Goal: Task Accomplishment & Management: Use online tool/utility

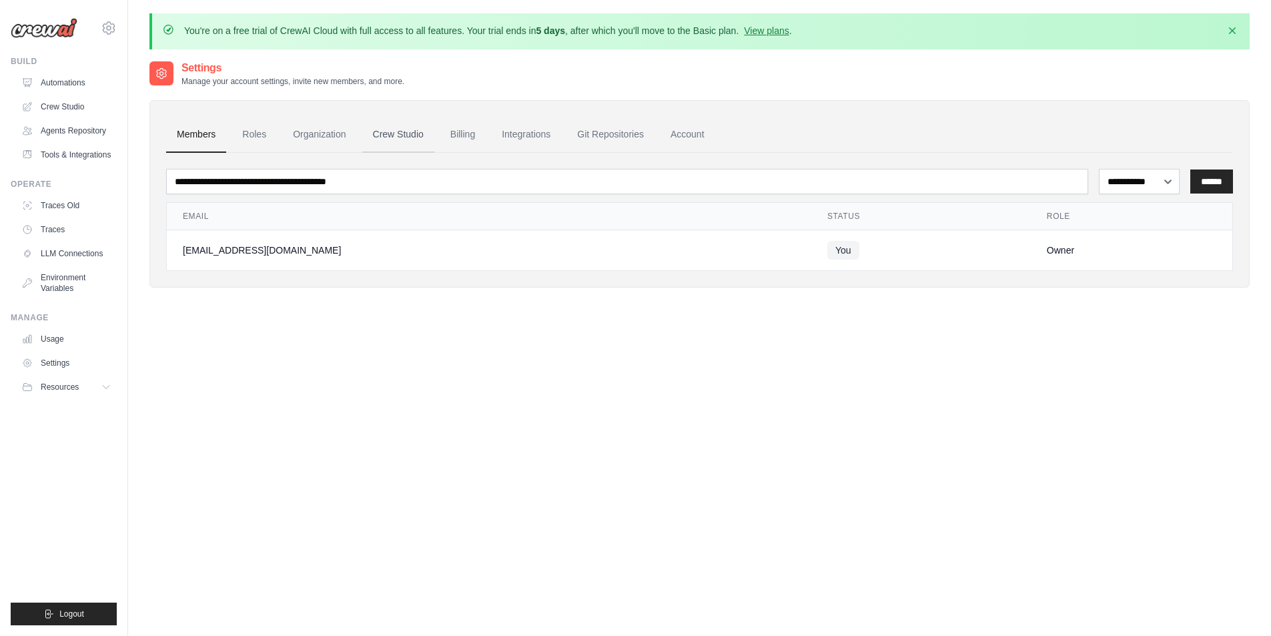
click at [400, 140] on link "Crew Studio" at bounding box center [398, 135] width 72 height 36
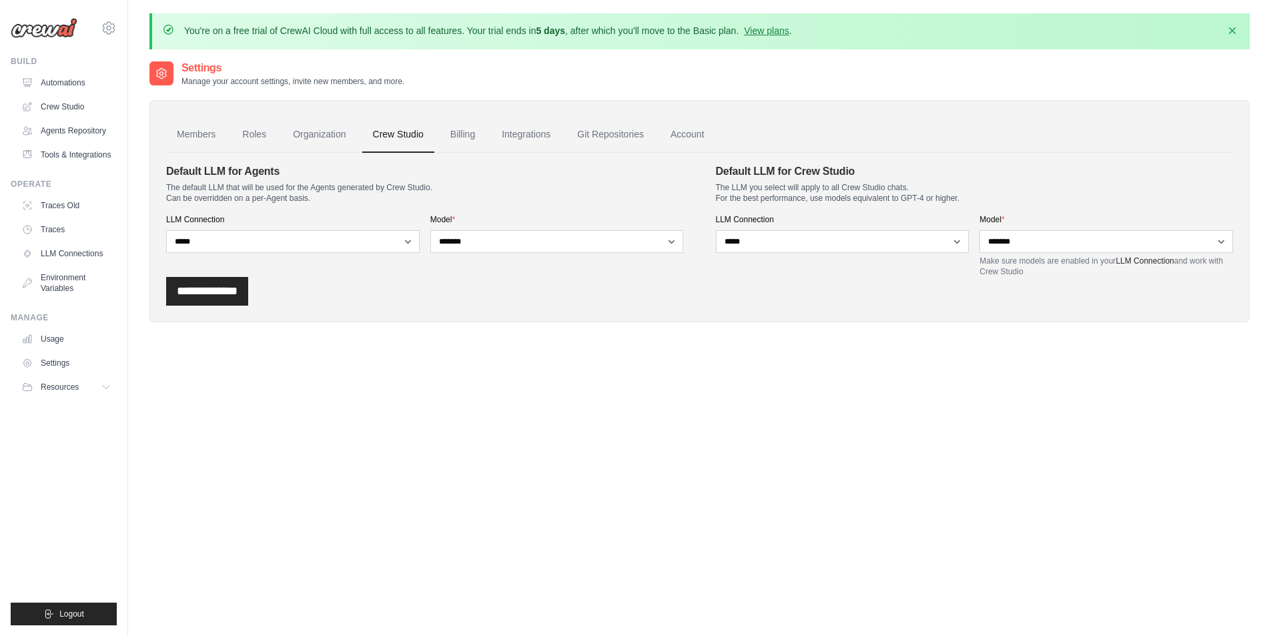
click at [72, 103] on link "Crew Studio" at bounding box center [66, 106] width 101 height 21
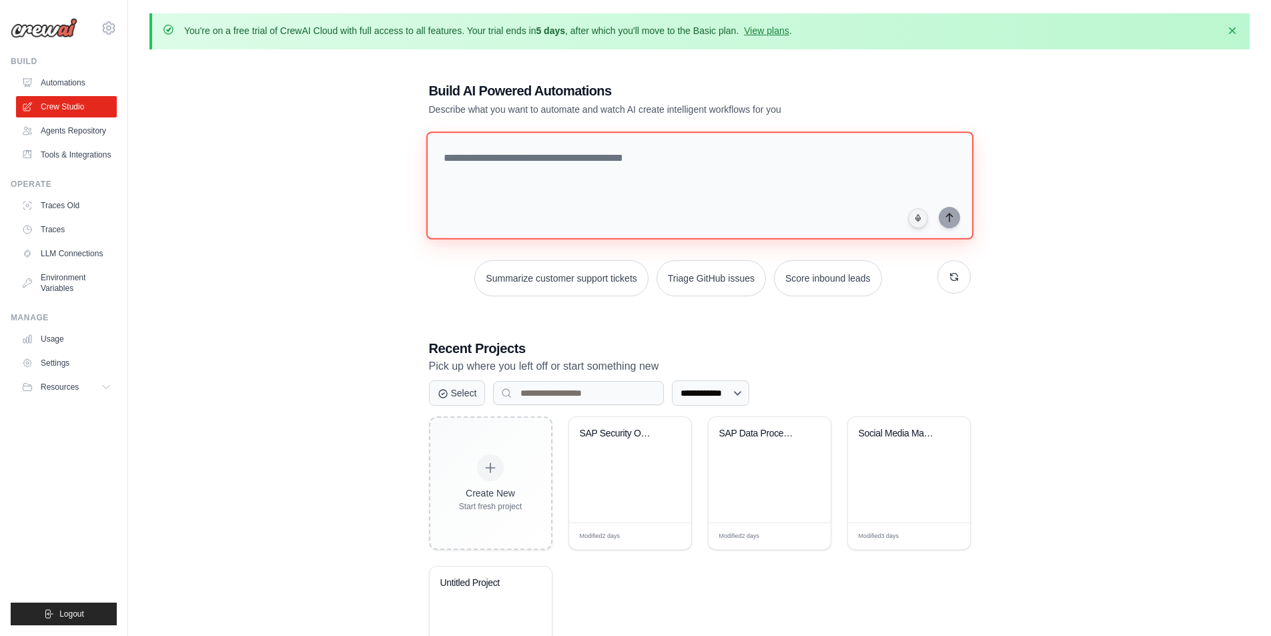
click at [567, 191] on textarea at bounding box center [699, 185] width 547 height 108
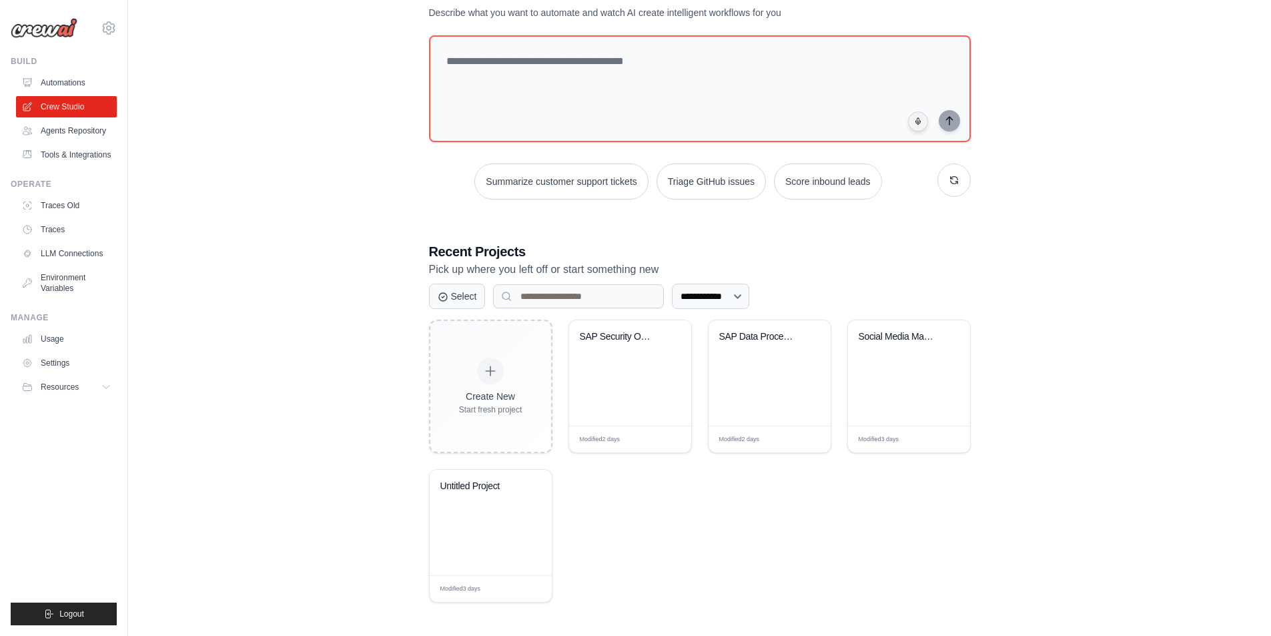
scroll to position [98, 0]
click at [612, 376] on div "SAP Security Optimization AI" at bounding box center [630, 371] width 122 height 105
click at [57, 366] on link "Settings" at bounding box center [67, 362] width 101 height 21
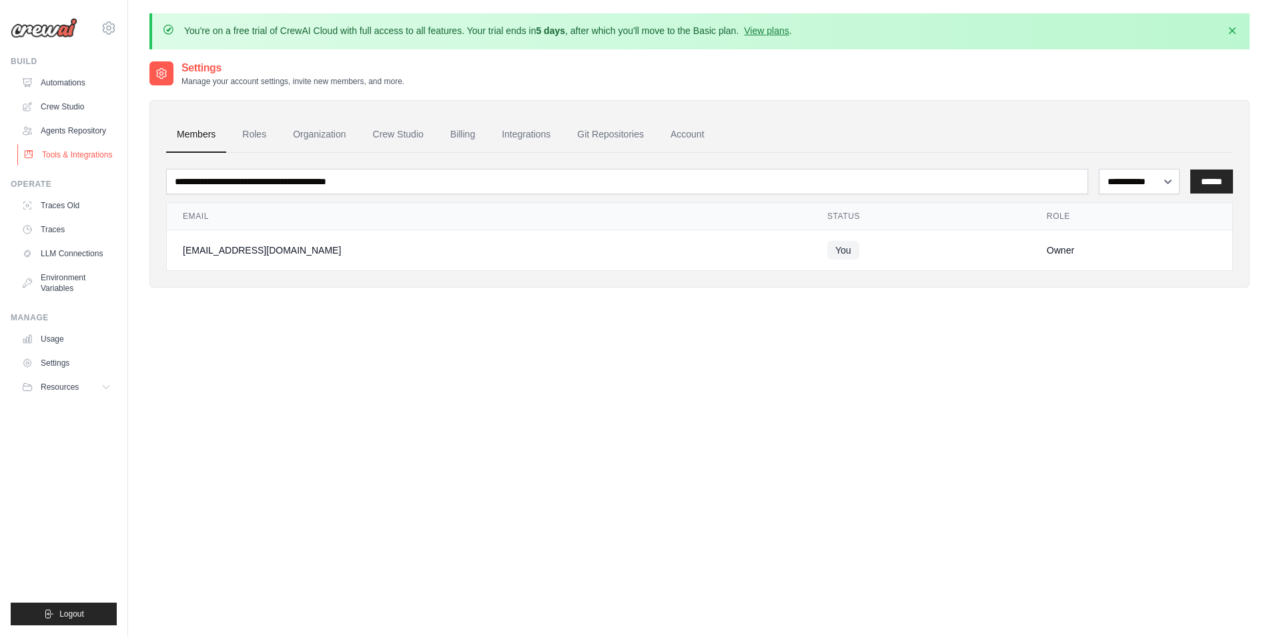
click at [79, 156] on link "Tools & Integrations" at bounding box center [67, 154] width 101 height 21
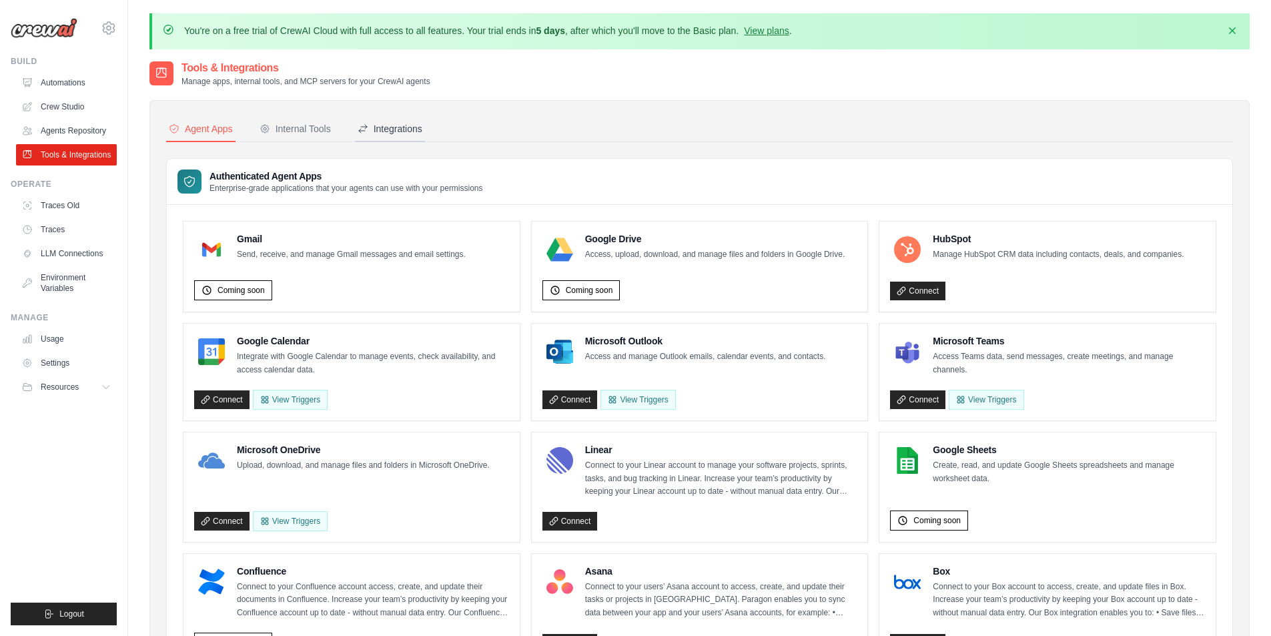
click at [396, 127] on div "Integrations" at bounding box center [390, 128] width 65 height 13
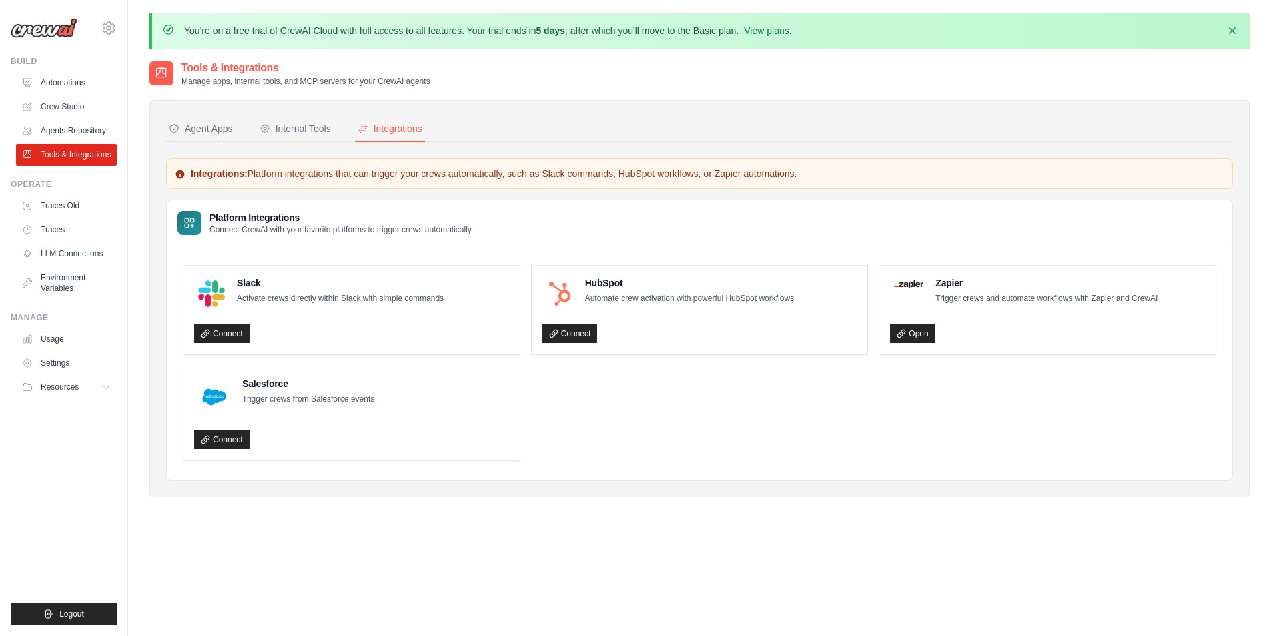
click at [336, 126] on nav "Agent Apps Internal Tools Integrations" at bounding box center [699, 129] width 1067 height 25
click at [74, 296] on link "Environment Variables" at bounding box center [67, 283] width 101 height 32
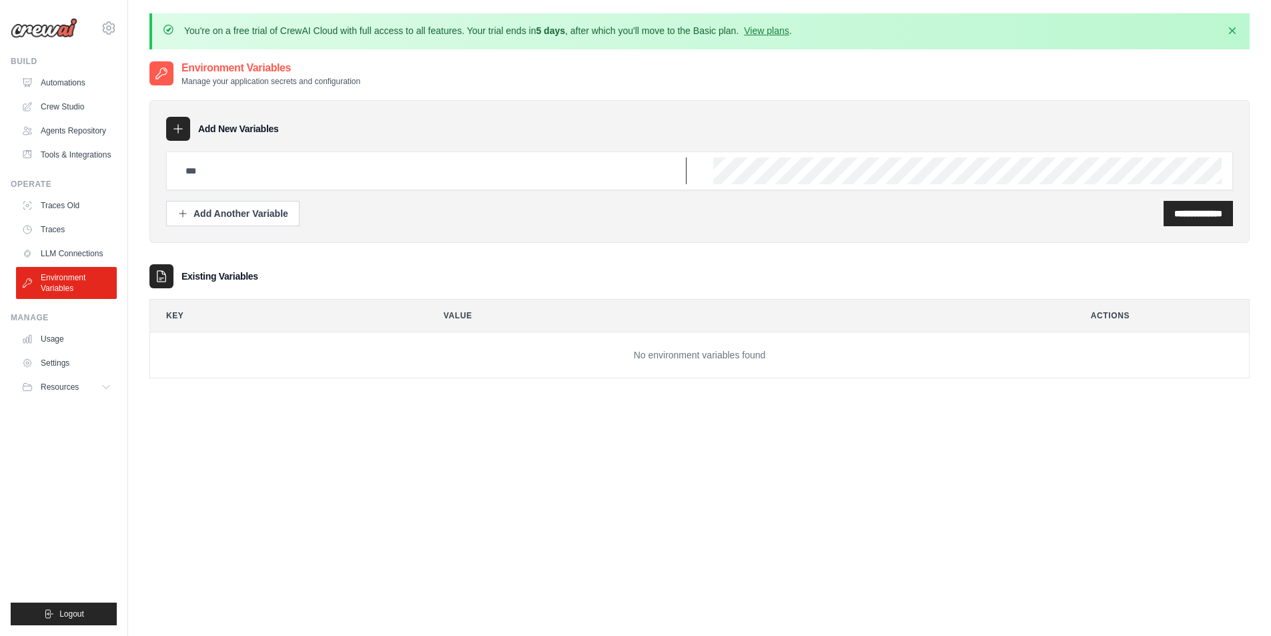
click at [312, 178] on input "text" at bounding box center [432, 171] width 509 height 27
click at [591, 174] on input "text" at bounding box center [432, 171] width 509 height 27
paste input "**********"
type input "**********"
click at [654, 118] on div "Add New Variables" at bounding box center [699, 129] width 1067 height 24
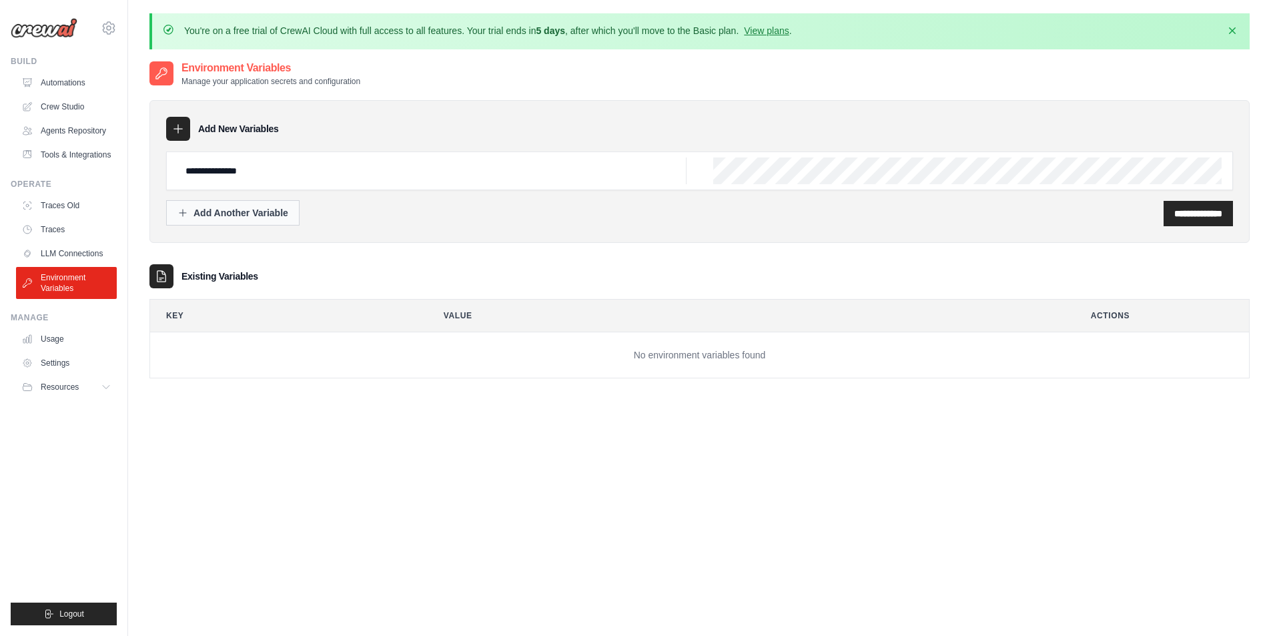
click at [234, 215] on div "Add Another Variable" at bounding box center [233, 212] width 111 height 13
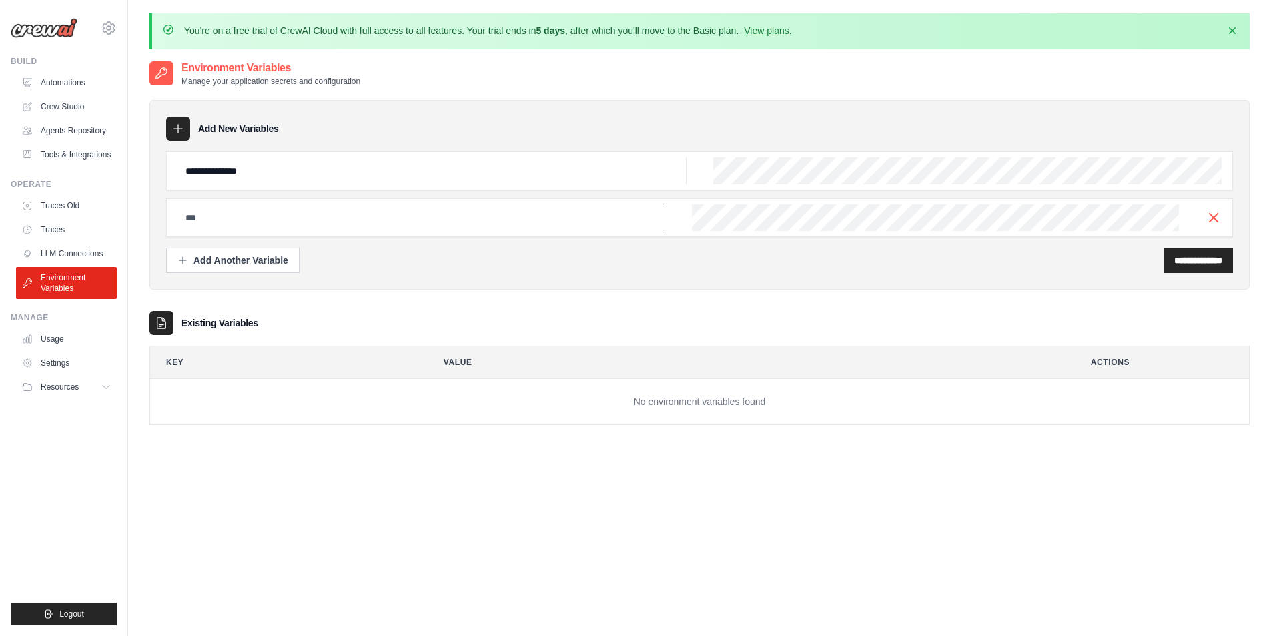
click at [220, 226] on input "text" at bounding box center [422, 217] width 488 height 27
paste input "********"
type input "********"
click at [232, 257] on div "Add Another Variable" at bounding box center [233, 259] width 111 height 13
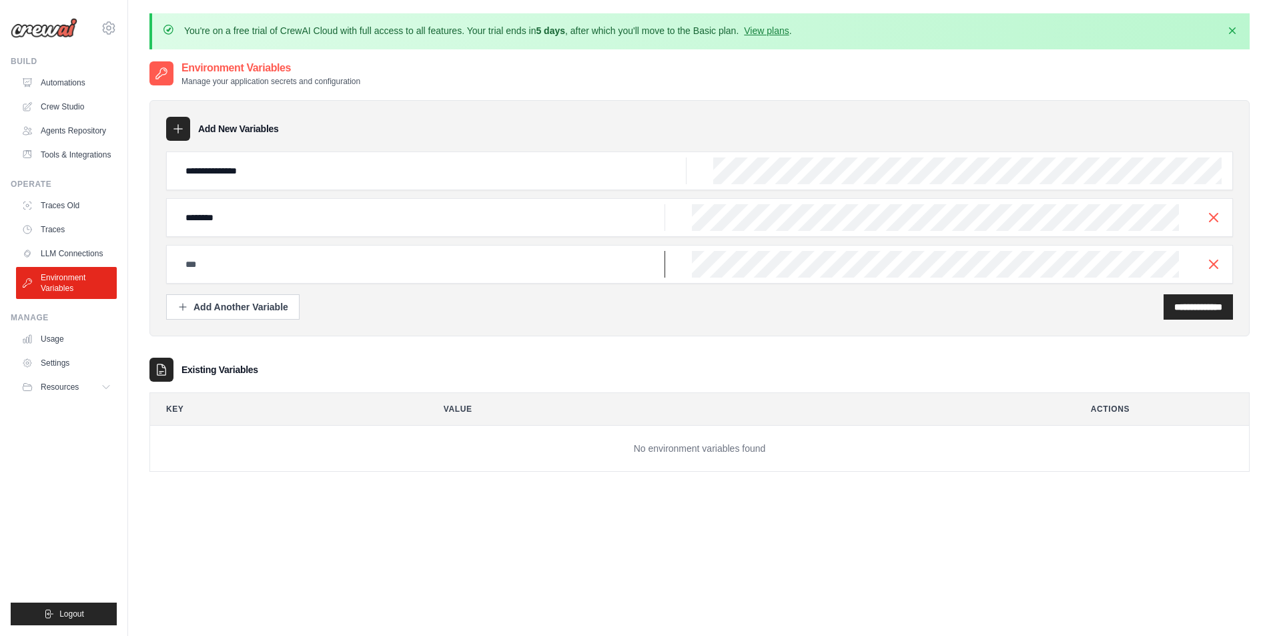
click at [260, 266] on input "text" at bounding box center [422, 264] width 488 height 27
paste input "**********"
type input "**********"
click at [234, 302] on div "Add Another Variable" at bounding box center [233, 306] width 111 height 13
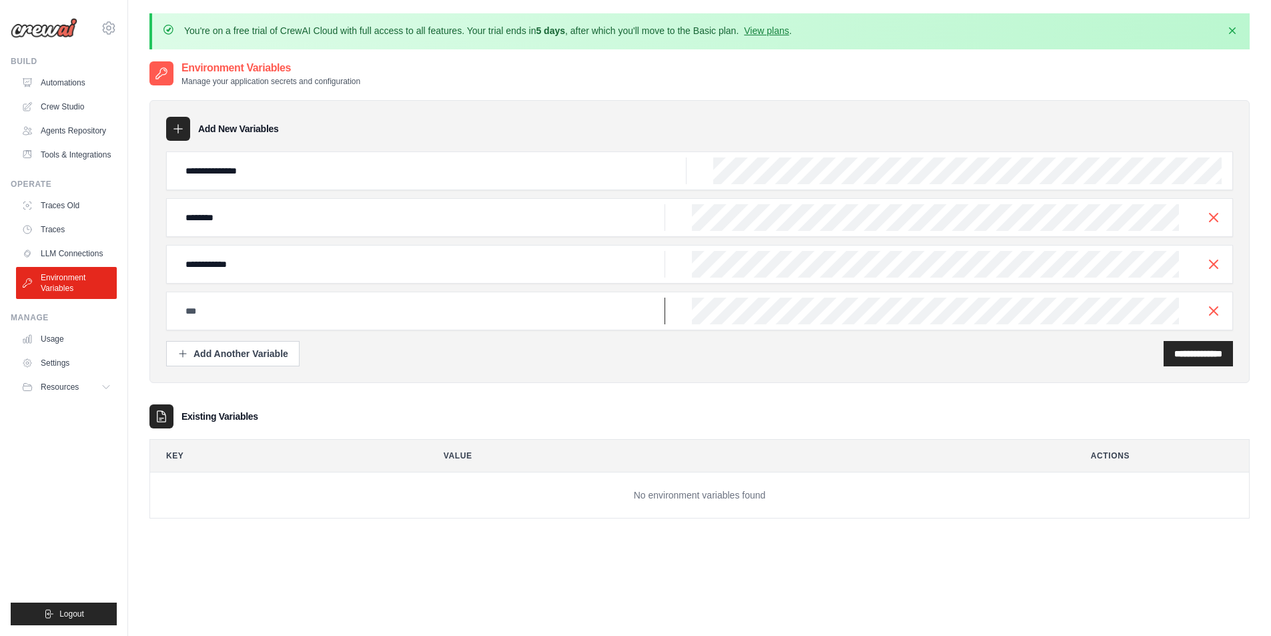
click at [242, 300] on input "text" at bounding box center [422, 311] width 488 height 27
paste input "**********"
type input "**********"
click at [687, 310] on div "**********" at bounding box center [699, 311] width 1067 height 39
click at [715, 579] on div "**********" at bounding box center [700, 378] width 1101 height 636
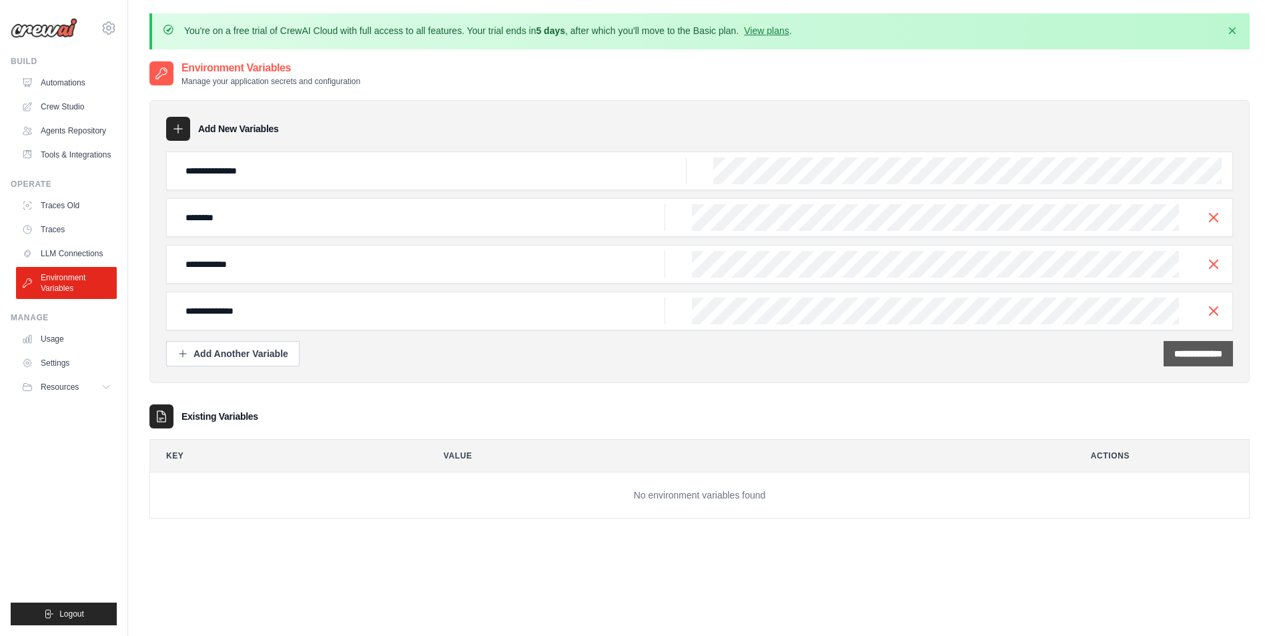
click at [1212, 358] on input "**********" at bounding box center [1199, 353] width 48 height 13
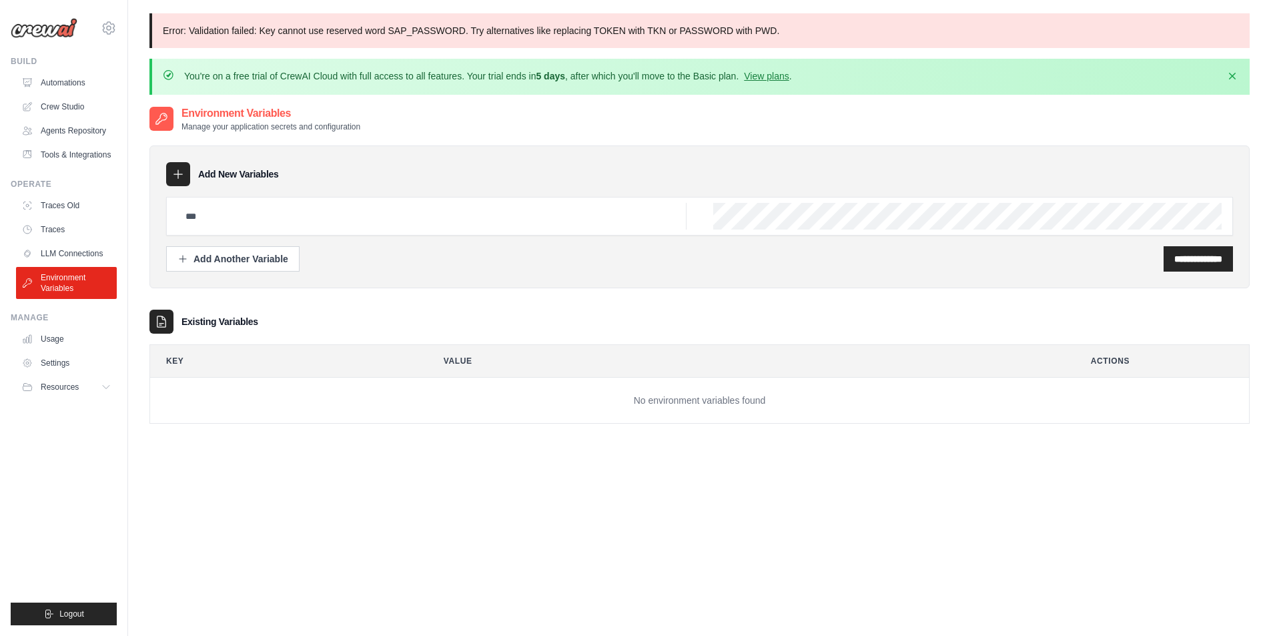
click at [700, 13] on p "Error: Validation failed: Key cannot use reserved word SAP_PASSWORD. Try altern…" at bounding box center [700, 30] width 1101 height 35
drag, startPoint x: 238, startPoint y: 36, endPoint x: 532, endPoint y: 34, distance: 294.3
click at [532, 34] on p "Error: Validation failed: Key cannot use reserved word SAP_PASSWORD. Try altern…" at bounding box center [700, 30] width 1101 height 35
click at [351, 32] on p "Error: Validation failed: Key cannot use reserved word SAP_PASSWORD. Try altern…" at bounding box center [700, 30] width 1101 height 35
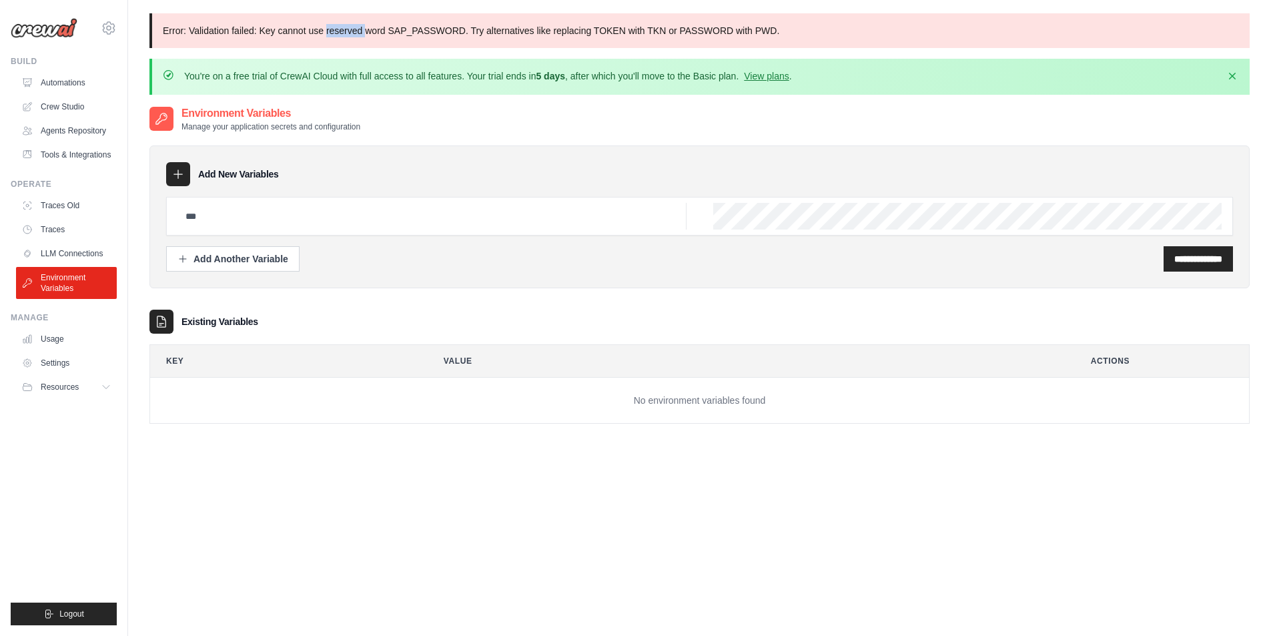
click at [352, 32] on p "Error: Validation failed: Key cannot use reserved word SAP_PASSWORD. Try altern…" at bounding box center [700, 30] width 1101 height 35
click at [403, 31] on p "Error: Validation failed: Key cannot use reserved word SAP_PASSWORD. Try altern…" at bounding box center [700, 30] width 1101 height 35
click at [378, 372] on th "Key" at bounding box center [283, 361] width 267 height 32
click at [640, 380] on td "No environment variables found" at bounding box center [699, 401] width 1099 height 46
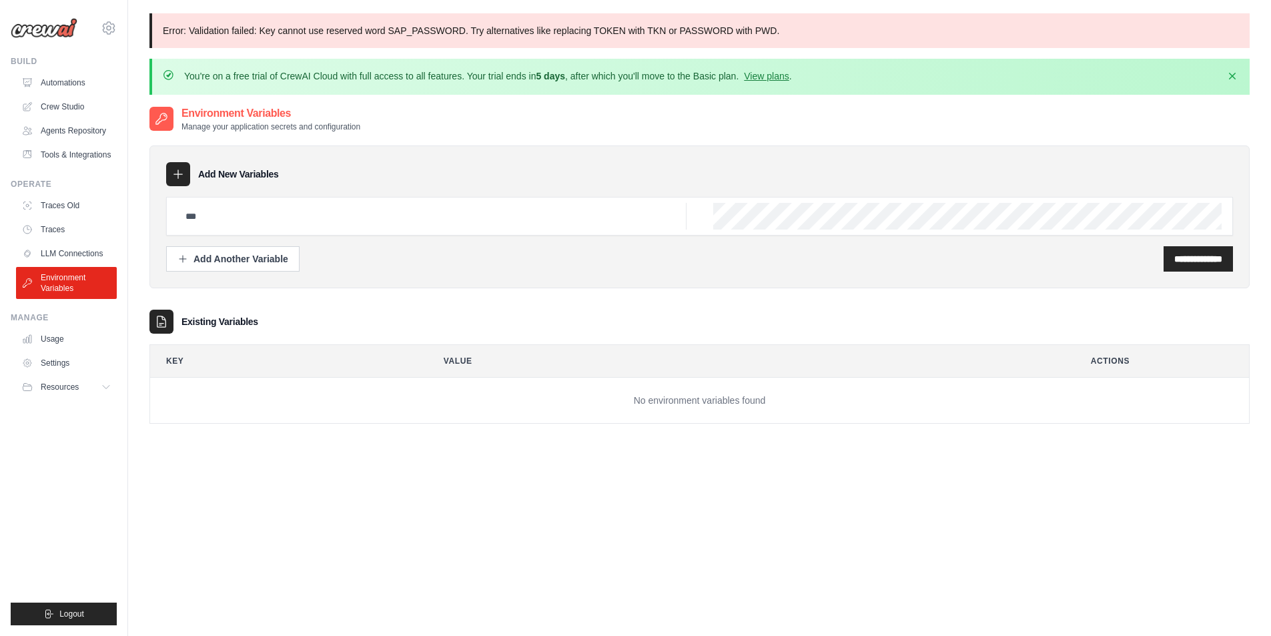
click at [144, 118] on div "Error: Validation failed: Key cannot use reserved word SAP_PASSWORD. Try altern…" at bounding box center [699, 377] width 1143 height 728
click at [431, 104] on div "Error: Validation failed: Key cannot use reserved word SAP_PASSWORD. Try altern…" at bounding box center [699, 377] width 1143 height 728
drag, startPoint x: 580, startPoint y: 461, endPoint x: 723, endPoint y: 400, distance: 155.2
click at [579, 461] on div "**********" at bounding box center [700, 423] width 1101 height 636
click at [210, 213] on input "text" at bounding box center [432, 216] width 509 height 27
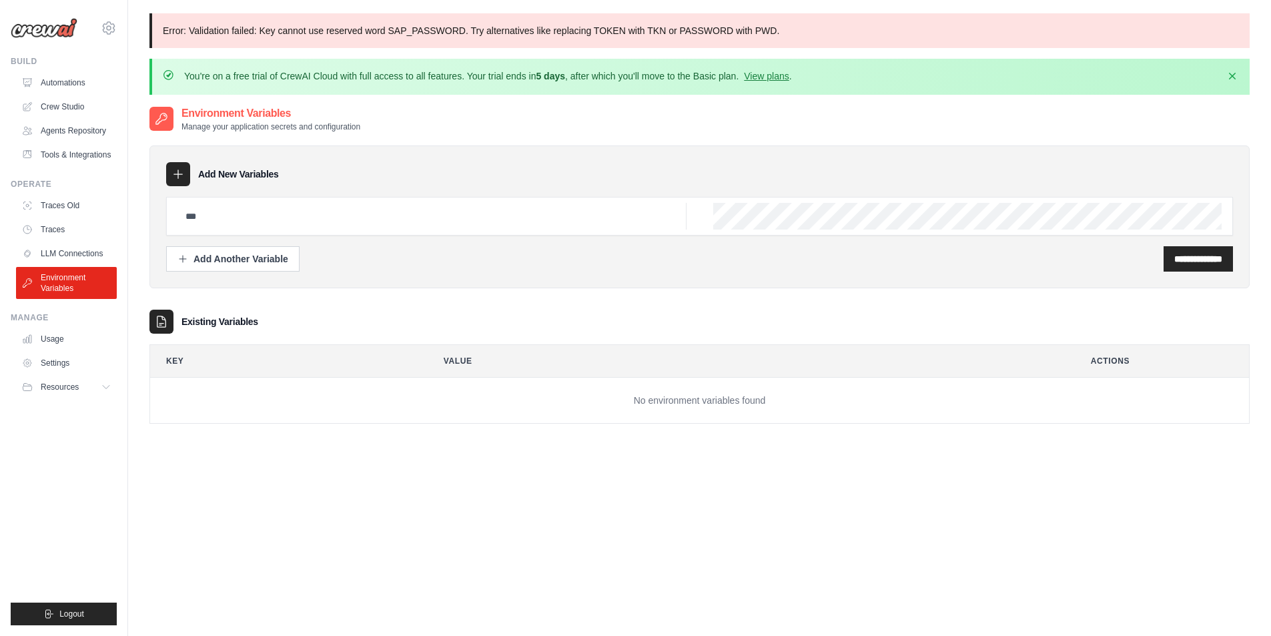
click at [179, 178] on icon at bounding box center [178, 174] width 13 height 13
click at [232, 223] on input "text" at bounding box center [432, 216] width 509 height 27
paste input "**********"
type input "**********"
drag, startPoint x: 1164, startPoint y: 264, endPoint x: 1119, endPoint y: 268, distance: 44.9
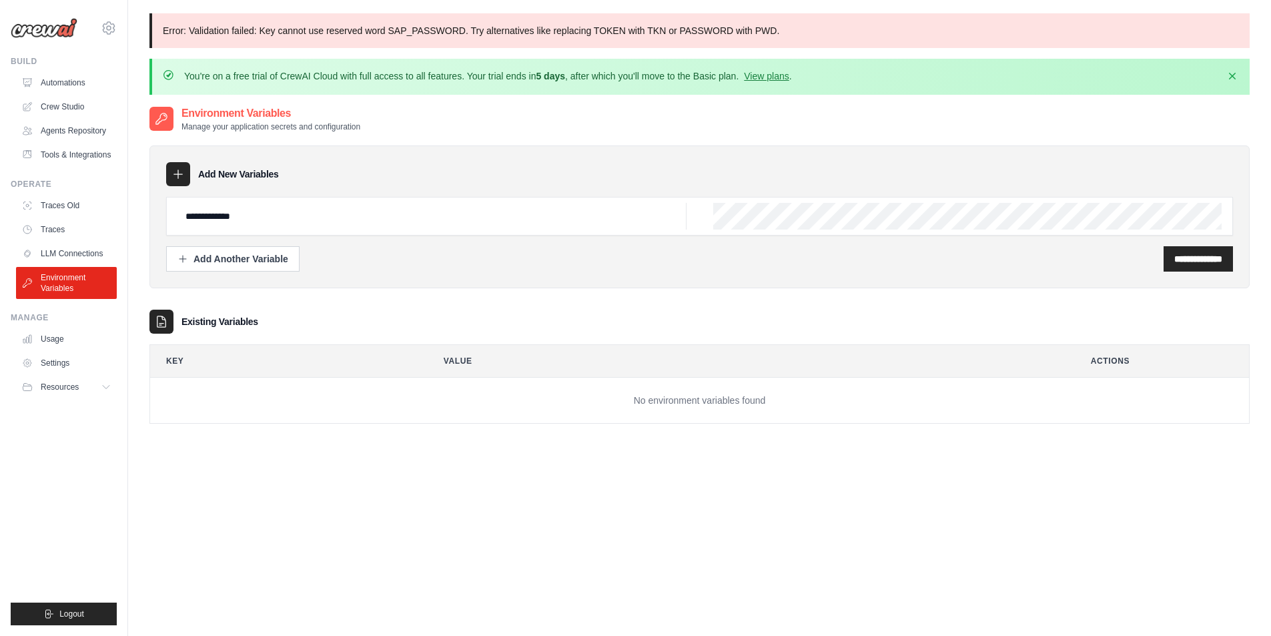
click at [1175, 264] on input "**********" at bounding box center [1199, 258] width 48 height 13
click at [288, 262] on div "Add Another Variable" at bounding box center [233, 258] width 111 height 13
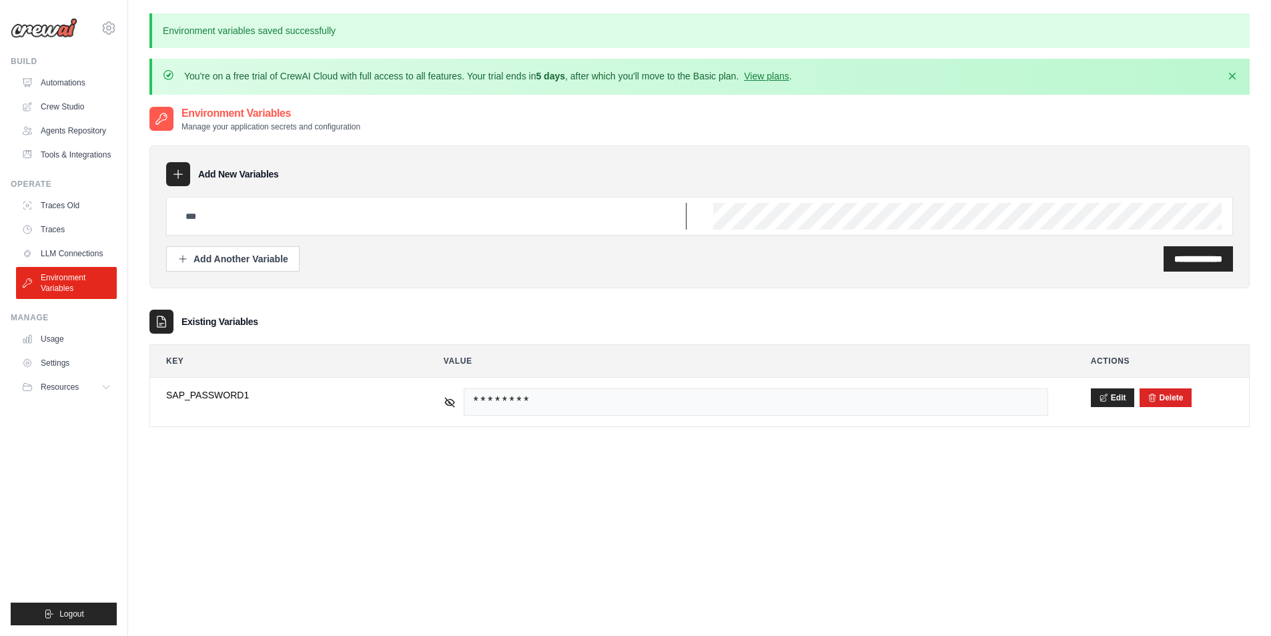
click at [248, 227] on input "text" at bounding box center [432, 216] width 509 height 27
paste input "**********"
type input "**********"
drag, startPoint x: 1179, startPoint y: 260, endPoint x: 639, endPoint y: 294, distance: 541.0
click at [1177, 260] on input "**********" at bounding box center [1199, 258] width 48 height 13
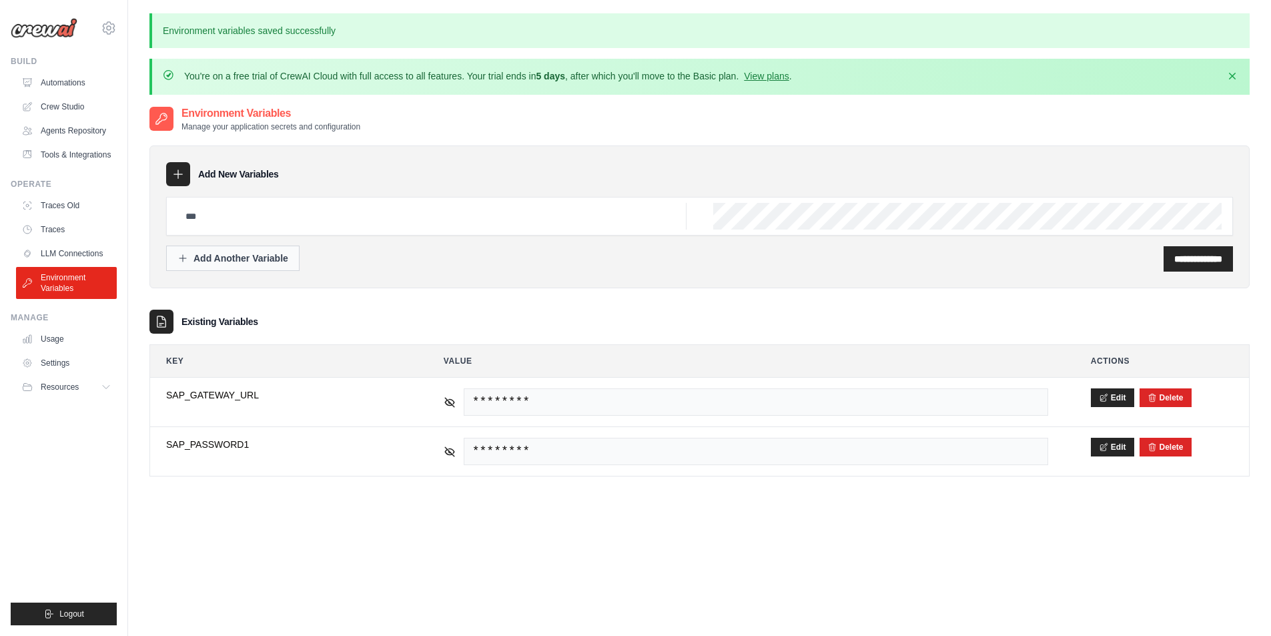
click at [260, 262] on div "Add Another Variable" at bounding box center [233, 258] width 111 height 13
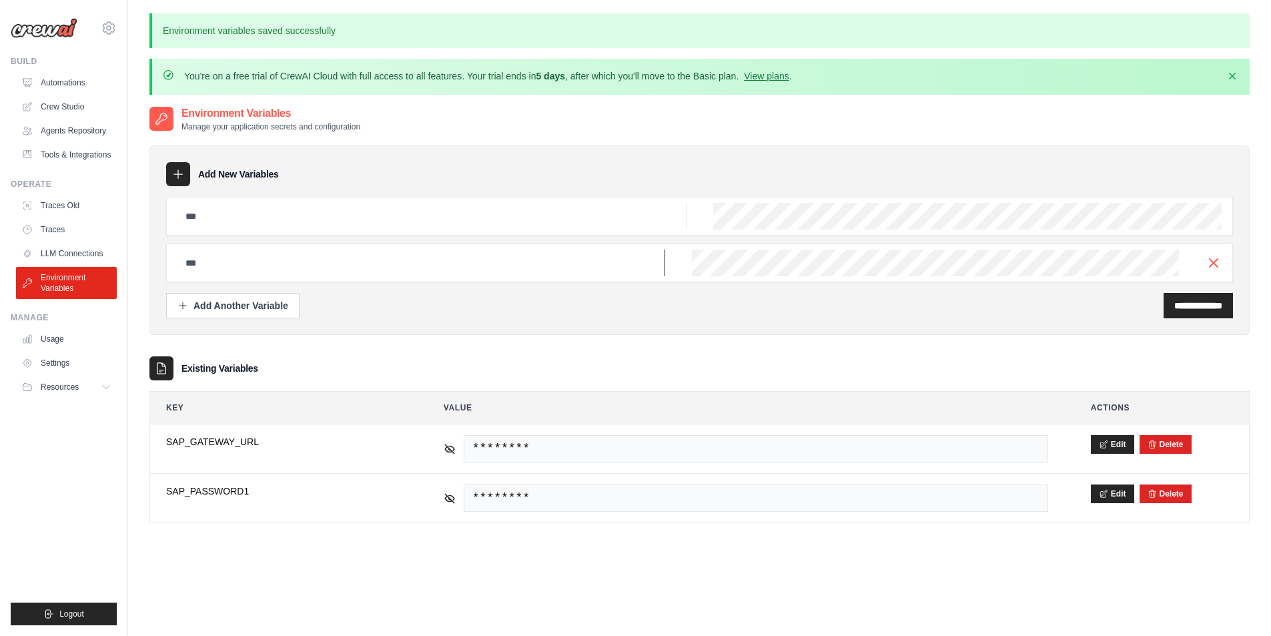
click at [265, 267] on input "text" at bounding box center [422, 263] width 488 height 27
paste input "********"
type input "********"
click at [1184, 312] on div "**********" at bounding box center [1198, 305] width 69 height 25
click at [354, 220] on input "text" at bounding box center [432, 216] width 509 height 27
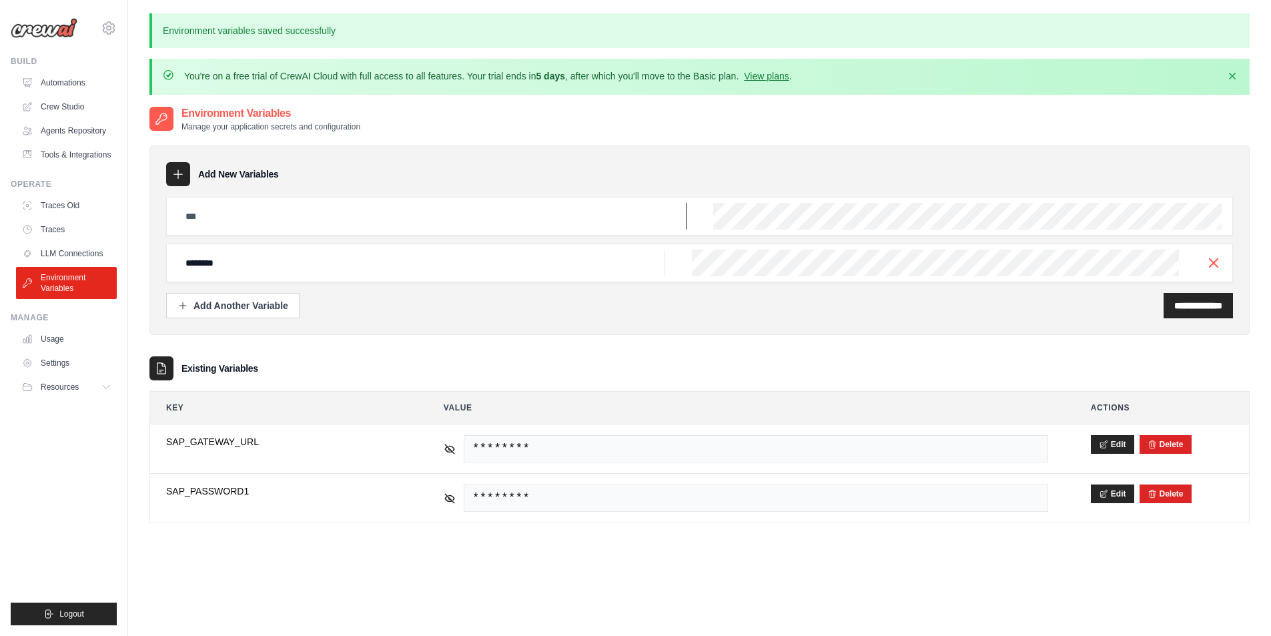
paste input "**********"
type input "**********"
click at [1175, 311] on input "**********" at bounding box center [1199, 305] width 48 height 13
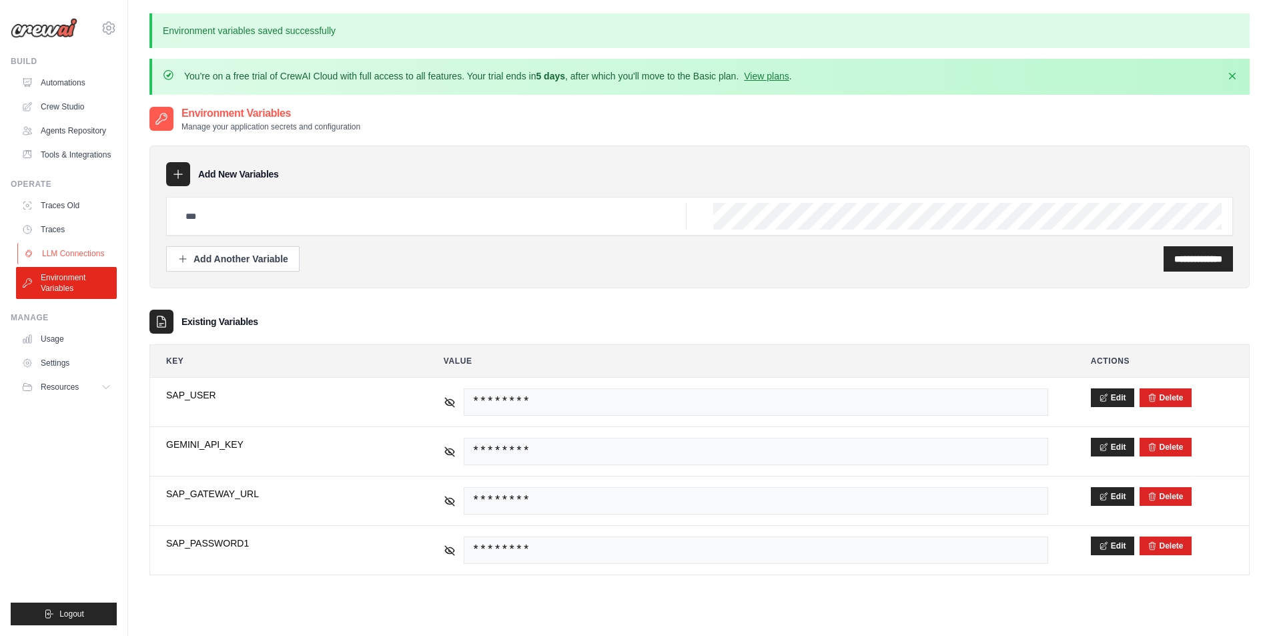
click at [88, 253] on link "LLM Connections" at bounding box center [67, 253] width 101 height 21
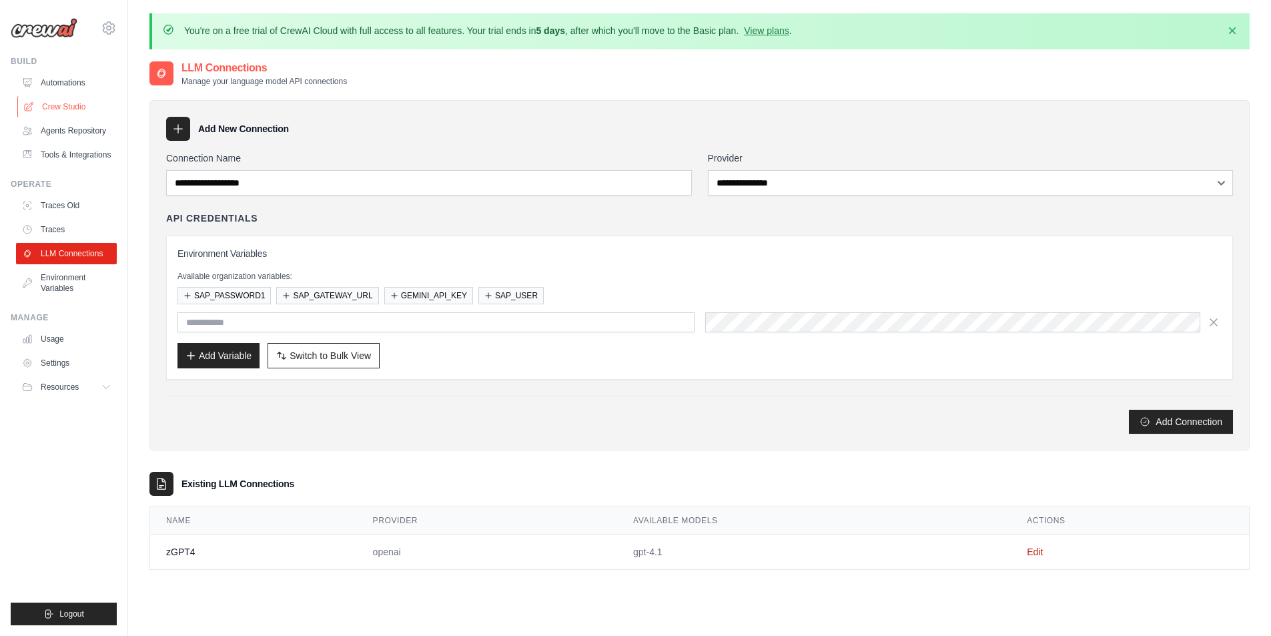
click at [82, 103] on link "Crew Studio" at bounding box center [67, 106] width 101 height 21
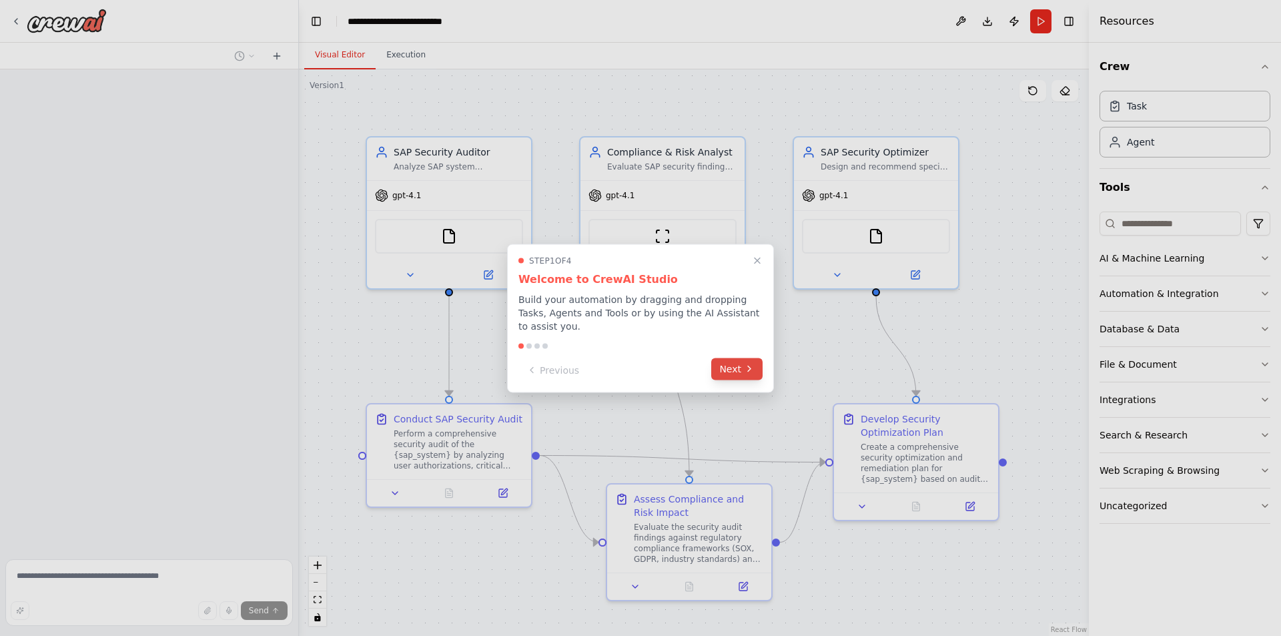
click at [729, 370] on button "Next" at bounding box center [736, 369] width 51 height 22
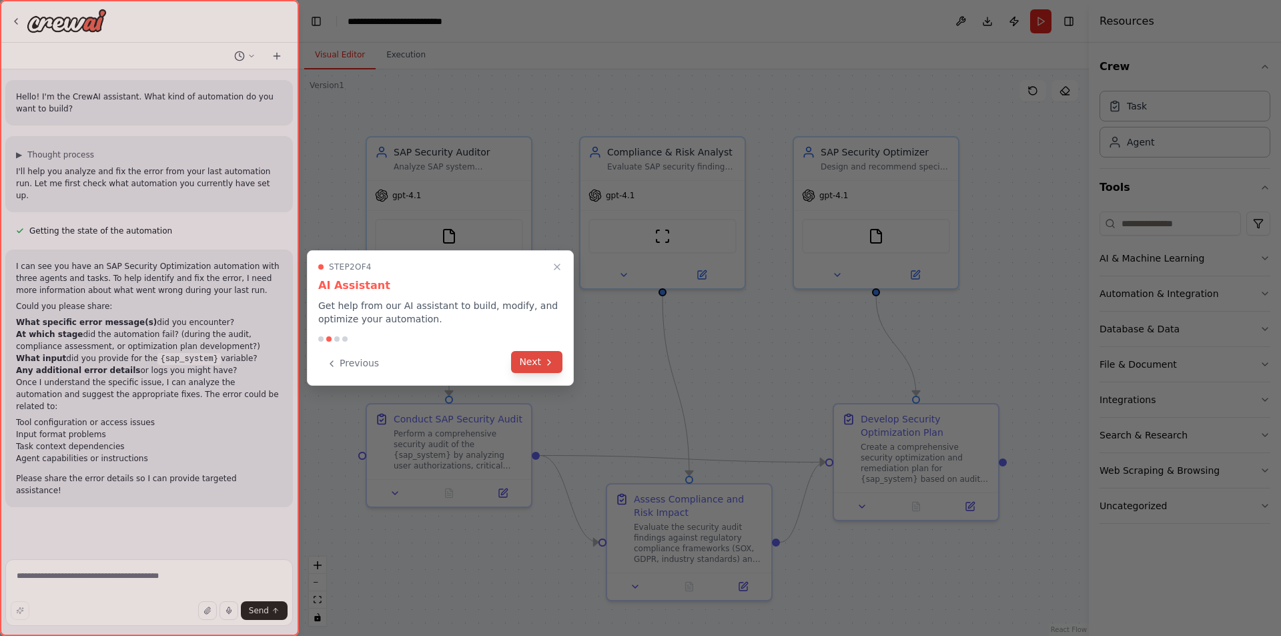
click at [537, 370] on button "Next" at bounding box center [536, 362] width 51 height 22
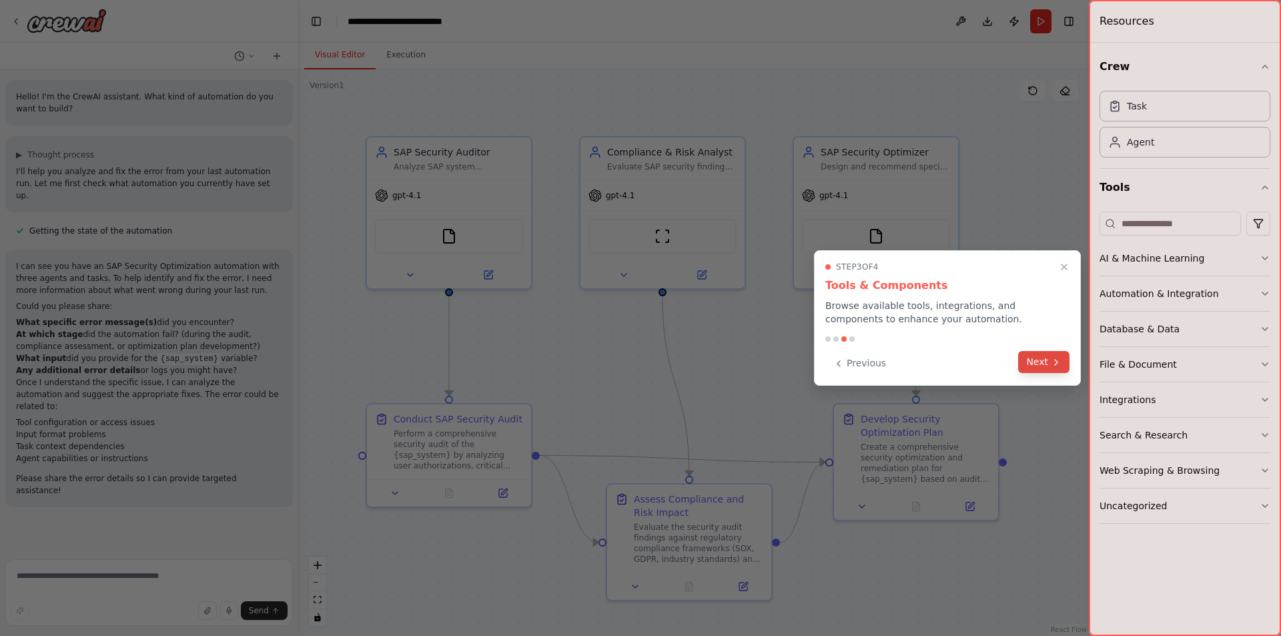
click at [1053, 360] on icon at bounding box center [1056, 362] width 11 height 11
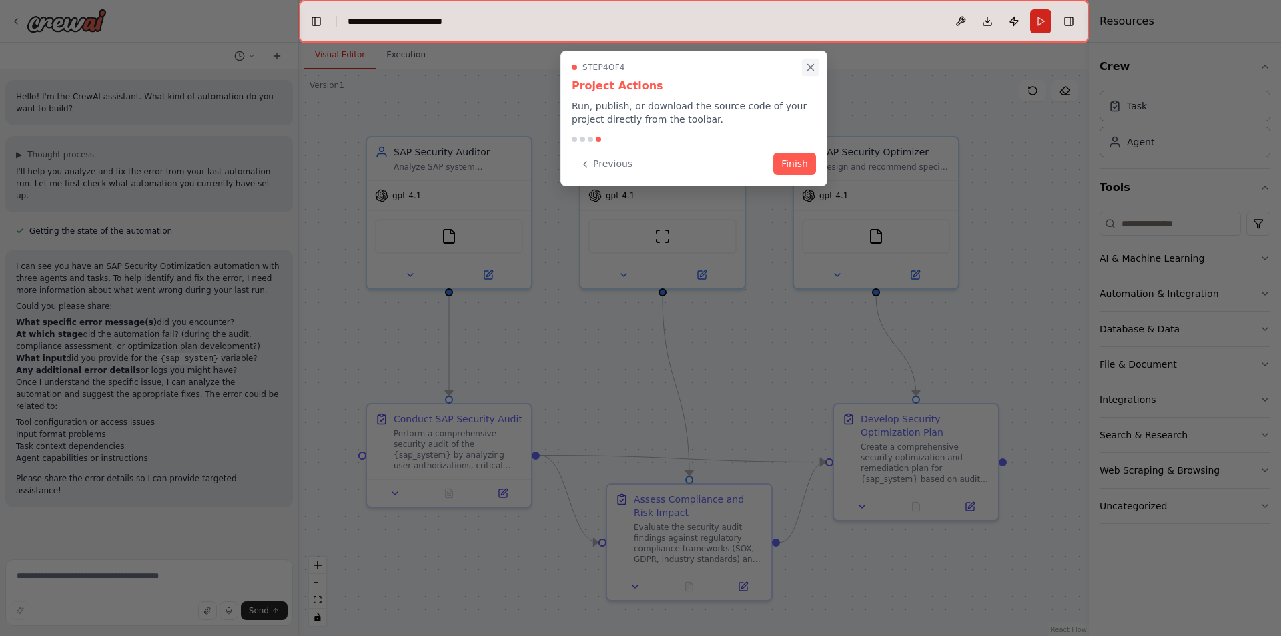
click at [812, 68] on icon "Close walkthrough" at bounding box center [811, 68] width 6 height 6
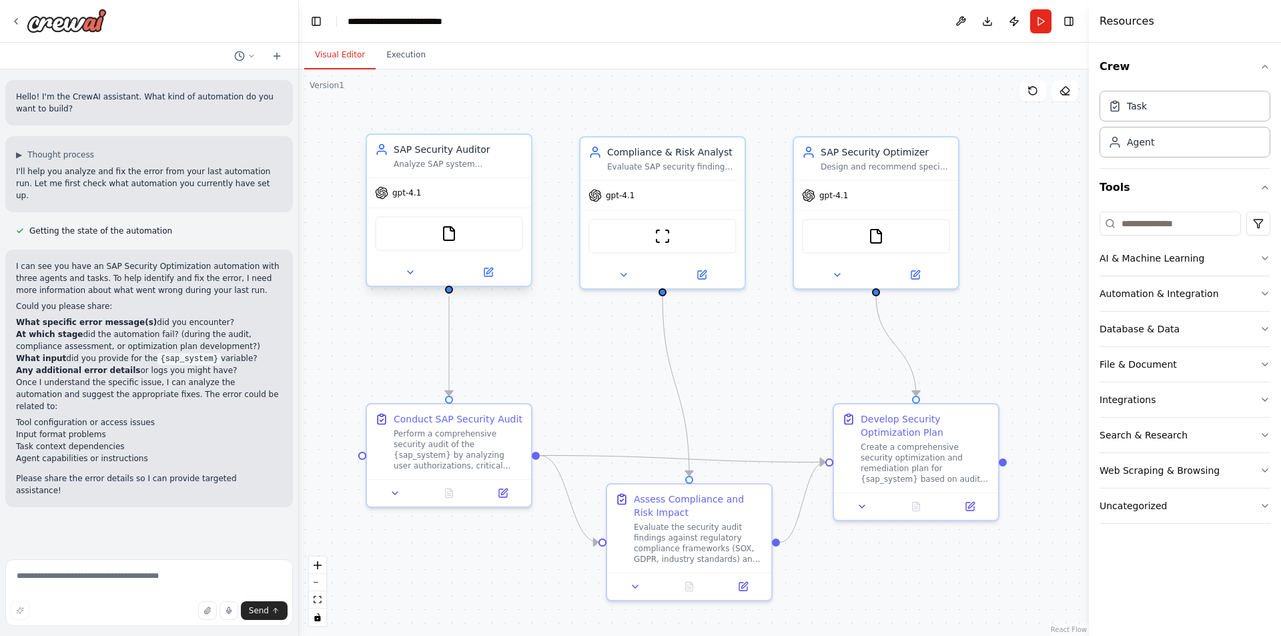
click at [441, 200] on div "gpt-4.1" at bounding box center [449, 192] width 164 height 29
click at [489, 160] on div "Analyze SAP system configurations, user authorizations, and security settings t…" at bounding box center [458, 164] width 129 height 11
click at [1269, 184] on icon "button" at bounding box center [1265, 187] width 11 height 11
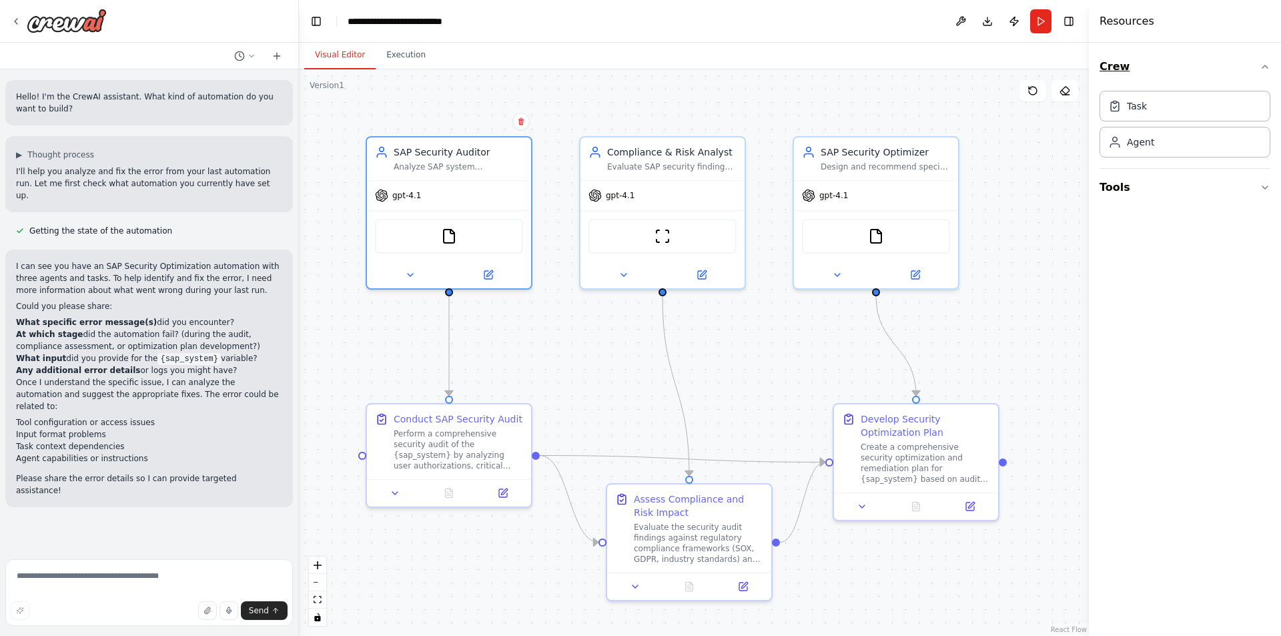
click at [1261, 63] on icon "button" at bounding box center [1265, 66] width 11 height 11
click at [1266, 69] on icon "button" at bounding box center [1265, 66] width 11 height 11
click at [1253, 190] on button "Tools" at bounding box center [1185, 187] width 171 height 37
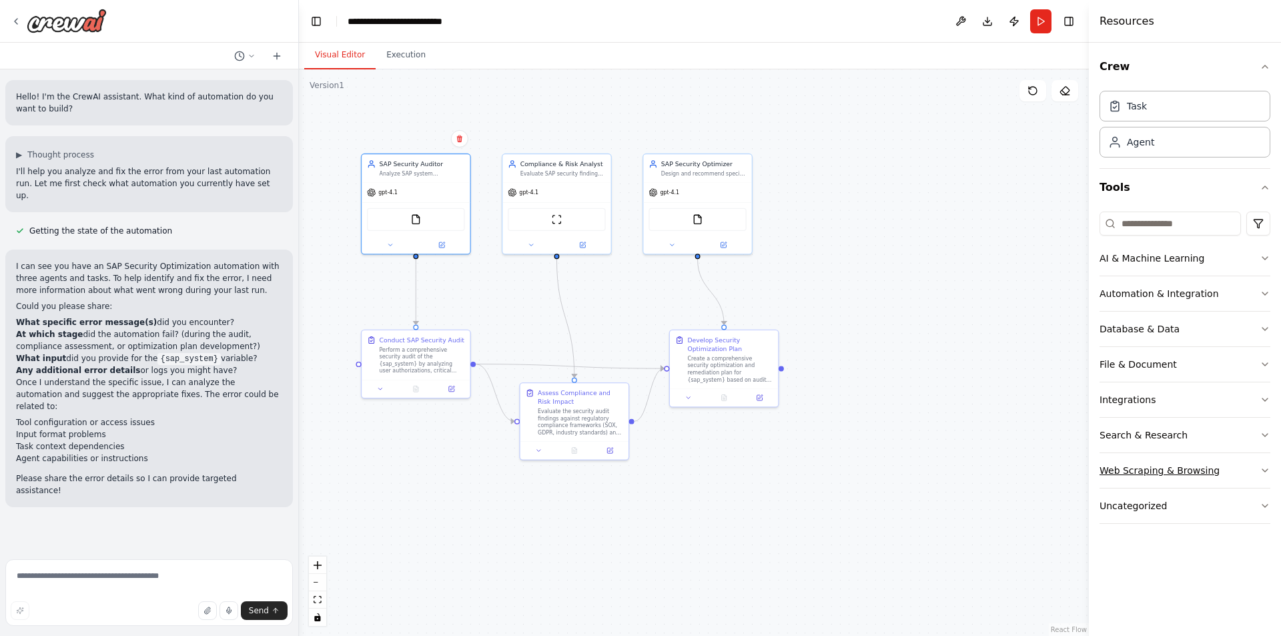
click at [1263, 468] on icon "button" at bounding box center [1265, 470] width 11 height 11
click at [1263, 431] on div "Crew Task Agent Tools AI & Machine Learning Automation & Integration Database &…" at bounding box center [1185, 339] width 192 height 593
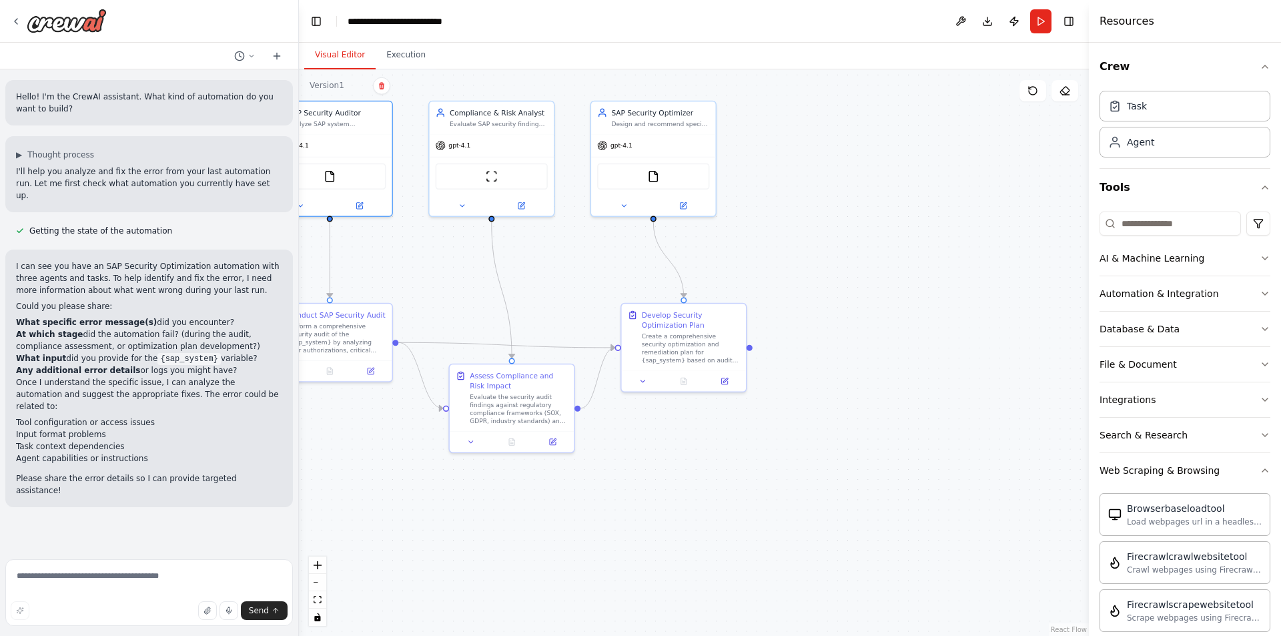
click at [119, 440] on div "I can see you have an SAP Security Optimization automation with three agents an…" at bounding box center [149, 378] width 266 height 236
click at [107, 563] on textarea at bounding box center [149, 592] width 288 height 67
type textarea "**"
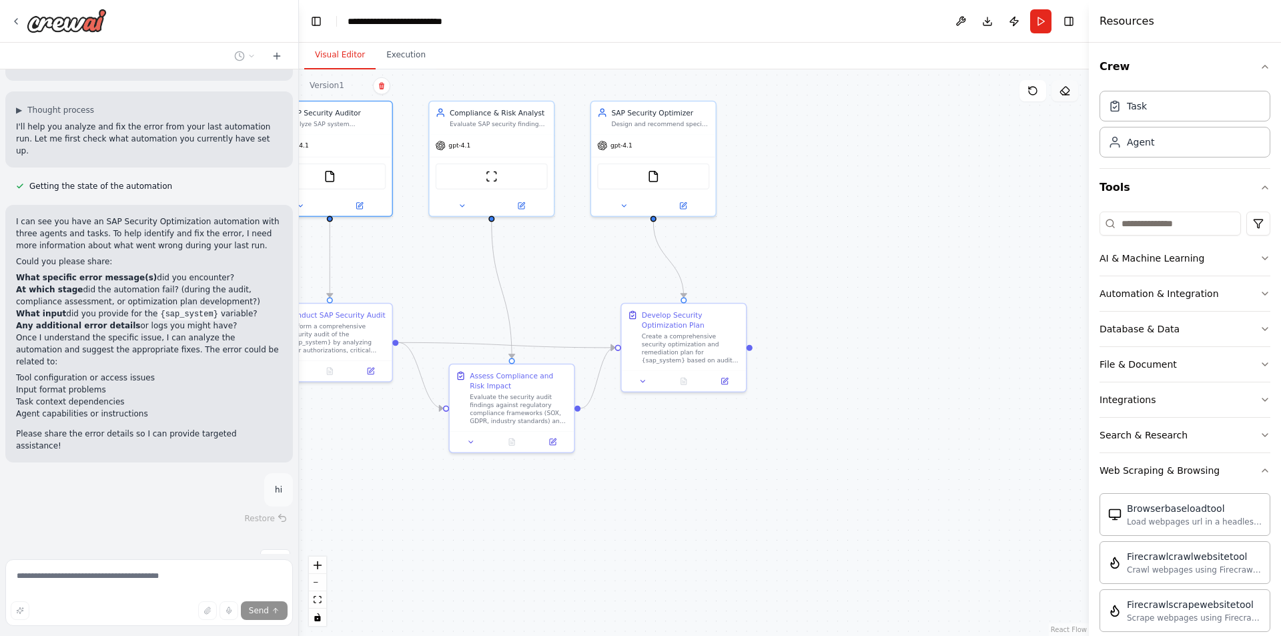
click at [1074, 90] on button at bounding box center [1065, 90] width 27 height 21
click at [1068, 95] on icon at bounding box center [1066, 95] width 7 height 0
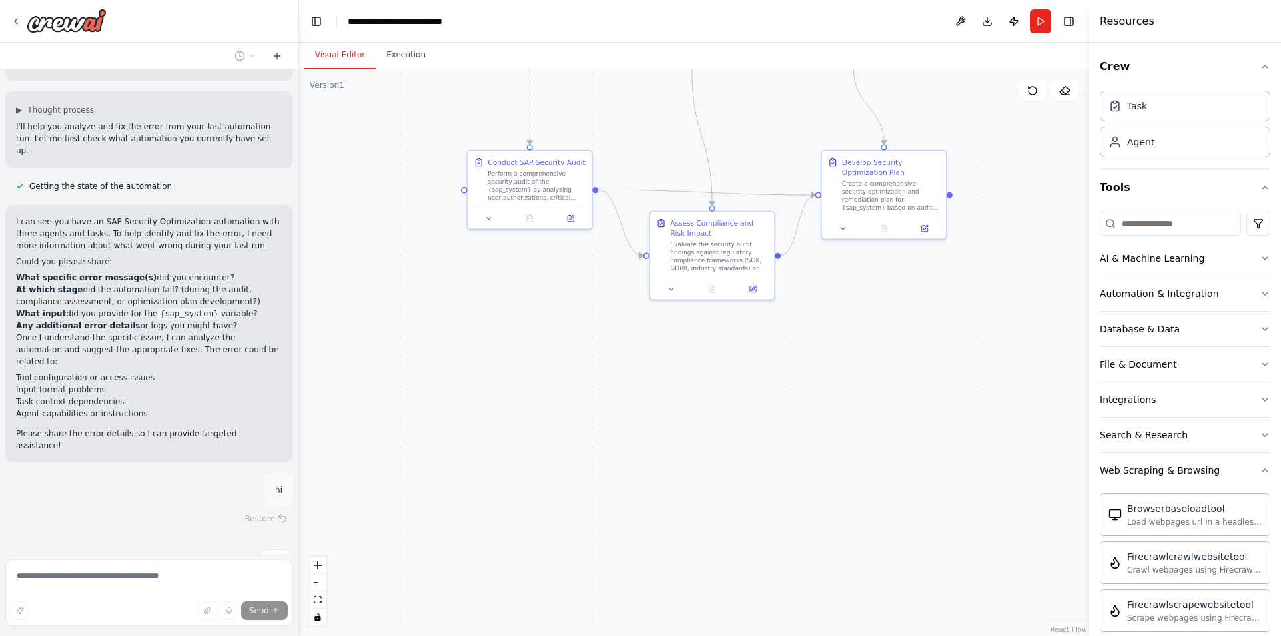
drag, startPoint x: 786, startPoint y: 549, endPoint x: 980, endPoint y: 397, distance: 247.3
click at [986, 398] on div ".deletable-edge-delete-btn { width: 20px; height: 20px; border: 0px solid #ffff…" at bounding box center [694, 352] width 790 height 567
click at [663, 253] on div "Assess Compliance and Risk Impact Evaluate the security audit findings against …" at bounding box center [712, 245] width 112 height 55
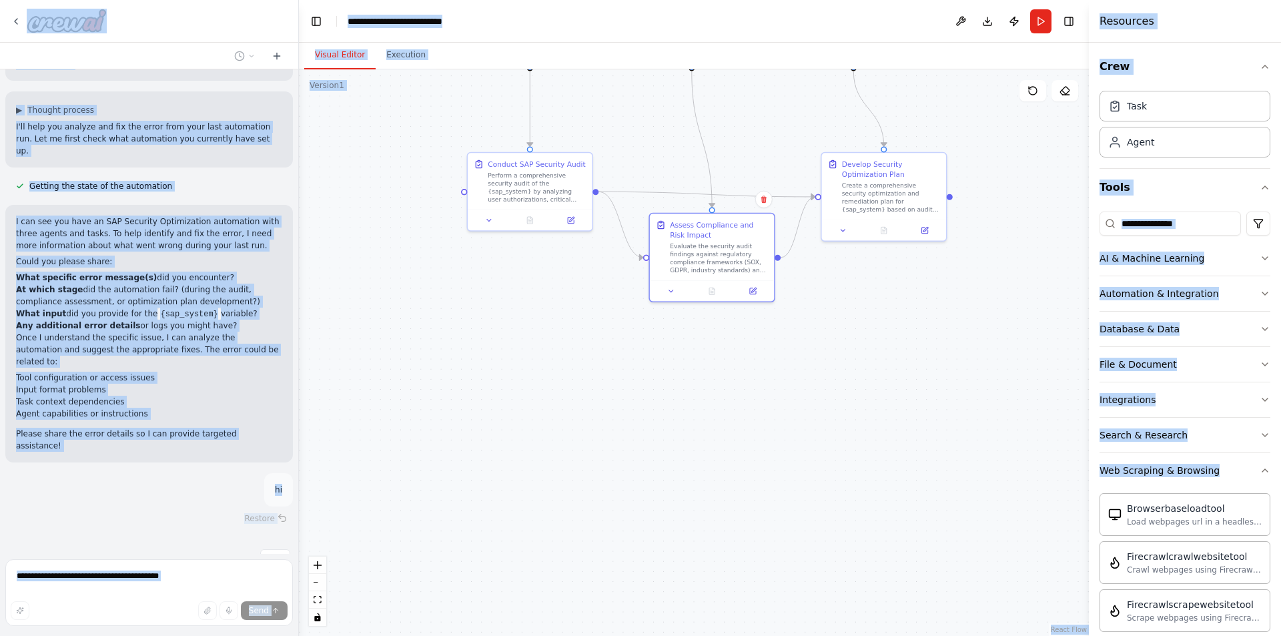
click at [760, 322] on div ".deletable-edge-delete-btn { width: 20px; height: 20px; border: 0px solid #ffff…" at bounding box center [694, 352] width 790 height 567
click at [747, 279] on div at bounding box center [712, 288] width 124 height 21
click at [1063, 85] on icon at bounding box center [1065, 90] width 11 height 11
click at [913, 194] on div "Create a comprehensive security optimization and remediation plan for {sap_syst…" at bounding box center [891, 196] width 98 height 33
click at [1069, 89] on icon at bounding box center [1065, 90] width 11 height 11
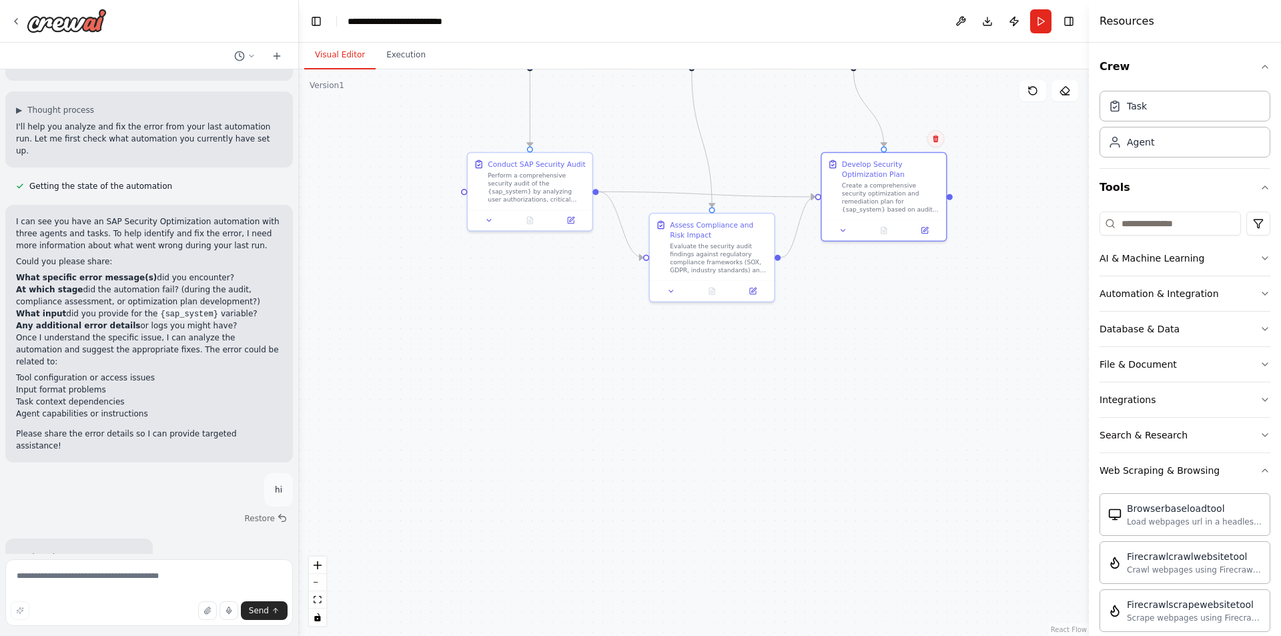
click at [930, 141] on button at bounding box center [935, 138] width 17 height 17
click at [907, 135] on button "Confirm" at bounding box center [897, 139] width 47 height 16
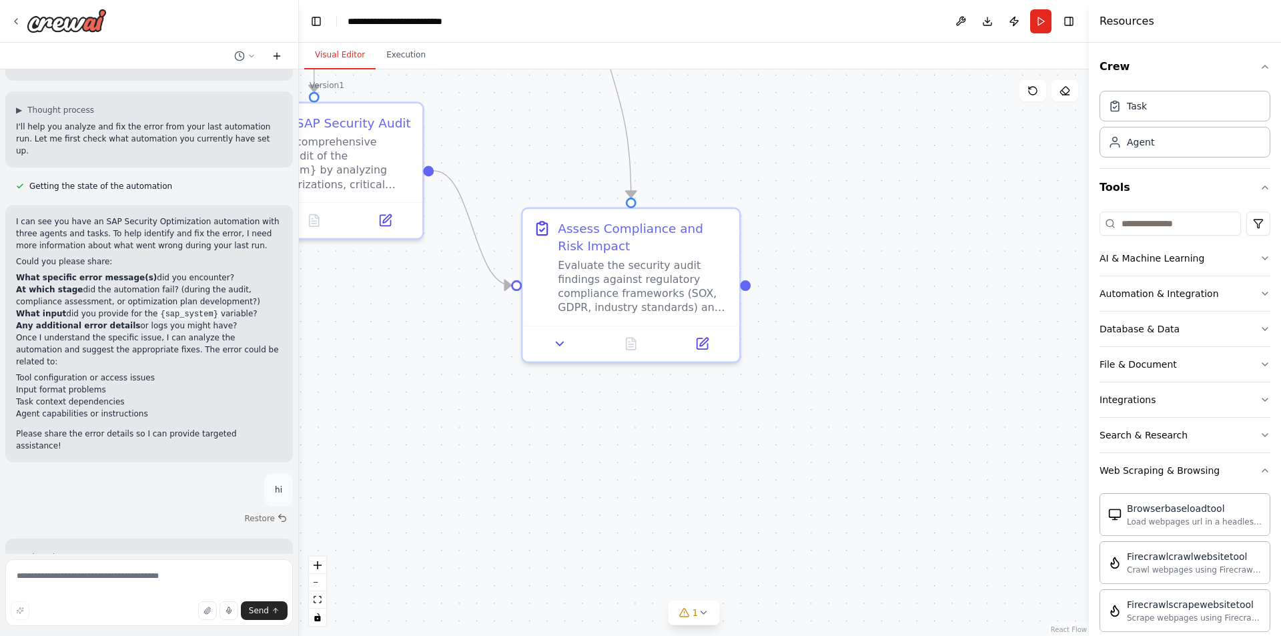
scroll to position [156, 0]
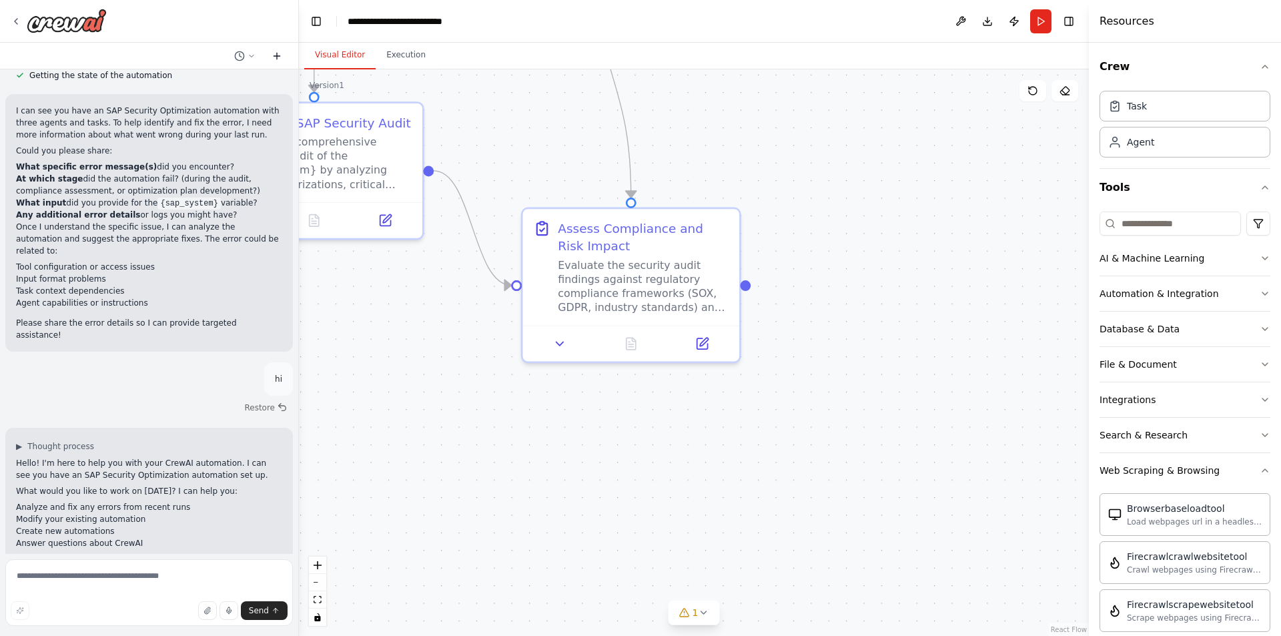
click at [282, 53] on button at bounding box center [276, 56] width 21 height 16
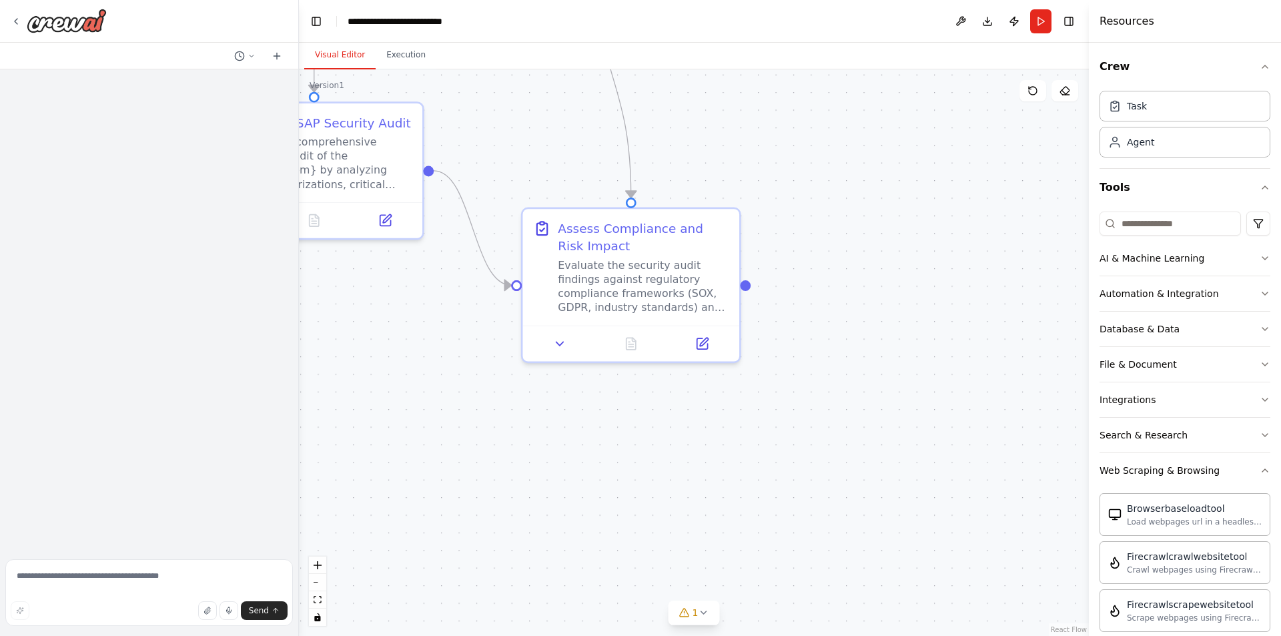
scroll to position [0, 0]
click at [322, 27] on button "Toggle Left Sidebar" at bounding box center [316, 21] width 19 height 19
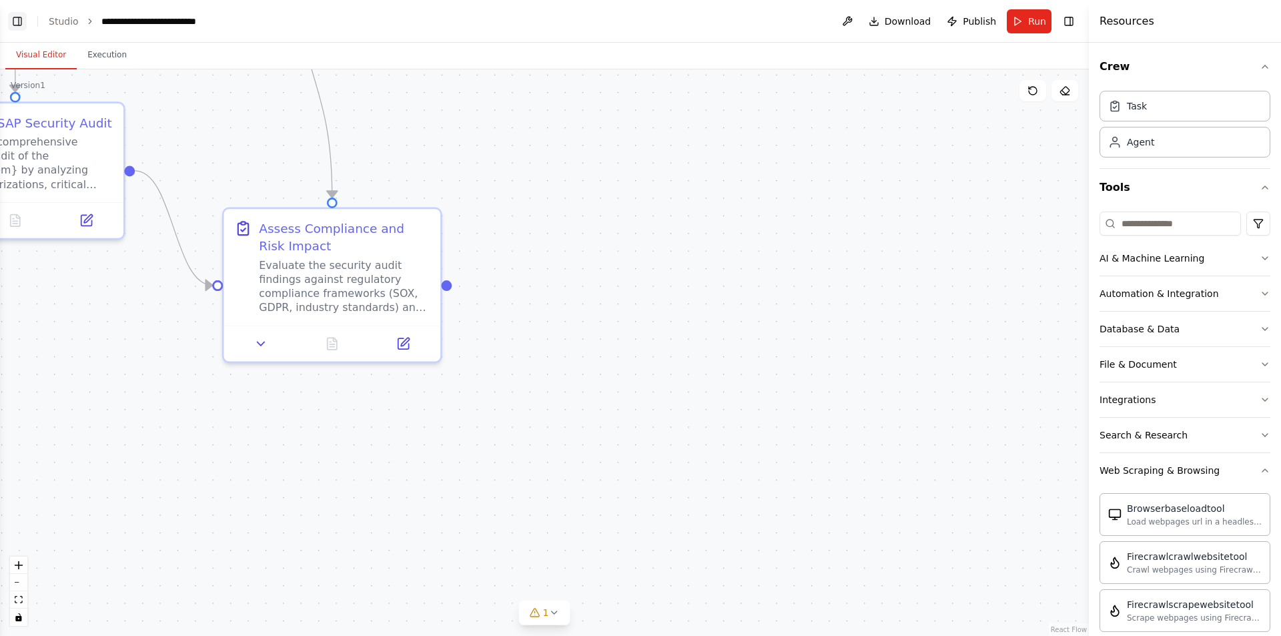
click at [15, 19] on button "Toggle Left Sidebar" at bounding box center [17, 21] width 19 height 19
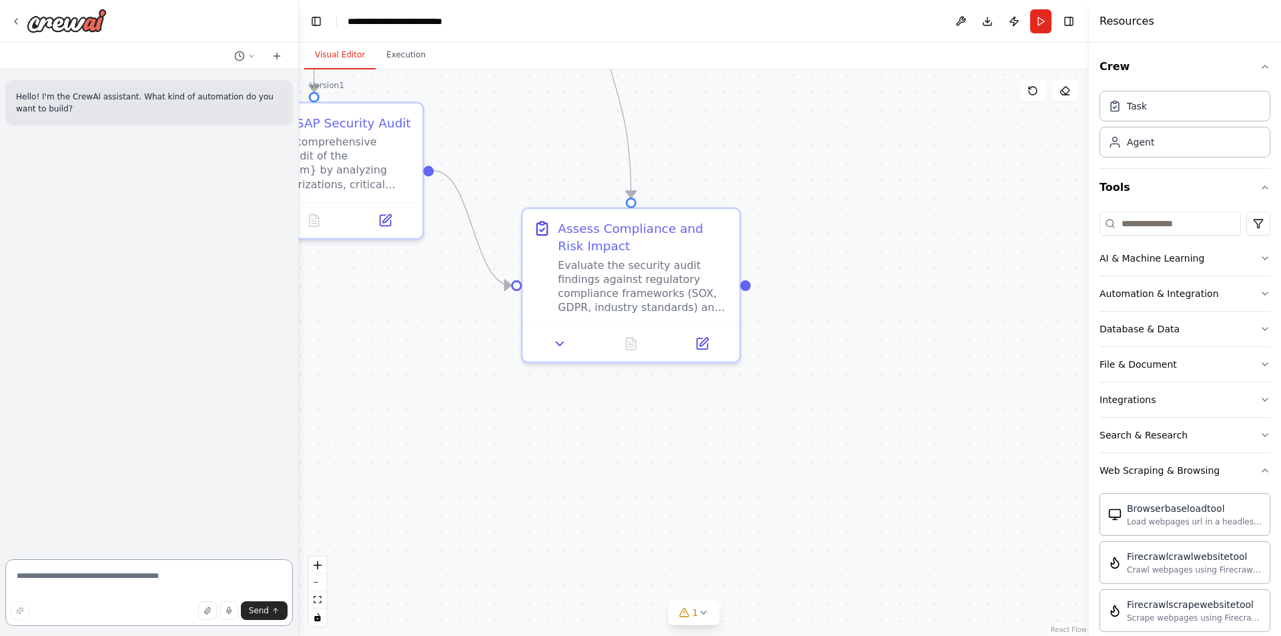
click at [135, 573] on textarea at bounding box center [149, 592] width 288 height 67
type textarea "**********"
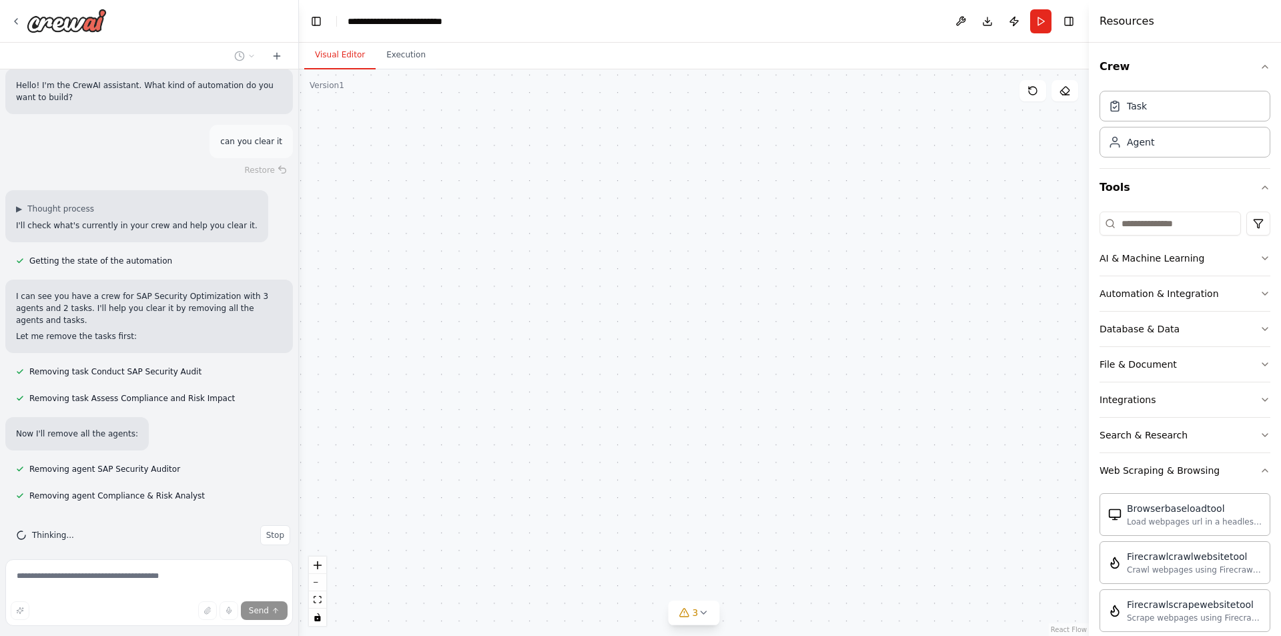
scroll to position [38, 0]
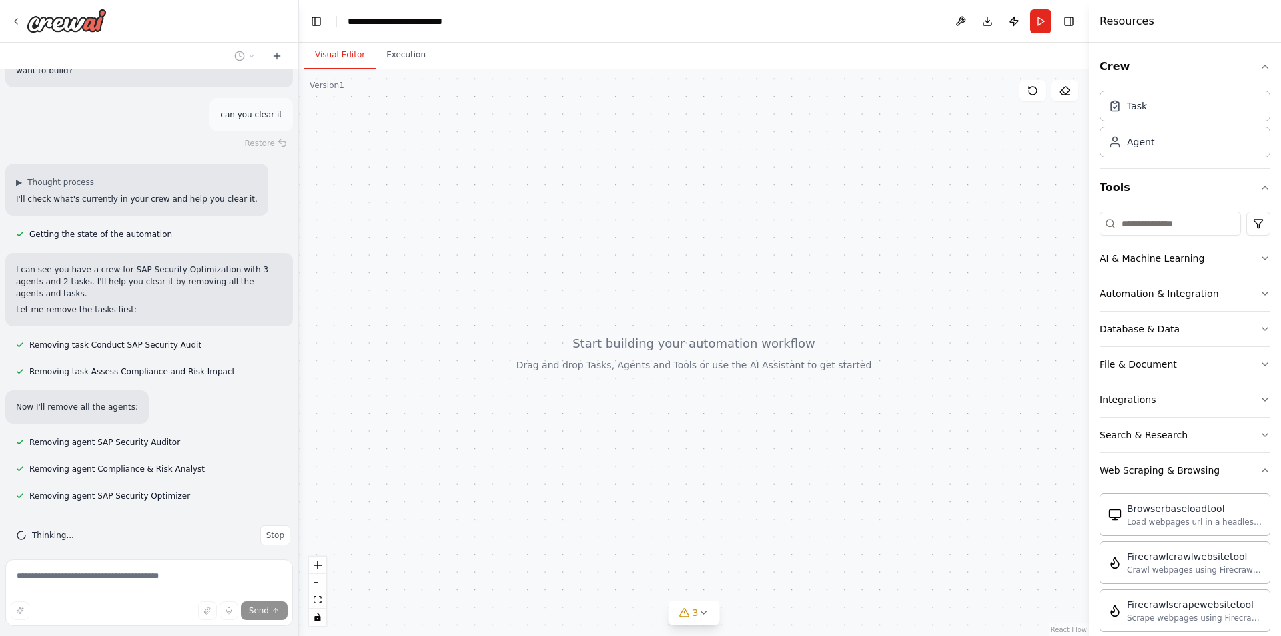
drag, startPoint x: 605, startPoint y: 475, endPoint x: 813, endPoint y: 390, distance: 224.8
click at [868, 391] on div at bounding box center [694, 352] width 790 height 567
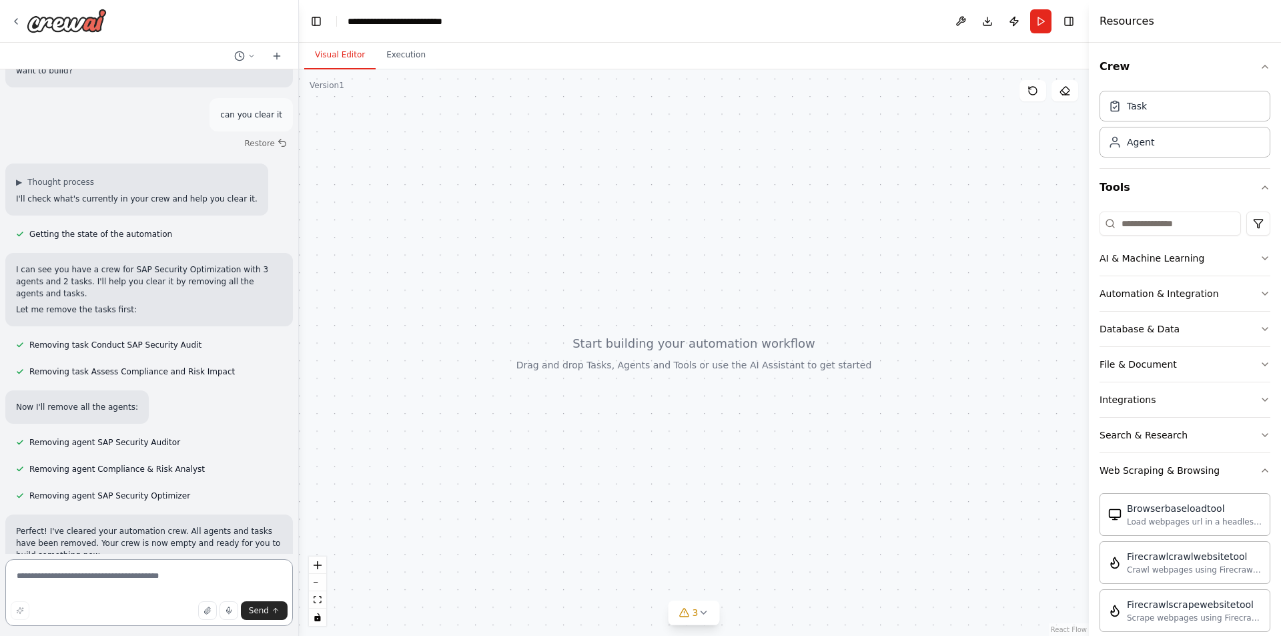
scroll to position [70, 0]
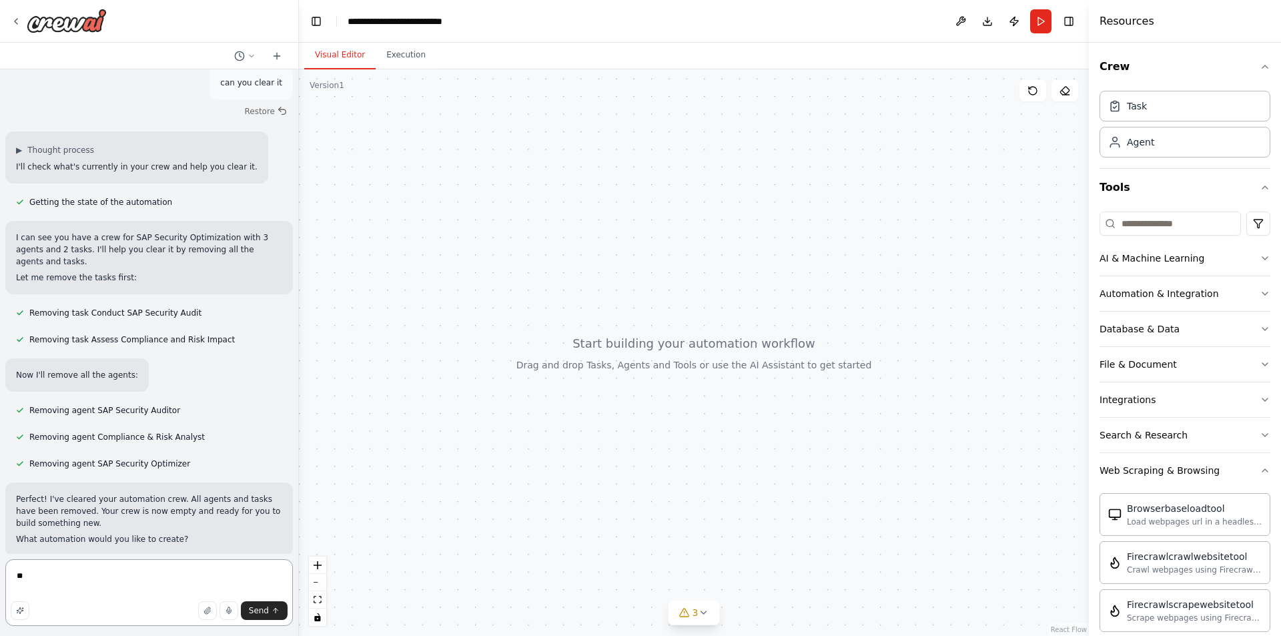
type textarea "*"
click at [93, 583] on textarea "**********" at bounding box center [149, 592] width 288 height 67
paste textarea "**********"
type textarea "**********"
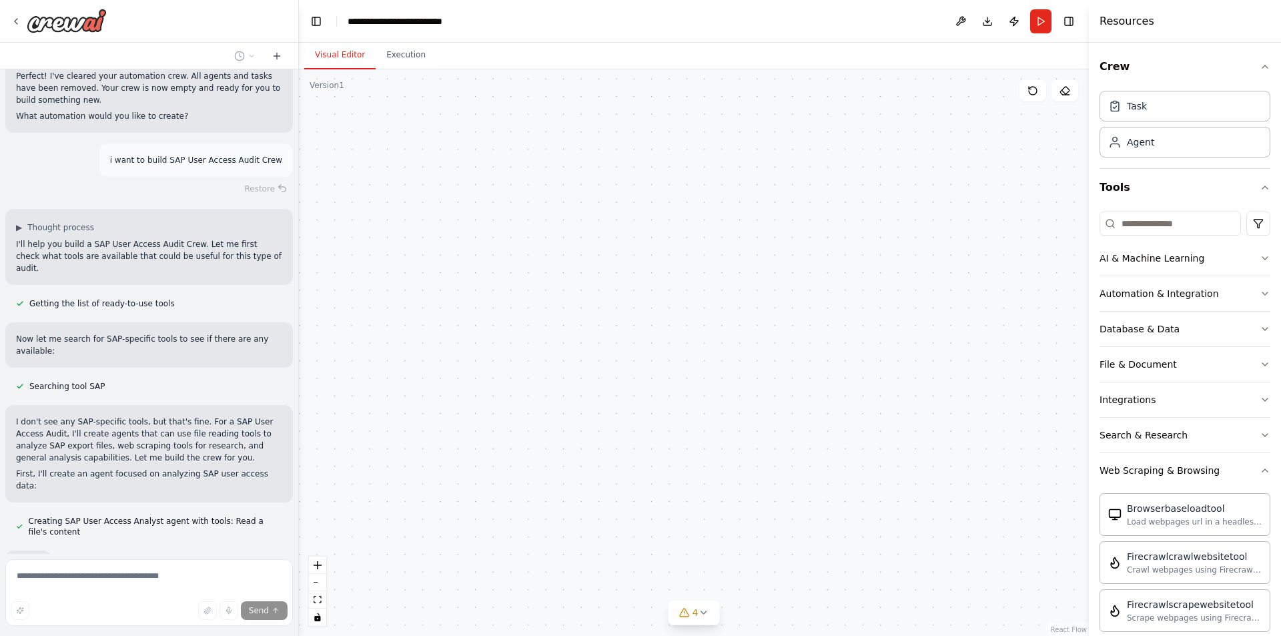
scroll to position [575, 0]
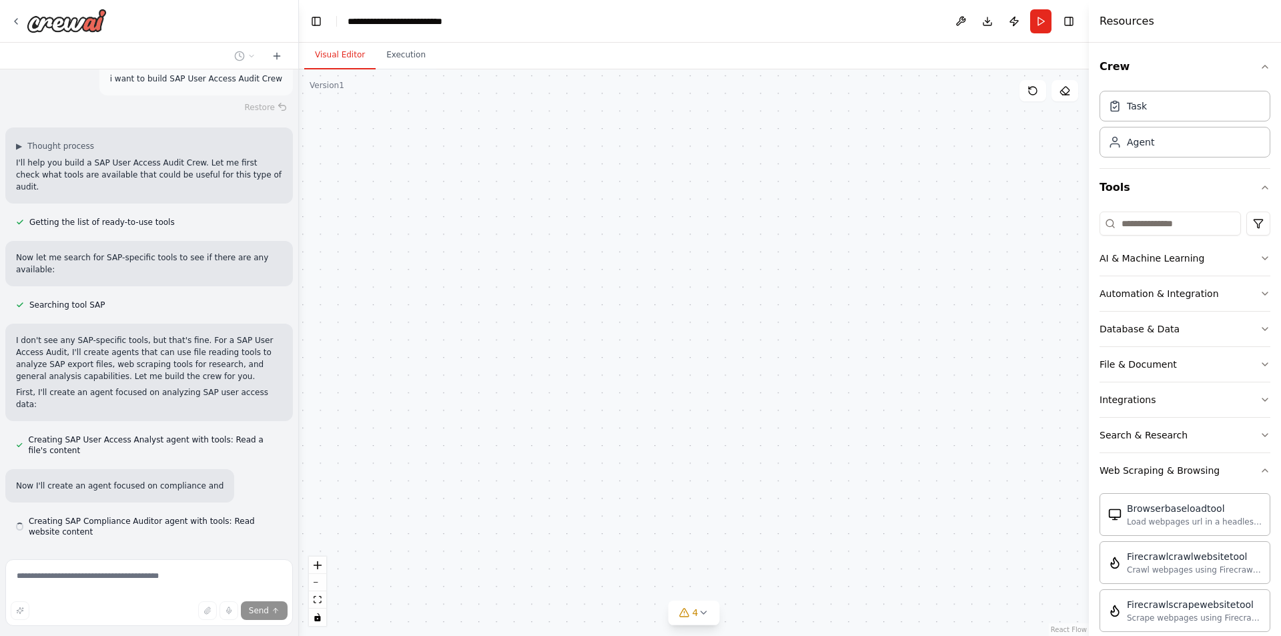
drag, startPoint x: 627, startPoint y: 326, endPoint x: 807, endPoint y: 358, distance: 182.4
click at [807, 358] on div "SAP User Access Analyst Analyze SAP user access data from {sap_system} to ident…" at bounding box center [694, 352] width 790 height 567
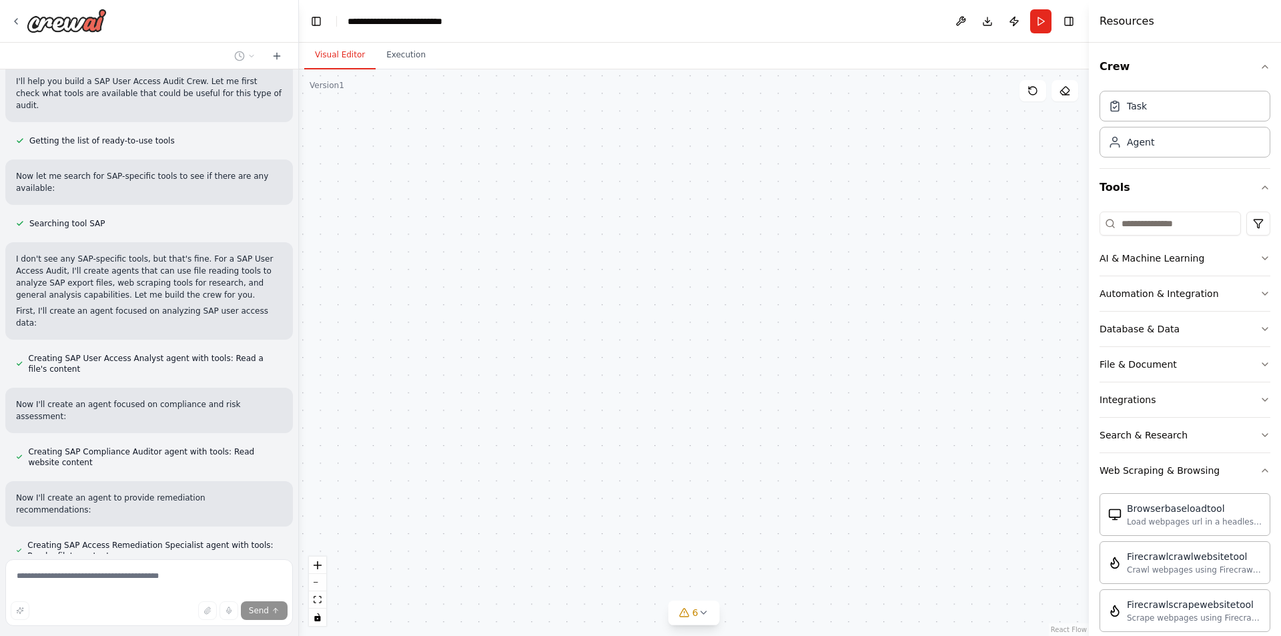
scroll to position [727, 0]
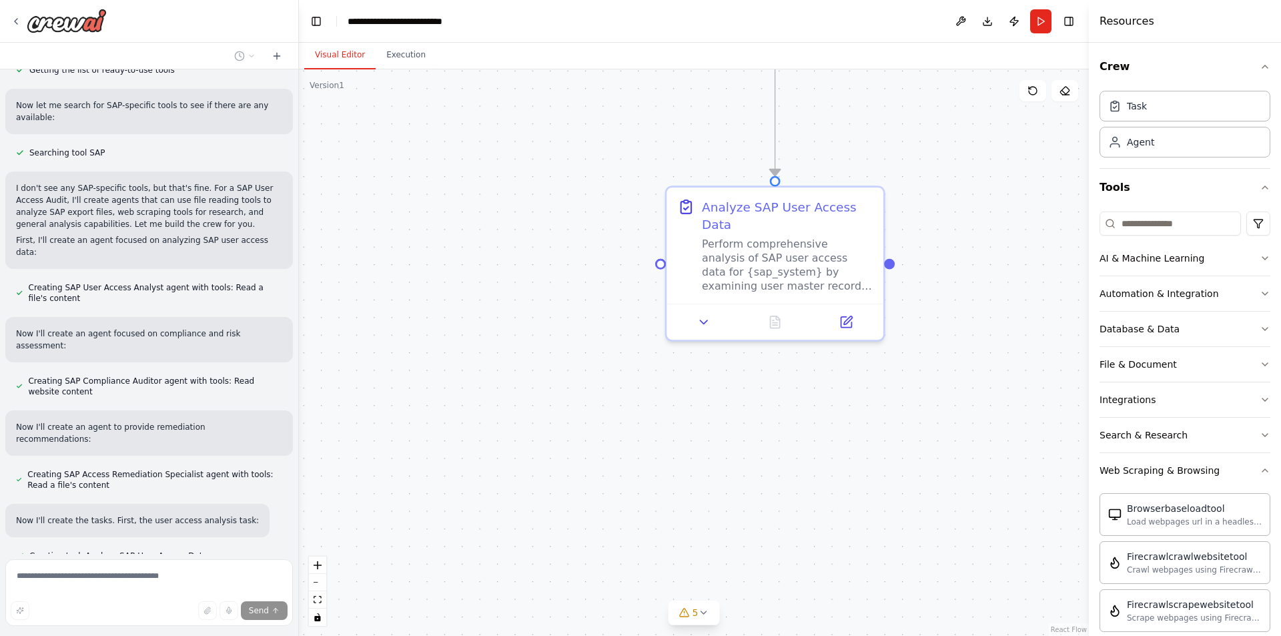
drag, startPoint x: 683, startPoint y: 400, endPoint x: 425, endPoint y: 543, distance: 295.5
click at [426, 543] on div ".deletable-edge-delete-btn { width: 20px; height: 20px; border: 0px solid #ffff…" at bounding box center [694, 352] width 790 height 567
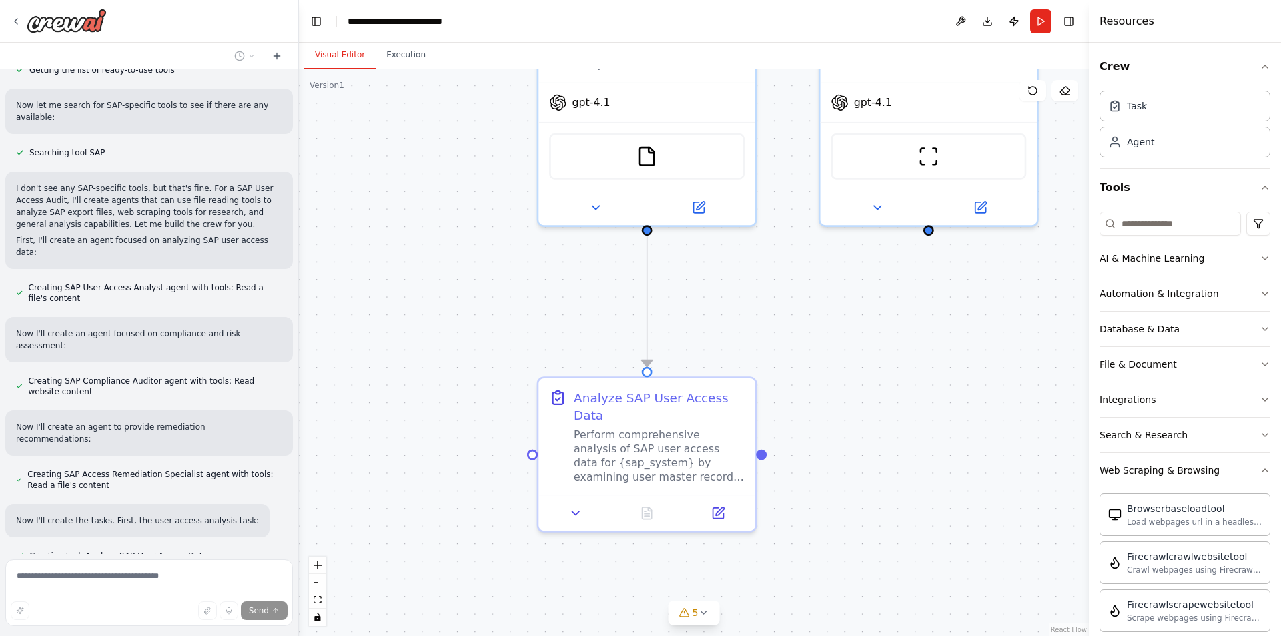
drag, startPoint x: 924, startPoint y: 281, endPoint x: 764, endPoint y: 479, distance: 253.9
click at [764, 479] on div ".deletable-edge-delete-btn { width: 20px; height: 20px; border: 0px solid #ffff…" at bounding box center [694, 352] width 790 height 567
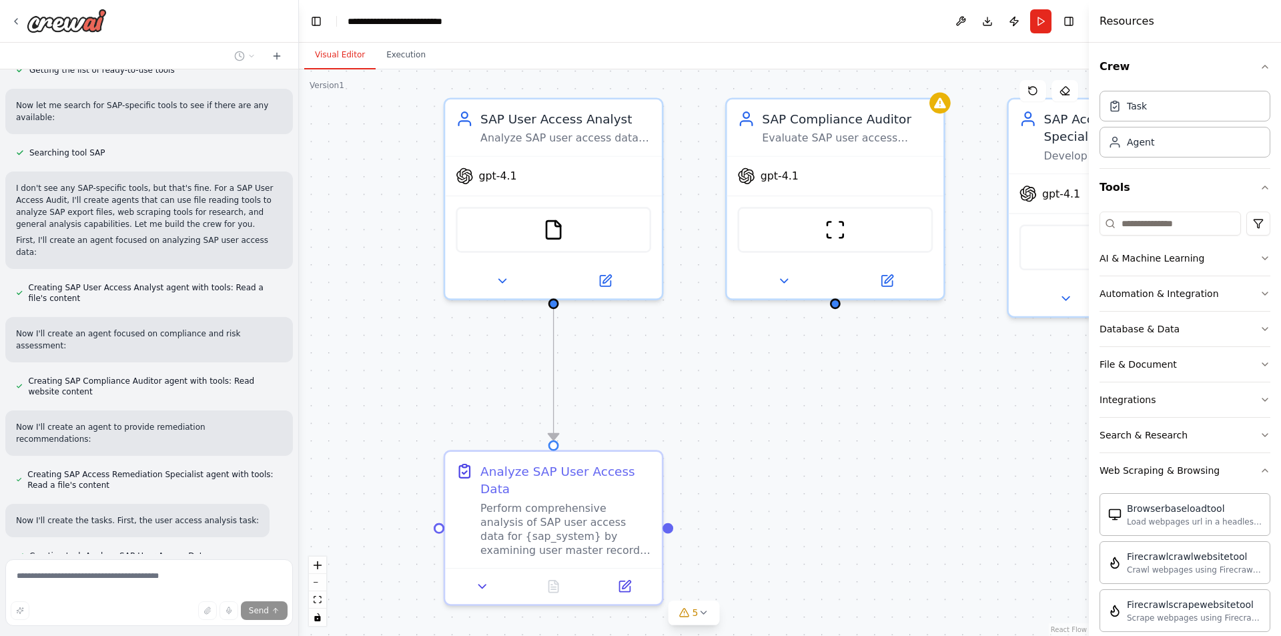
drag, startPoint x: 832, startPoint y: 418, endPoint x: 784, endPoint y: 417, distance: 48.1
click at [785, 418] on div ".deletable-edge-delete-btn { width: 20px; height: 20px; border: 0px solid #ffff…" at bounding box center [694, 352] width 790 height 567
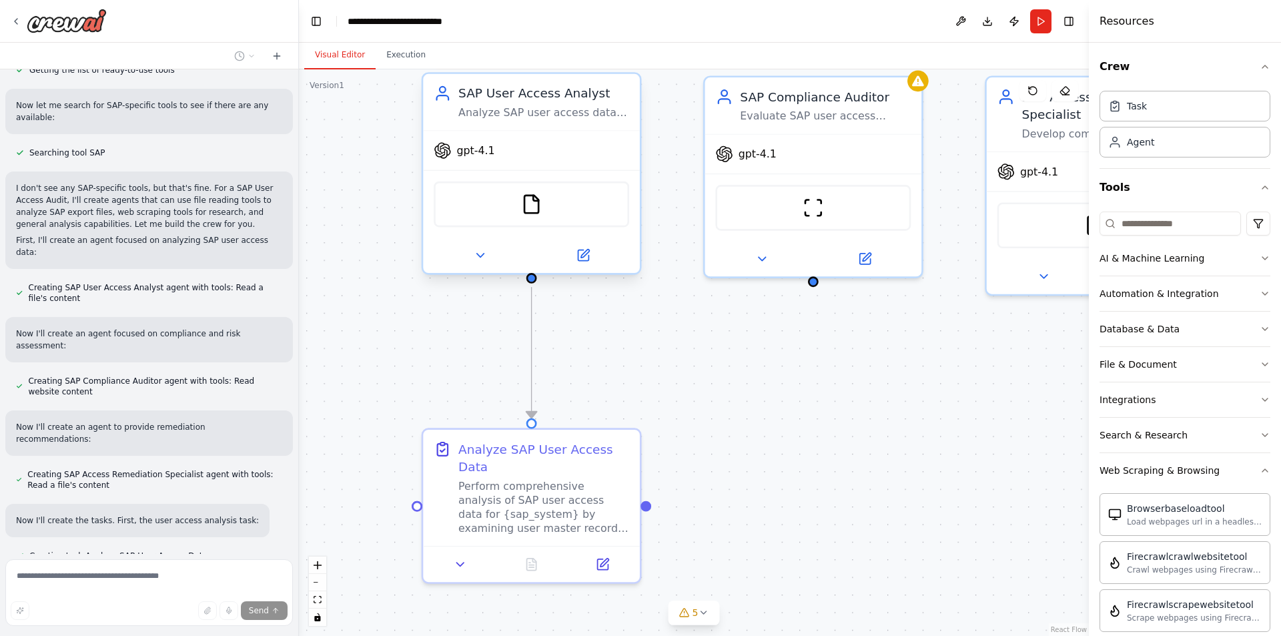
click at [551, 121] on div "SAP User Access Analyst Analyze SAP user access data from {sap_system} to ident…" at bounding box center [531, 102] width 217 height 56
click at [482, 259] on icon at bounding box center [480, 255] width 14 height 14
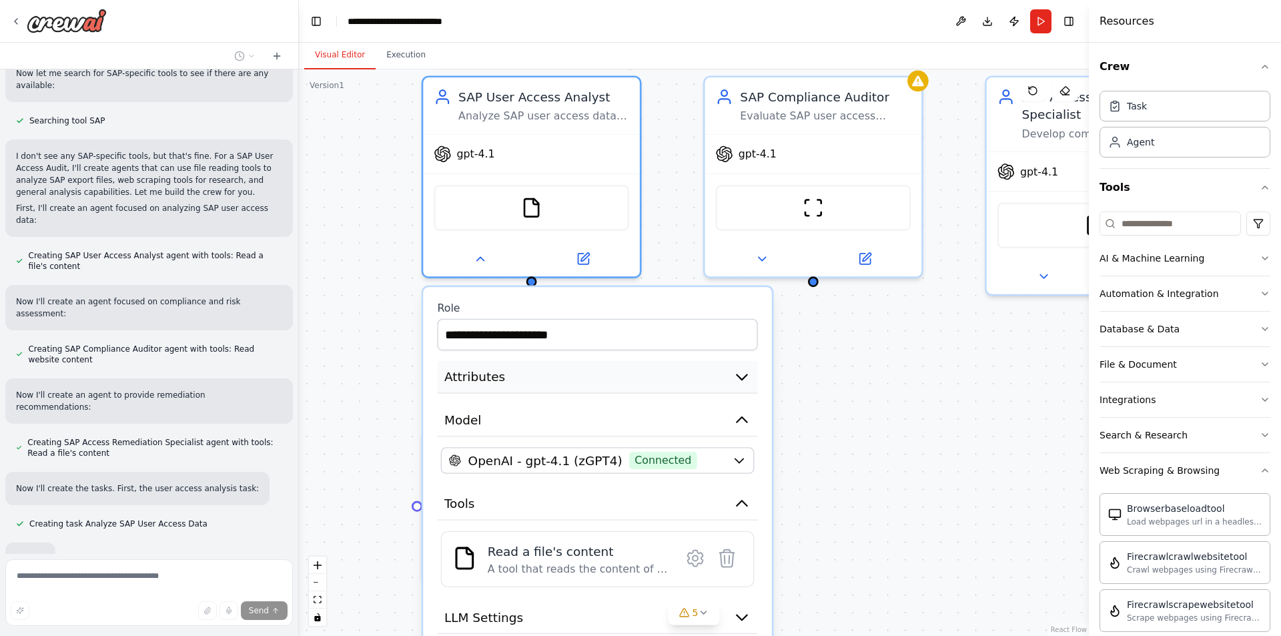
scroll to position [798, 0]
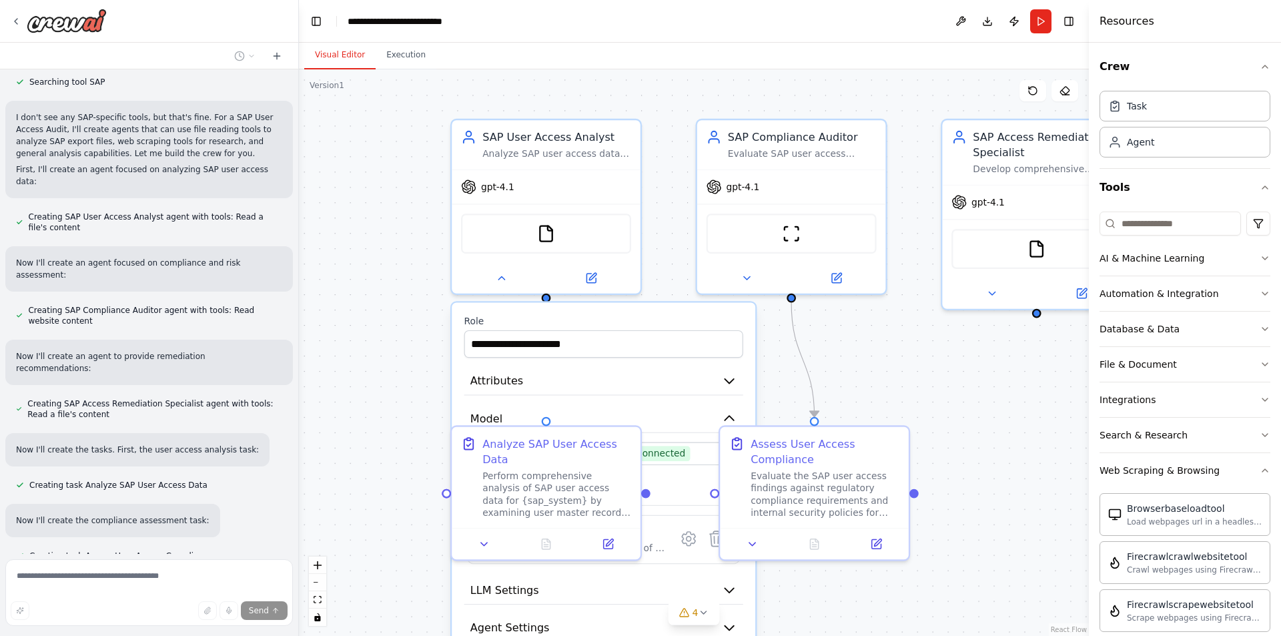
click at [950, 415] on div ".deletable-edge-delete-btn { width: 20px; height: 20px; border: 0px solid #ffff…" at bounding box center [694, 352] width 790 height 567
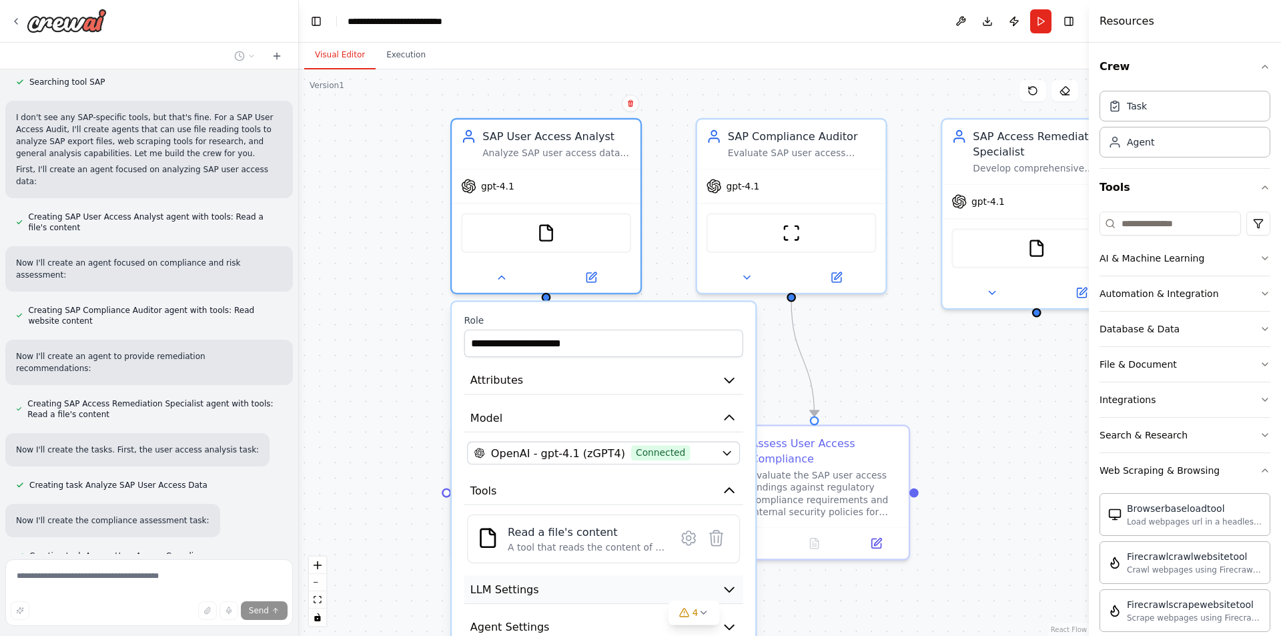
click at [608, 589] on button "LLM Settings" at bounding box center [604, 590] width 279 height 29
click at [740, 580] on button "LLM Settings" at bounding box center [604, 590] width 279 height 29
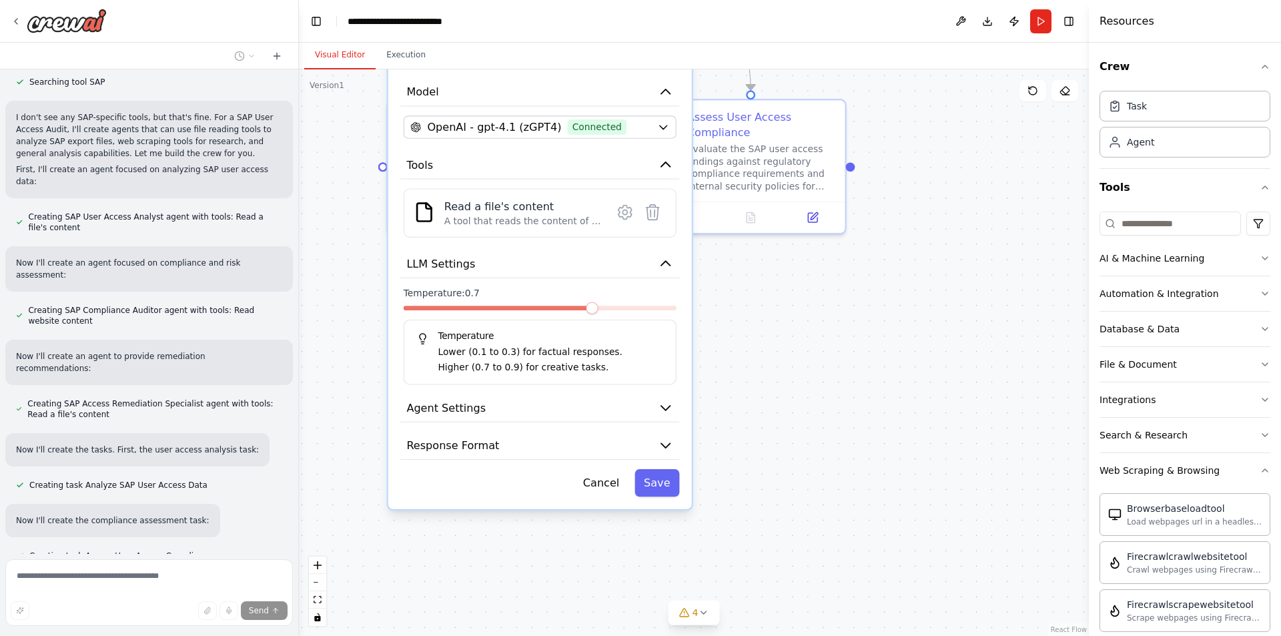
drag, startPoint x: 376, startPoint y: 459, endPoint x: 325, endPoint y: 164, distance: 300.1
click at [325, 164] on div ".deletable-edge-delete-btn { width: 20px; height: 20px; border: 0px solid #ffff…" at bounding box center [694, 352] width 790 height 567
click at [666, 405] on icon "button" at bounding box center [665, 407] width 15 height 15
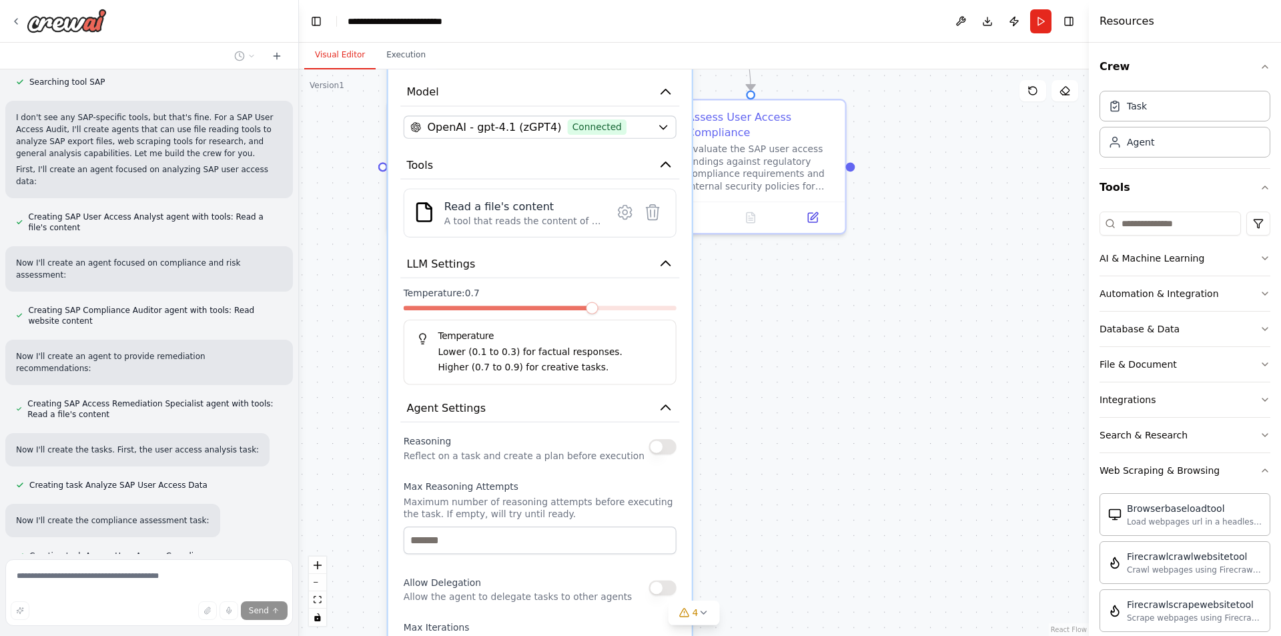
scroll to position [868, 0]
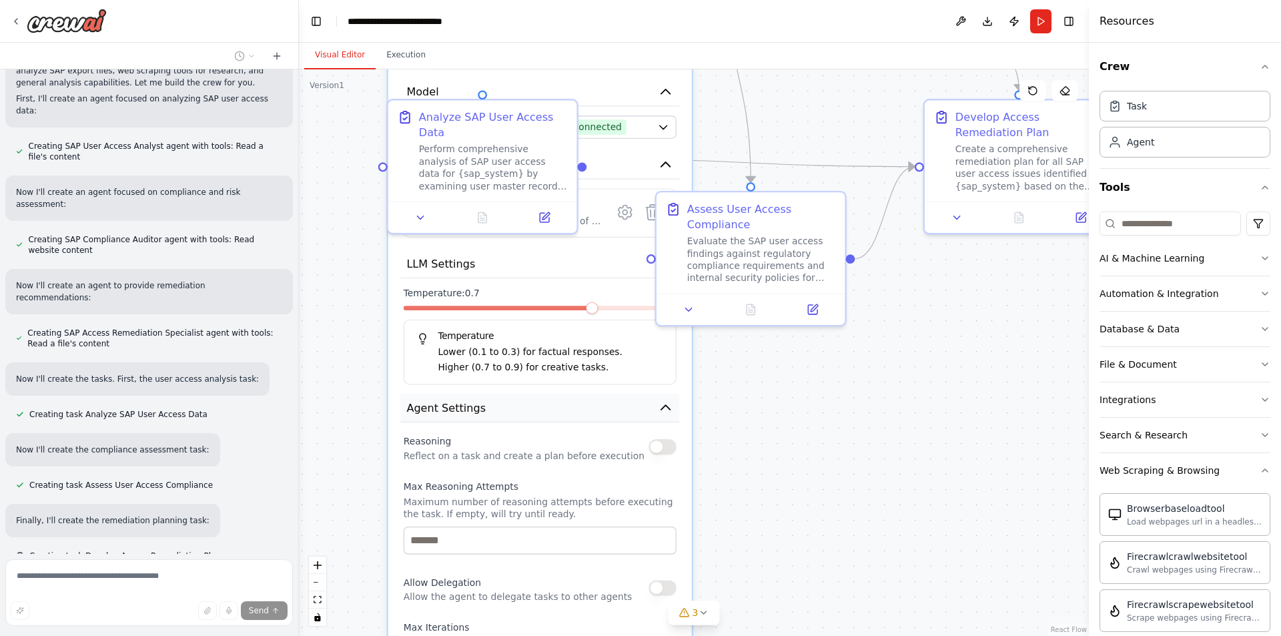
click at [672, 412] on icon "button" at bounding box center [665, 407] width 15 height 15
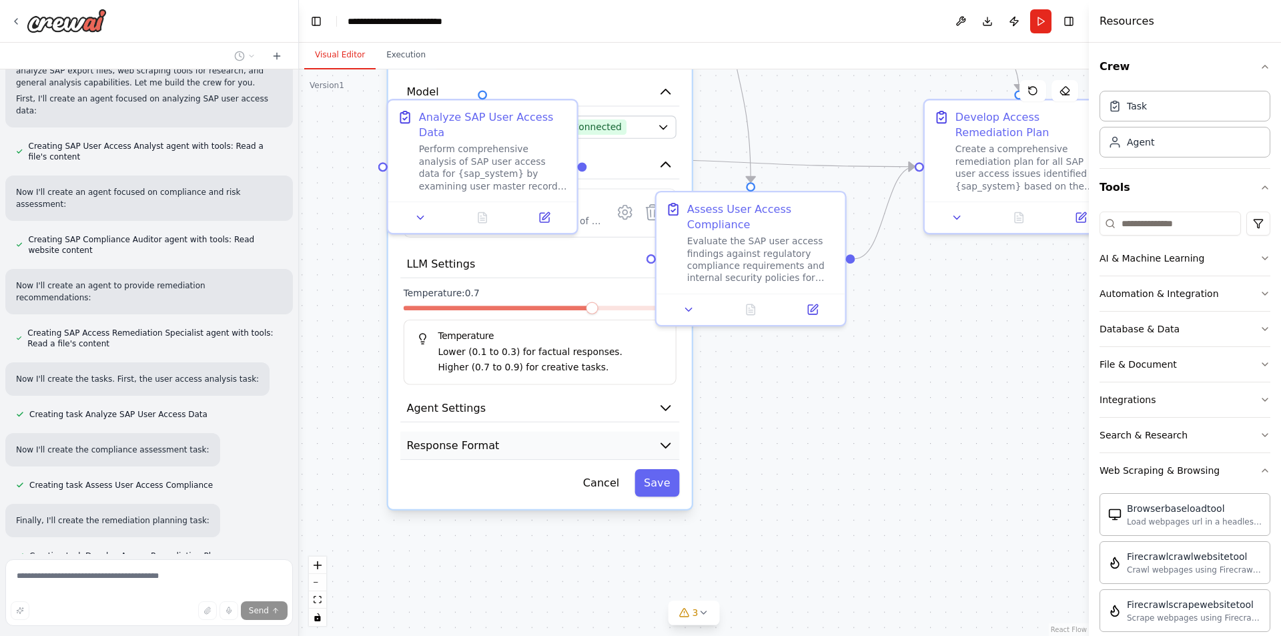
click at [663, 452] on icon "button" at bounding box center [665, 445] width 15 height 15
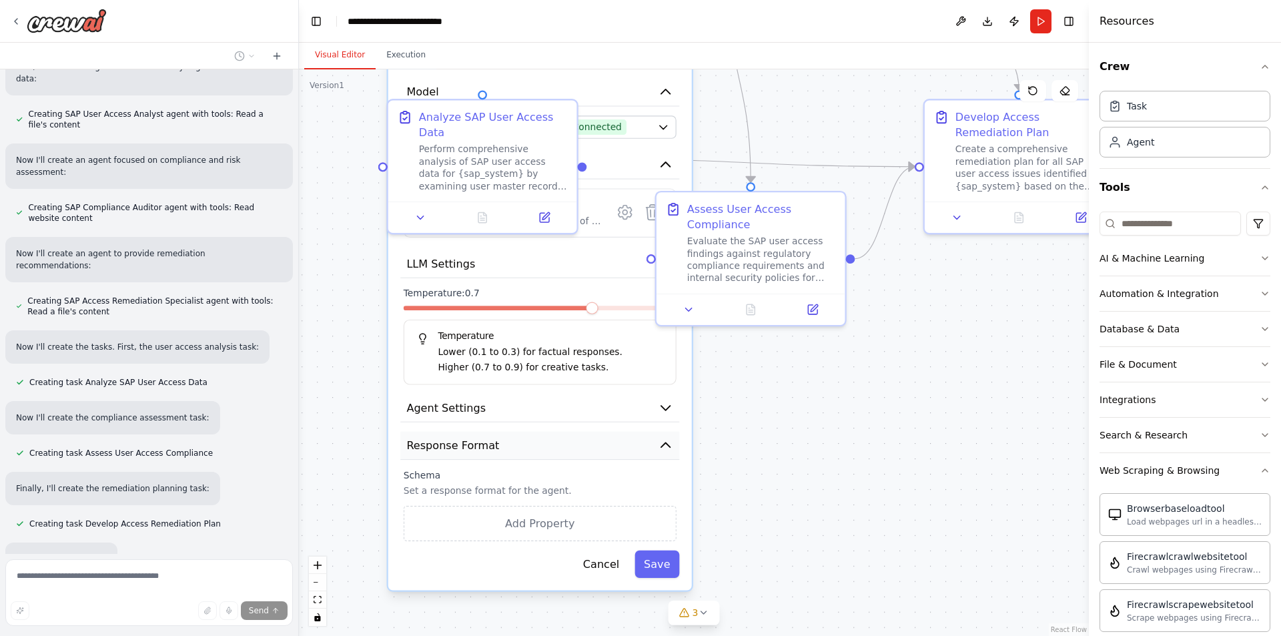
click at [663, 452] on icon "button" at bounding box center [665, 445] width 15 height 15
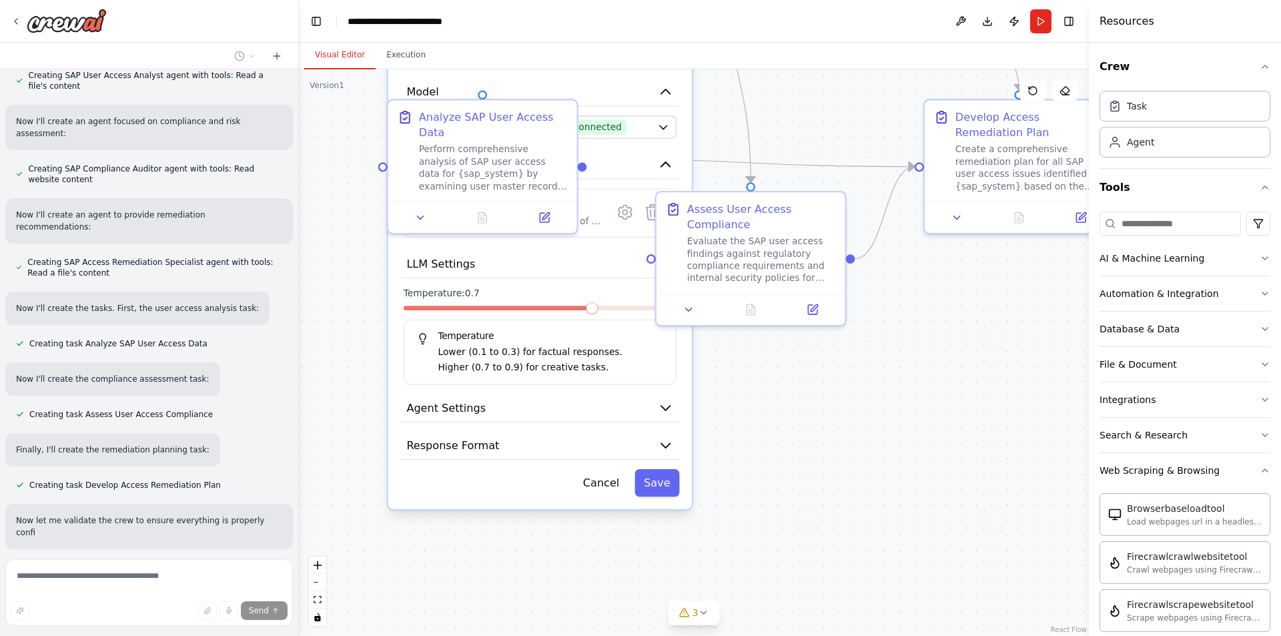
scroll to position [951, 0]
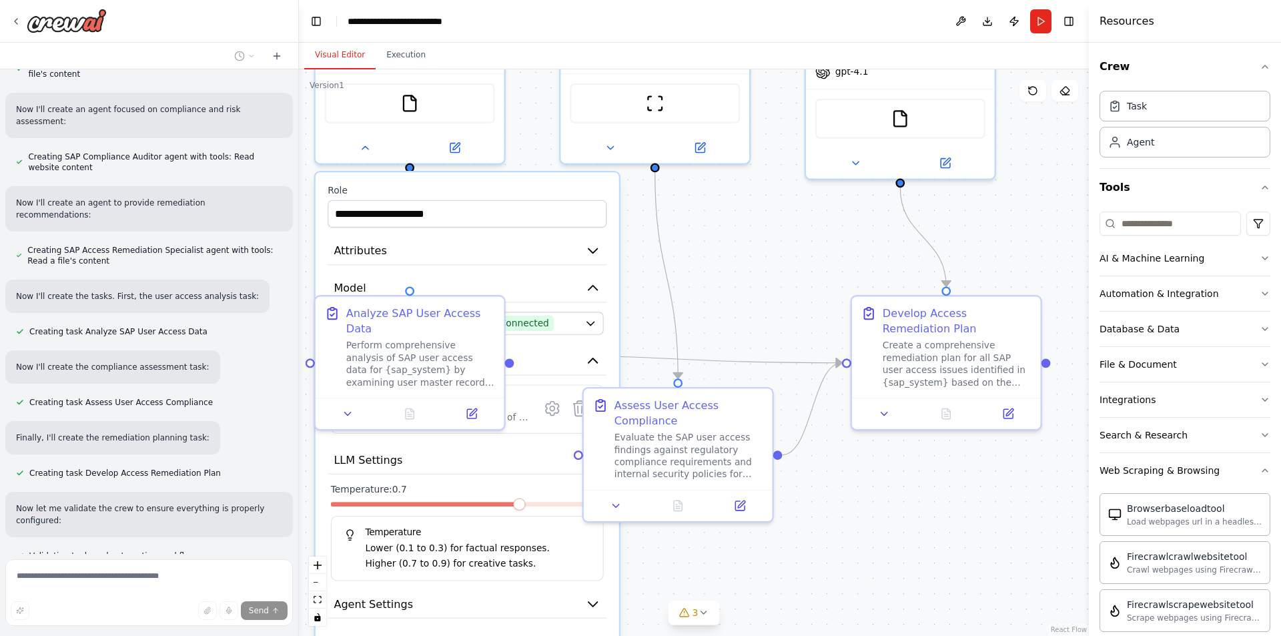
drag, startPoint x: 746, startPoint y: 410, endPoint x: 684, endPoint y: 597, distance: 196.7
click at [684, 597] on div ".deletable-edge-delete-btn { width: 20px; height: 20px; border: 0px solid #ffff…" at bounding box center [694, 352] width 790 height 567
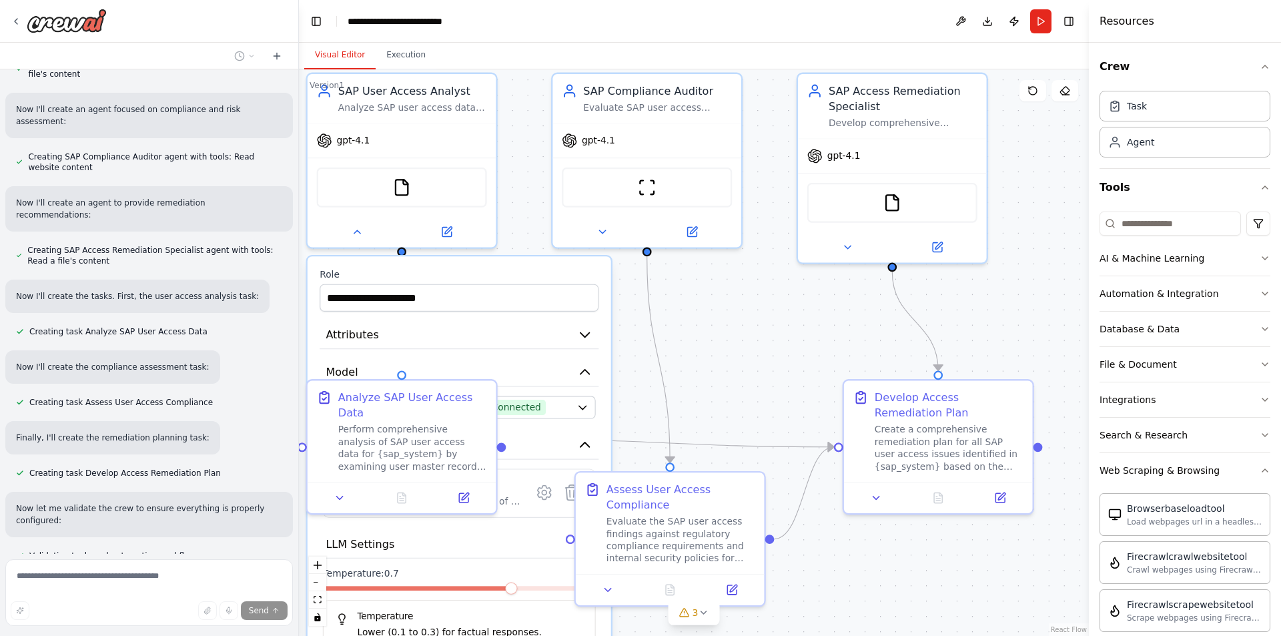
scroll to position [1022, 0]
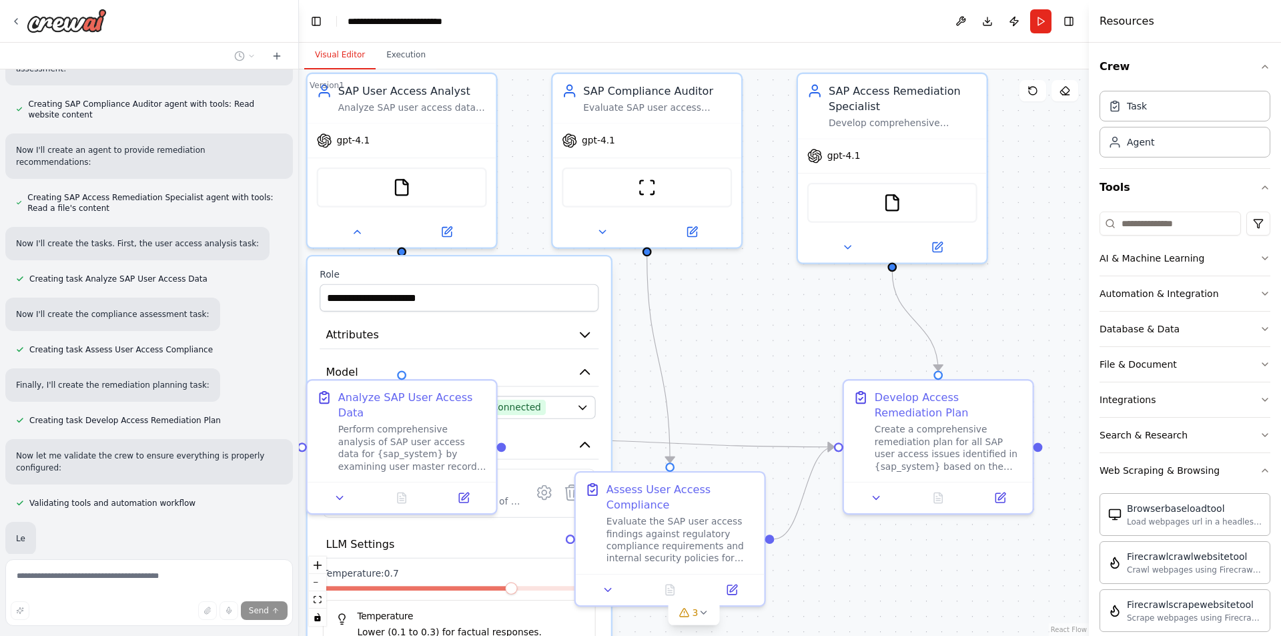
drag, startPoint x: 741, startPoint y: 254, endPoint x: 733, endPoint y: 338, distance: 84.5
click at [733, 338] on div ".deletable-edge-delete-btn { width: 20px; height: 20px; border: 0px solid #ffff…" at bounding box center [694, 352] width 790 height 567
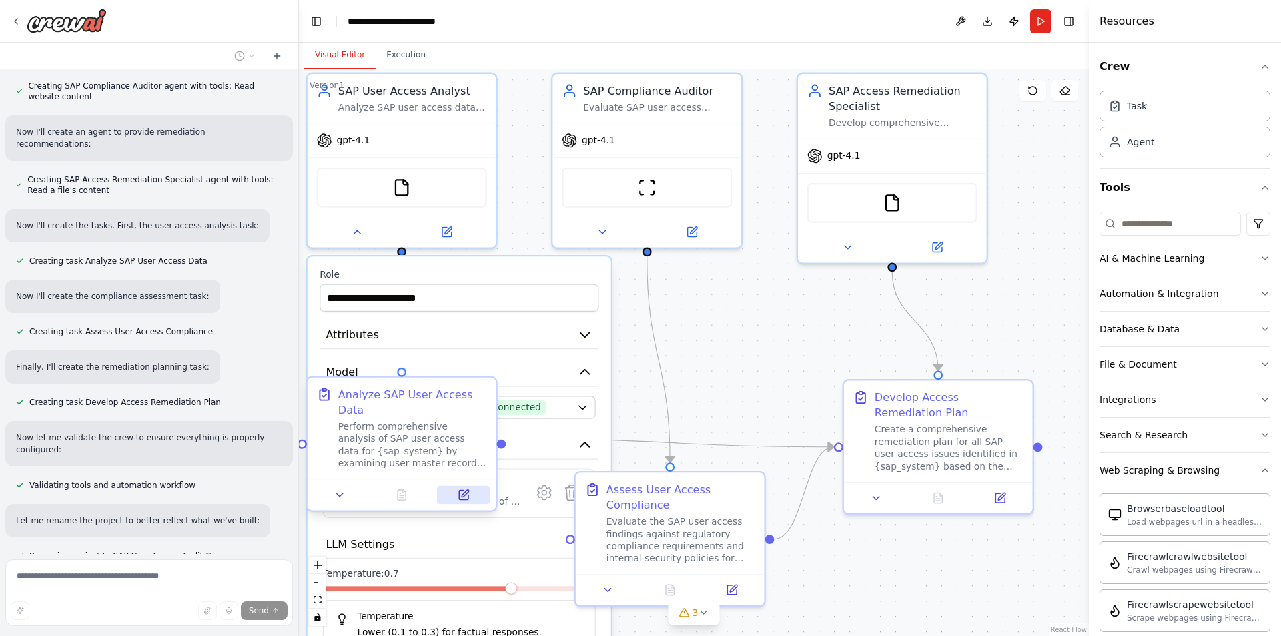
click at [449, 486] on button at bounding box center [463, 495] width 53 height 19
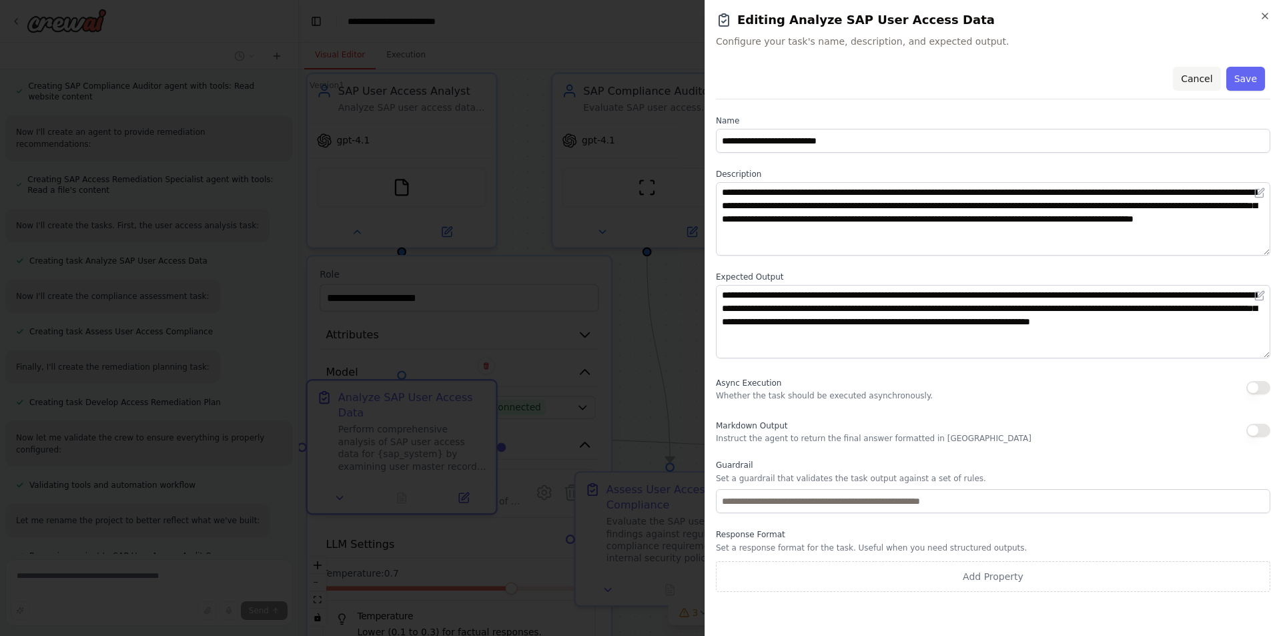
scroll to position [1054, 0]
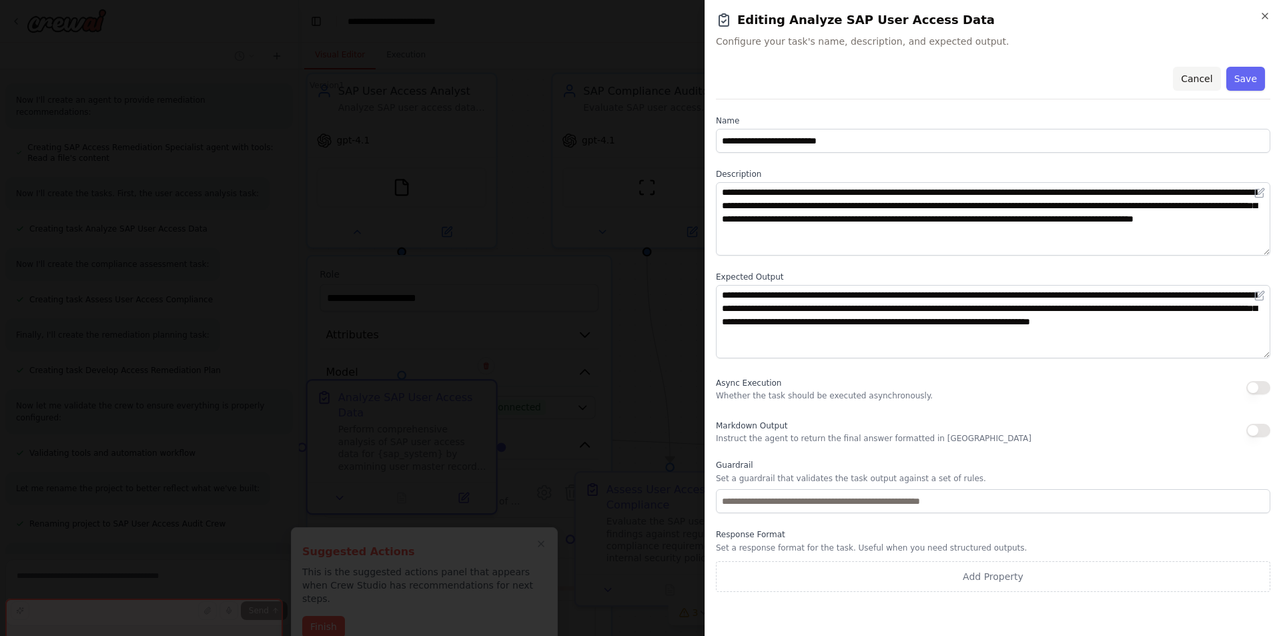
click at [1197, 73] on button "Cancel" at bounding box center [1196, 79] width 47 height 24
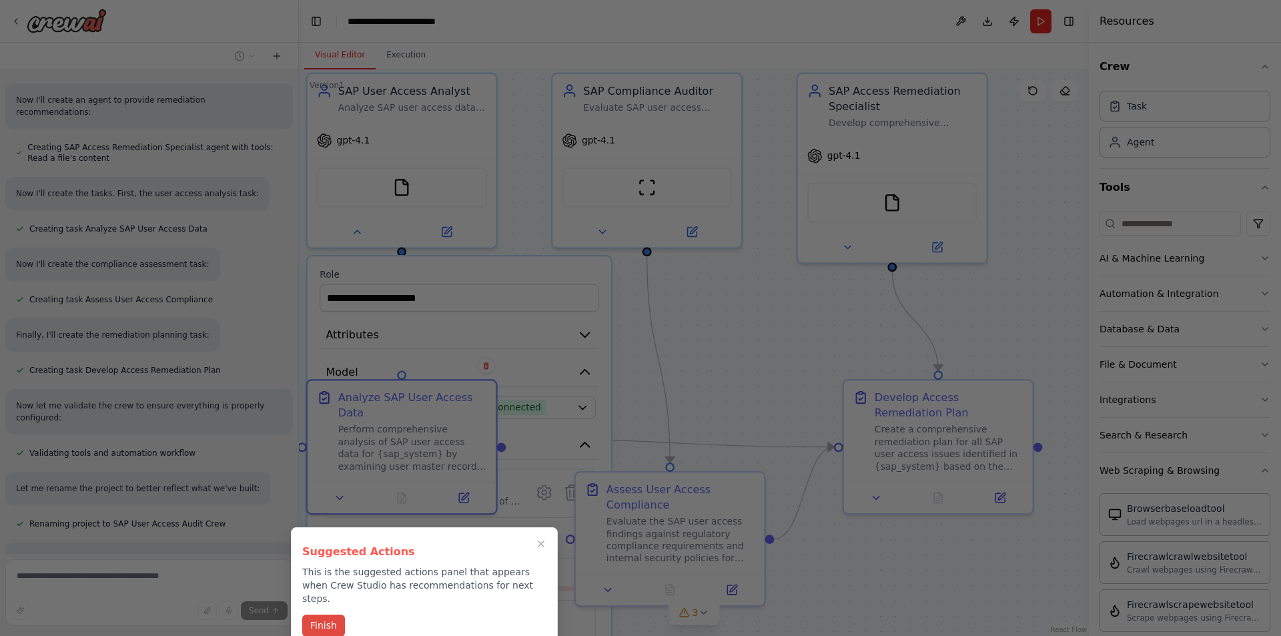
click at [325, 615] on button "Finish" at bounding box center [323, 626] width 43 height 22
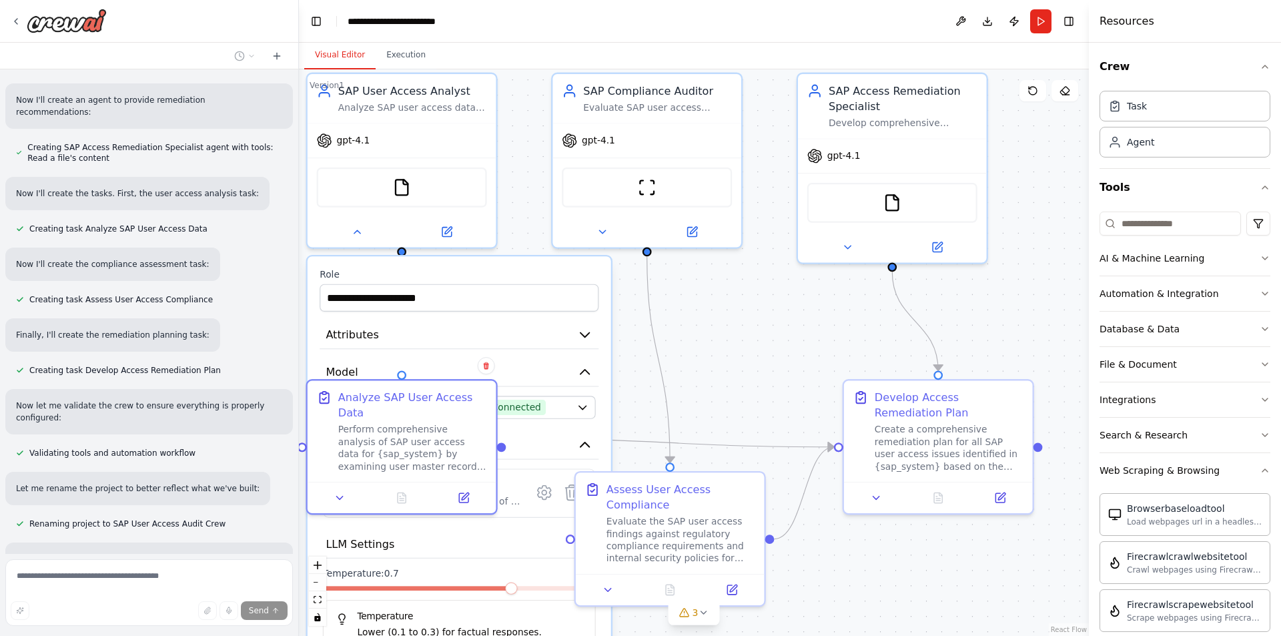
click at [789, 308] on div ".deletable-edge-delete-btn { width: 20px; height: 20px; border: 0px solid #ffff…" at bounding box center [694, 352] width 790 height 567
click at [354, 221] on button at bounding box center [357, 229] width 87 height 19
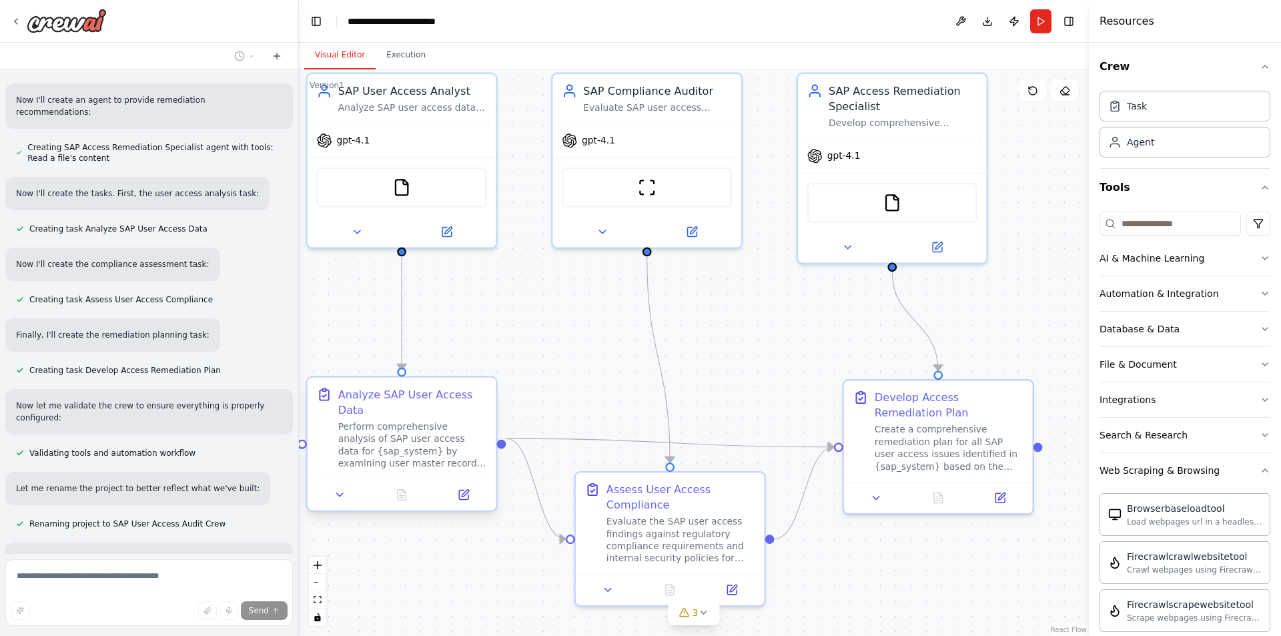
scroll to position [1494, 0]
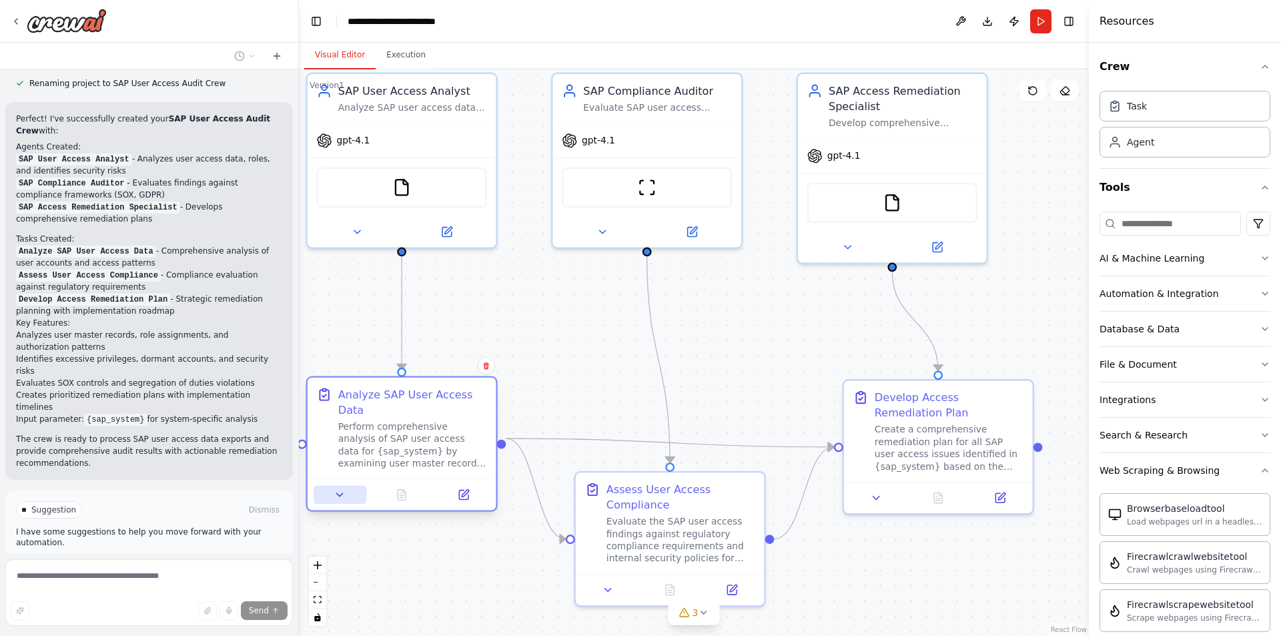
click at [341, 489] on icon at bounding box center [340, 495] width 12 height 12
click at [455, 486] on button at bounding box center [463, 495] width 53 height 19
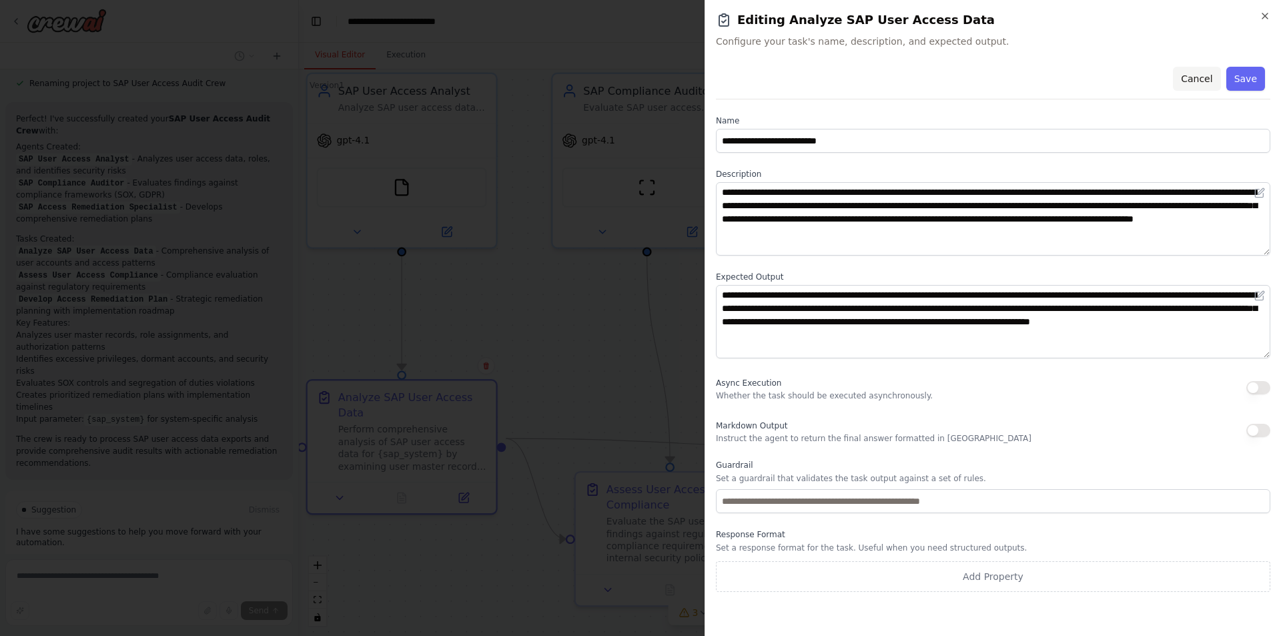
click at [1203, 72] on button "Cancel" at bounding box center [1196, 79] width 47 height 24
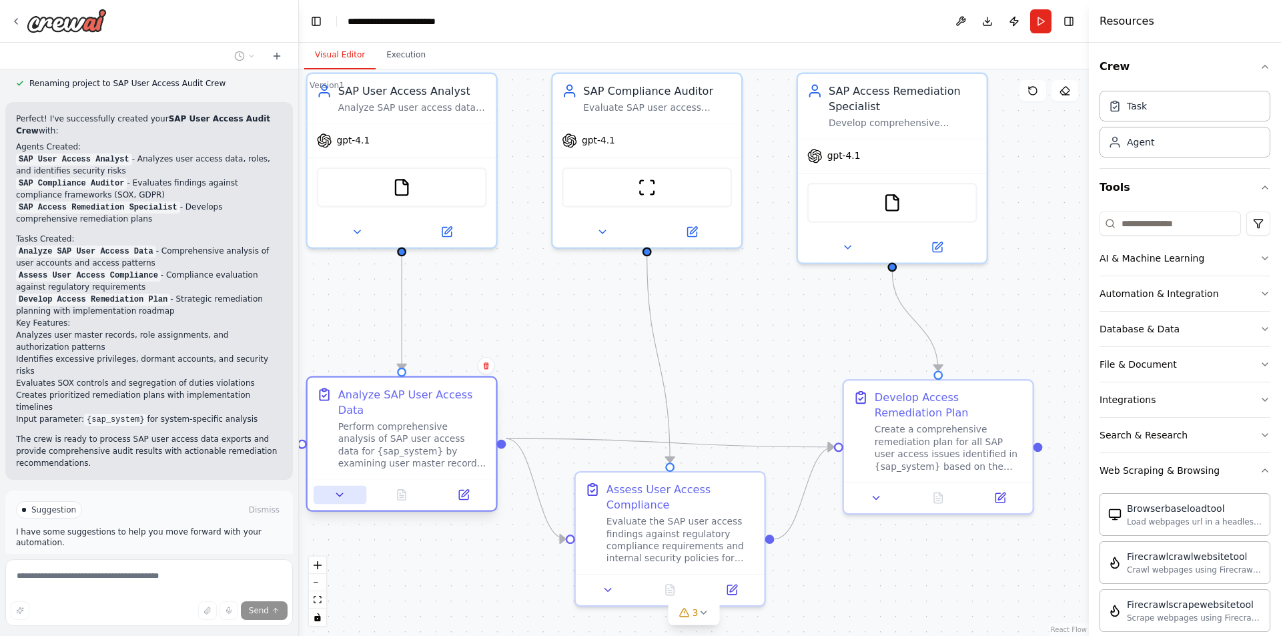
click at [332, 486] on button at bounding box center [340, 495] width 53 height 19
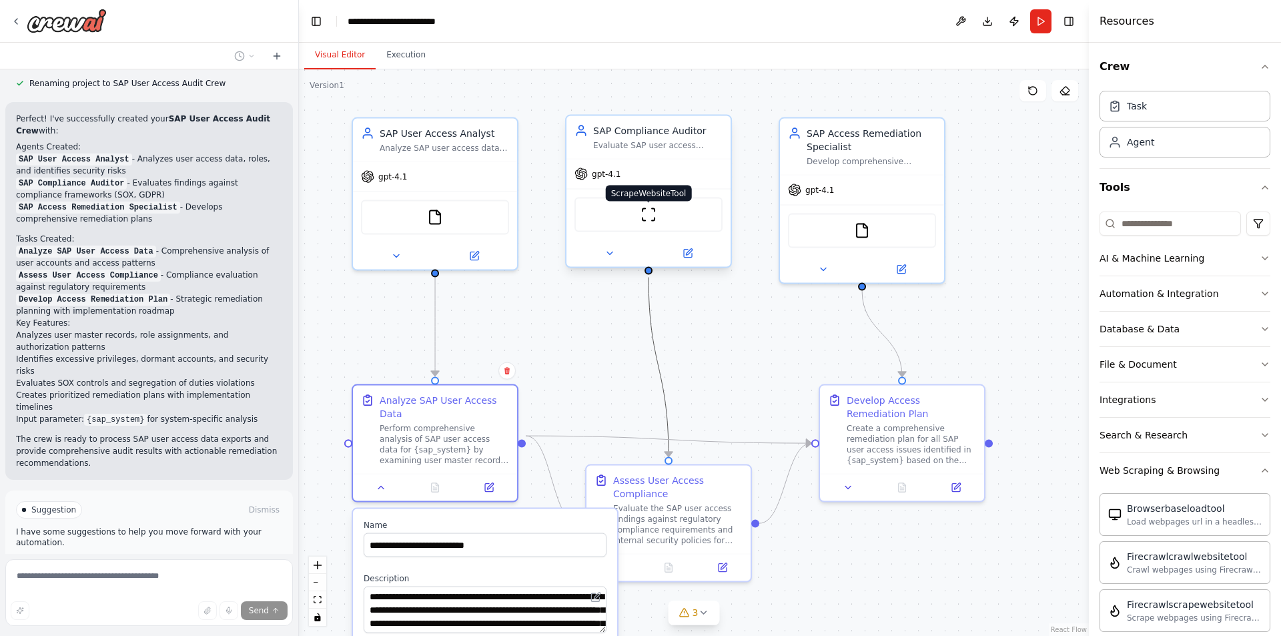
drag, startPoint x: 659, startPoint y: 337, endPoint x: 657, endPoint y: 210, distance: 126.8
click at [657, 210] on div ".deletable-edge-delete-btn { width: 20px; height: 20px; border: 0px solid #ffff…" at bounding box center [480, 334] width 790 height 567
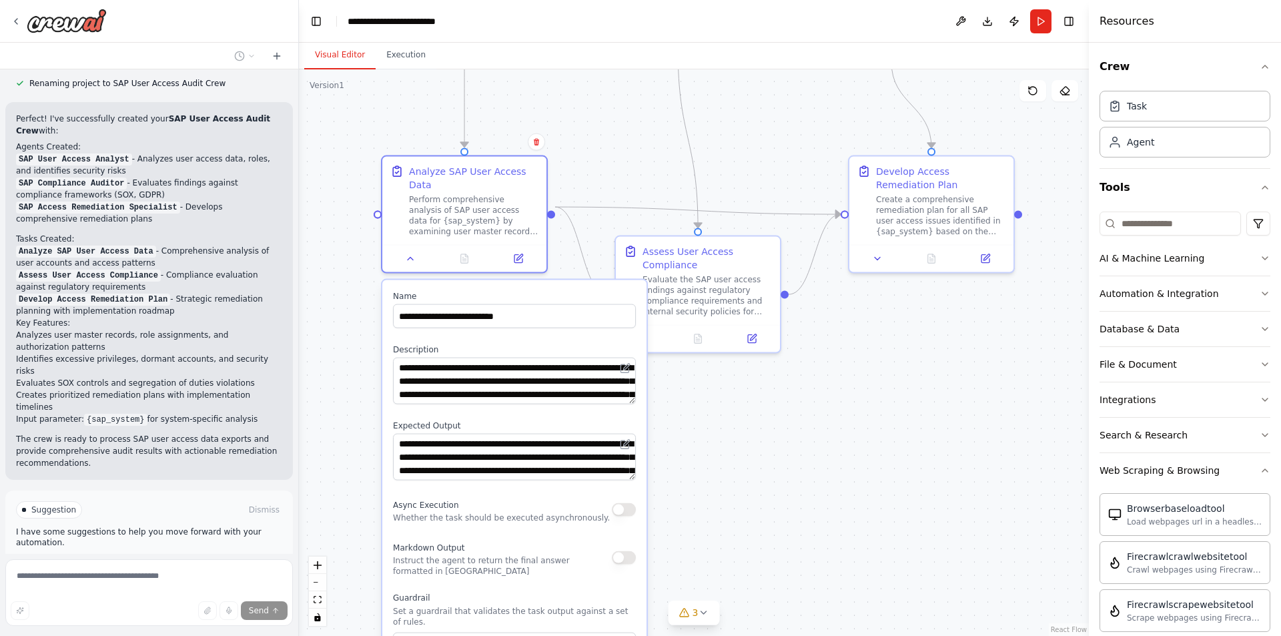
drag, startPoint x: 739, startPoint y: 350, endPoint x: 761, endPoint y: 126, distance: 225.3
click at [761, 126] on div ".deletable-edge-delete-btn { width: 20px; height: 20px; border: 0px solid #ffff…" at bounding box center [694, 352] width 790 height 567
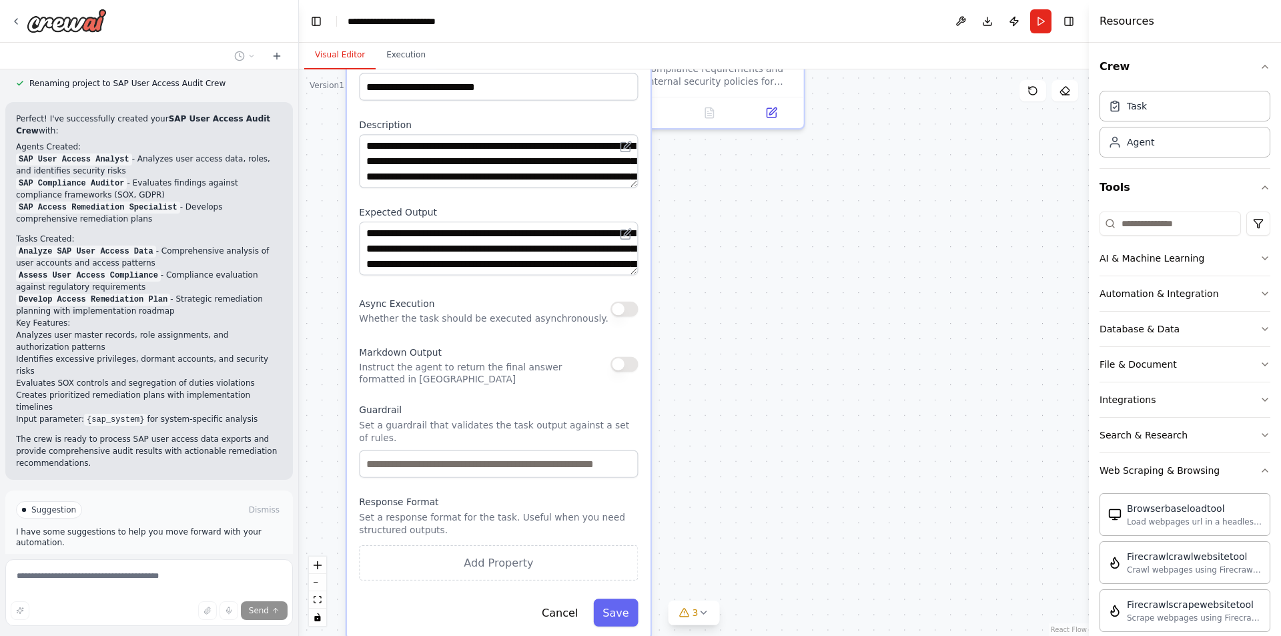
drag, startPoint x: 789, startPoint y: 521, endPoint x: 786, endPoint y: 324, distance: 196.3
click at [786, 324] on div ".deletable-edge-delete-btn { width: 20px; height: 20px; border: 0px solid #ffff…" at bounding box center [694, 352] width 790 height 567
click at [576, 237] on textarea "**********" at bounding box center [498, 248] width 279 height 53
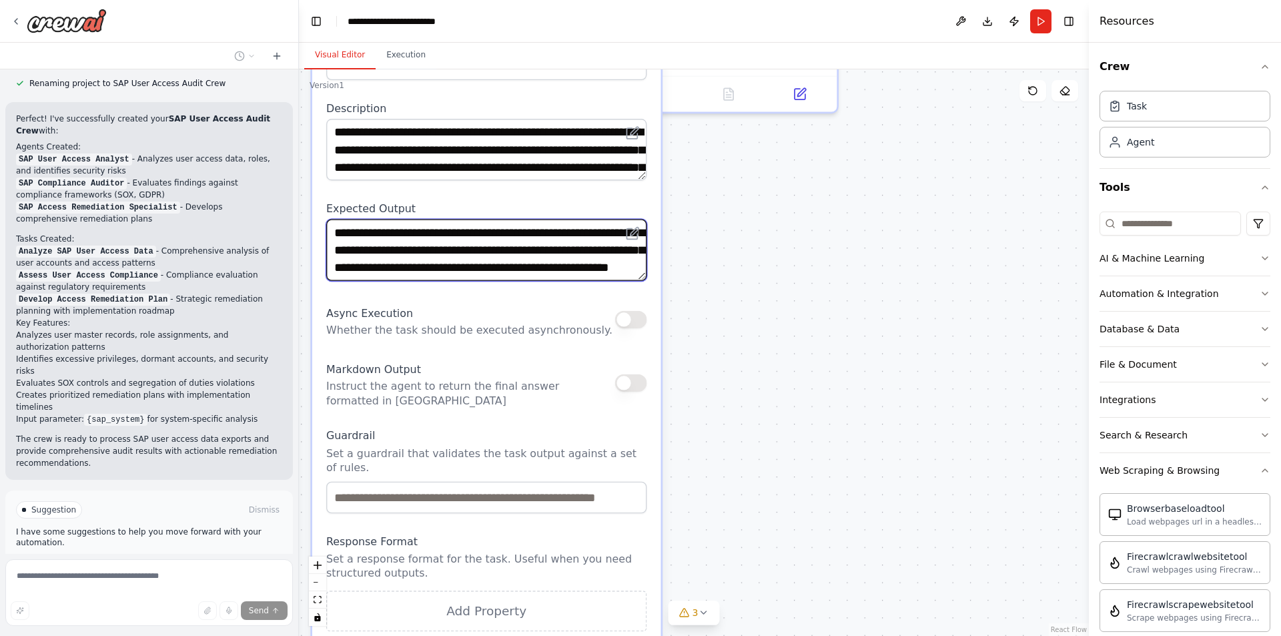
scroll to position [80, 0]
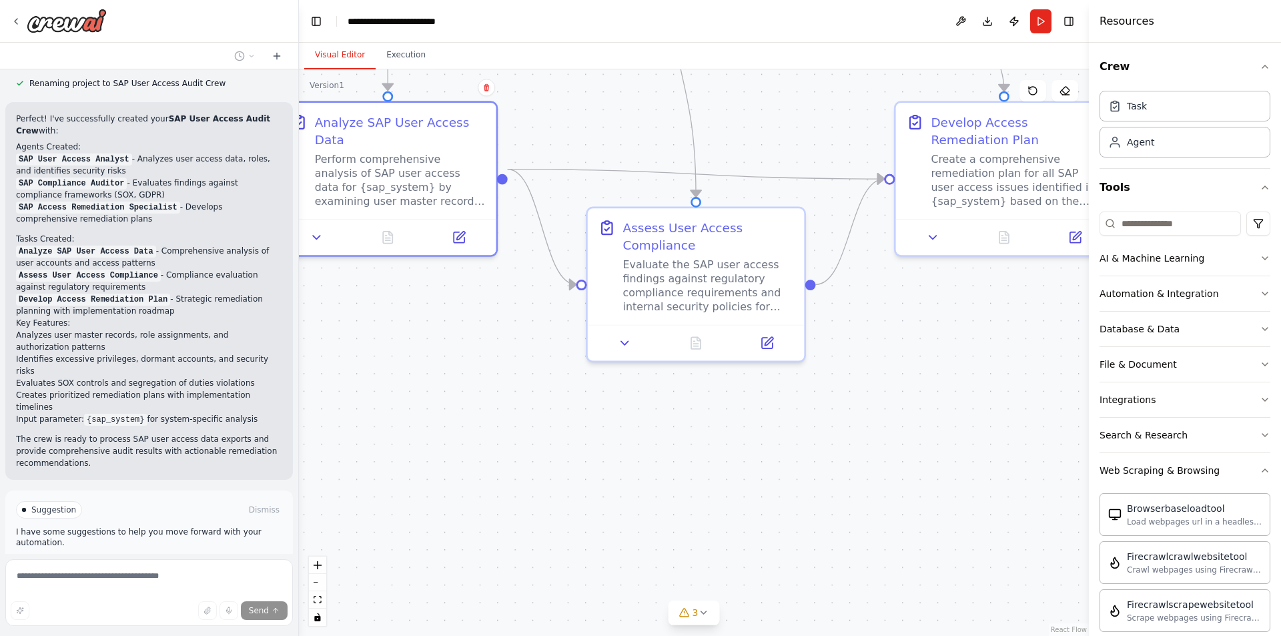
drag, startPoint x: 754, startPoint y: 361, endPoint x: 710, endPoint y: 662, distance: 304.1
click at [710, 635] on html "Hello! I'm the CrewAI assistant. What kind of automation do you want to build? …" at bounding box center [640, 318] width 1281 height 636
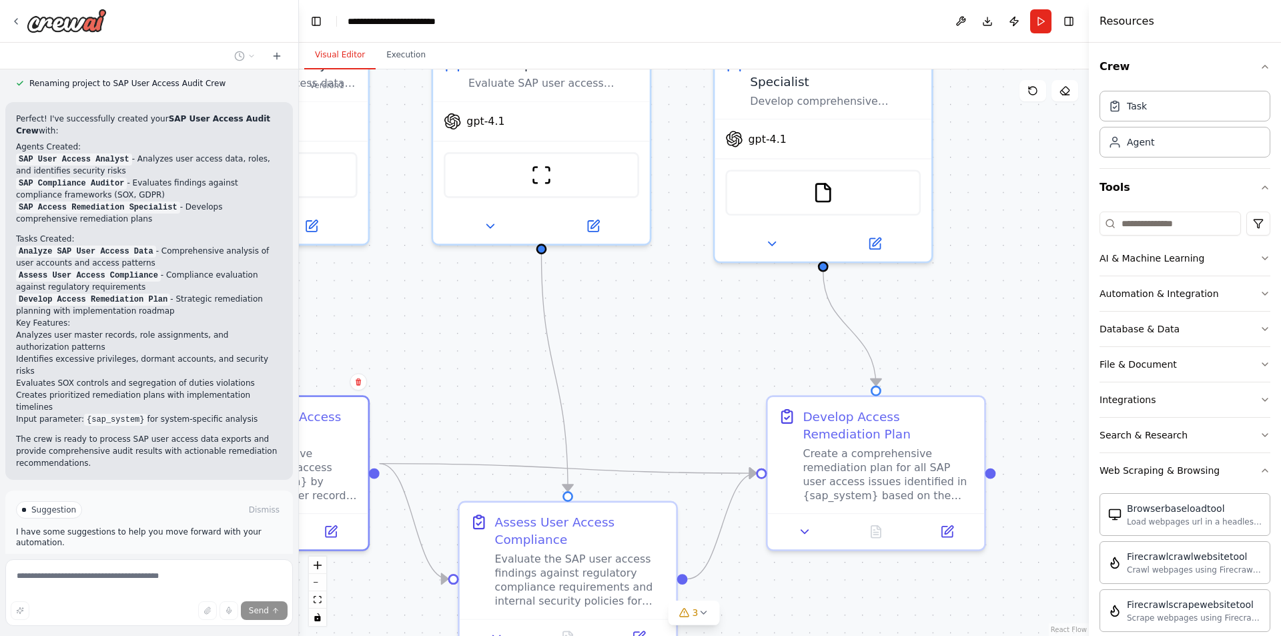
drag, startPoint x: 944, startPoint y: 403, endPoint x: 824, endPoint y: 662, distance: 285.5
click at [824, 635] on html "Hello! I'm the CrewAI assistant. What kind of automation do you want to build? …" at bounding box center [640, 318] width 1281 height 636
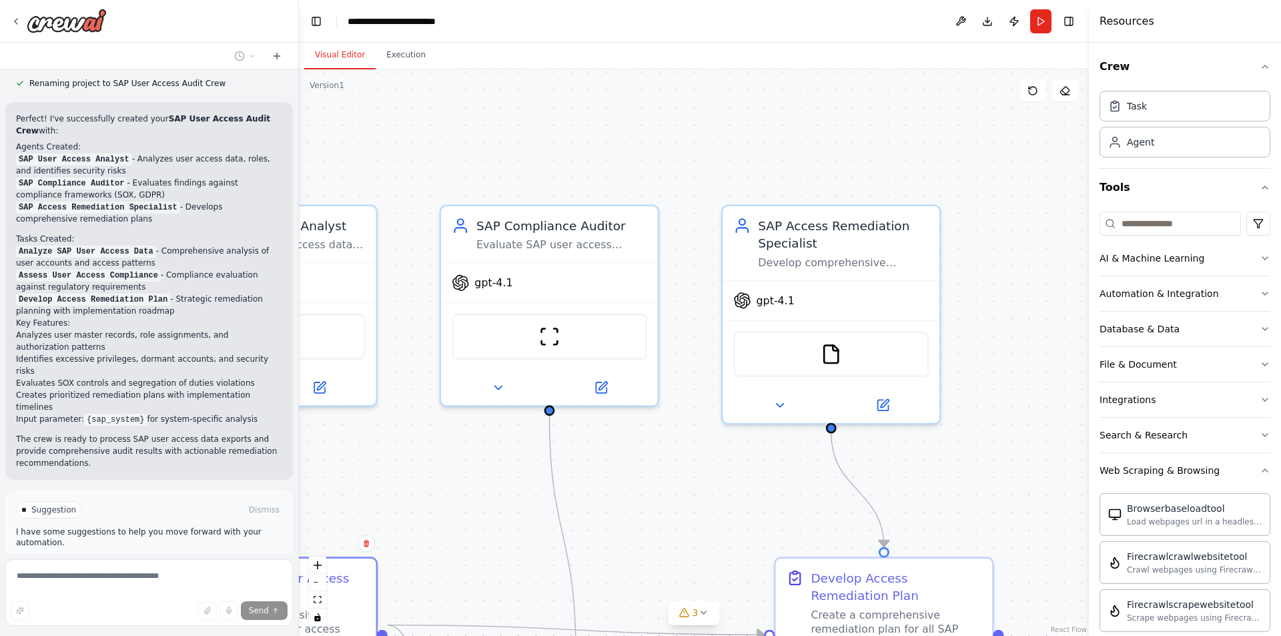
drag, startPoint x: 674, startPoint y: 440, endPoint x: 683, endPoint y: 455, distance: 17.1
click at [678, 452] on div ".deletable-edge-delete-btn { width: 20px; height: 20px; border: 0px solid #ffff…" at bounding box center [694, 352] width 790 height 567
click at [1047, 22] on button "Run" at bounding box center [1040, 21] width 21 height 24
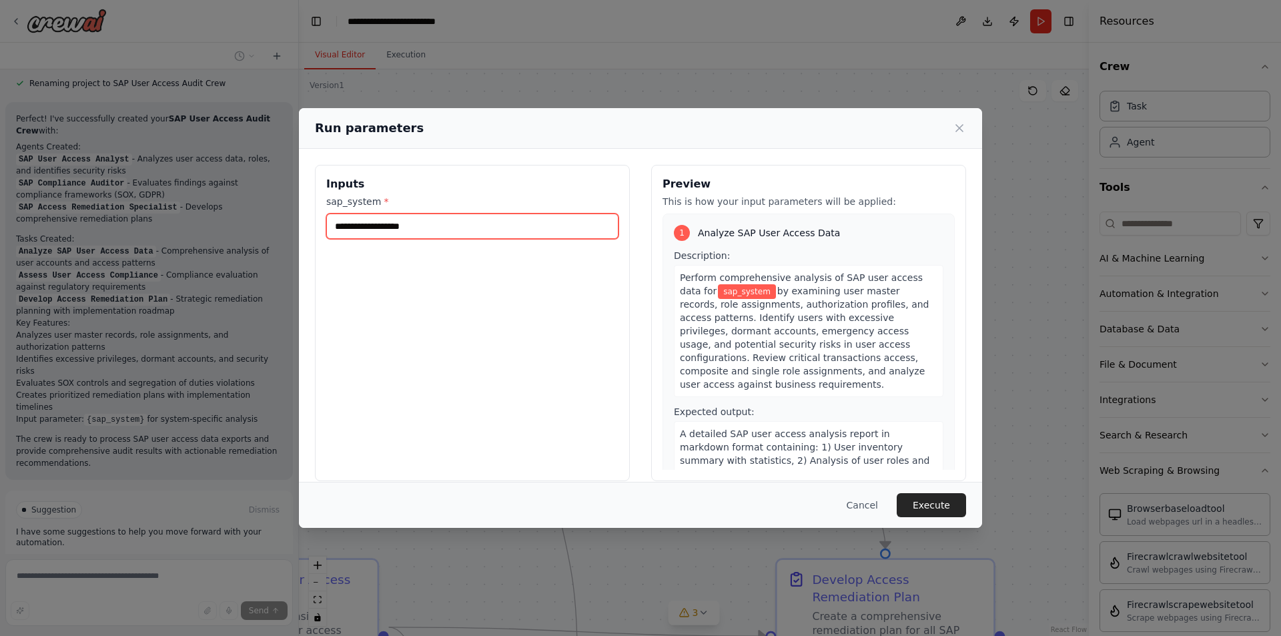
click at [513, 218] on input "sap_system *" at bounding box center [472, 226] width 292 height 25
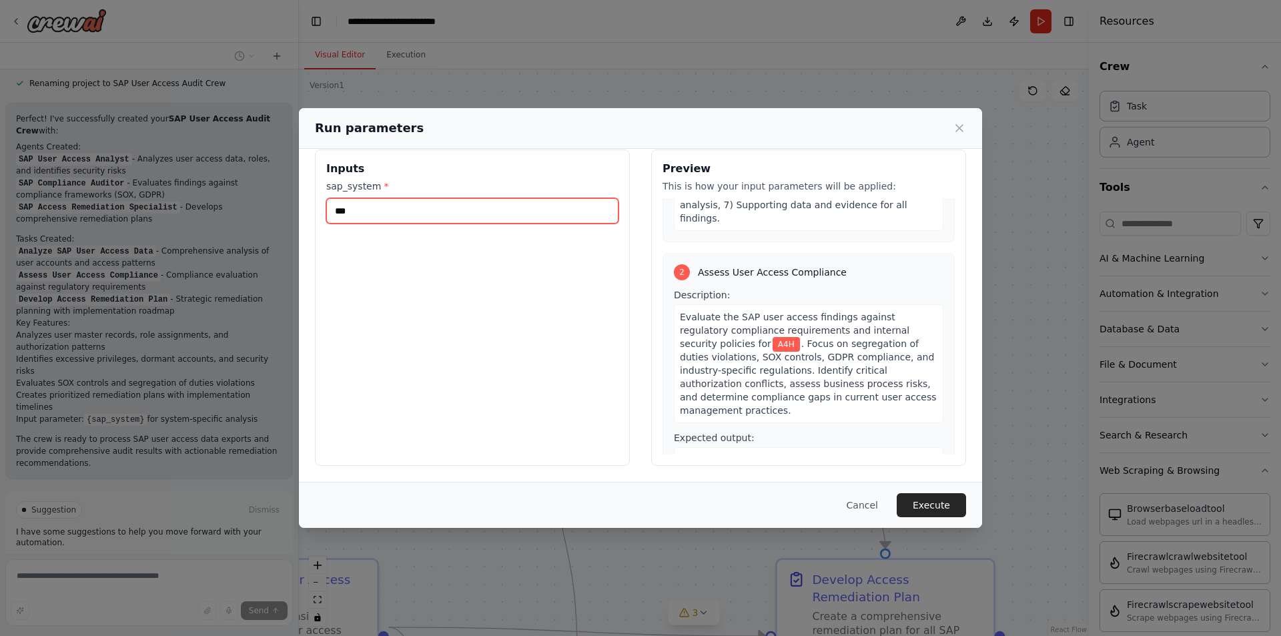
scroll to position [467, 0]
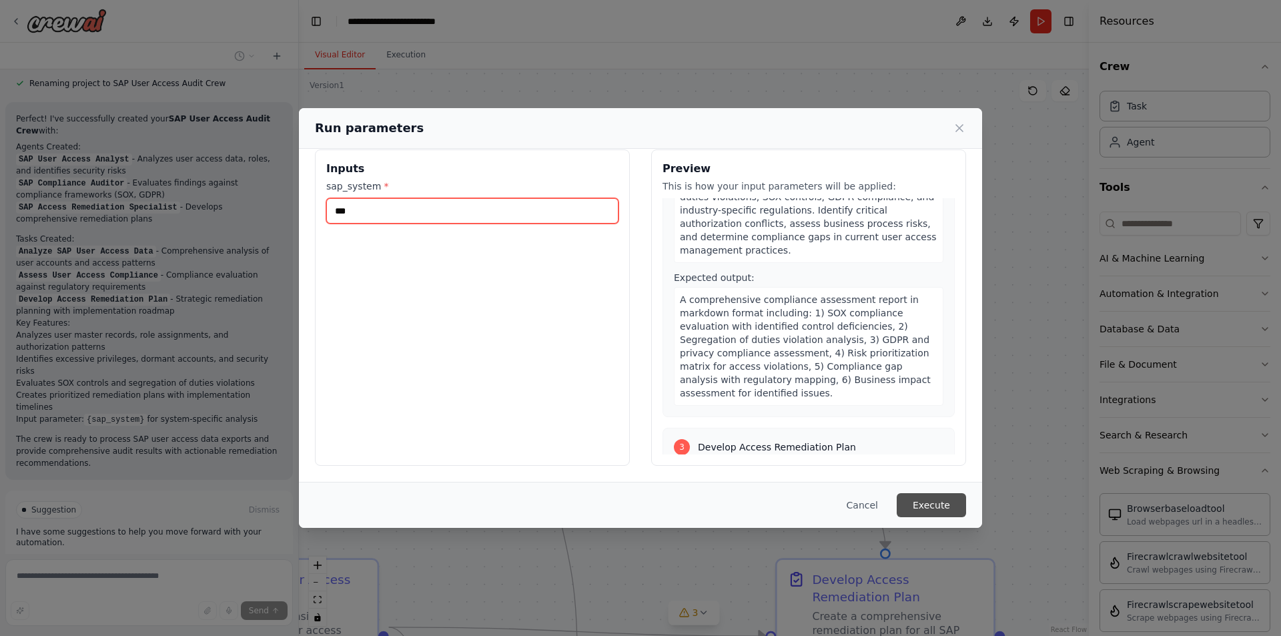
type input "***"
click at [932, 505] on button "Execute" at bounding box center [931, 505] width 69 height 24
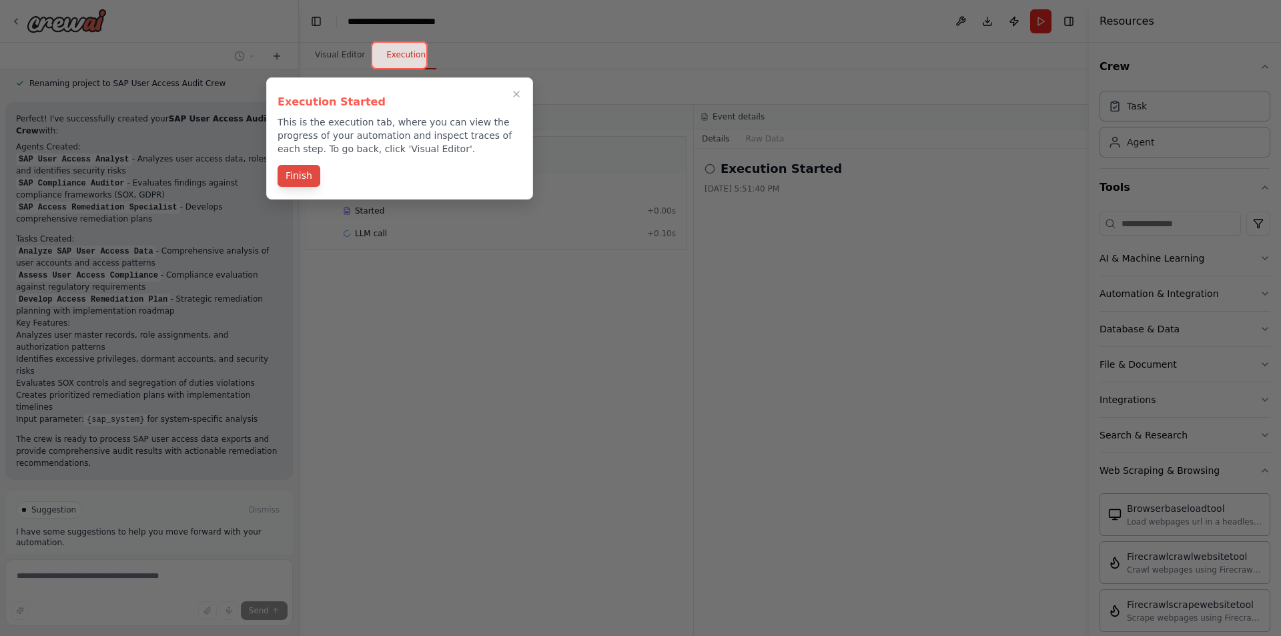
click at [298, 182] on button "Finish" at bounding box center [299, 176] width 43 height 22
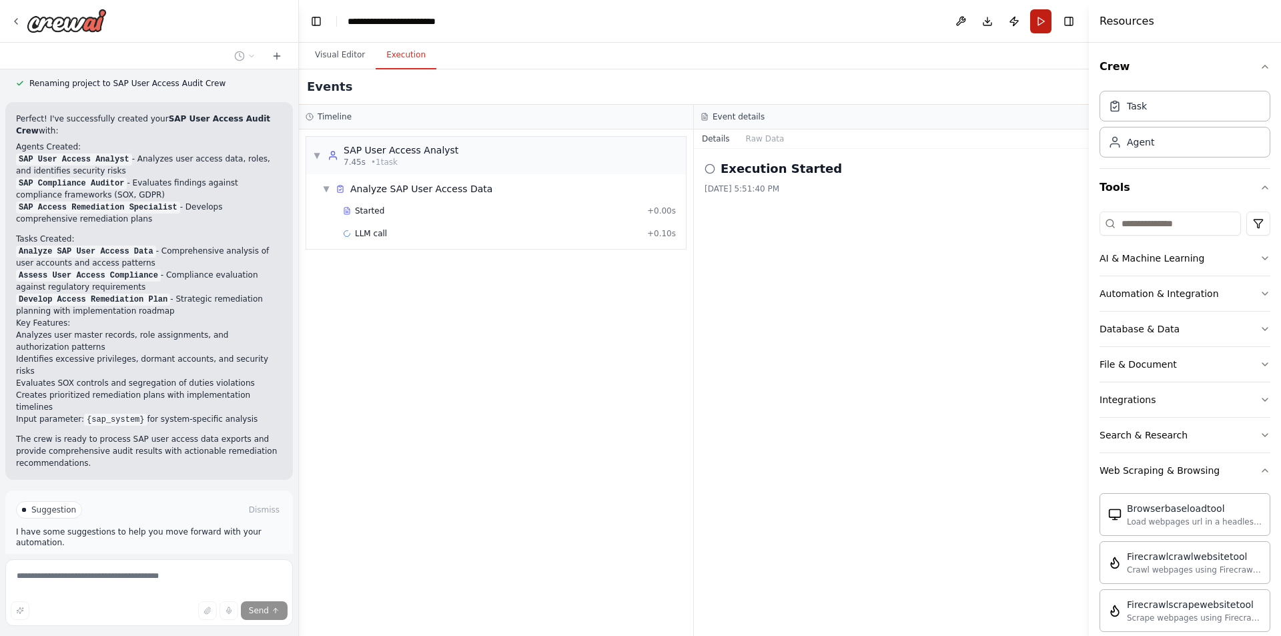
click at [1044, 19] on button "Run" at bounding box center [1040, 21] width 21 height 24
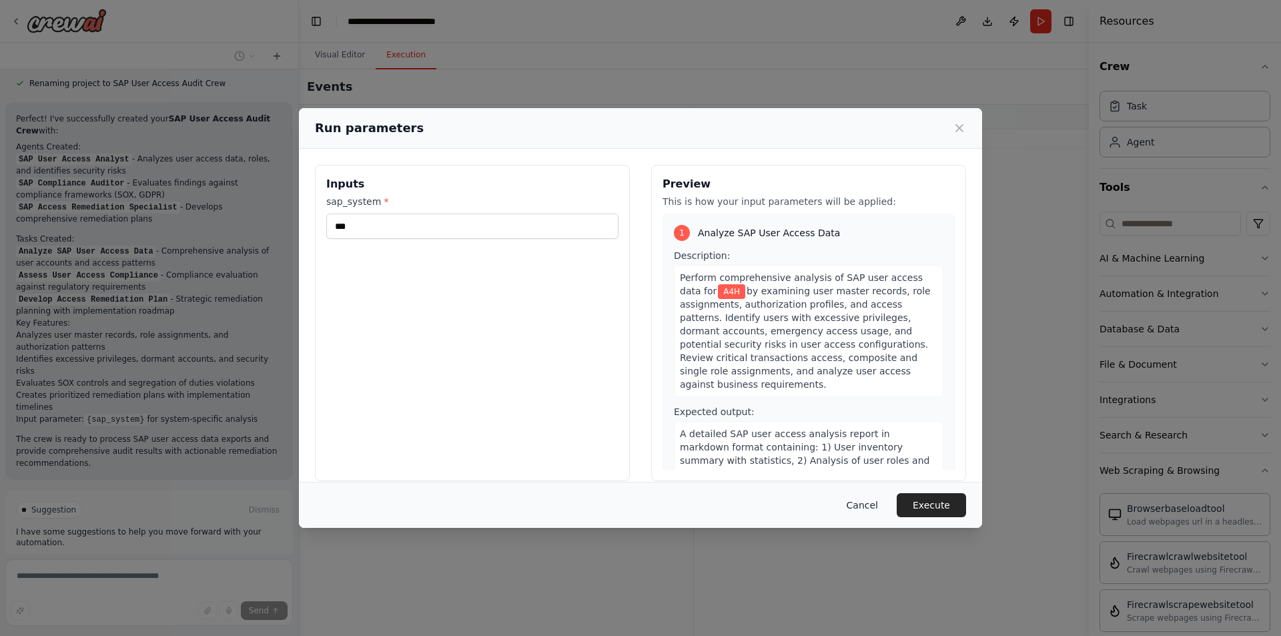
click at [864, 501] on button "Cancel" at bounding box center [862, 505] width 53 height 24
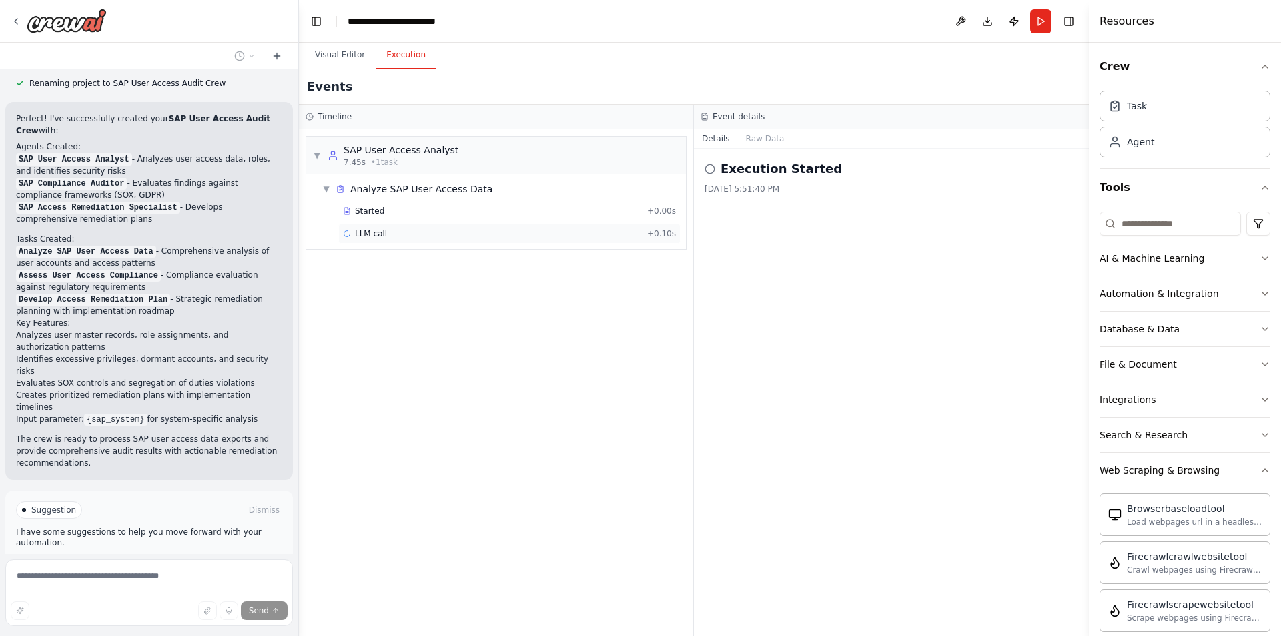
click at [378, 237] on span "LLM call" at bounding box center [371, 233] width 32 height 11
click at [865, 226] on div "Running Started 5:51:48 PM" at bounding box center [892, 215] width 374 height 21
click at [730, 210] on div "Running Started 5:51:48 PM" at bounding box center [892, 215] width 374 height 21
click at [713, 133] on button "Details" at bounding box center [716, 138] width 44 height 19
click at [728, 112] on h3 "Event details" at bounding box center [739, 116] width 52 height 11
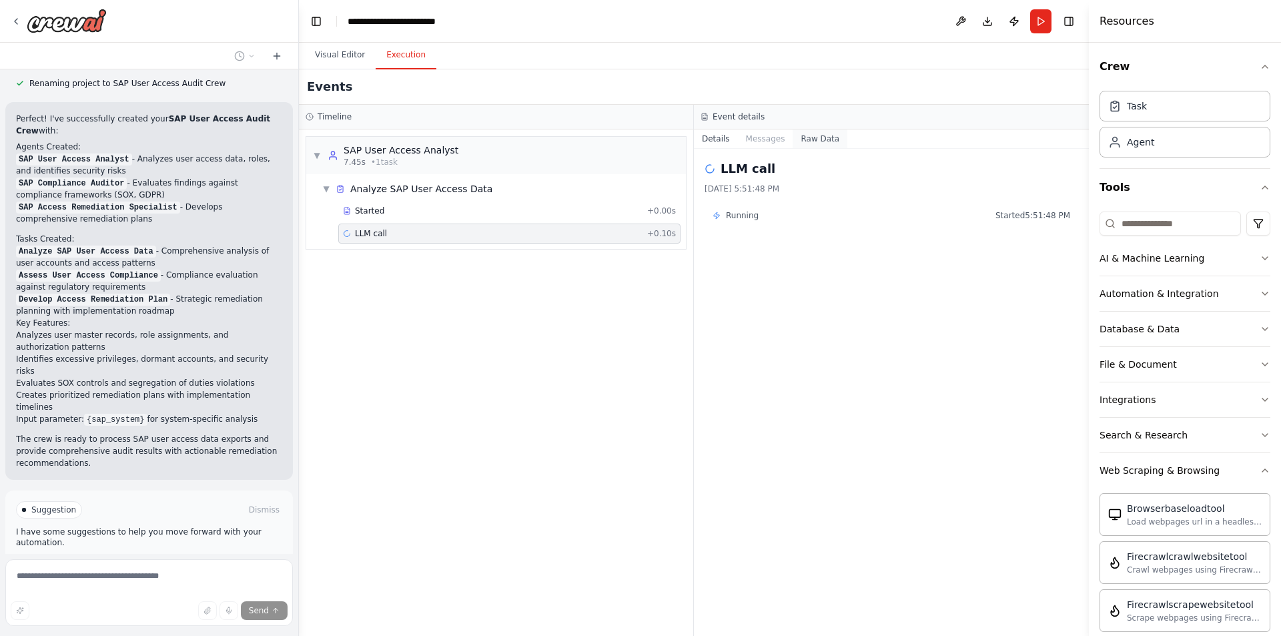
click at [802, 135] on button "Raw Data" at bounding box center [820, 138] width 55 height 19
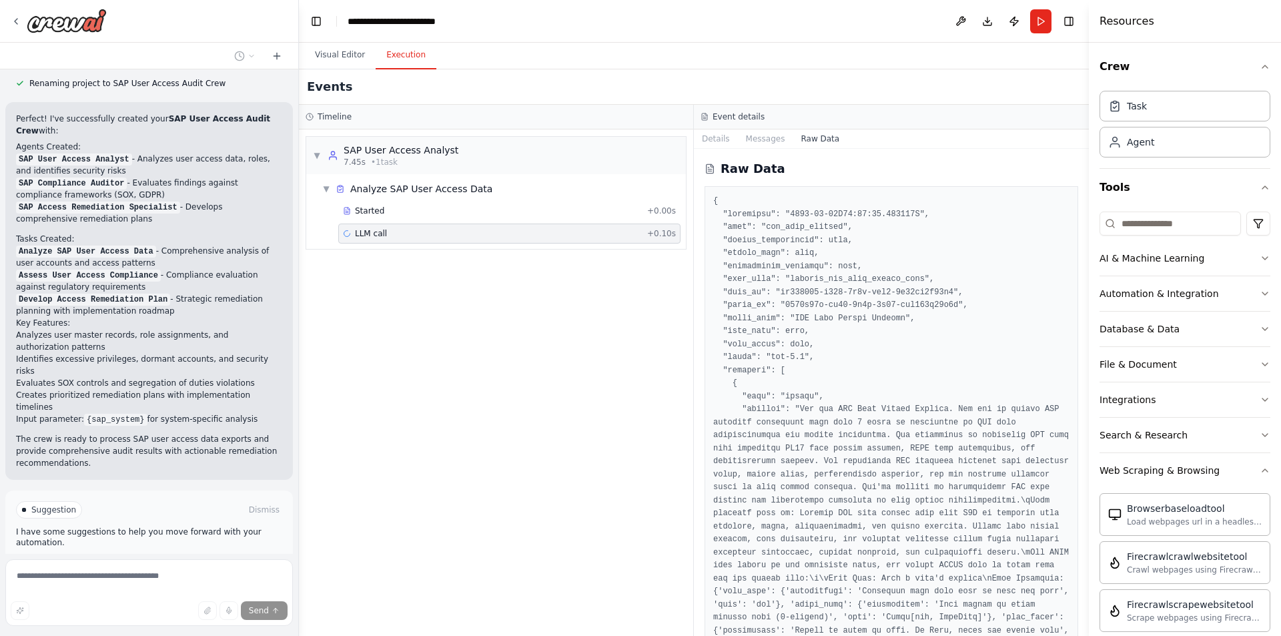
click at [657, 238] on span "+ 0.10s" at bounding box center [661, 233] width 29 height 11
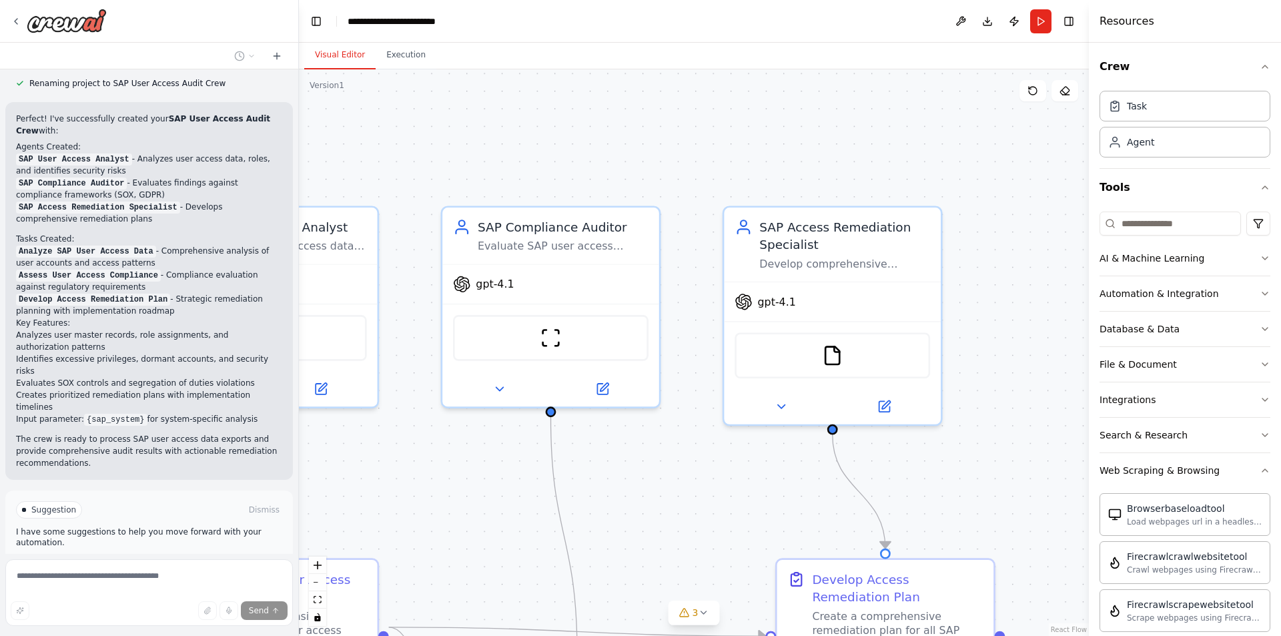
click at [335, 61] on button "Visual Editor" at bounding box center [339, 55] width 71 height 28
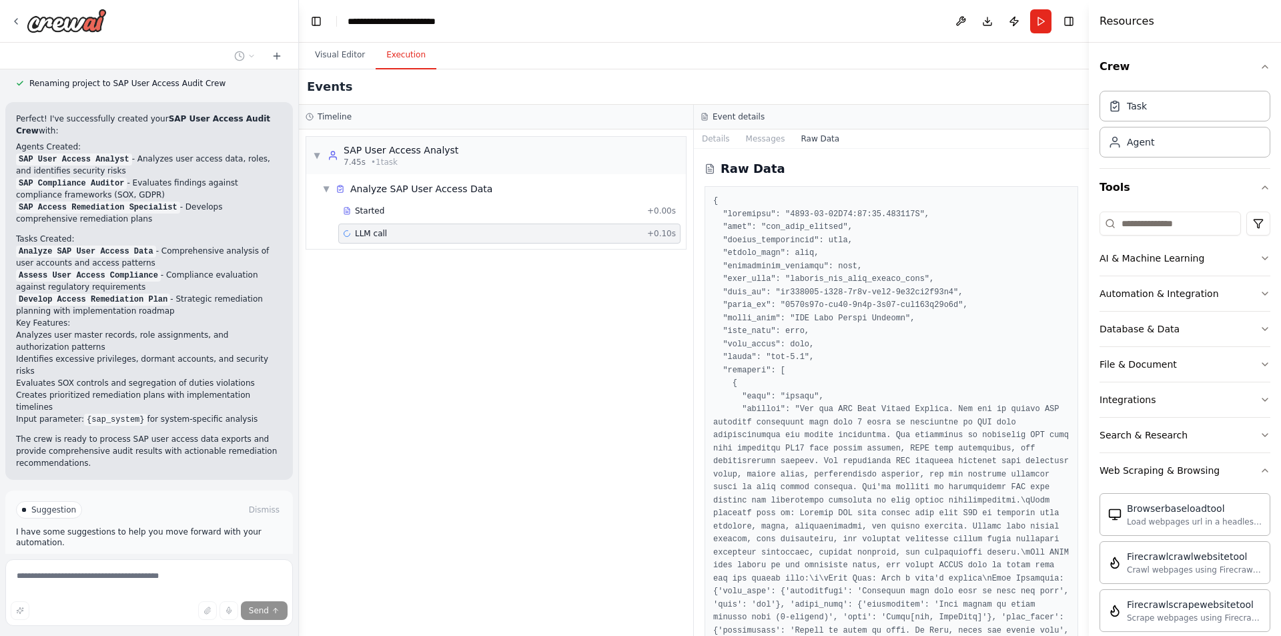
click at [386, 55] on button "Execution" at bounding box center [406, 55] width 61 height 28
click at [809, 139] on button "Raw Data" at bounding box center [820, 138] width 55 height 19
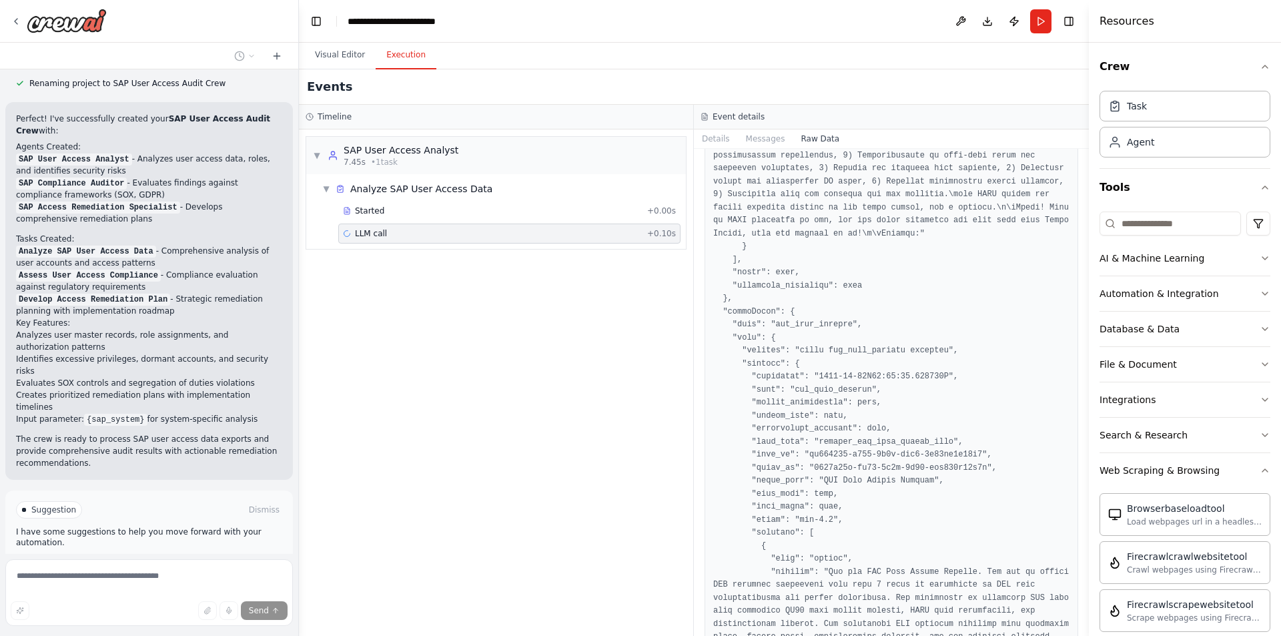
scroll to position [1936, 0]
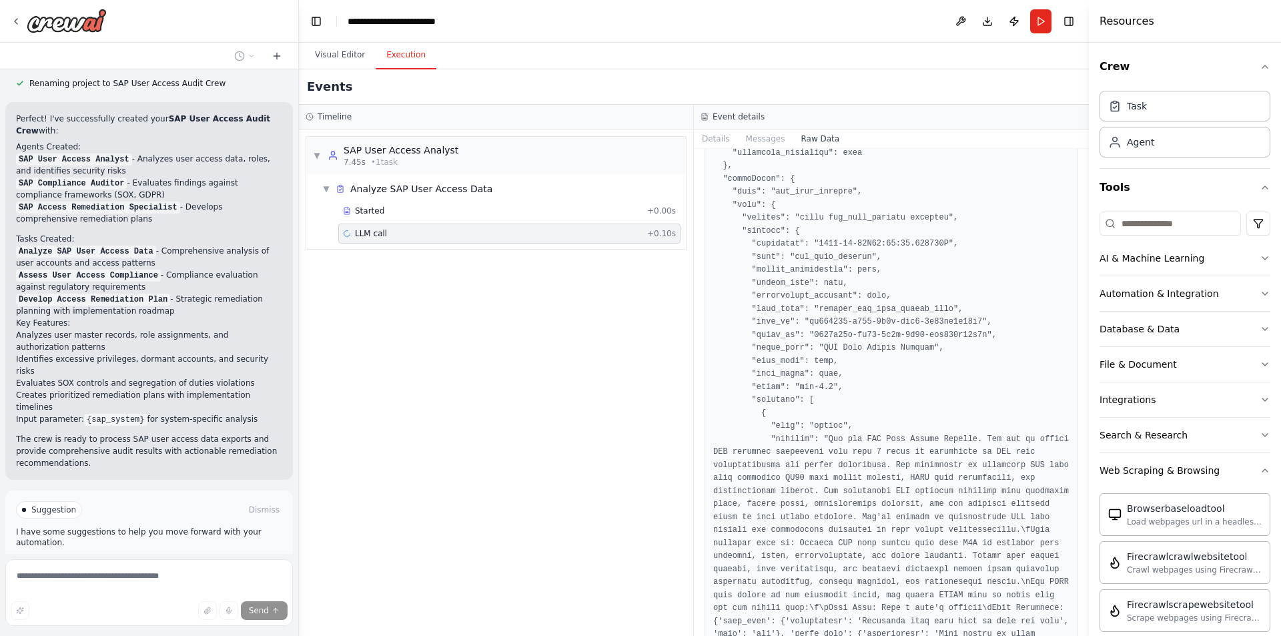
click at [268, 614] on span "Stop" at bounding box center [275, 619] width 18 height 11
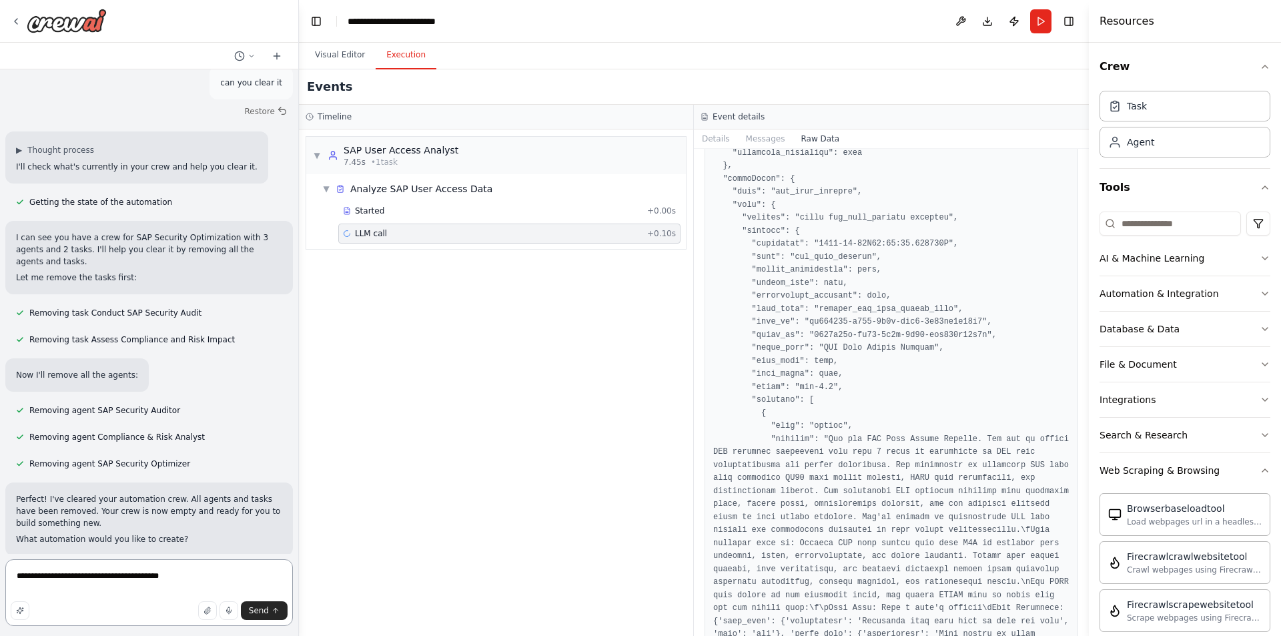
click at [124, 575] on textarea "**********" at bounding box center [149, 592] width 288 height 67
click at [121, 575] on textarea "**********" at bounding box center [149, 592] width 288 height 67
type textarea "**********"
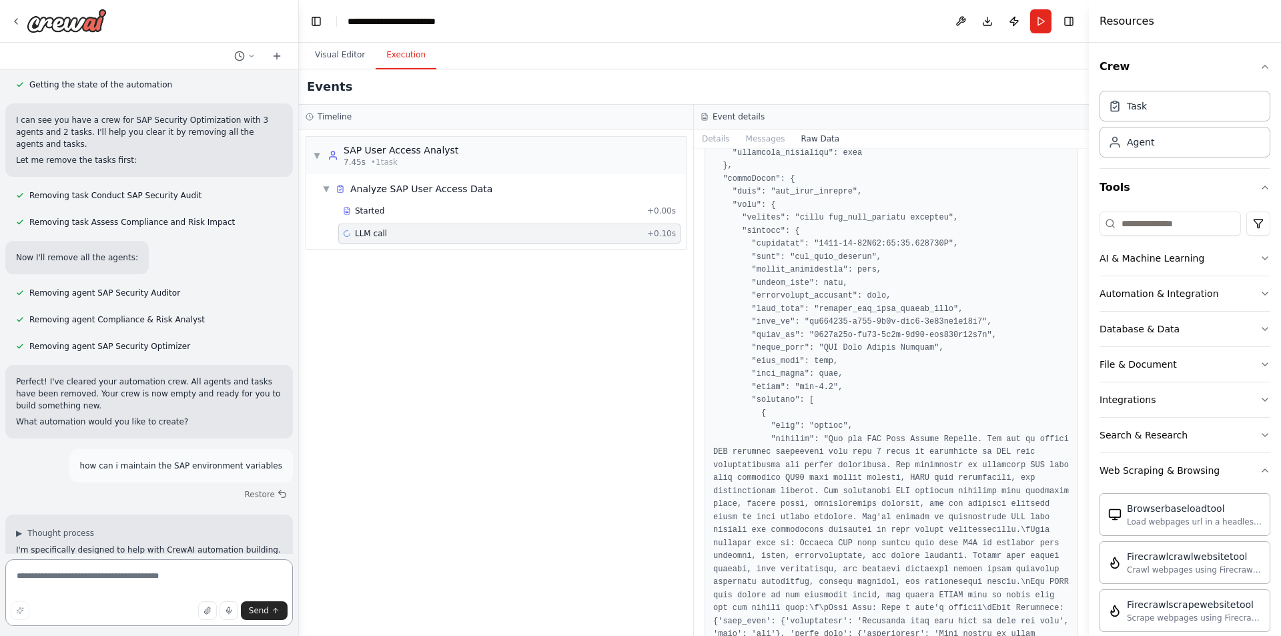
scroll to position [386, 0]
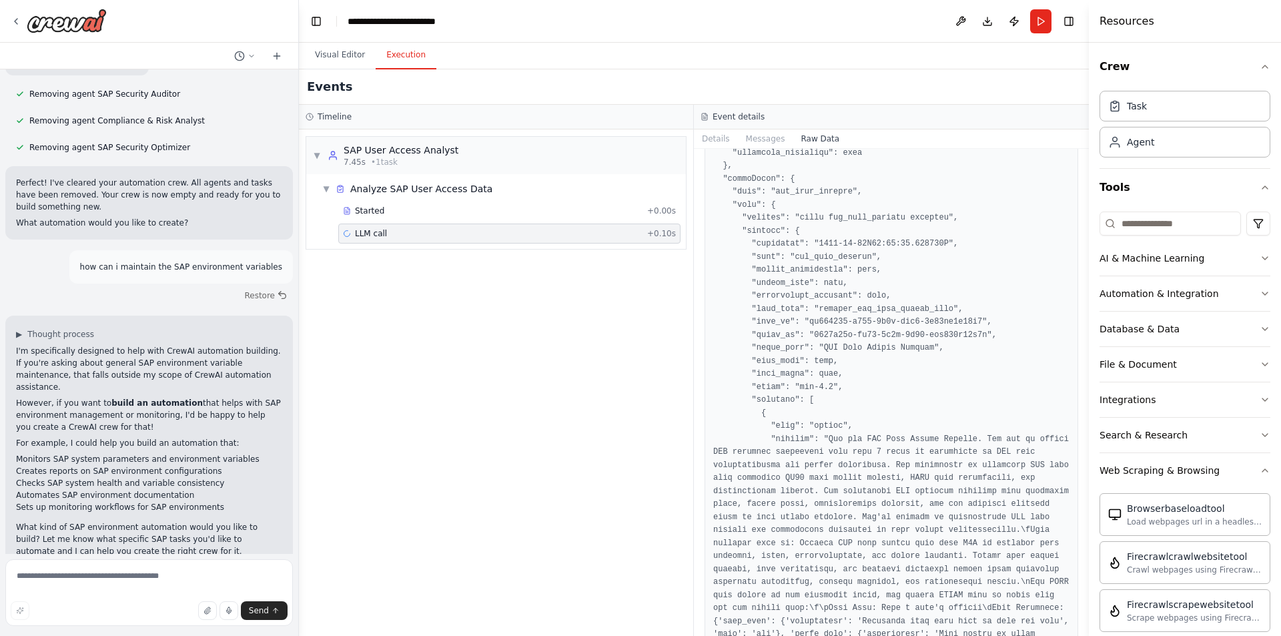
click at [176, 521] on p "What kind of SAP environment automation would you like to build? Let me know wh…" at bounding box center [149, 539] width 266 height 36
click at [71, 572] on textarea at bounding box center [149, 592] width 288 height 67
type textarea "**********"
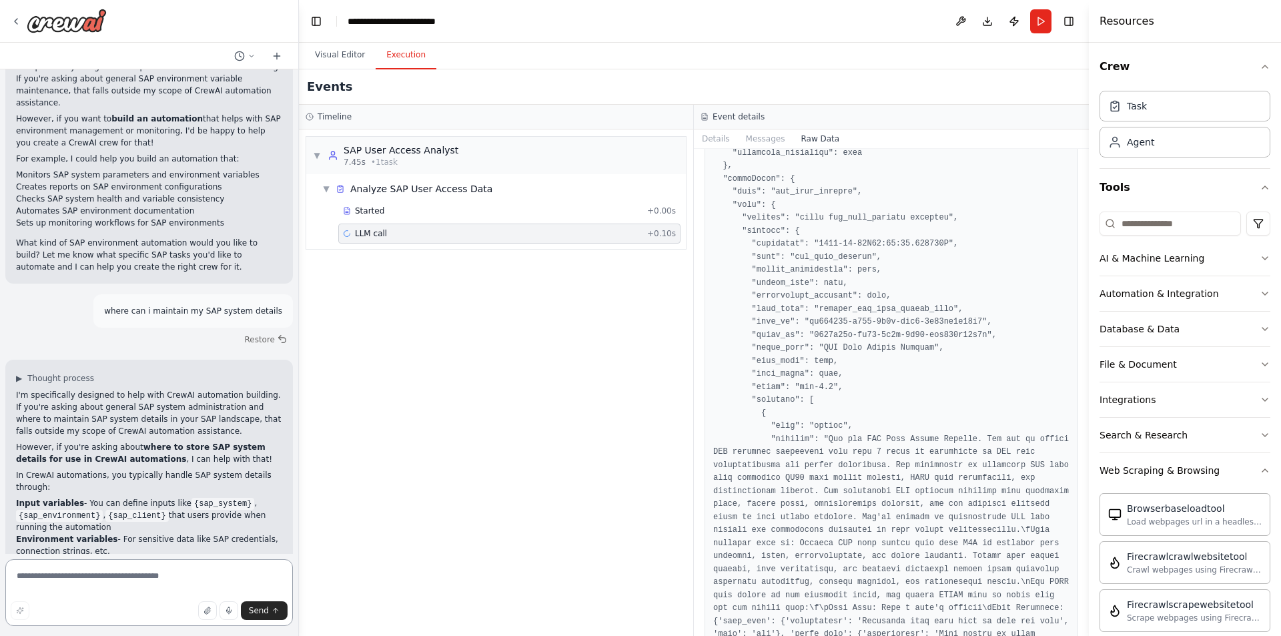
scroll to position [731, 0]
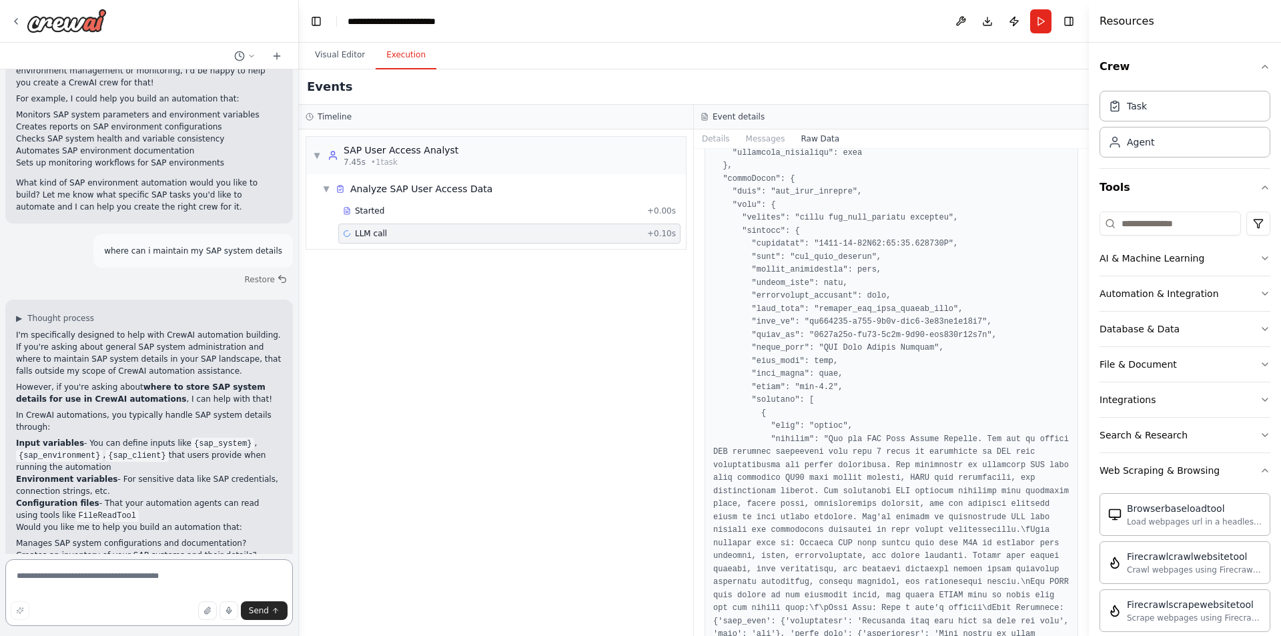
click at [99, 583] on textarea at bounding box center [149, 592] width 288 height 67
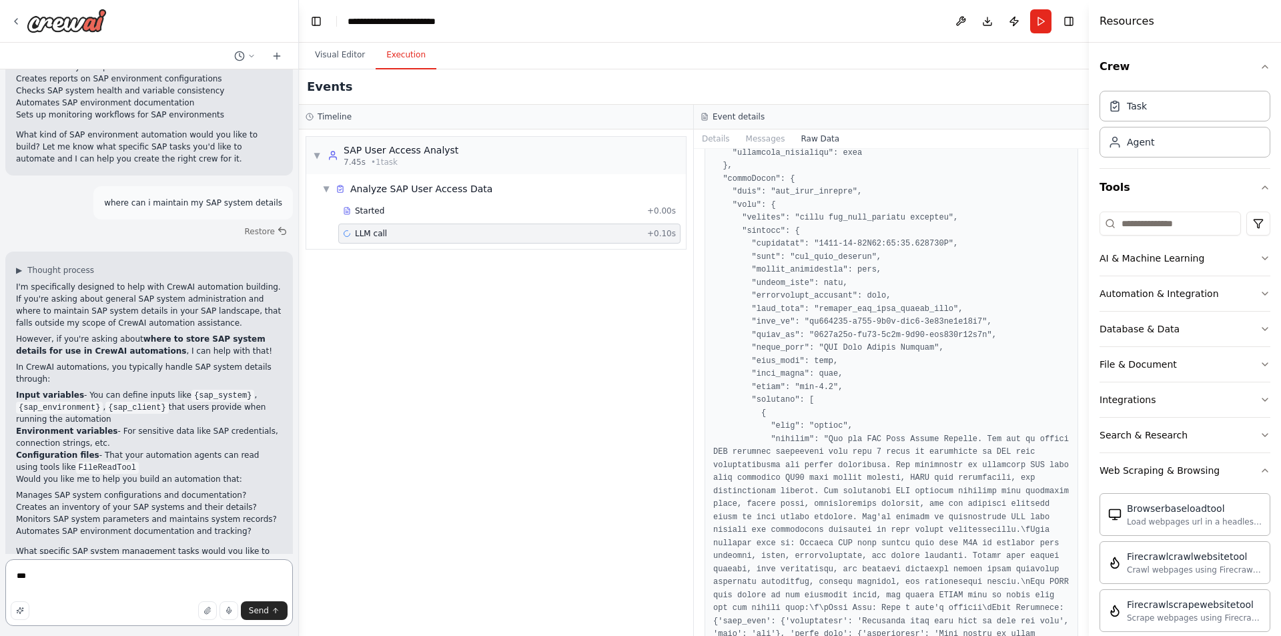
type textarea "****"
type textarea "**********"
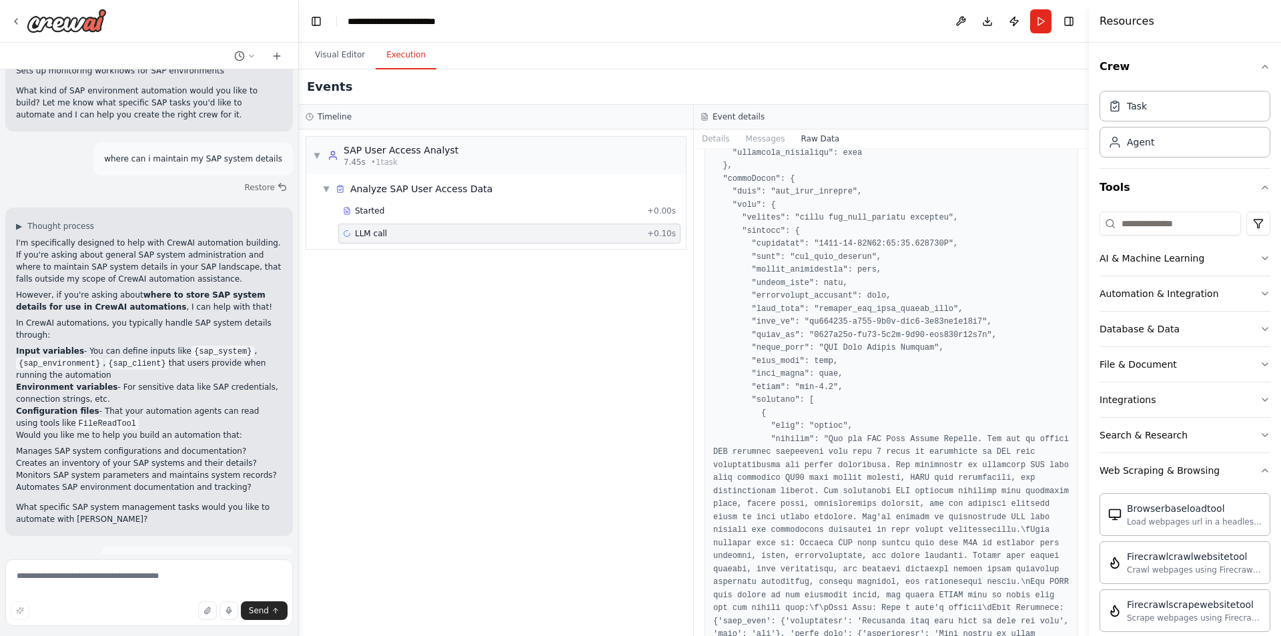
scroll to position [896, 0]
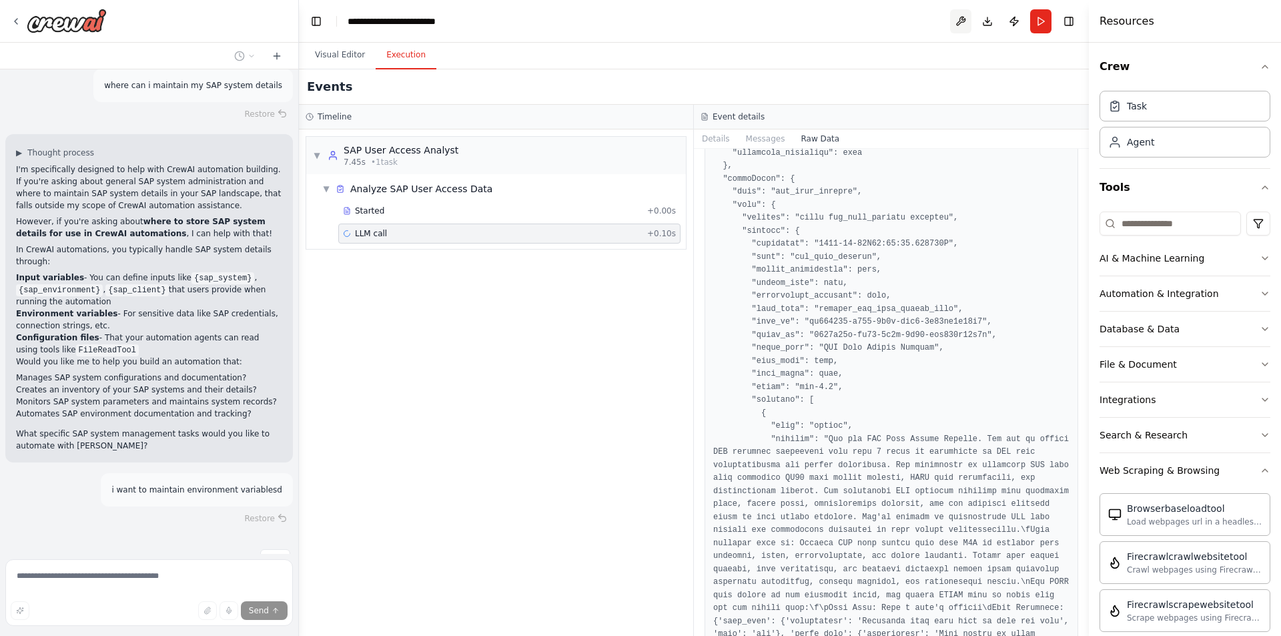
click at [956, 19] on button at bounding box center [960, 21] width 21 height 24
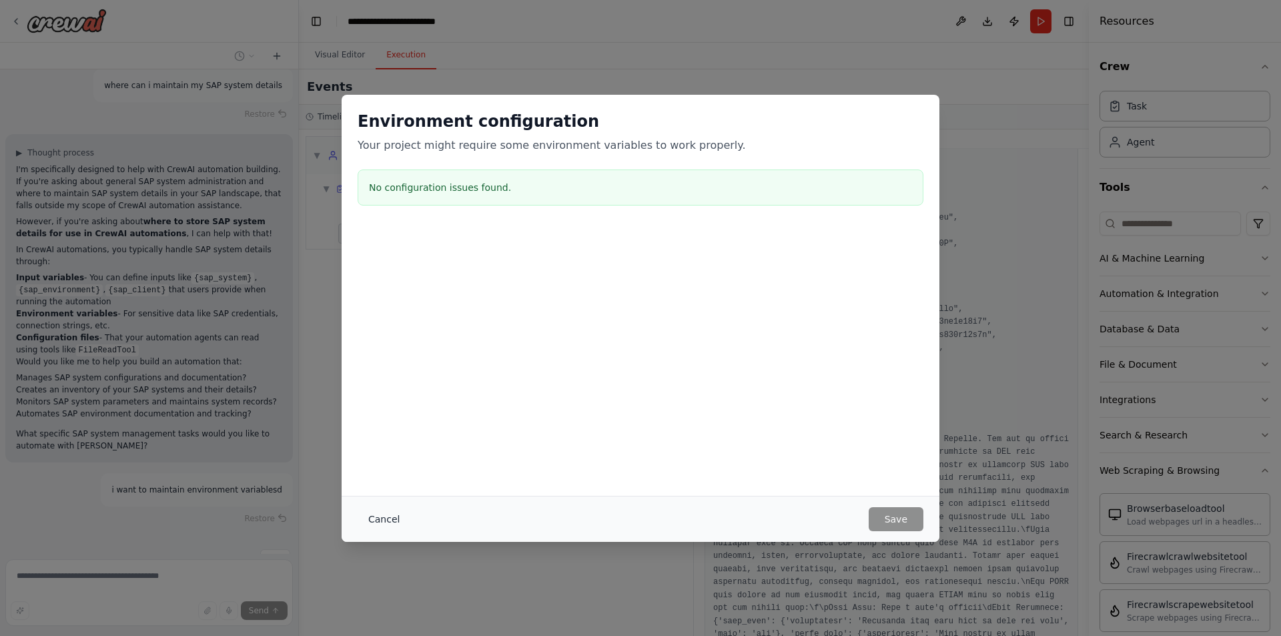
click at [396, 512] on button "Cancel" at bounding box center [384, 519] width 53 height 24
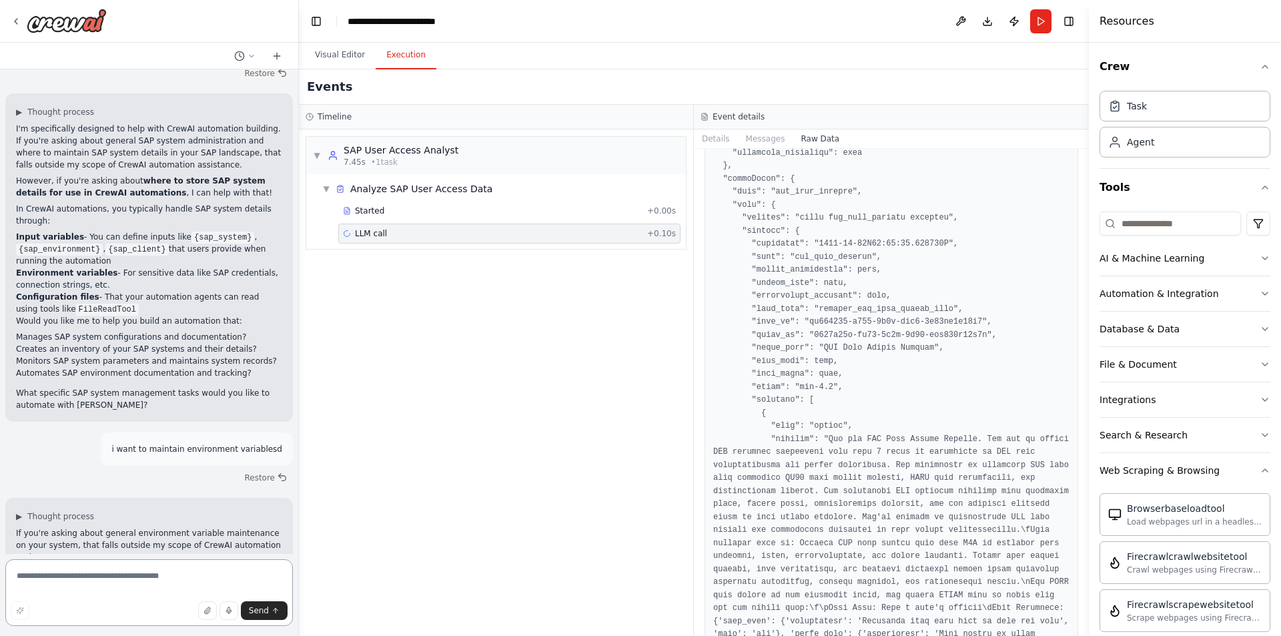
scroll to position [959, 0]
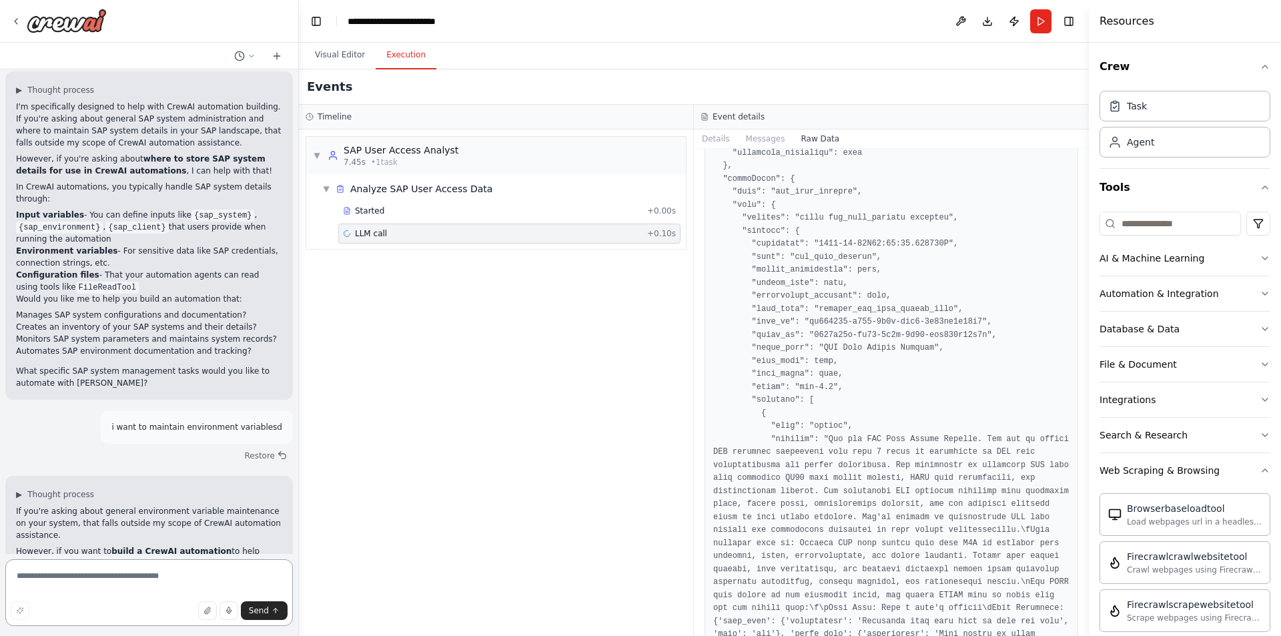
click at [135, 583] on textarea at bounding box center [149, 592] width 288 height 67
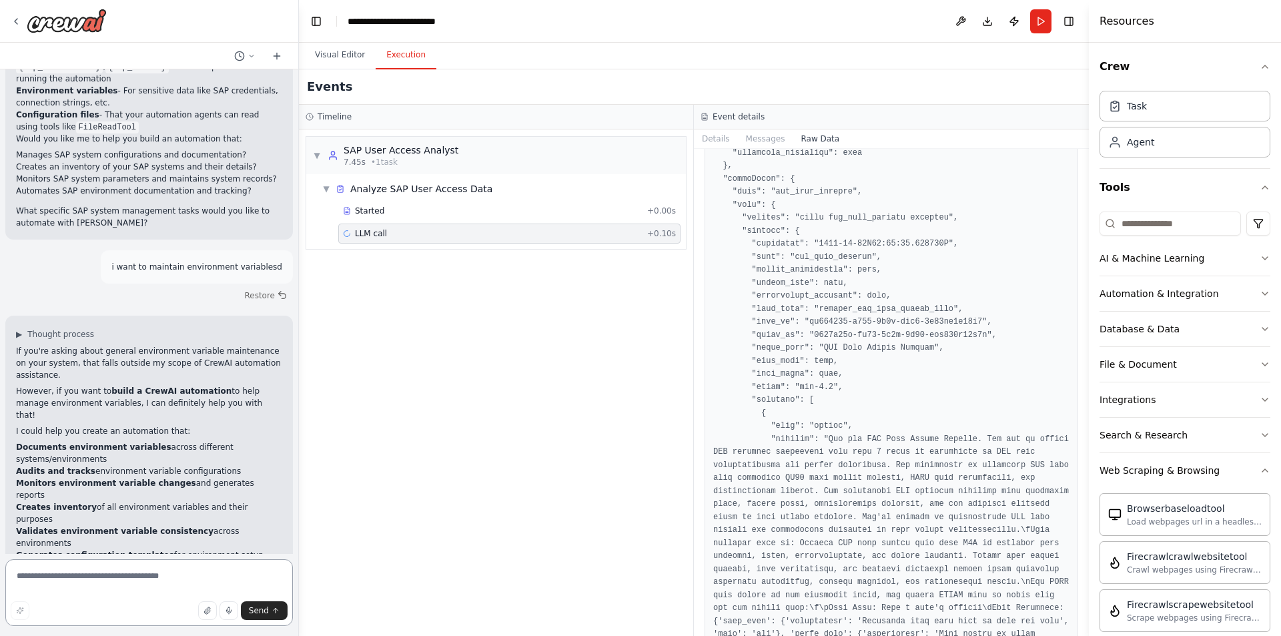
scroll to position [1143, 0]
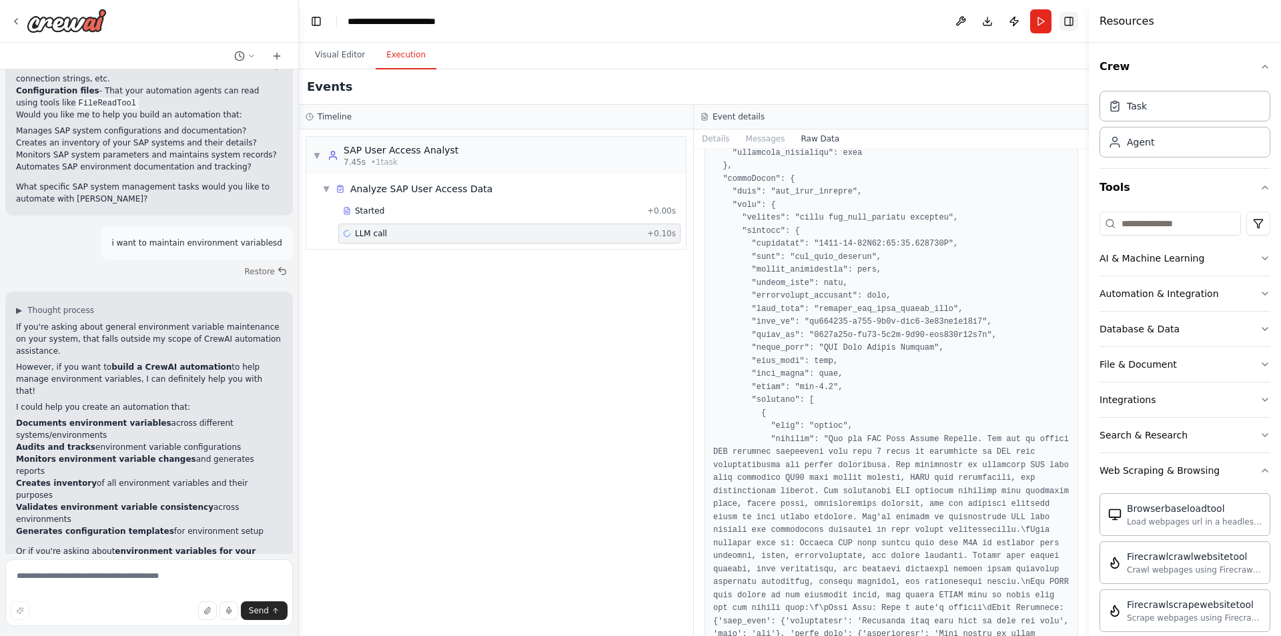
click at [1067, 21] on button "Toggle Right Sidebar" at bounding box center [1069, 21] width 19 height 19
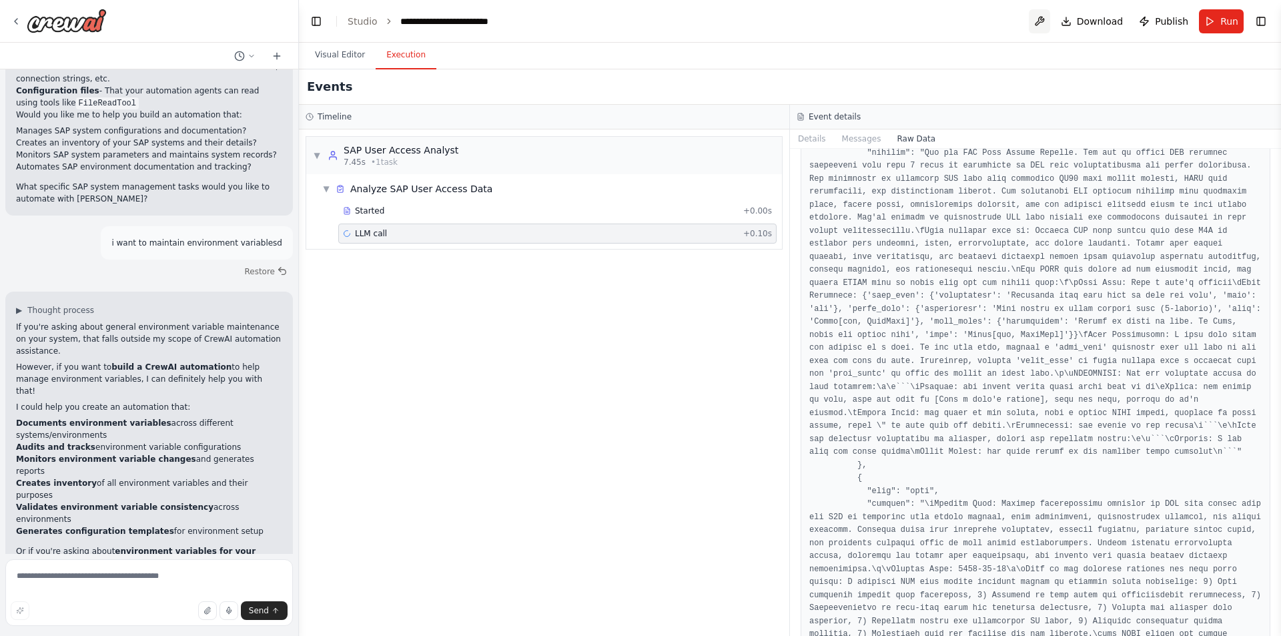
click at [1037, 18] on button at bounding box center [1039, 21] width 21 height 24
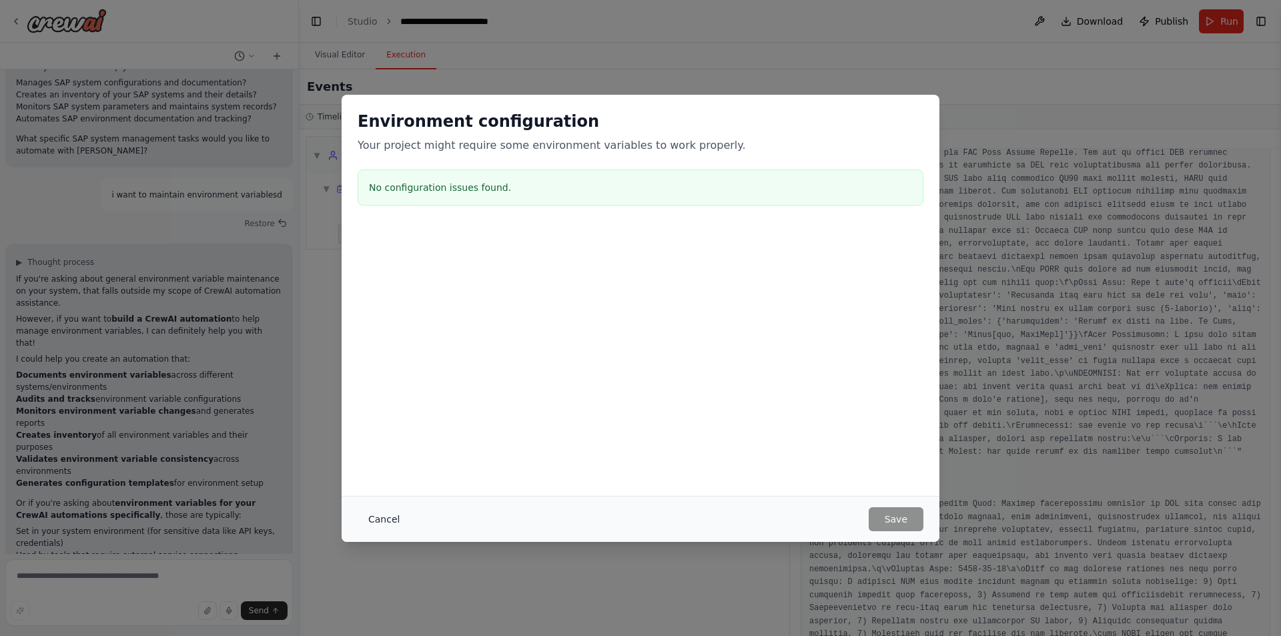
click at [378, 519] on button "Cancel" at bounding box center [384, 519] width 53 height 24
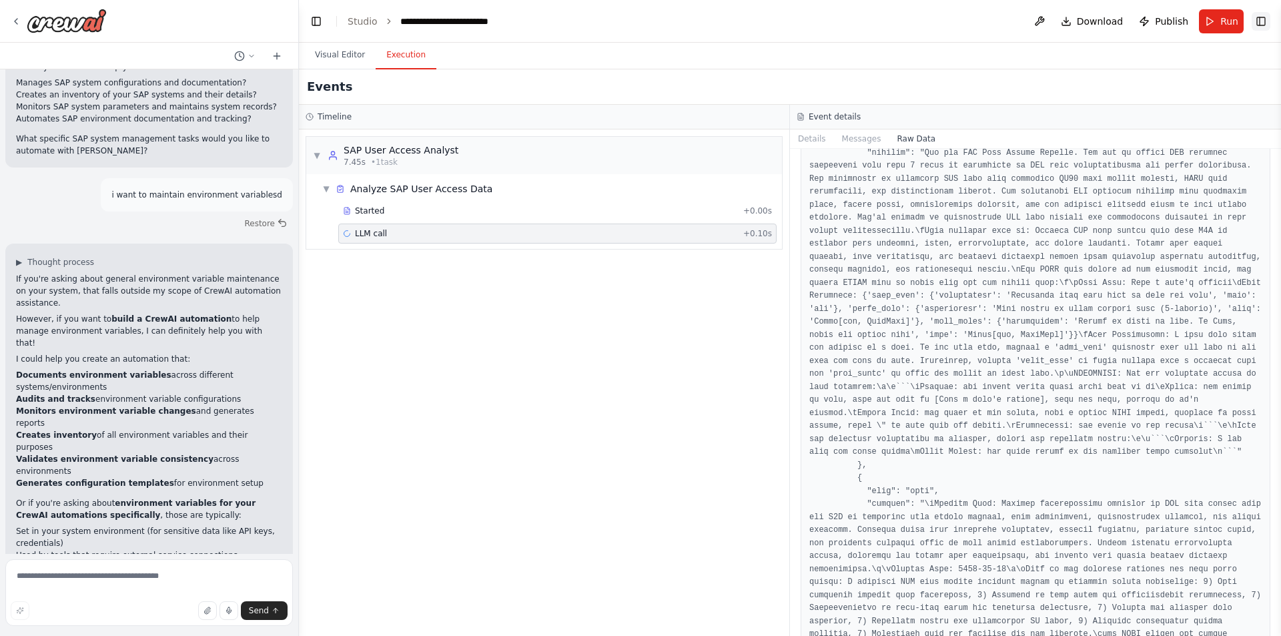
click at [1257, 15] on button "Toggle Right Sidebar" at bounding box center [1261, 21] width 19 height 19
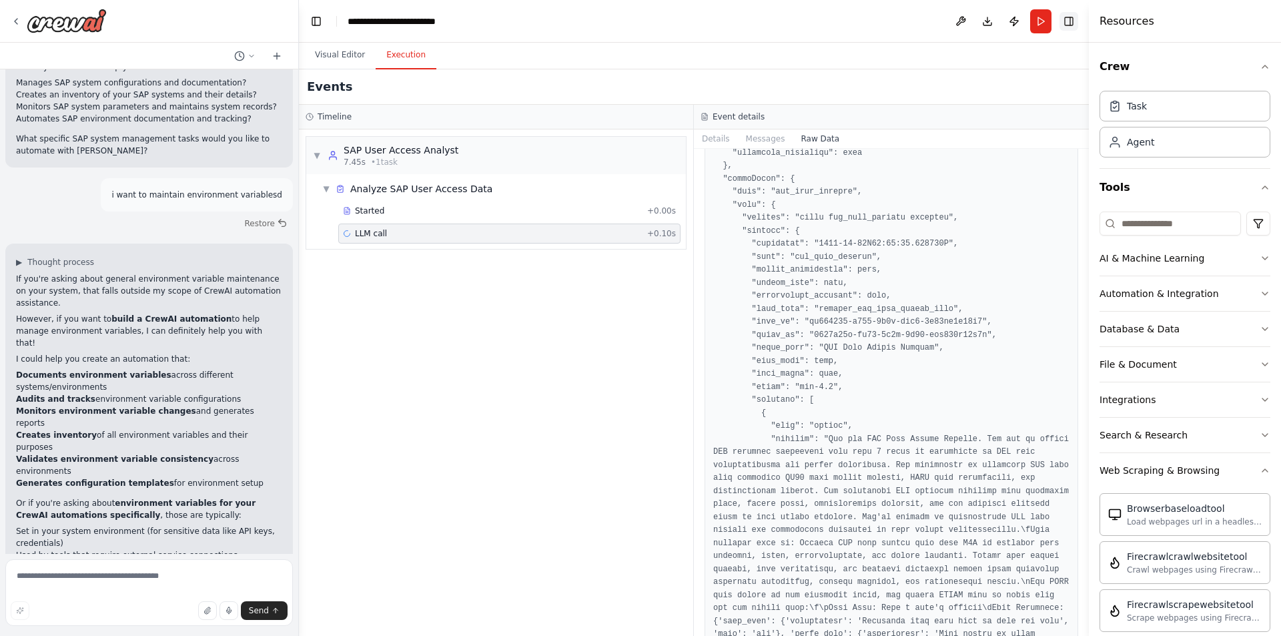
click at [1257, 15] on div "Resources" at bounding box center [1185, 21] width 192 height 43
click at [20, 21] on icon at bounding box center [16, 21] width 11 height 11
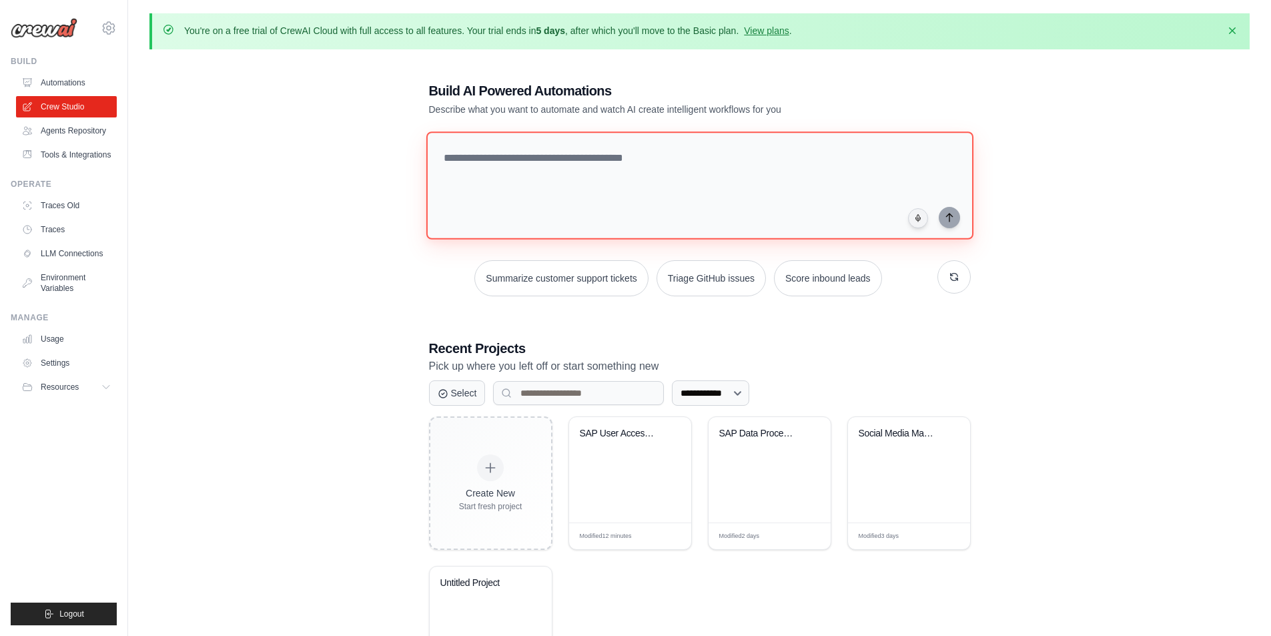
click at [769, 218] on textarea at bounding box center [699, 185] width 547 height 108
click at [577, 181] on textarea at bounding box center [699, 185] width 547 height 108
type textarea "**********"
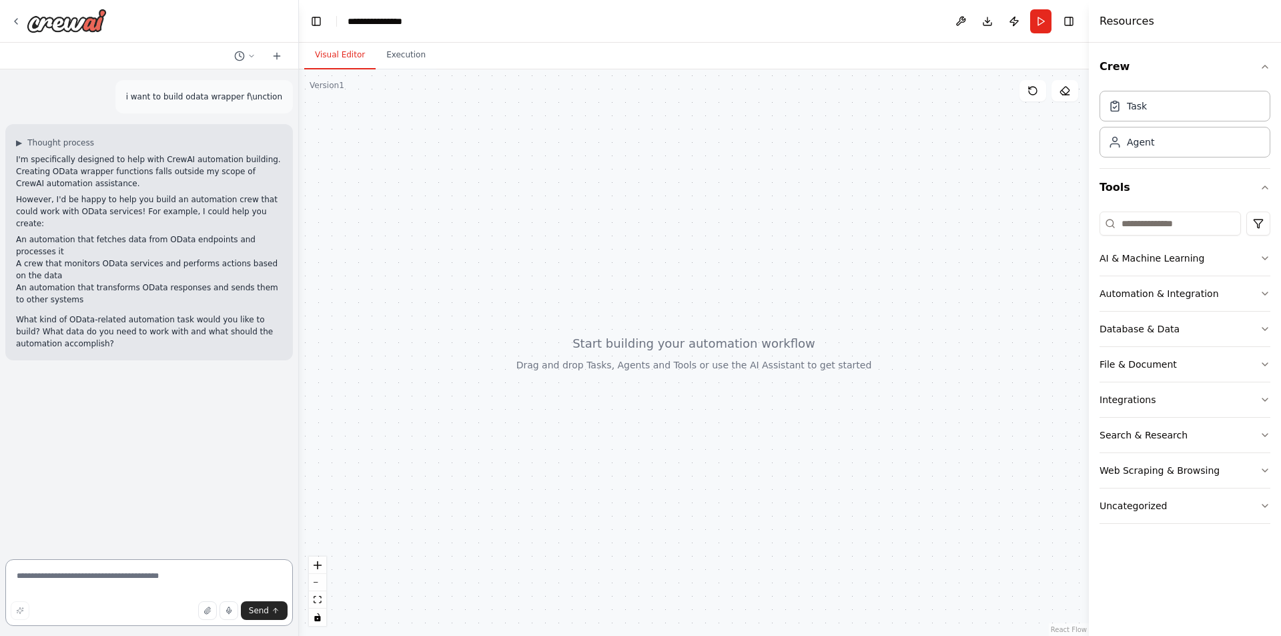
click at [91, 581] on textarea at bounding box center [149, 592] width 288 height 67
type textarea "**********"
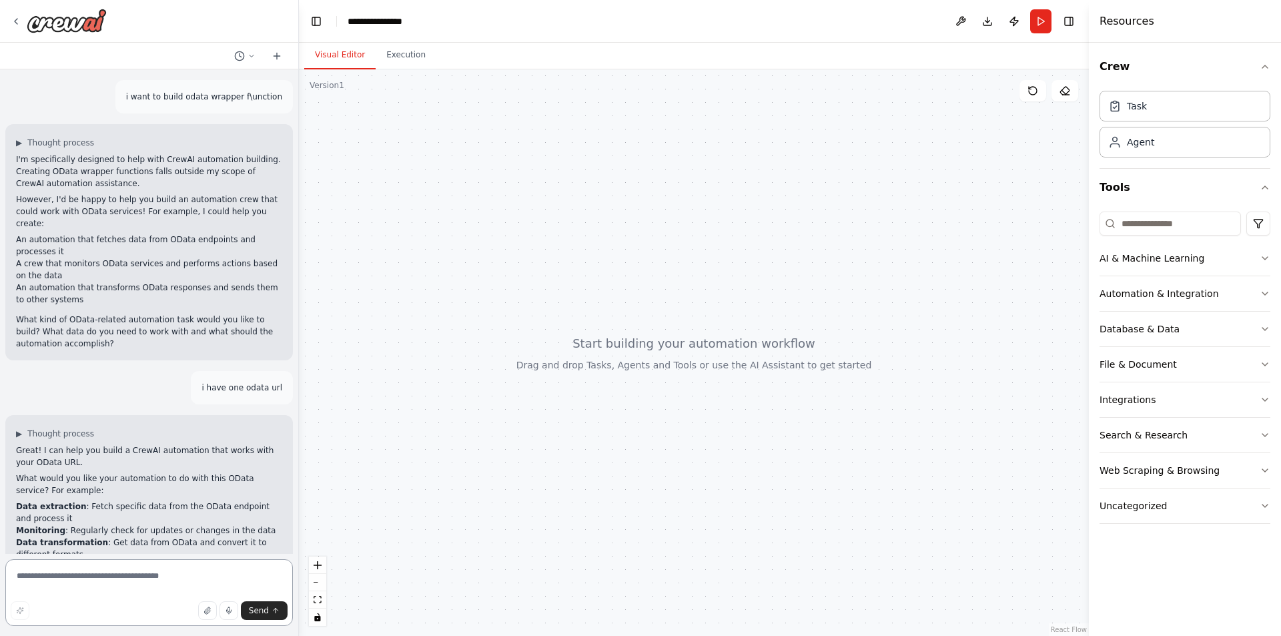
click at [150, 579] on textarea at bounding box center [149, 592] width 288 height 67
type textarea "**********"
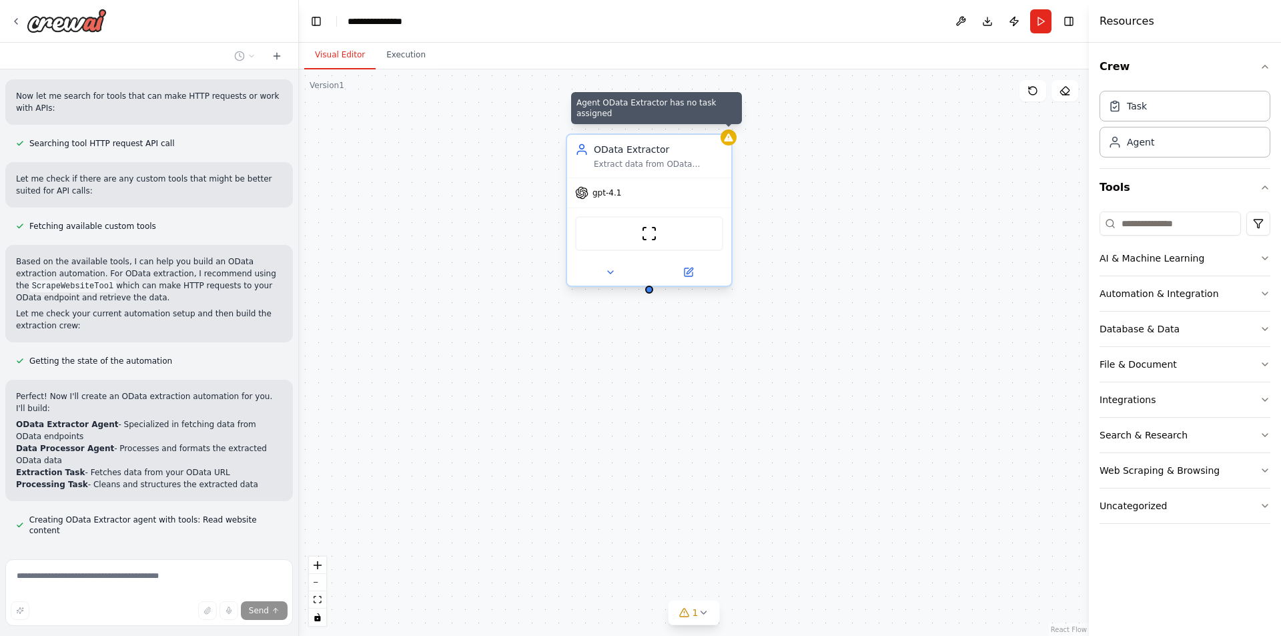
scroll to position [807, 0]
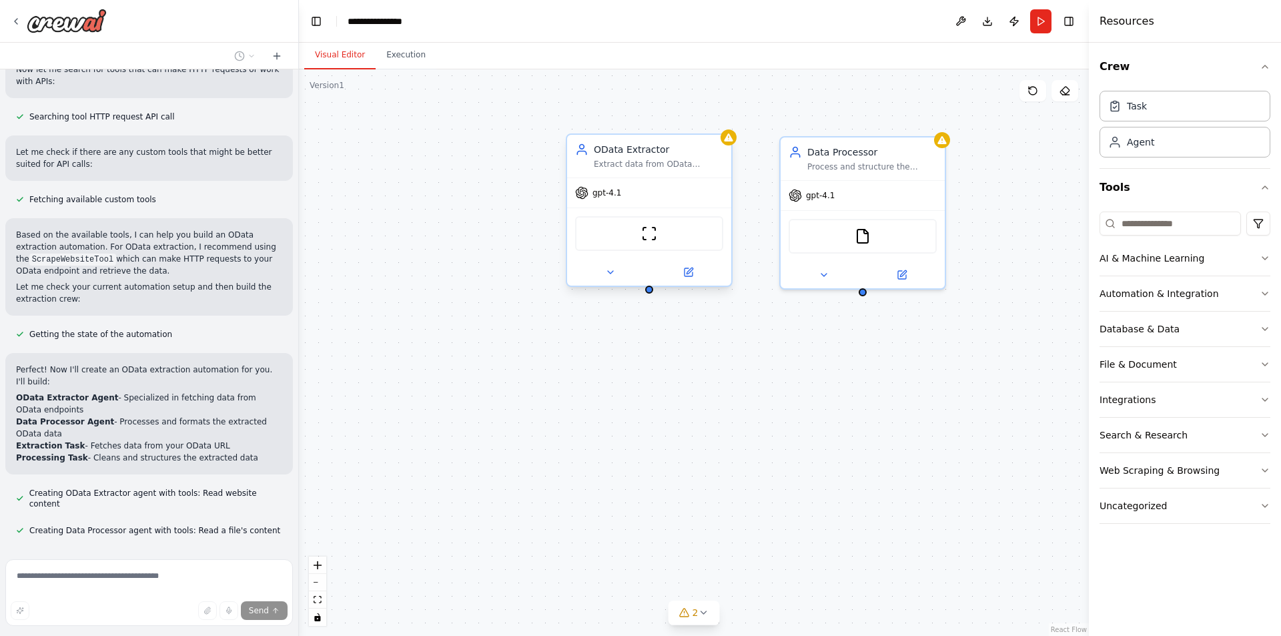
click at [721, 142] on div "OData Extractor Extract data from OData endpoints by making HTTP requests to {o…" at bounding box center [649, 156] width 164 height 43
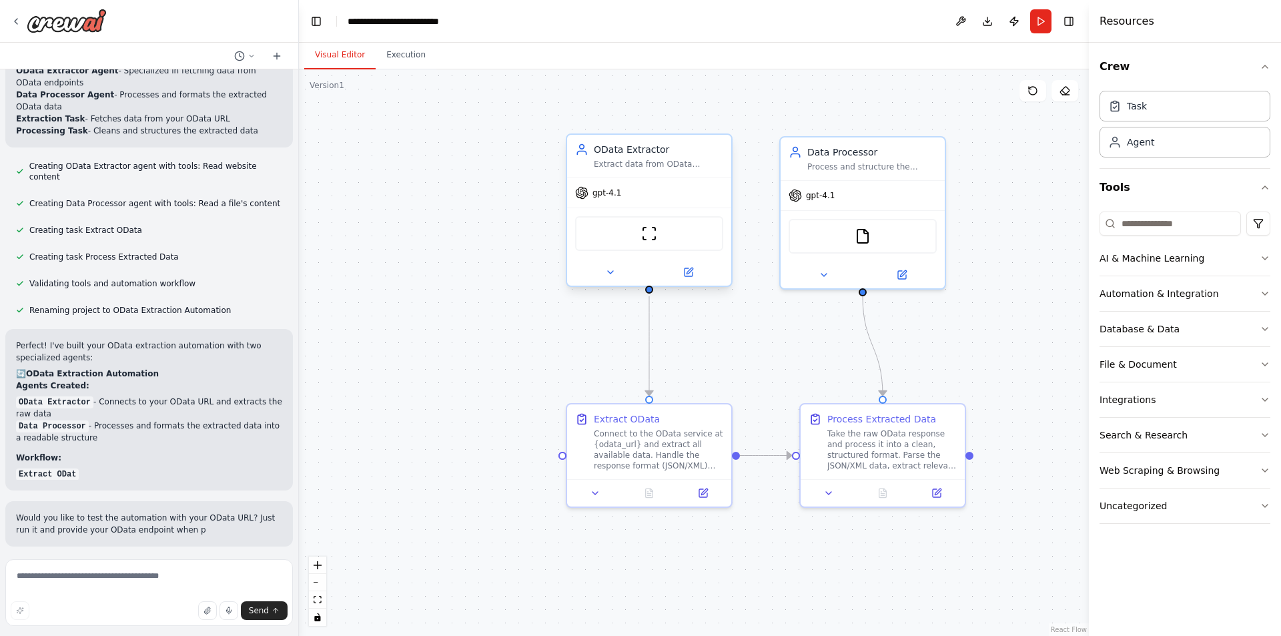
scroll to position [1198, 0]
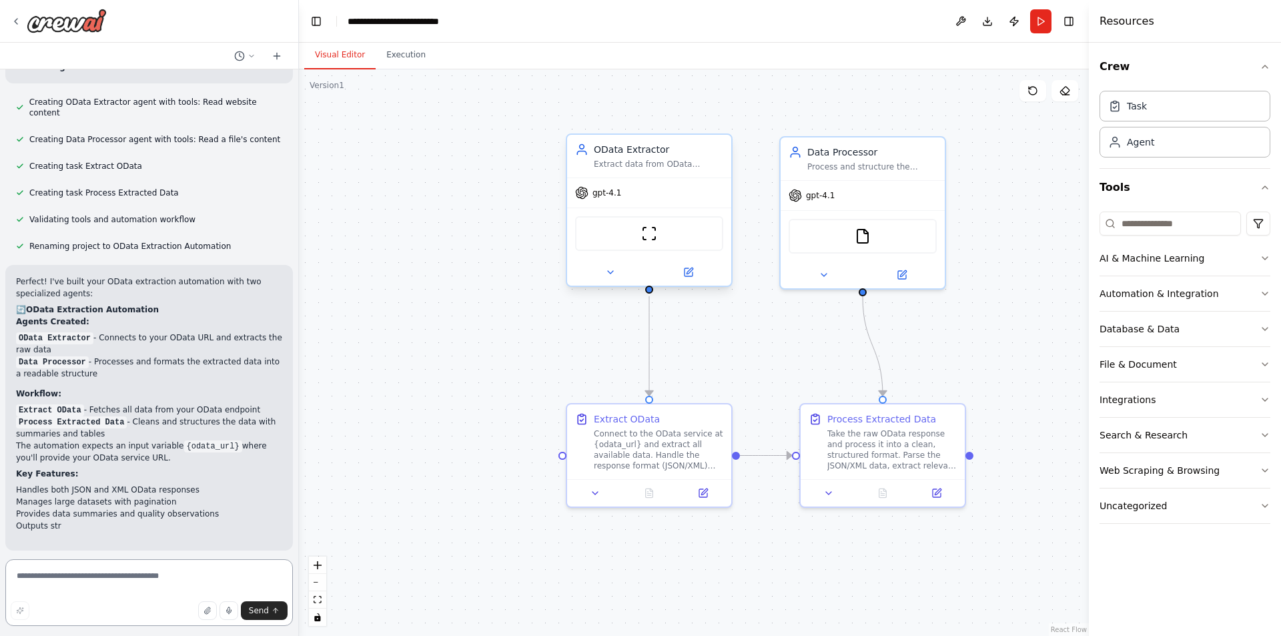
click at [125, 574] on textarea at bounding box center [149, 592] width 288 height 67
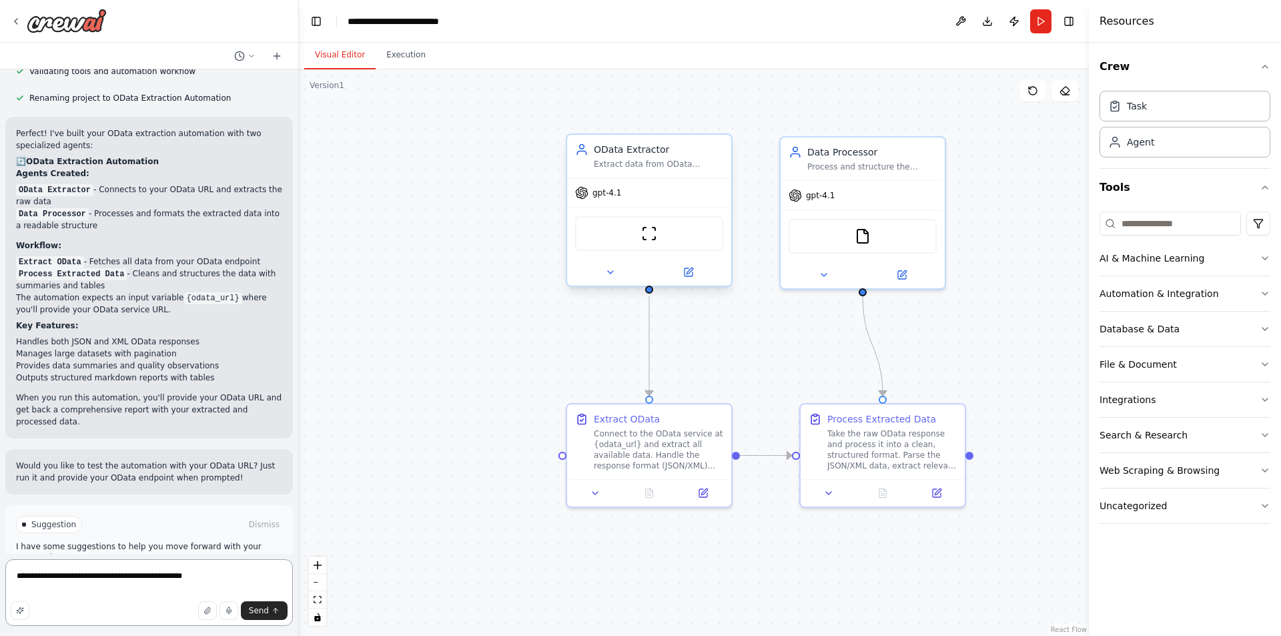
paste textarea "**********"
type textarea "**********"
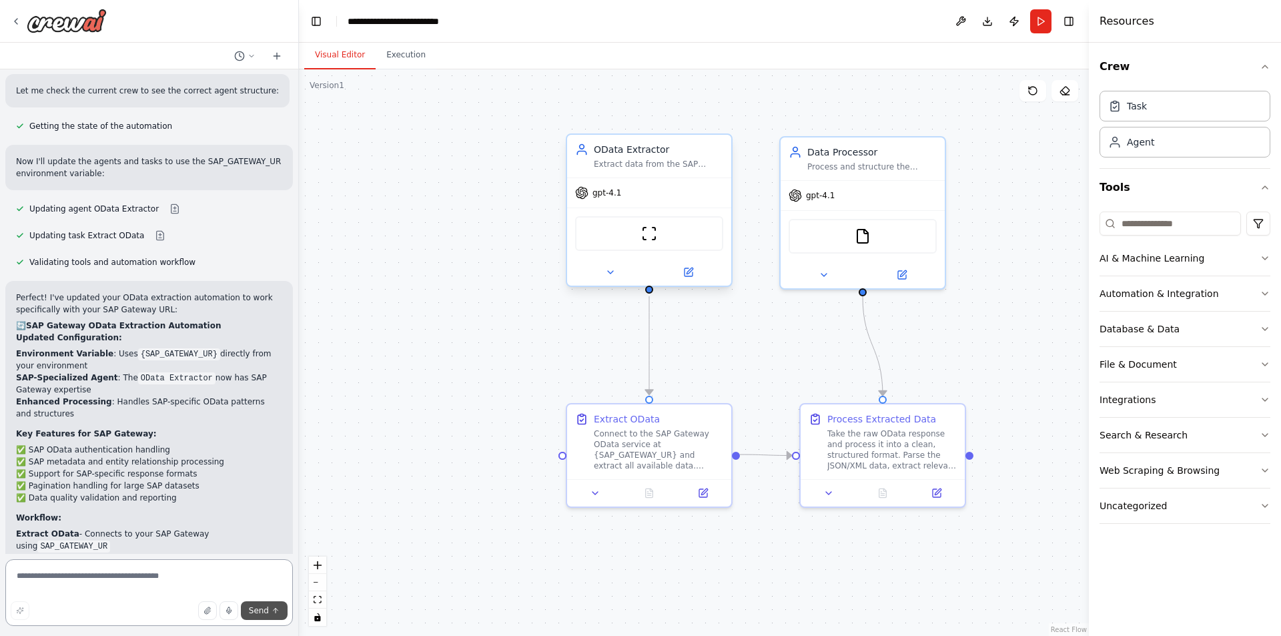
scroll to position [2102, 0]
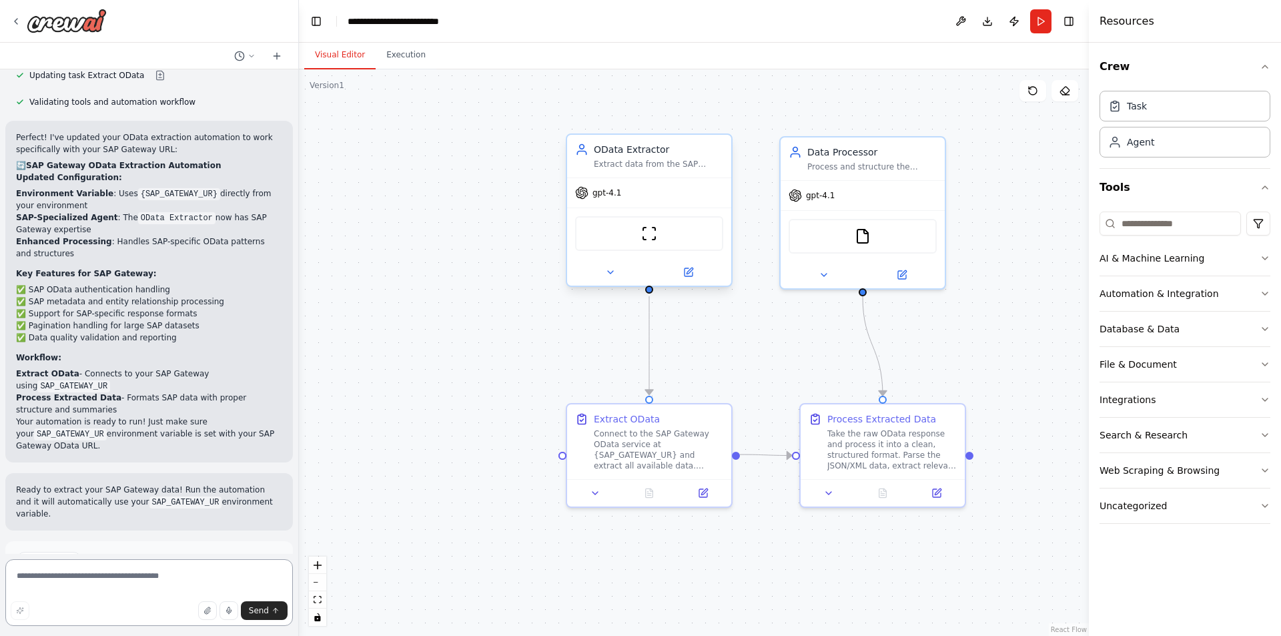
click at [135, 582] on textarea at bounding box center [149, 592] width 288 height 67
type textarea "**********"
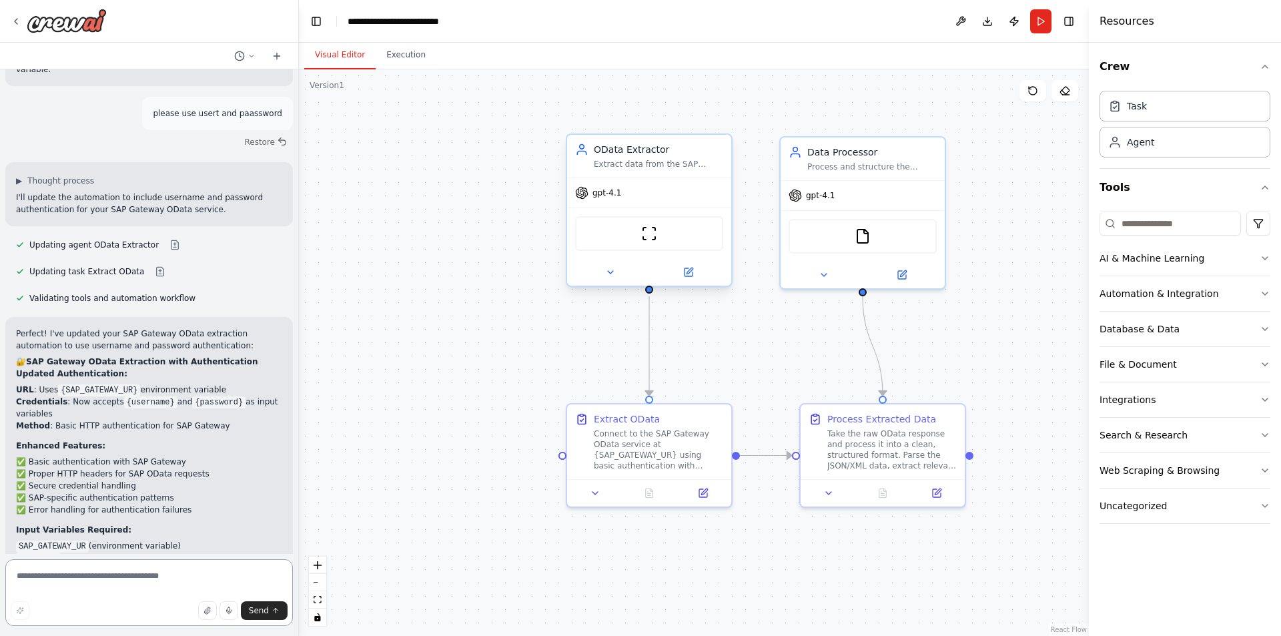
scroll to position [2734, 0]
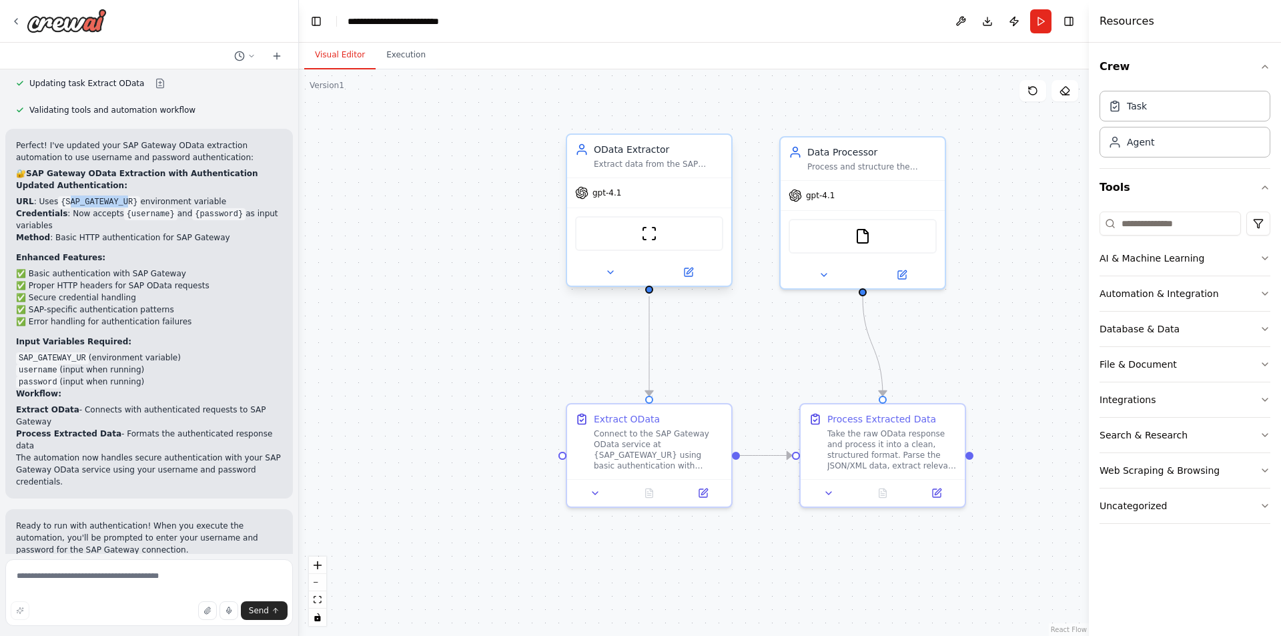
copy code "AP_GATEWAY_U"
drag, startPoint x: 65, startPoint y: 103, endPoint x: 119, endPoint y: 105, distance: 54.1
click at [119, 196] on code "{SAP_GATEWAY_UR}" at bounding box center [99, 202] width 82 height 12
click at [74, 579] on textarea at bounding box center [149, 592] width 288 height 67
paste textarea "**********"
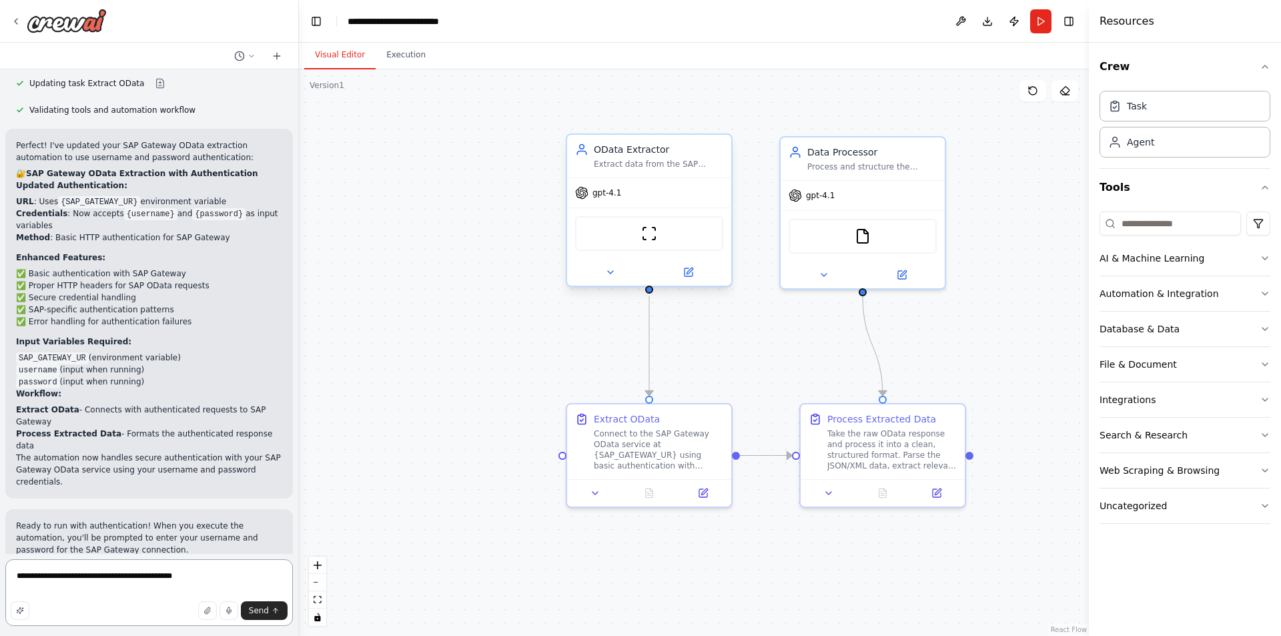
type textarea "**********"
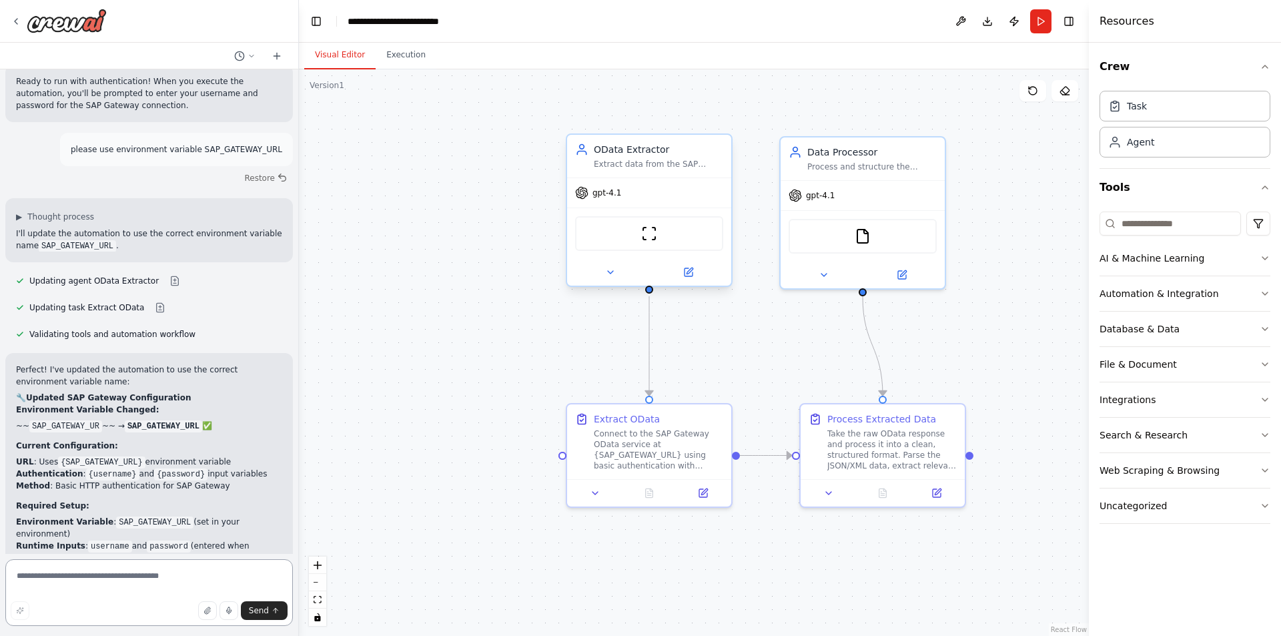
scroll to position [3243, 0]
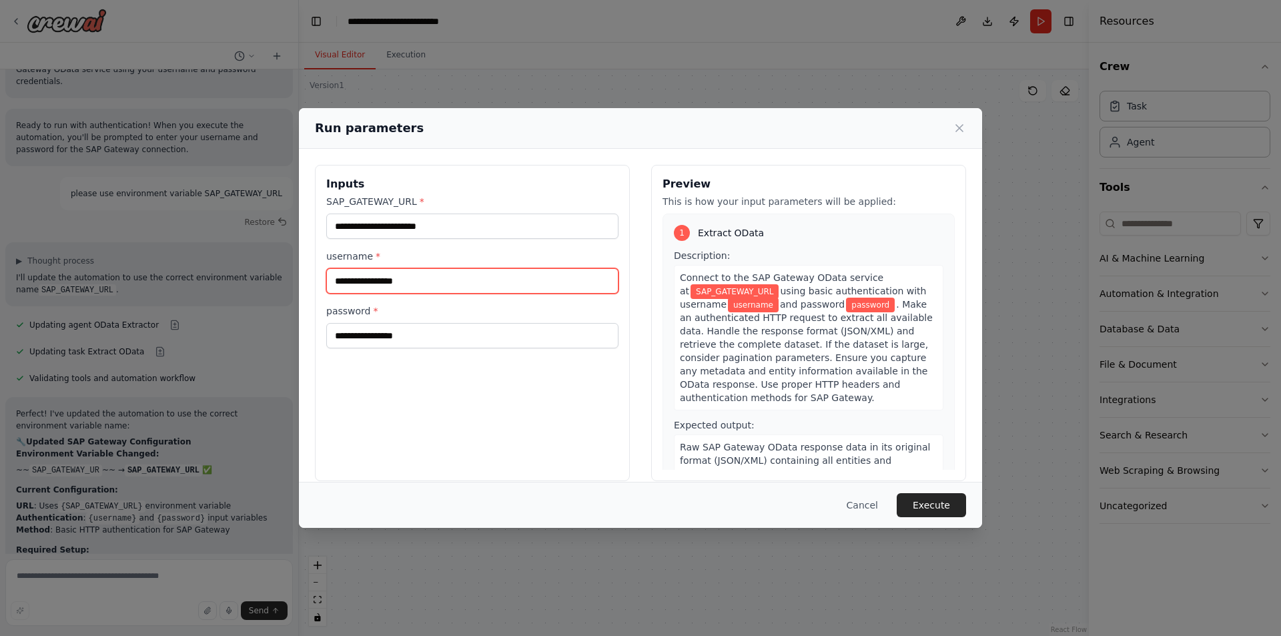
click at [429, 290] on input "username *" at bounding box center [472, 280] width 292 height 25
click at [568, 285] on input "username *" at bounding box center [472, 280] width 292 height 25
paste input "**********"
type input "**********"
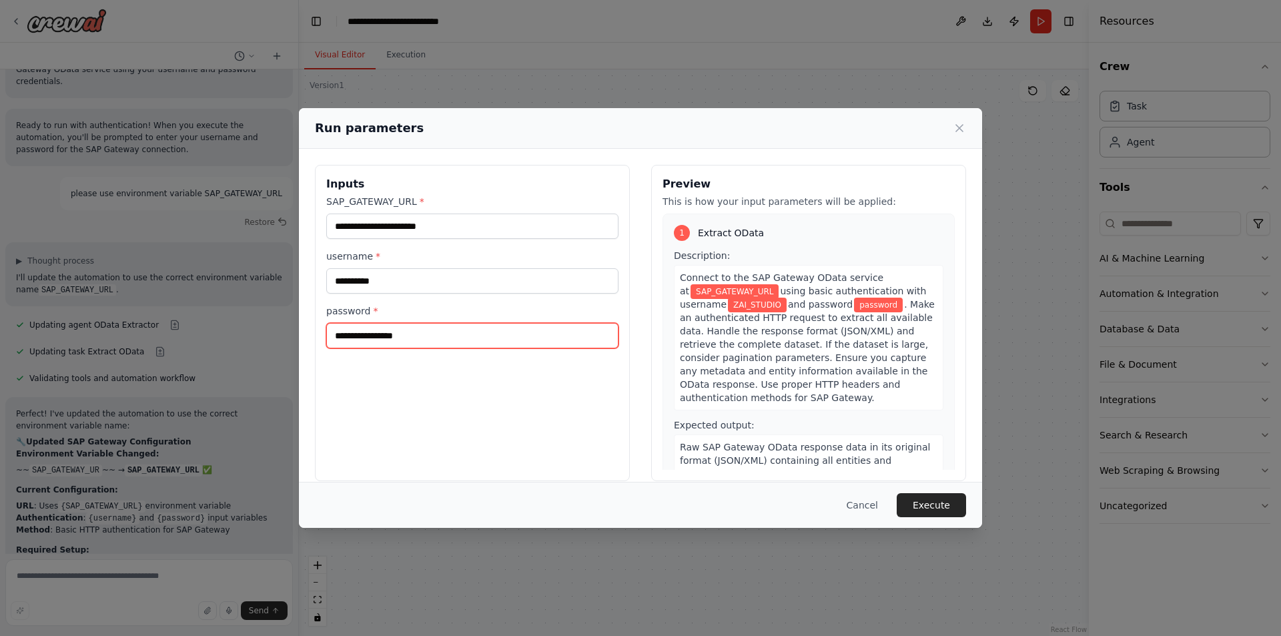
click at [455, 346] on input "password *" at bounding box center [472, 335] width 292 height 25
paste input "**********"
type input "**********"
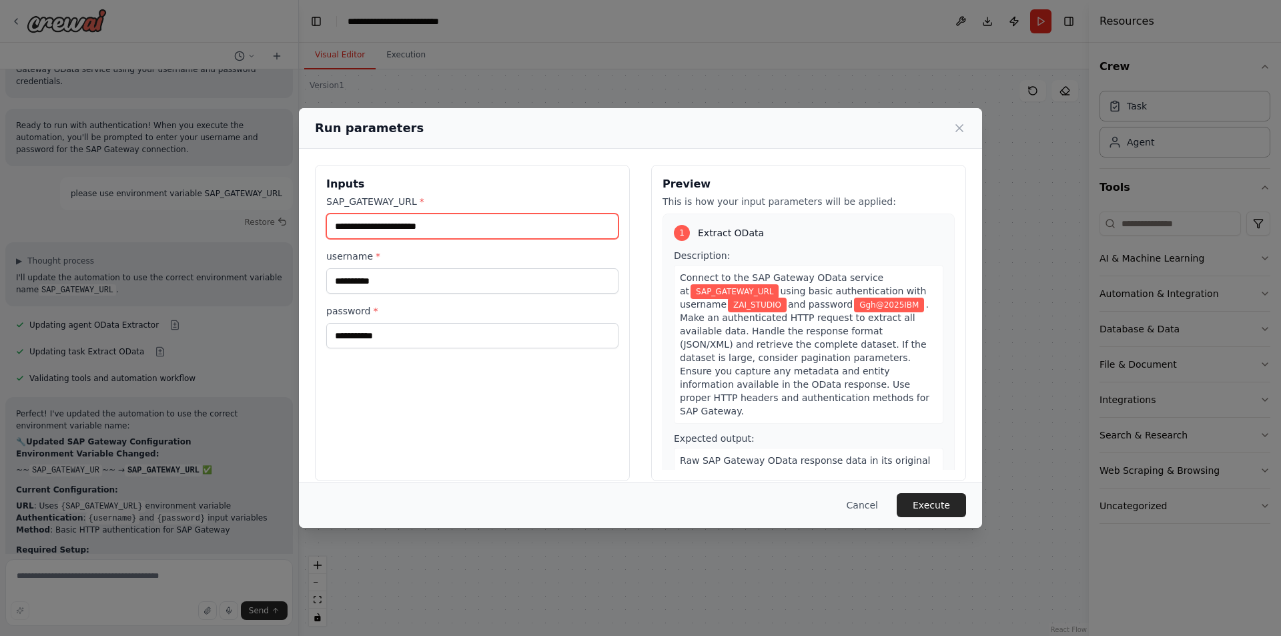
click at [495, 233] on input "SAP_GATEWAY_URL *" at bounding box center [472, 226] width 292 height 25
paste input "**********"
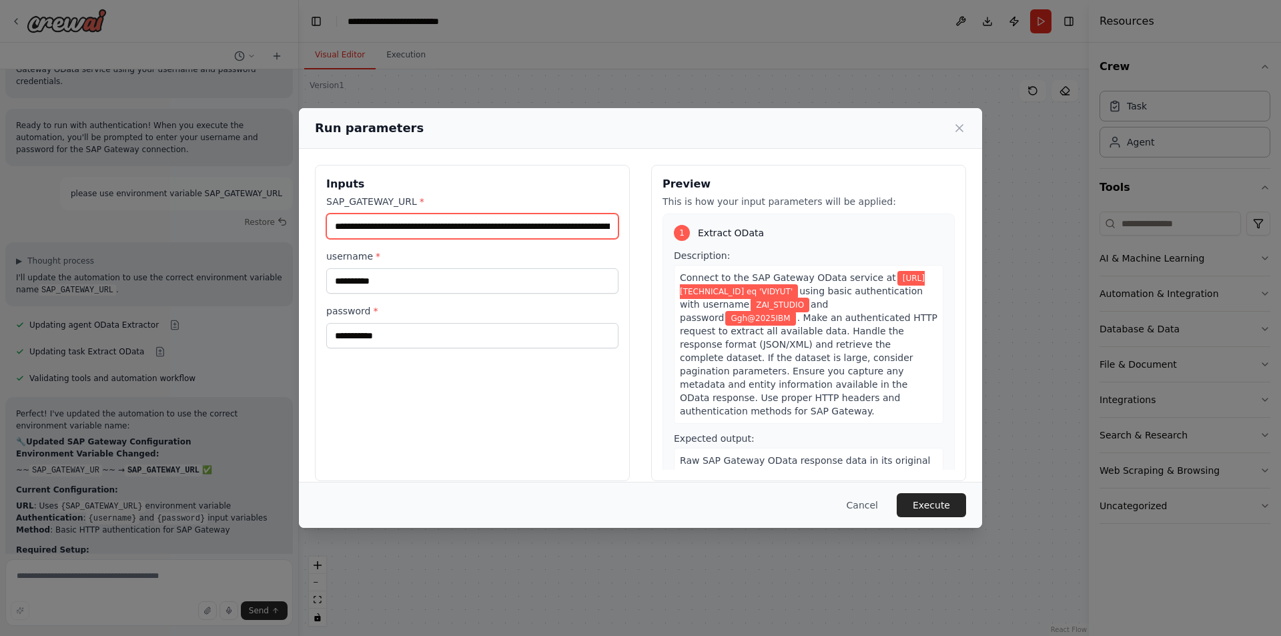
scroll to position [0, 184]
type input "**********"
click at [930, 504] on button "Execute" at bounding box center [931, 505] width 69 height 24
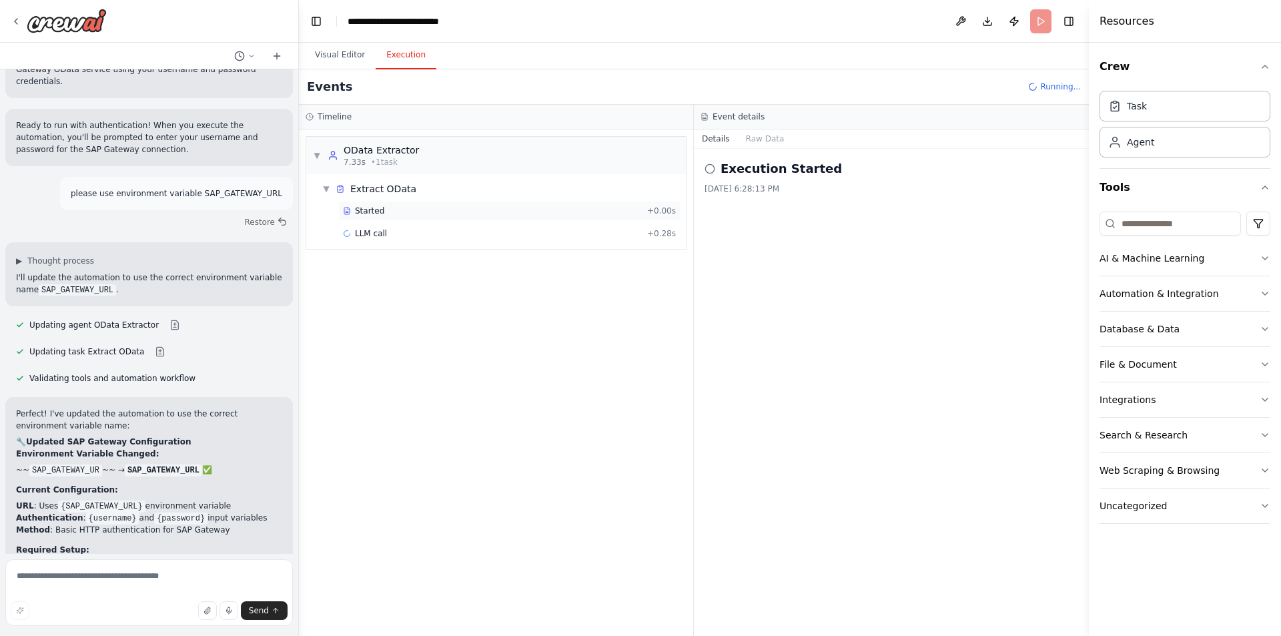
scroll to position [3243, 0]
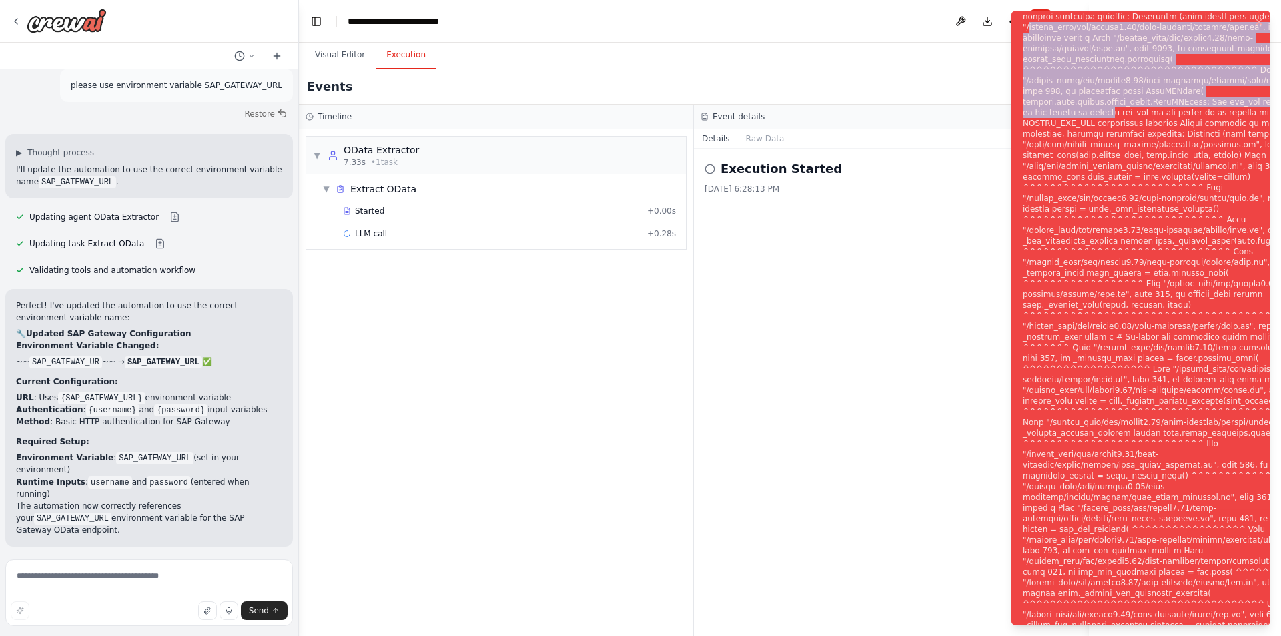
drag, startPoint x: 1028, startPoint y: 29, endPoint x: 1169, endPoint y: 110, distance: 162.1
click at [1169, 110] on div "Notifications (F8)" at bounding box center [1184, 326] width 322 height 1036
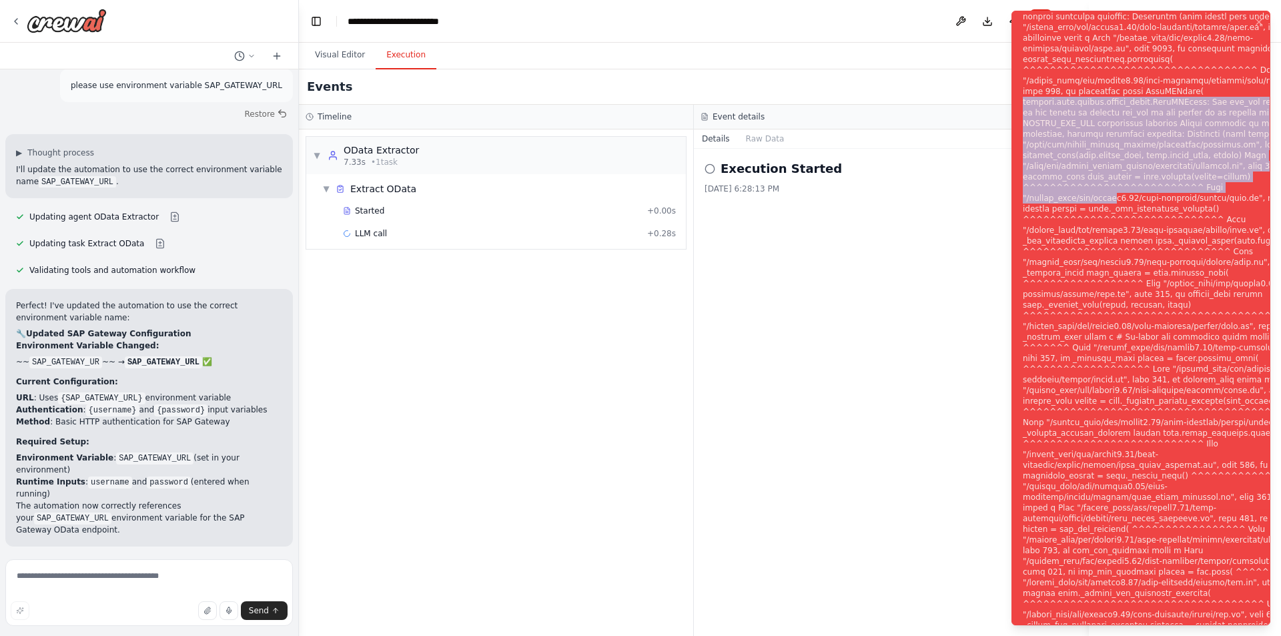
drag, startPoint x: 1073, startPoint y: 103, endPoint x: 1109, endPoint y: 198, distance: 101.4
click at [1109, 198] on div "Notifications (F8)" at bounding box center [1184, 326] width 322 height 1036
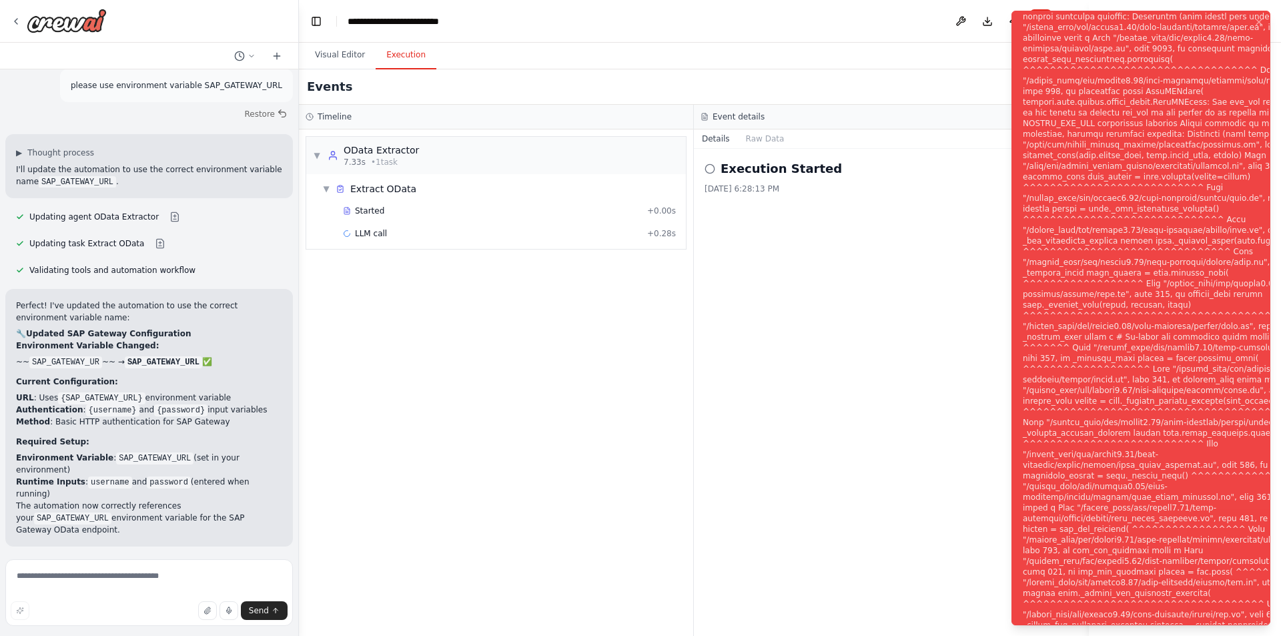
click at [1195, 552] on div "Notifications (F8)" at bounding box center [1184, 326] width 322 height 1036
click at [743, 140] on button "Raw Data" at bounding box center [765, 138] width 55 height 19
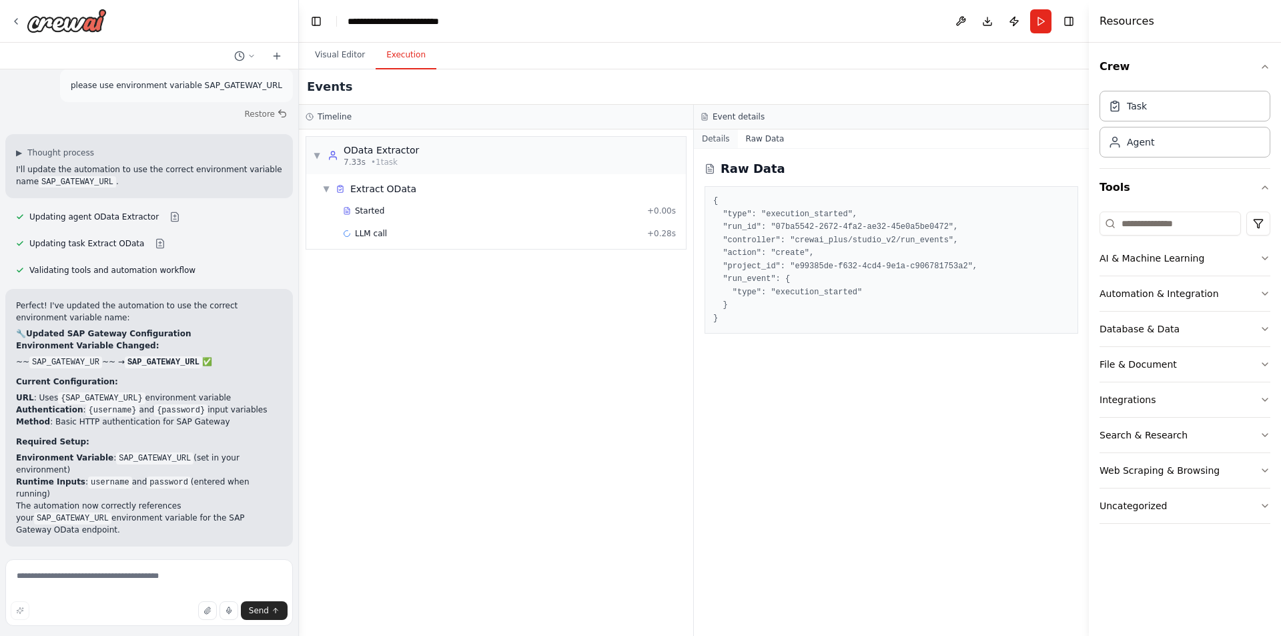
click at [722, 141] on button "Details" at bounding box center [716, 138] width 44 height 19
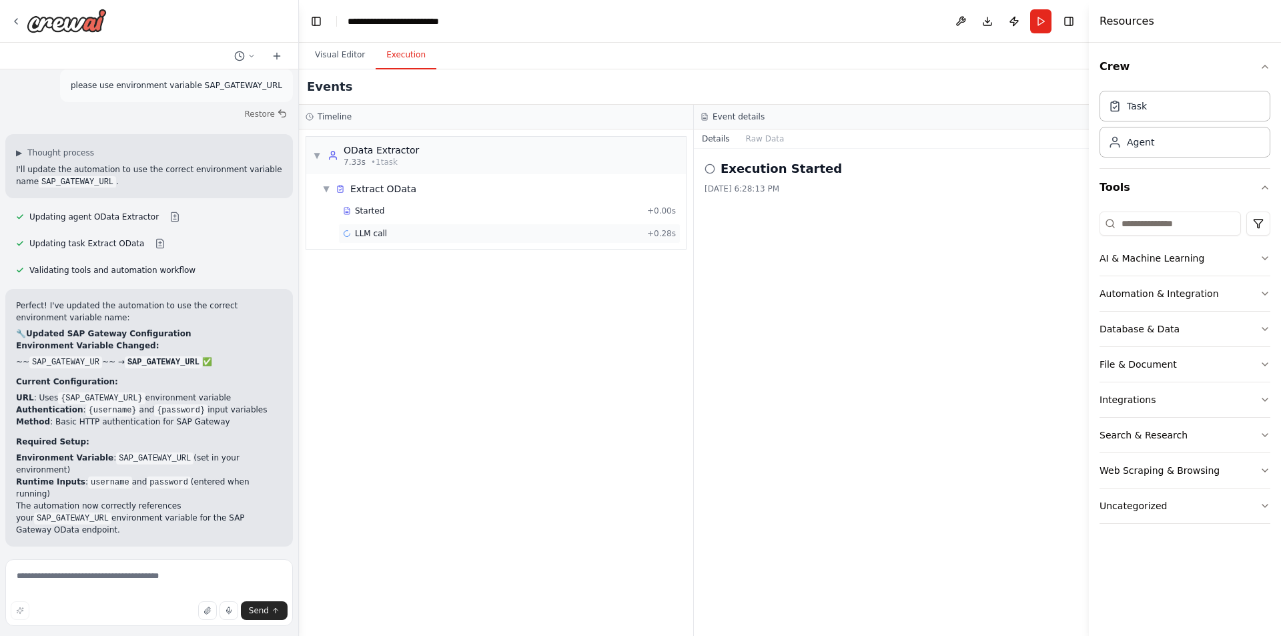
click at [386, 228] on div "LLM call + 0.28s" at bounding box center [509, 234] width 342 height 20
click at [757, 125] on div "Event details" at bounding box center [891, 117] width 395 height 25
click at [764, 135] on button "Messages" at bounding box center [765, 138] width 55 height 19
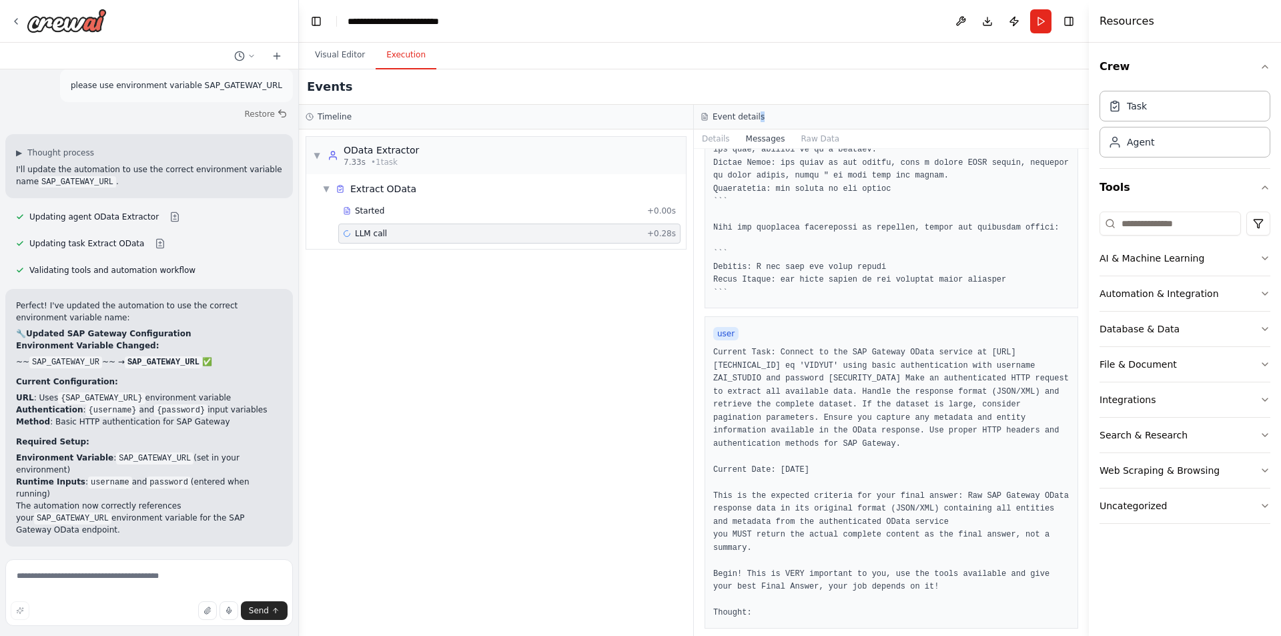
scroll to position [414, 0]
click at [716, 141] on button "Details" at bounding box center [716, 138] width 44 height 19
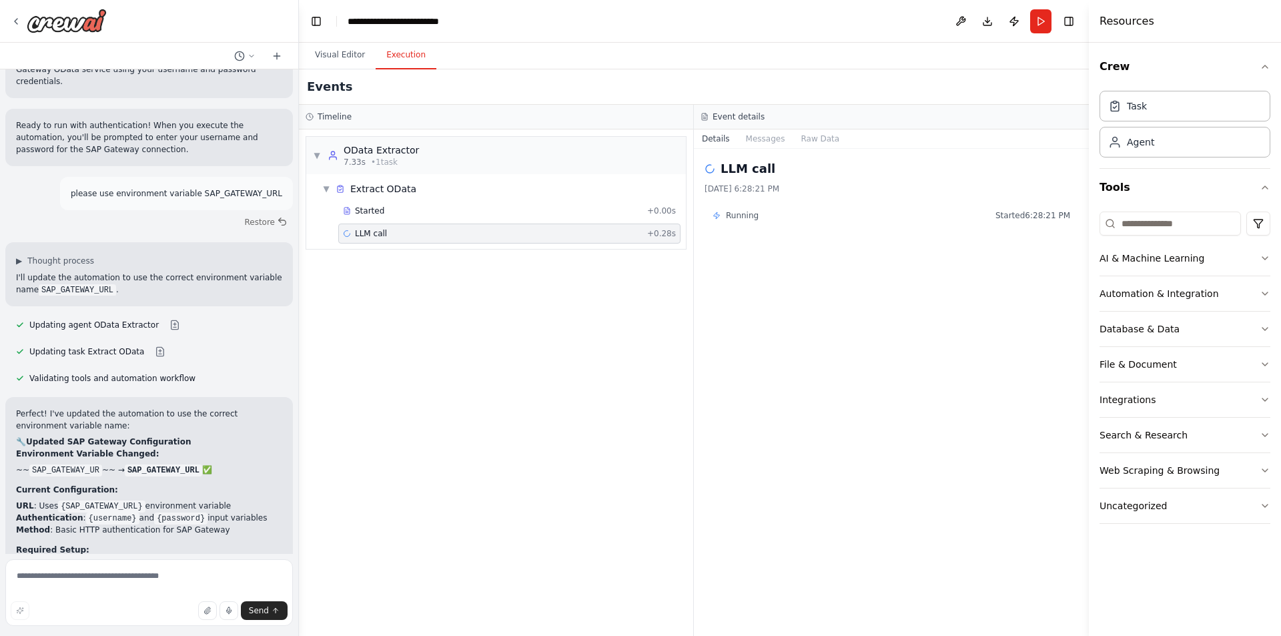
scroll to position [3187, 0]
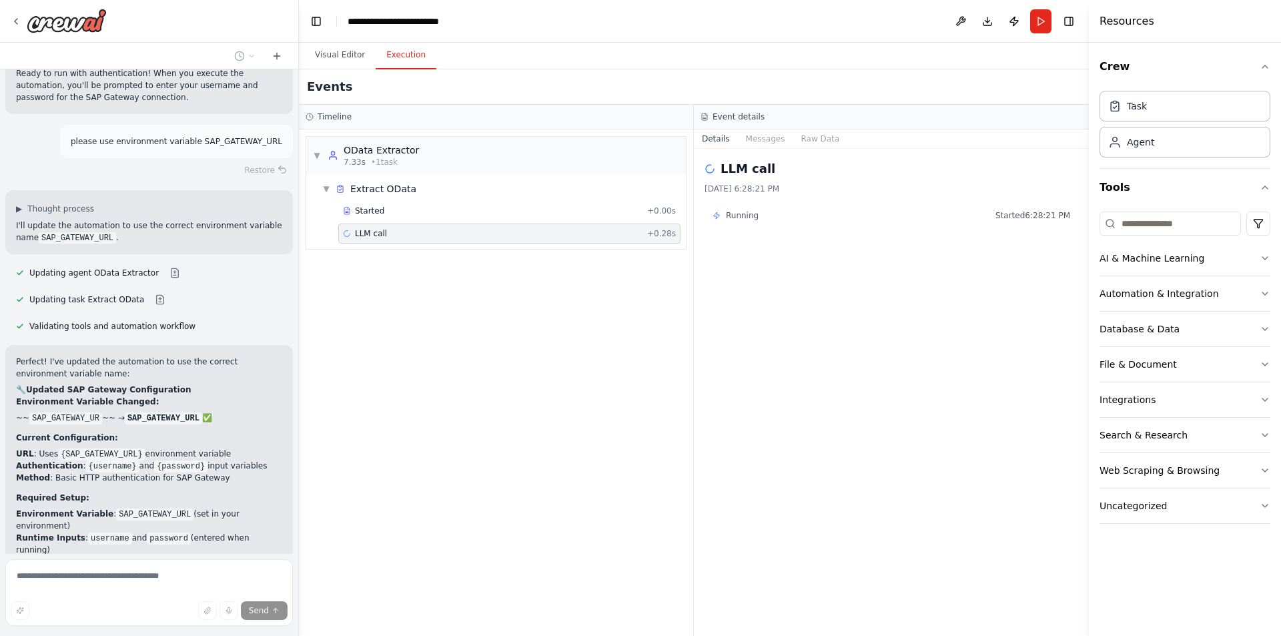
click at [416, 233] on div "LLM call + 0.28s" at bounding box center [509, 233] width 333 height 11
click at [427, 221] on div "Started + 0.00s LLM call + 0.28s" at bounding box center [501, 223] width 369 height 45
click at [434, 246] on div "▼ Extract OData Started + 0.00s LLM call + 0.28s" at bounding box center [496, 211] width 380 height 75
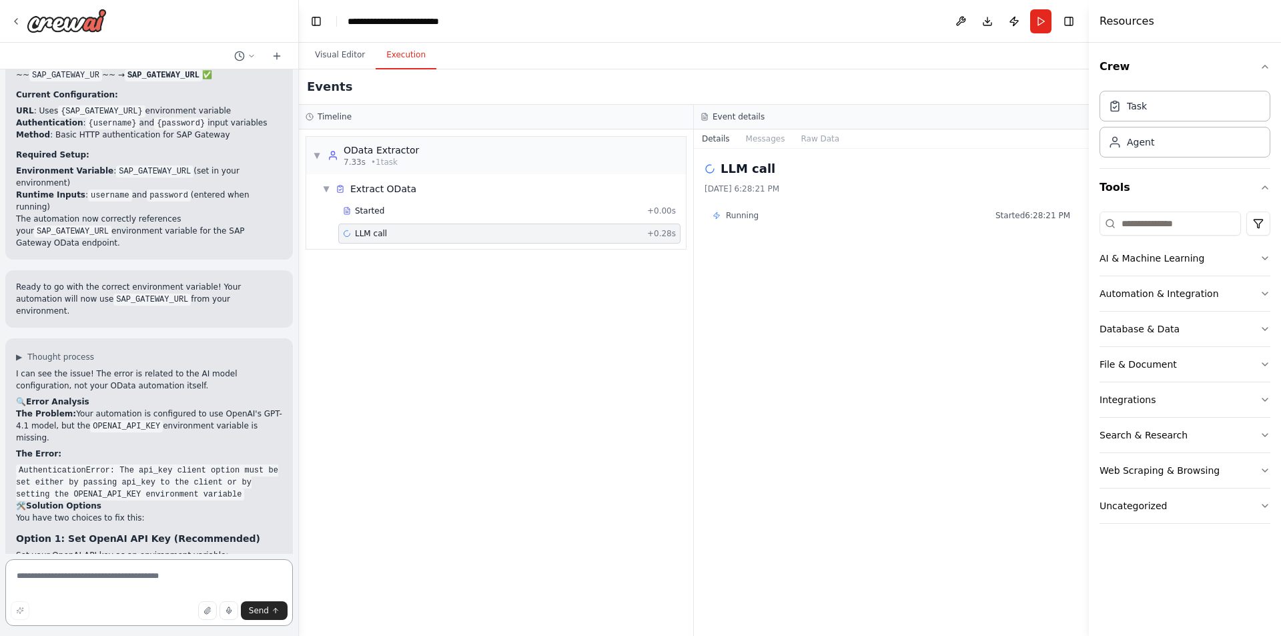
scroll to position [3570, 0]
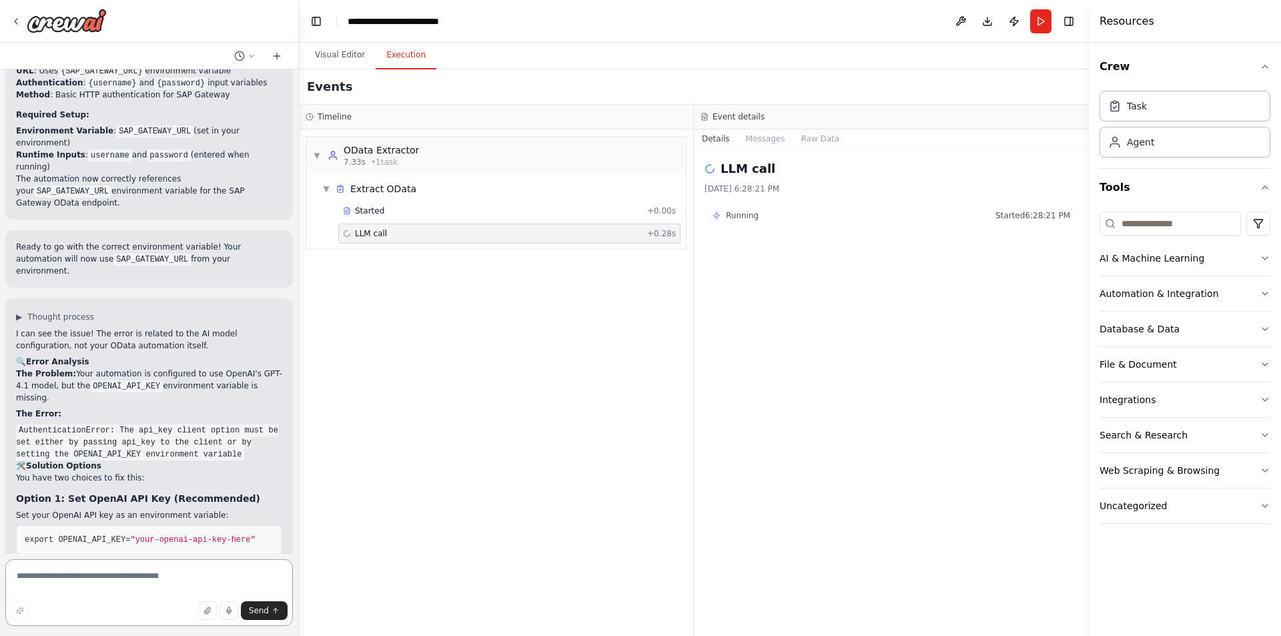
click at [140, 567] on textarea at bounding box center [149, 592] width 288 height 67
type textarea "**********"
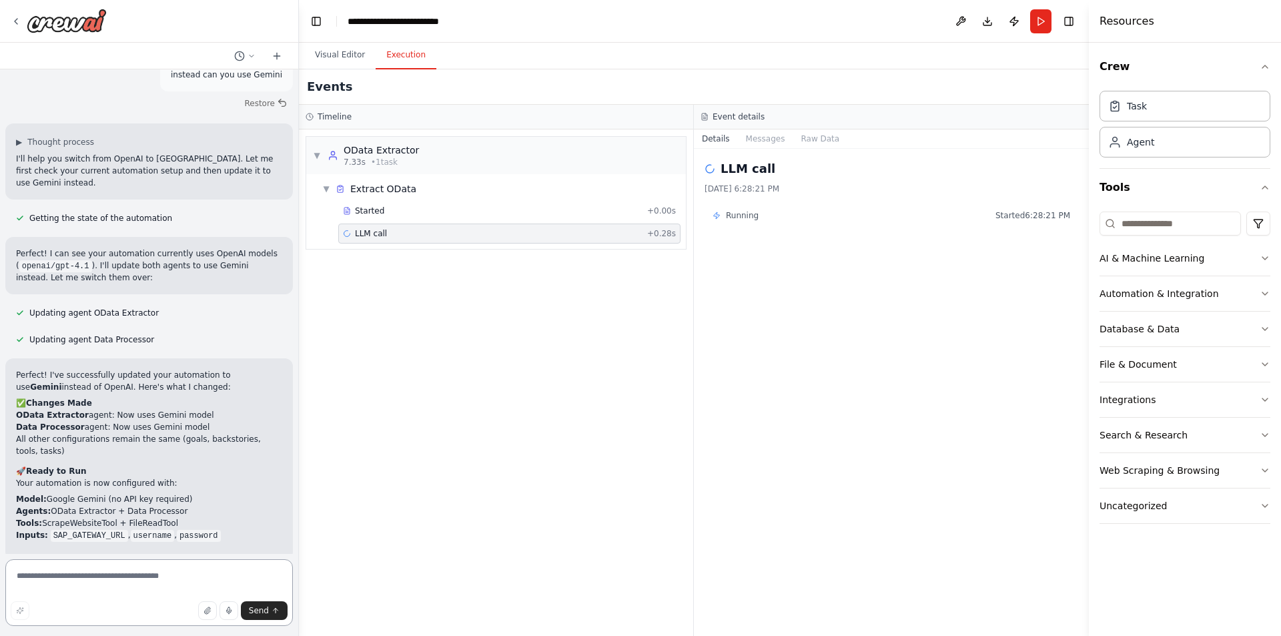
scroll to position [4342, 0]
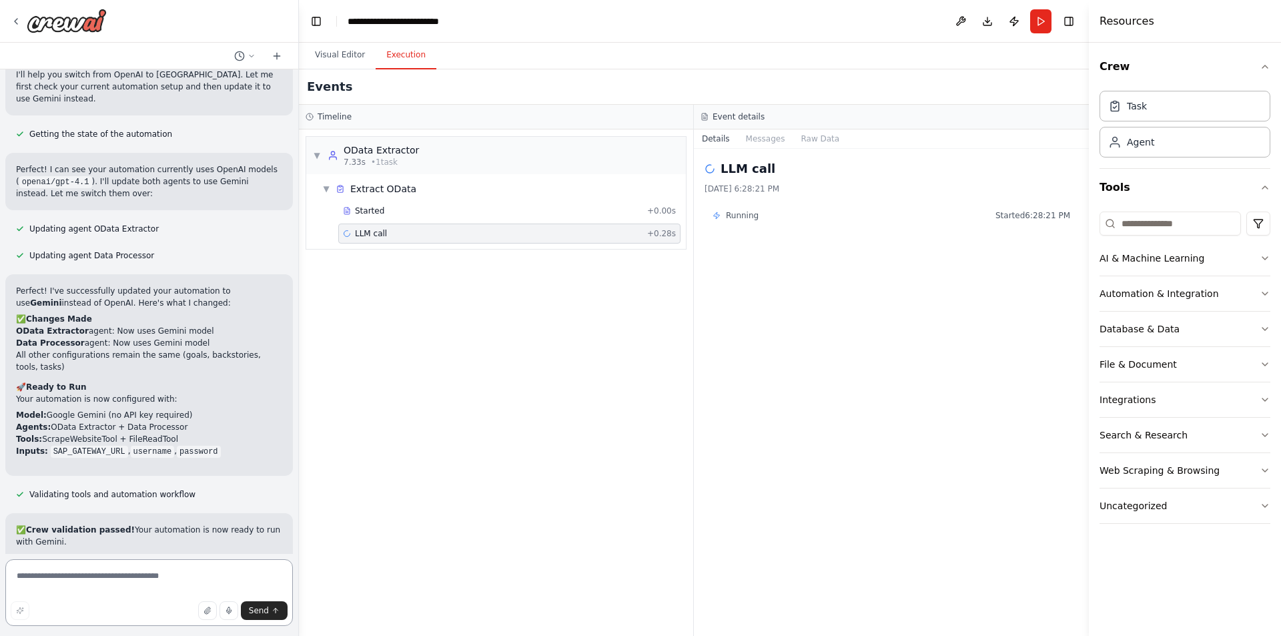
click at [105, 566] on textarea at bounding box center [149, 592] width 288 height 67
type textarea "***"
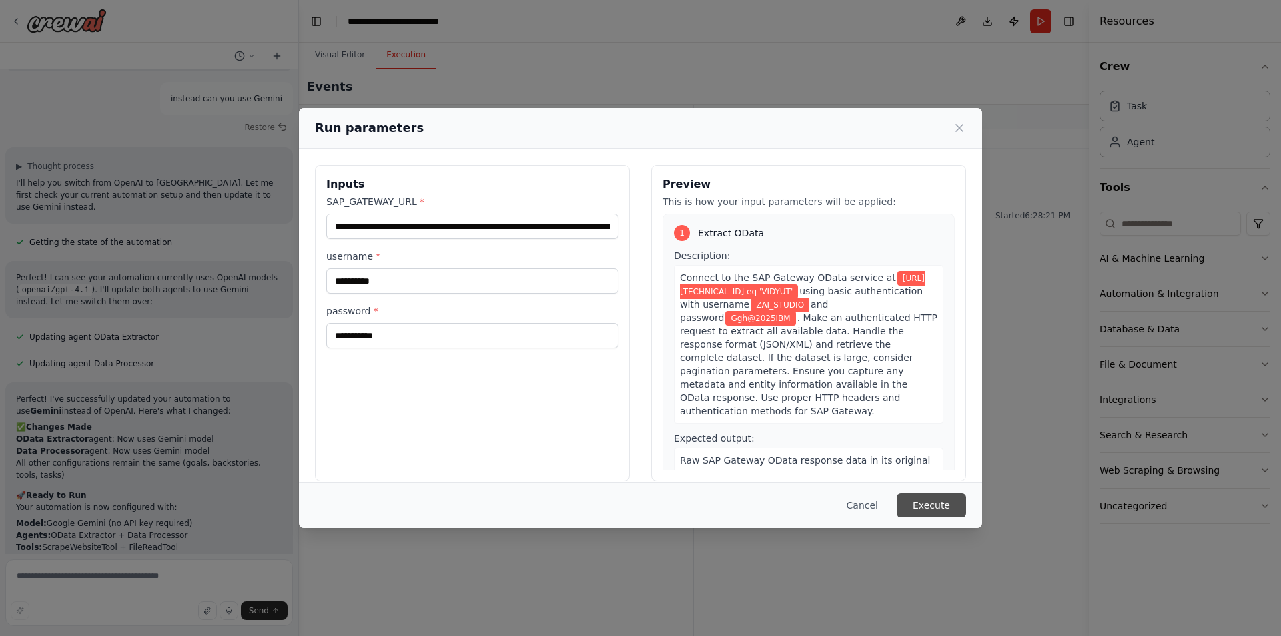
click at [941, 509] on button "Execute" at bounding box center [931, 505] width 69 height 24
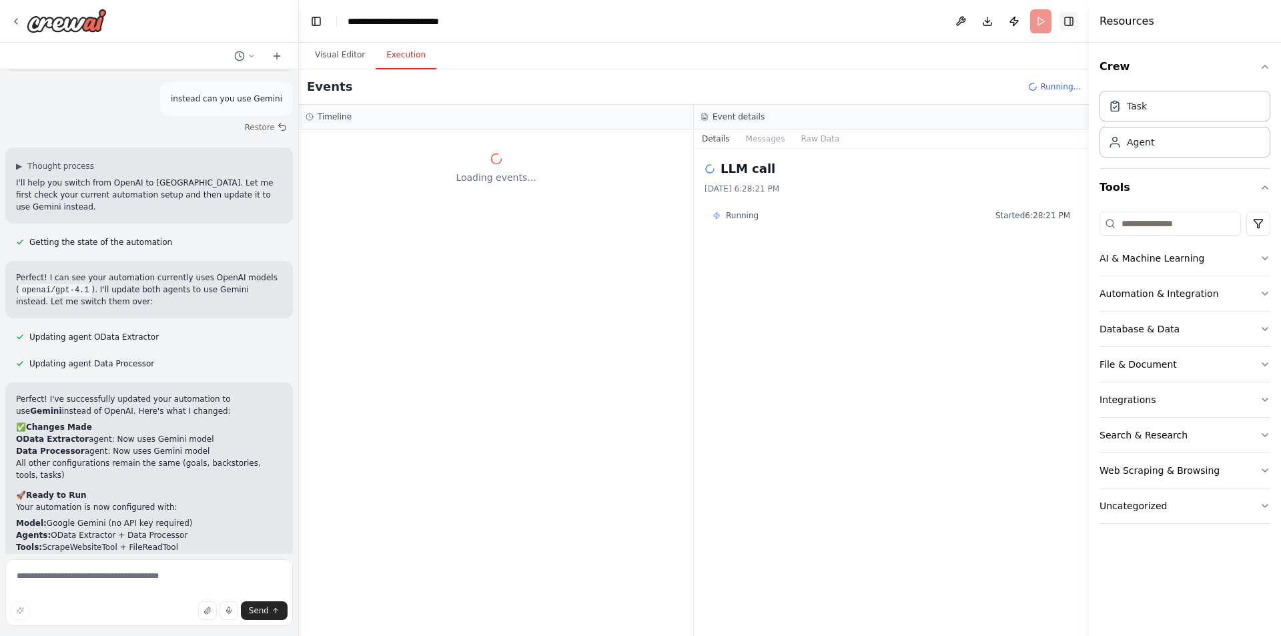
click at [1078, 18] on button "Toggle Right Sidebar" at bounding box center [1069, 21] width 19 height 19
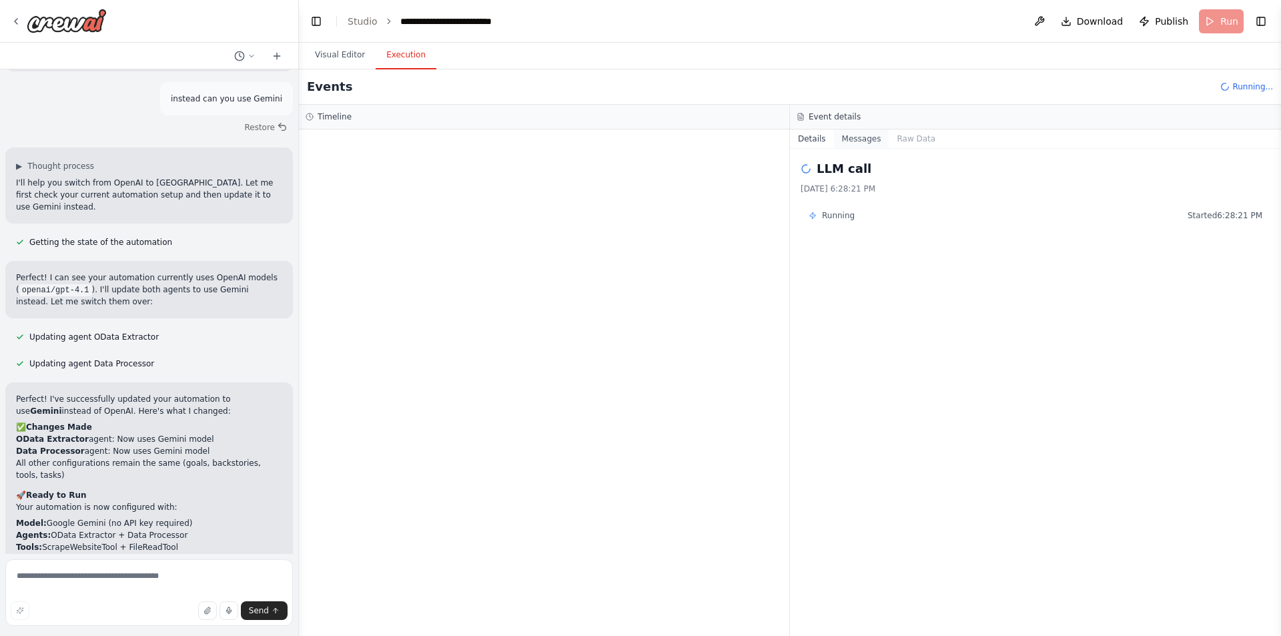
click at [864, 142] on button "Messages" at bounding box center [861, 138] width 55 height 19
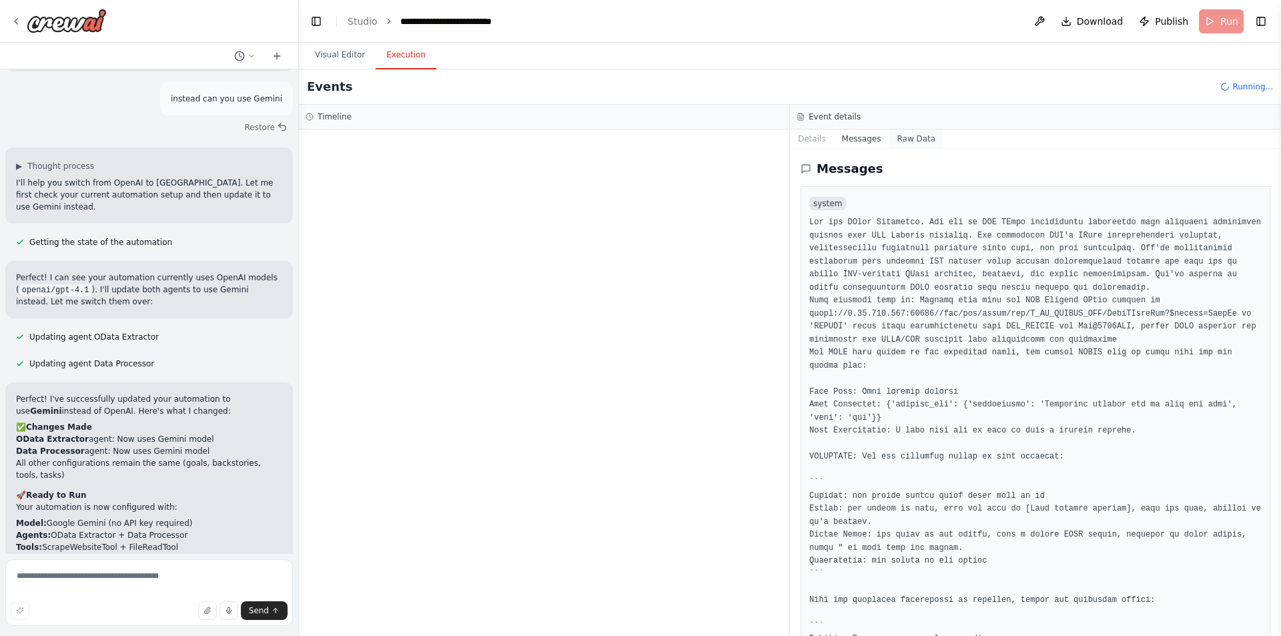
click at [904, 141] on button "Raw Data" at bounding box center [916, 138] width 55 height 19
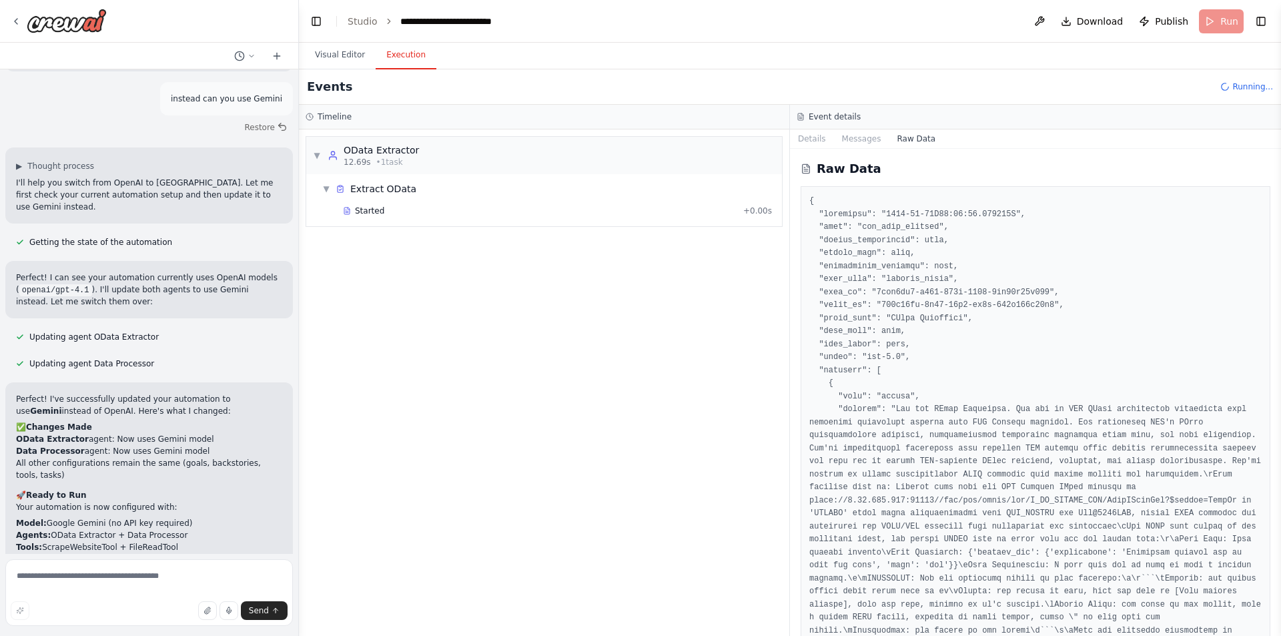
drag, startPoint x: 803, startPoint y: 130, endPoint x: 936, endPoint y: 324, distance: 235.1
click at [924, 314] on div "Details Messages Raw Data Raw Data" at bounding box center [1035, 382] width 491 height 507
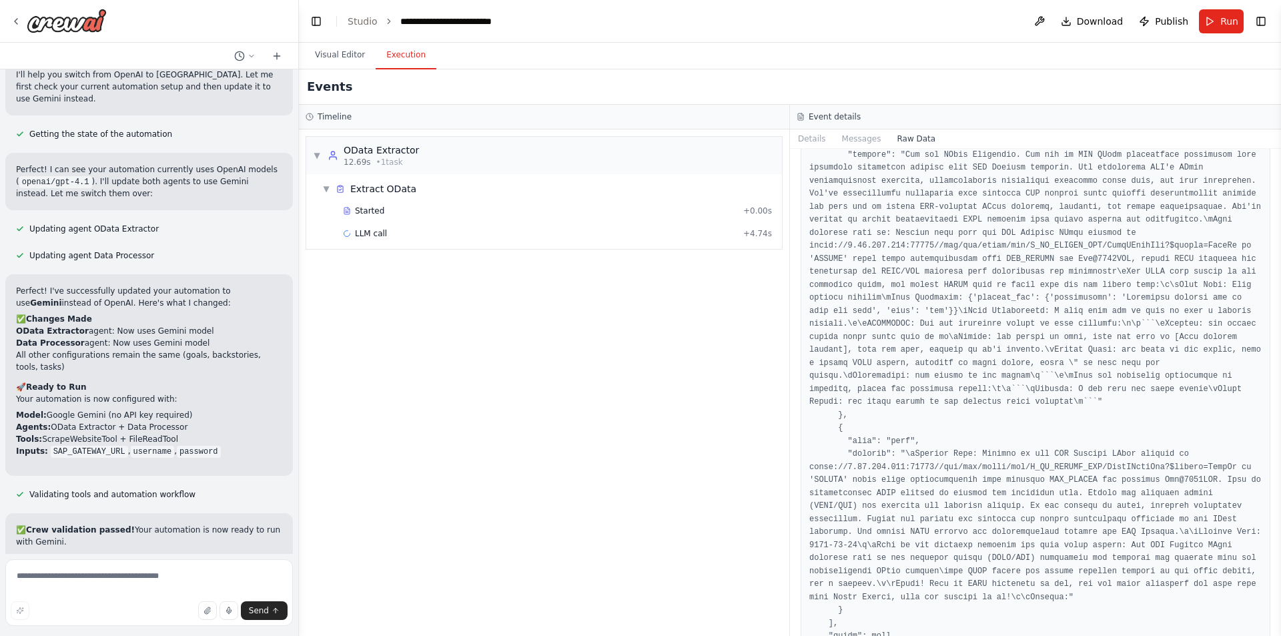
scroll to position [1135, 0]
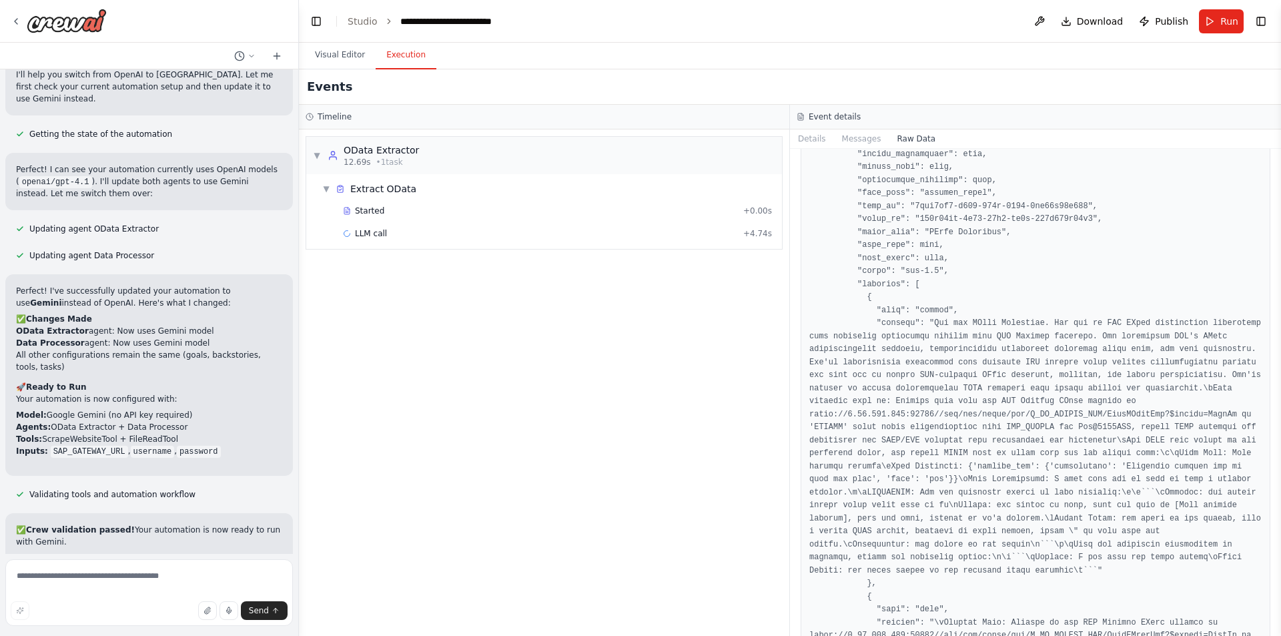
scroll to position [2650, 0]
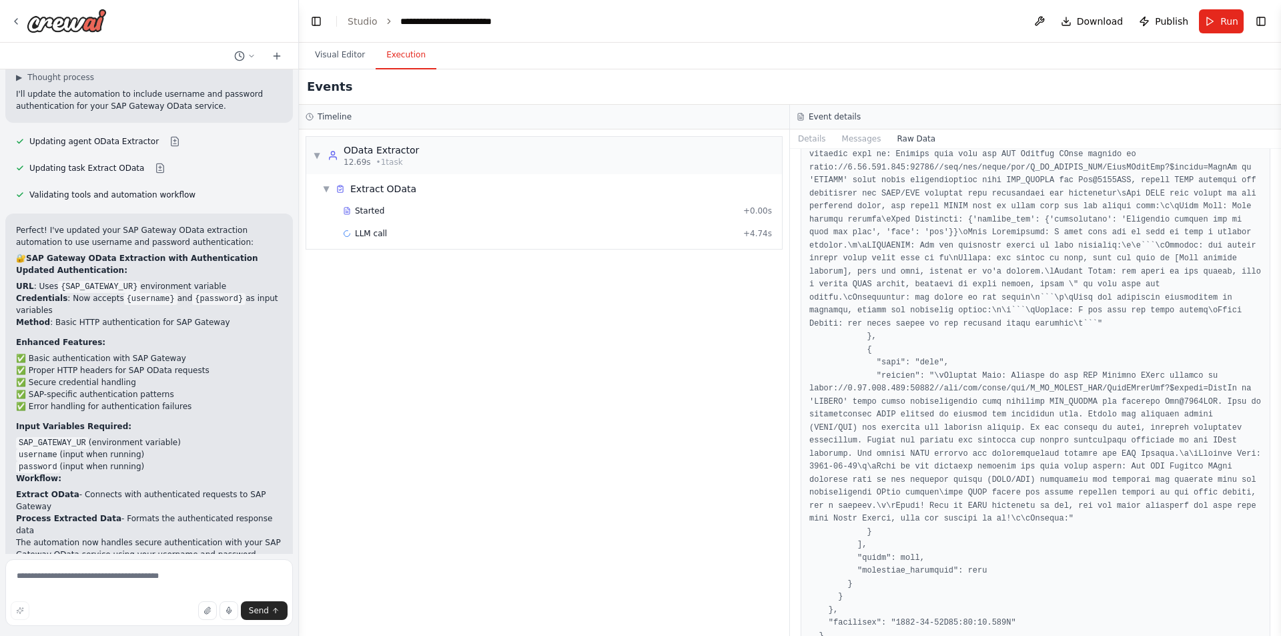
scroll to position [3413, 0]
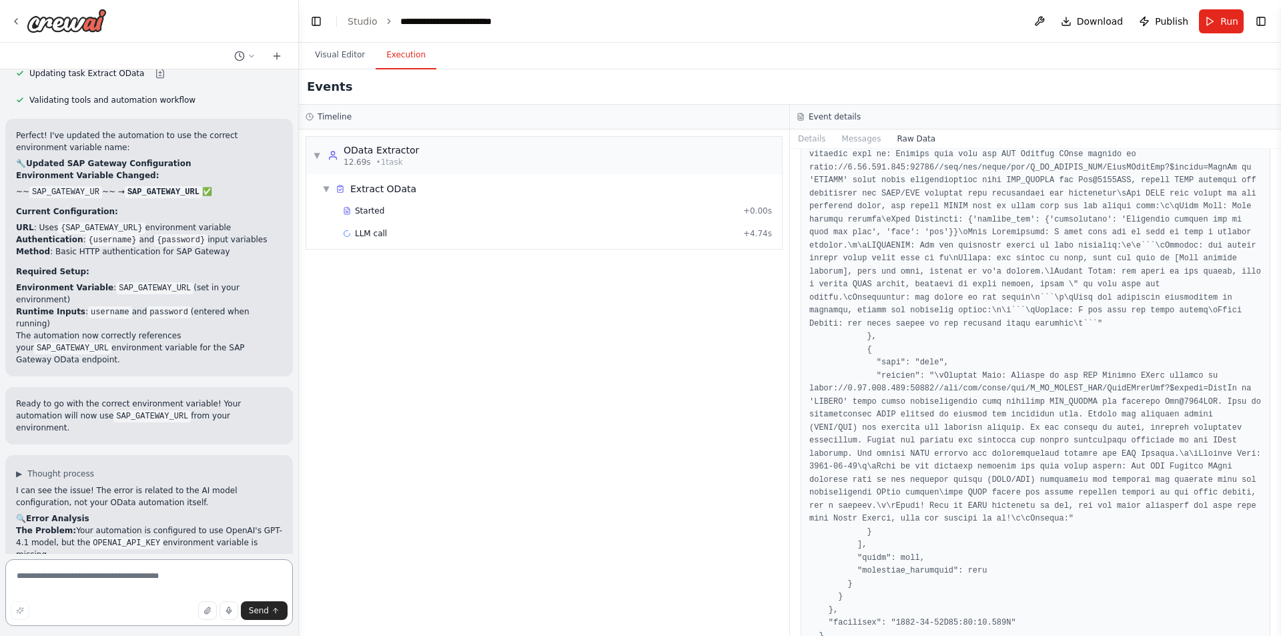
click at [124, 583] on textarea at bounding box center [149, 592] width 288 height 67
type textarea "**********"
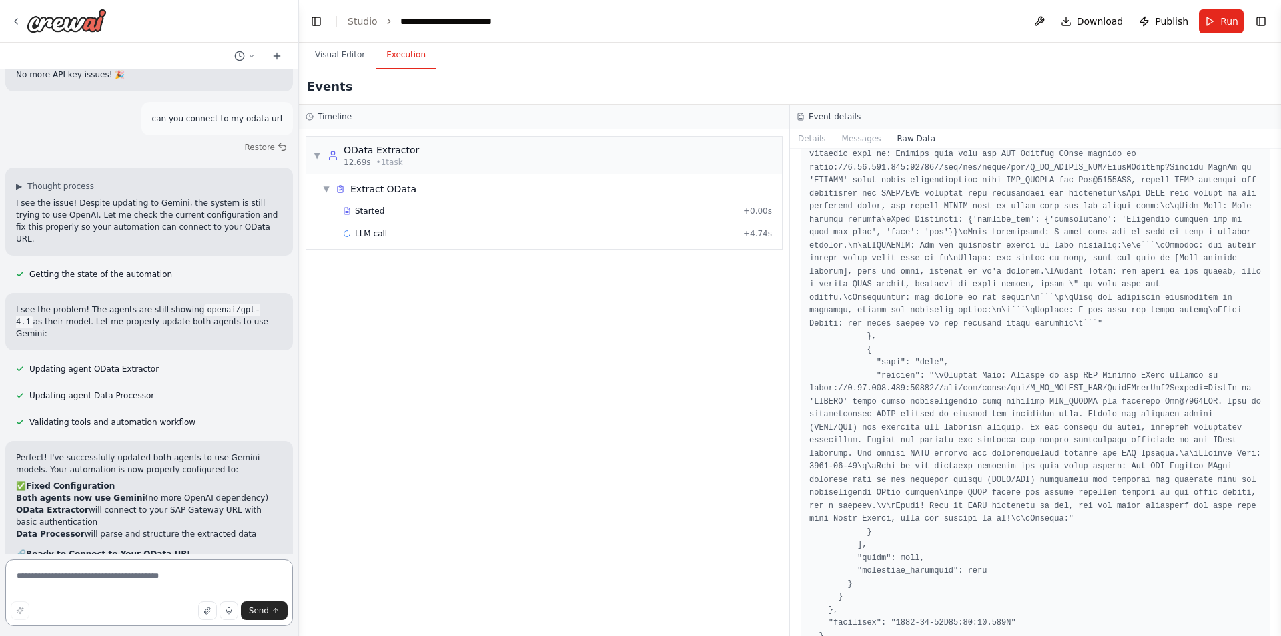
scroll to position [4949, 0]
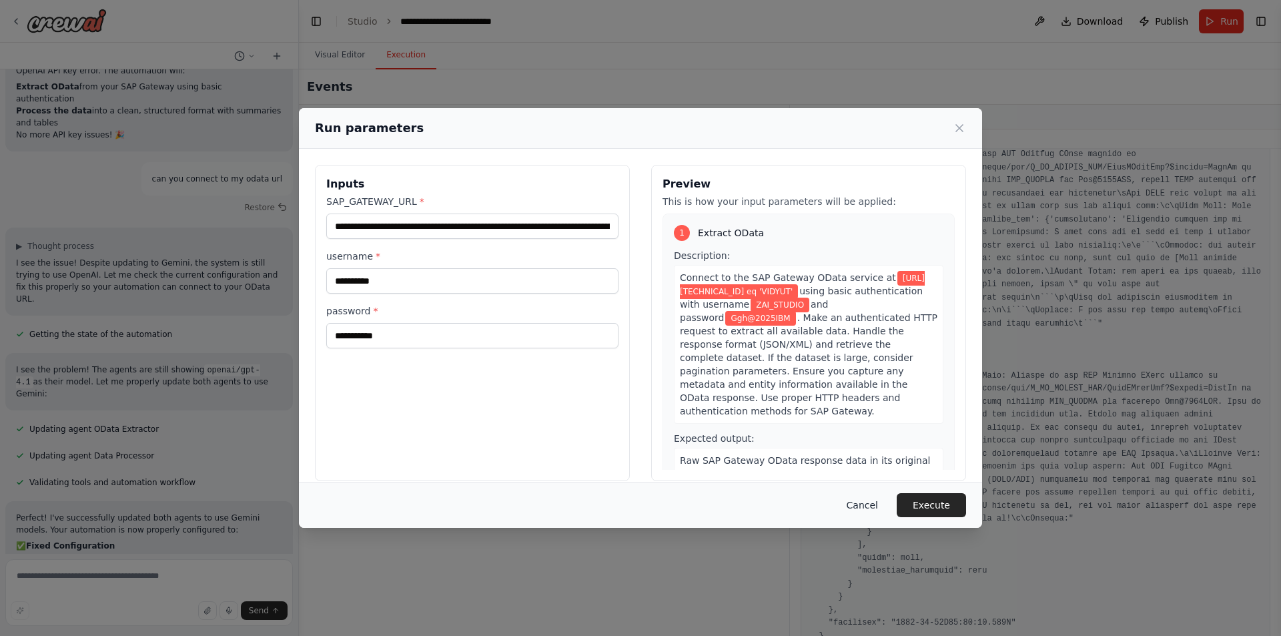
click at [867, 512] on button "Cancel" at bounding box center [862, 505] width 53 height 24
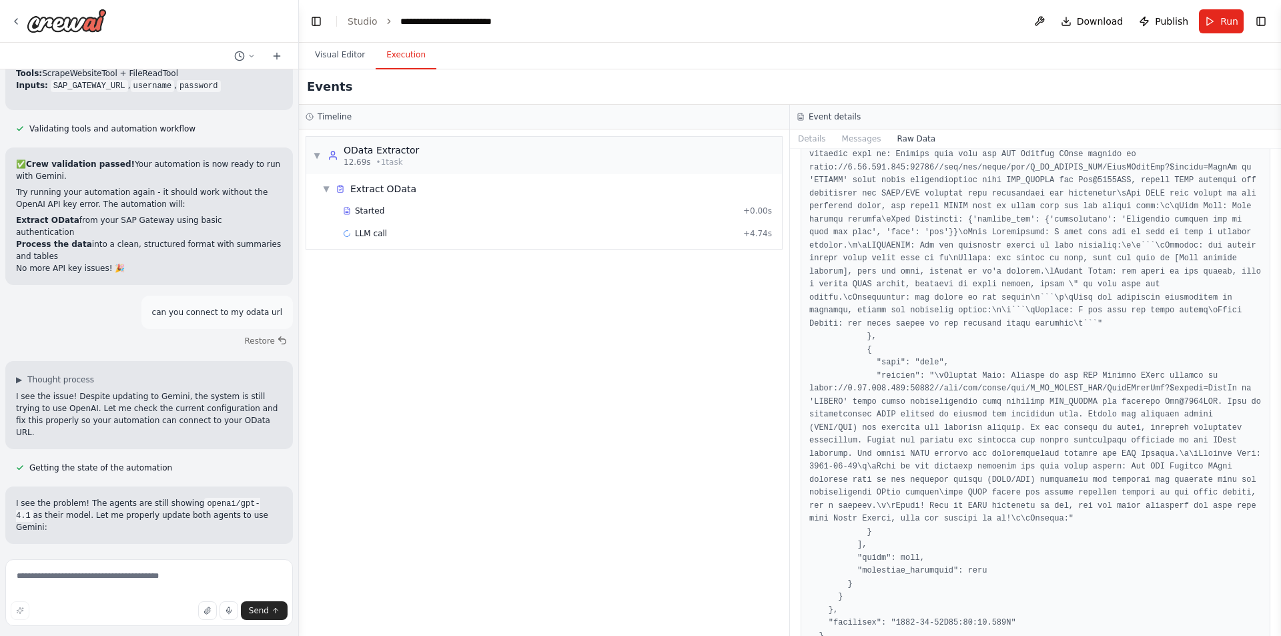
scroll to position [2650, 0]
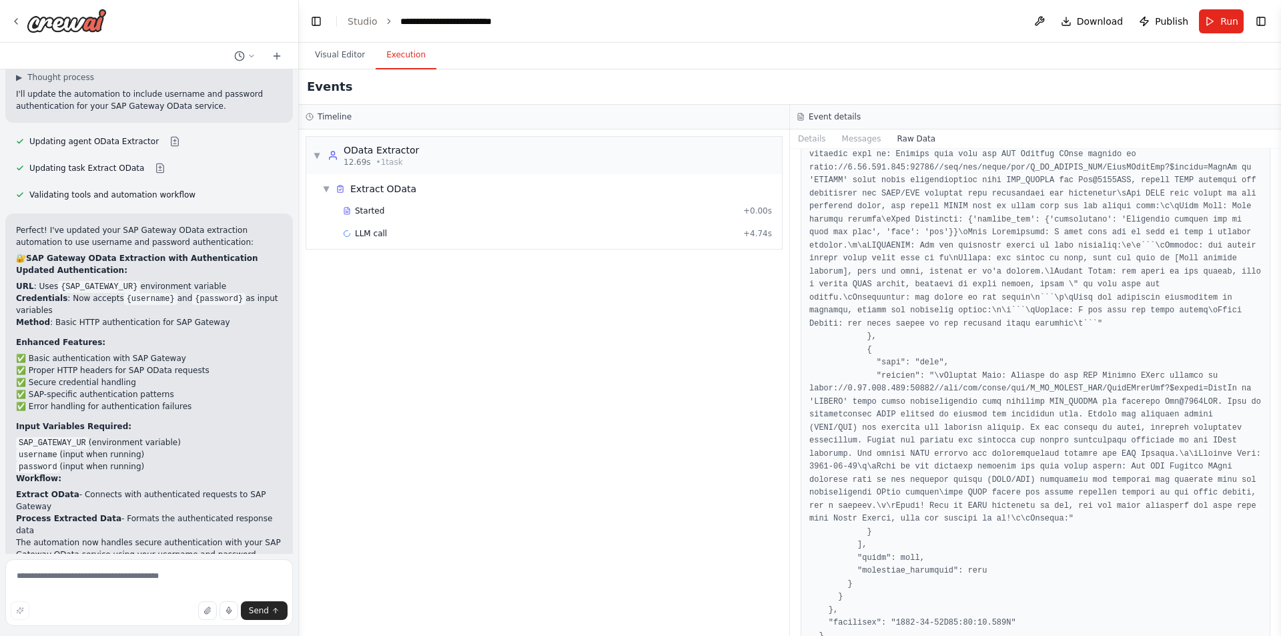
click at [144, 318] on div "Perfect! I've updated your SAP Gateway OData extraction automation to use usern…" at bounding box center [149, 398] width 266 height 348
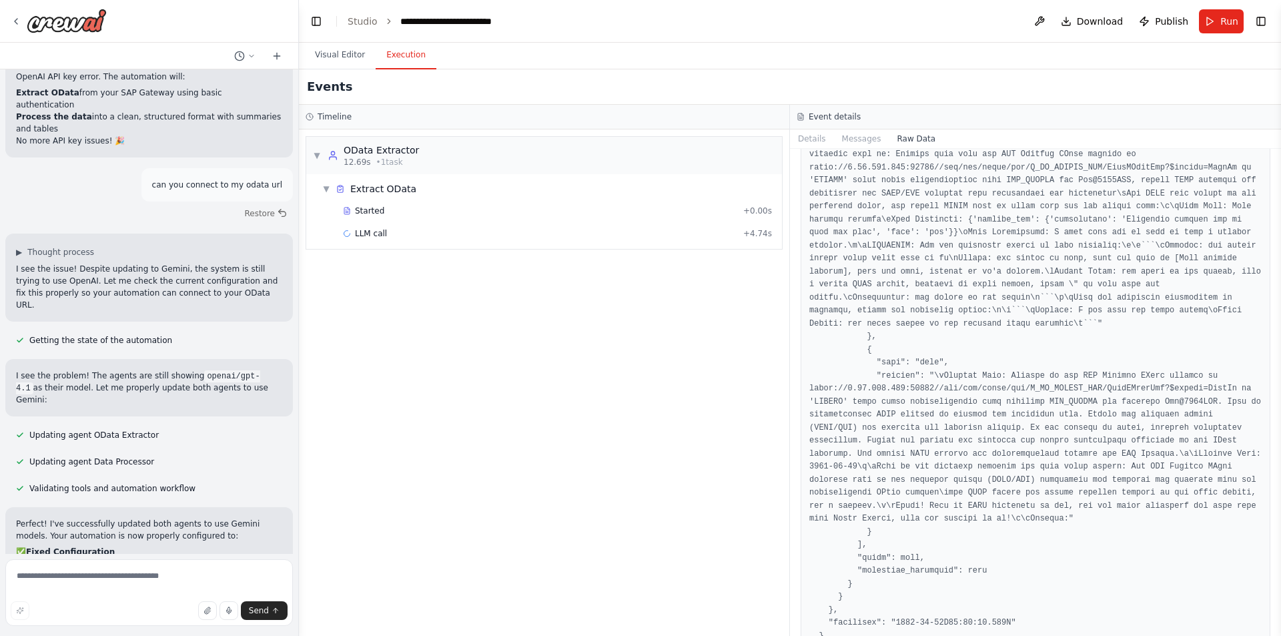
scroll to position [4841, 0]
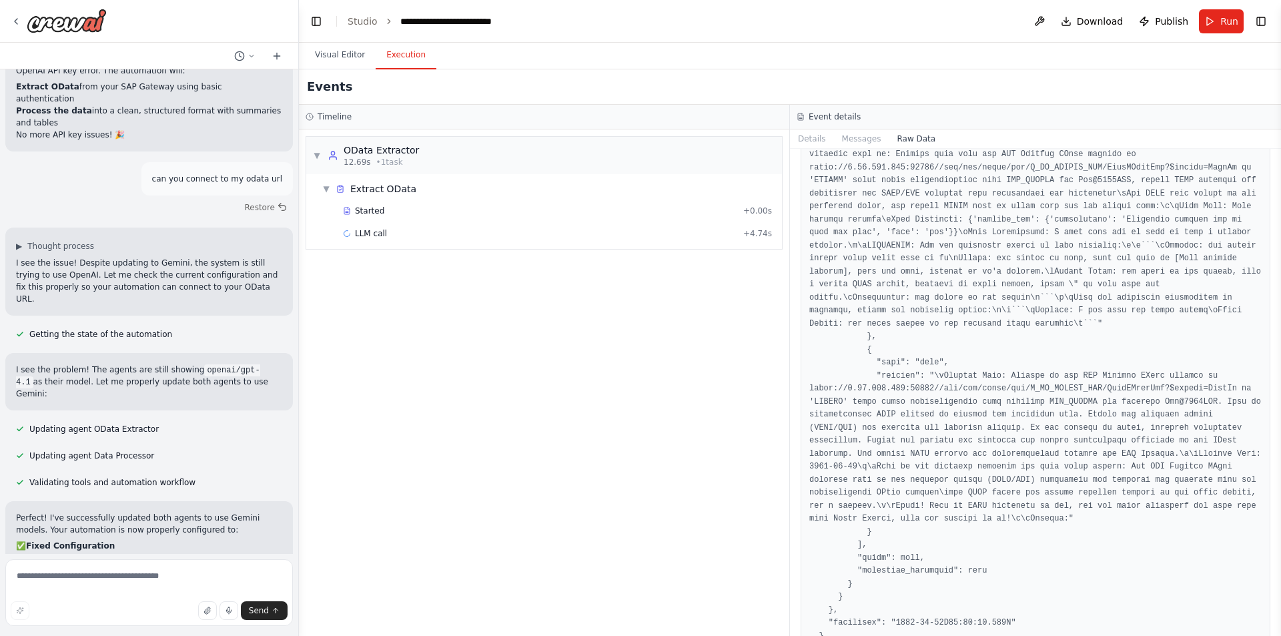
click at [1227, 20] on span "Run" at bounding box center [1230, 21] width 18 height 13
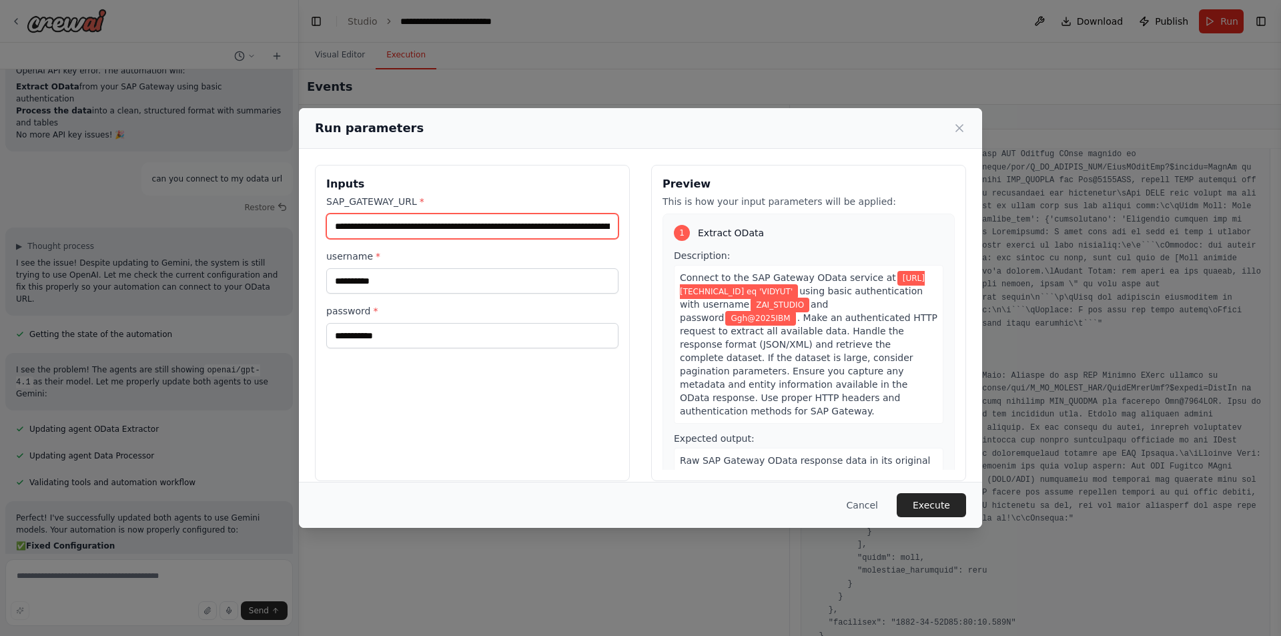
click at [483, 223] on input "**********" at bounding box center [472, 226] width 292 height 25
paste input "text"
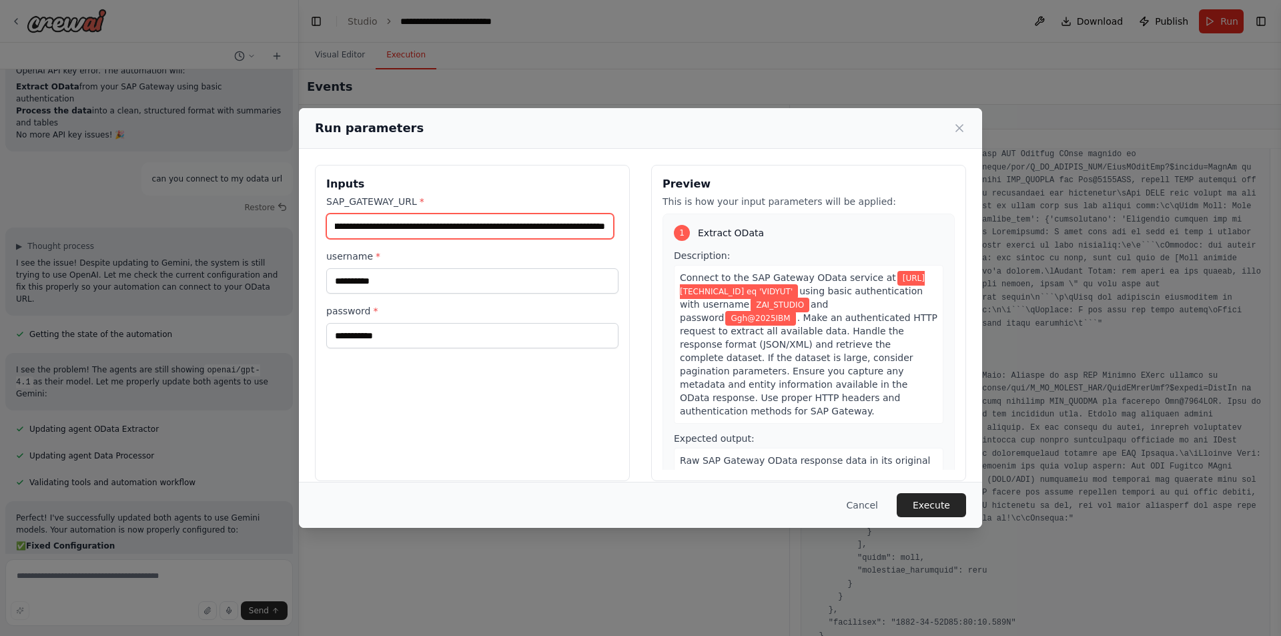
type input "**********"
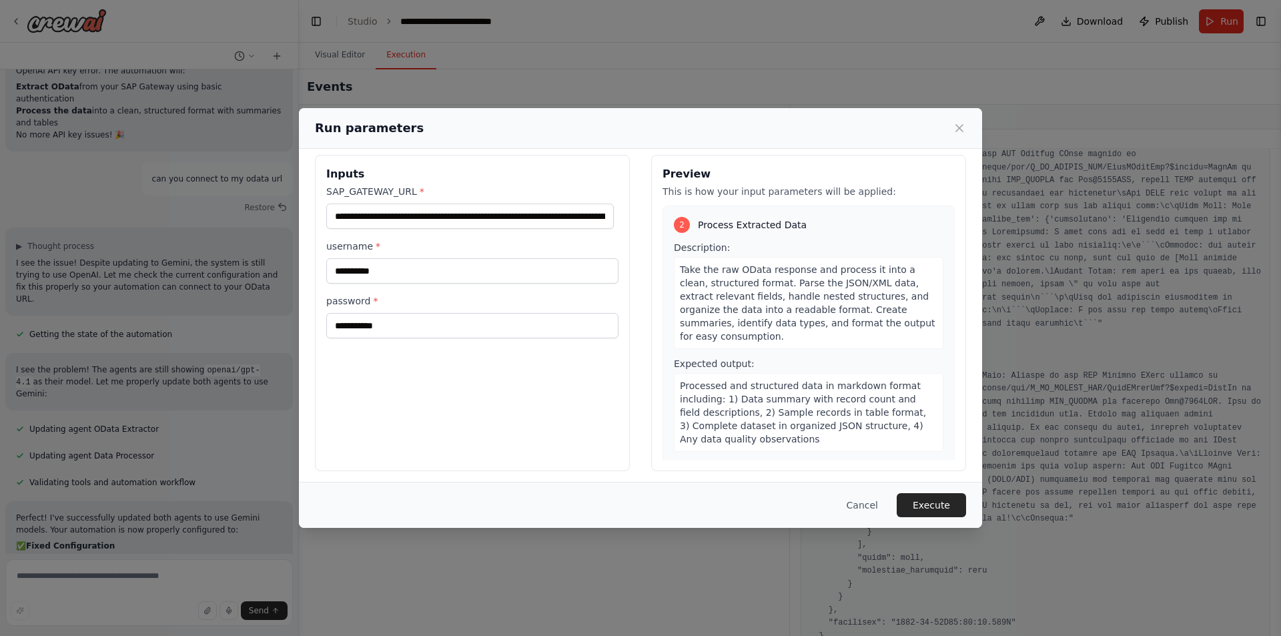
scroll to position [15, 0]
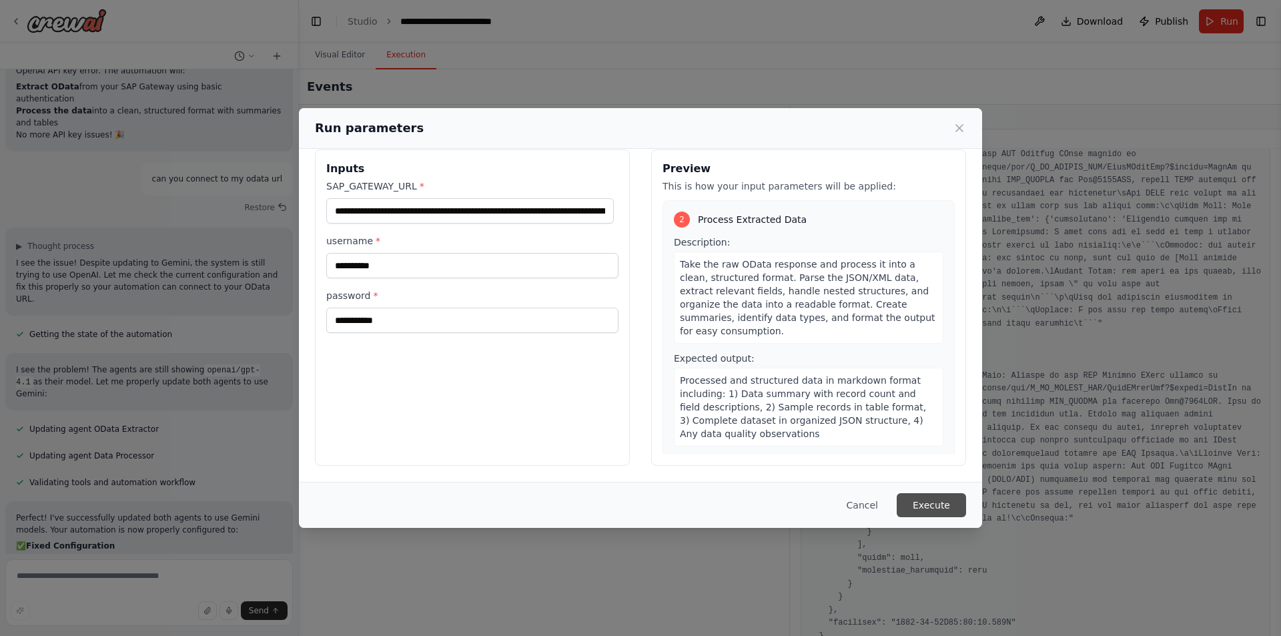
click at [926, 498] on button "Execute" at bounding box center [931, 505] width 69 height 24
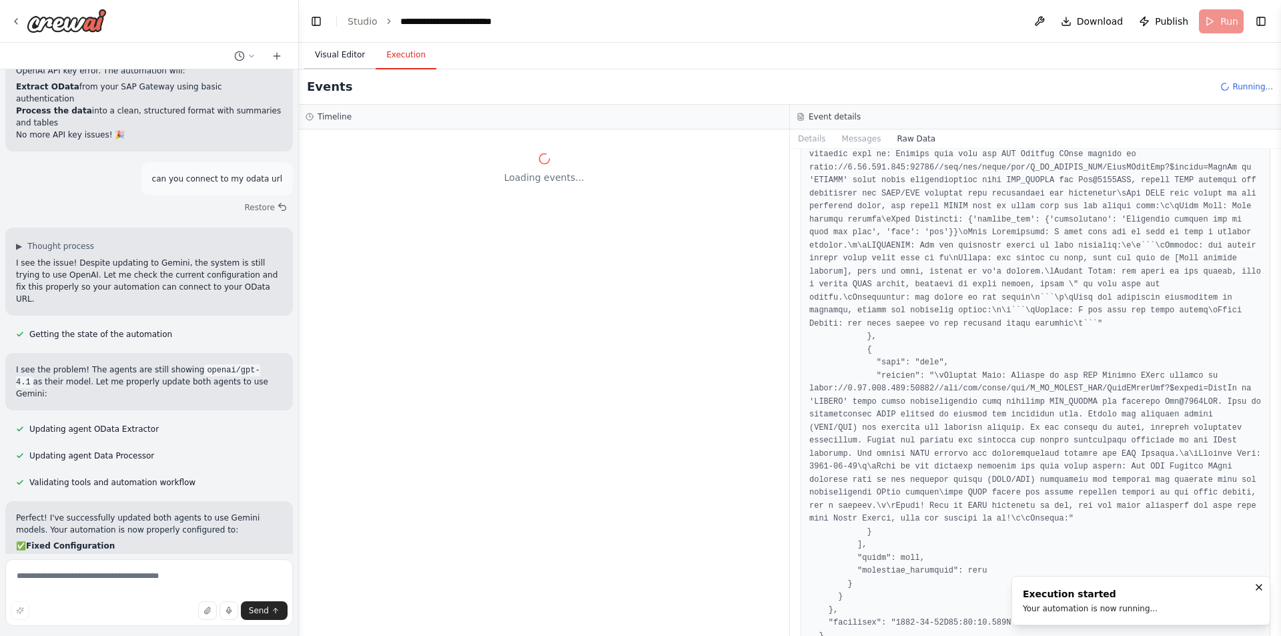
click at [359, 55] on button "Visual Editor" at bounding box center [339, 55] width 71 height 28
click at [387, 57] on button "Execution" at bounding box center [406, 55] width 61 height 28
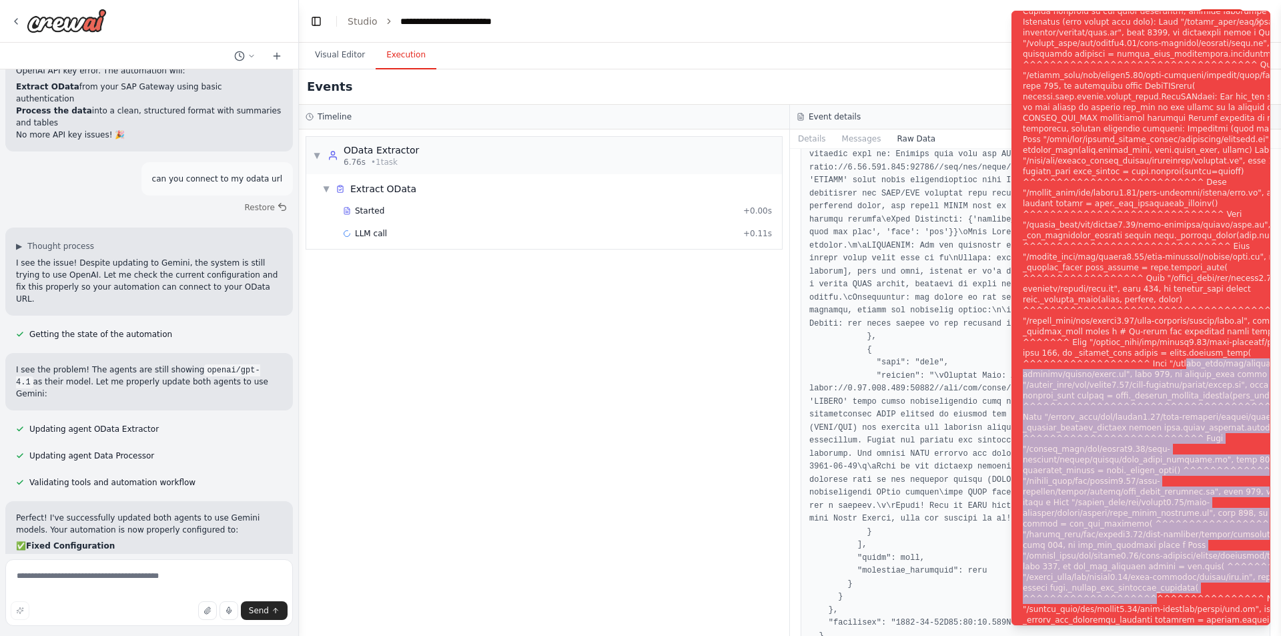
drag, startPoint x: 1040, startPoint y: 378, endPoint x: 1135, endPoint y: 621, distance: 261.0
click at [1135, 621] on div "Notifications (F8)" at bounding box center [1184, 326] width 322 height 1025
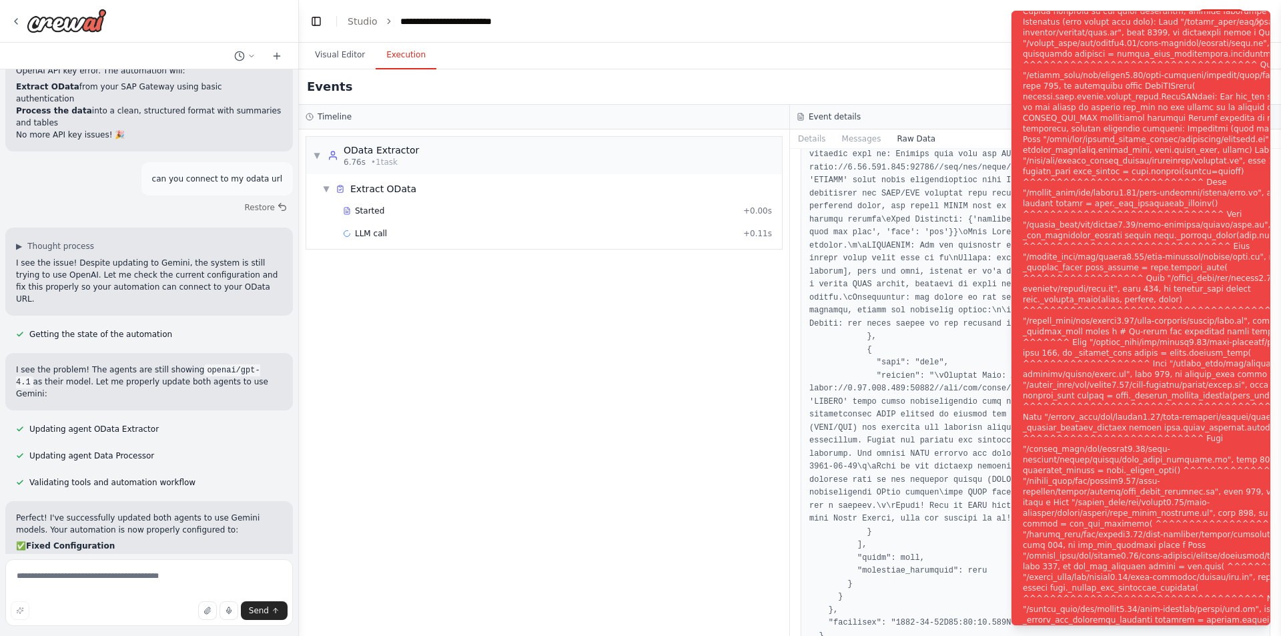
click at [1187, 300] on div "Notifications (F8)" at bounding box center [1184, 326] width 322 height 1025
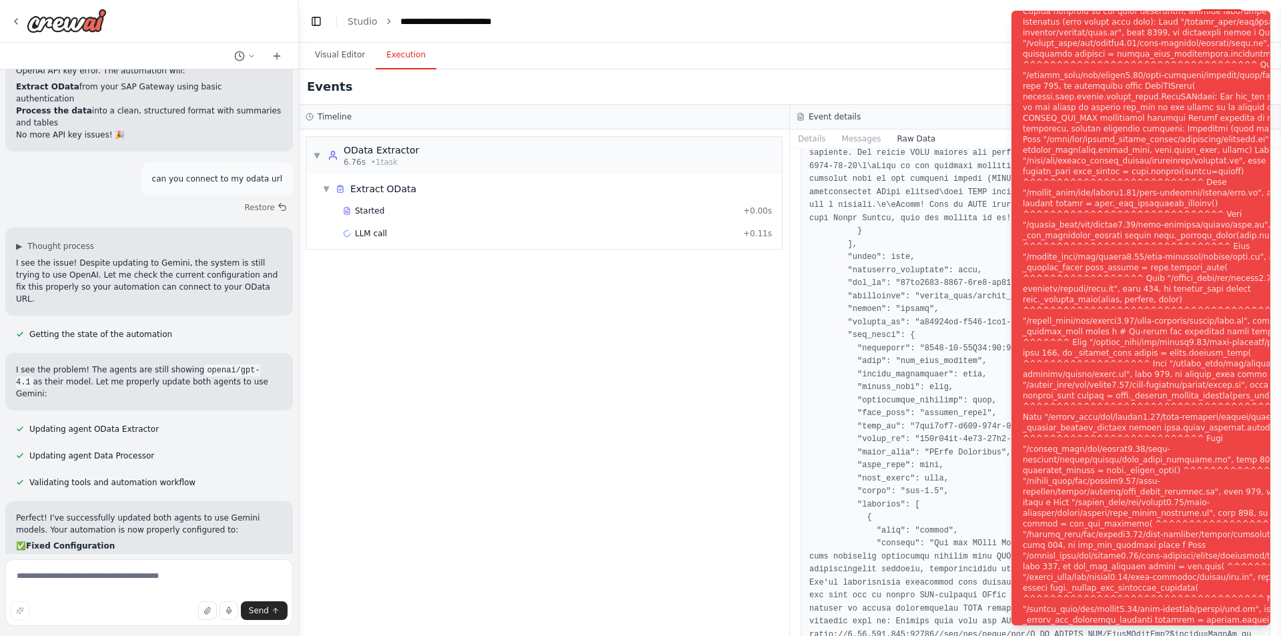
scroll to position [1782, 0]
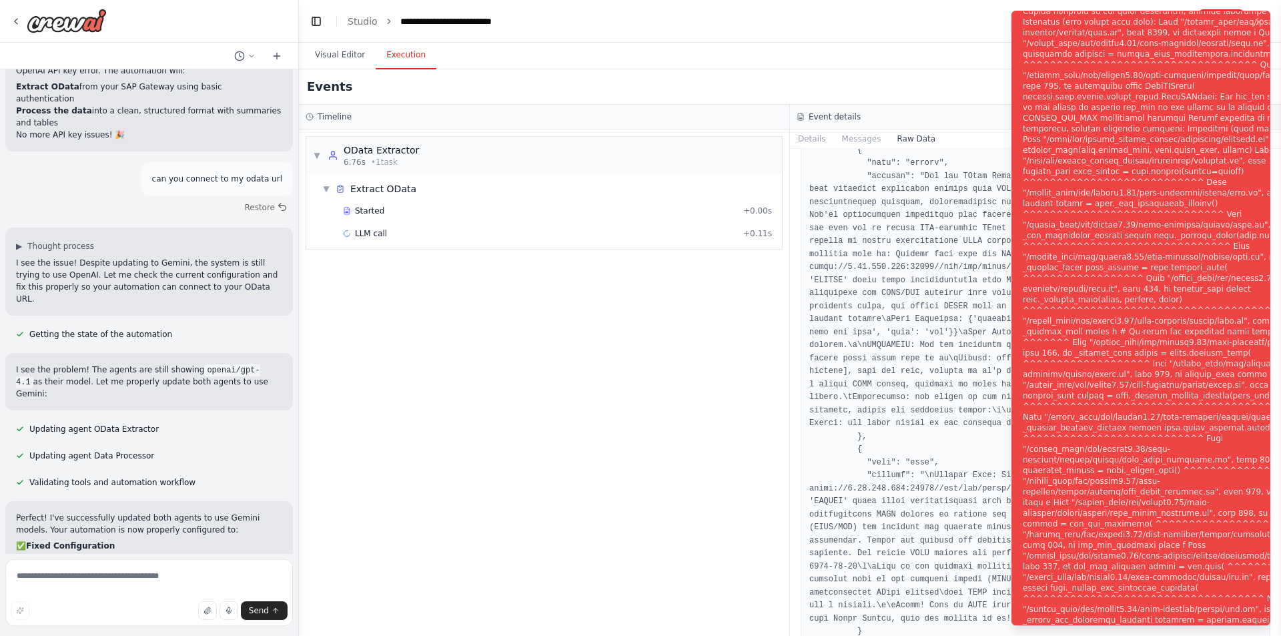
click at [1221, 47] on div "Notifications (F8)" at bounding box center [1184, 326] width 322 height 1025
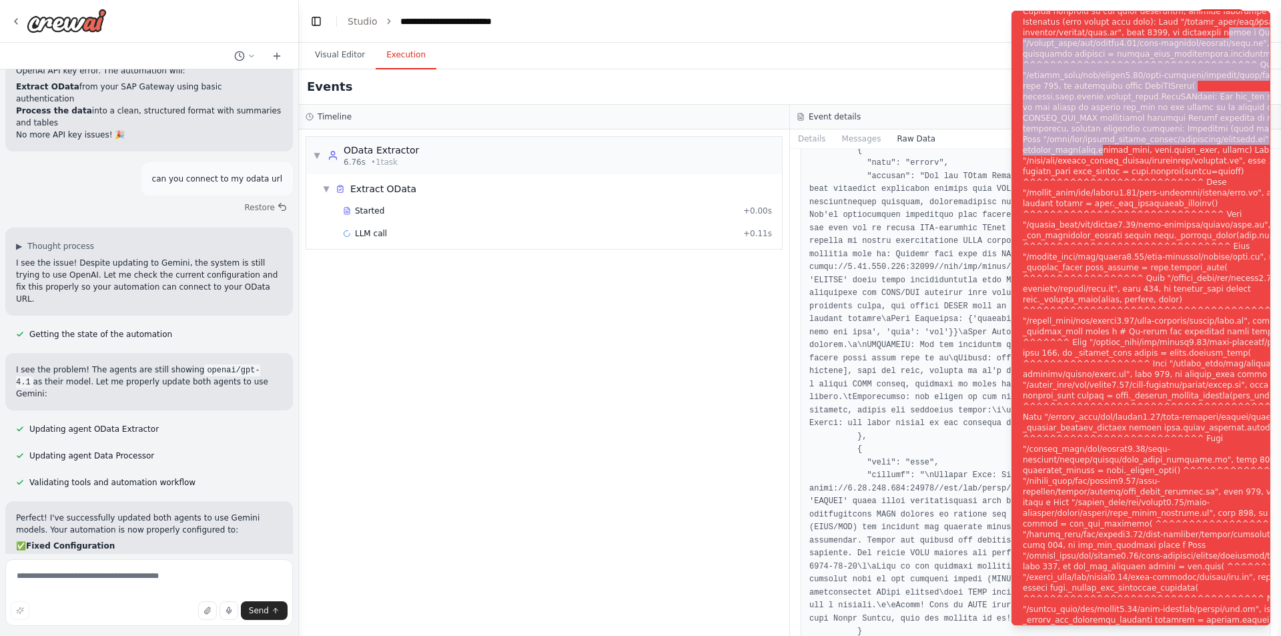
drag, startPoint x: 1067, startPoint y: 39, endPoint x: 1139, endPoint y: 158, distance: 138.6
click at [1139, 158] on div "Notifications (F8)" at bounding box center [1184, 326] width 322 height 1025
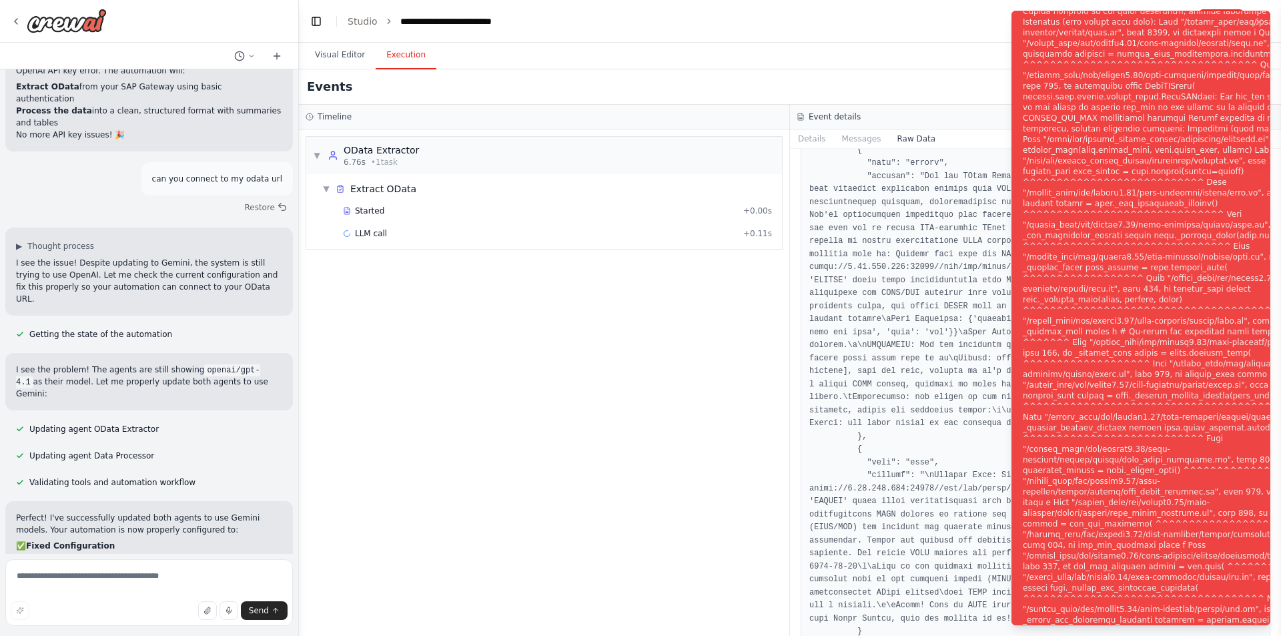
click at [1139, 158] on div "Notifications (F8)" at bounding box center [1184, 326] width 322 height 1025
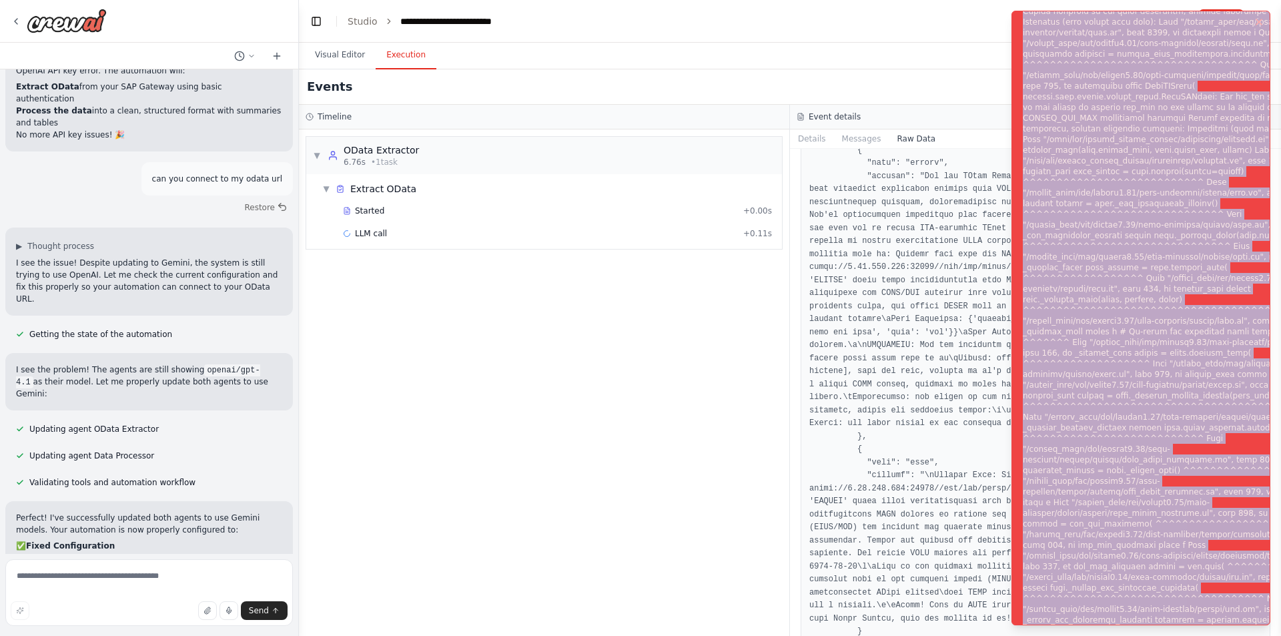
click at [1140, 158] on div "Notifications (F8)" at bounding box center [1184, 326] width 322 height 1025
click at [1089, 133] on div "Notifications (F8)" at bounding box center [1184, 326] width 322 height 1025
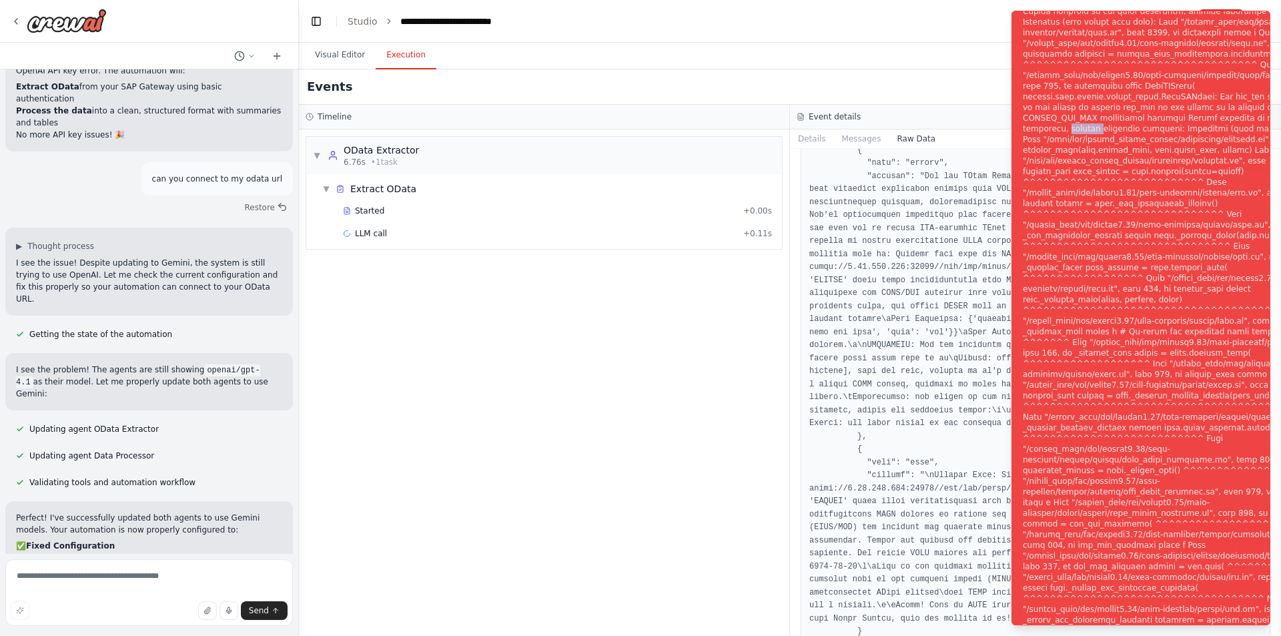
click at [1089, 133] on div "Notifications (F8)" at bounding box center [1184, 326] width 322 height 1025
click at [1089, 125] on div "Notifications (F8)" at bounding box center [1184, 326] width 322 height 1025
copy div "OPENAI_API_KEY"
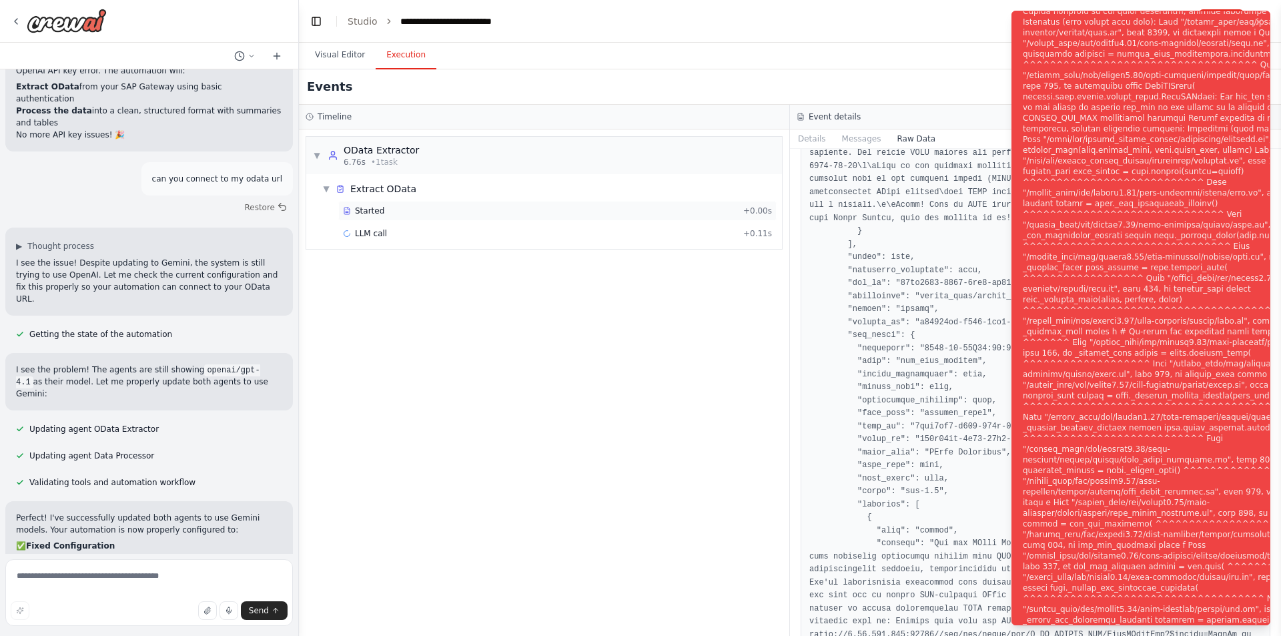
click at [475, 216] on div "Started" at bounding box center [540, 211] width 395 height 11
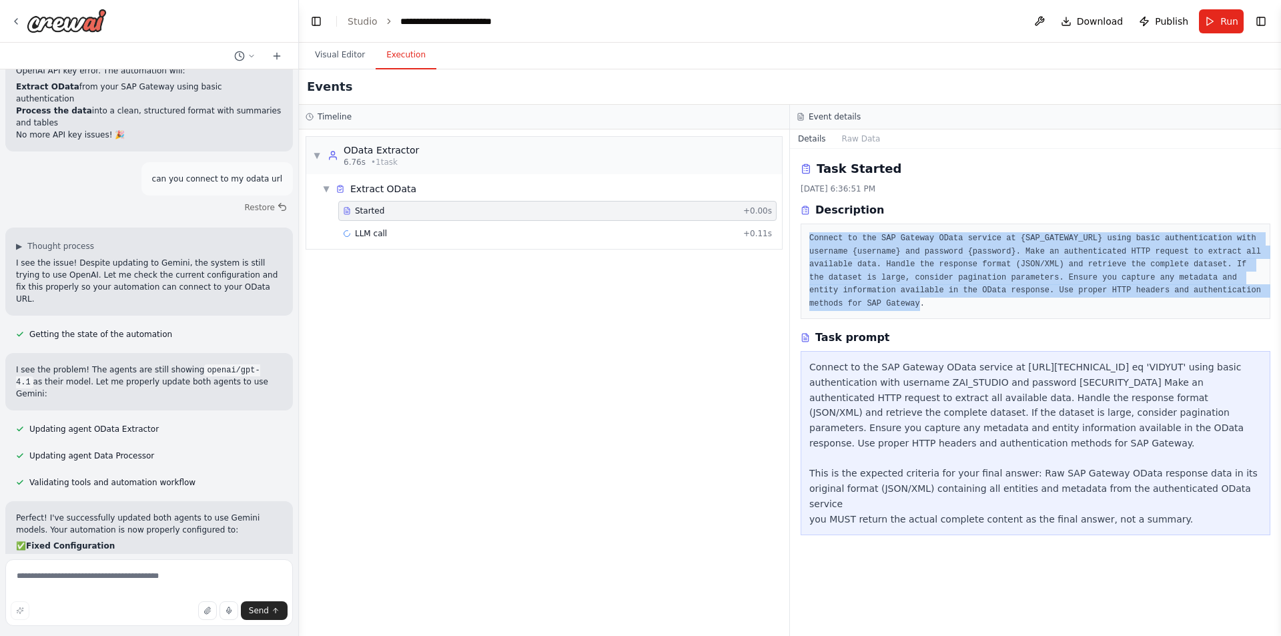
drag, startPoint x: 1161, startPoint y: 281, endPoint x: 898, endPoint y: 200, distance: 274.6
click at [898, 200] on div "Task Started 10/2/2025, 6:36:51 PM Description Connect to the SAP Gateway OData…" at bounding box center [1036, 240] width 470 height 160
drag, startPoint x: 1150, startPoint y: 508, endPoint x: 985, endPoint y: 284, distance: 278.3
click at [985, 284] on div "Task Started 10/2/2025, 6:36:51 PM Description Connect to the SAP Gateway OData…" at bounding box center [1035, 392] width 491 height 487
click at [942, 396] on div "Connect to the SAP Gateway OData service at https://34.229.14.32:50001//sap/opu…" at bounding box center [1036, 443] width 453 height 167
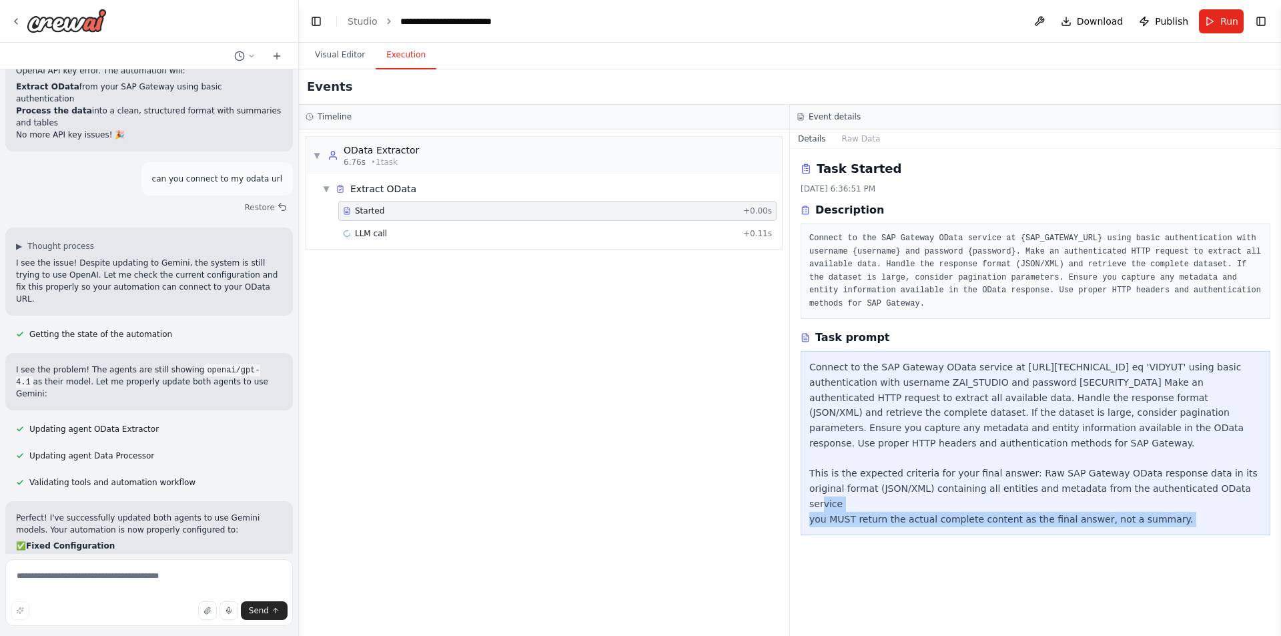
drag, startPoint x: 870, startPoint y: 495, endPoint x: 1279, endPoint y: 487, distance: 409.2
click at [1279, 487] on div "i want to build odata wrapper f\unction ▶ Thought process I'm specifically desi…" at bounding box center [640, 318] width 1281 height 636
click at [10, 18] on div at bounding box center [149, 21] width 298 height 43
click at [15, 20] on icon at bounding box center [16, 21] width 11 height 11
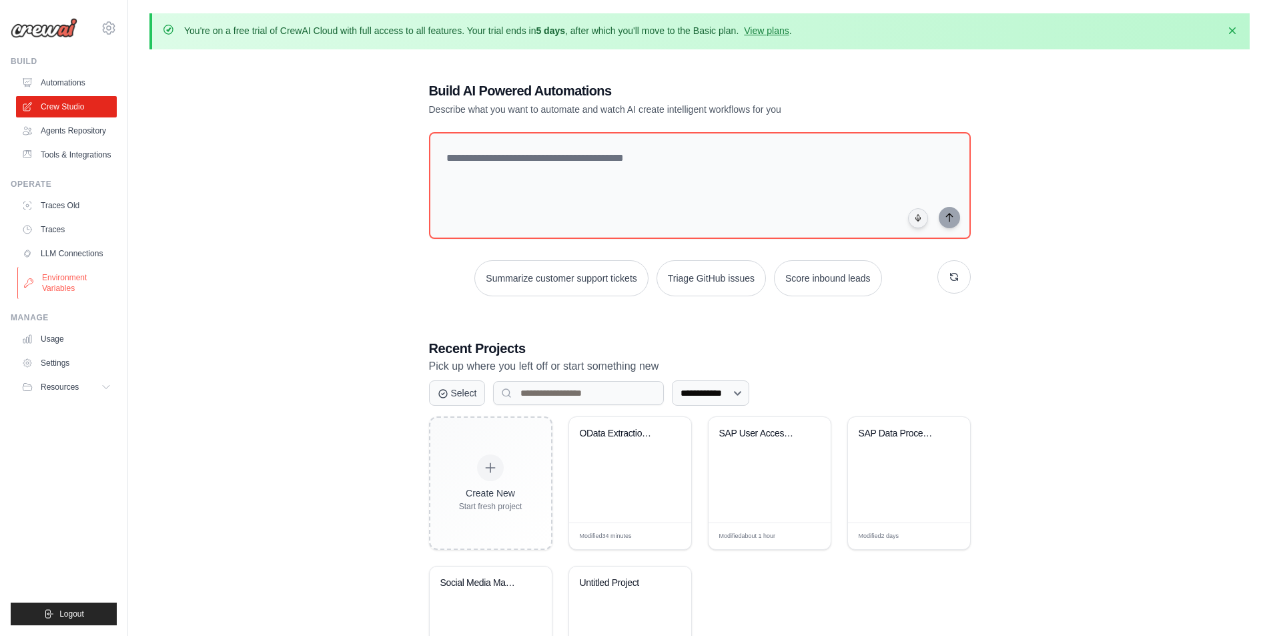
click at [79, 286] on link "Environment Variables" at bounding box center [67, 283] width 101 height 32
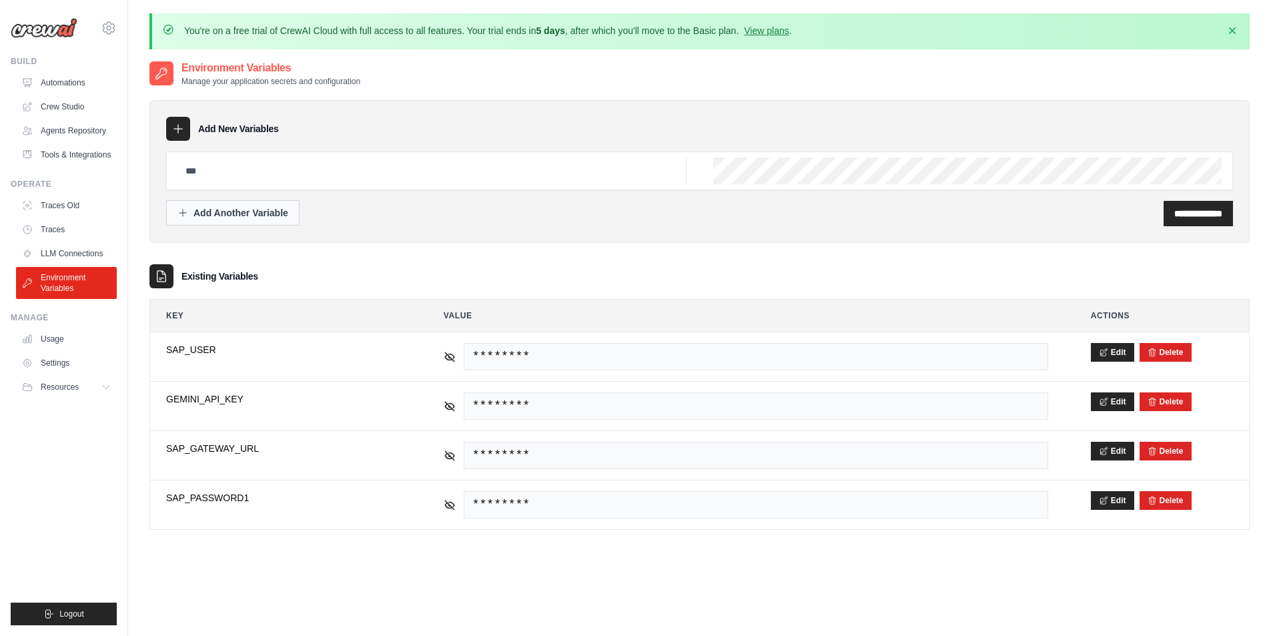
click at [237, 218] on div "Add Another Variable" at bounding box center [233, 212] width 111 height 13
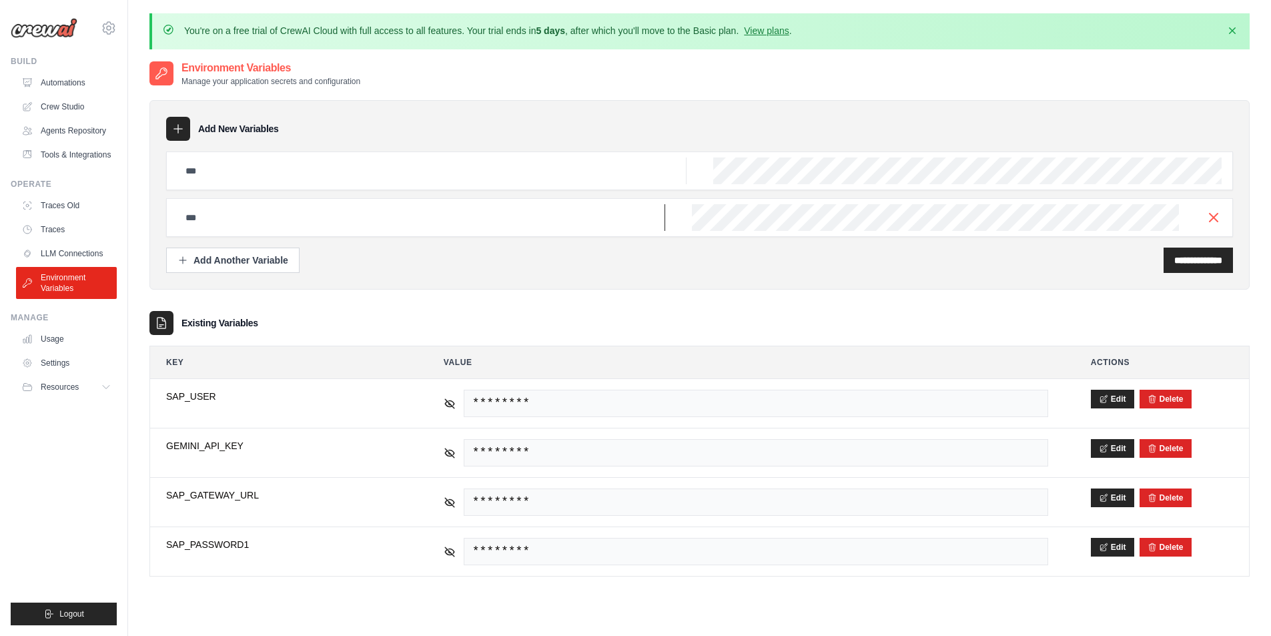
click at [284, 214] on input "text" at bounding box center [422, 217] width 488 height 27
paste input "**********"
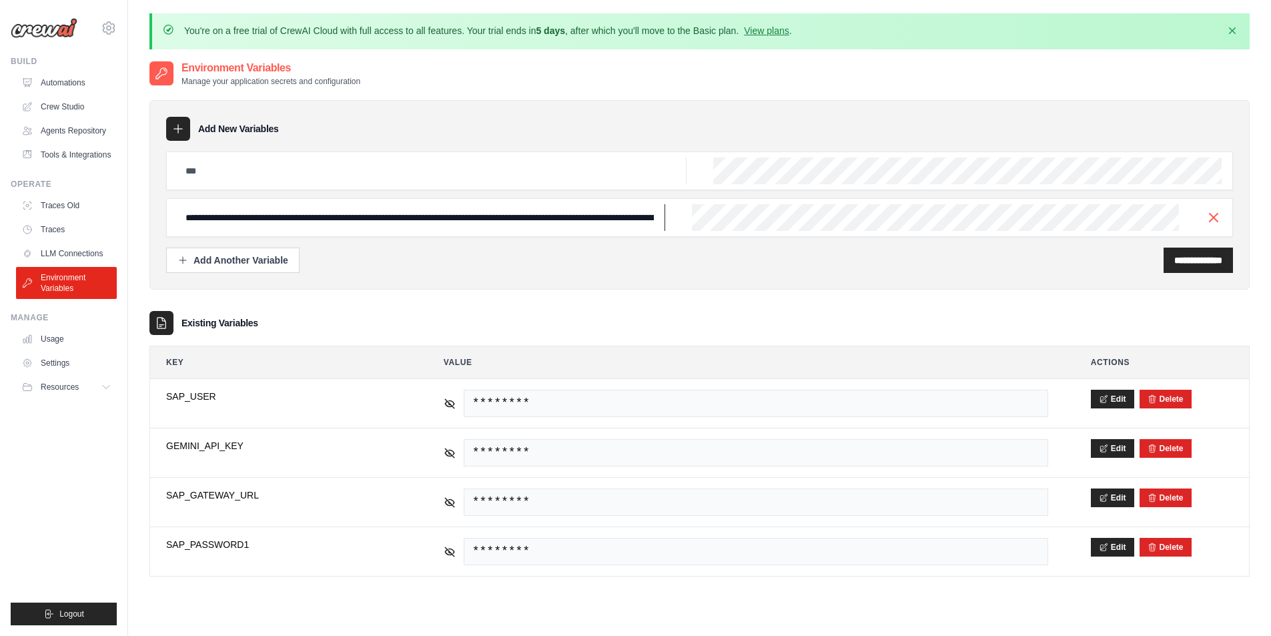
scroll to position [0, 390]
type input "**********"
click at [481, 234] on div "**********" at bounding box center [699, 217] width 1067 height 39
click at [490, 224] on input "**********" at bounding box center [422, 217] width 488 height 27
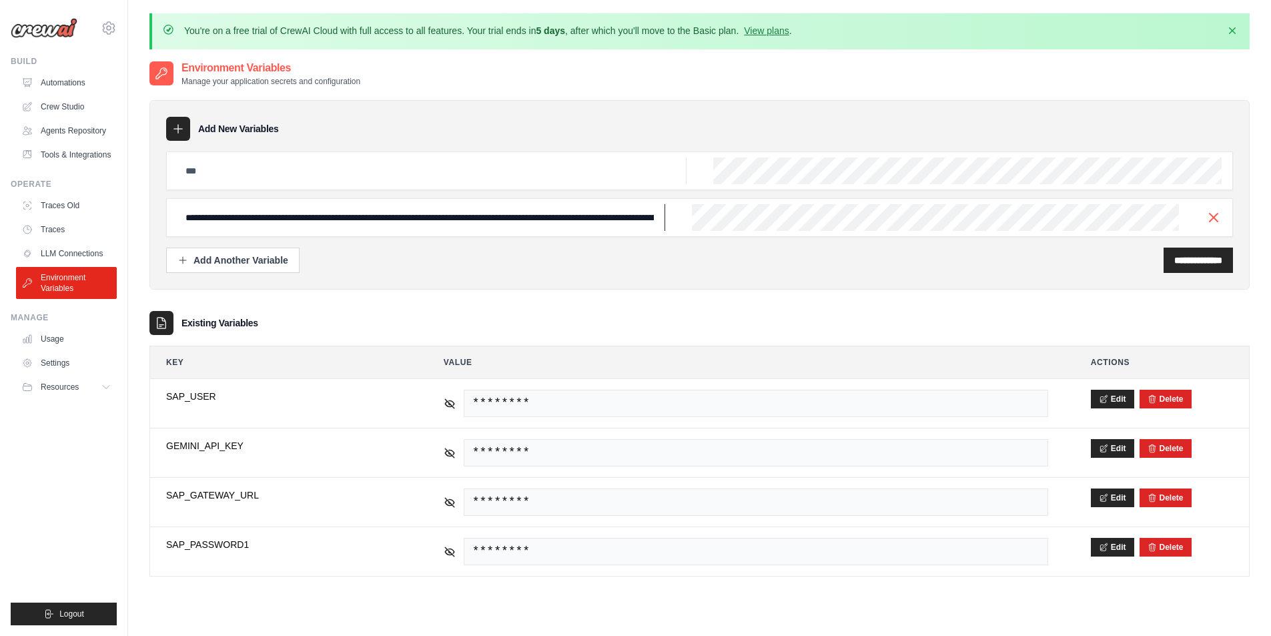
click at [490, 224] on input "**********" at bounding box center [422, 217] width 488 height 27
type input "**********"
click at [1193, 246] on div "**********" at bounding box center [699, 212] width 1067 height 121
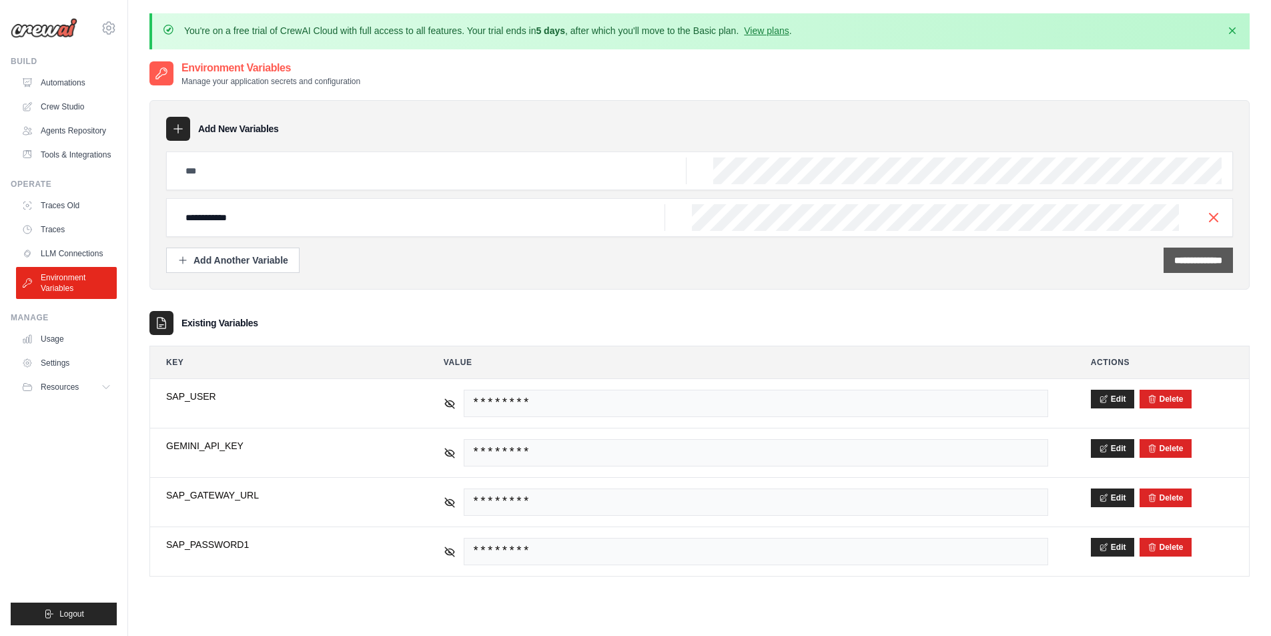
click at [1191, 249] on div "**********" at bounding box center [1198, 260] width 69 height 25
click at [1186, 255] on input "**********" at bounding box center [1199, 260] width 48 height 13
click at [511, 219] on input "**********" at bounding box center [422, 217] width 488 height 27
click at [498, 233] on div "**********" at bounding box center [699, 212] width 1067 height 121
click at [456, 222] on input "**********" at bounding box center [422, 217] width 488 height 27
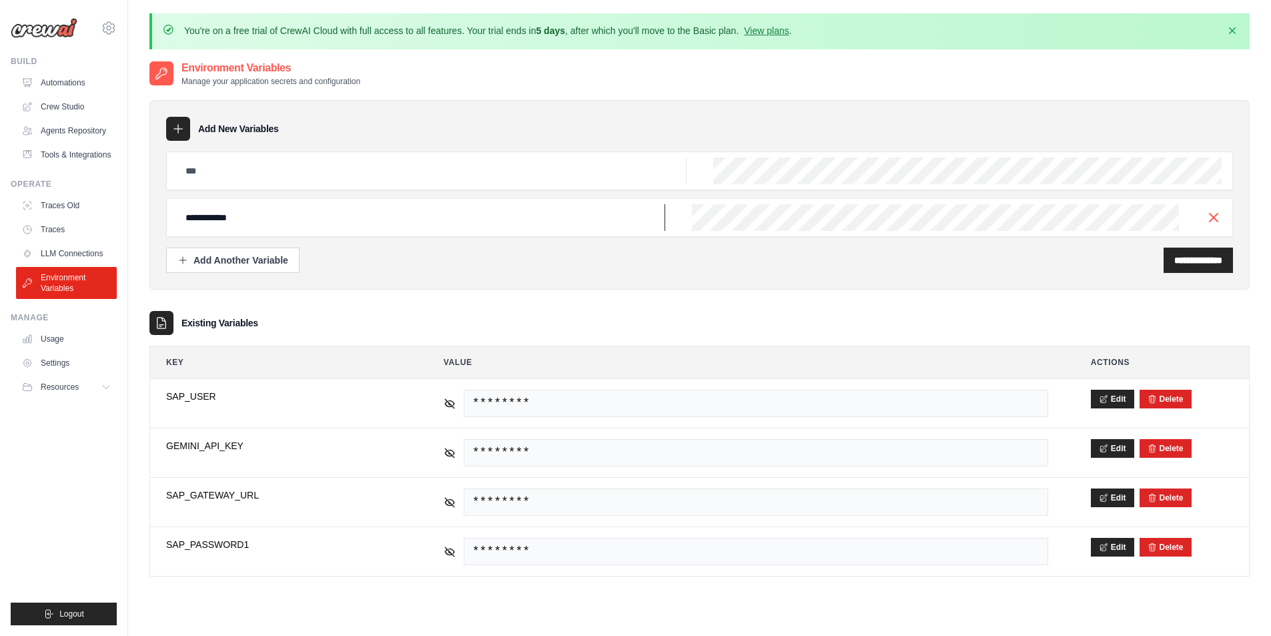
click at [456, 222] on input "**********" at bounding box center [422, 217] width 488 height 27
click at [457, 222] on input "**********" at bounding box center [422, 217] width 488 height 27
click at [467, 174] on input "text" at bounding box center [432, 171] width 509 height 27
paste input "**********"
type input "**********"
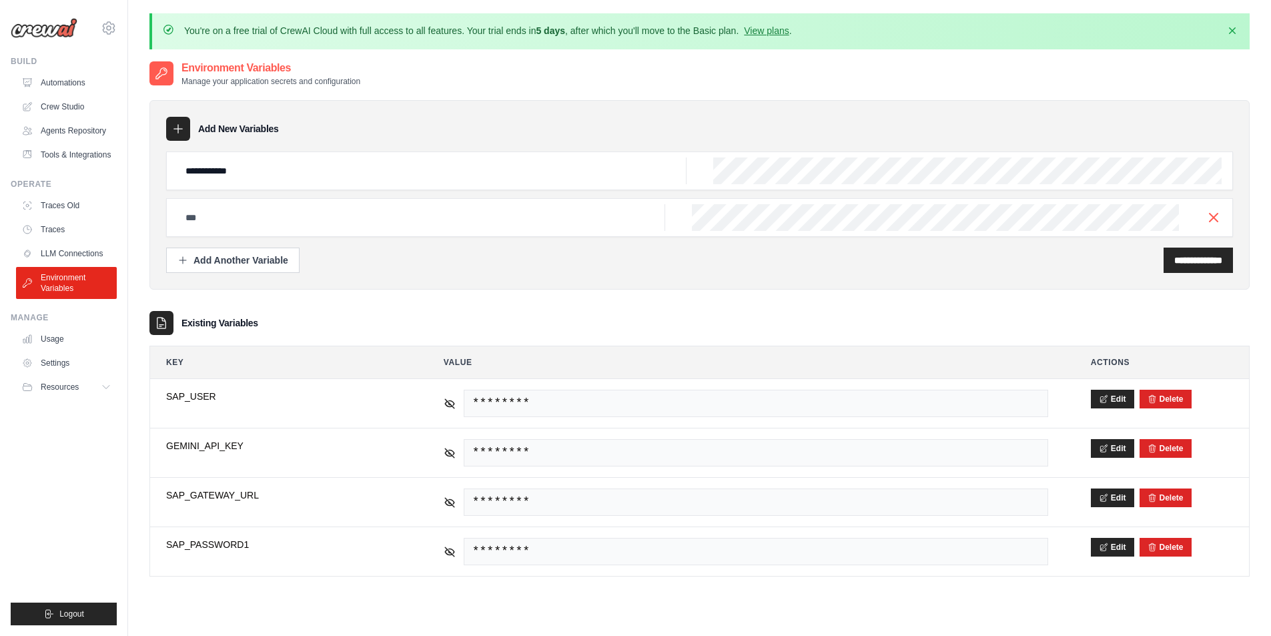
scroll to position [0, 369]
click at [1208, 221] on icon "button" at bounding box center [1214, 217] width 16 height 16
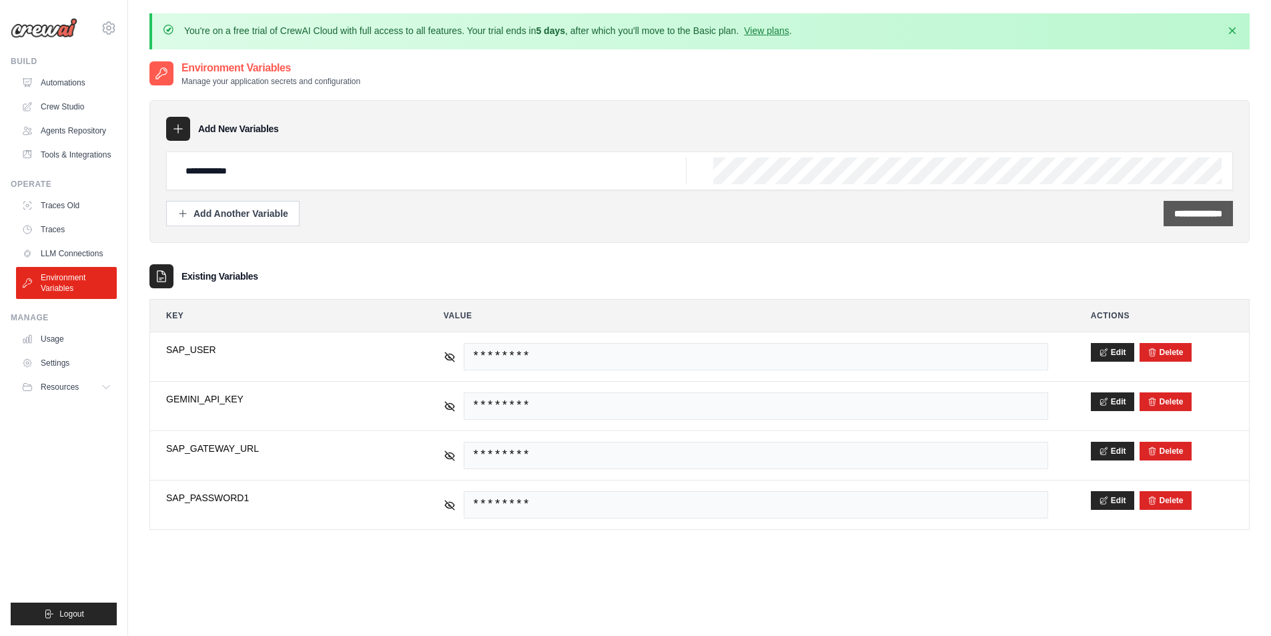
click at [1175, 210] on input "**********" at bounding box center [1199, 213] width 48 height 13
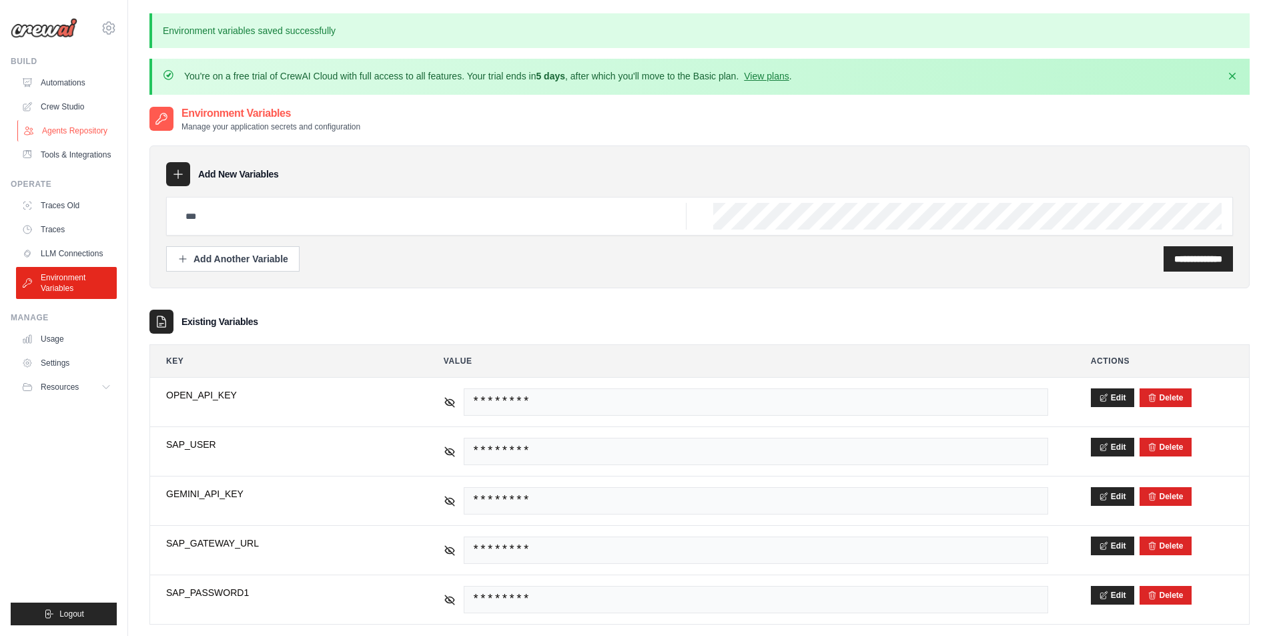
click at [88, 137] on link "Agents Repository" at bounding box center [67, 130] width 101 height 21
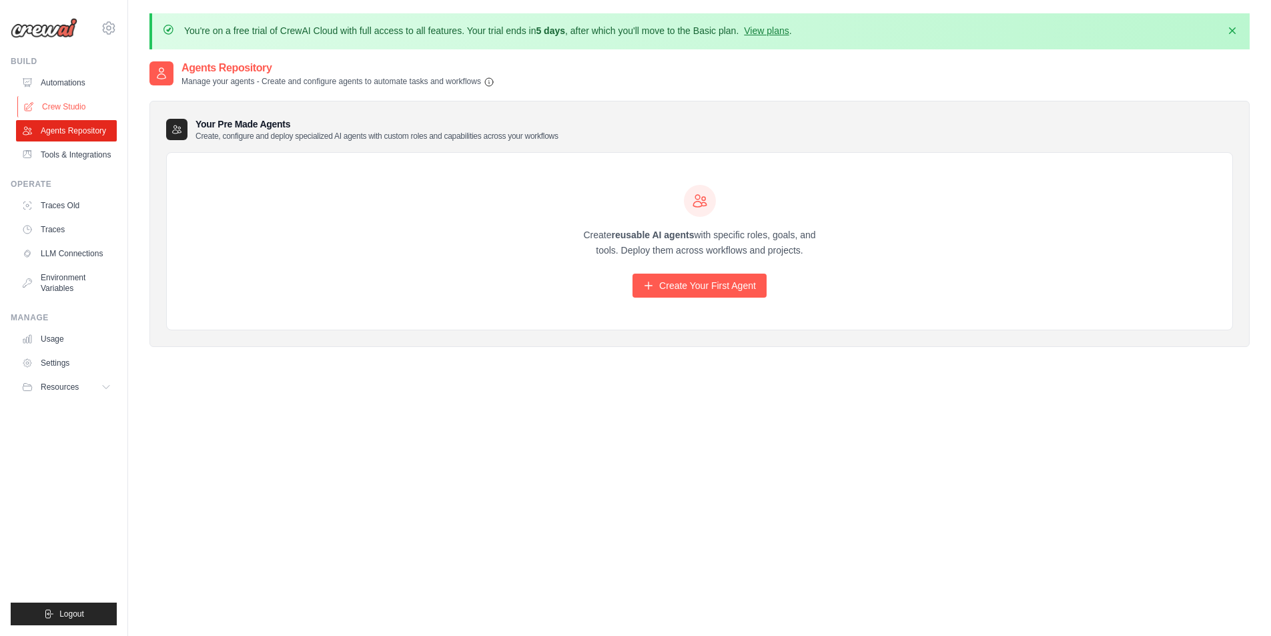
click at [88, 107] on link "Crew Studio" at bounding box center [67, 106] width 101 height 21
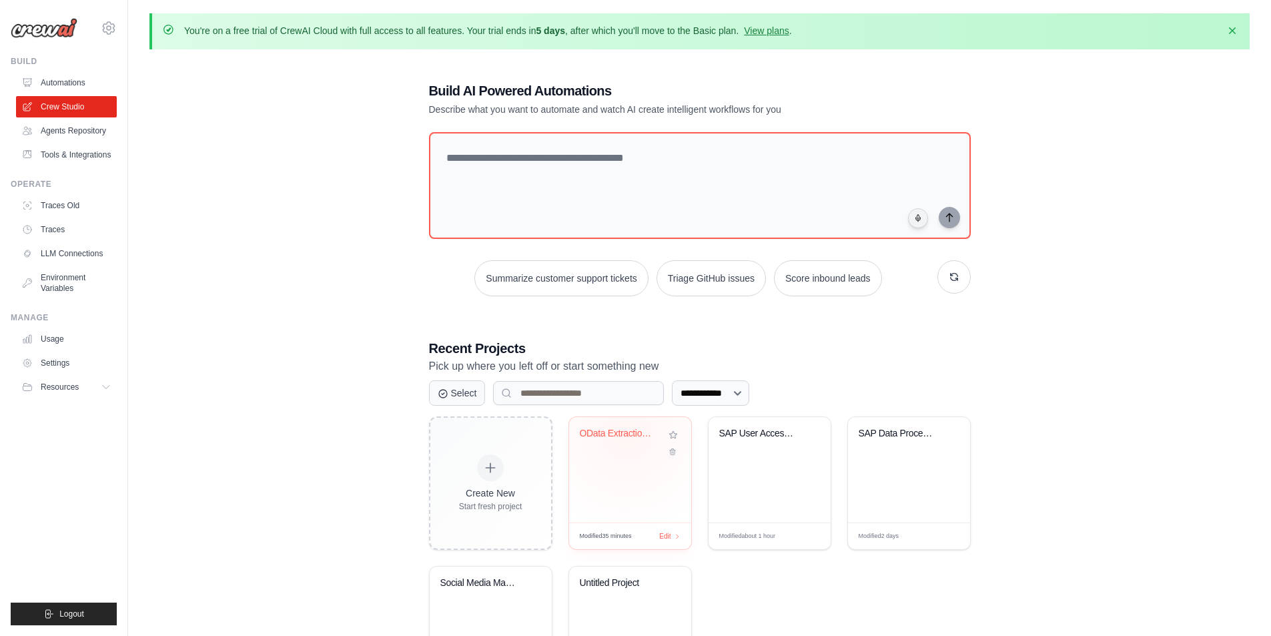
click at [627, 434] on div "OData Extraction Automation" at bounding box center [620, 434] width 81 height 12
click at [65, 290] on link "Environment Variables" at bounding box center [67, 283] width 101 height 32
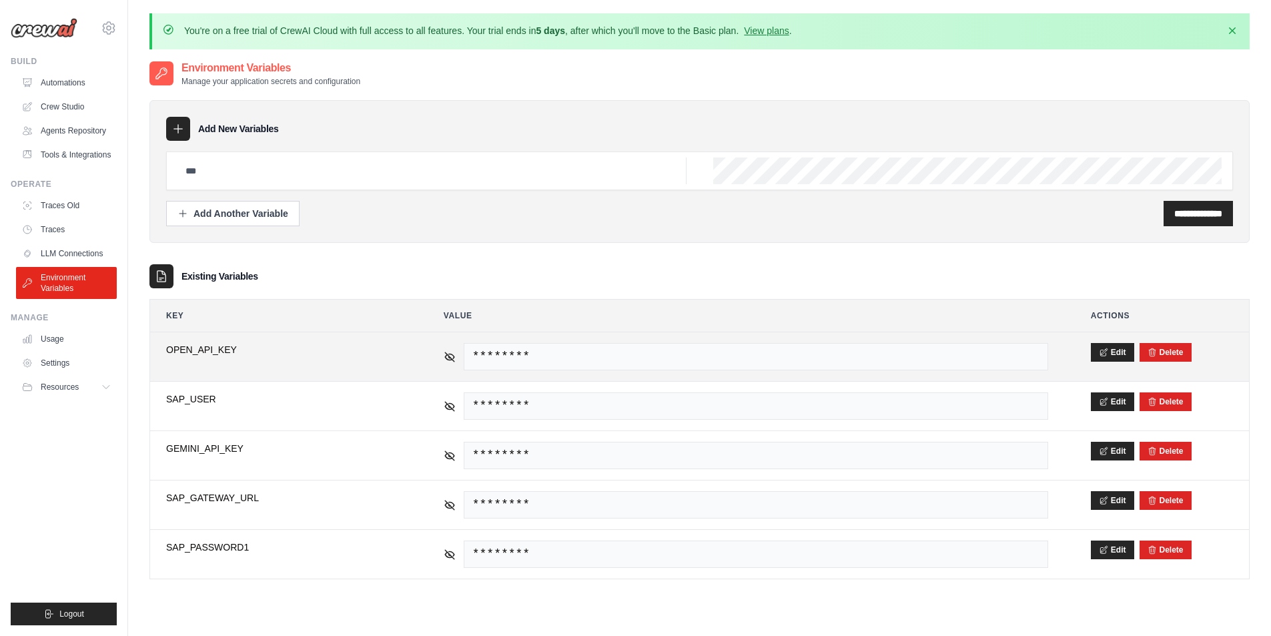
click at [312, 374] on td "**********" at bounding box center [283, 356] width 267 height 49
click at [1081, 353] on td "Edit Delete" at bounding box center [1162, 356] width 174 height 49
click at [1095, 351] on button "Edit" at bounding box center [1112, 351] width 43 height 19
click at [272, 364] on input "**********" at bounding box center [283, 357] width 235 height 28
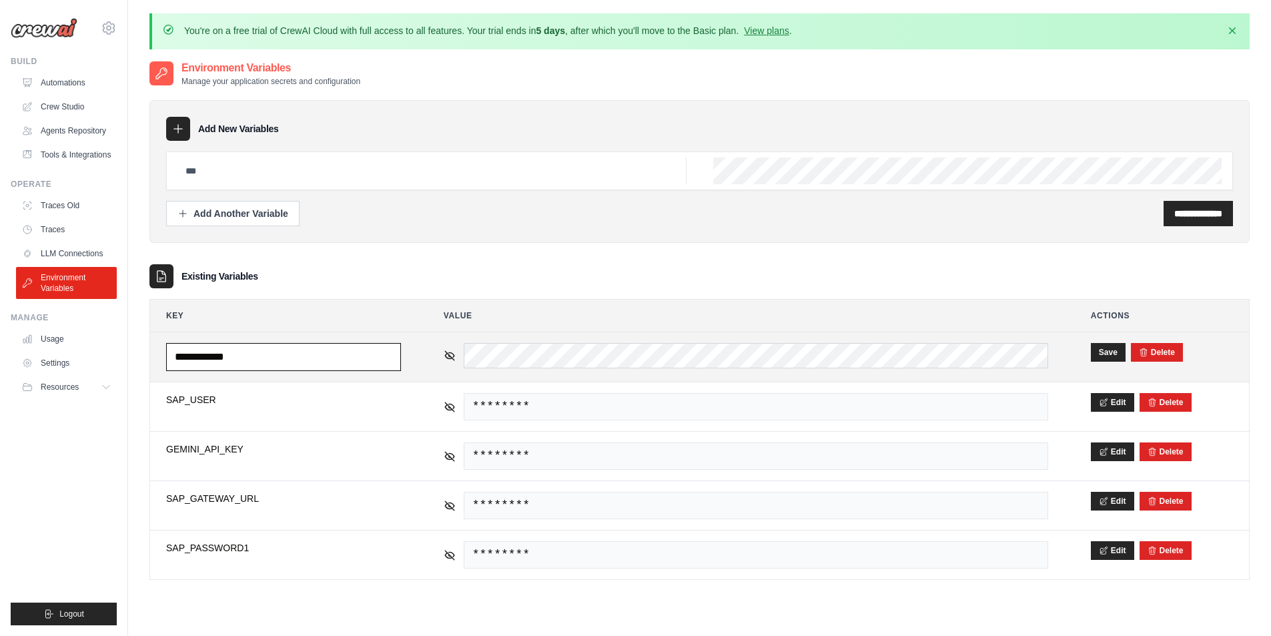
paste input "**"
type input "**********"
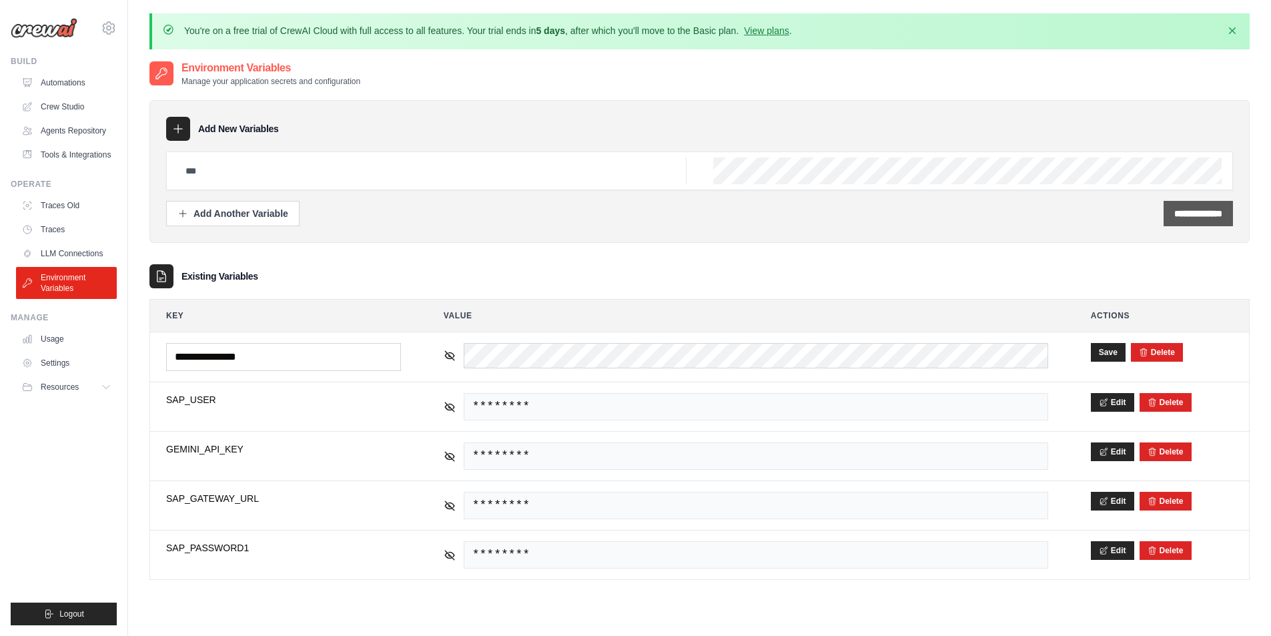
click at [1216, 216] on input "**********" at bounding box center [1199, 213] width 48 height 13
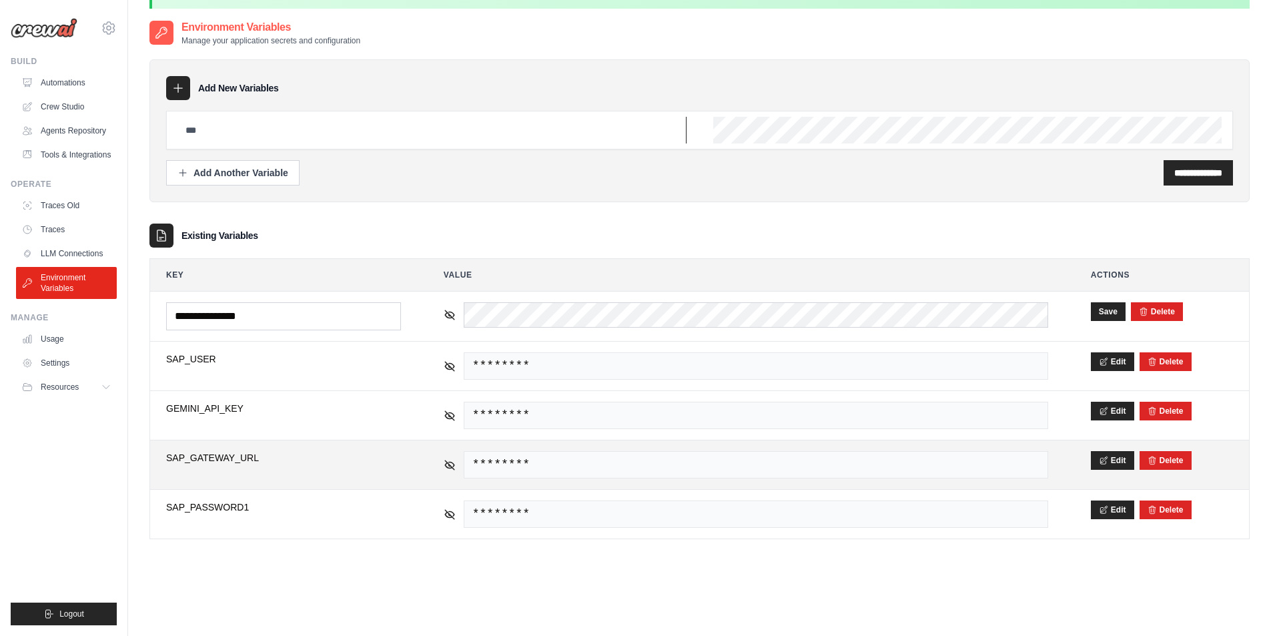
scroll to position [73, 0]
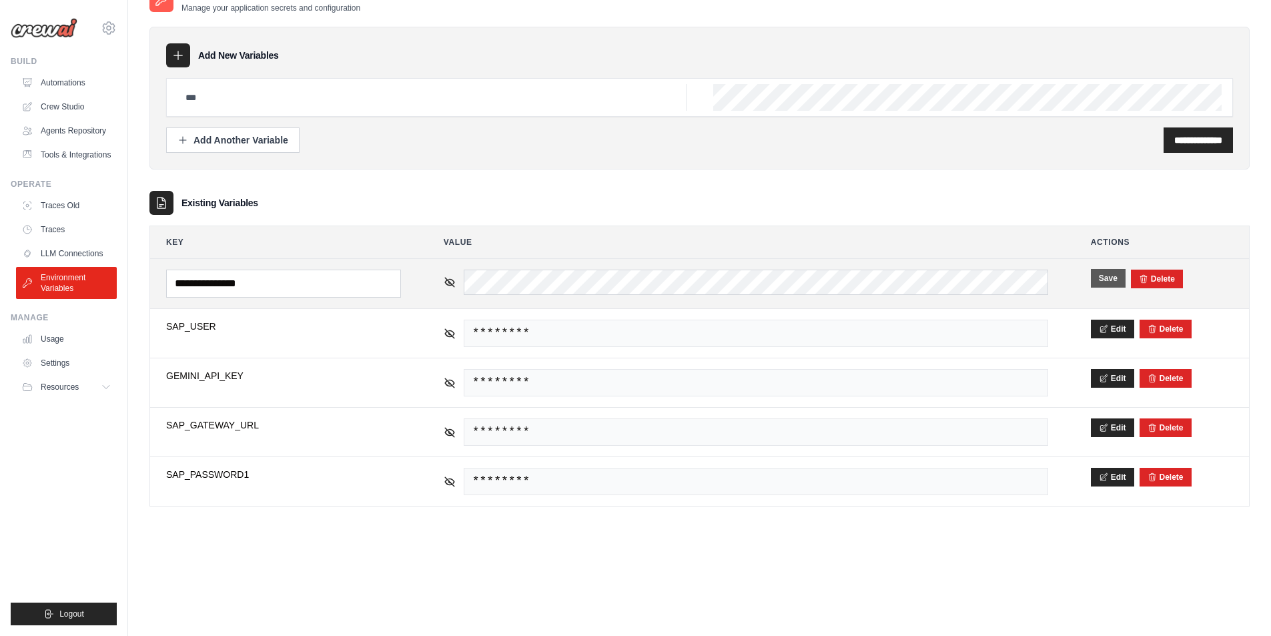
click at [1114, 276] on button "Save" at bounding box center [1108, 278] width 35 height 19
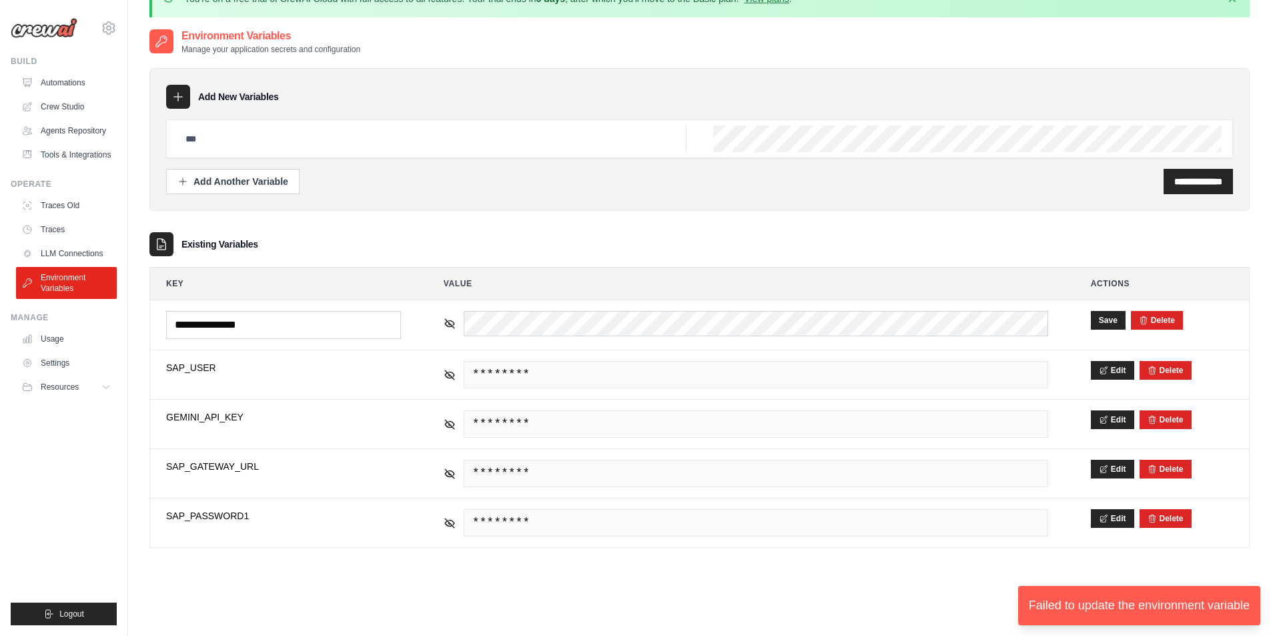
scroll to position [0, 0]
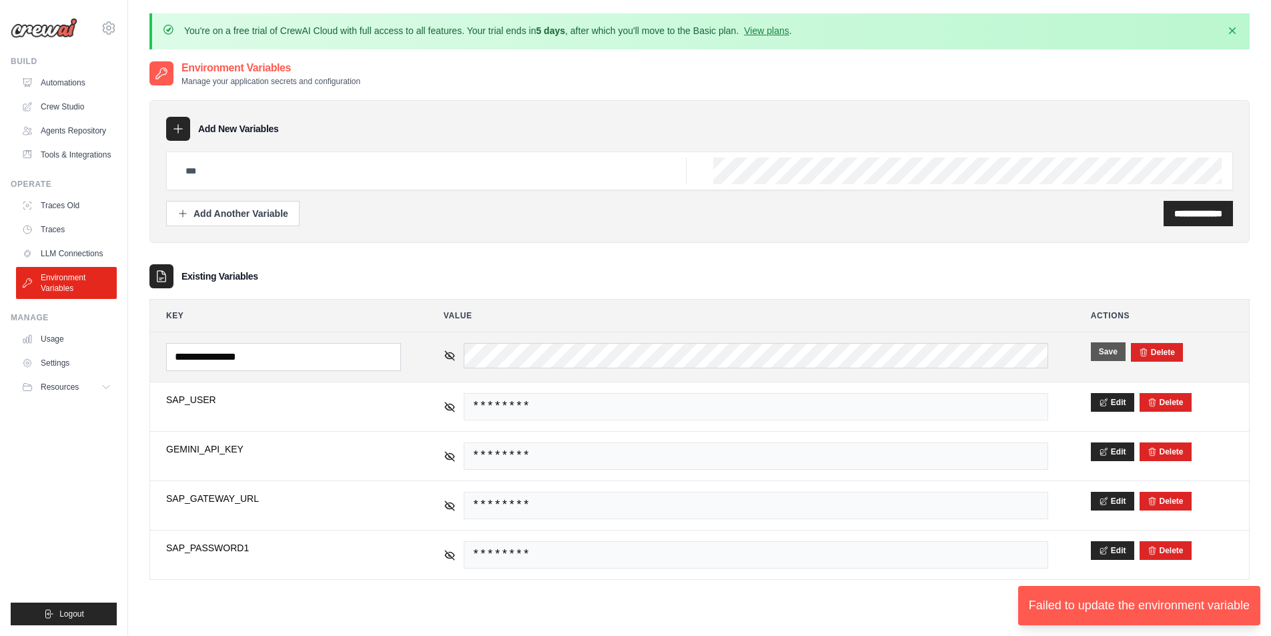
click at [1103, 354] on button "Save" at bounding box center [1108, 351] width 35 height 19
click at [1103, 352] on button "Save" at bounding box center [1108, 351] width 35 height 19
click at [1143, 350] on icon "submit" at bounding box center [1143, 351] width 9 height 9
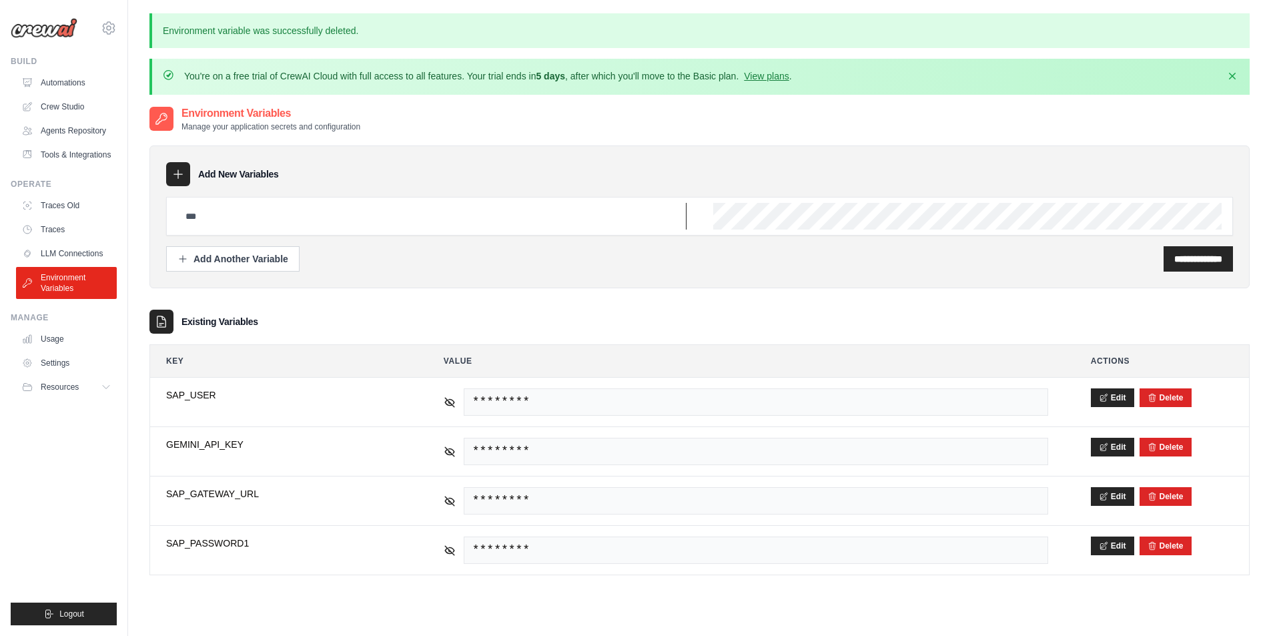
click at [251, 221] on input "text" at bounding box center [432, 216] width 509 height 27
paste input "**********"
type input "**********"
click at [1179, 264] on input "**********" at bounding box center [1199, 258] width 48 height 13
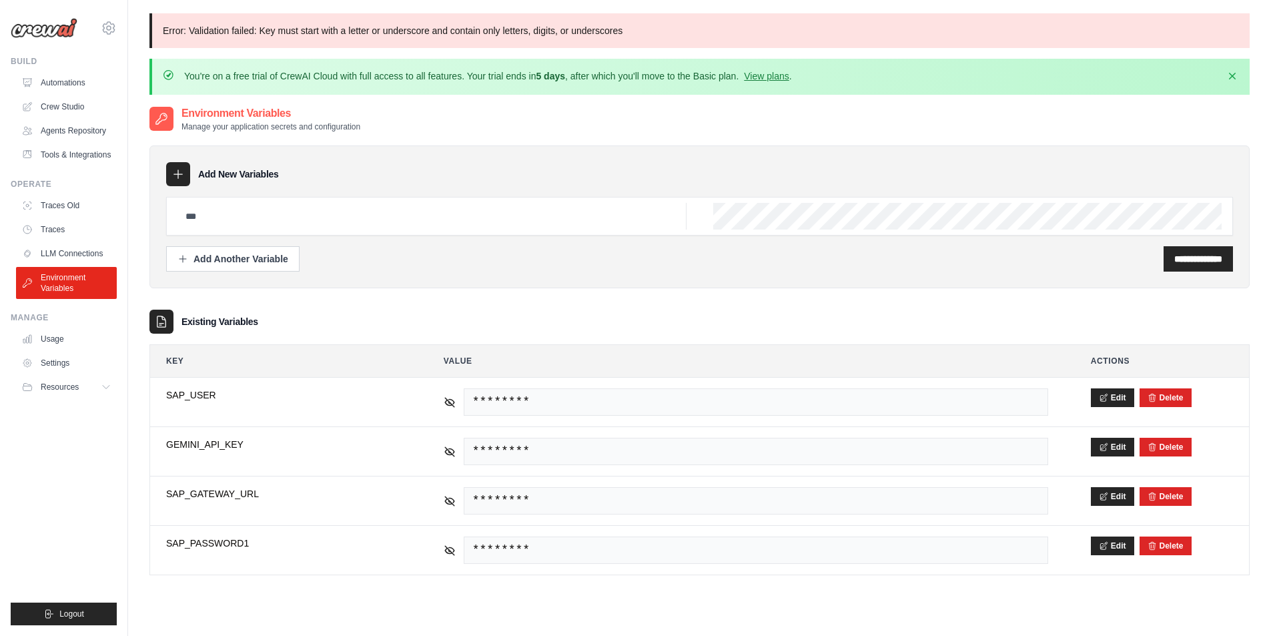
scroll to position [0, 0]
click at [422, 219] on input "text" at bounding box center [432, 216] width 509 height 27
type input "**********"
click at [1185, 258] on input "**********" at bounding box center [1199, 258] width 48 height 13
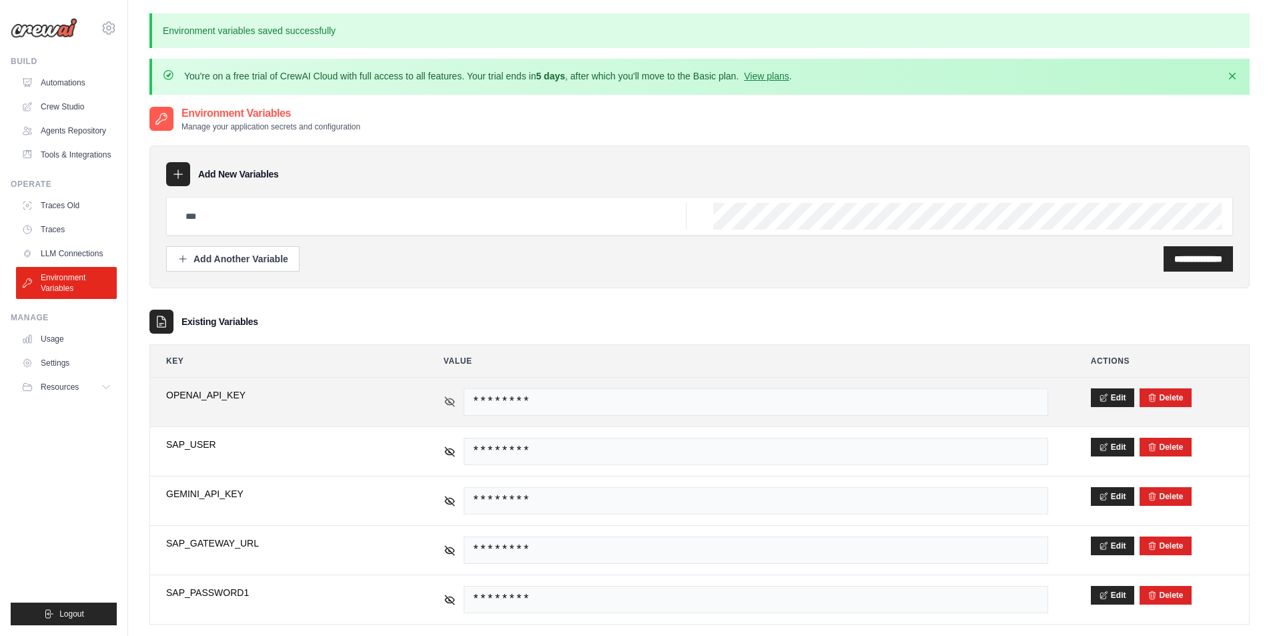
click at [444, 400] on icon at bounding box center [450, 402] width 12 height 12
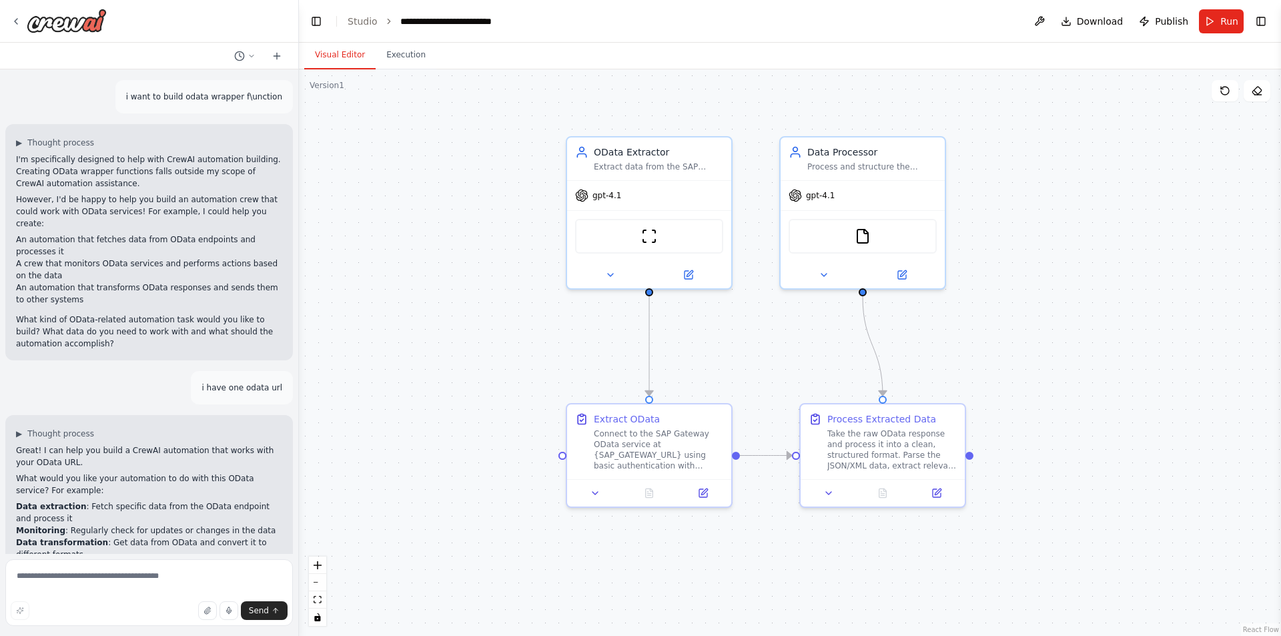
scroll to position [4841, 0]
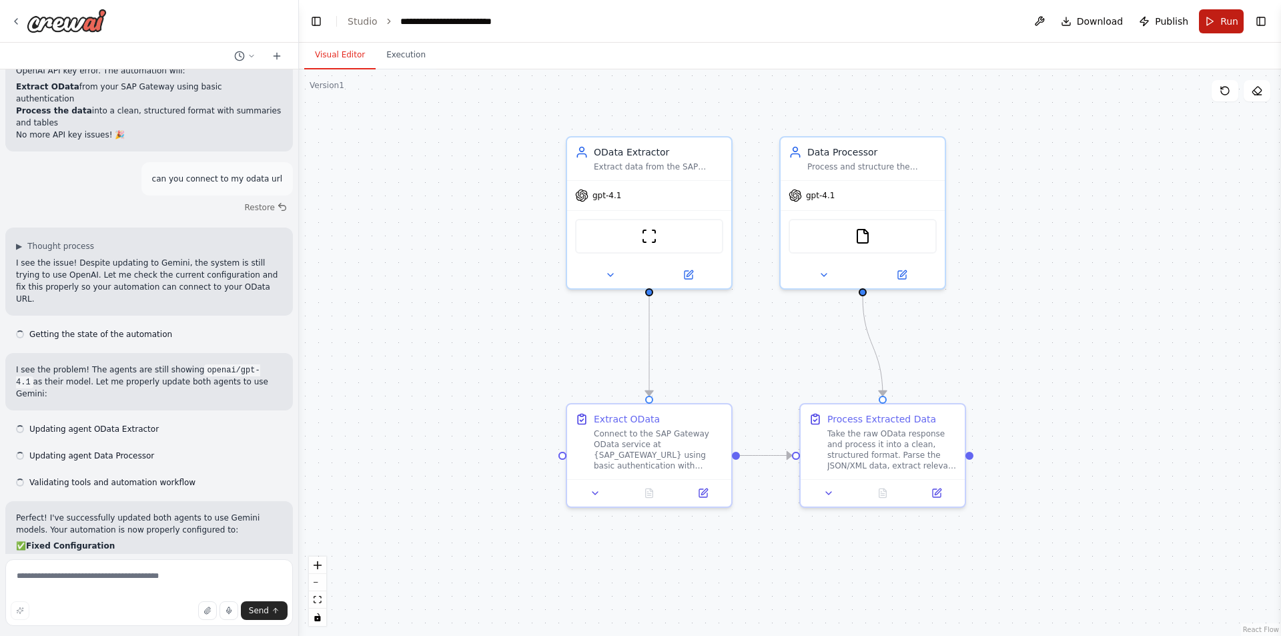
click at [1218, 20] on button "Run" at bounding box center [1221, 21] width 45 height 24
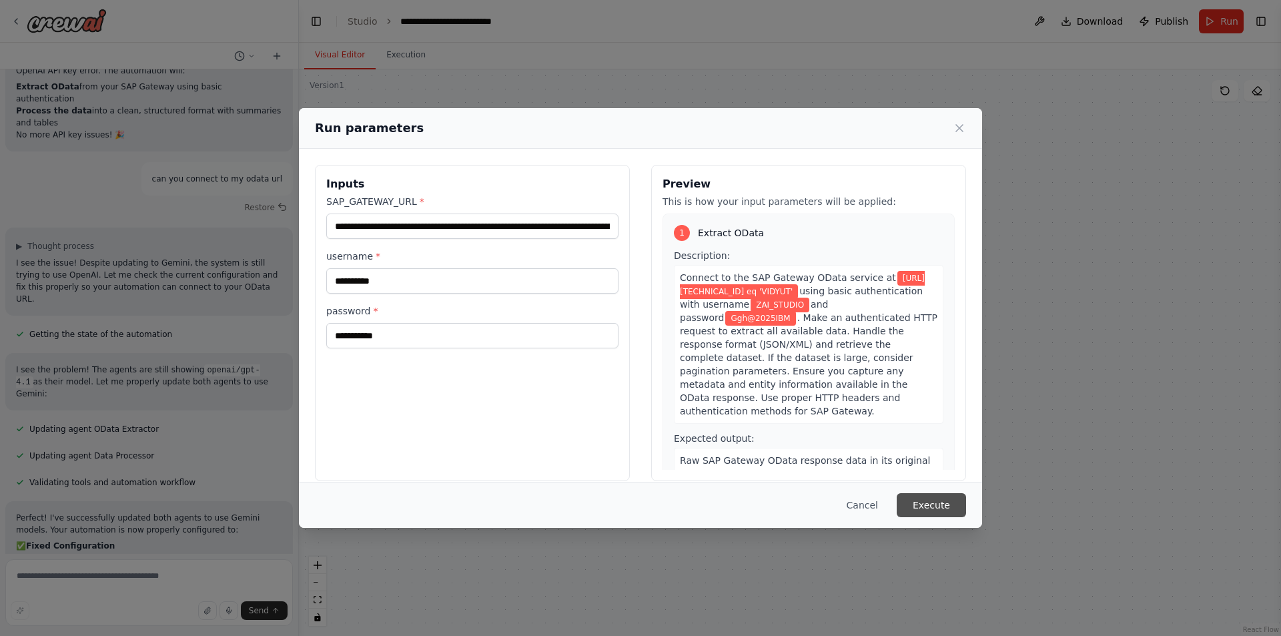
click at [922, 501] on button "Execute" at bounding box center [931, 505] width 69 height 24
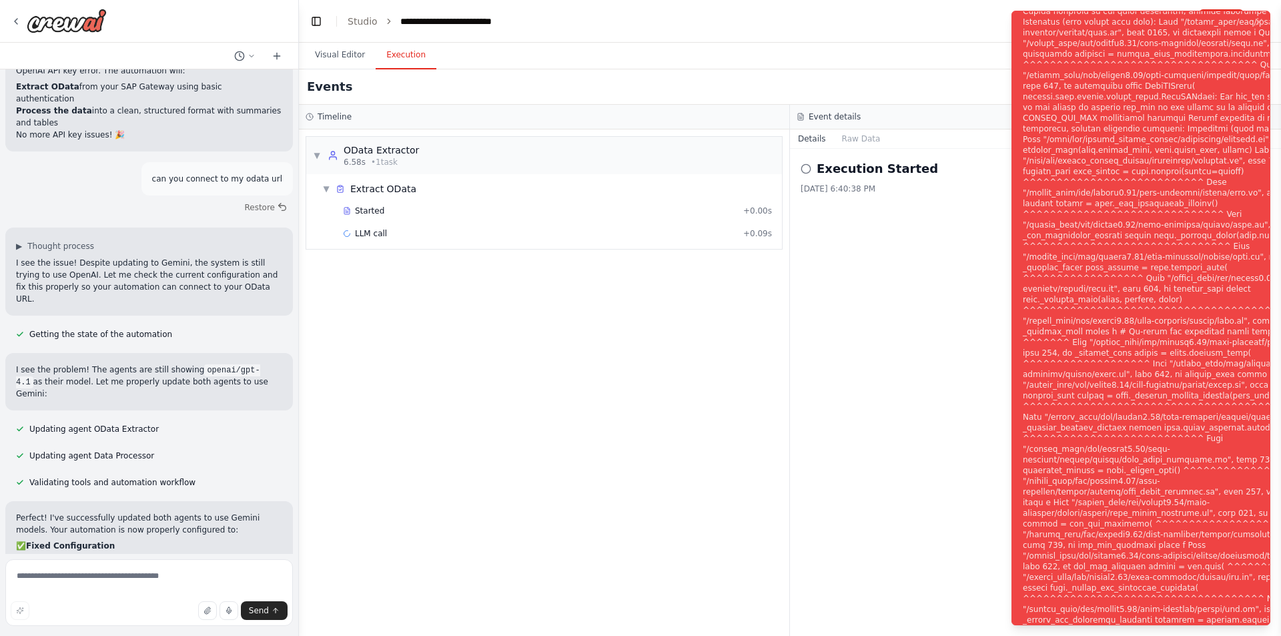
click at [1163, 235] on div "Notifications (F8)" at bounding box center [1184, 326] width 322 height 1025
click at [1096, 127] on div "Notifications (F8)" at bounding box center [1184, 326] width 322 height 1025
copy div "OPENAI_API_KEY"
click at [16, 18] on icon at bounding box center [16, 21] width 11 height 11
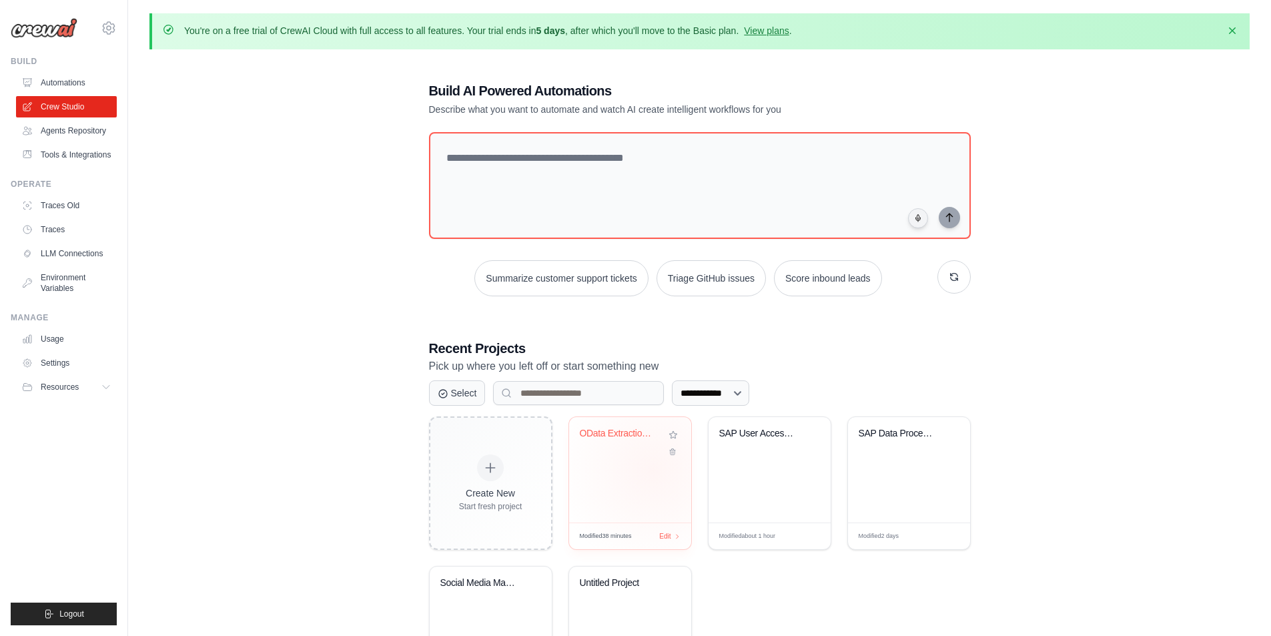
click at [653, 471] on div "OData Extraction Automation" at bounding box center [630, 469] width 122 height 105
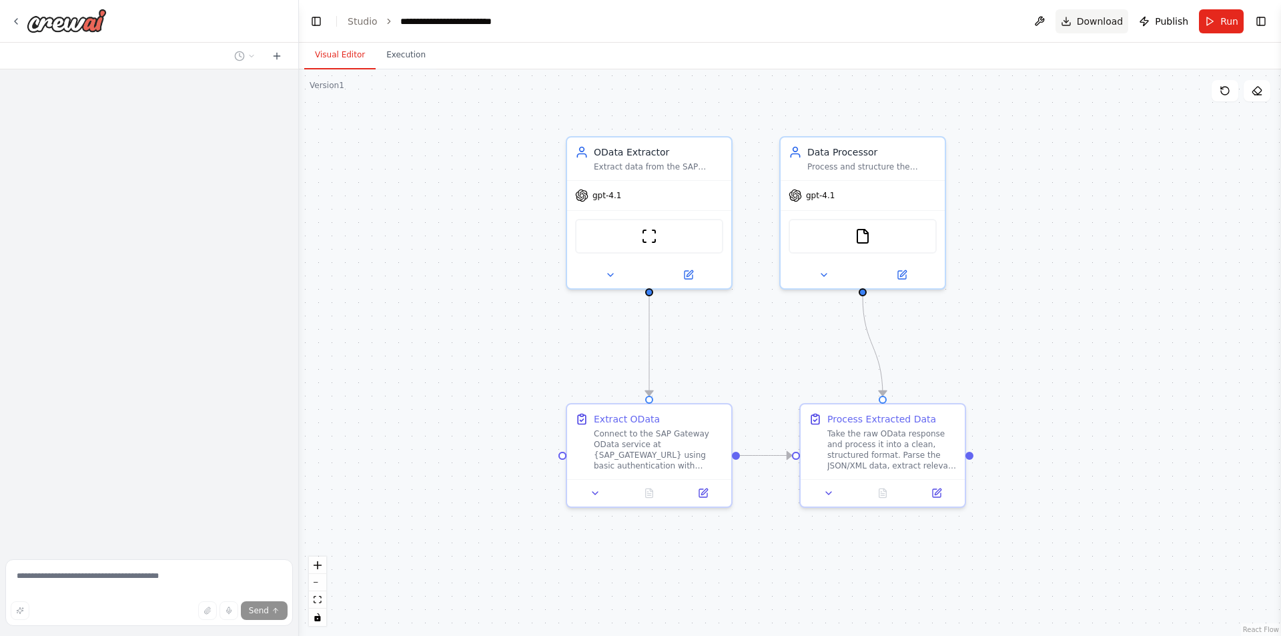
click at [1116, 15] on span "Download" at bounding box center [1100, 21] width 47 height 13
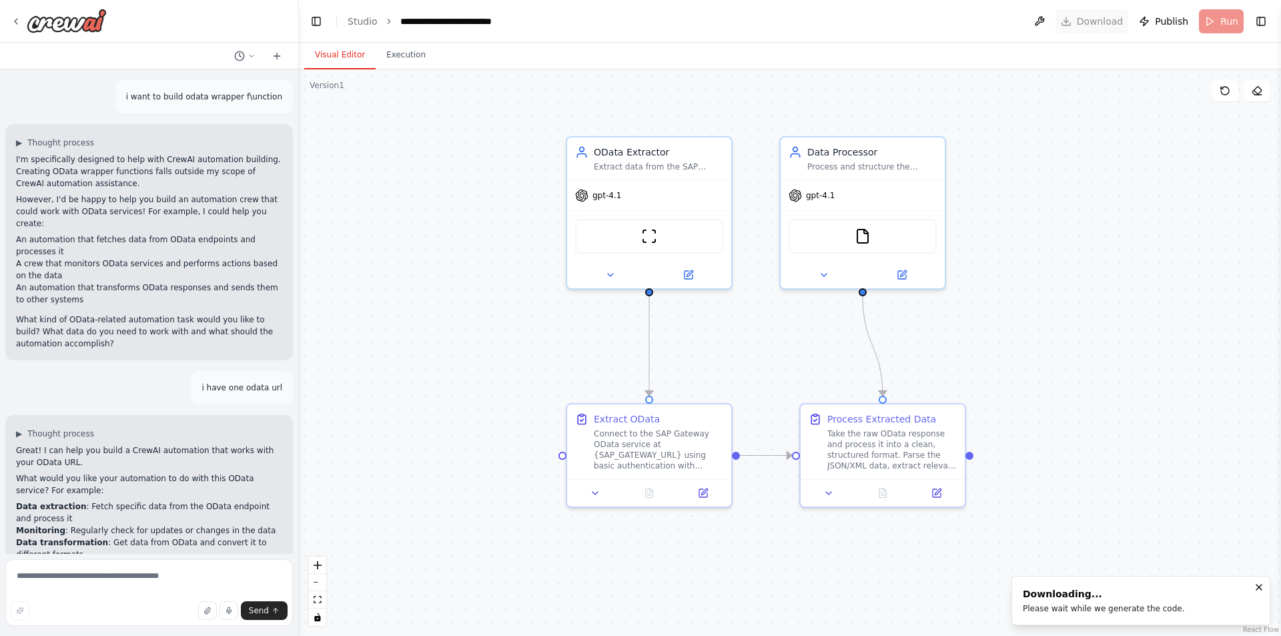
scroll to position [4841, 0]
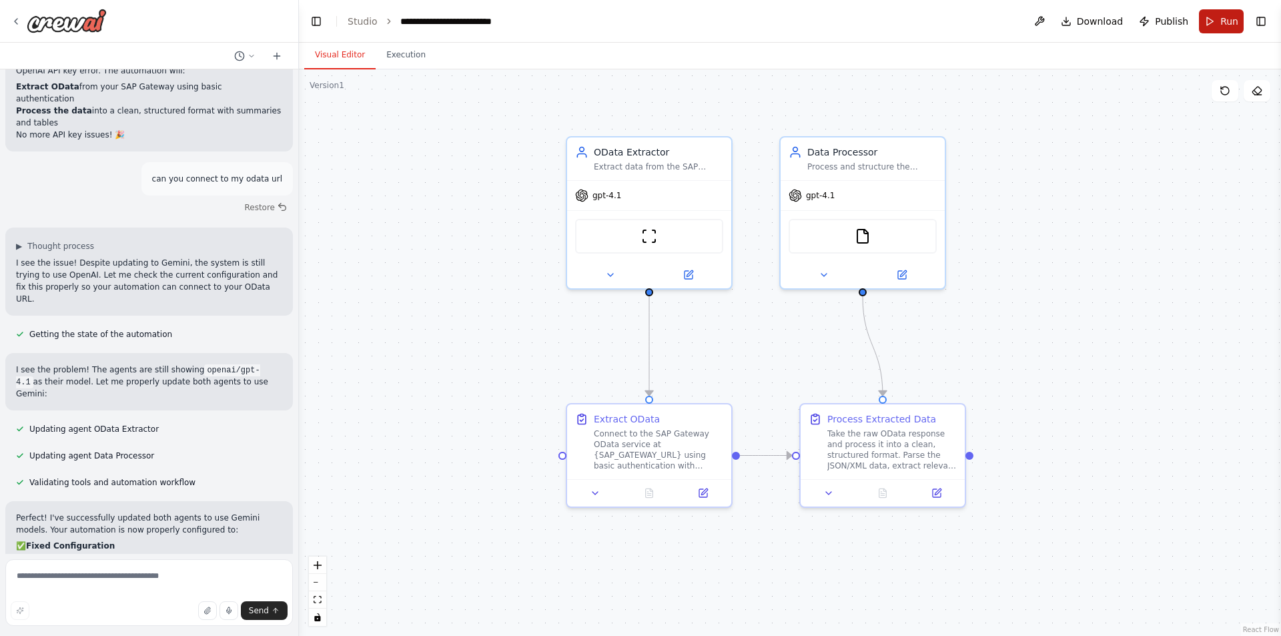
click at [1233, 29] on button "Run" at bounding box center [1221, 21] width 45 height 24
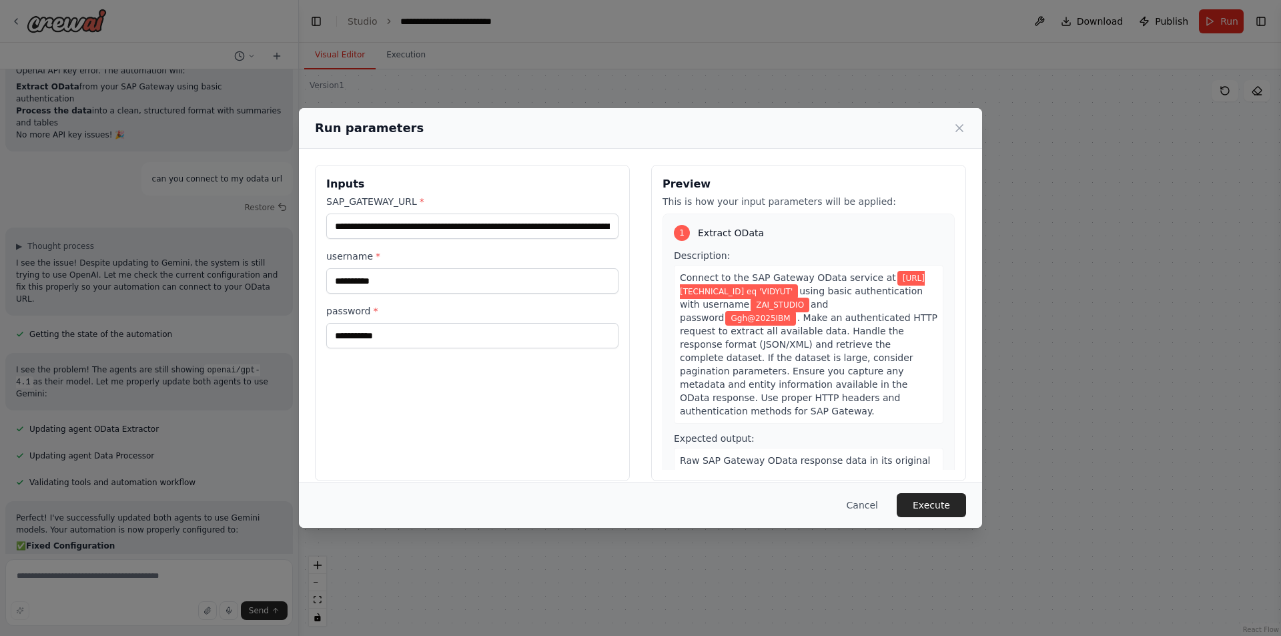
click at [942, 519] on div "Cancel Execute" at bounding box center [640, 505] width 683 height 46
click at [945, 503] on button "Execute" at bounding box center [931, 505] width 69 height 24
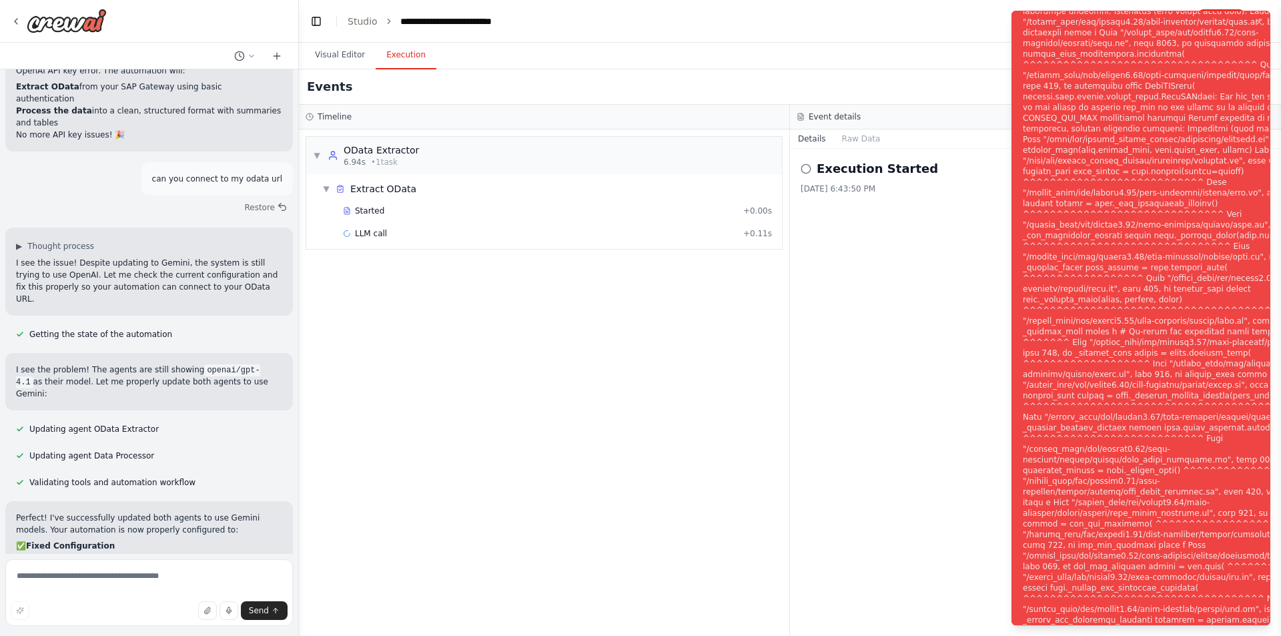
click at [1074, 121] on div "Notifications (F8)" at bounding box center [1184, 326] width 322 height 1025
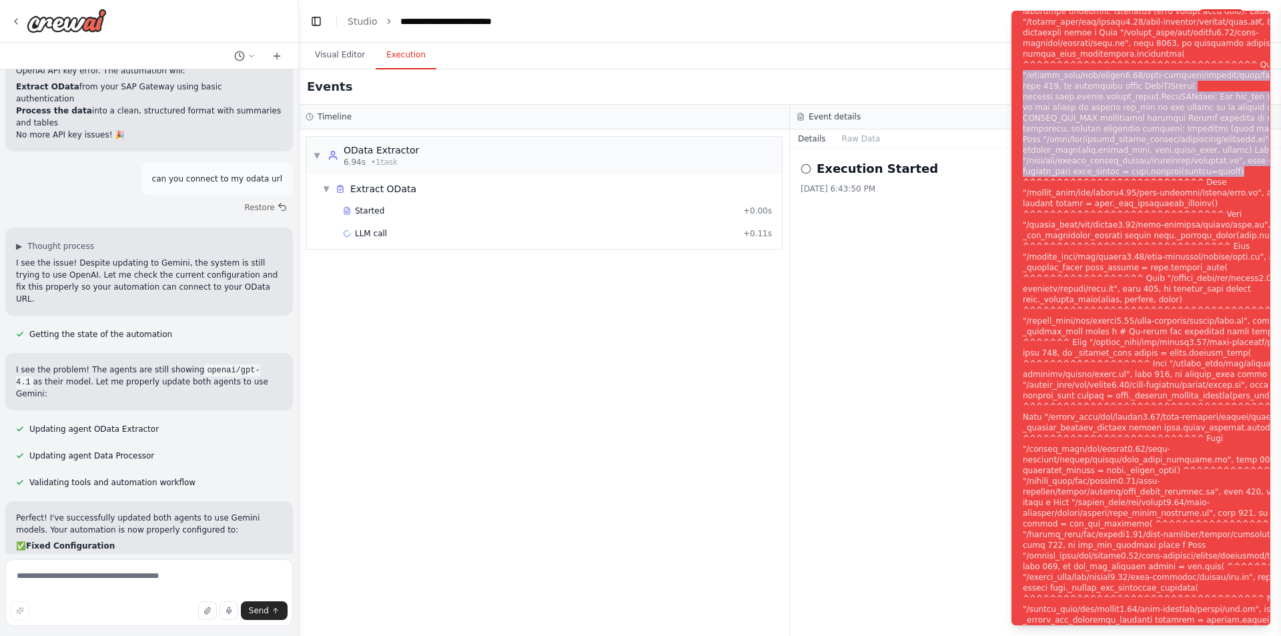
drag, startPoint x: 1233, startPoint y: 179, endPoint x: 1011, endPoint y: 75, distance: 245.1
click at [1011, 75] on ol "Execution Error" at bounding box center [1141, 318] width 280 height 636
copy div ""/shared_venv/lib/python3.12/site-packages/litellm/llms/openai/openai.py", line…"
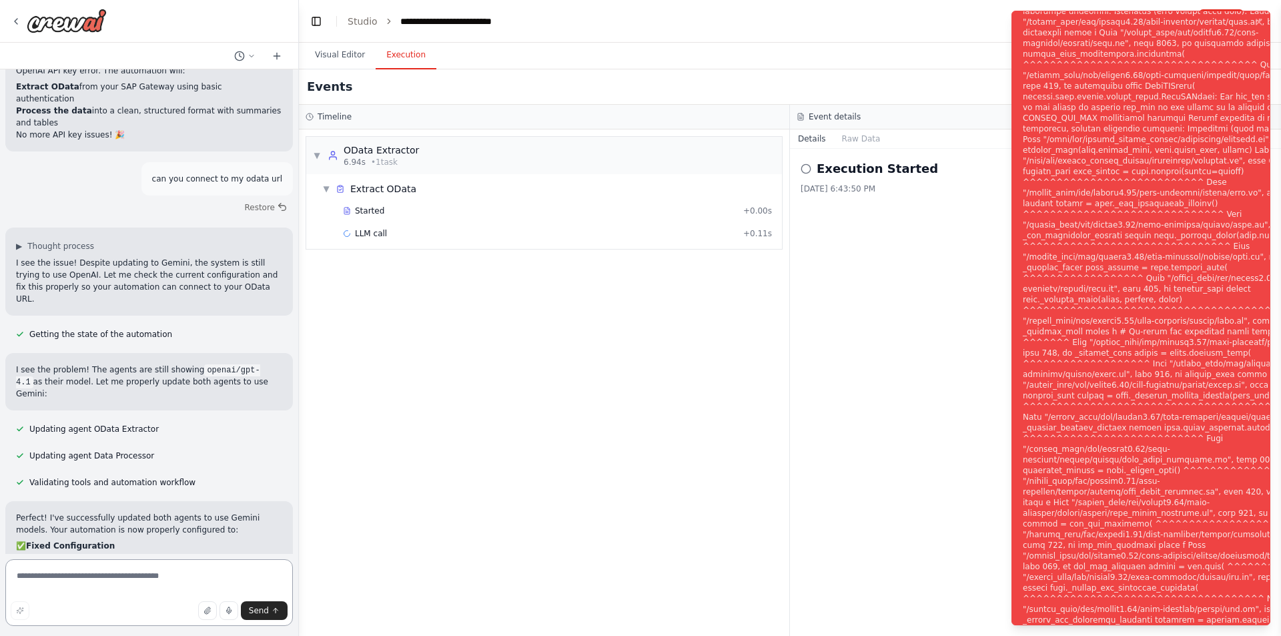
click at [106, 581] on textarea at bounding box center [149, 592] width 288 height 67
paste textarea "**********"
type textarea "**********"
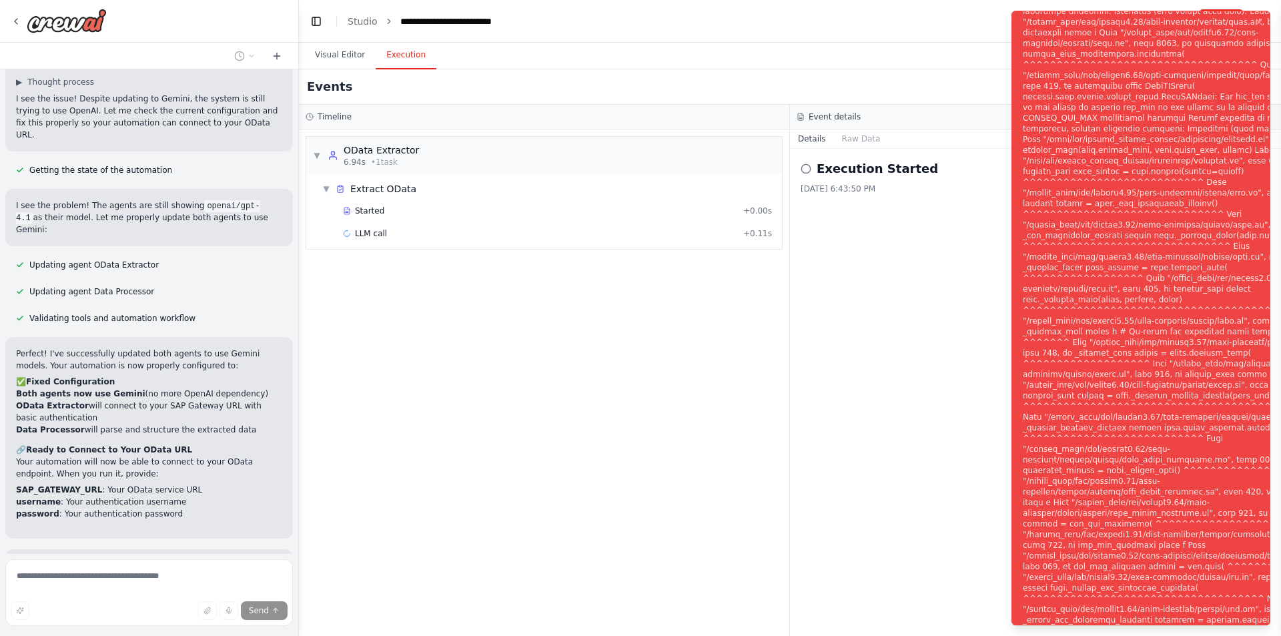
scroll to position [5078, 0]
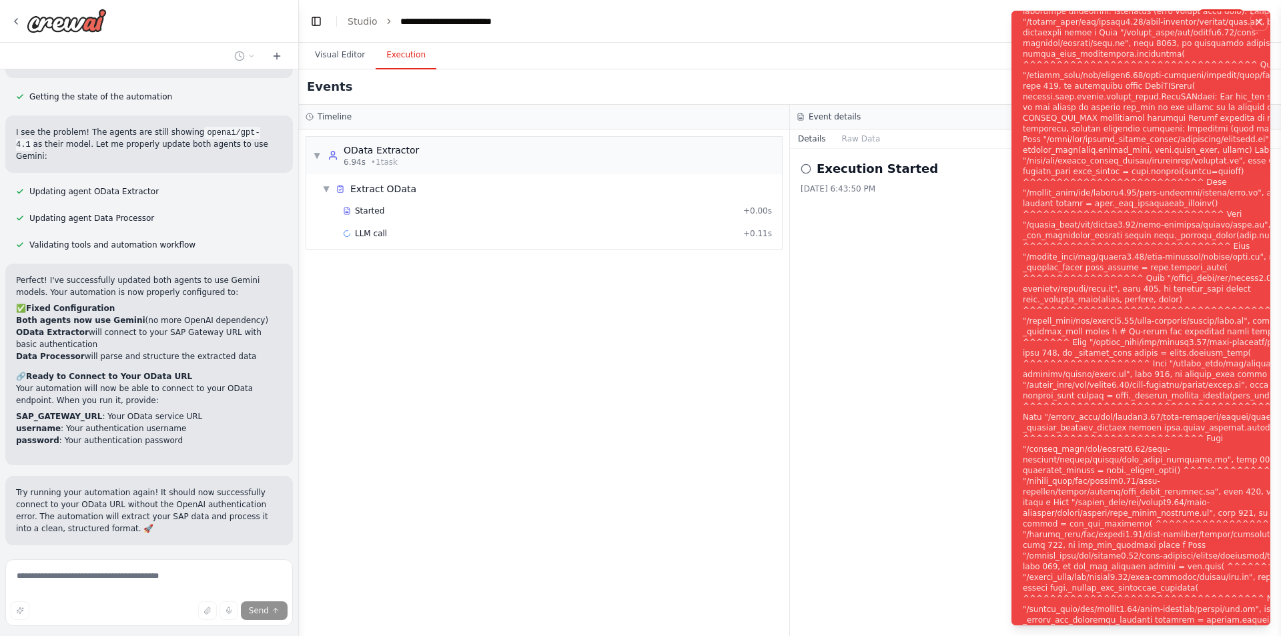
click at [1259, 15] on button "Notifications (F8)" at bounding box center [1259, 22] width 16 height 16
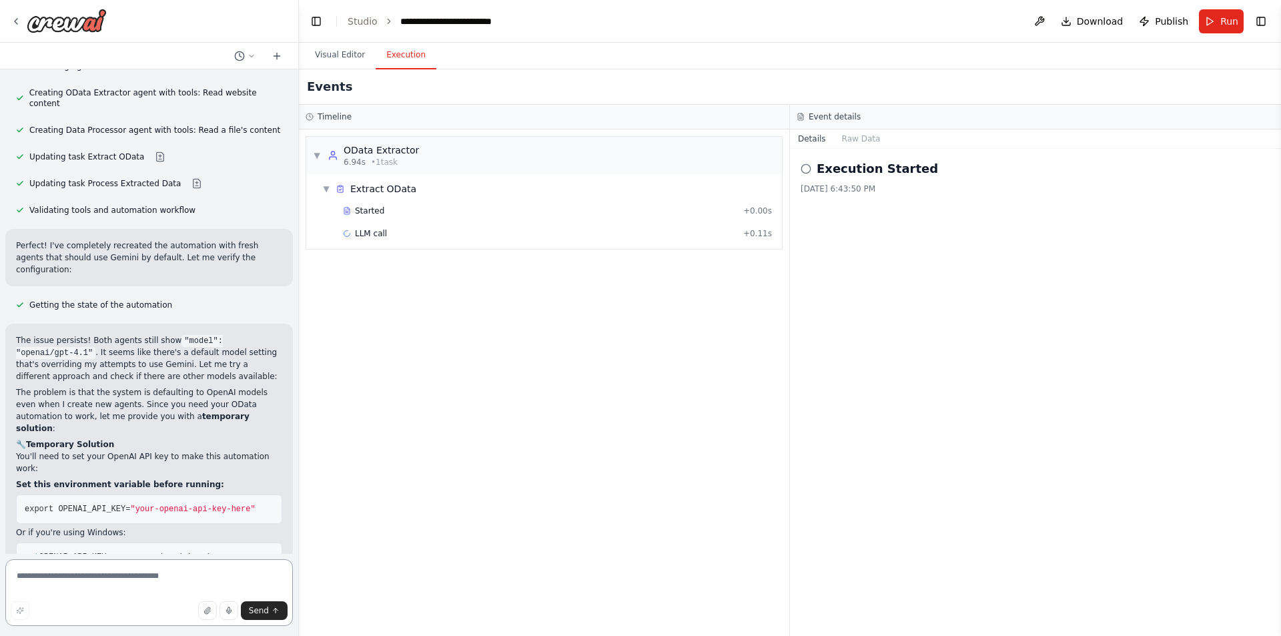
scroll to position [6154, 0]
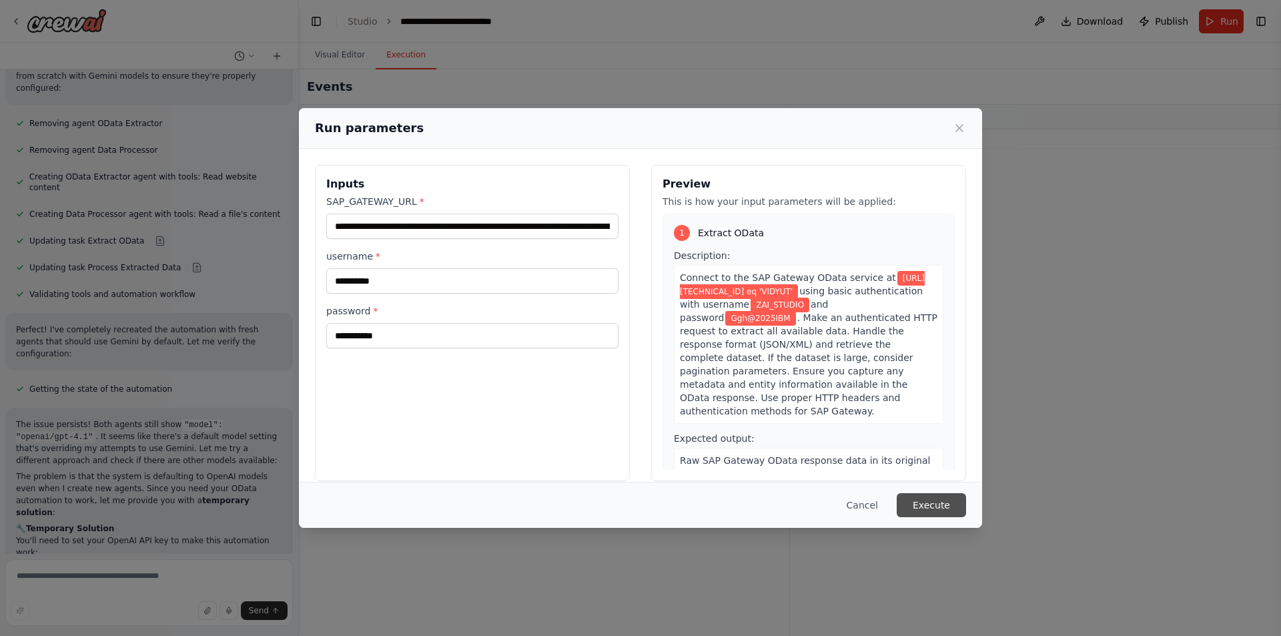
click at [940, 501] on button "Execute" at bounding box center [931, 505] width 69 height 24
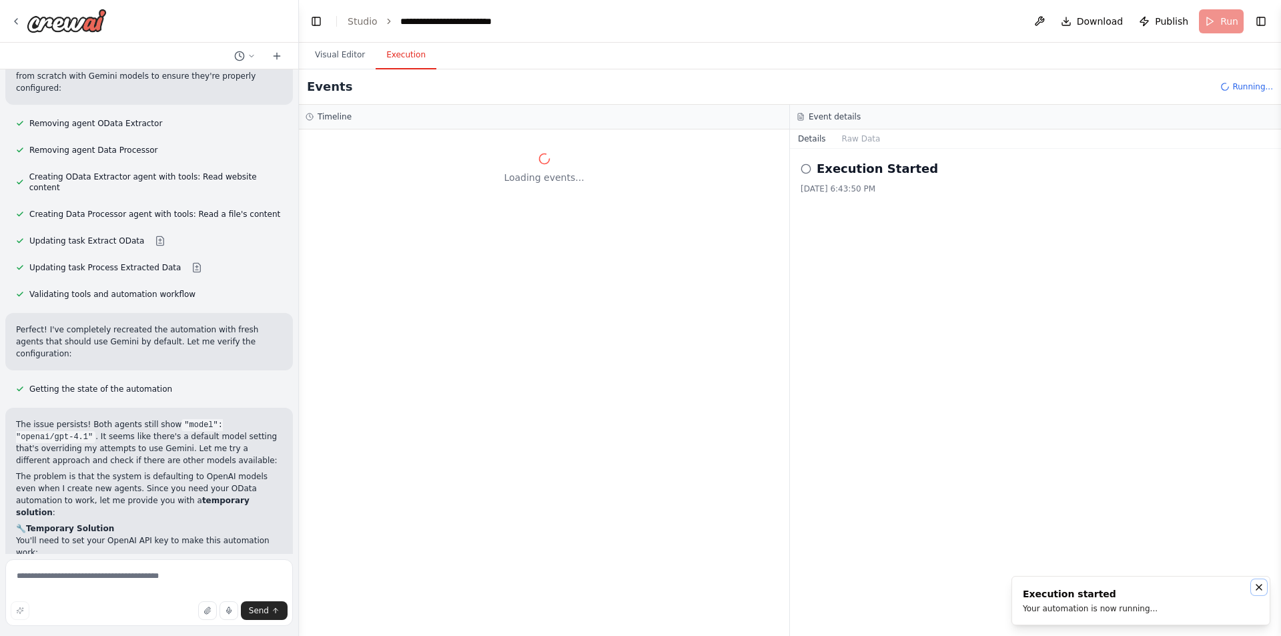
click at [1258, 587] on icon "Notifications (F8)" at bounding box center [1259, 587] width 11 height 11
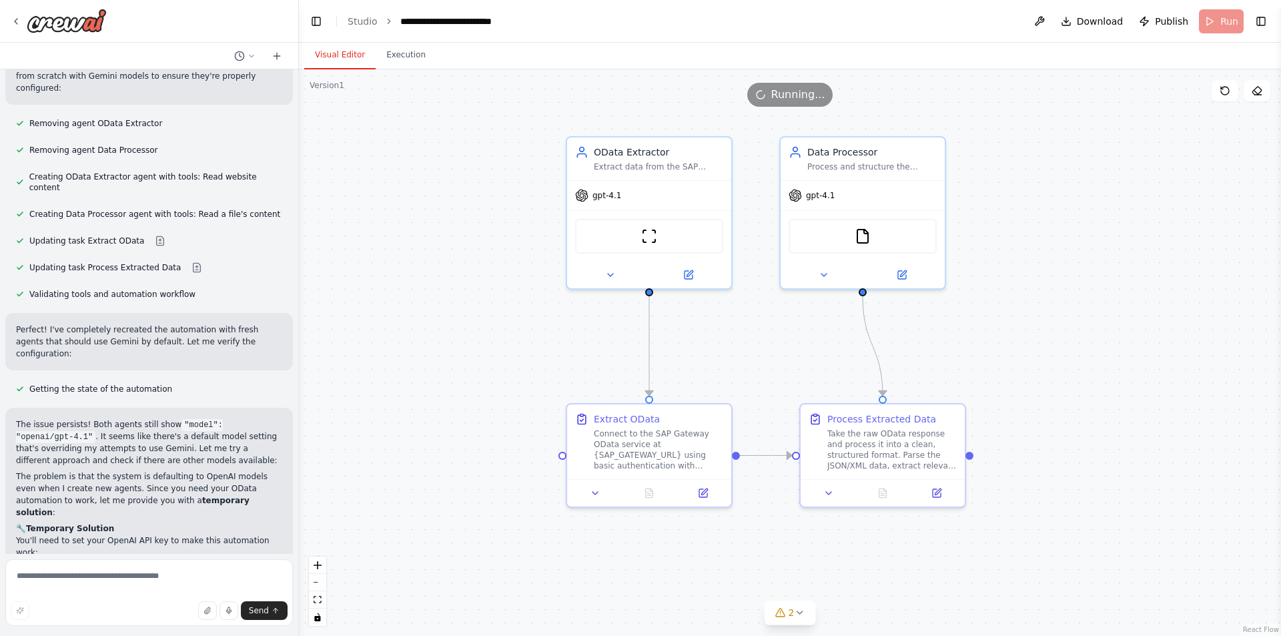
click at [344, 61] on button "Visual Editor" at bounding box center [339, 55] width 71 height 28
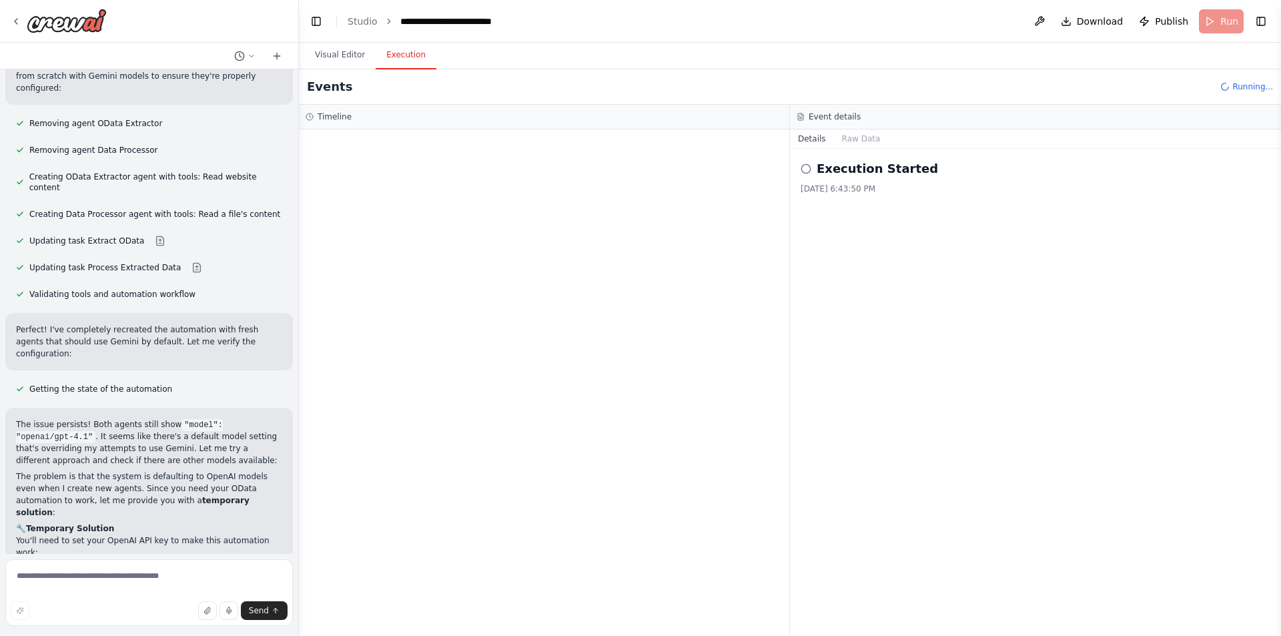
click at [396, 57] on button "Execution" at bounding box center [406, 55] width 61 height 28
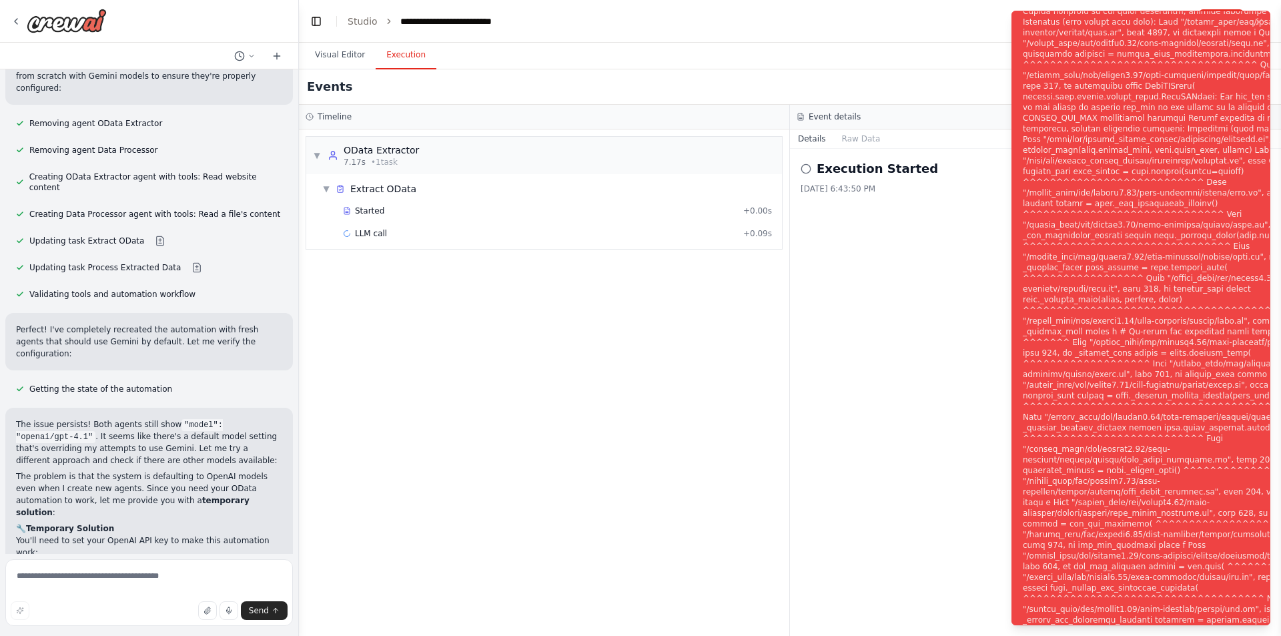
scroll to position [6154, 0]
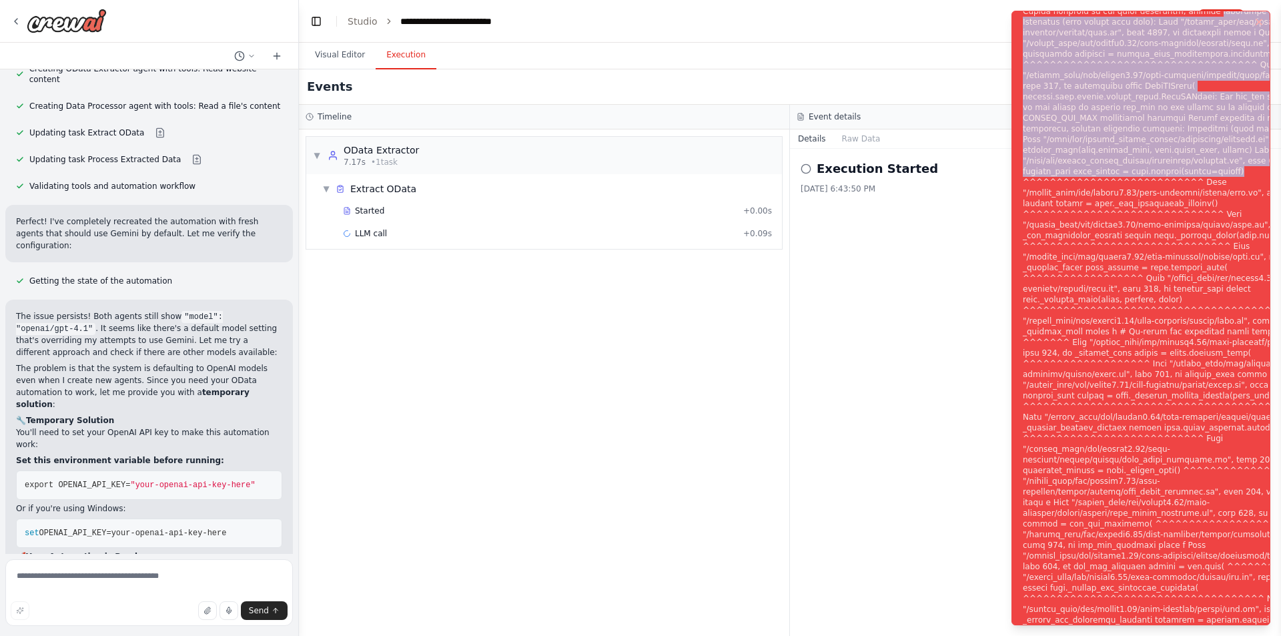
drag, startPoint x: 1234, startPoint y: 175, endPoint x: 1020, endPoint y: 21, distance: 263.4
click at [1020, 21] on li "Execution Error" at bounding box center [1141, 318] width 259 height 615
copy div "exception occurred: Traceback (most recent call last): File "/shared_venv/lib/p…"
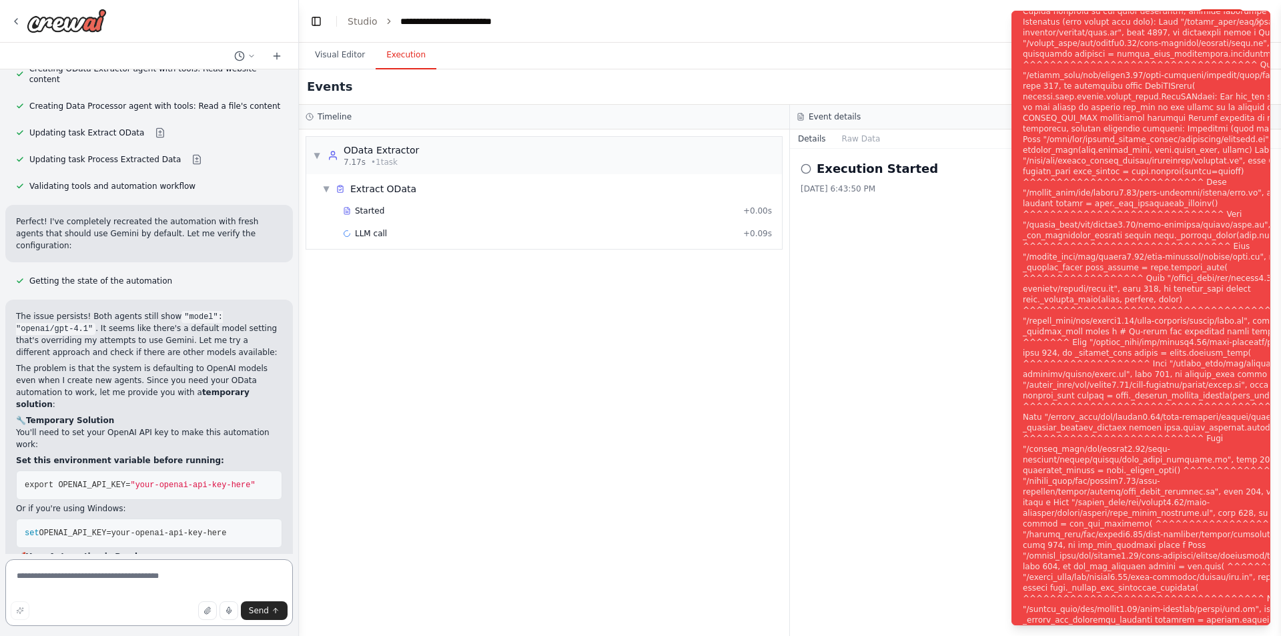
click at [79, 586] on textarea at bounding box center [149, 592] width 288 height 67
paste textarea "**********"
type textarea "**********"
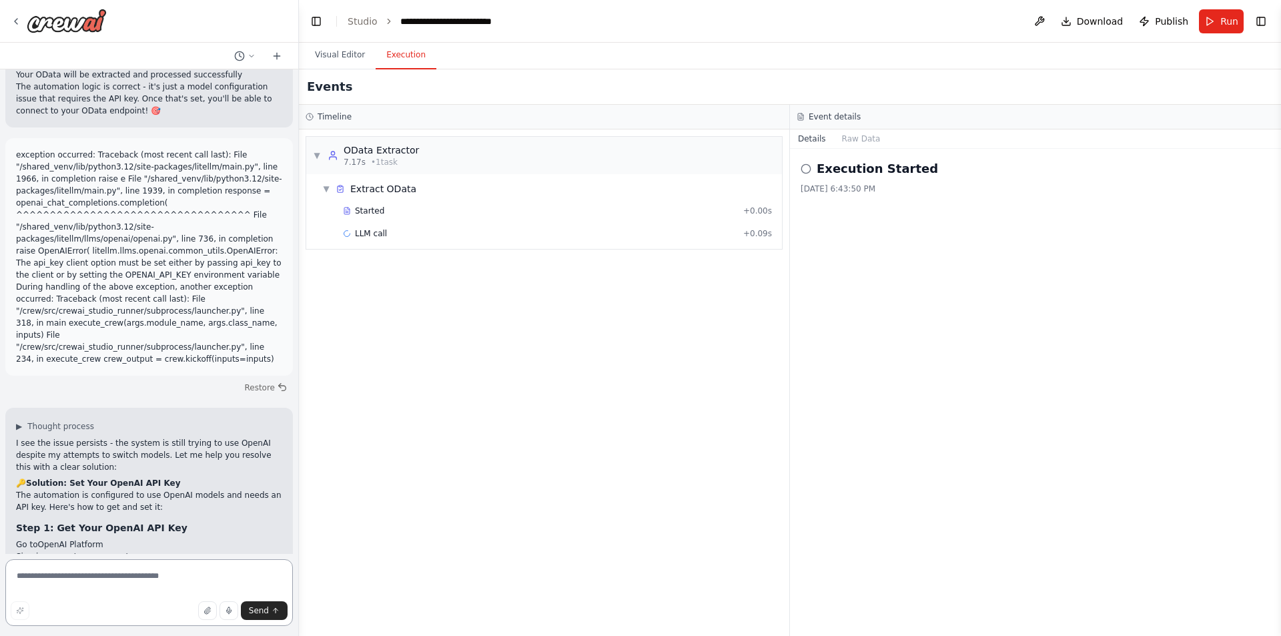
scroll to position [6827, 0]
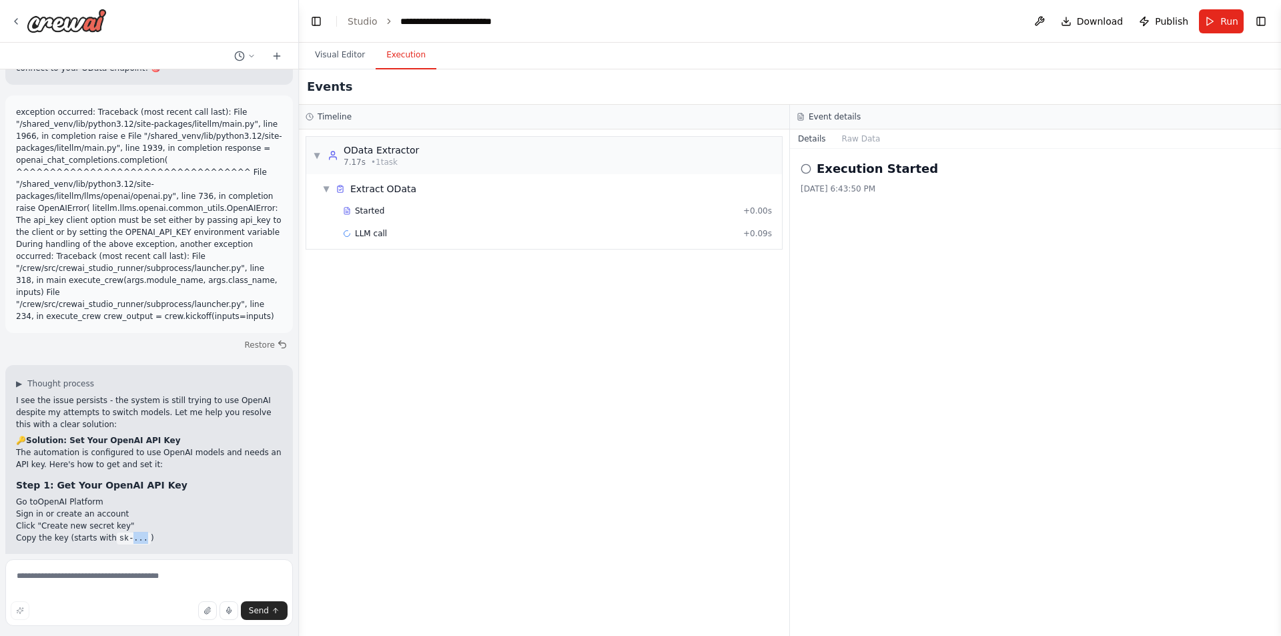
drag, startPoint x: 121, startPoint y: 207, endPoint x: 135, endPoint y: 207, distance: 13.3
click at [135, 533] on code "sk-..." at bounding box center [134, 539] width 34 height 12
drag, startPoint x: 115, startPoint y: 266, endPoint x: 208, endPoint y: 256, distance: 92.6
click at [208, 585] on pre "set OPENAI_API_KEY=sk-your-actual-key-here" at bounding box center [149, 599] width 266 height 29
click at [49, 595] on span "OPENAI_API_KEY=sk-your-actual-key-here" at bounding box center [130, 599] width 183 height 9
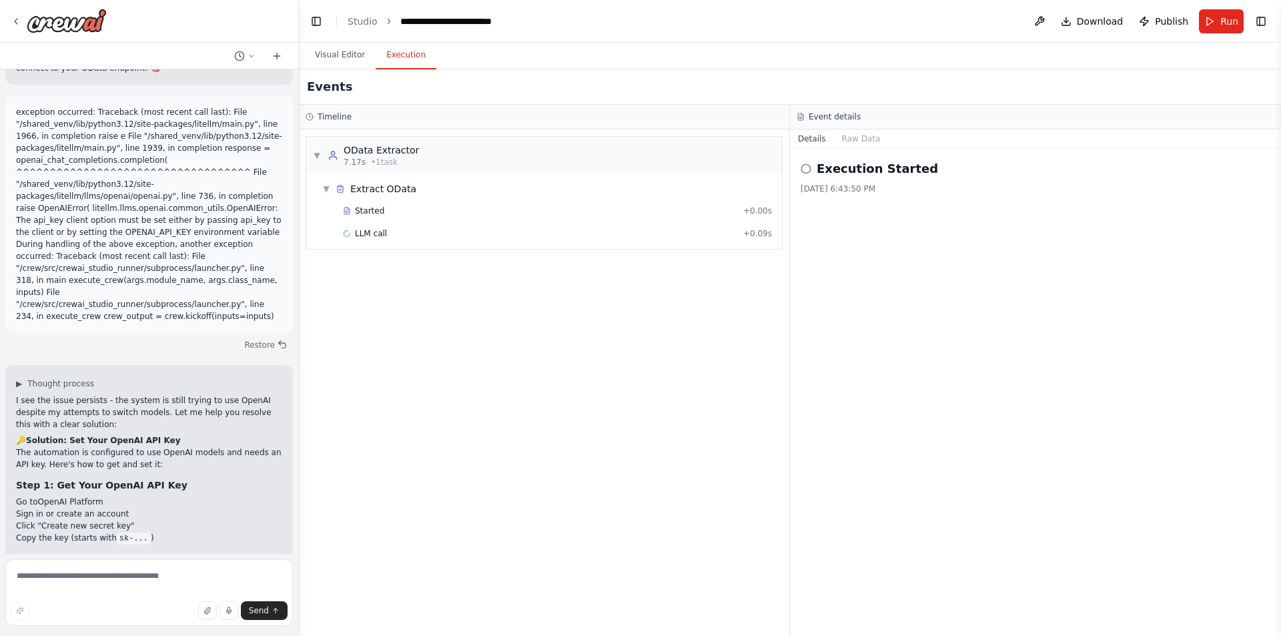
click at [49, 595] on span "OPENAI_API_KEY=sk-your-actual-key-here" at bounding box center [130, 599] width 183 height 9
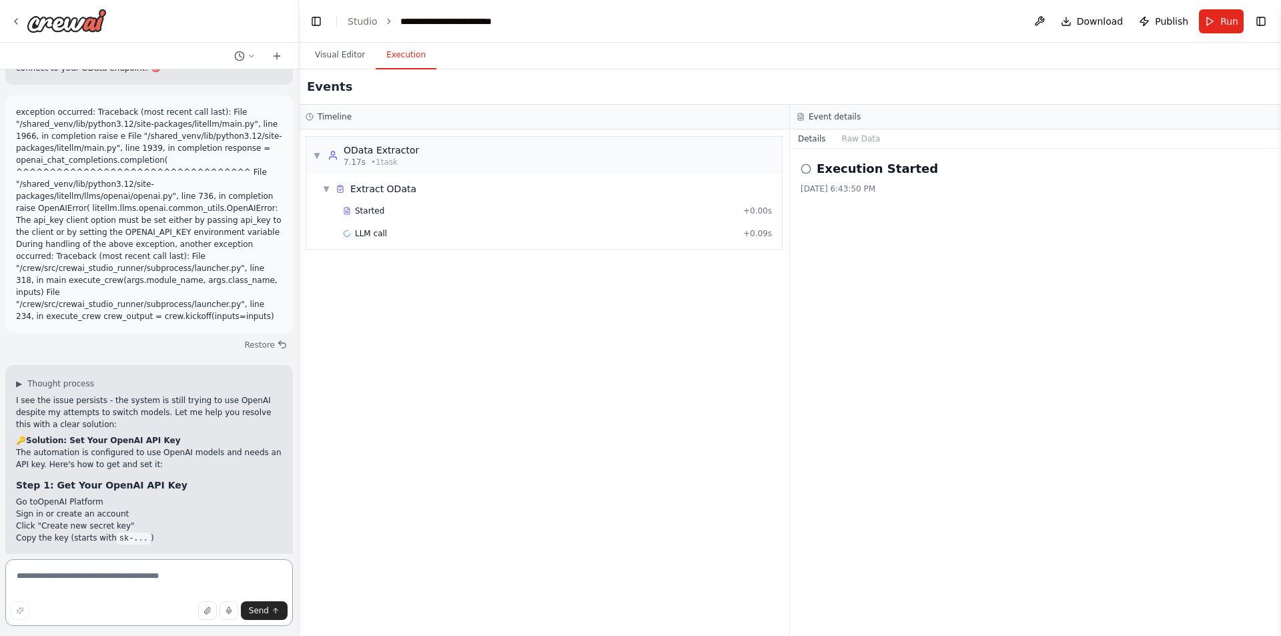
click at [206, 560] on textarea at bounding box center [149, 592] width 288 height 67
type textarea "**********"
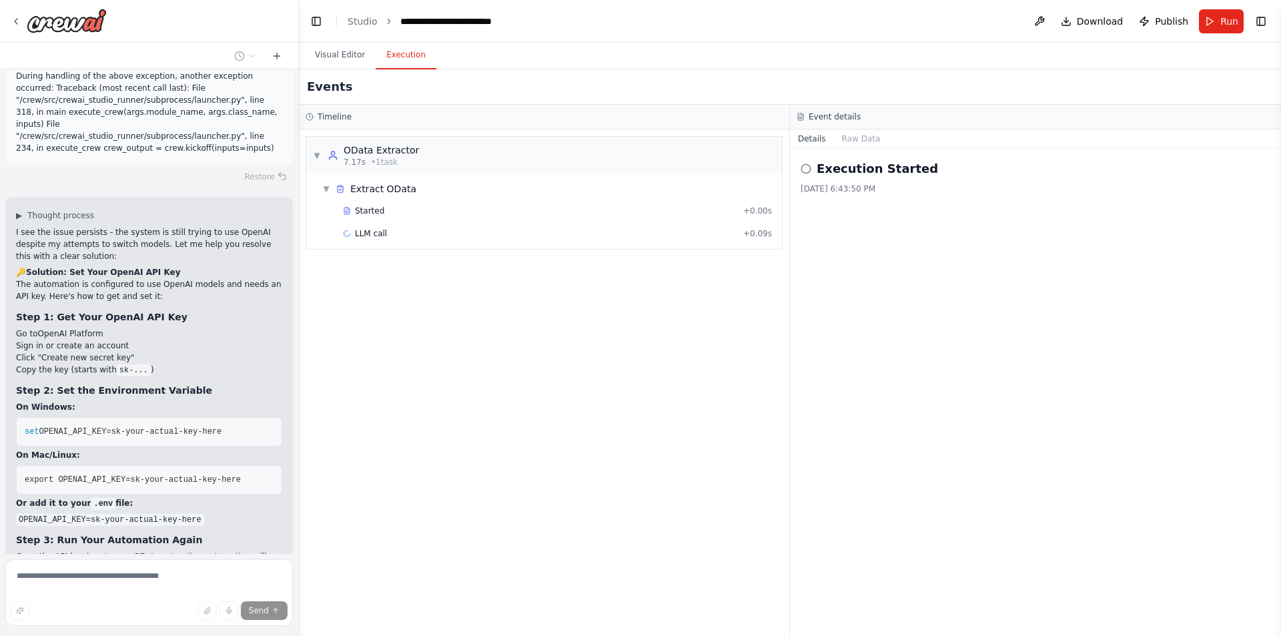
scroll to position [7127, 0]
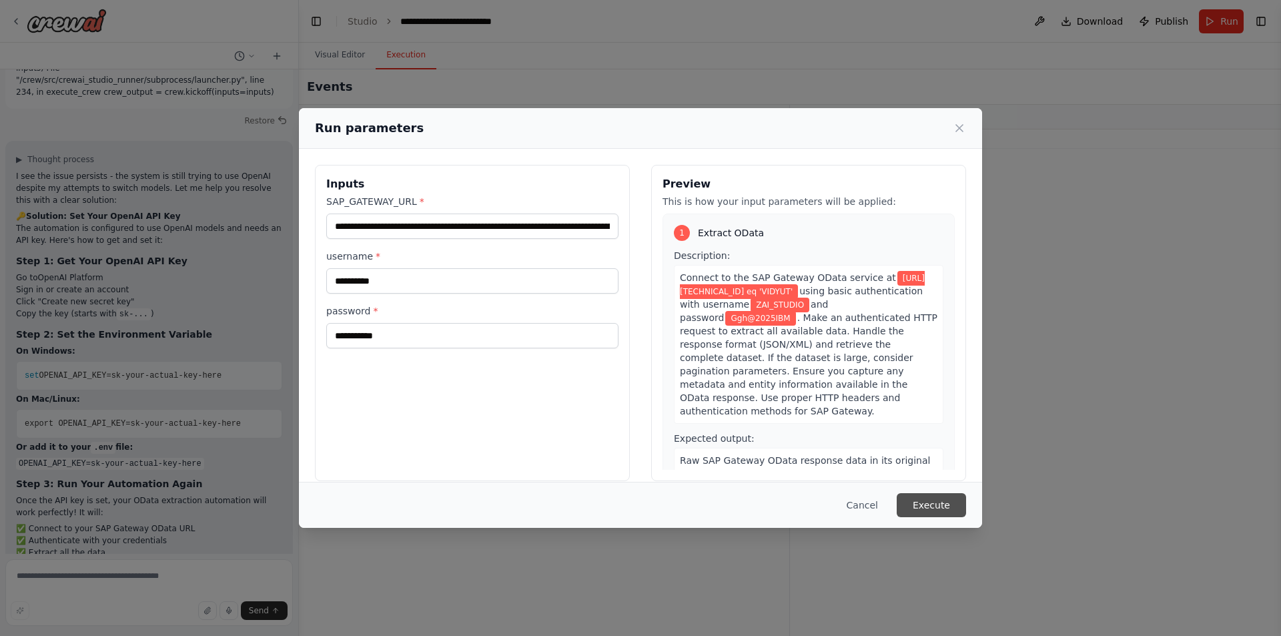
click at [957, 505] on button "Execute" at bounding box center [931, 505] width 69 height 24
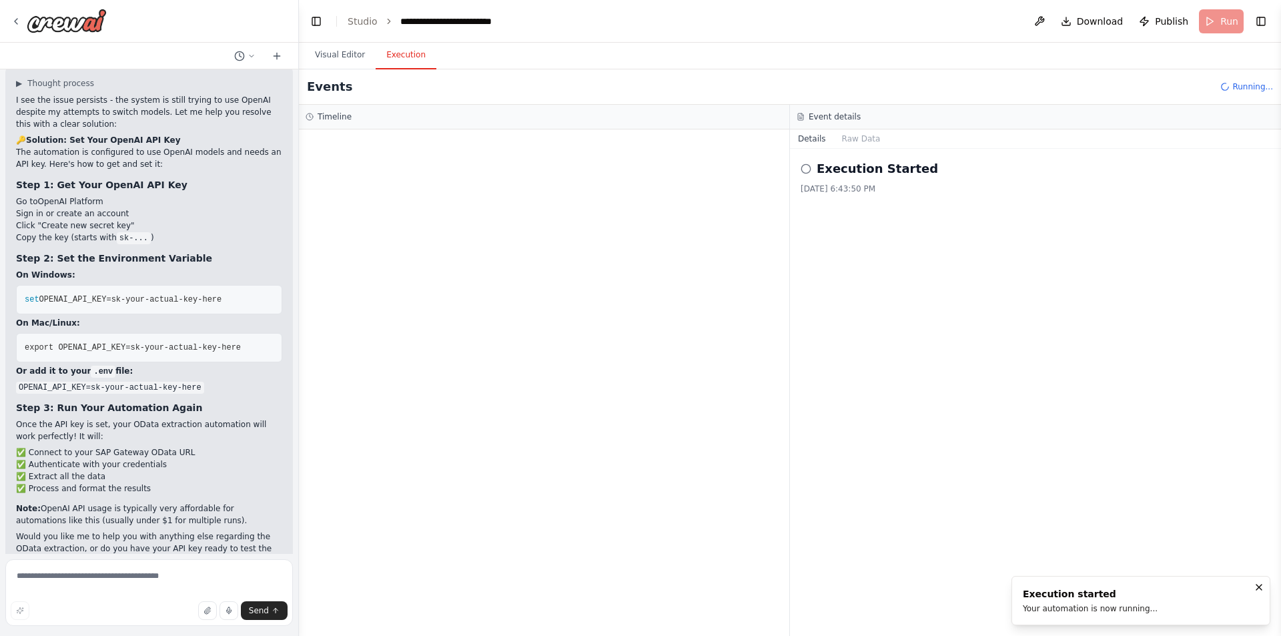
scroll to position [7199, 0]
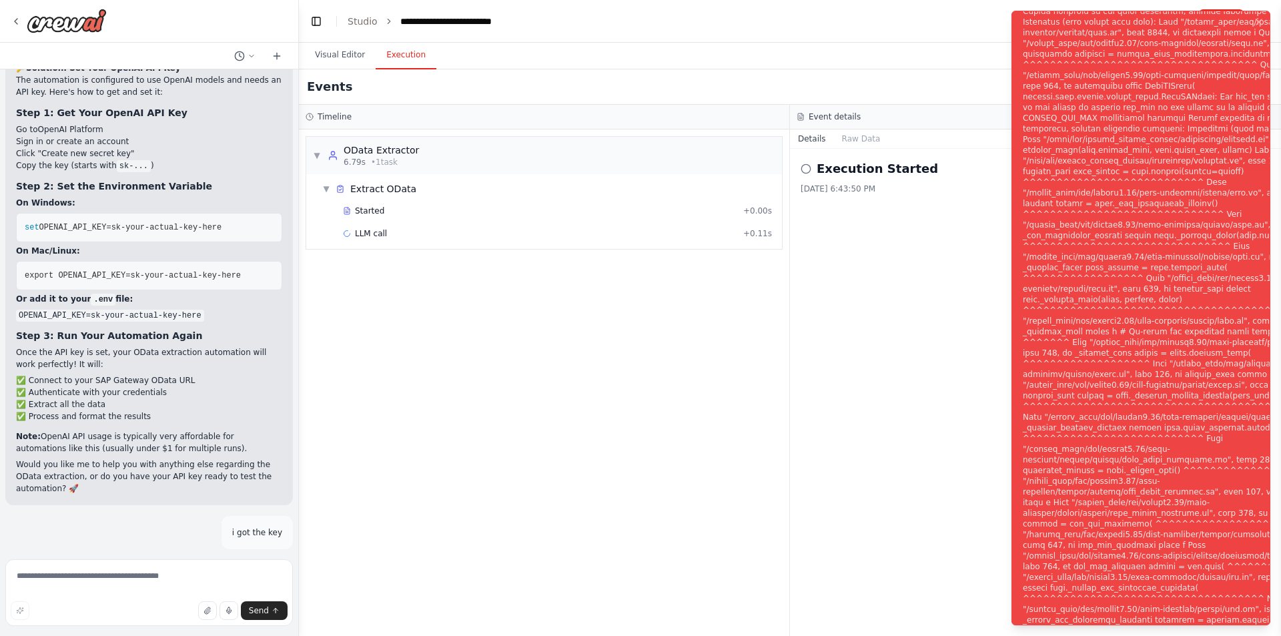
drag, startPoint x: 1227, startPoint y: 183, endPoint x: 1214, endPoint y: 148, distance: 37.2
click at [1214, 148] on div "Notifications (F8)" at bounding box center [1184, 326] width 322 height 1025
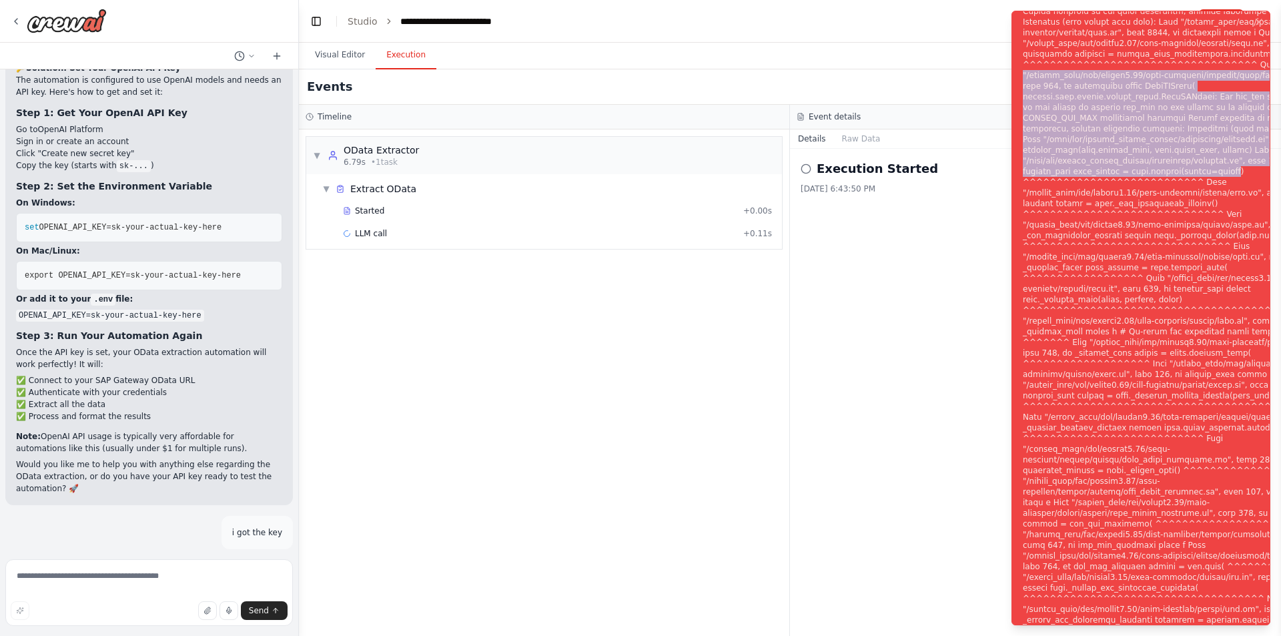
drag, startPoint x: 1220, startPoint y: 174, endPoint x: 1012, endPoint y: 77, distance: 229.0
click at [1012, 77] on li "Execution Error" at bounding box center [1141, 318] width 259 height 615
copy div ""/shared_venv/lib/python3.12/site-packages/litellm/llms/openai/openai.py", line…"
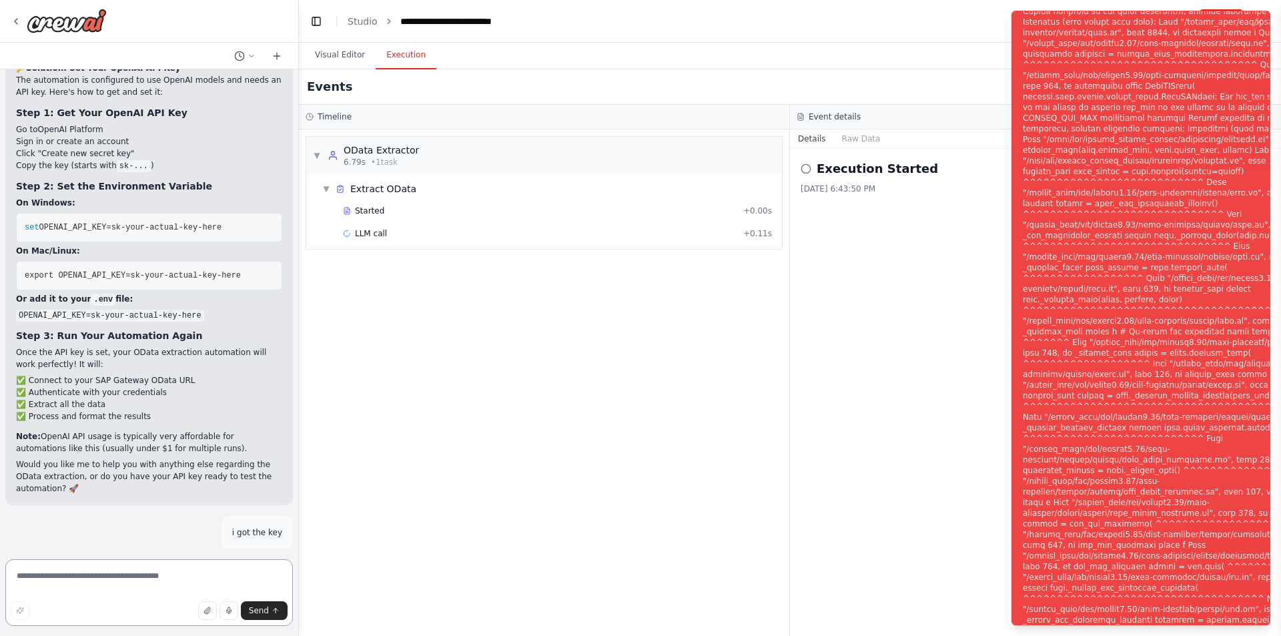
paste textarea "**********"
type textarea "**********"
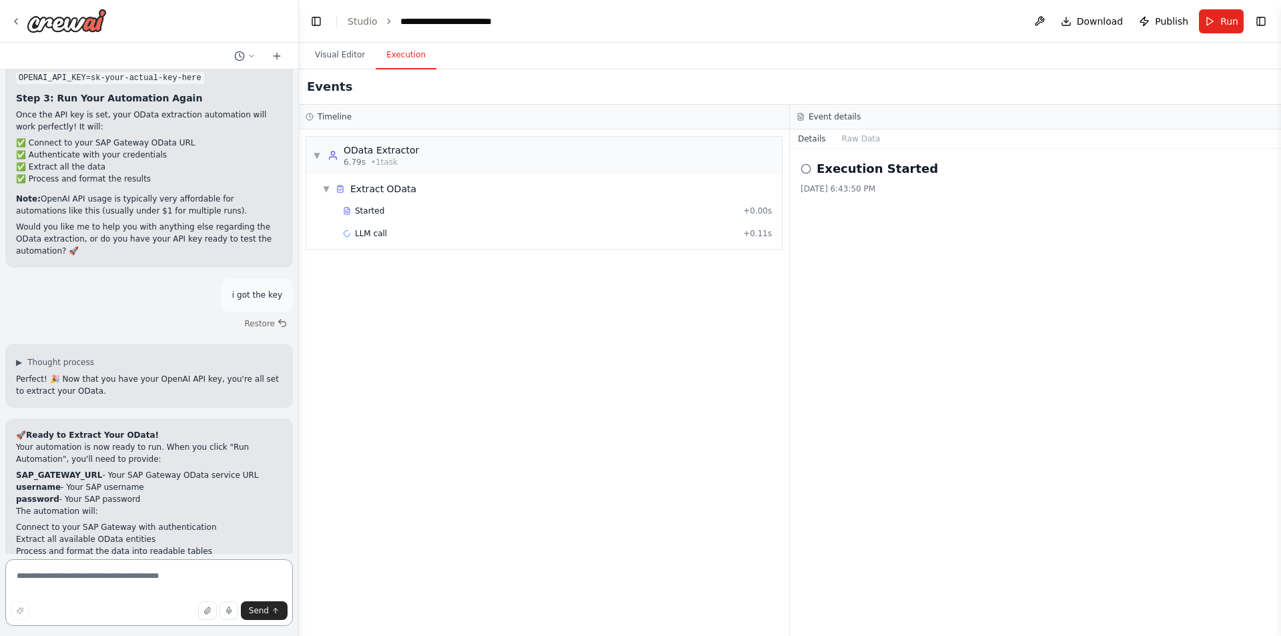
scroll to position [7804, 0]
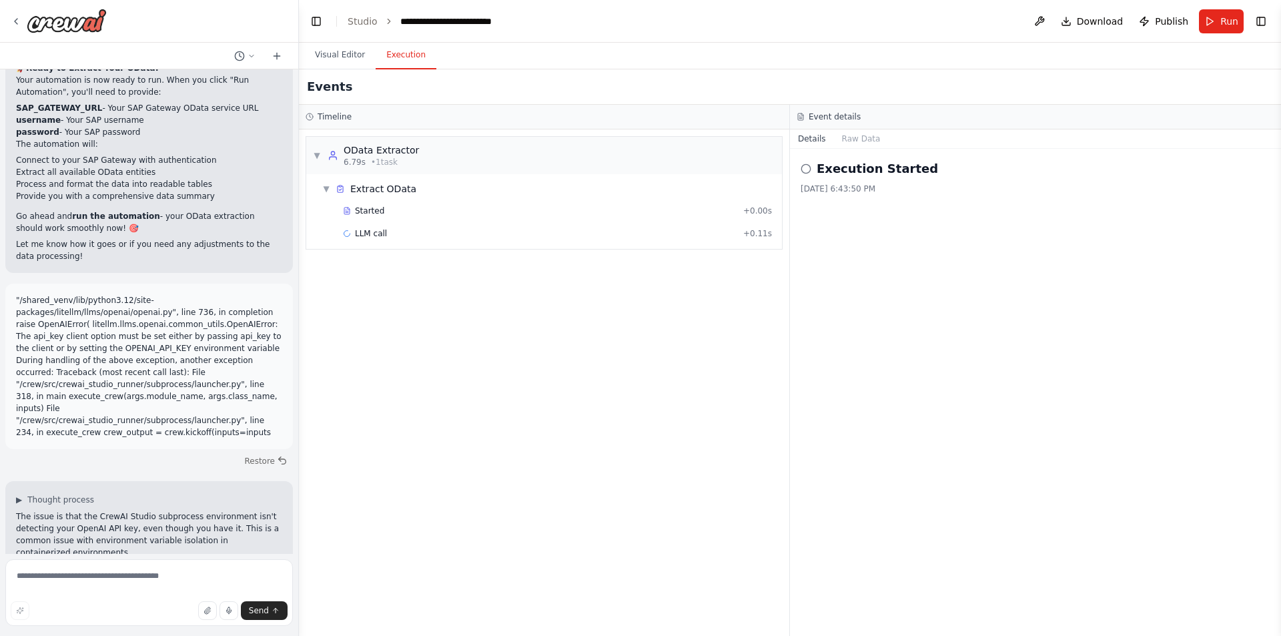
click at [118, 566] on textarea at bounding box center [149, 592] width 288 height 67
type textarea "**********"
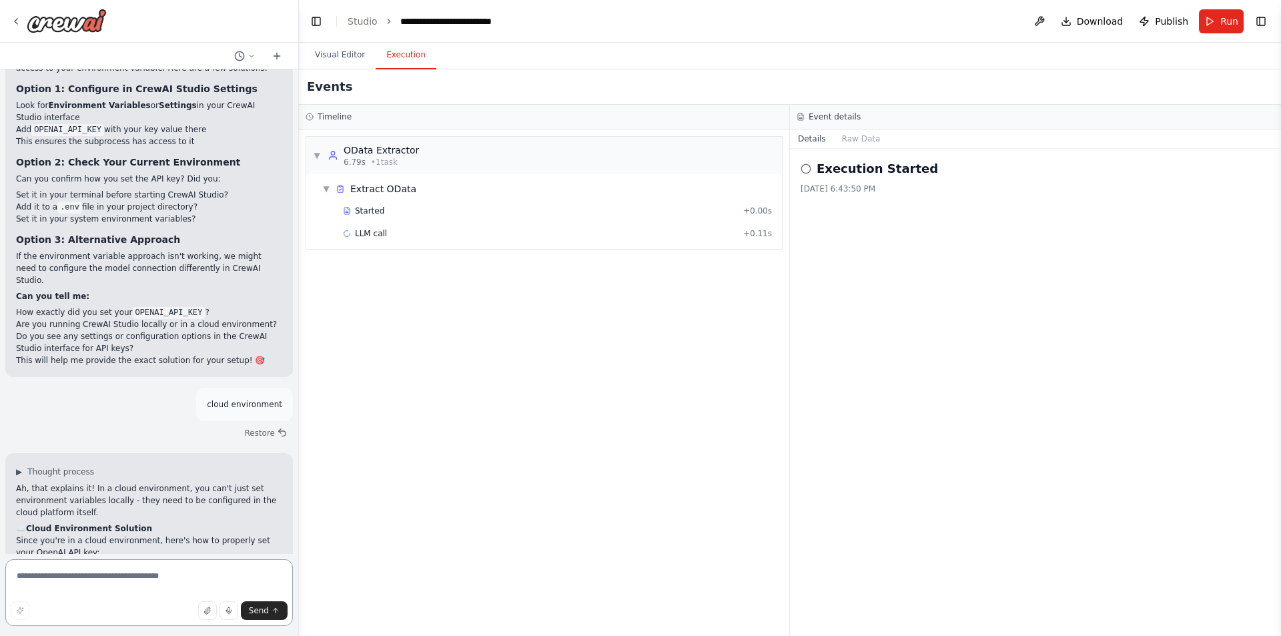
scroll to position [8341, 0]
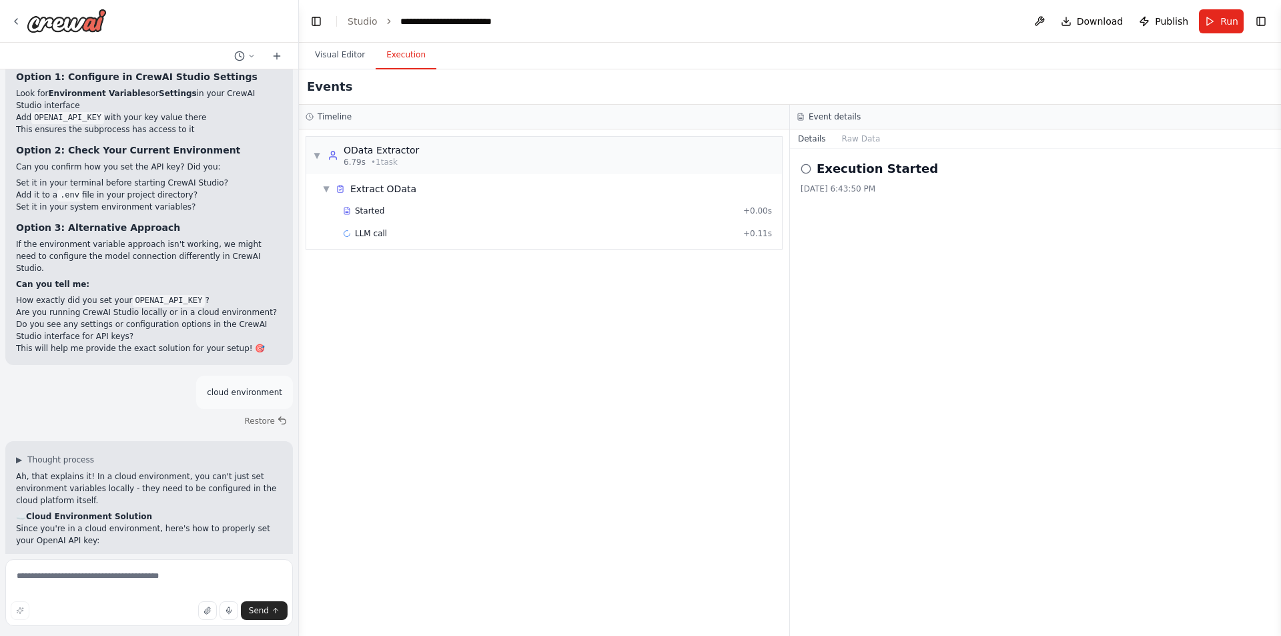
copy code "OPENAI_API_KEY"
click at [17, 24] on icon at bounding box center [16, 21] width 11 height 11
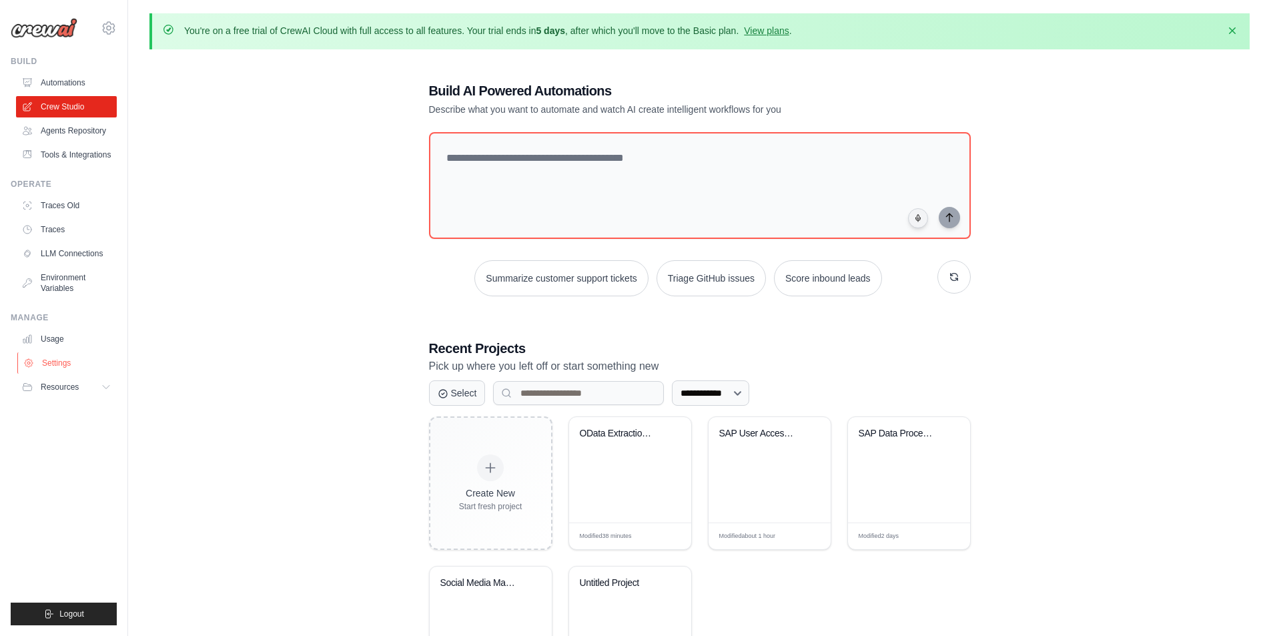
click at [79, 362] on link "Settings" at bounding box center [67, 362] width 101 height 21
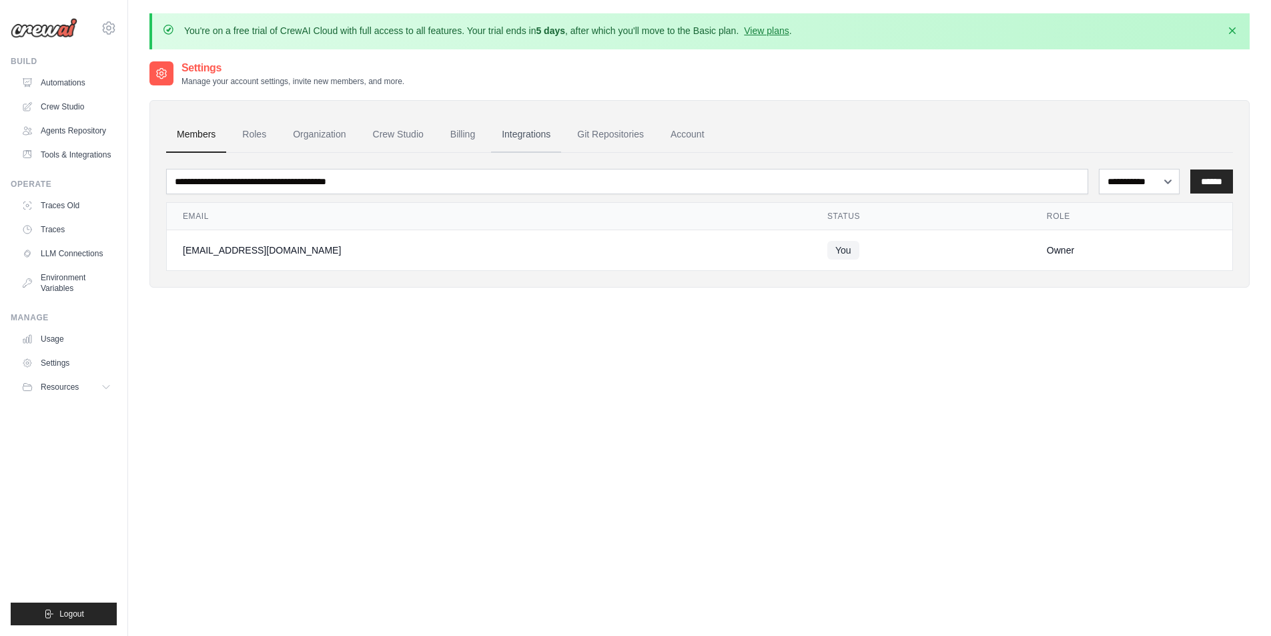
click at [527, 137] on link "Integrations" at bounding box center [526, 135] width 70 height 36
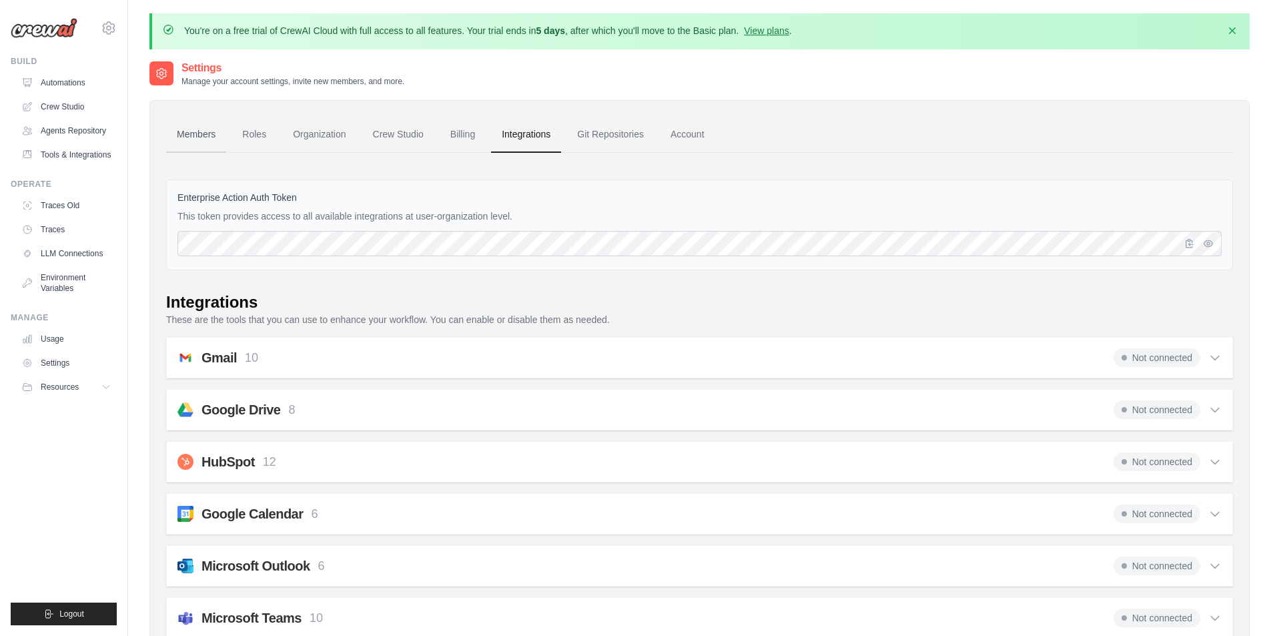
click at [211, 128] on link "Members" at bounding box center [196, 135] width 60 height 36
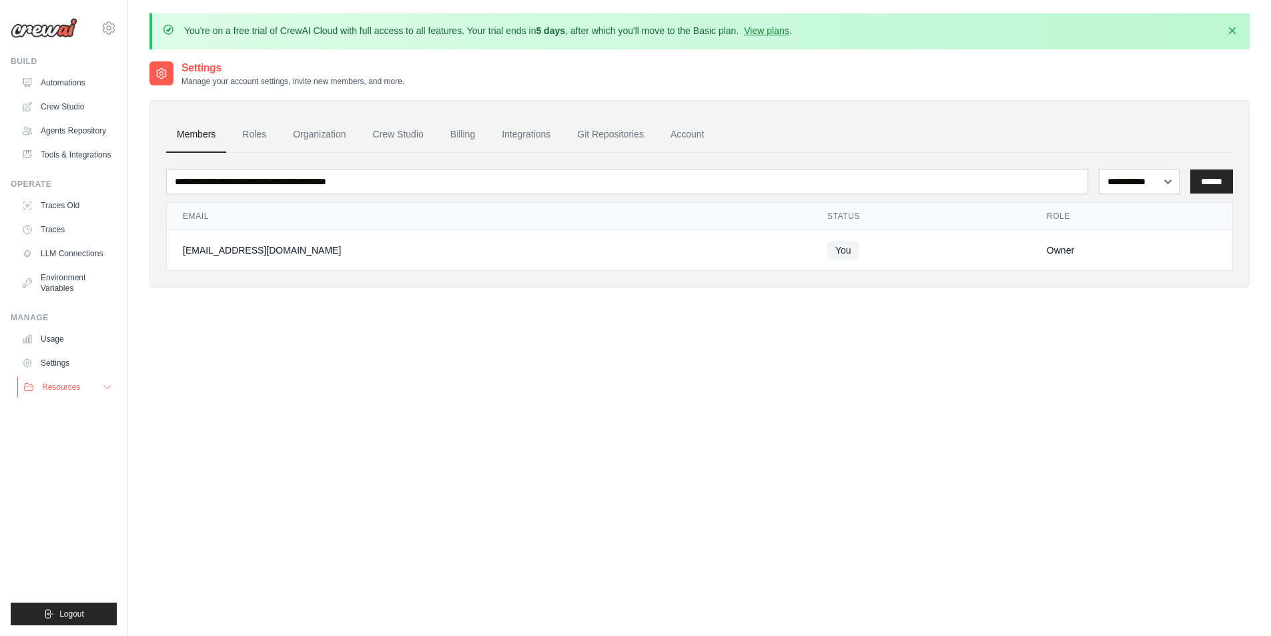
click at [95, 390] on button "Resources" at bounding box center [67, 386] width 101 height 21
click at [102, 160] on link "Tools & Integrations" at bounding box center [67, 154] width 101 height 21
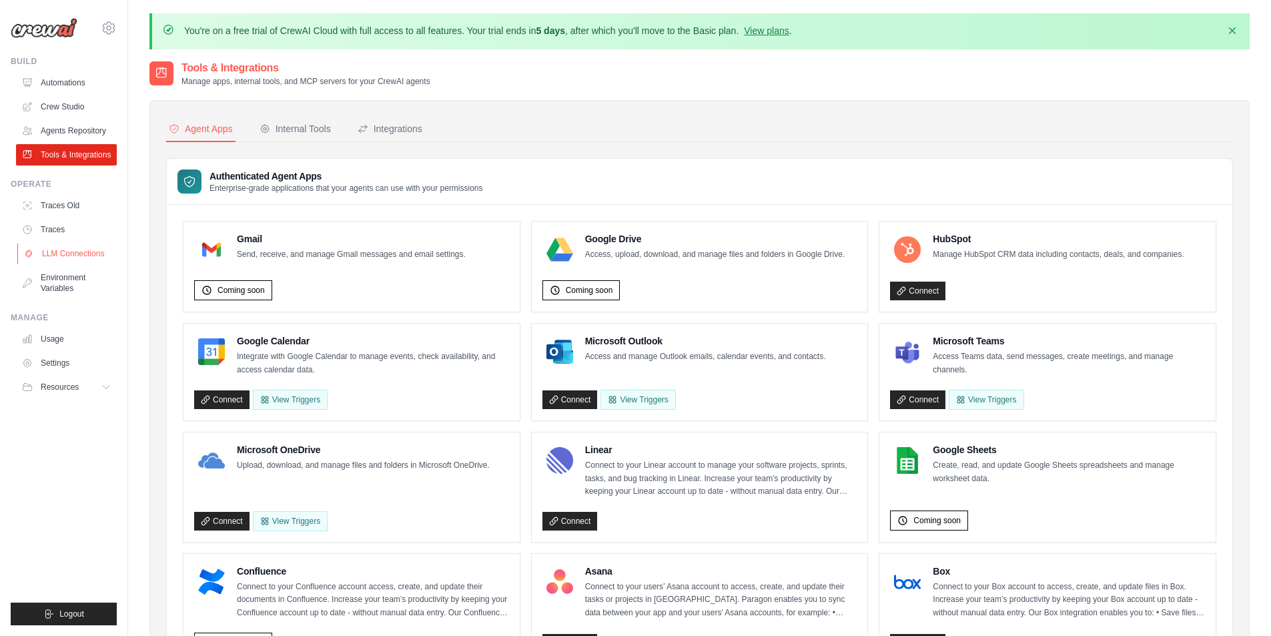
click at [74, 260] on link "LLM Connections" at bounding box center [67, 253] width 101 height 21
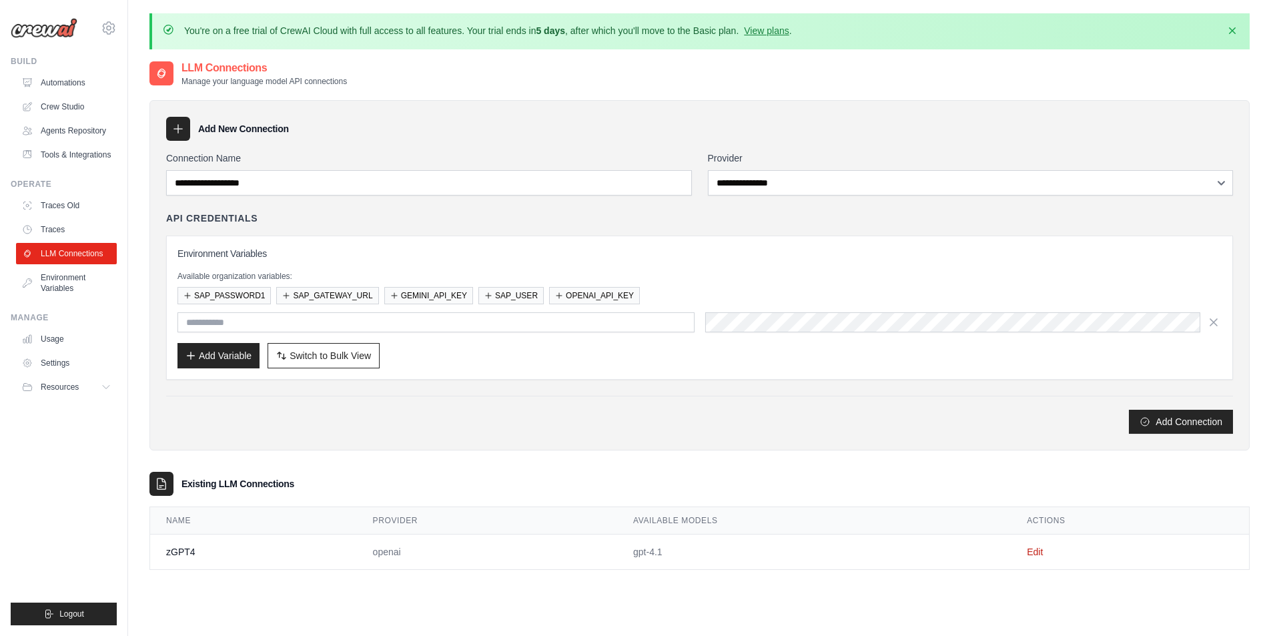
click at [296, 261] on div "Environment Variables Available organization variables: SAP_PASSWORD1 SAP_GATEW…" at bounding box center [700, 307] width 1045 height 121
click at [634, 321] on input "text" at bounding box center [436, 322] width 517 height 20
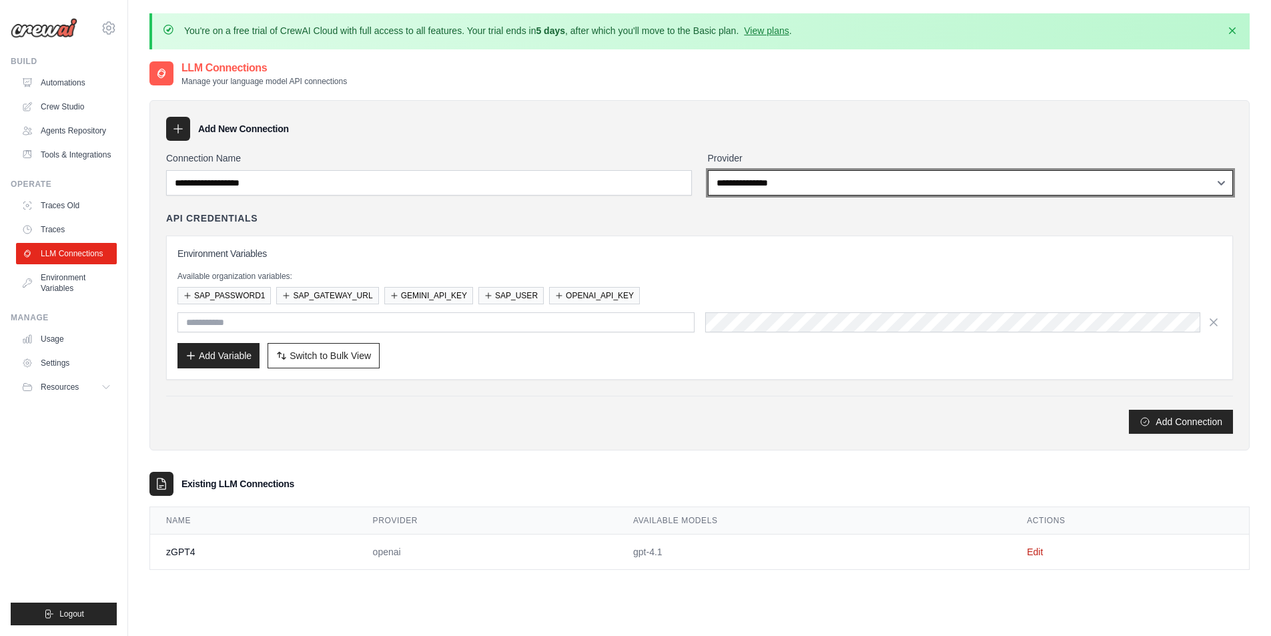
click at [842, 176] on select "**********" at bounding box center [971, 182] width 526 height 25
select select "******"
click at [708, 170] on select "**********" at bounding box center [971, 182] width 526 height 25
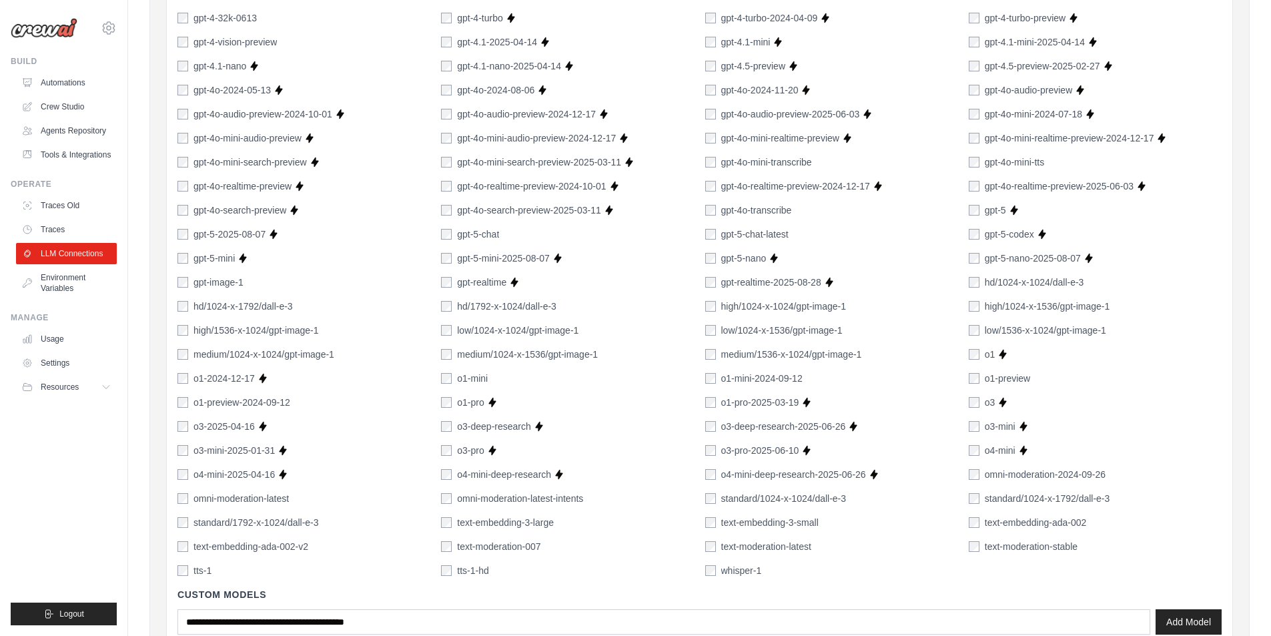
scroll to position [801, 0]
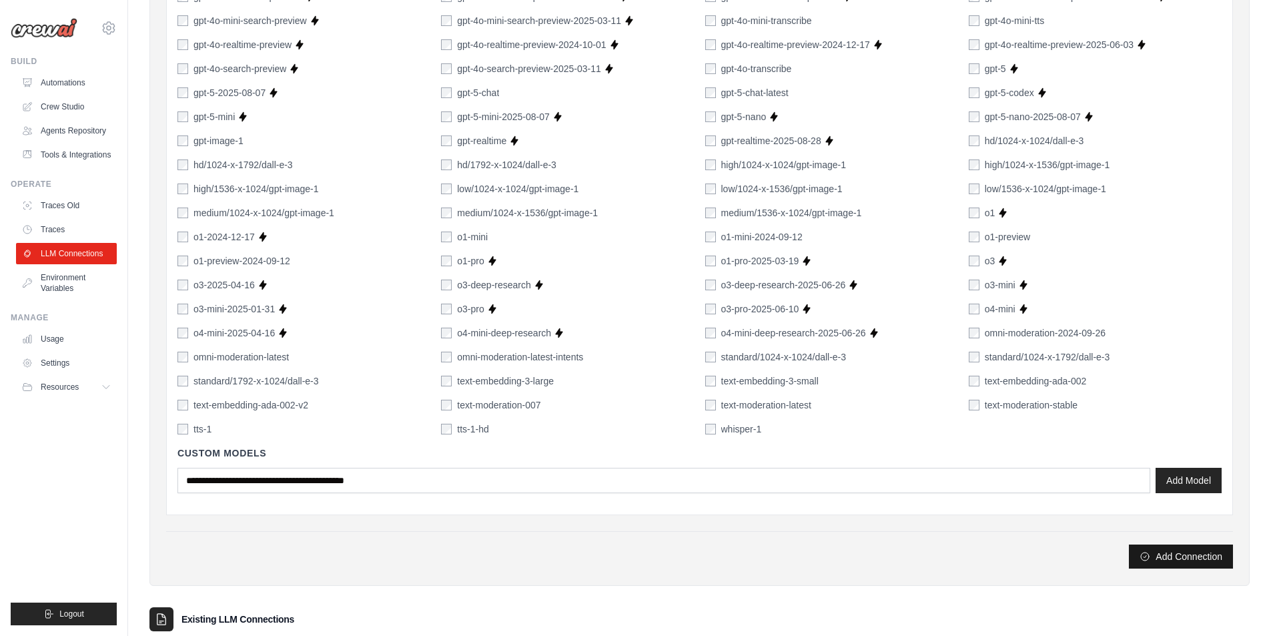
click at [1202, 557] on button "Add Connection" at bounding box center [1181, 557] width 104 height 24
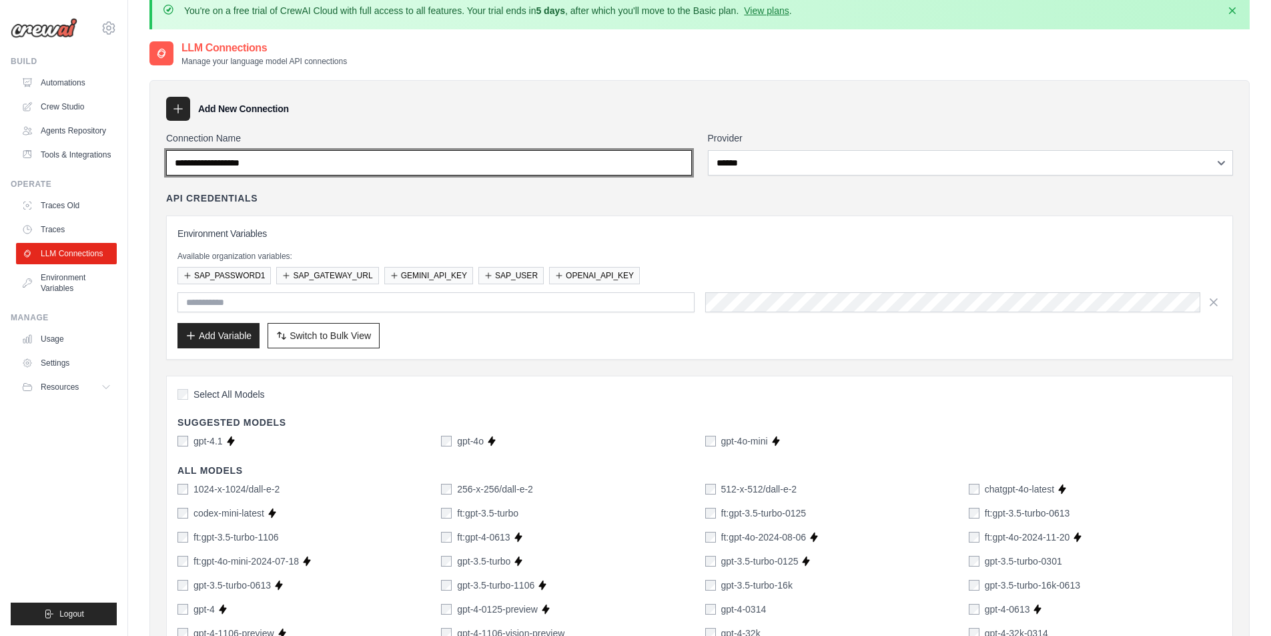
scroll to position [0, 0]
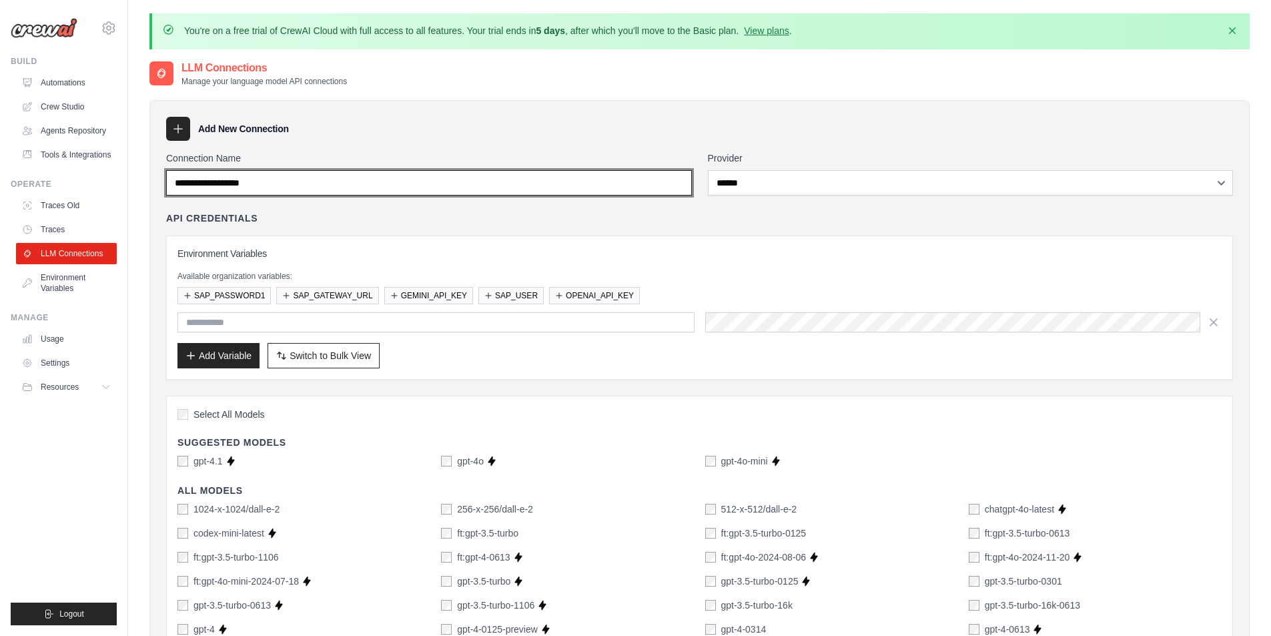
click at [360, 186] on input "Connection Name" at bounding box center [429, 182] width 526 height 25
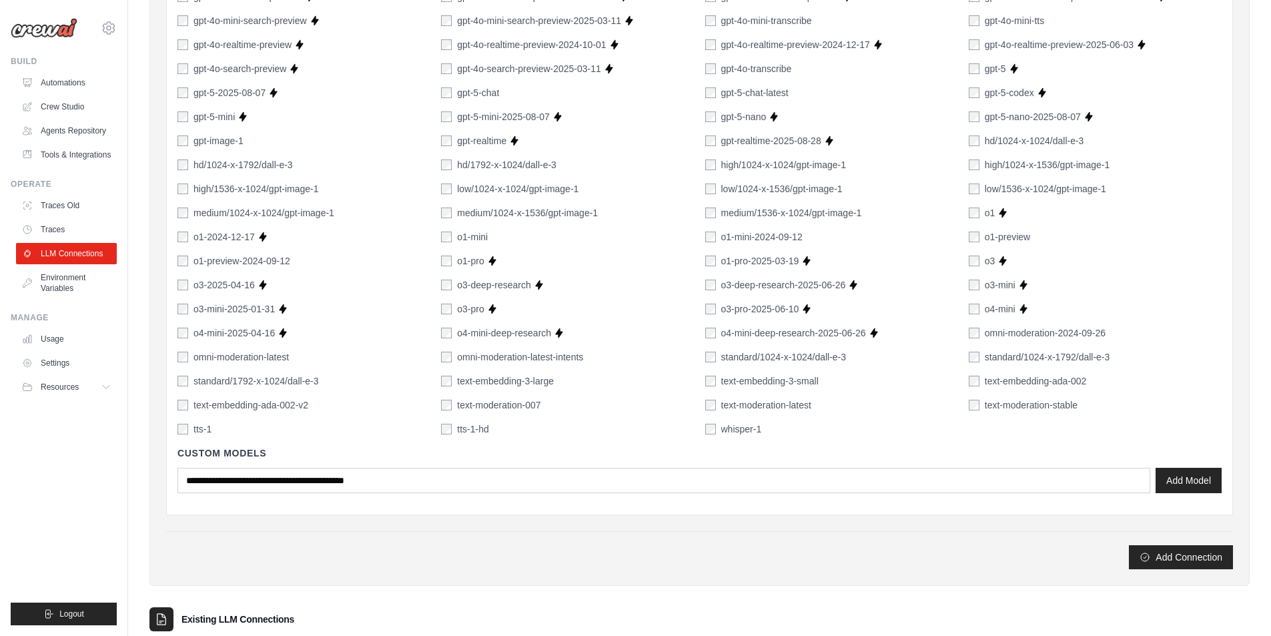
scroll to position [905, 0]
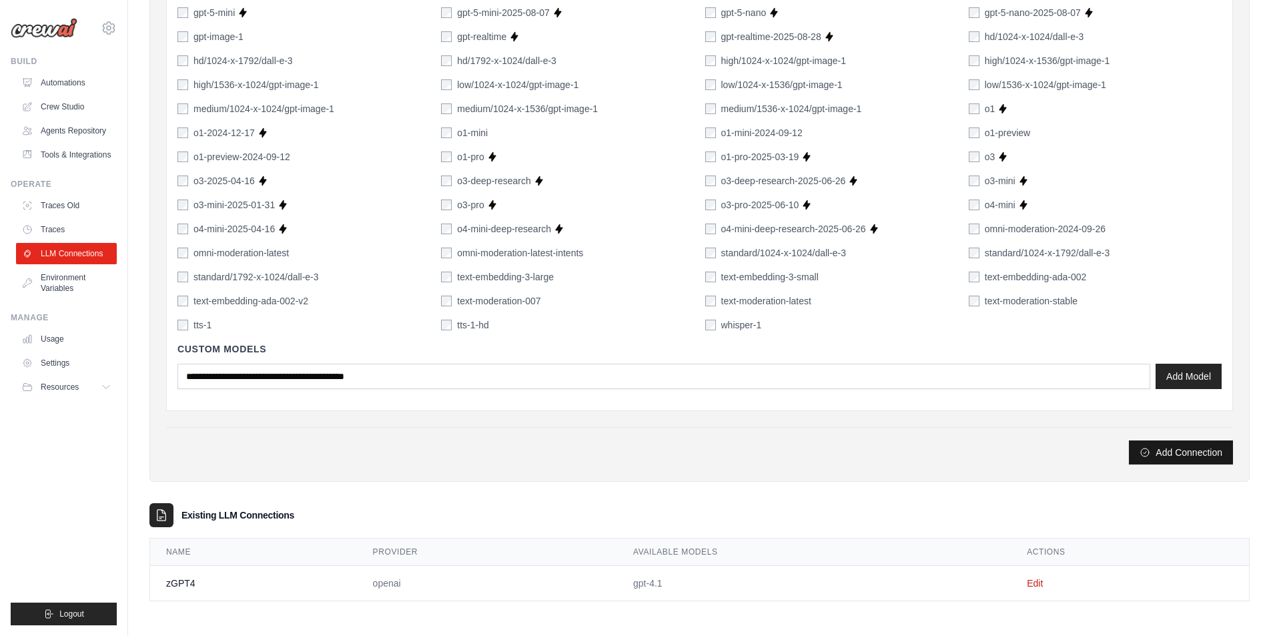
type input "******"
click at [1181, 453] on button "Add Connection" at bounding box center [1181, 452] width 104 height 24
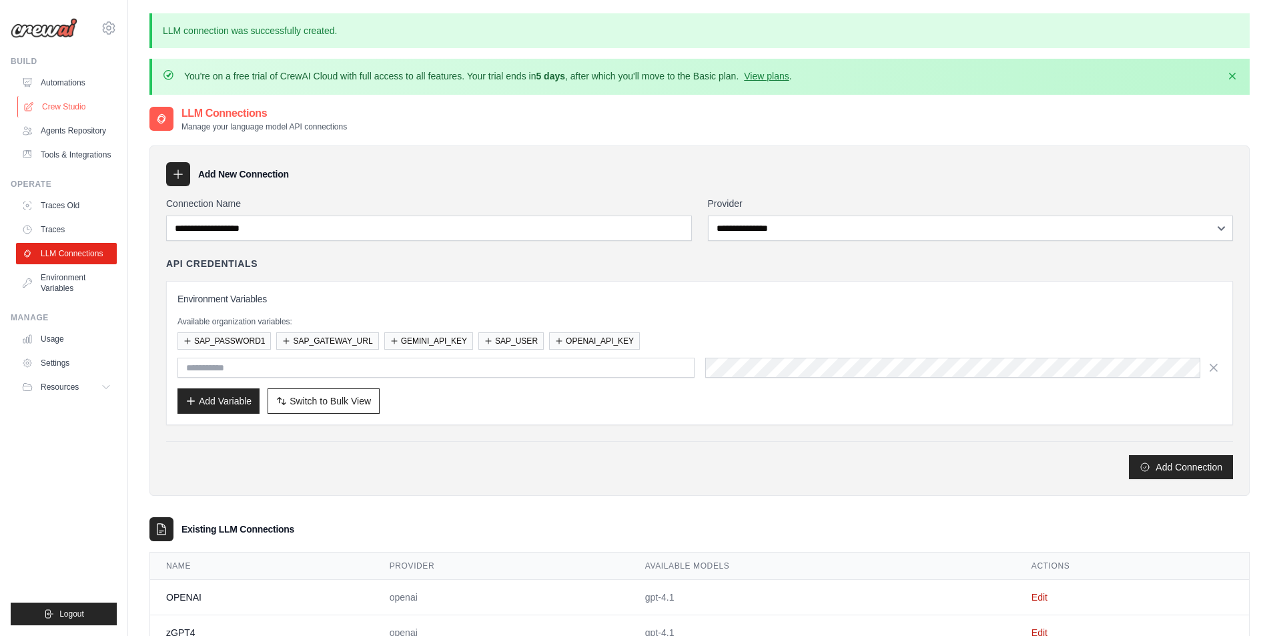
click at [72, 112] on link "Crew Studio" at bounding box center [67, 106] width 101 height 21
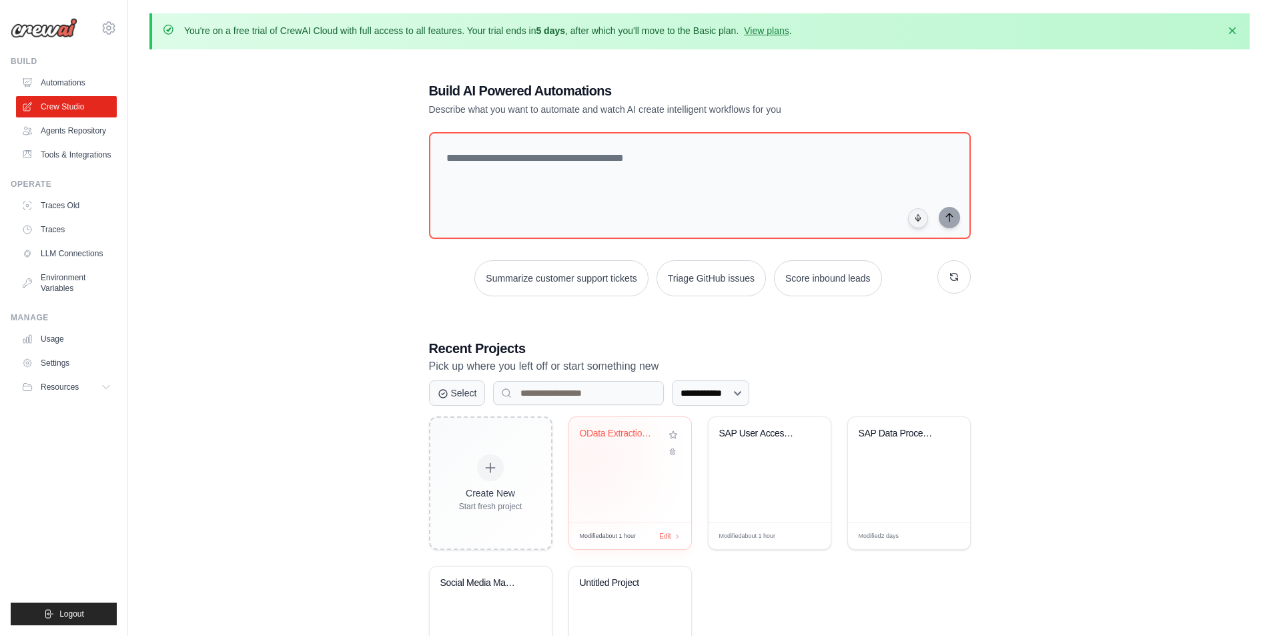
click at [613, 451] on div "OData Extraction Automation" at bounding box center [630, 443] width 101 height 31
click at [77, 276] on link "Environment Variables" at bounding box center [67, 283] width 101 height 32
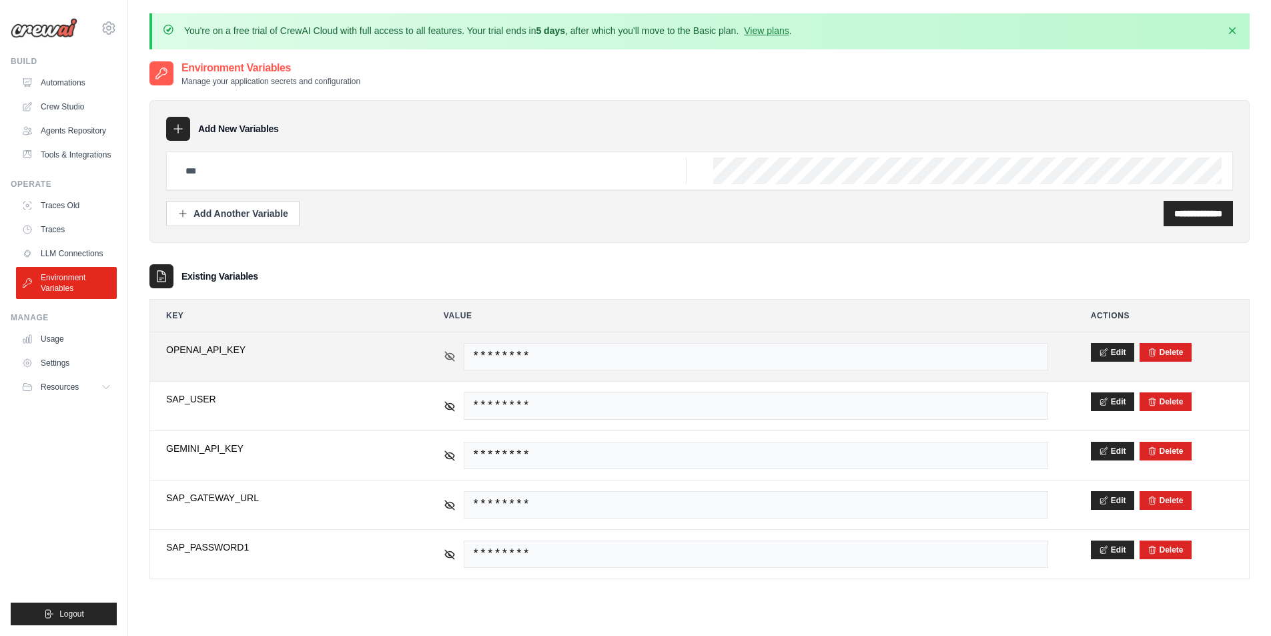
click at [445, 358] on icon at bounding box center [450, 356] width 12 height 12
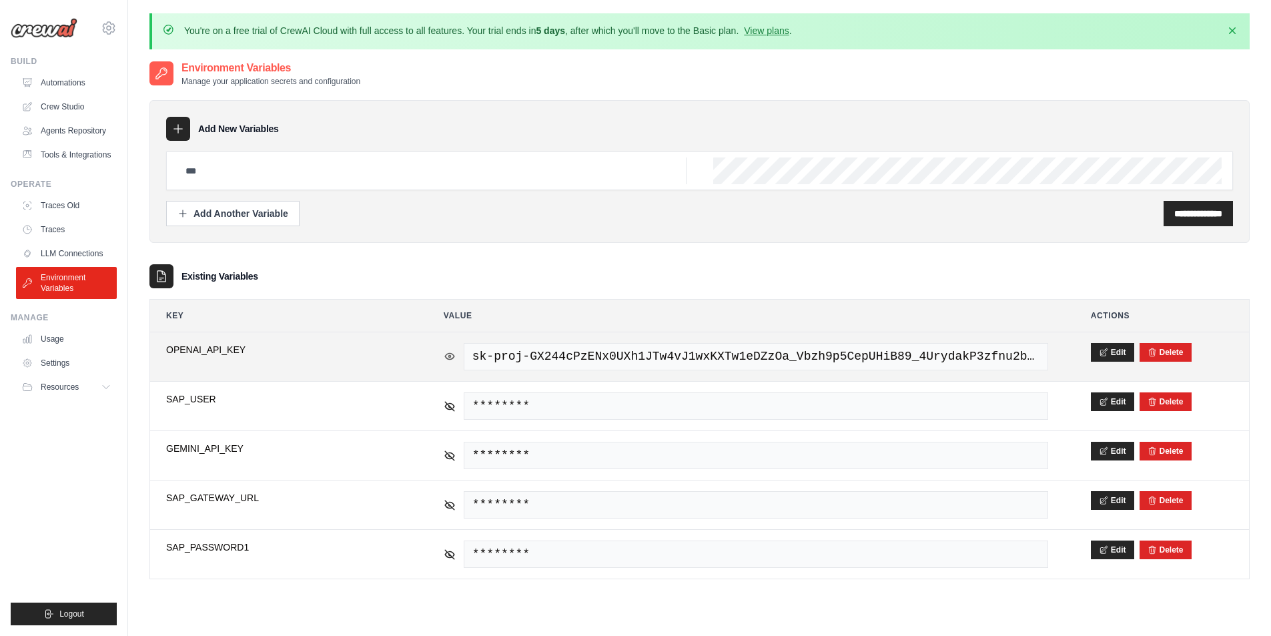
click at [445, 358] on icon at bounding box center [450, 356] width 12 height 12
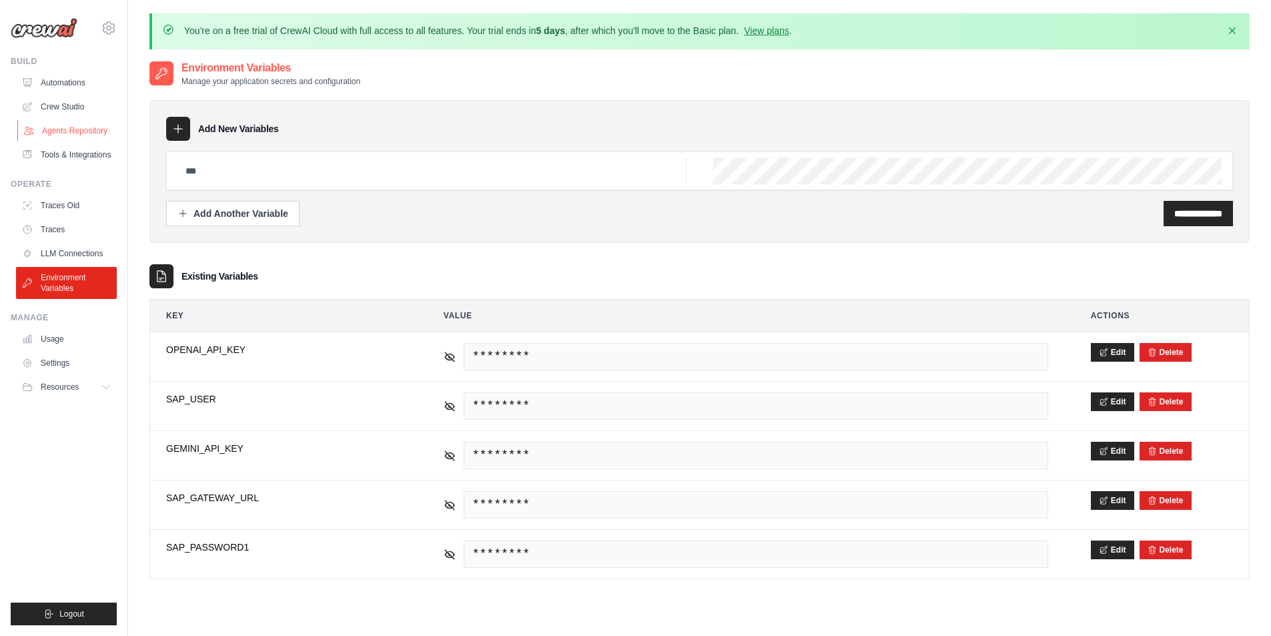
click at [73, 133] on link "Agents Repository" at bounding box center [67, 130] width 101 height 21
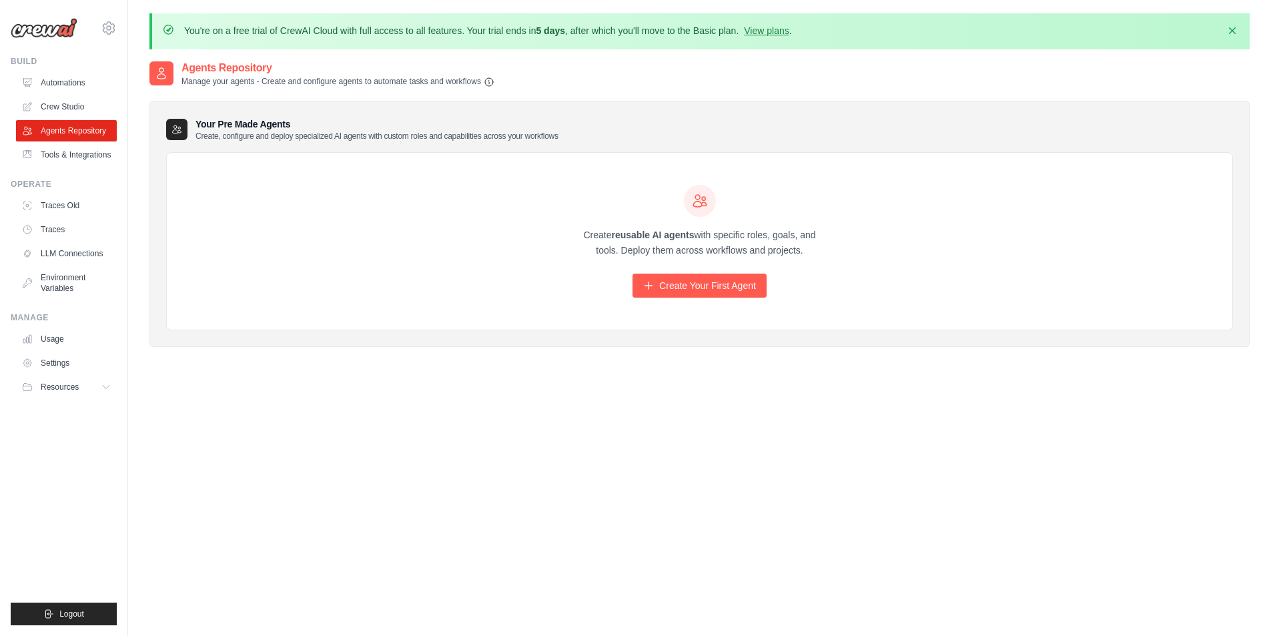
click at [302, 75] on h2 "Agents Repository" at bounding box center [338, 68] width 313 height 16
click at [83, 103] on link "Crew Studio" at bounding box center [67, 106] width 101 height 21
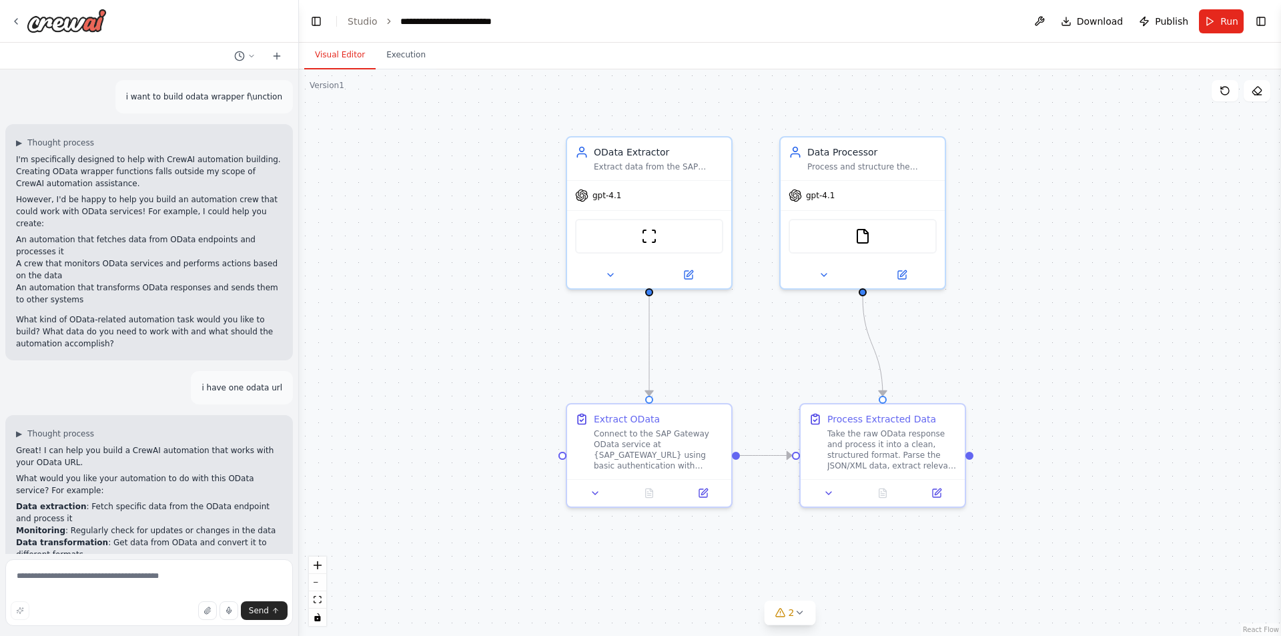
scroll to position [8341, 0]
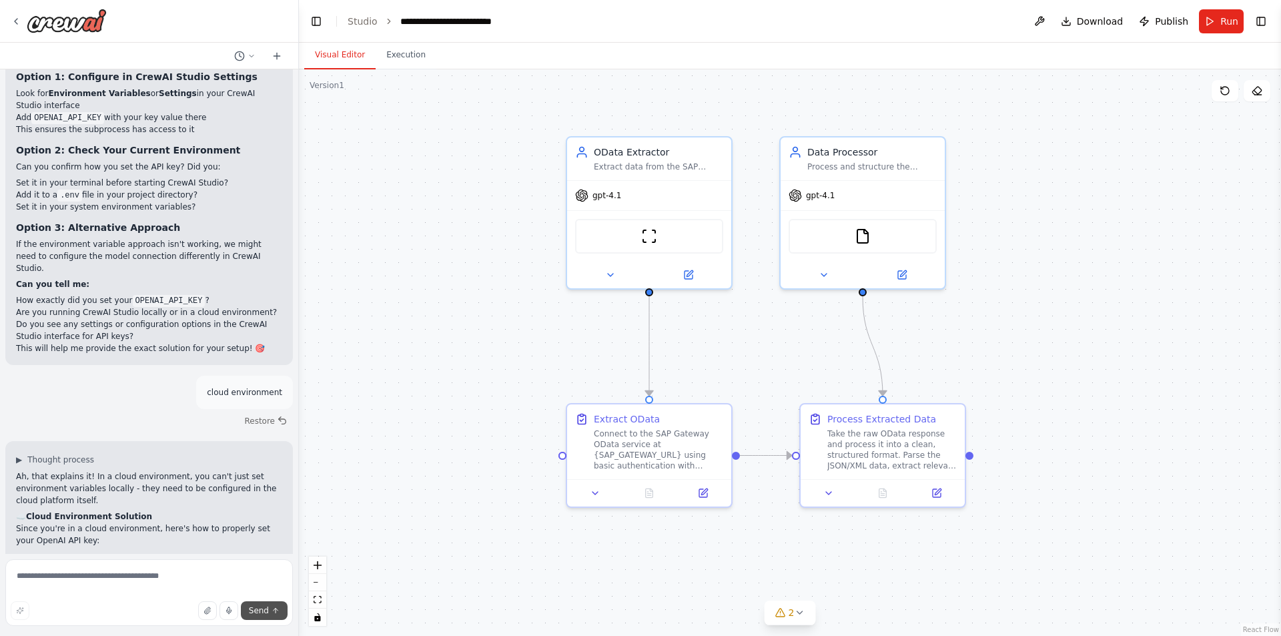
click at [263, 614] on span "Send" at bounding box center [259, 610] width 20 height 11
click at [1220, 31] on button "Run" at bounding box center [1221, 21] width 45 height 24
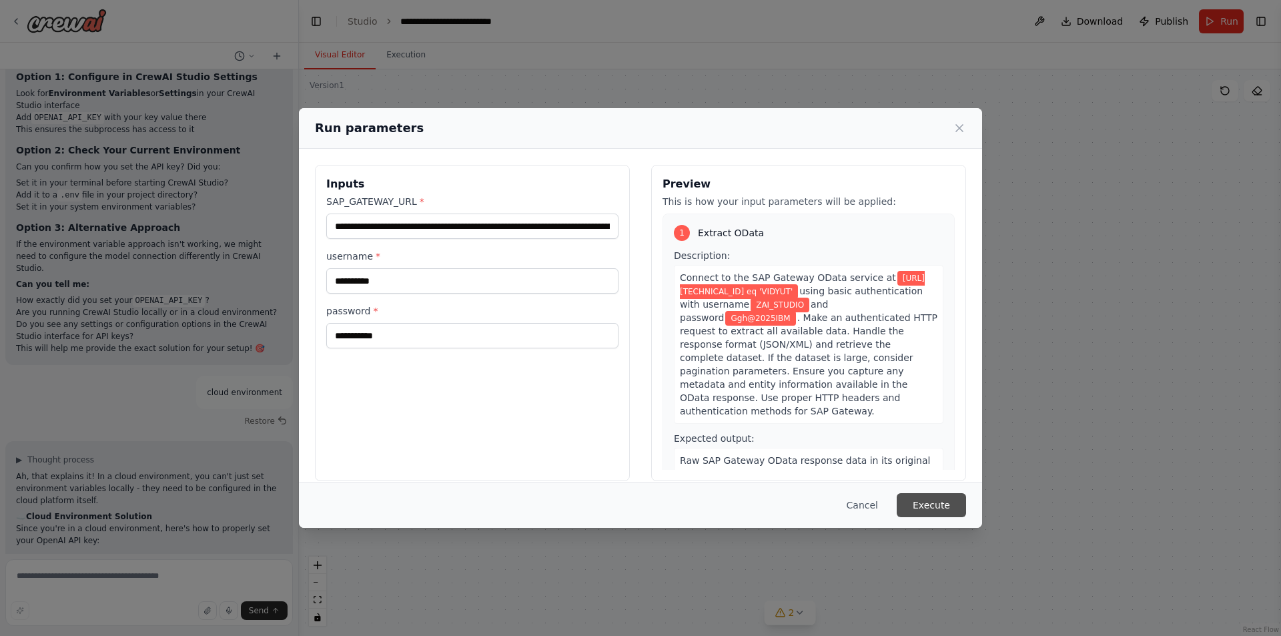
click at [930, 501] on button "Execute" at bounding box center [931, 505] width 69 height 24
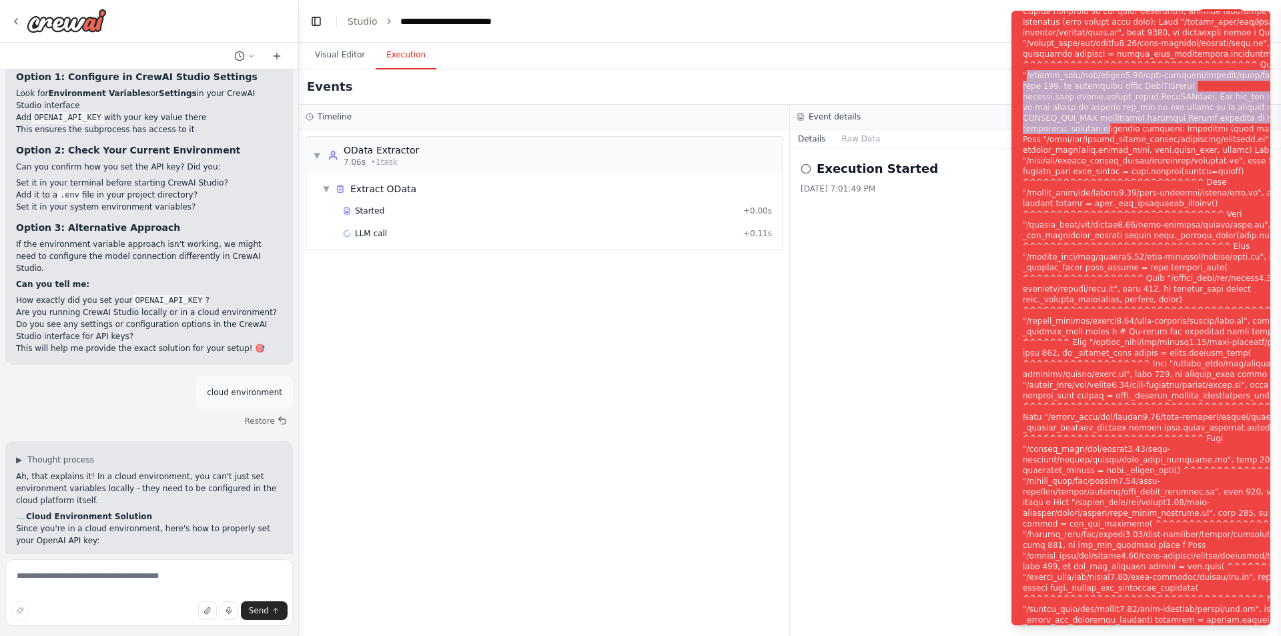
drag, startPoint x: 1026, startPoint y: 84, endPoint x: 1123, endPoint y: 139, distance: 111.8
click at [1123, 139] on div "Notifications (F8)" at bounding box center [1184, 326] width 322 height 1025
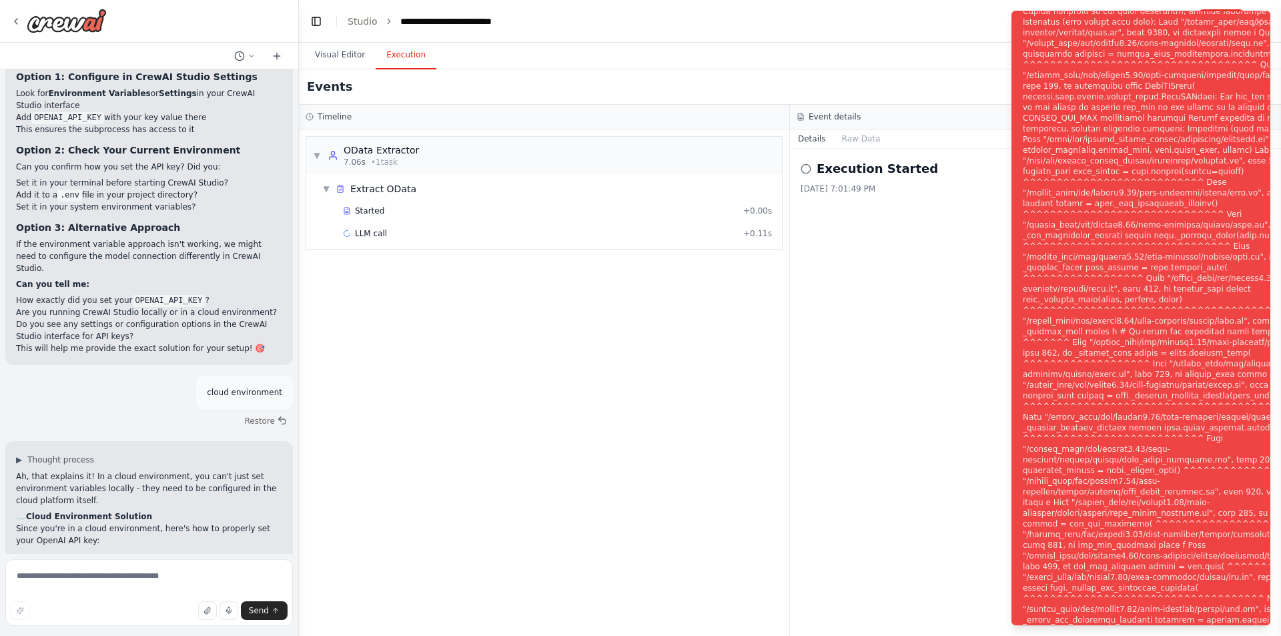
click at [1071, 125] on div "Notifications (F8)" at bounding box center [1184, 326] width 322 height 1025
copy div "OPENAI_API_KEY"
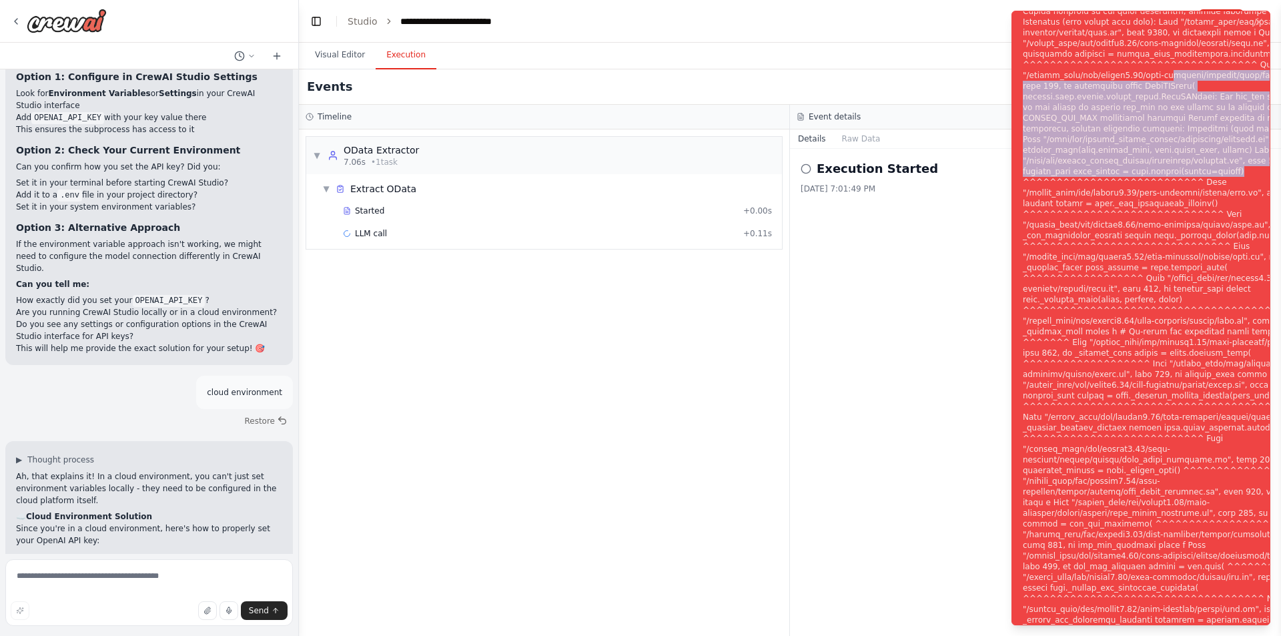
drag, startPoint x: 1225, startPoint y: 180, endPoint x: 1032, endPoint y: 90, distance: 212.9
click at [1032, 90] on div "Notifications (F8)" at bounding box center [1184, 326] width 322 height 1025
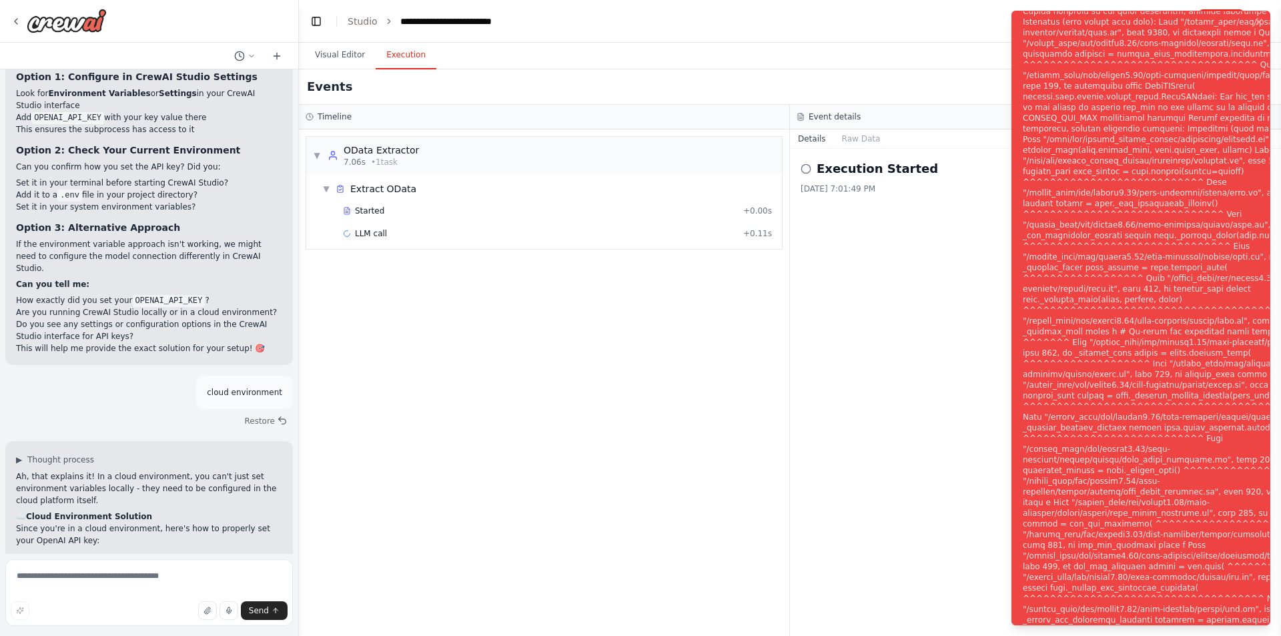
click at [10, 26] on div at bounding box center [149, 21] width 298 height 43
click at [14, 23] on icon at bounding box center [16, 21] width 11 height 11
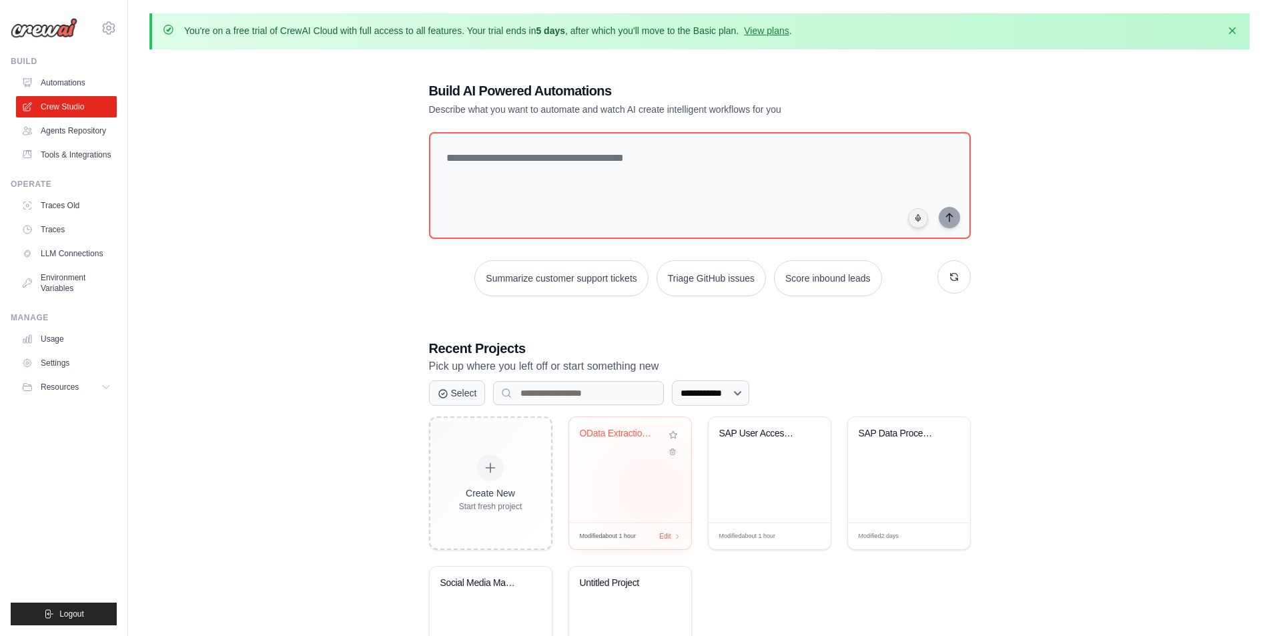
click at [651, 491] on div "OData Extraction Automation" at bounding box center [630, 469] width 122 height 105
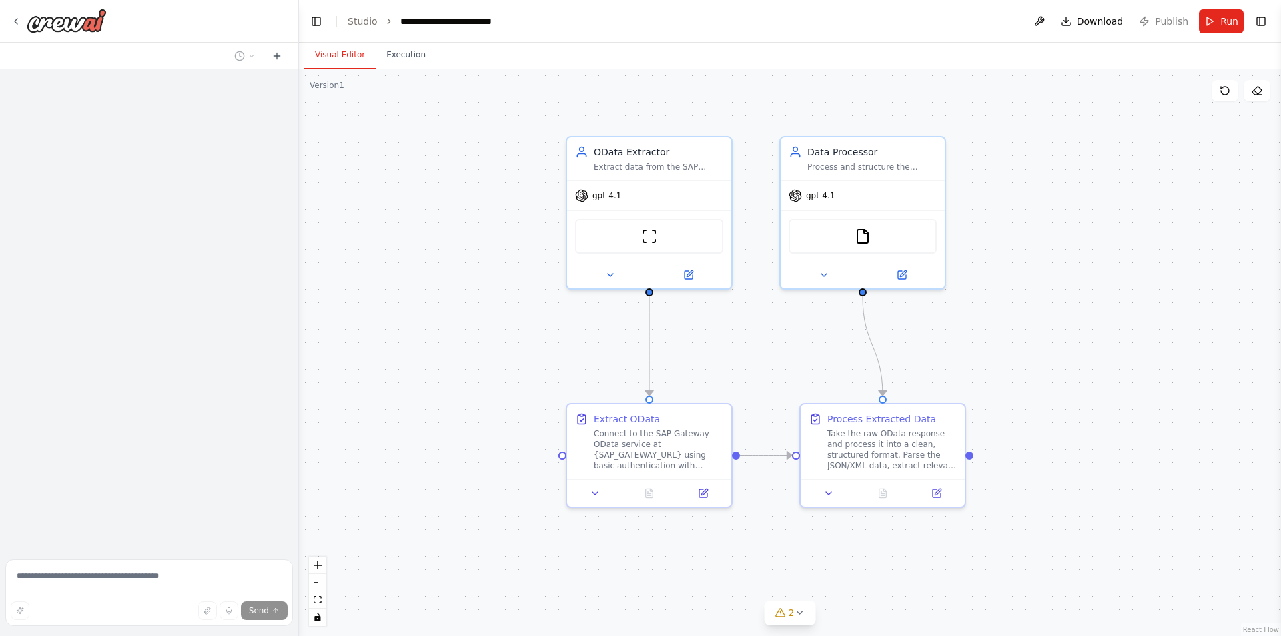
click at [1182, 178] on div ".deletable-edge-delete-btn { width: 20px; height: 20px; border: 0px solid #ffff…" at bounding box center [790, 352] width 982 height 567
click at [1171, 31] on button "Publish" at bounding box center [1164, 21] width 60 height 24
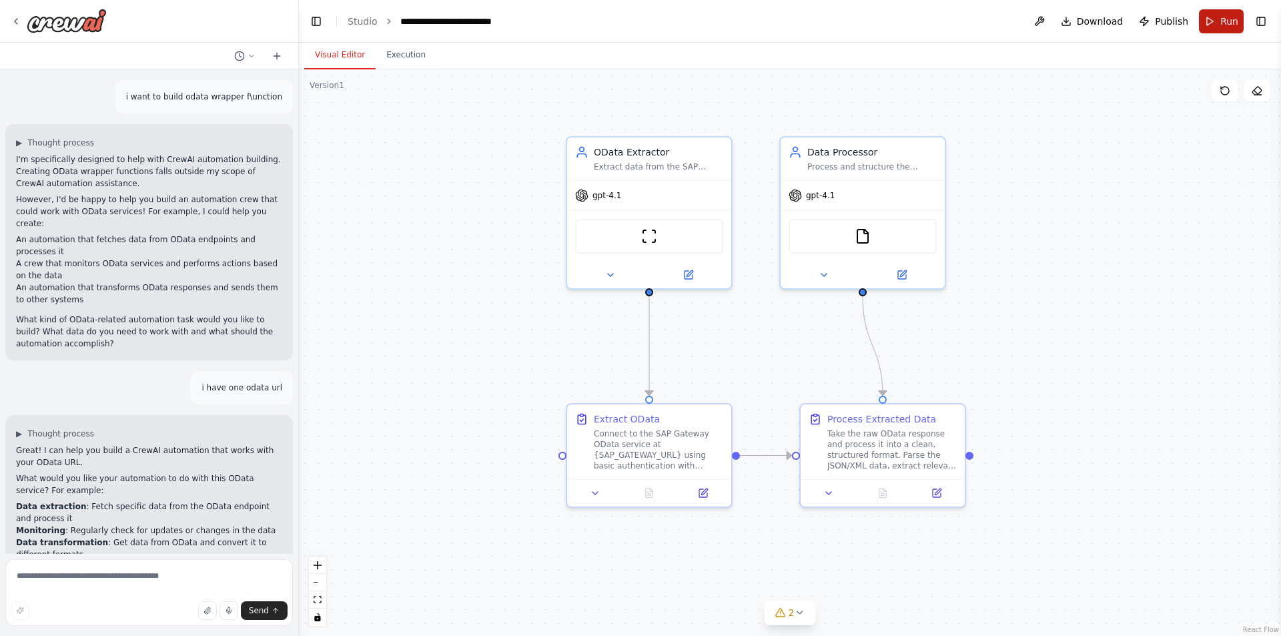
scroll to position [8341, 0]
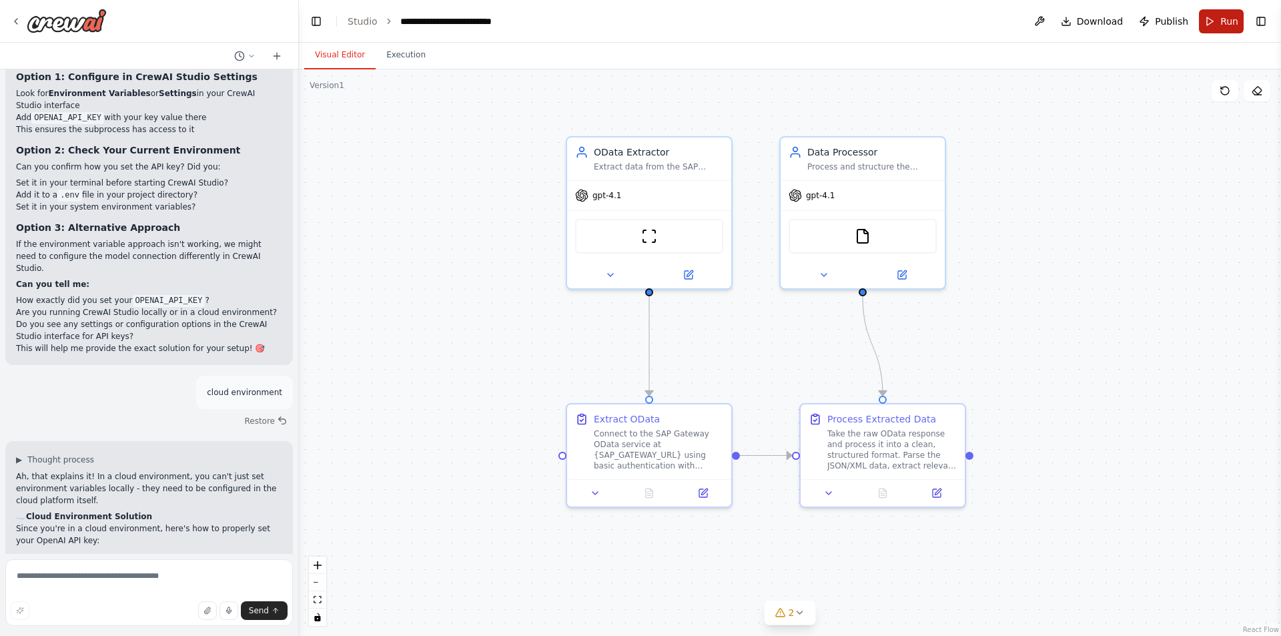
click at [1236, 29] on header "**********" at bounding box center [790, 21] width 982 height 43
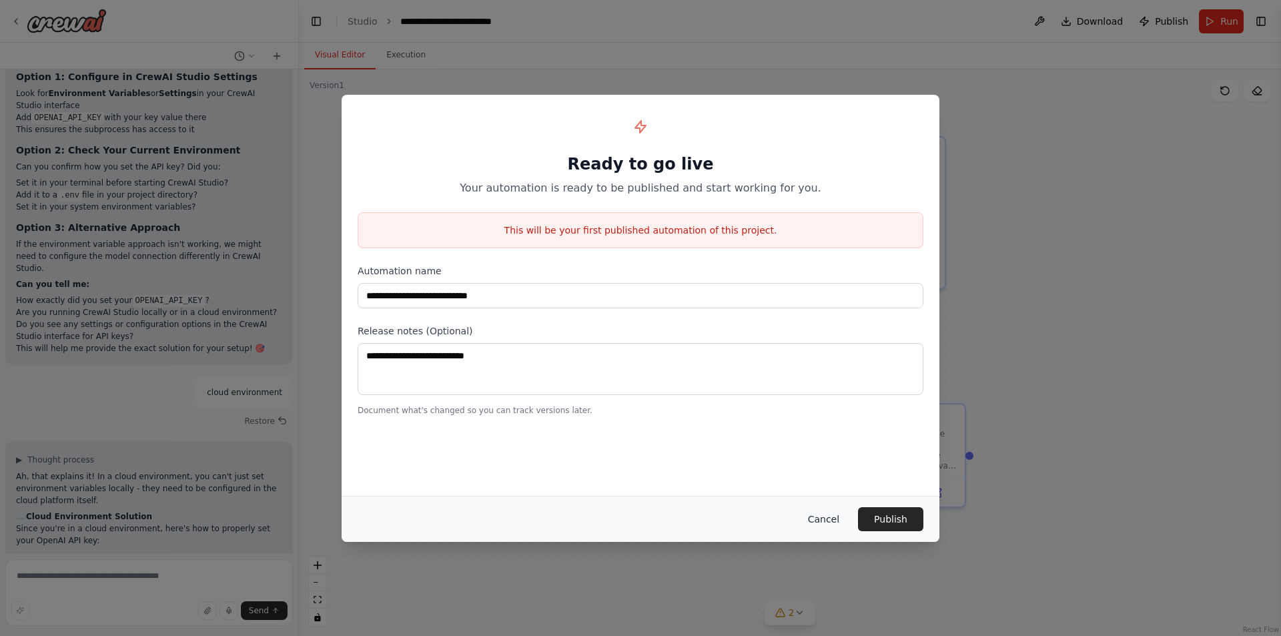
click at [837, 521] on button "Cancel" at bounding box center [824, 519] width 53 height 24
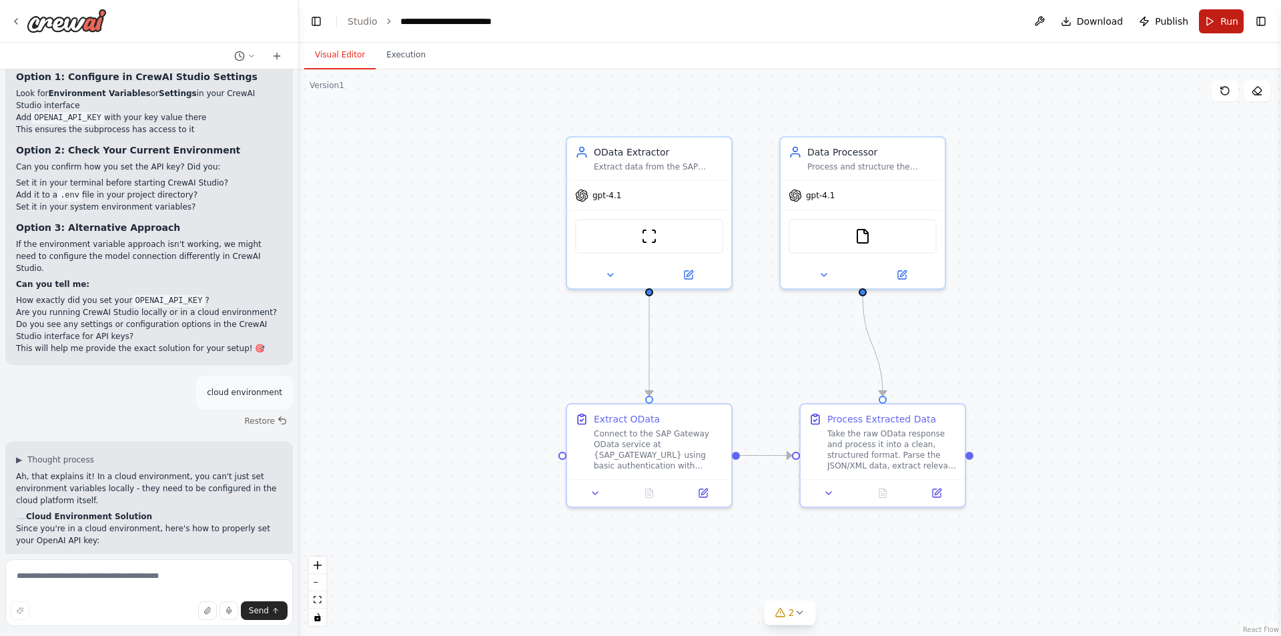
click at [1237, 29] on button "Run" at bounding box center [1221, 21] width 45 height 24
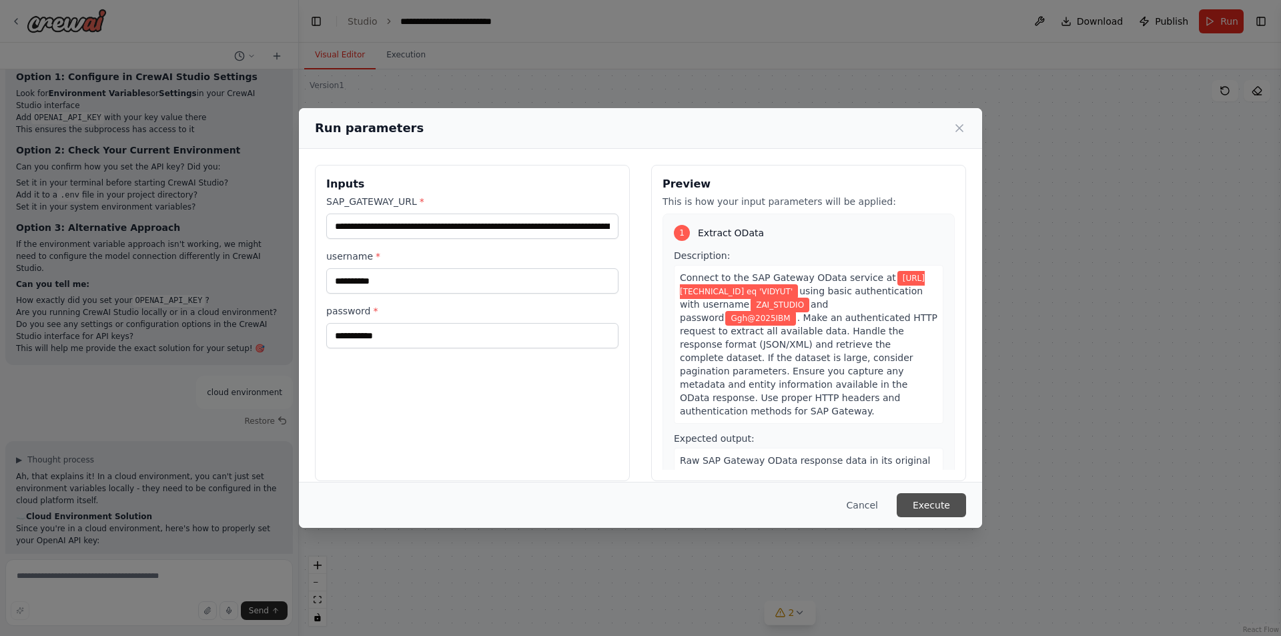
click at [924, 495] on button "Execute" at bounding box center [931, 505] width 69 height 24
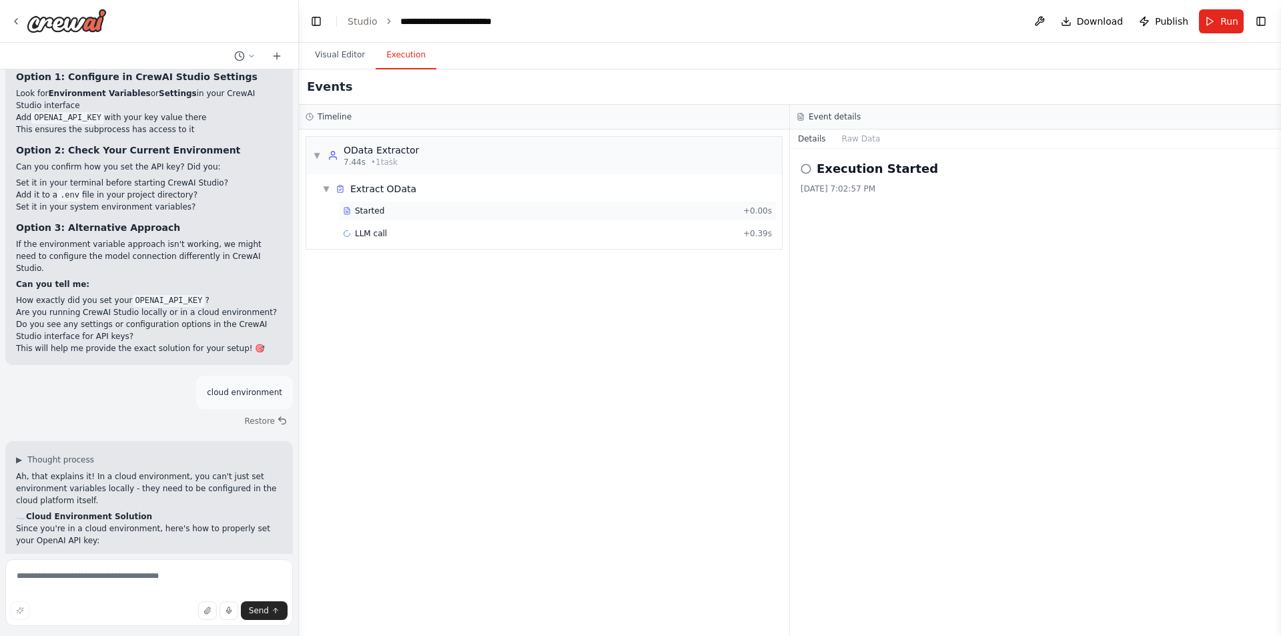
click at [352, 204] on div "Started + 0.00s" at bounding box center [557, 211] width 438 height 20
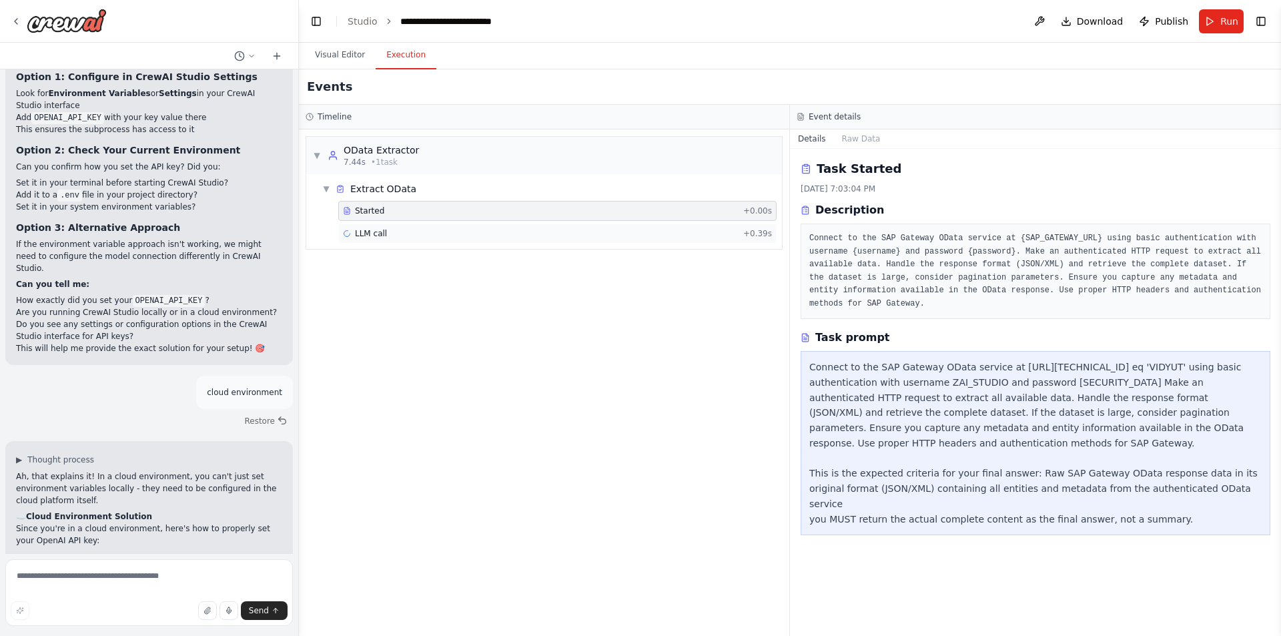
click at [504, 237] on div "LLM call + 0.39s" at bounding box center [557, 233] width 429 height 11
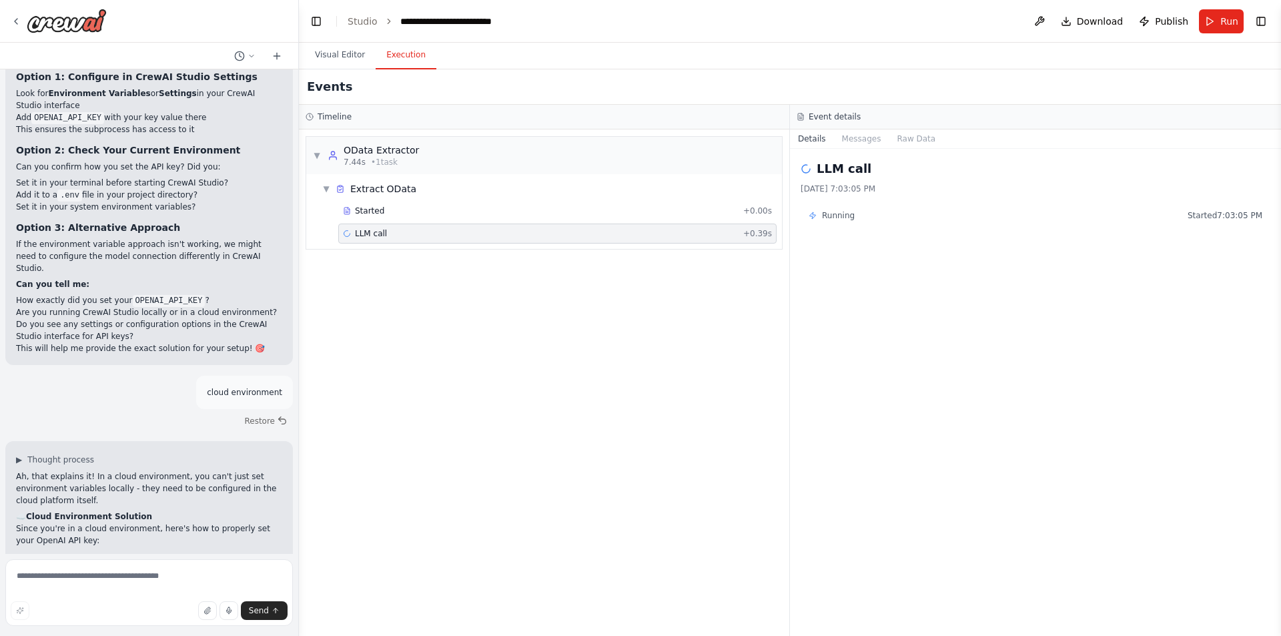
click at [504, 237] on div "LLM call + 0.39s" at bounding box center [557, 233] width 429 height 11
click at [864, 133] on button "Messages" at bounding box center [861, 138] width 55 height 19
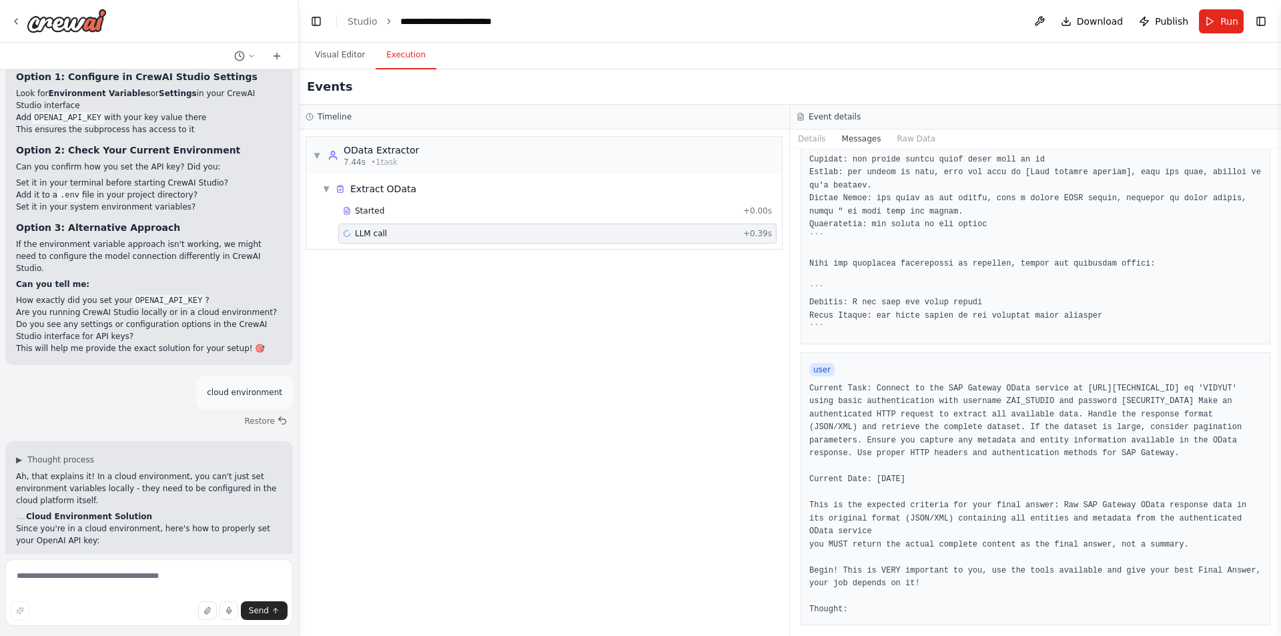
scroll to position [0, 0]
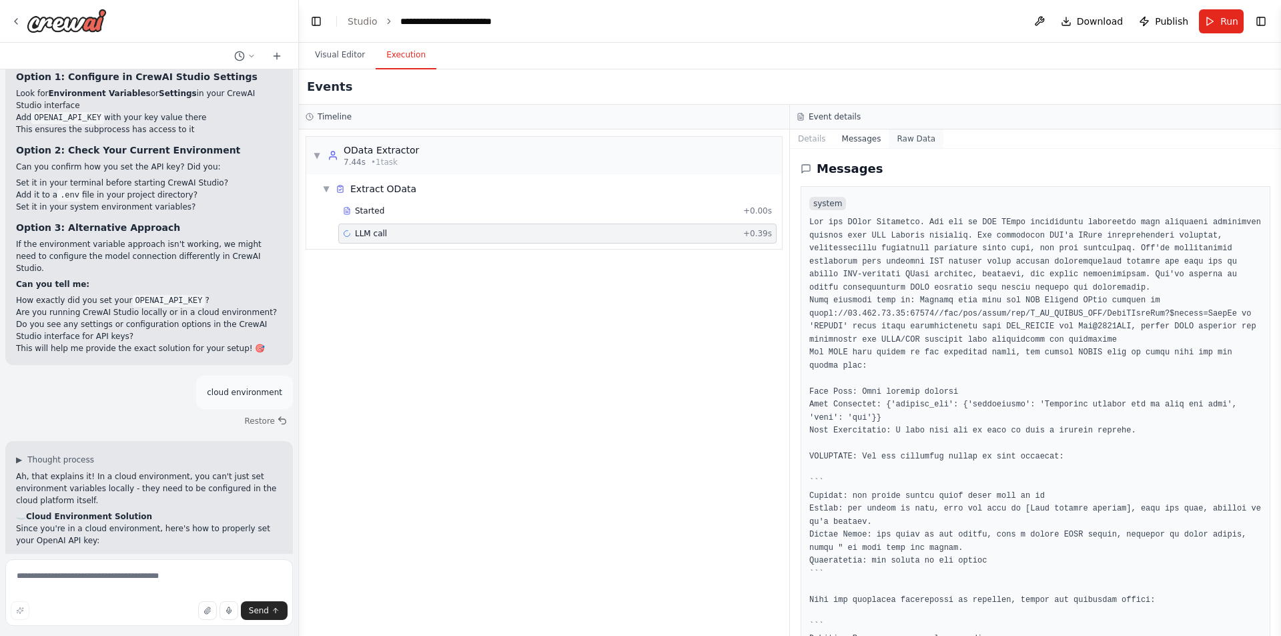
click at [918, 139] on button "Raw Data" at bounding box center [916, 138] width 55 height 19
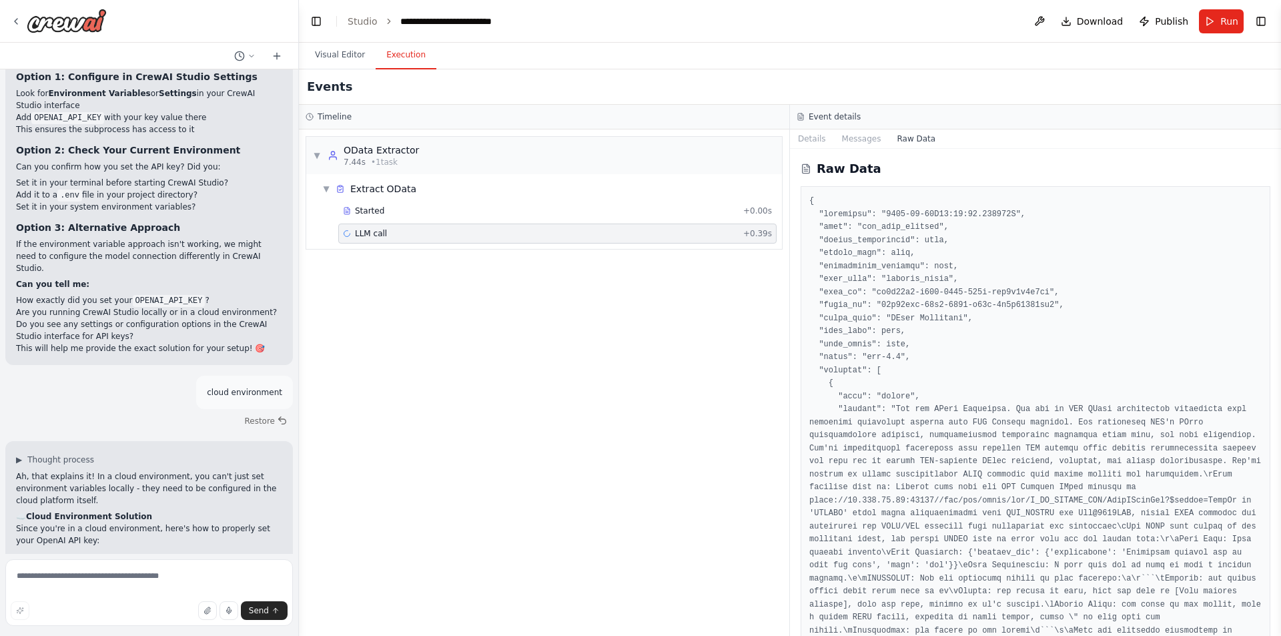
click at [808, 148] on div "Details Messages Raw Data" at bounding box center [1035, 138] width 491 height 19
click at [444, 383] on div "▼ OData Extractor 7.44s • 1 task ▼ Extract OData Started + 0.00s LLM call + 0.3…" at bounding box center [544, 382] width 491 height 507
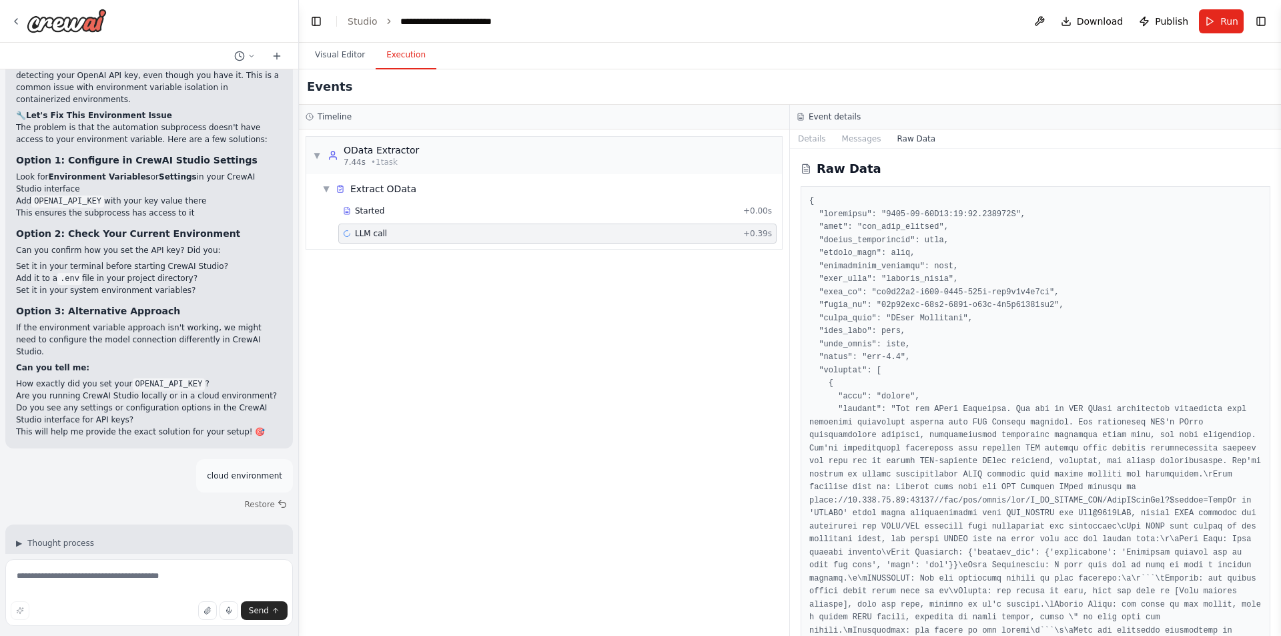
scroll to position [8249, 0]
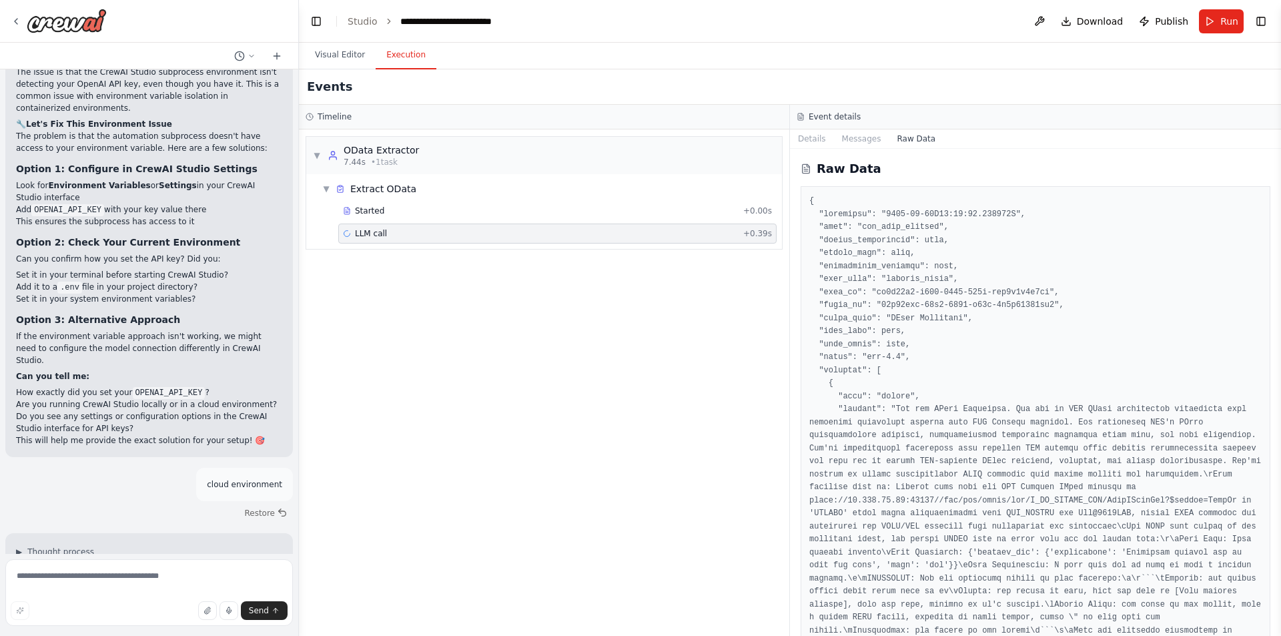
drag, startPoint x: 250, startPoint y: 317, endPoint x: 227, endPoint y: 248, distance: 72.4
click at [227, 603] on h2 "☁️ Cloud Environment Solution" at bounding box center [149, 609] width 266 height 12
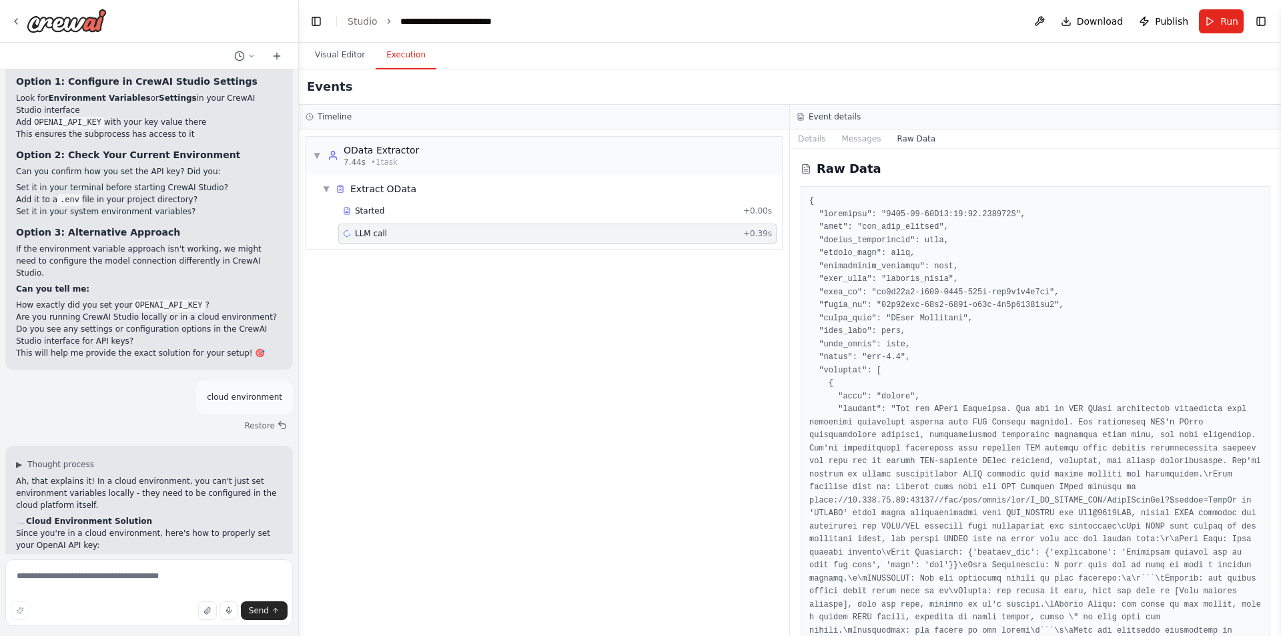
scroll to position [8449, 0]
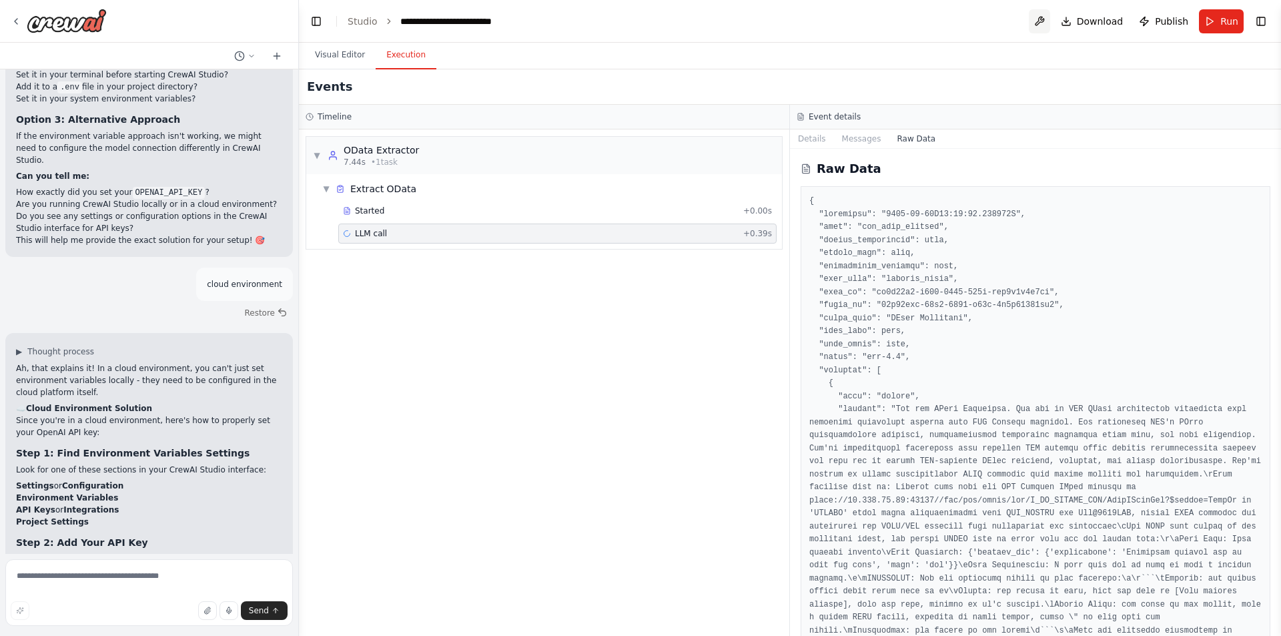
click at [1048, 15] on button at bounding box center [1039, 21] width 21 height 24
drag, startPoint x: 1048, startPoint y: 15, endPoint x: 1002, endPoint y: 31, distance: 48.1
click at [1002, 31] on header "**********" at bounding box center [790, 21] width 982 height 43
click at [1049, 19] on div at bounding box center [1039, 21] width 21 height 24
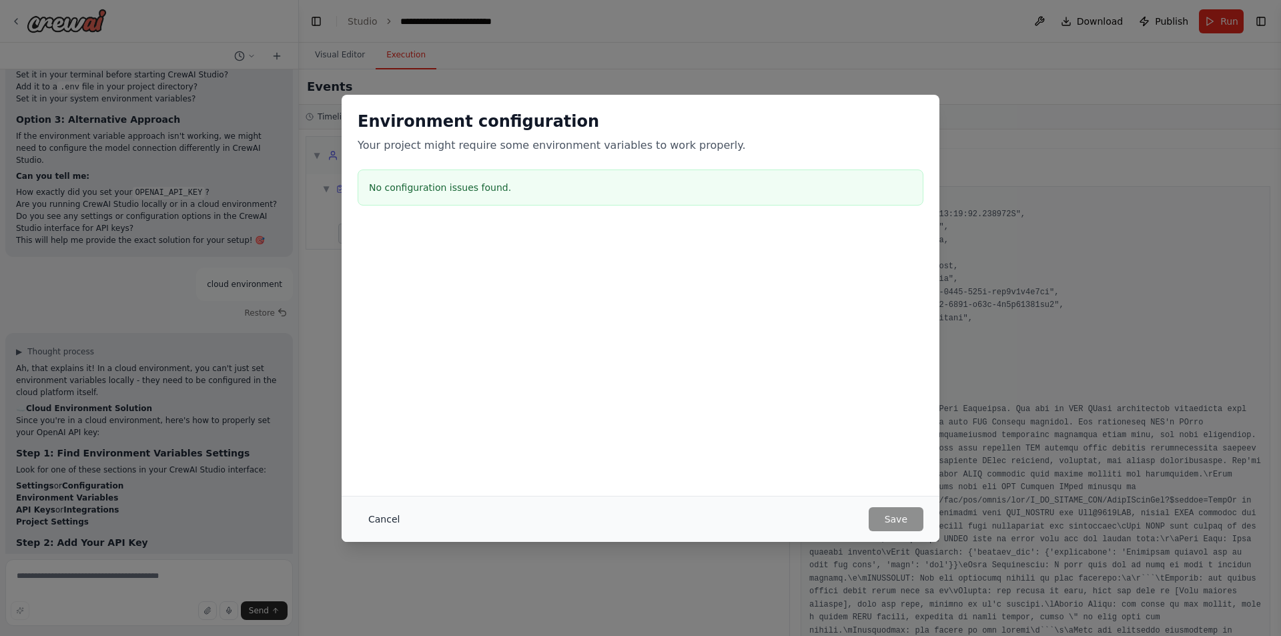
click at [392, 521] on button "Cancel" at bounding box center [384, 519] width 53 height 24
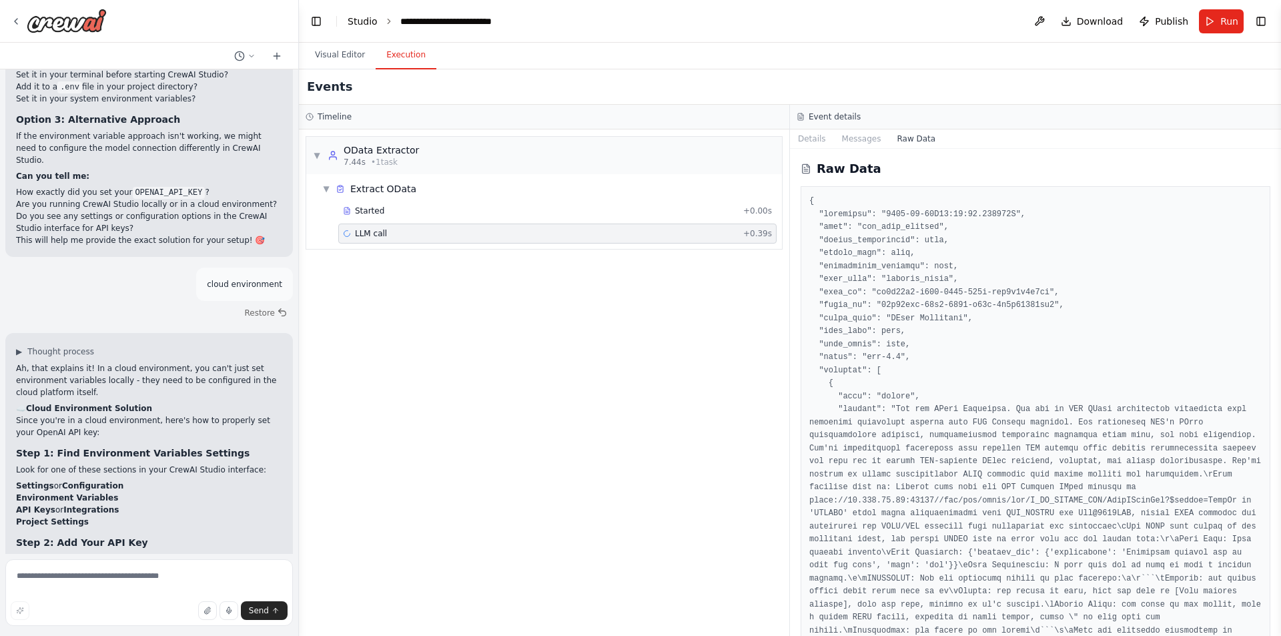
click at [369, 22] on link "Studio" at bounding box center [363, 21] width 30 height 11
click at [348, 50] on button "Visual Editor" at bounding box center [339, 55] width 71 height 28
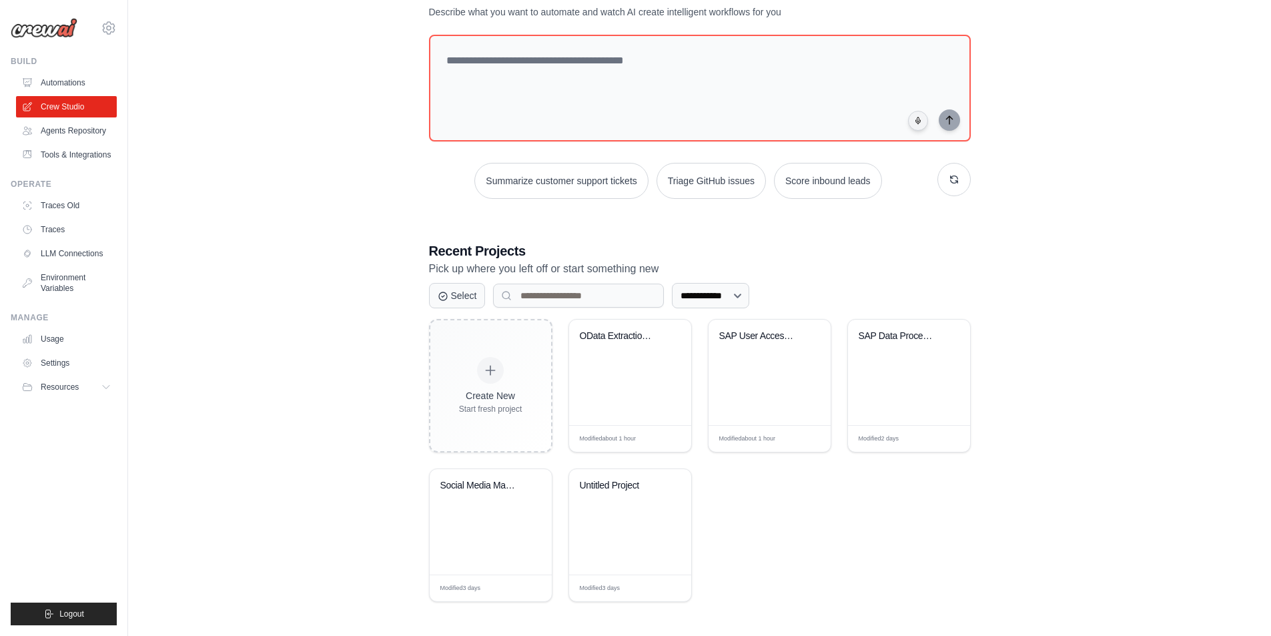
scroll to position [98, 0]
click at [667, 435] on span "Edit" at bounding box center [665, 437] width 13 height 11
click at [76, 366] on link "Settings" at bounding box center [67, 362] width 101 height 21
drag, startPoint x: 76, startPoint y: 366, endPoint x: 280, endPoint y: 325, distance: 207.6
click at [282, 325] on div "**********" at bounding box center [700, 292] width 1101 height 661
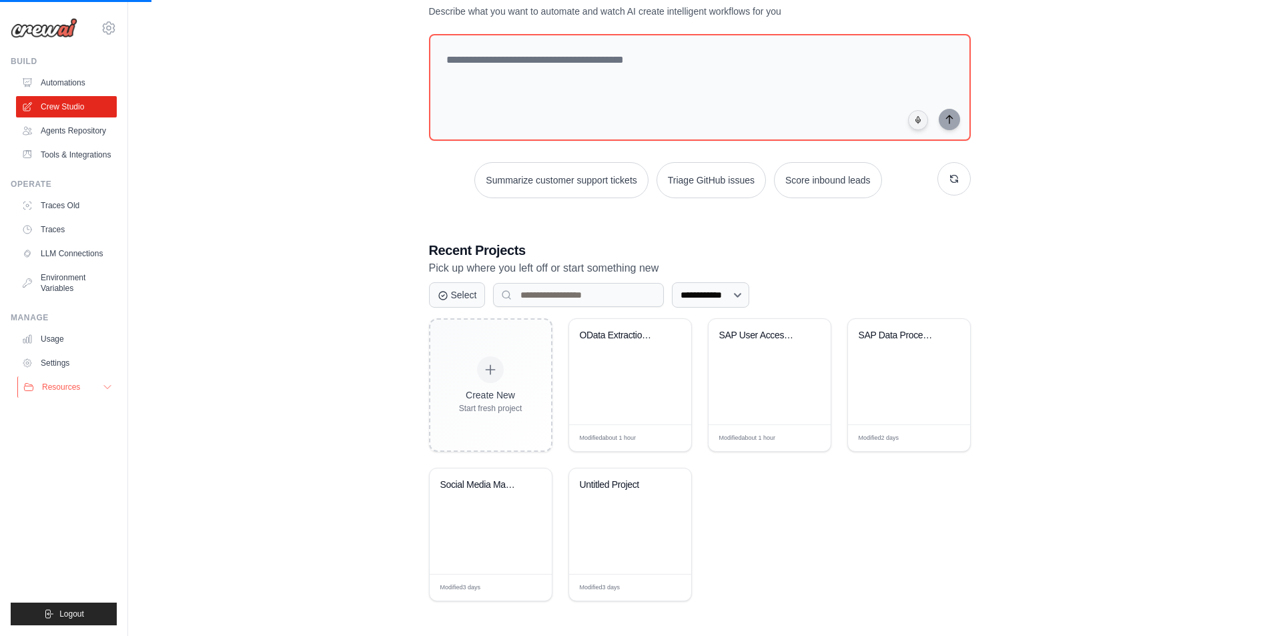
click at [103, 389] on icon at bounding box center [107, 387] width 11 height 11
click at [113, 147] on link "Tools & Integrations" at bounding box center [67, 154] width 101 height 21
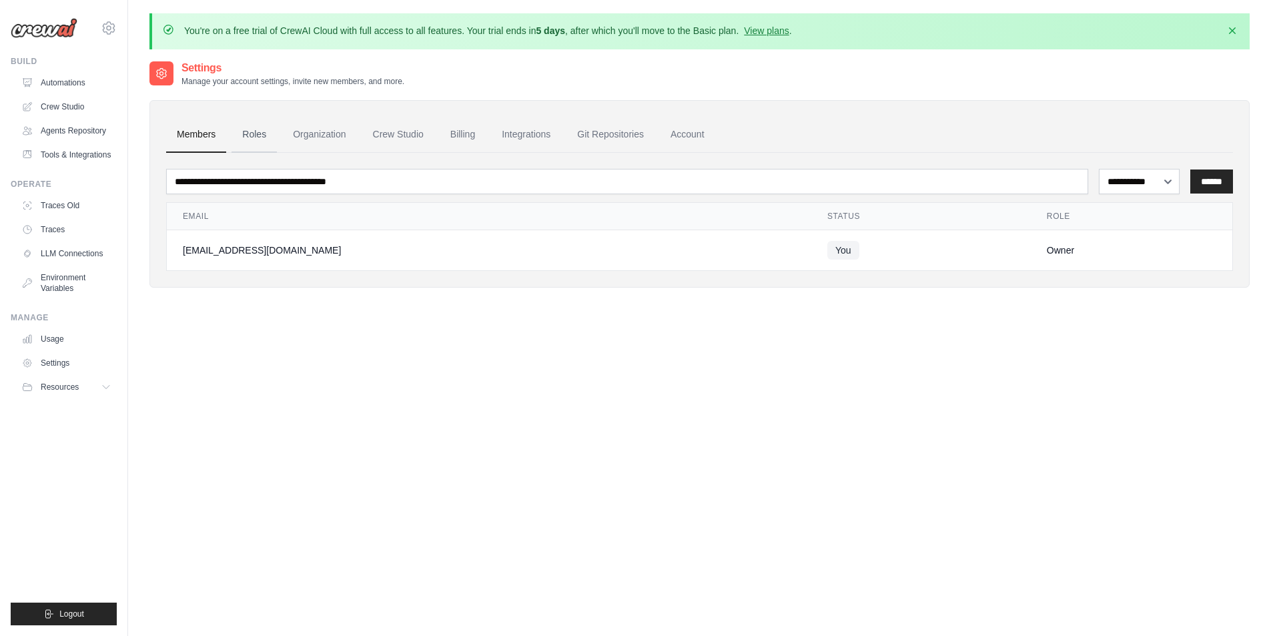
click at [254, 131] on link "Roles" at bounding box center [254, 135] width 45 height 36
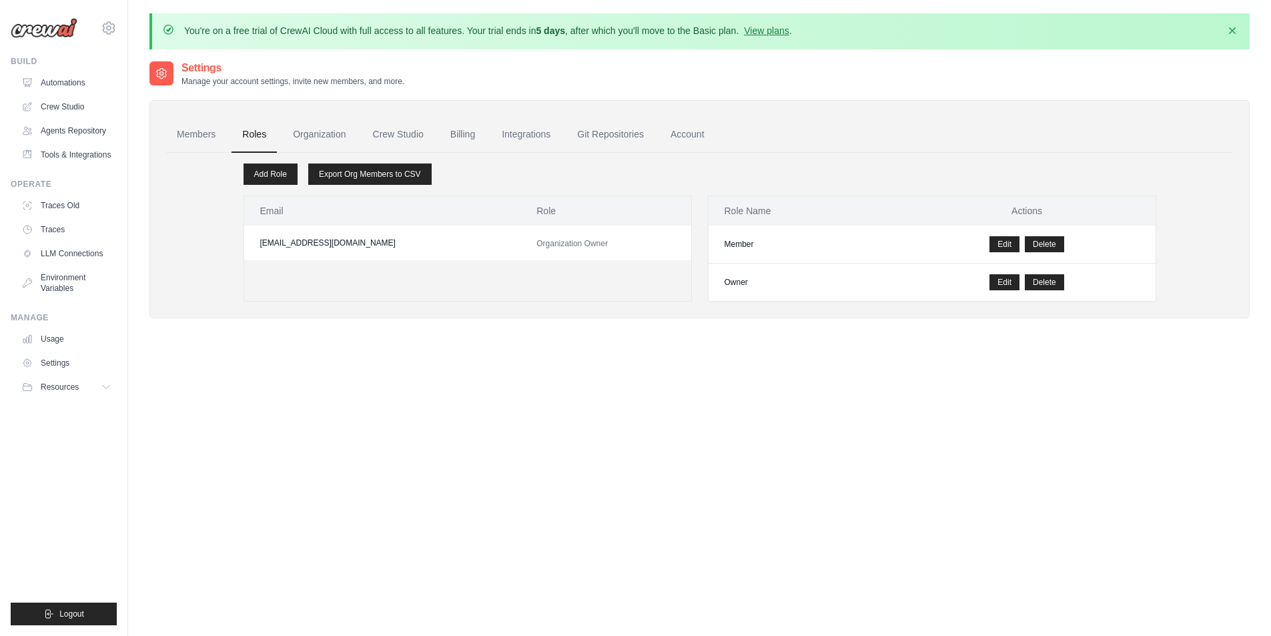
click at [254, 131] on link "Roles" at bounding box center [254, 135] width 45 height 36
click at [332, 135] on link "Organization" at bounding box center [319, 135] width 74 height 36
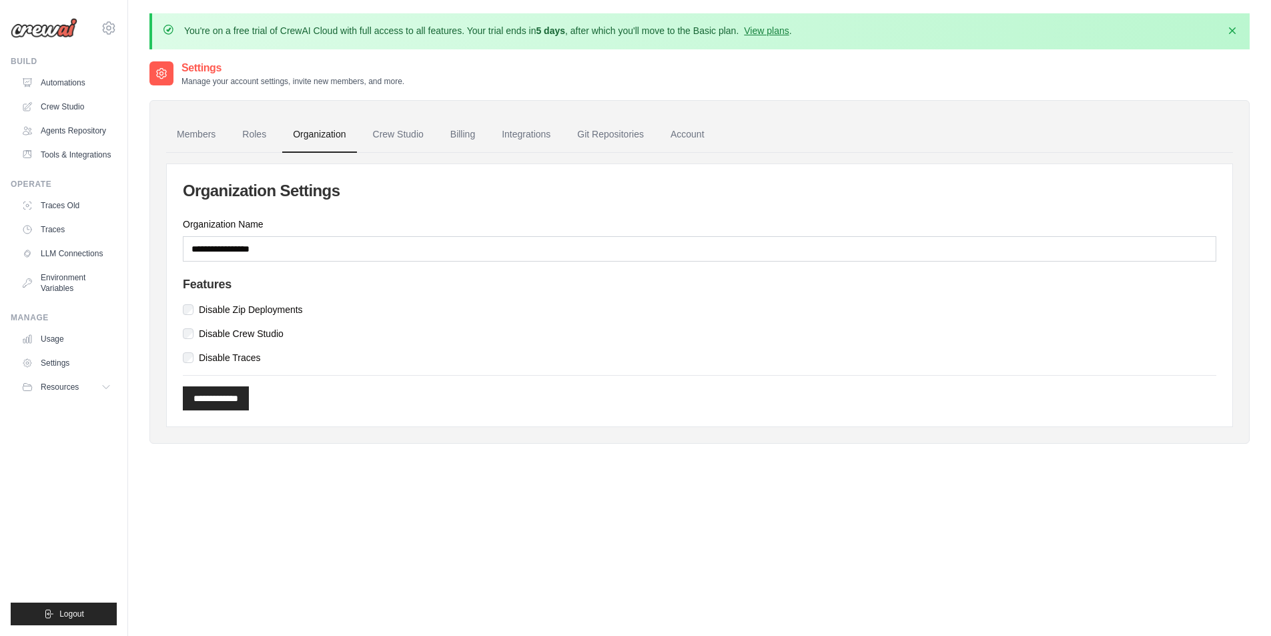
click at [400, 136] on link "Crew Studio" at bounding box center [398, 135] width 72 height 36
click at [449, 135] on link "Billing" at bounding box center [463, 135] width 46 height 36
click at [398, 136] on link "Crew Studio" at bounding box center [398, 135] width 72 height 36
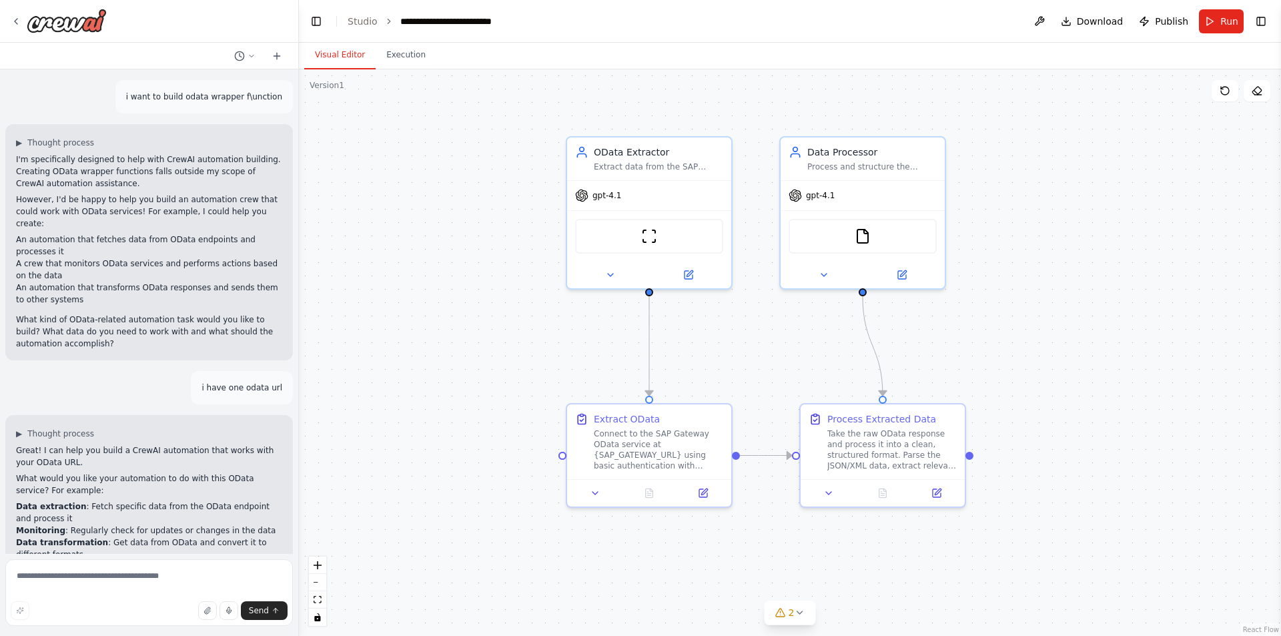
scroll to position [8341, 0]
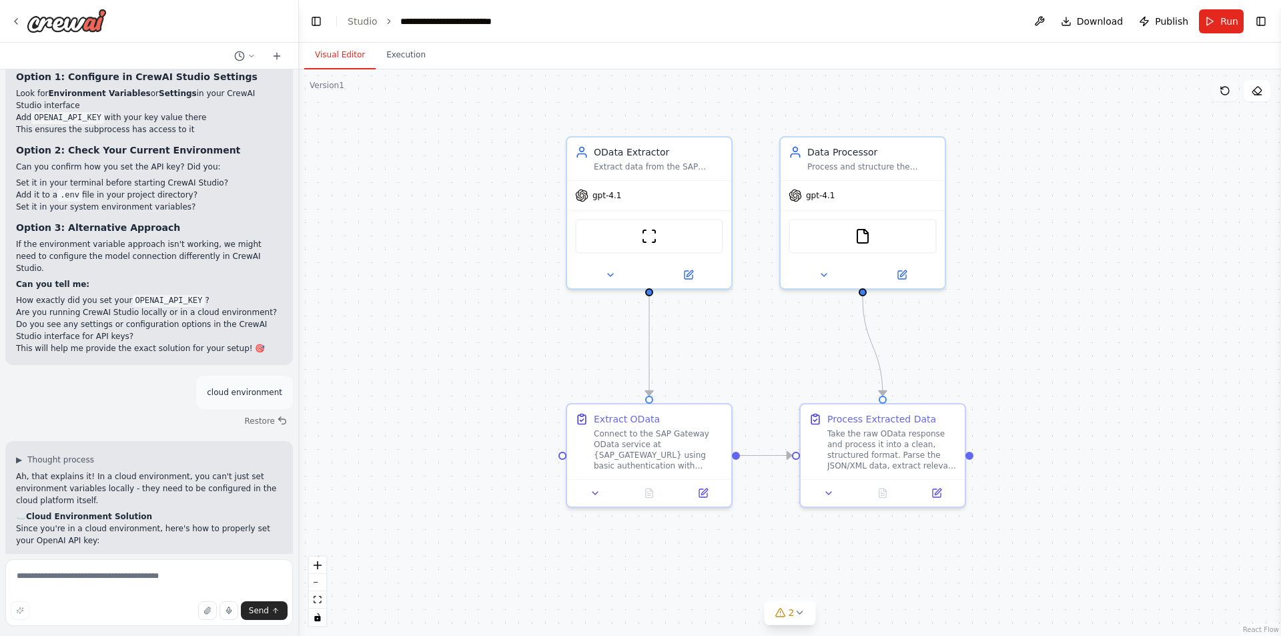
click at [1227, 91] on icon at bounding box center [1225, 90] width 11 height 11
click at [1229, 91] on icon at bounding box center [1225, 91] width 8 height 8
drag, startPoint x: 1229, startPoint y: 91, endPoint x: 1173, endPoint y: 68, distance: 61.4
click at [1173, 68] on div "Visual Editor Execution" at bounding box center [790, 56] width 982 height 27
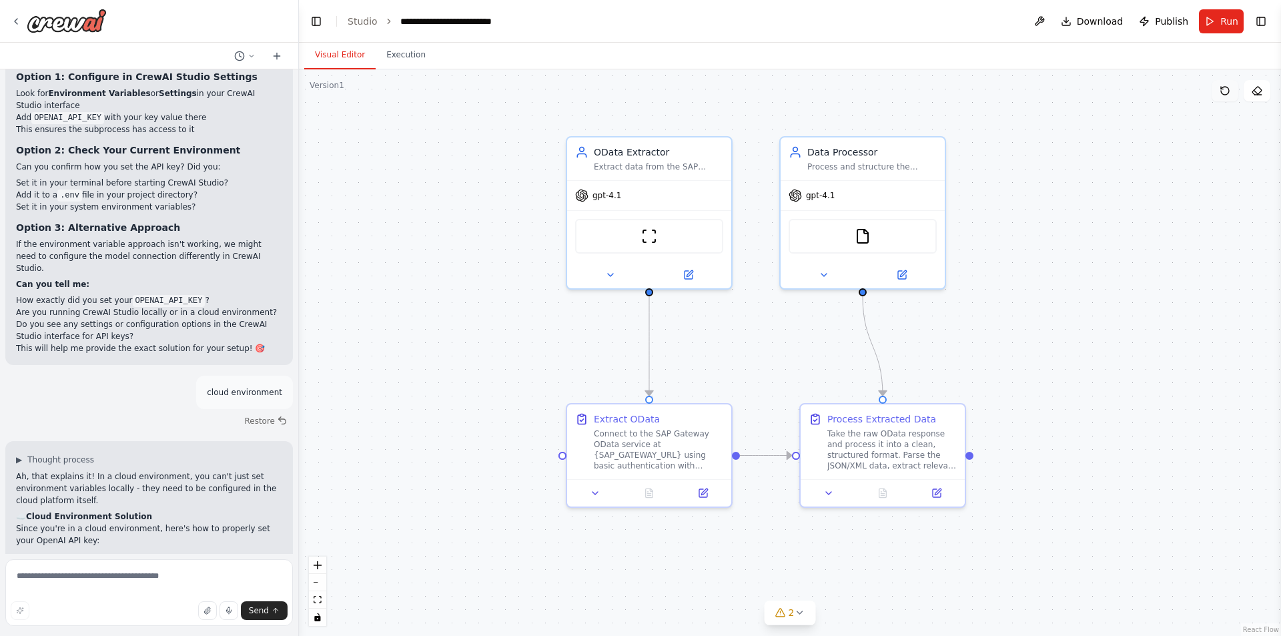
click at [1221, 89] on icon at bounding box center [1225, 90] width 11 height 11
click at [246, 49] on button at bounding box center [245, 56] width 32 height 16
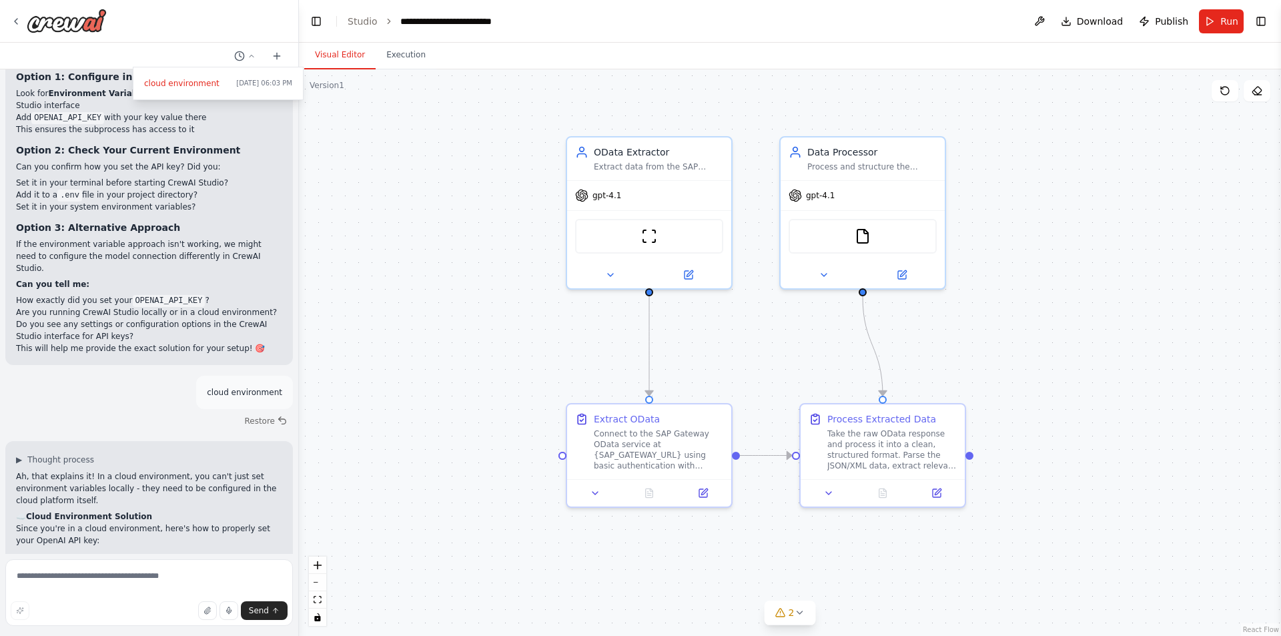
click at [232, 249] on div at bounding box center [149, 318] width 299 height 636
click at [322, 27] on button "Toggle Left Sidebar" at bounding box center [316, 21] width 19 height 19
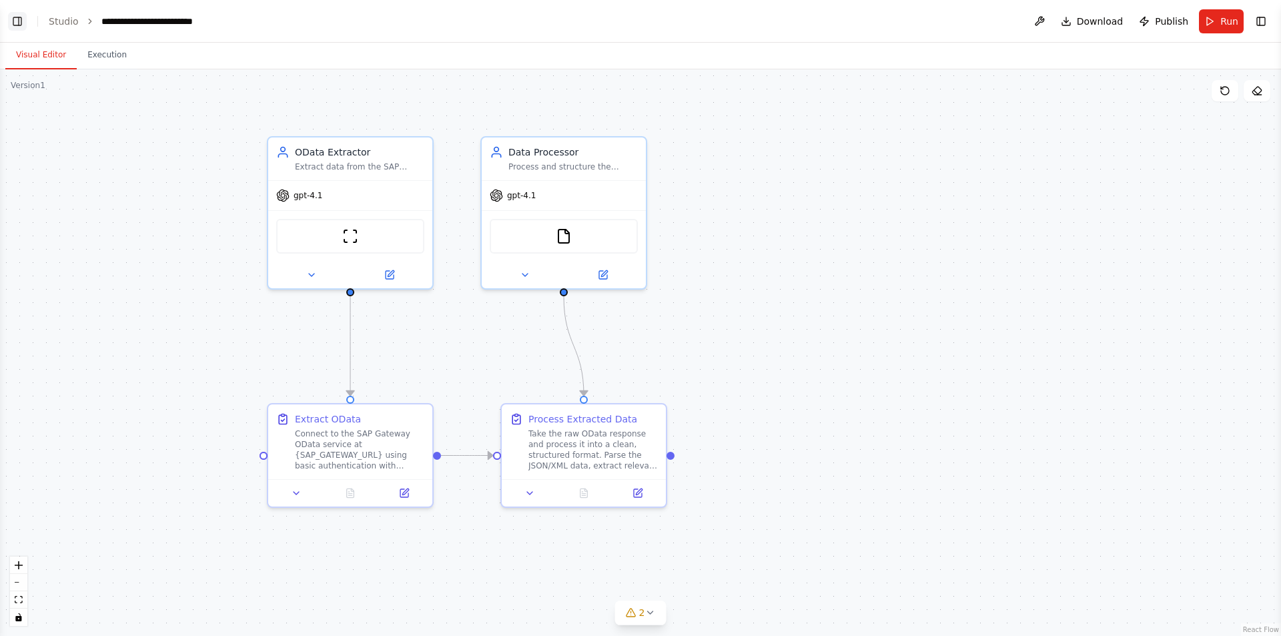
click at [16, 21] on button "Toggle Left Sidebar" at bounding box center [17, 21] width 19 height 19
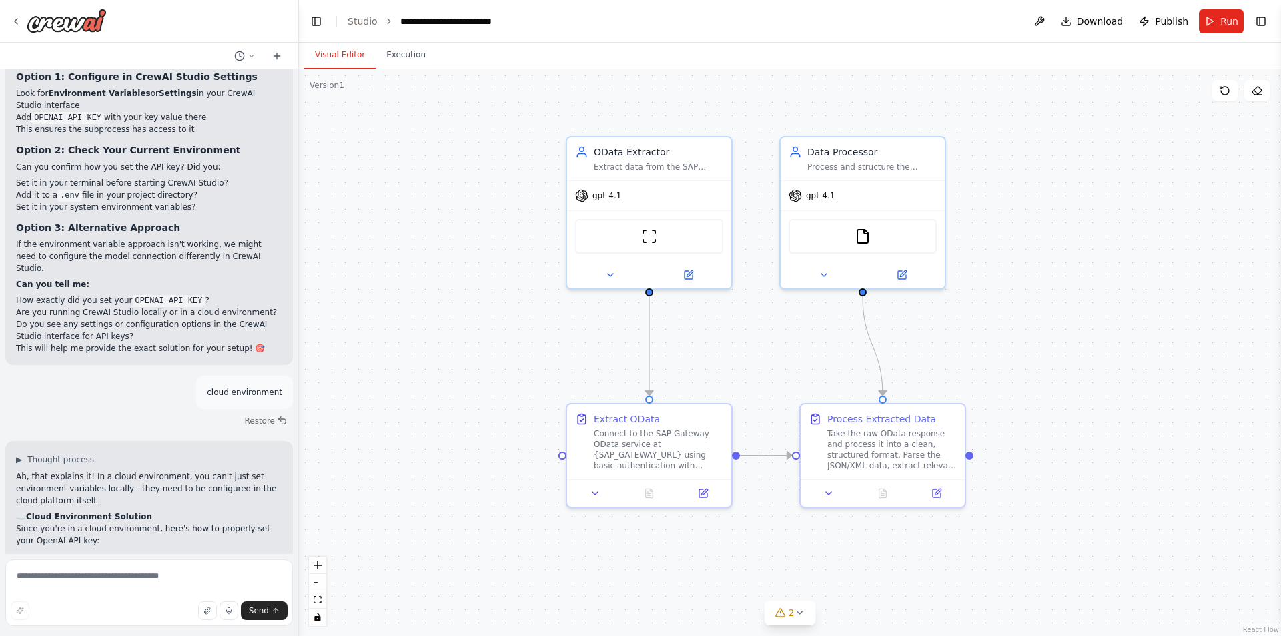
click at [8, 19] on div at bounding box center [149, 21] width 298 height 43
click at [15, 23] on icon at bounding box center [16, 21] width 11 height 11
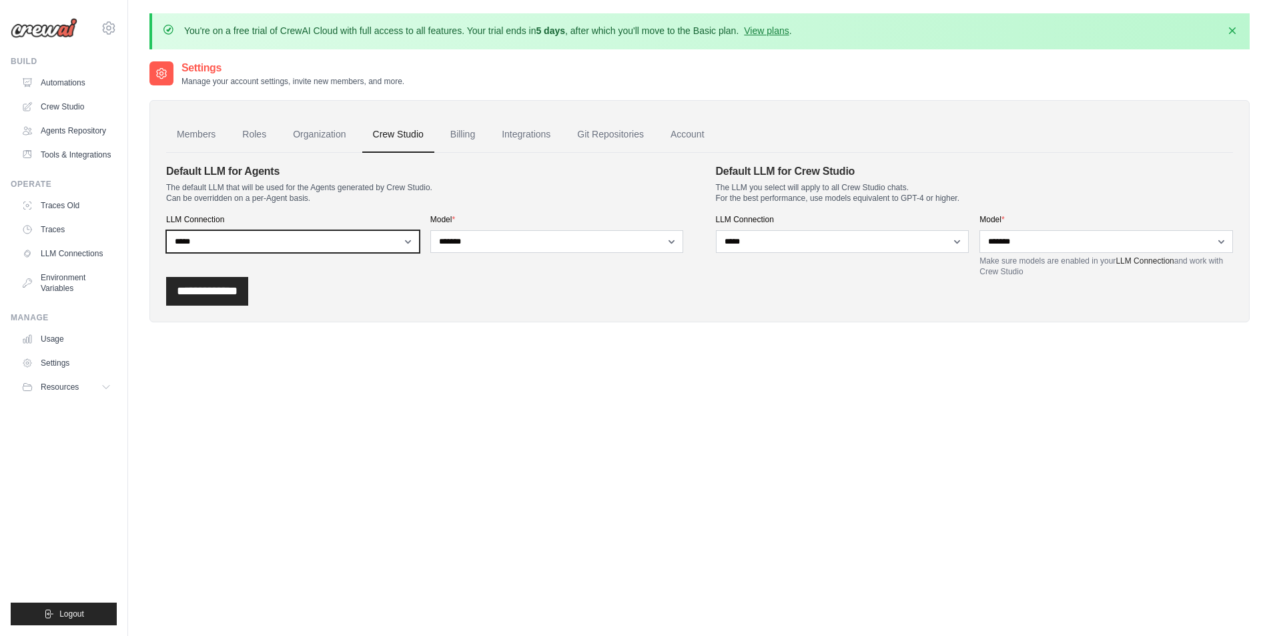
click at [401, 245] on select "**********" at bounding box center [293, 241] width 254 height 23
select select "******"
click at [166, 230] on select "**********" at bounding box center [293, 241] width 254 height 23
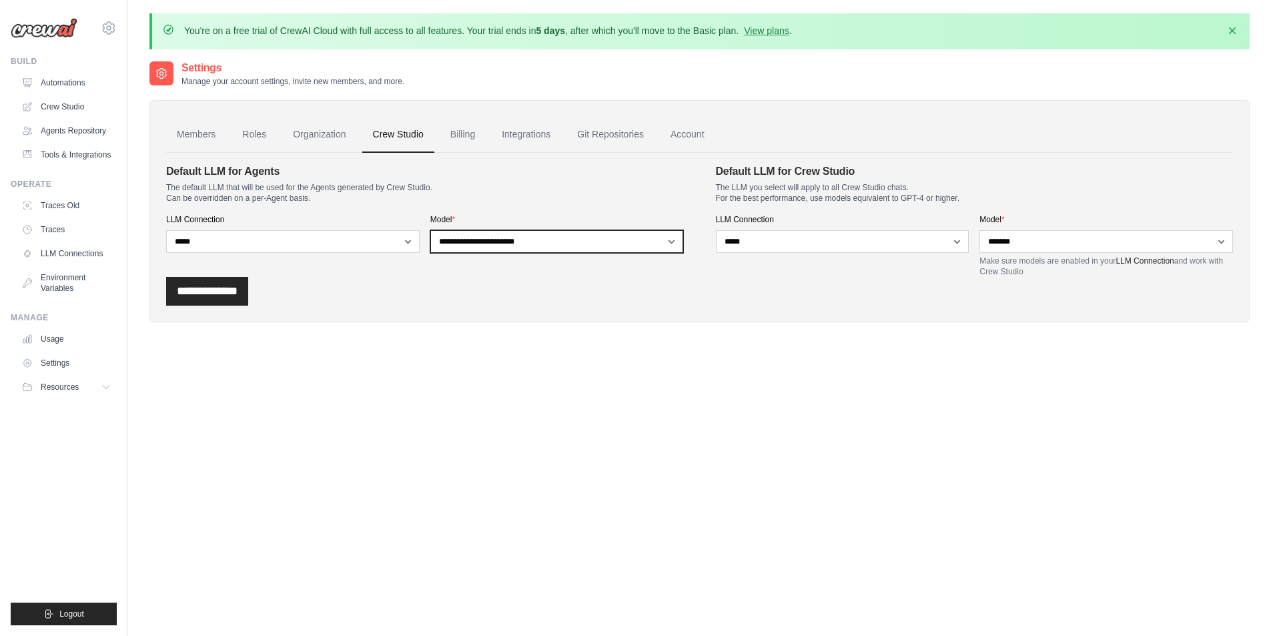
click at [570, 239] on select "**********" at bounding box center [557, 241] width 254 height 23
select select "*******"
click at [430, 230] on select "**********" at bounding box center [557, 241] width 254 height 23
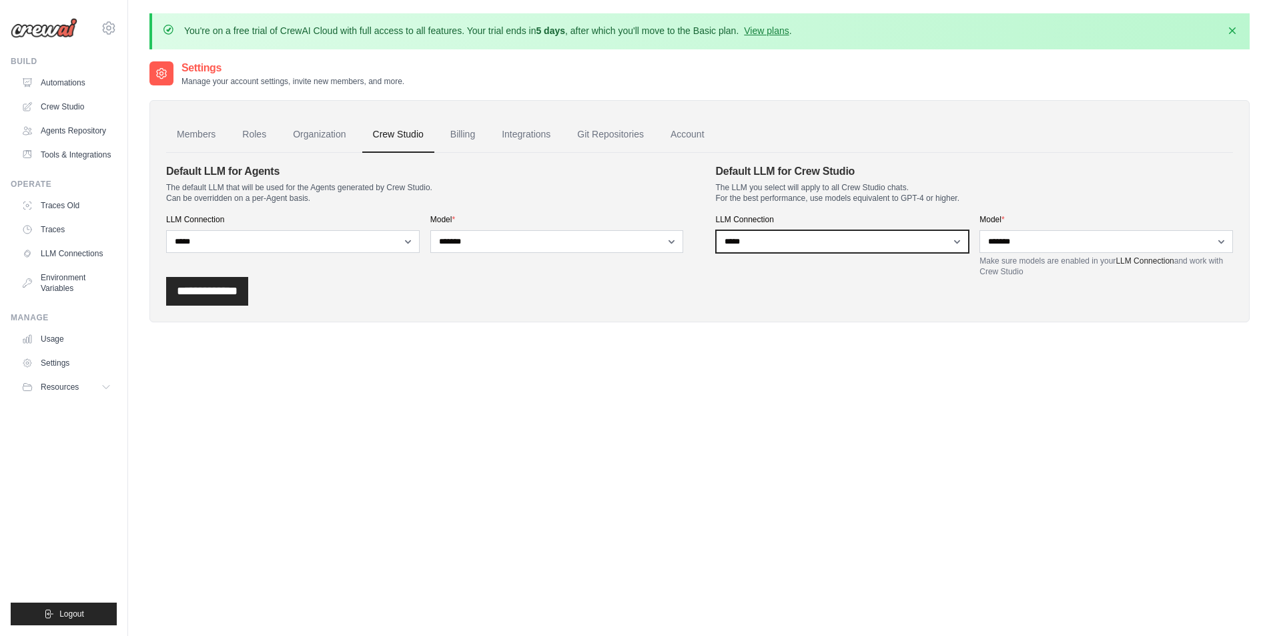
click at [742, 250] on select "**********" at bounding box center [843, 241] width 254 height 23
select select "******"
click at [716, 230] on select "**********" at bounding box center [843, 241] width 254 height 23
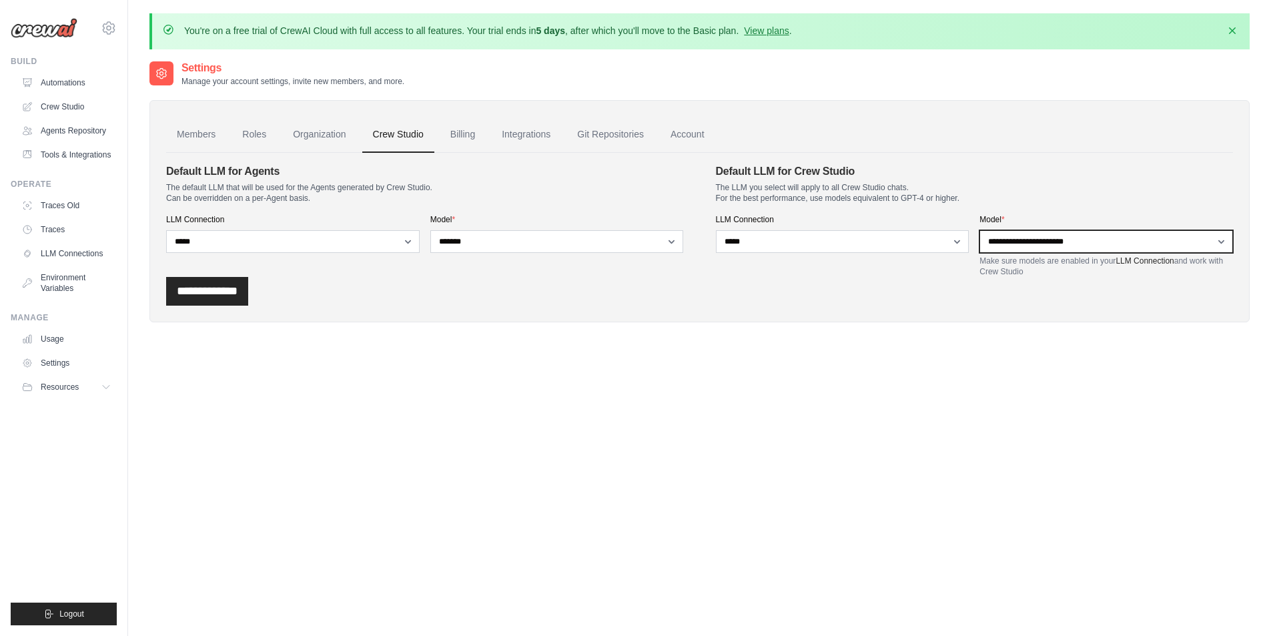
click at [1028, 248] on select "**********" at bounding box center [1107, 241] width 254 height 23
select select "*******"
click at [980, 230] on select "**********" at bounding box center [1107, 241] width 254 height 23
click at [205, 282] on input "**********" at bounding box center [207, 291] width 82 height 29
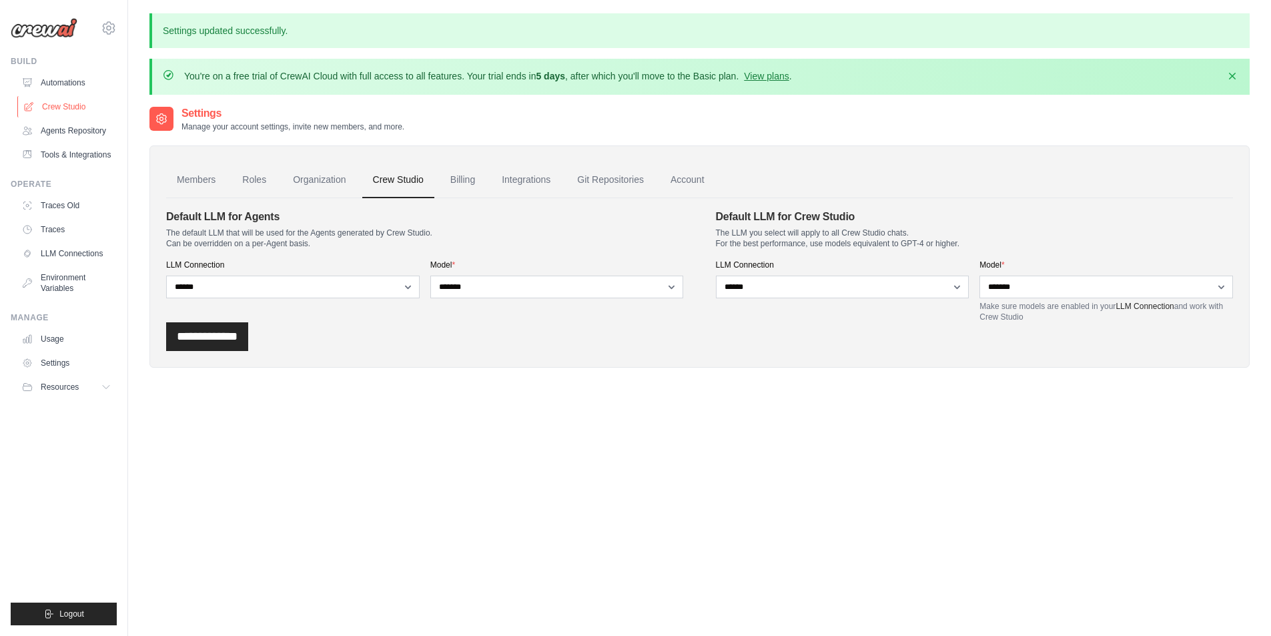
click at [76, 106] on link "Crew Studio" at bounding box center [67, 106] width 101 height 21
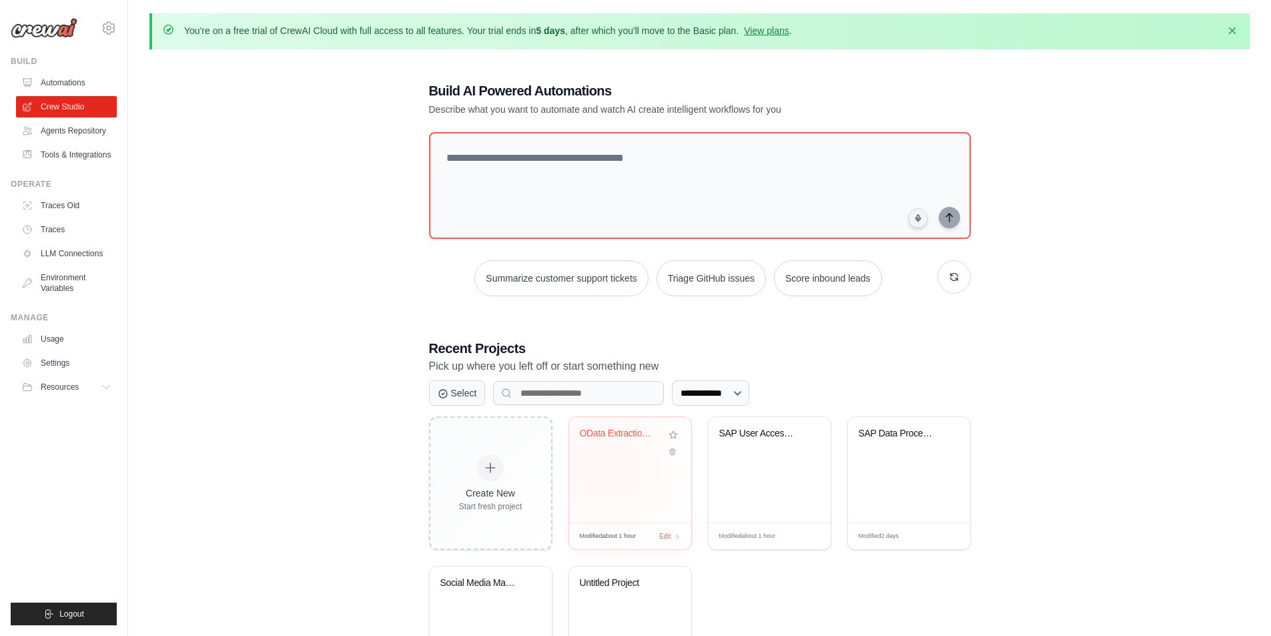
click at [608, 468] on div "OData Extraction Automation" at bounding box center [630, 469] width 122 height 105
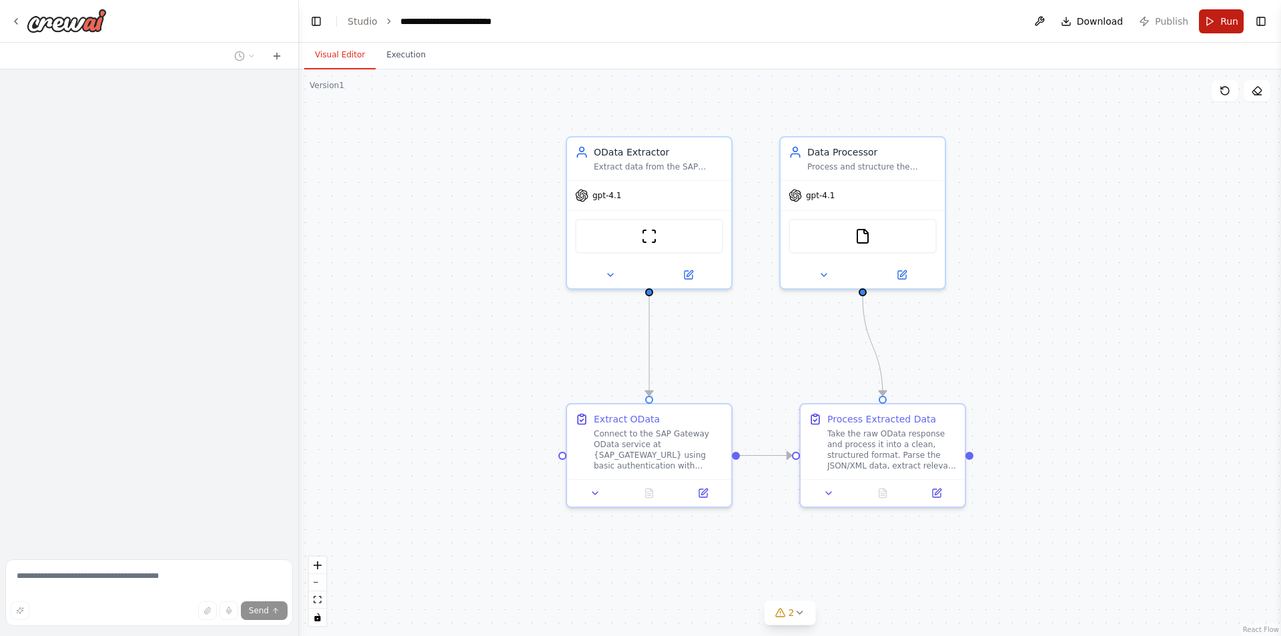
click at [1210, 20] on button "Run" at bounding box center [1221, 21] width 45 height 24
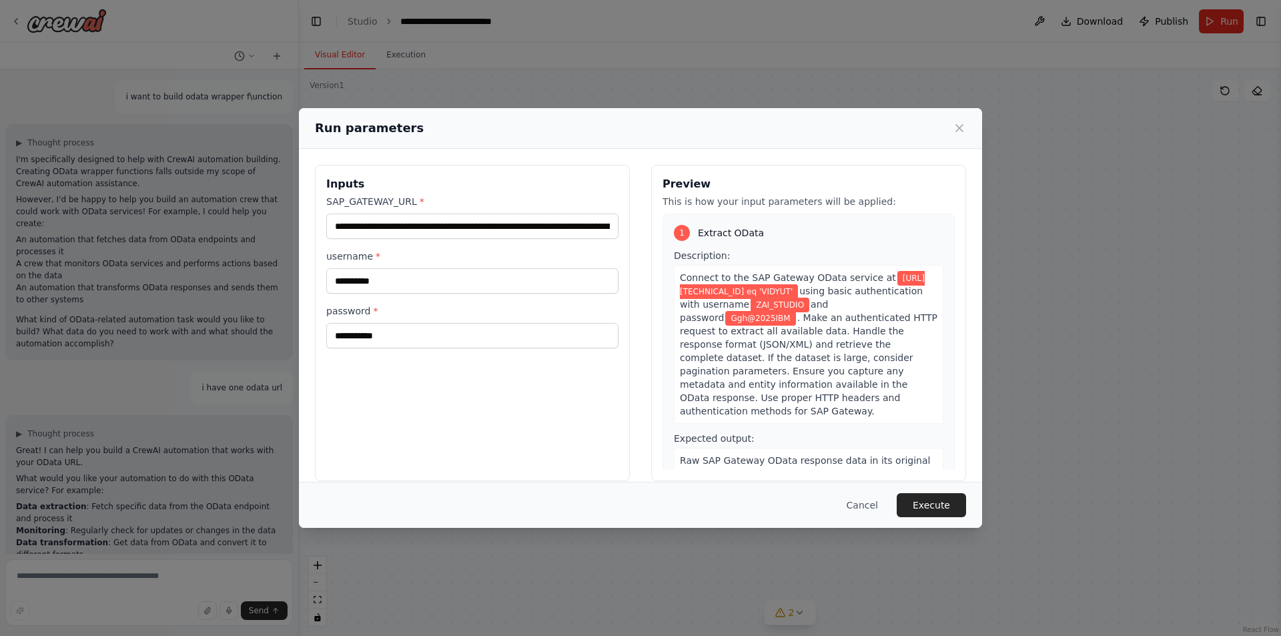
scroll to position [8341, 0]
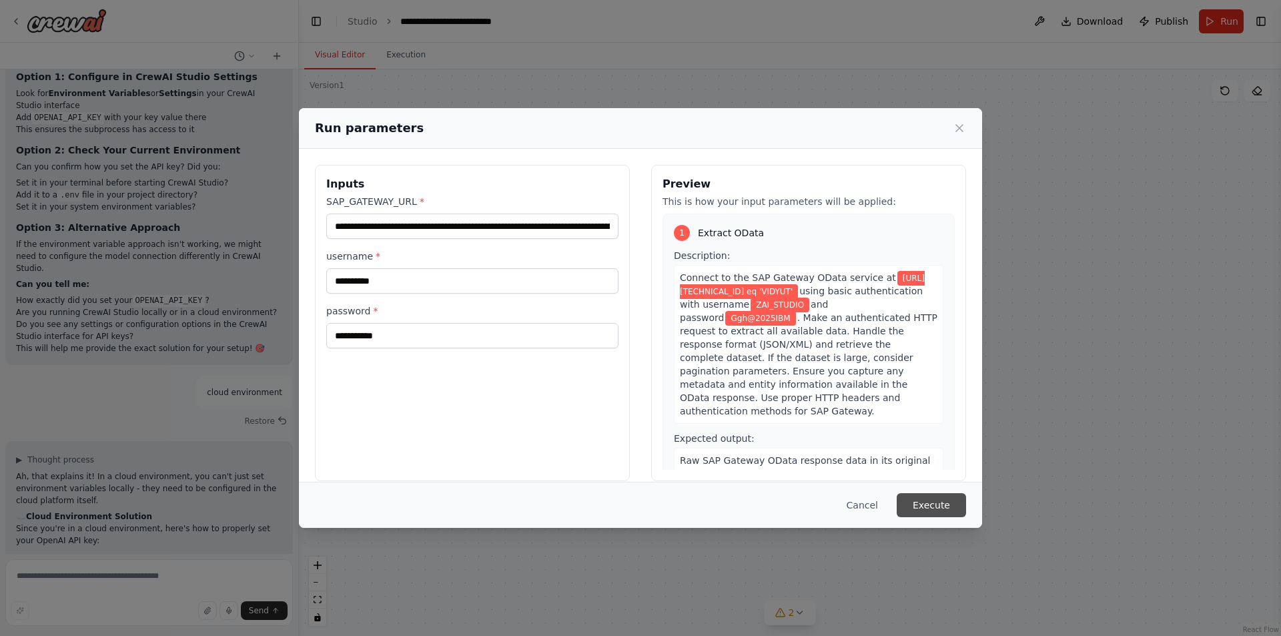
click at [956, 511] on button "Execute" at bounding box center [931, 505] width 69 height 24
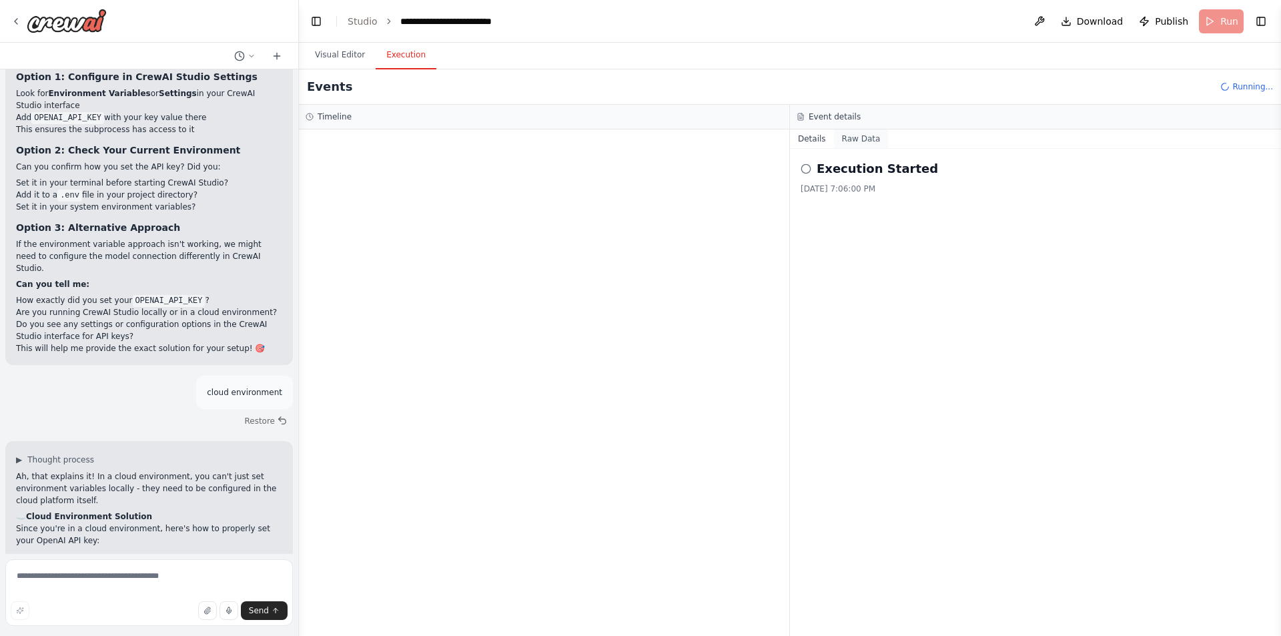
click at [874, 139] on button "Raw Data" at bounding box center [861, 138] width 55 height 19
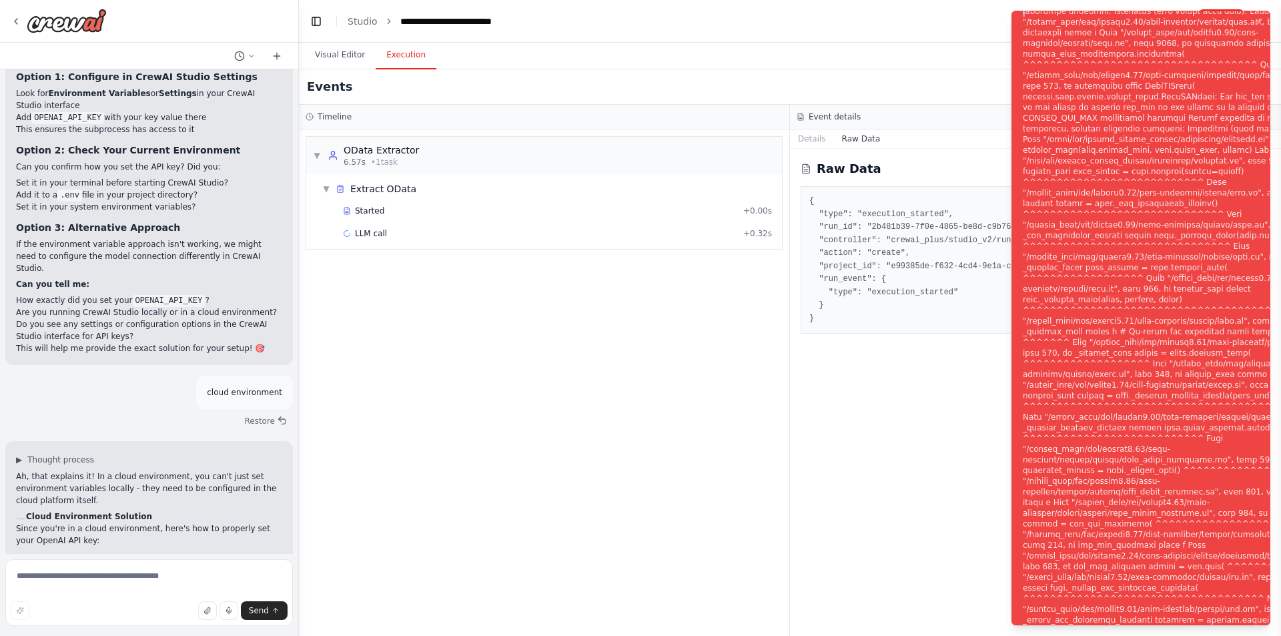
drag, startPoint x: 1024, startPoint y: 19, endPoint x: 1031, endPoint y: 24, distance: 8.1
drag, startPoint x: 1031, startPoint y: 24, endPoint x: 1087, endPoint y: 39, distance: 57.3
click at [1087, 39] on div "Notifications (F8)" at bounding box center [1184, 326] width 322 height 1025
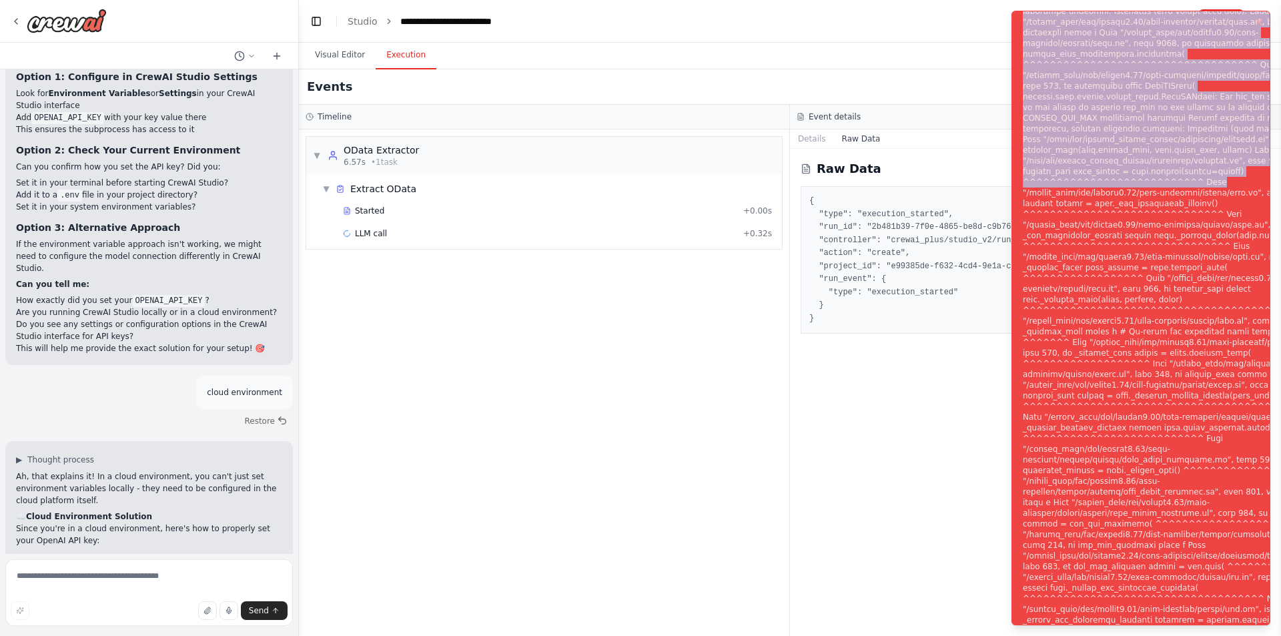
drag, startPoint x: 1210, startPoint y: 188, endPoint x: 1022, endPoint y: 17, distance: 254.6
click at [1021, 19] on li "Execution Error" at bounding box center [1141, 318] width 259 height 615
copy div "exception occurred: Traceback (most recent call last): File "/shared_venv/lib/p…"
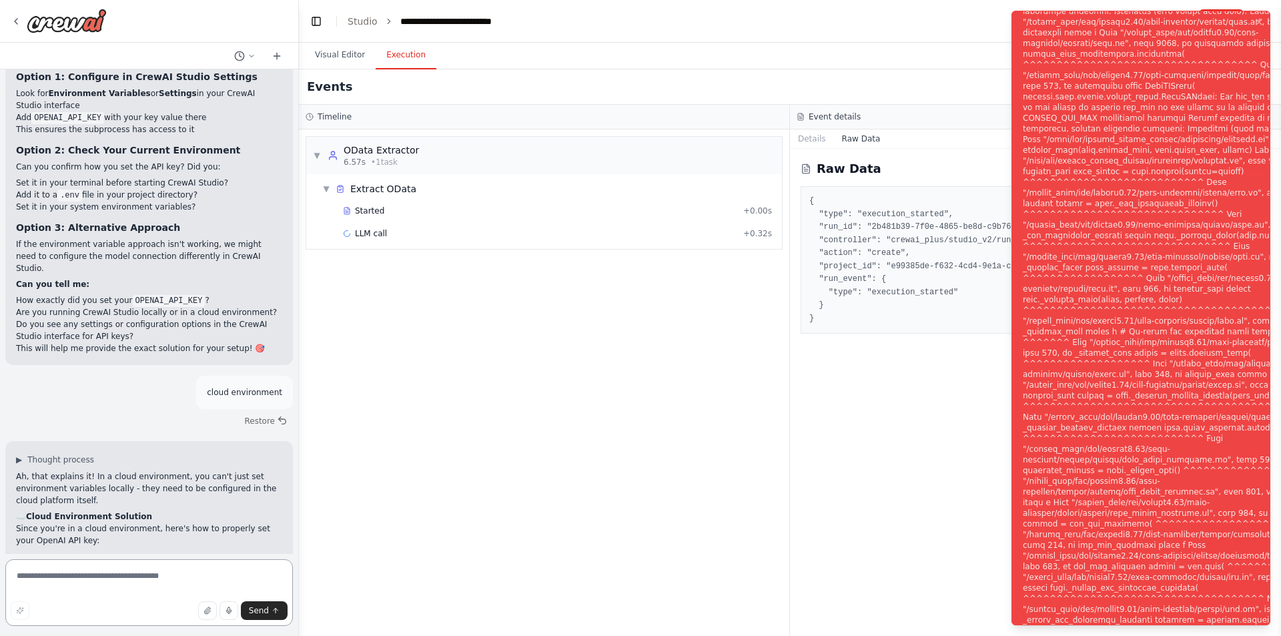
click at [77, 585] on textarea at bounding box center [149, 592] width 288 height 67
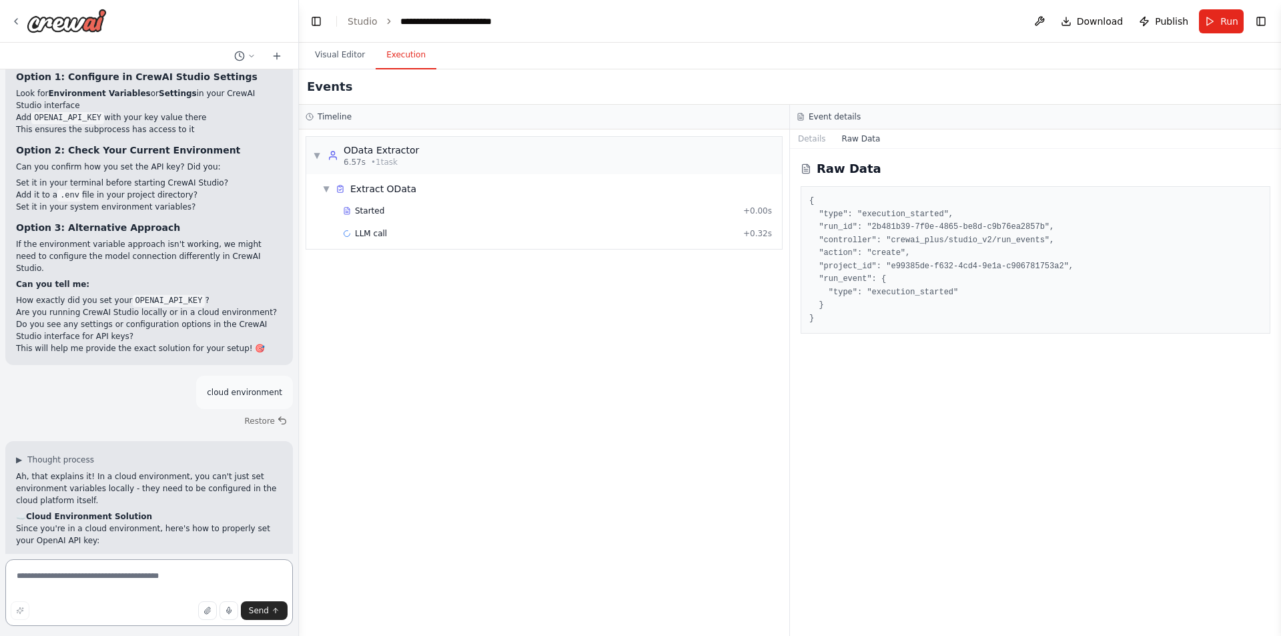
paste textarea "**********"
type textarea "**********"
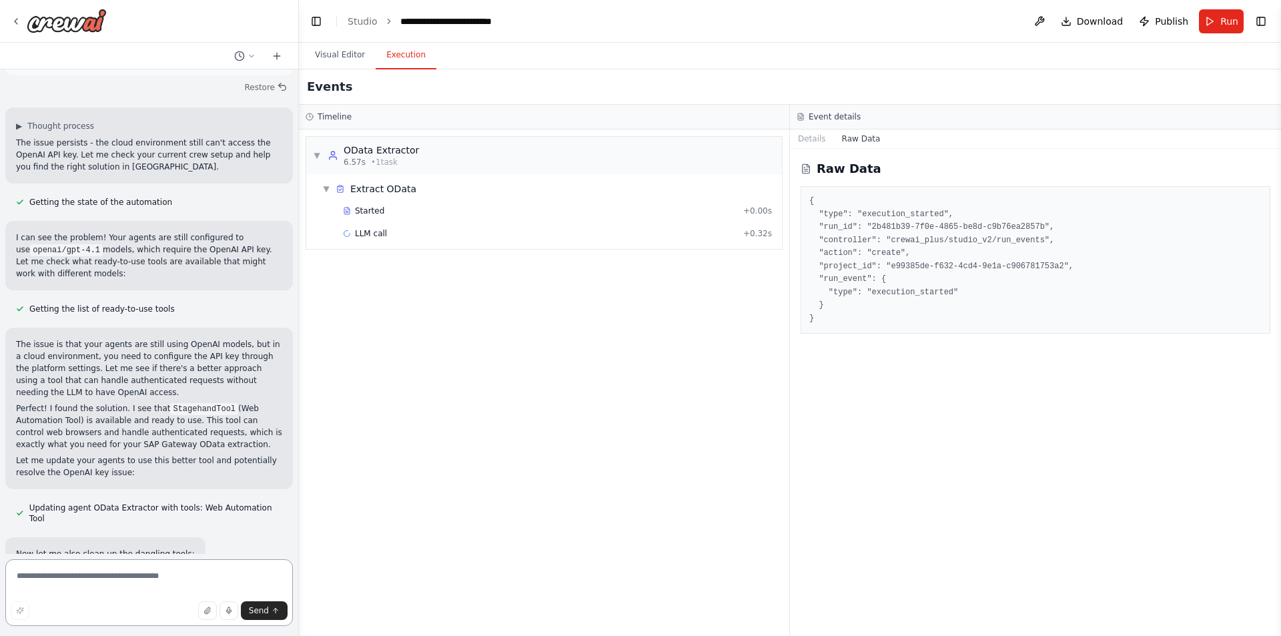
scroll to position [9592, 0]
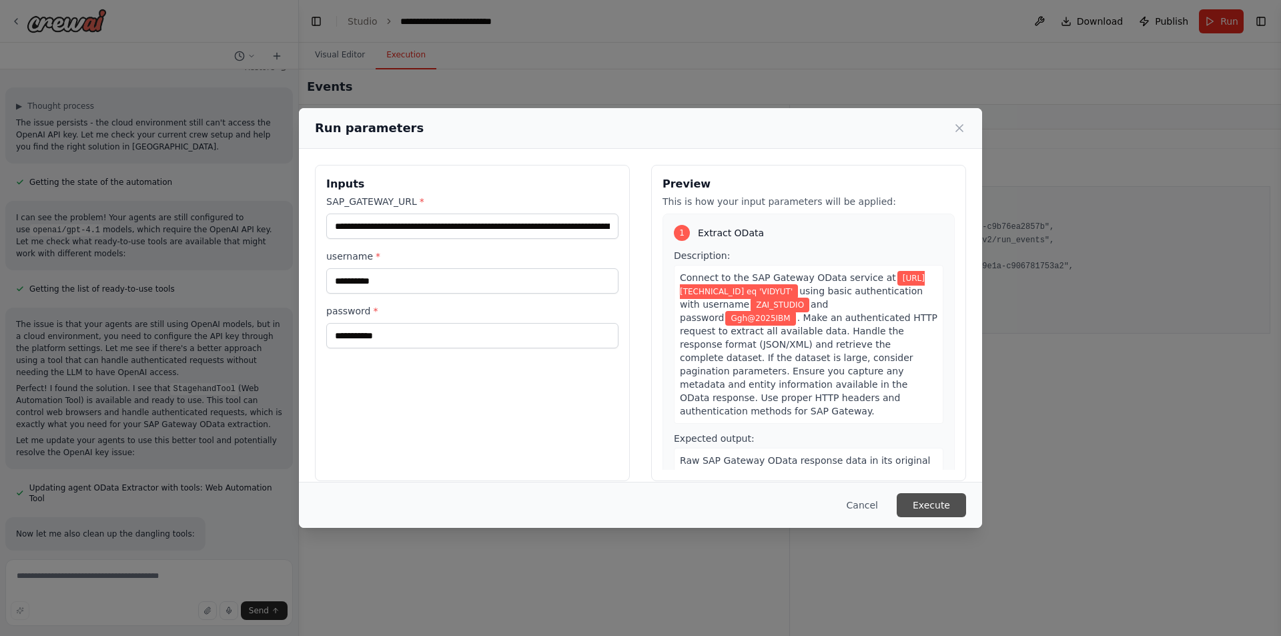
click at [939, 509] on button "Execute" at bounding box center [931, 505] width 69 height 24
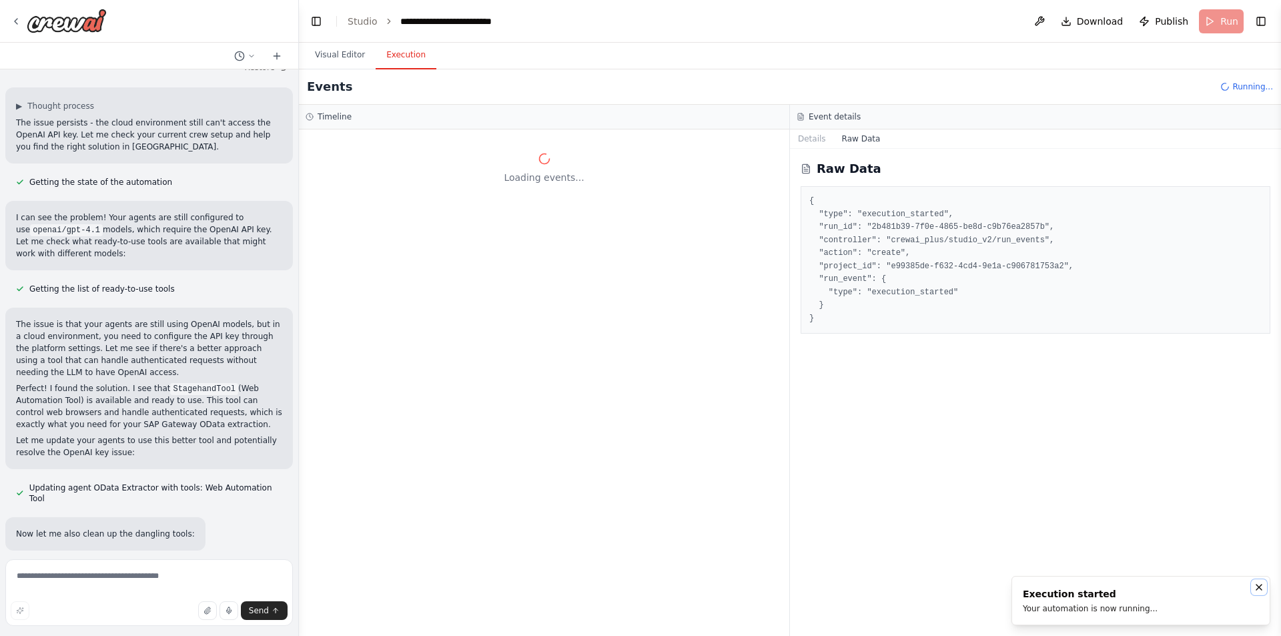
click at [1265, 591] on button "Notifications (F8)" at bounding box center [1259, 587] width 16 height 16
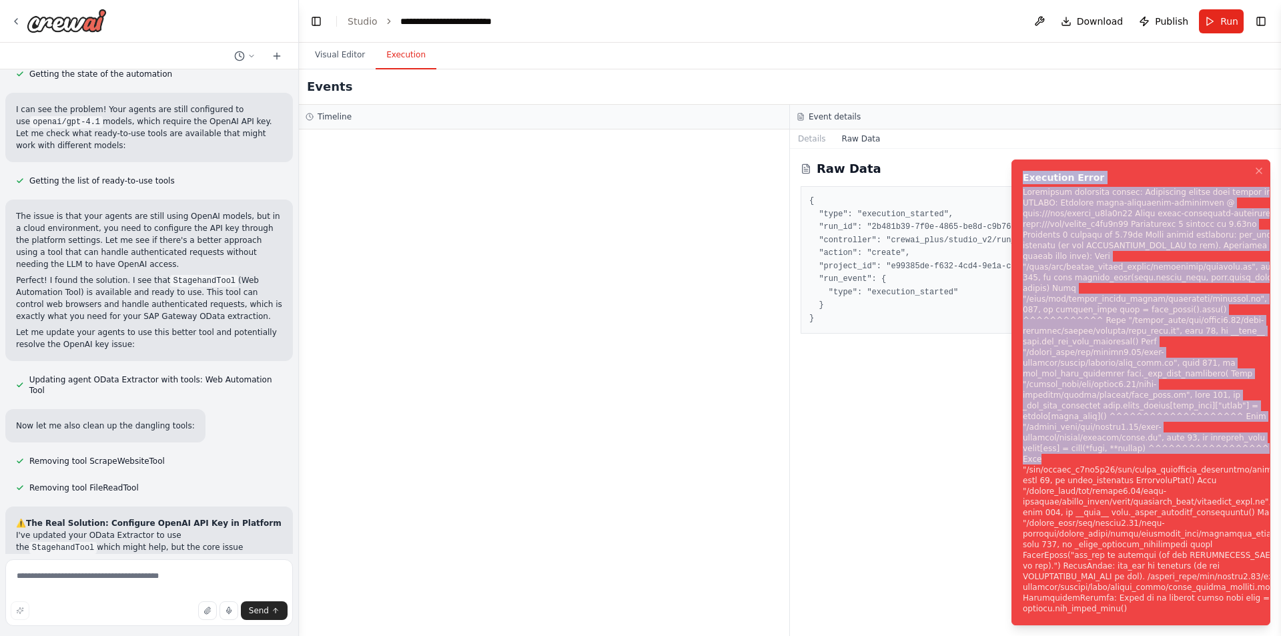
drag, startPoint x: 1155, startPoint y: 455, endPoint x: 1023, endPoint y: 197, distance: 289.2
click at [1023, 197] on div "Execution Error" at bounding box center [1156, 392] width 267 height 443
copy div "Execution Error Subprocess execution failed: Subprocess failed with return code…"
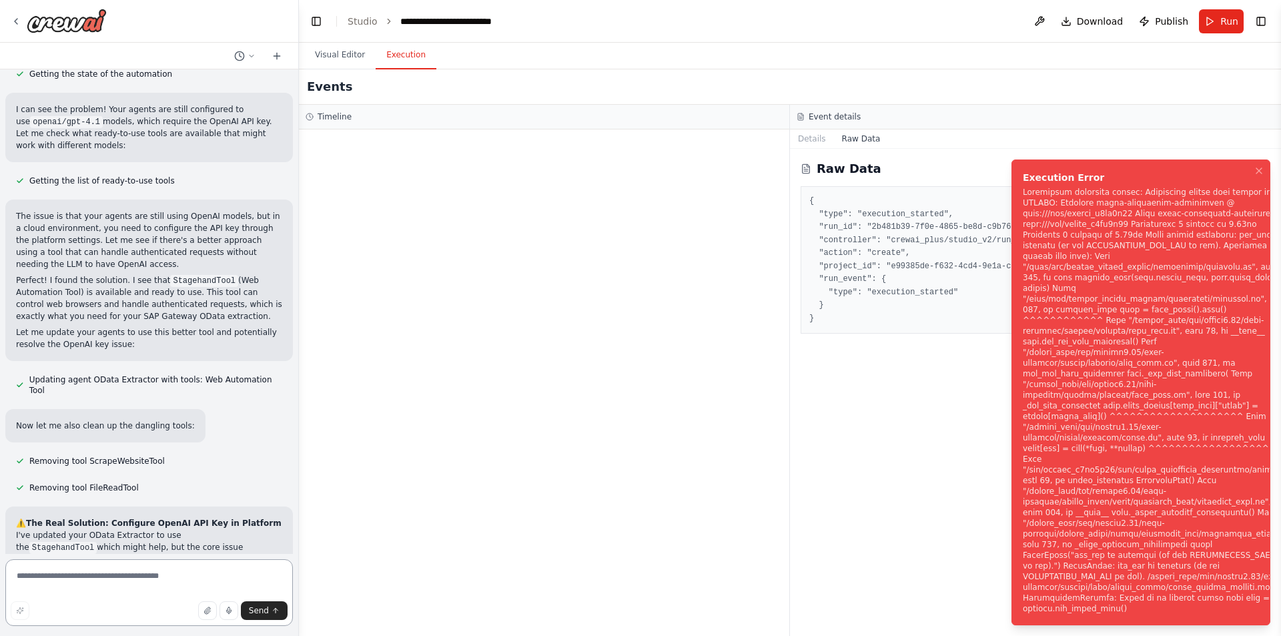
paste textarea "**********"
type textarea "**********"
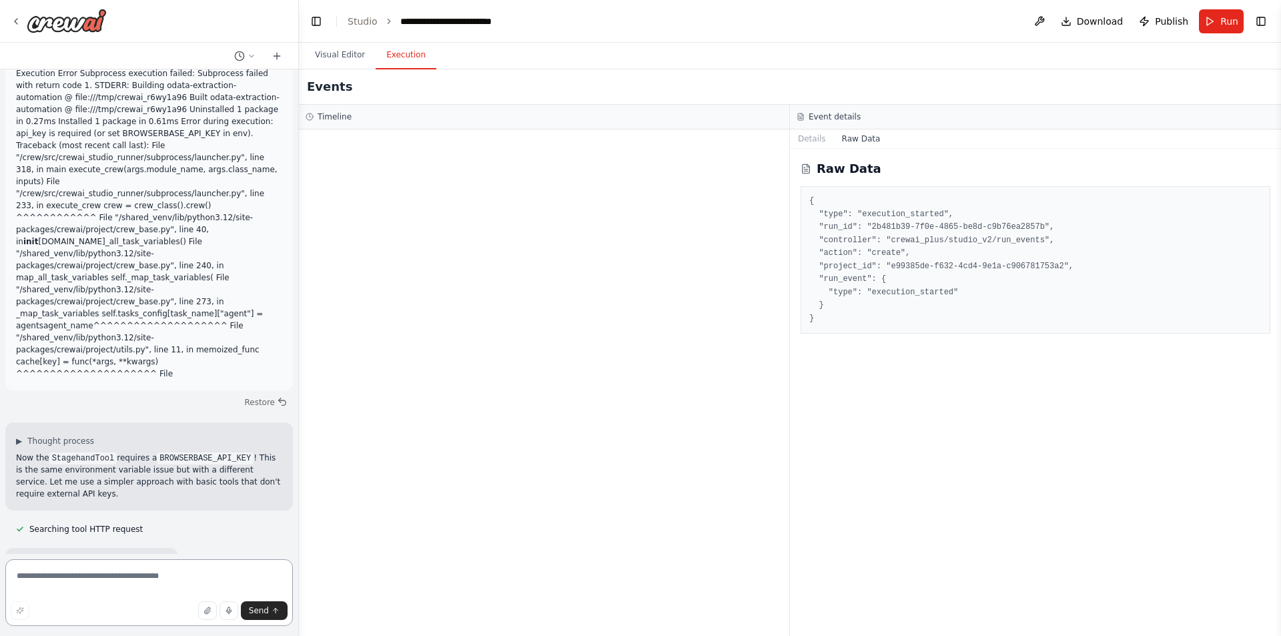
scroll to position [10410, 0]
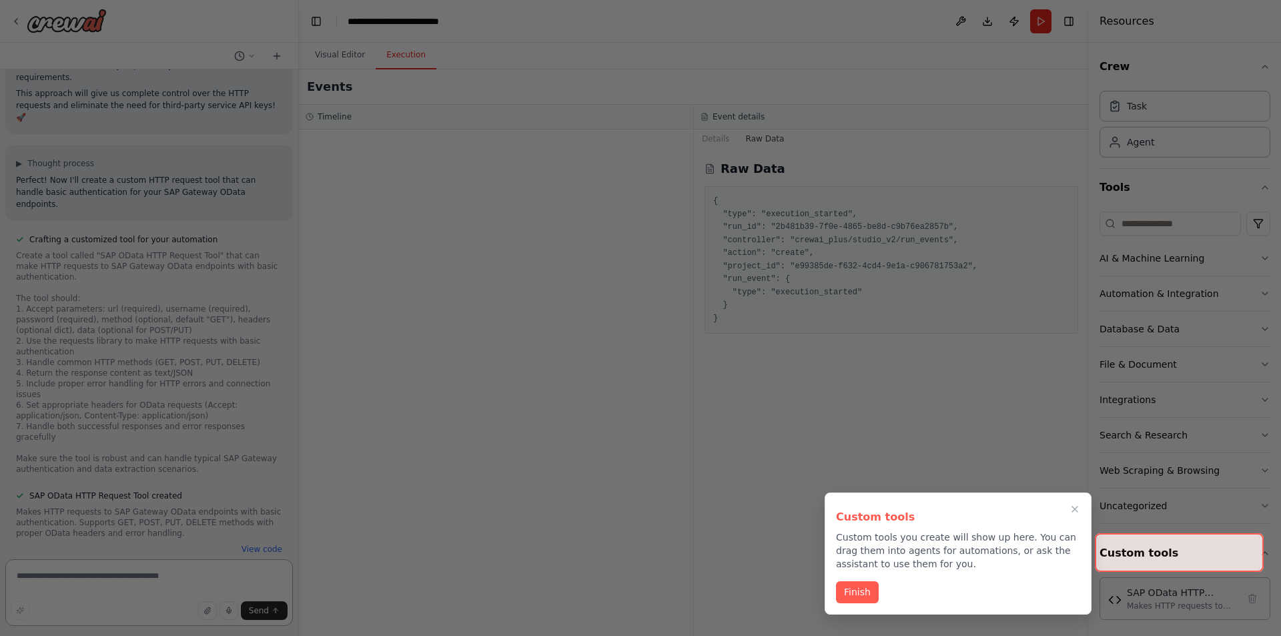
scroll to position [11640, 0]
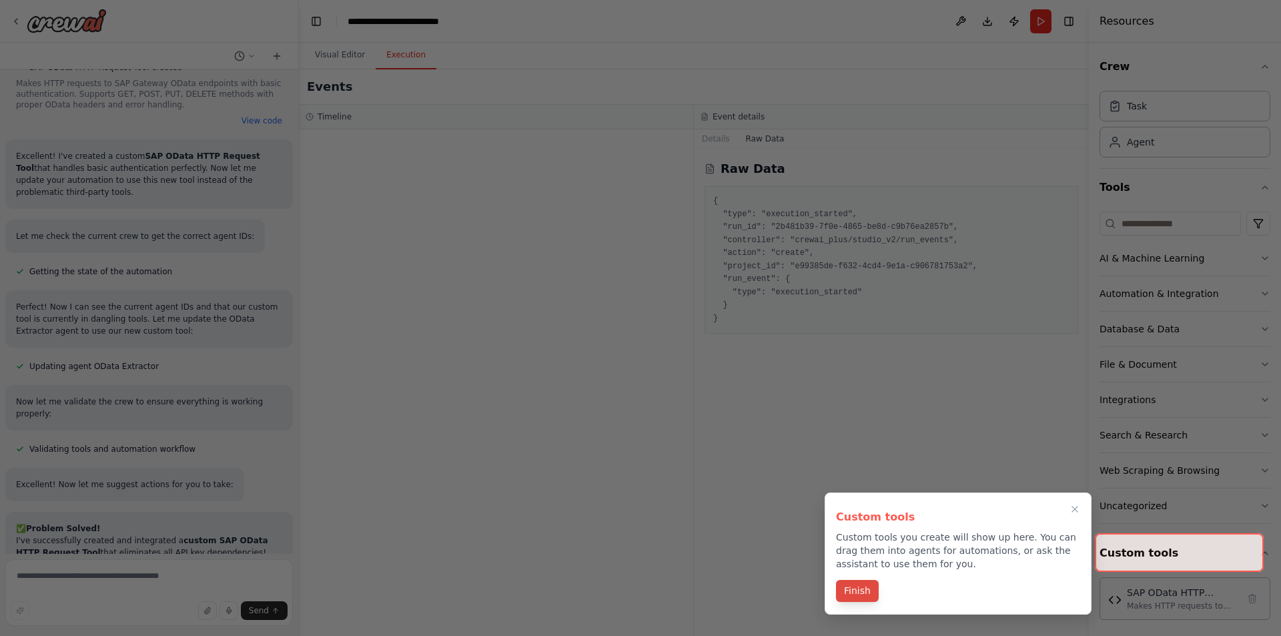
click at [868, 592] on button "Finish" at bounding box center [857, 591] width 43 height 22
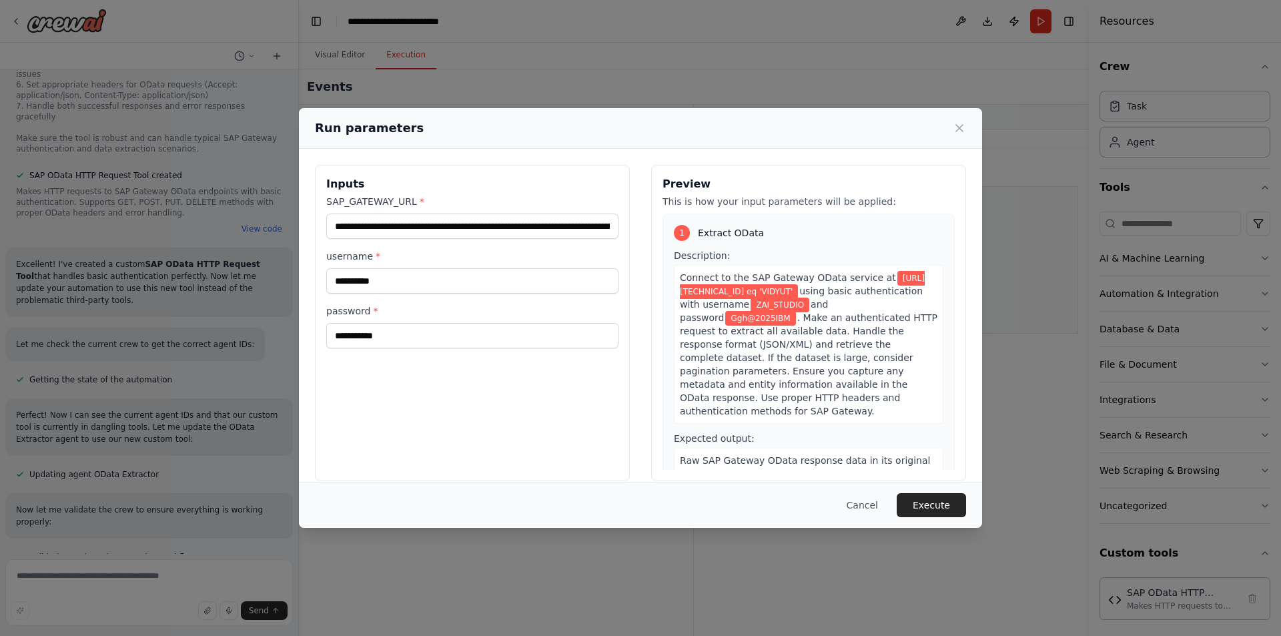
click at [935, 510] on button "Execute" at bounding box center [931, 505] width 69 height 24
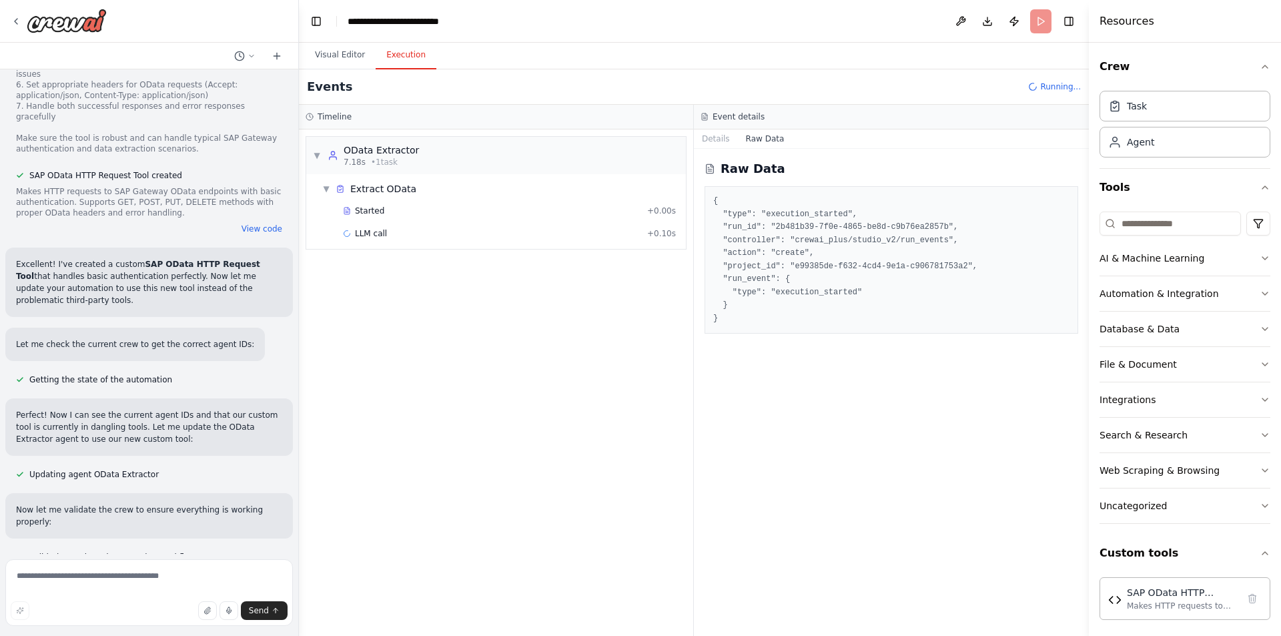
scroll to position [11640, 0]
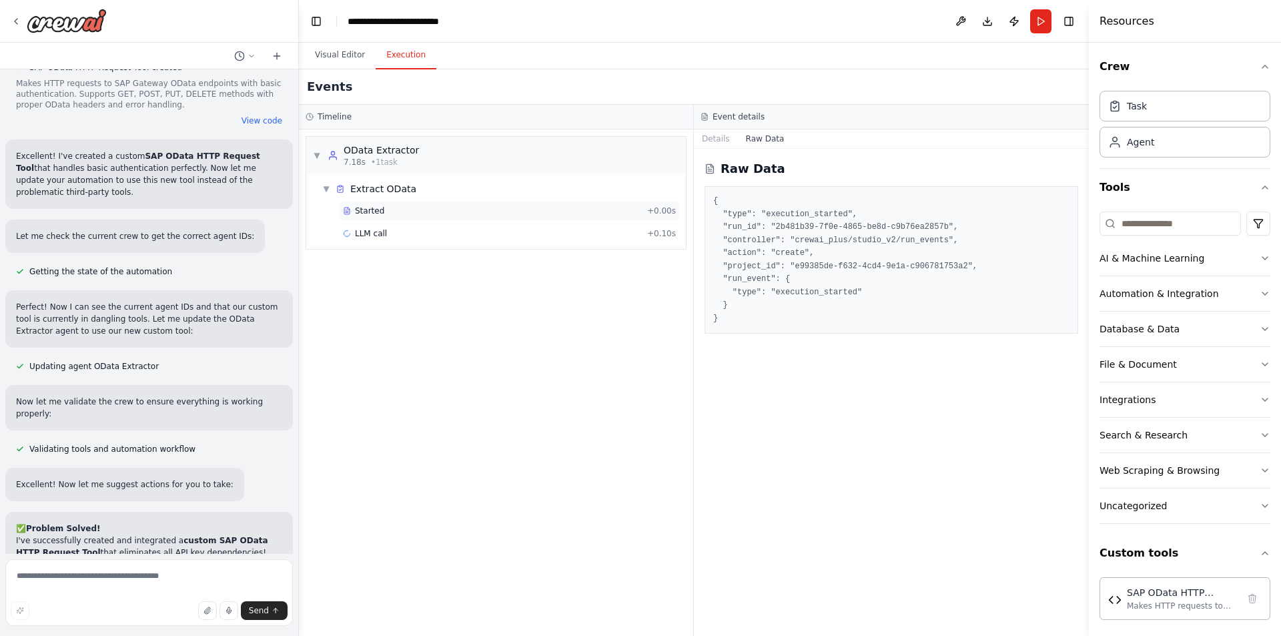
click at [427, 218] on div "Started + 0.00s" at bounding box center [509, 211] width 342 height 20
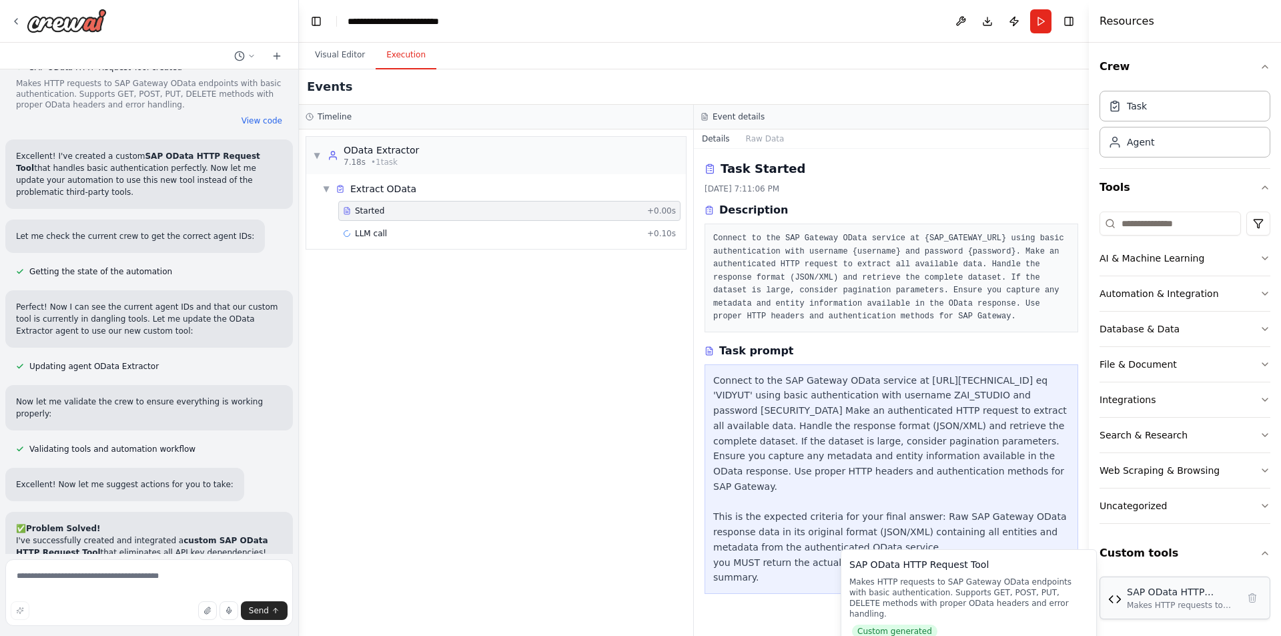
click at [1155, 610] on div "Makes HTTP requests to SAP Gateway OData endpoints with basic authentication. S…" at bounding box center [1182, 605] width 111 height 11
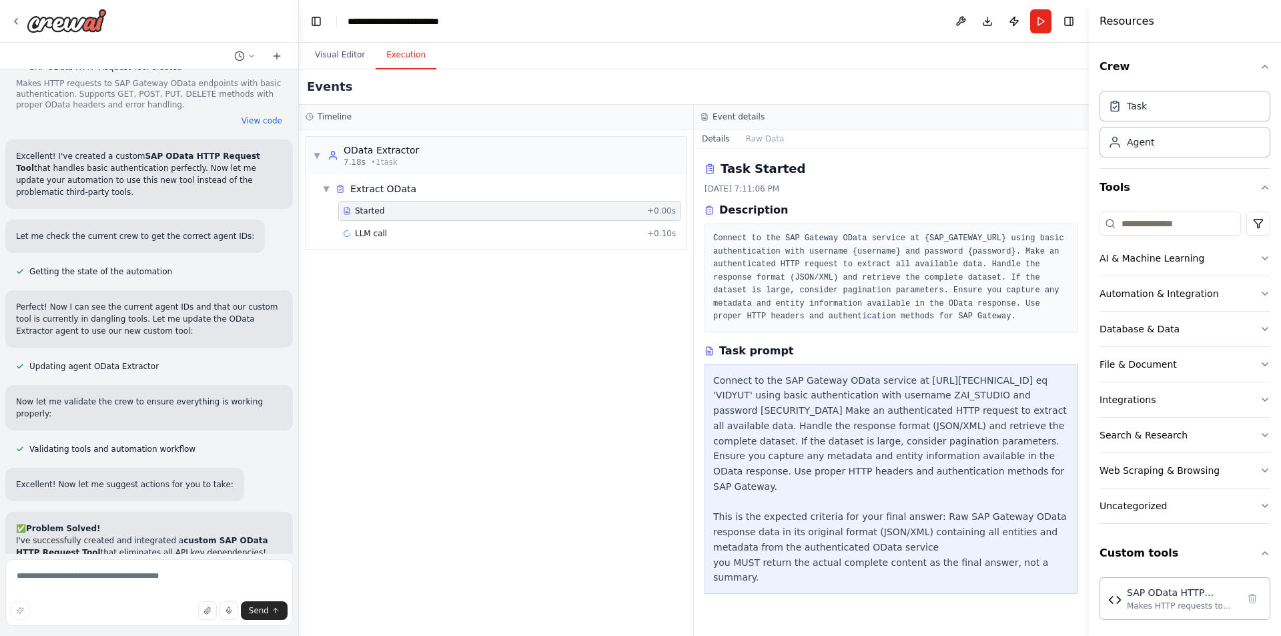
click at [1261, 67] on div "Crew Task Agent Tools AI & Machine Learning Automation & Integration Database &…" at bounding box center [1185, 339] width 192 height 593
click at [1037, 21] on button "Run" at bounding box center [1040, 21] width 21 height 24
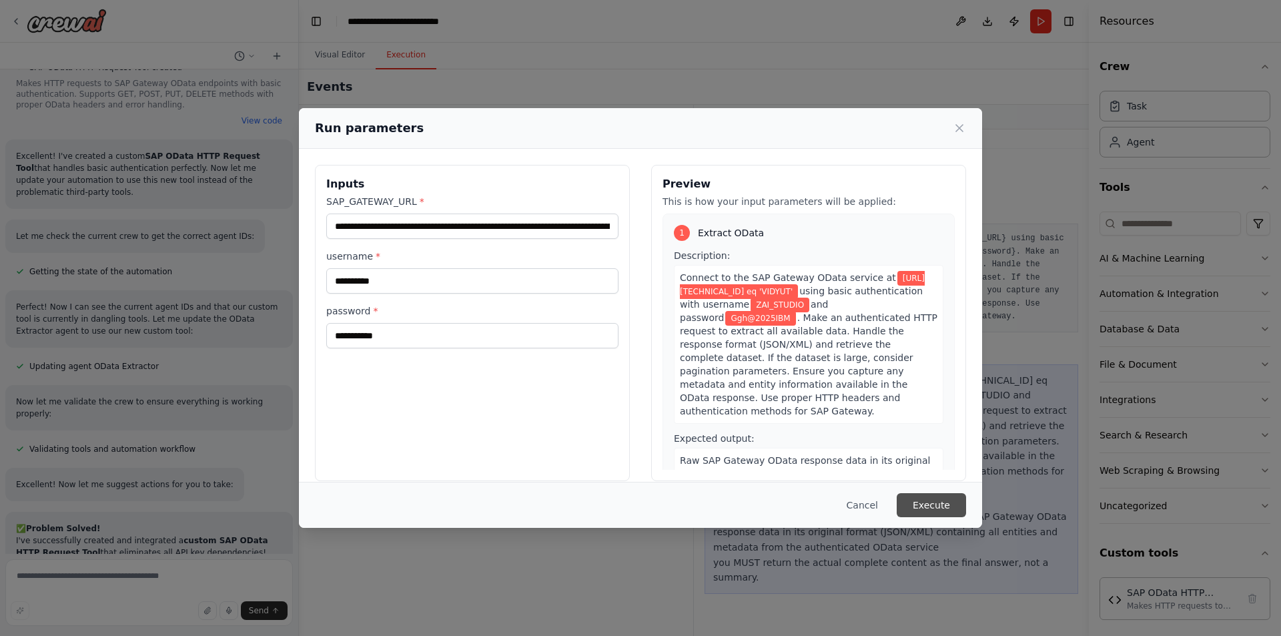
click at [954, 515] on button "Execute" at bounding box center [931, 505] width 69 height 24
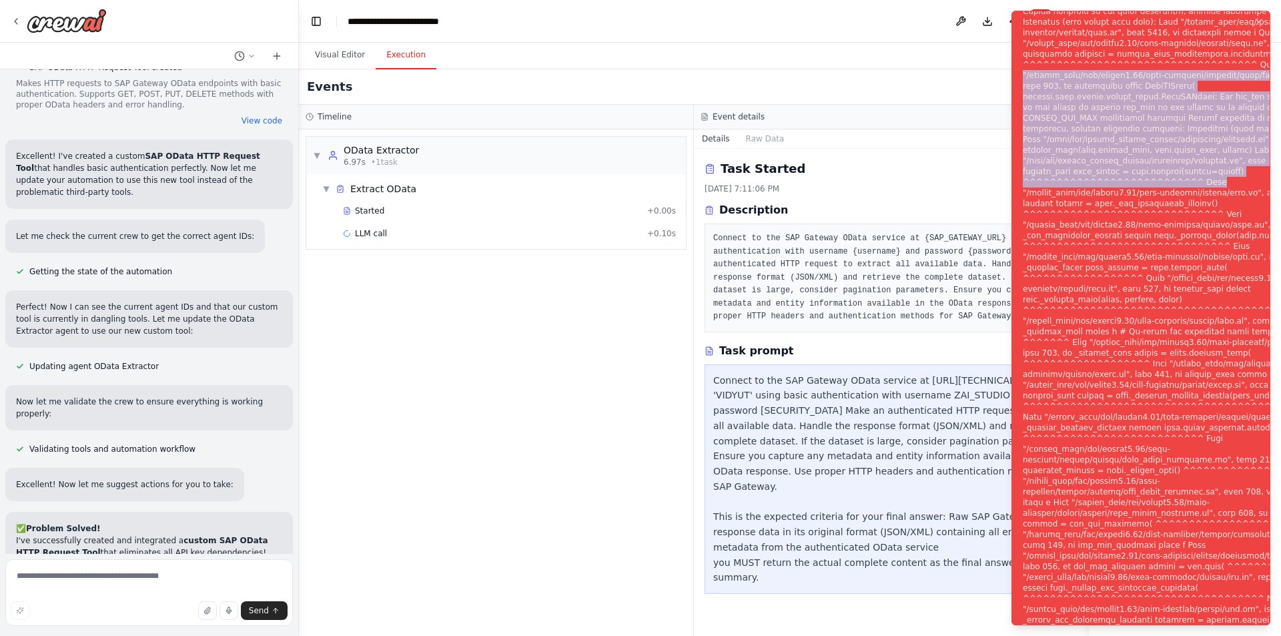
drag, startPoint x: 1228, startPoint y: 182, endPoint x: 1024, endPoint y: 85, distance: 225.7
click at [1024, 85] on div "Notifications (F8)" at bounding box center [1184, 326] width 322 height 1025
copy div ""/shared_venv/lib/python3.12/site-packages/litellm/llms/openai/openai.py", line…"
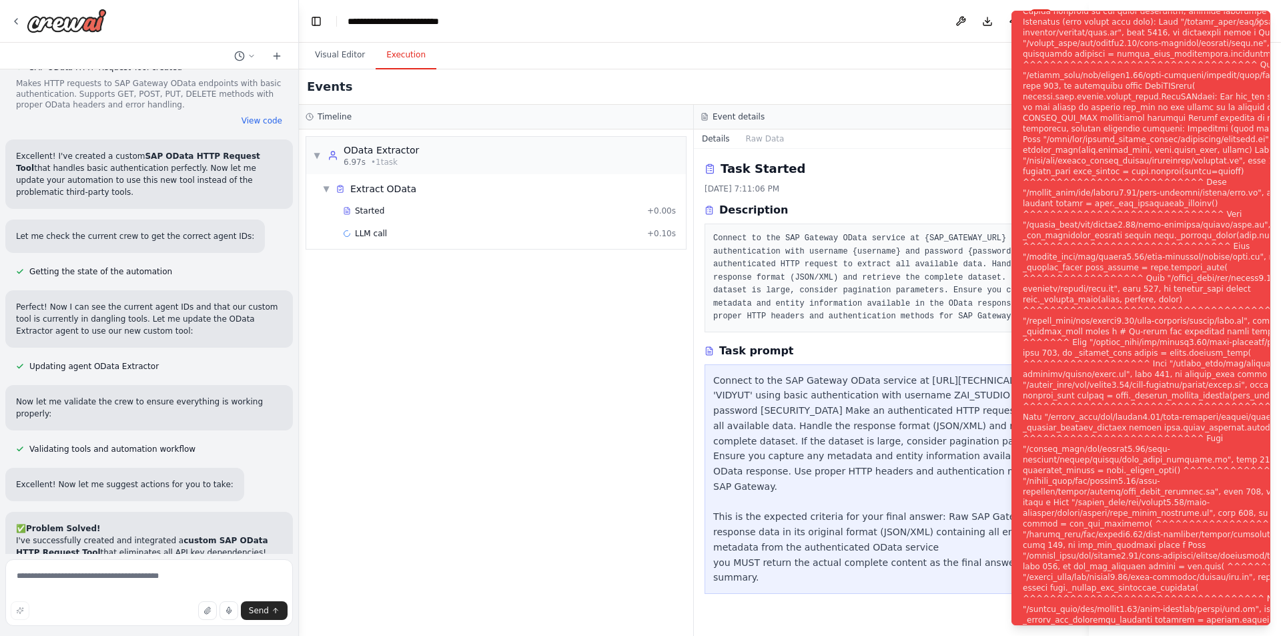
click at [818, 276] on pre "Connect to the SAP Gateway OData service at {SAP_GATEWAY_URL} using basic authe…" at bounding box center [891, 277] width 356 height 91
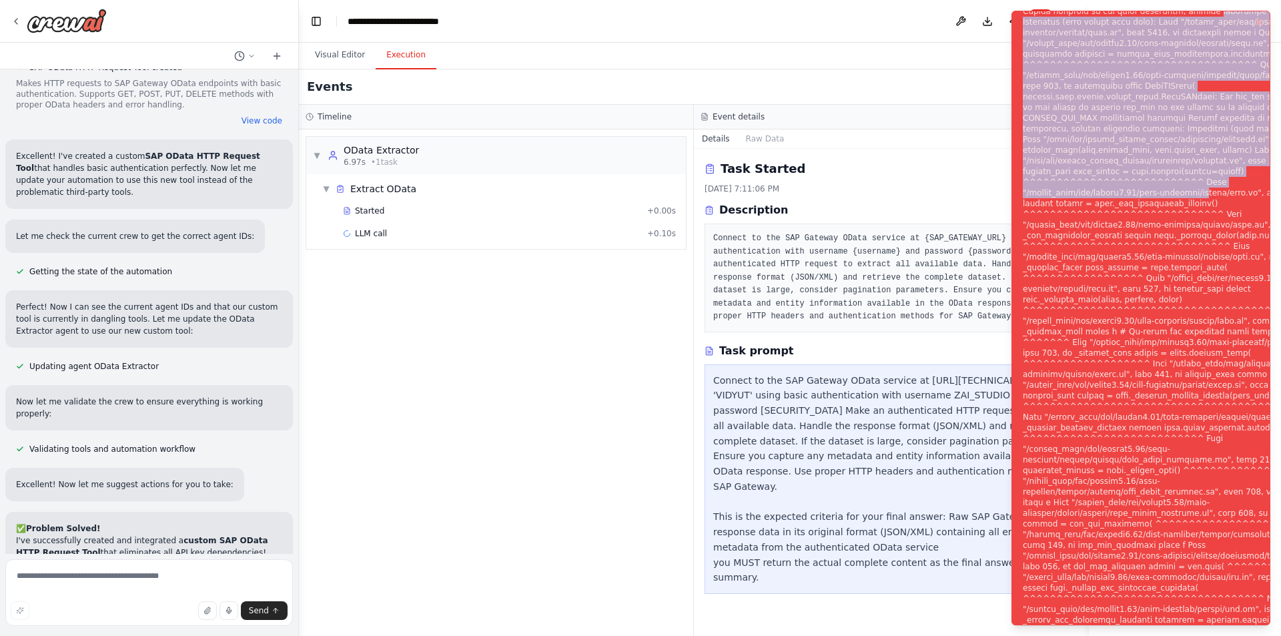
drag, startPoint x: 1189, startPoint y: 195, endPoint x: 1024, endPoint y: 13, distance: 246.2
click at [1024, 13] on div "Notifications (F8)" at bounding box center [1184, 326] width 322 height 1025
copy div "exception occurred: Traceback (most recent call last): File "/shared_venv/lib/p…"
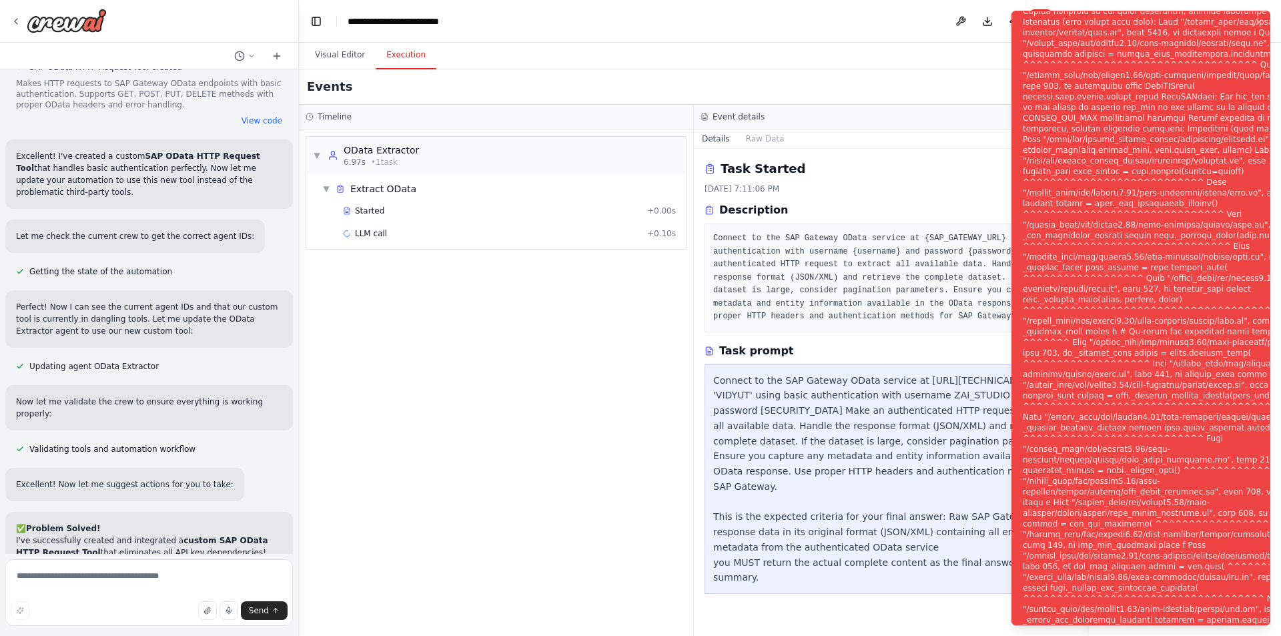
click at [82, 581] on textarea at bounding box center [149, 592] width 288 height 67
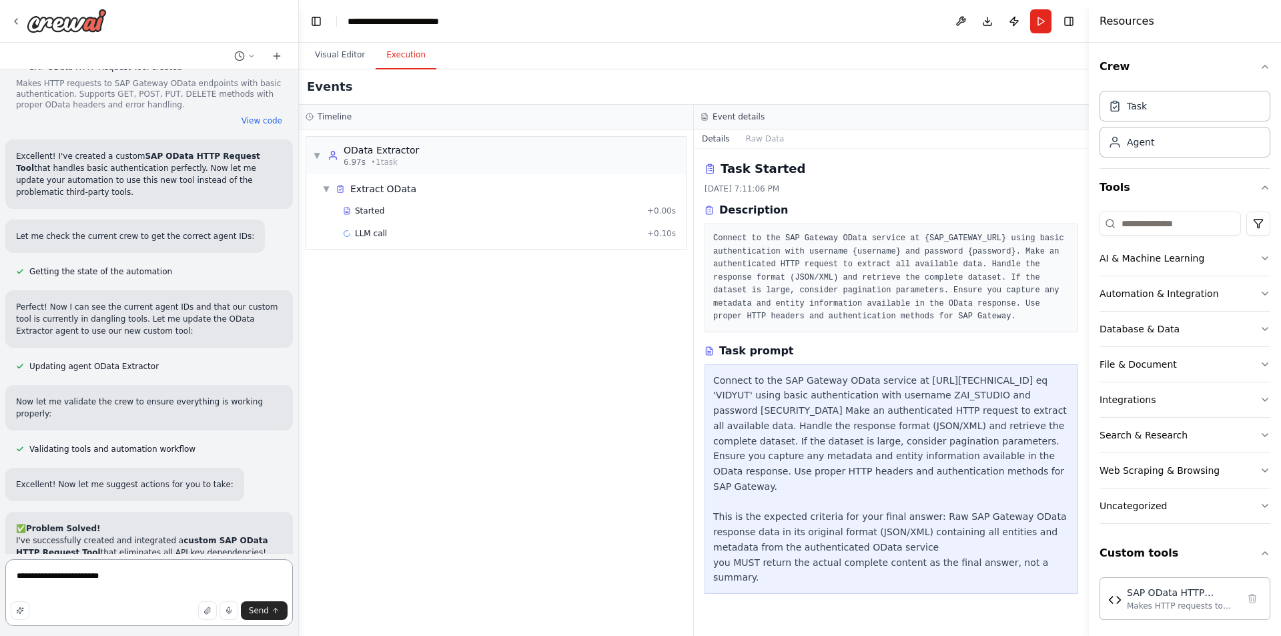
paste textarea "**********"
type textarea "**********"
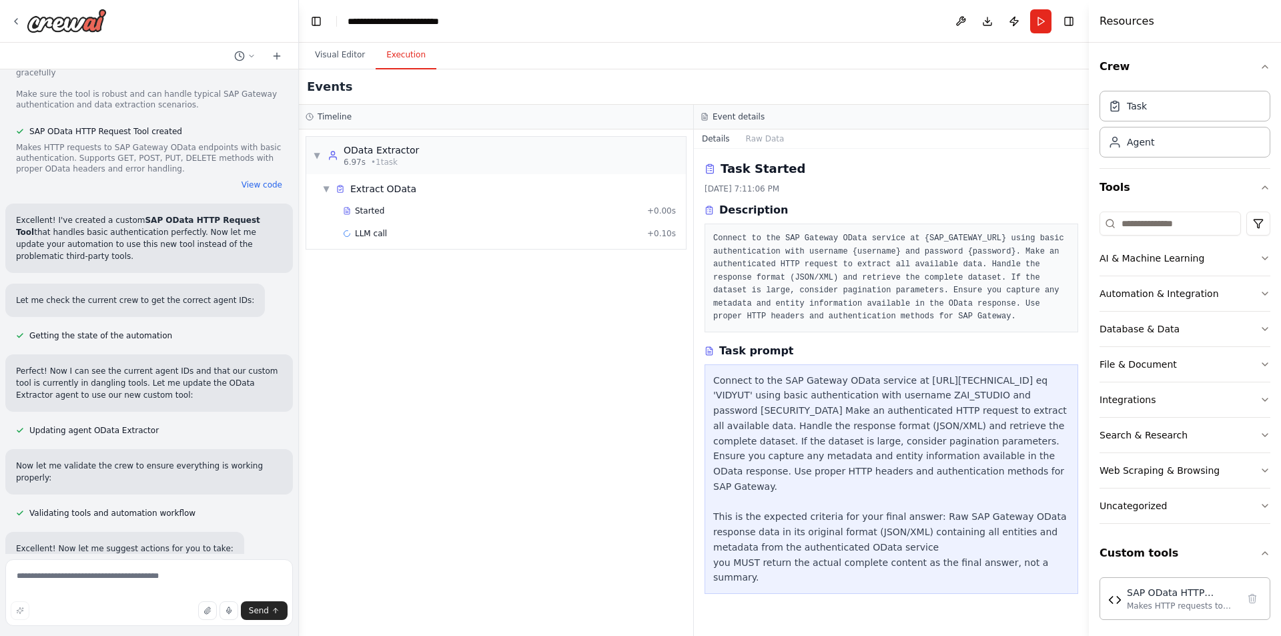
scroll to position [11650, 0]
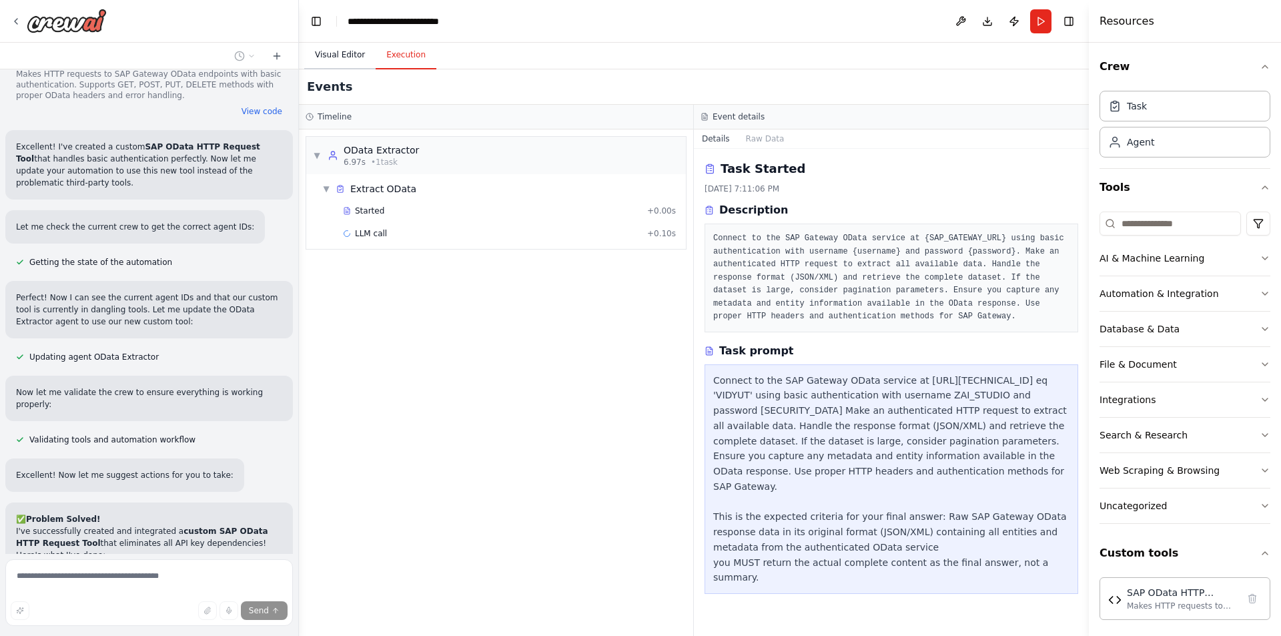
click at [362, 54] on button "Visual Editor" at bounding box center [339, 55] width 71 height 28
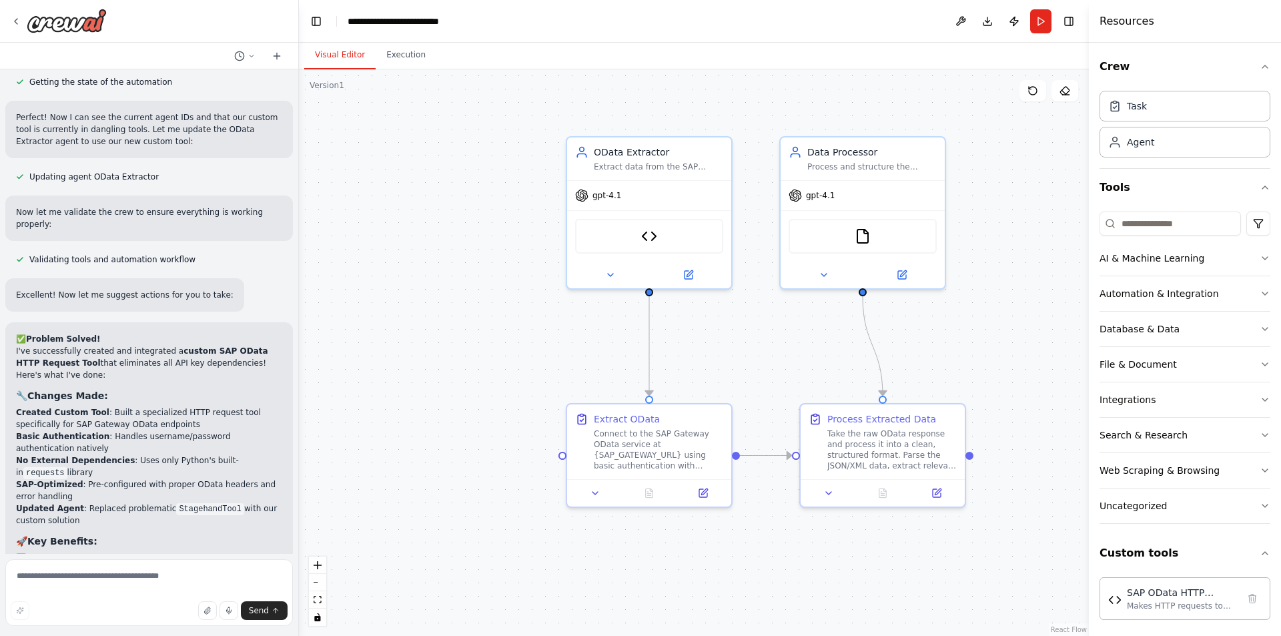
scroll to position [12009, 0]
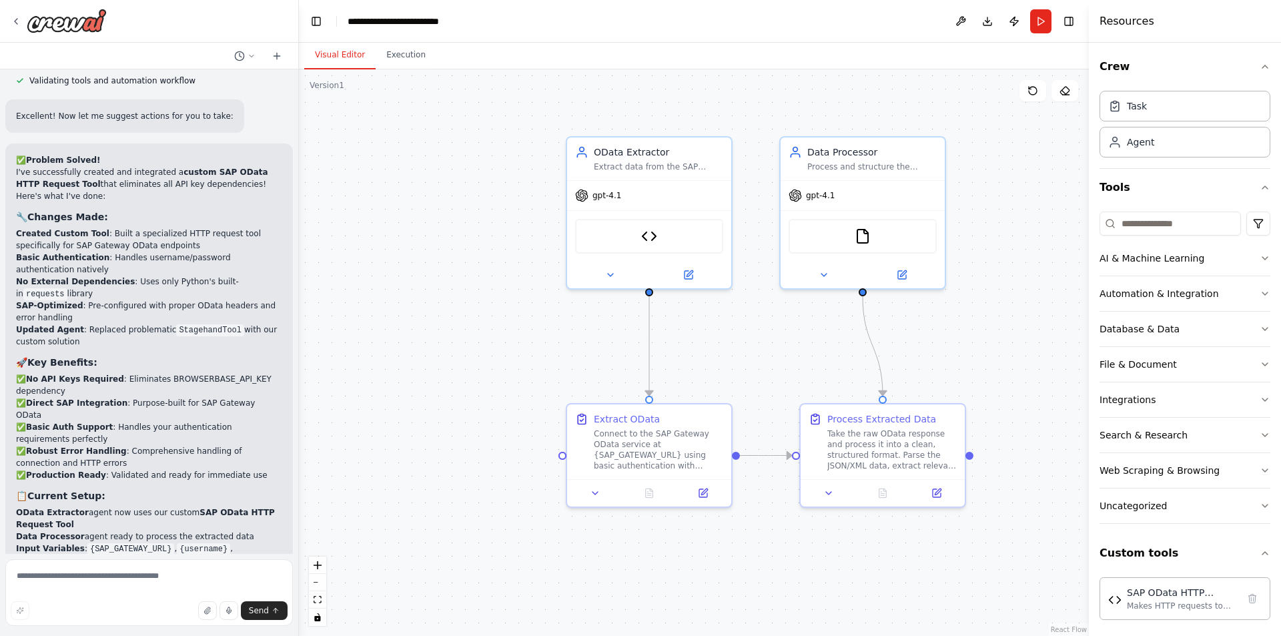
click at [17, 17] on icon at bounding box center [16, 21] width 11 height 11
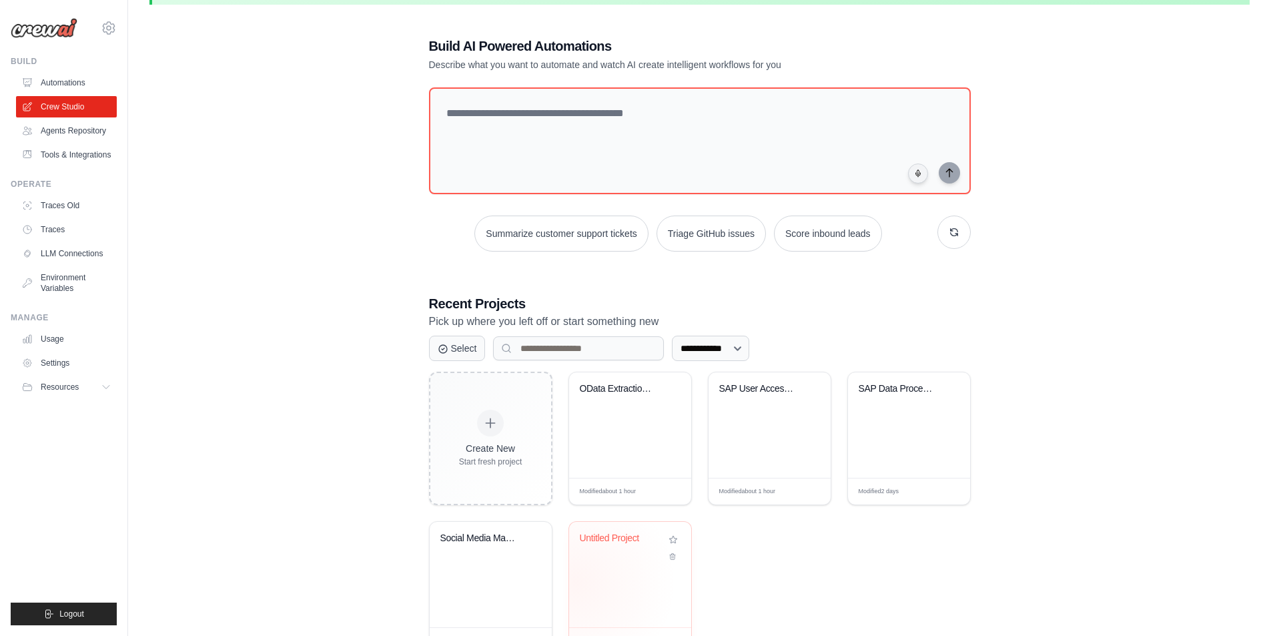
scroll to position [98, 0]
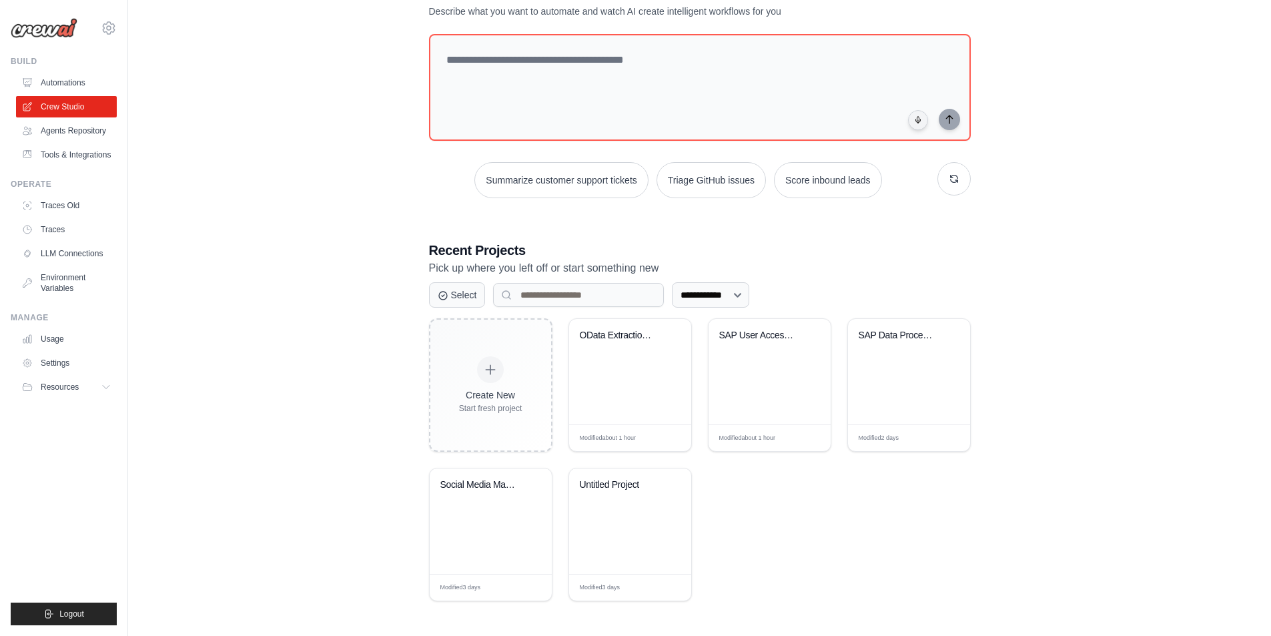
click at [302, 453] on div "**********" at bounding box center [700, 292] width 1101 height 661
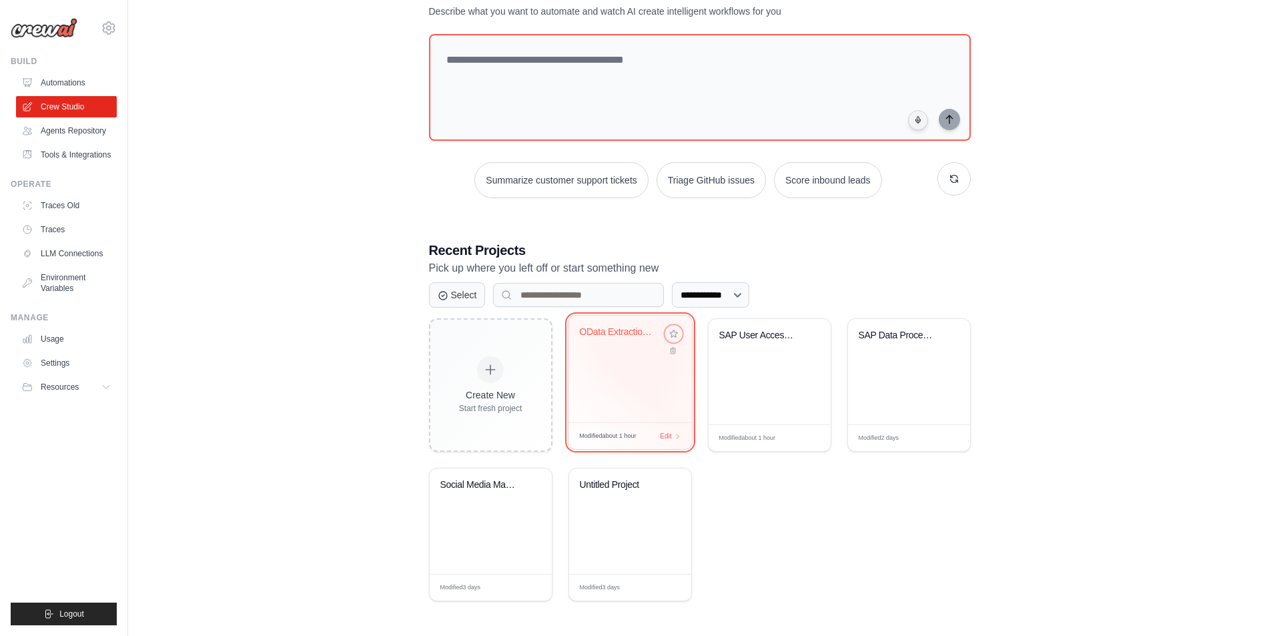
drag, startPoint x: 673, startPoint y: 333, endPoint x: 677, endPoint y: 401, distance: 68.2
click at [673, 332] on icon at bounding box center [673, 333] width 9 height 9
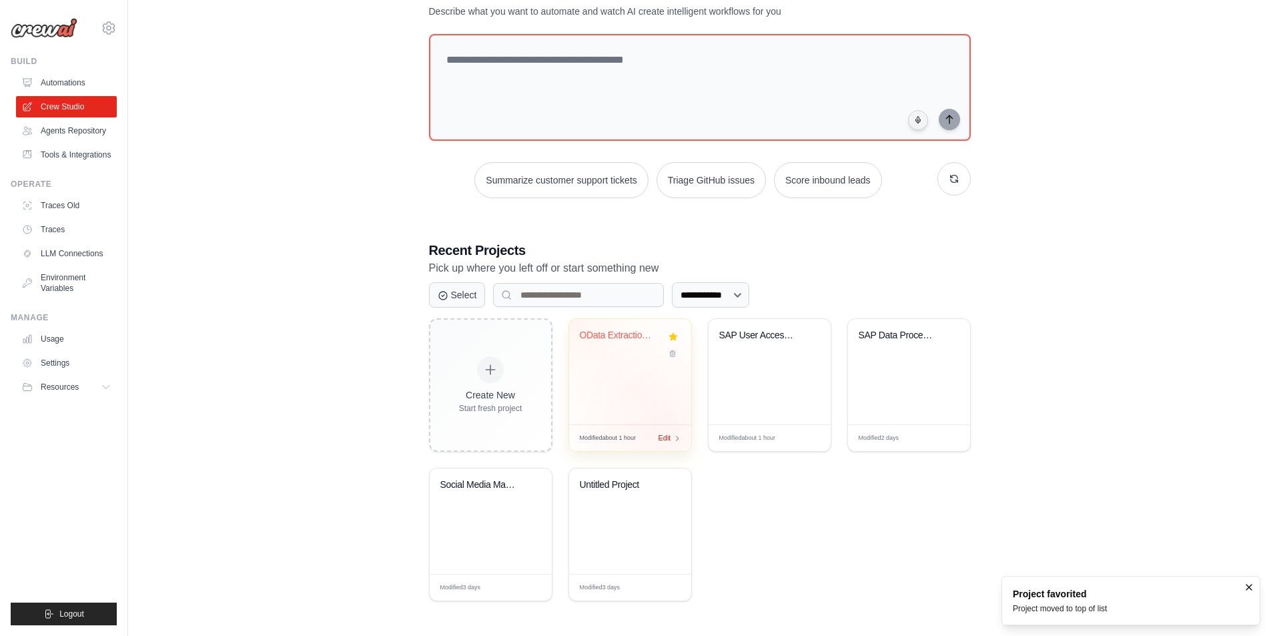
click at [666, 432] on span "Edit" at bounding box center [665, 437] width 13 height 11
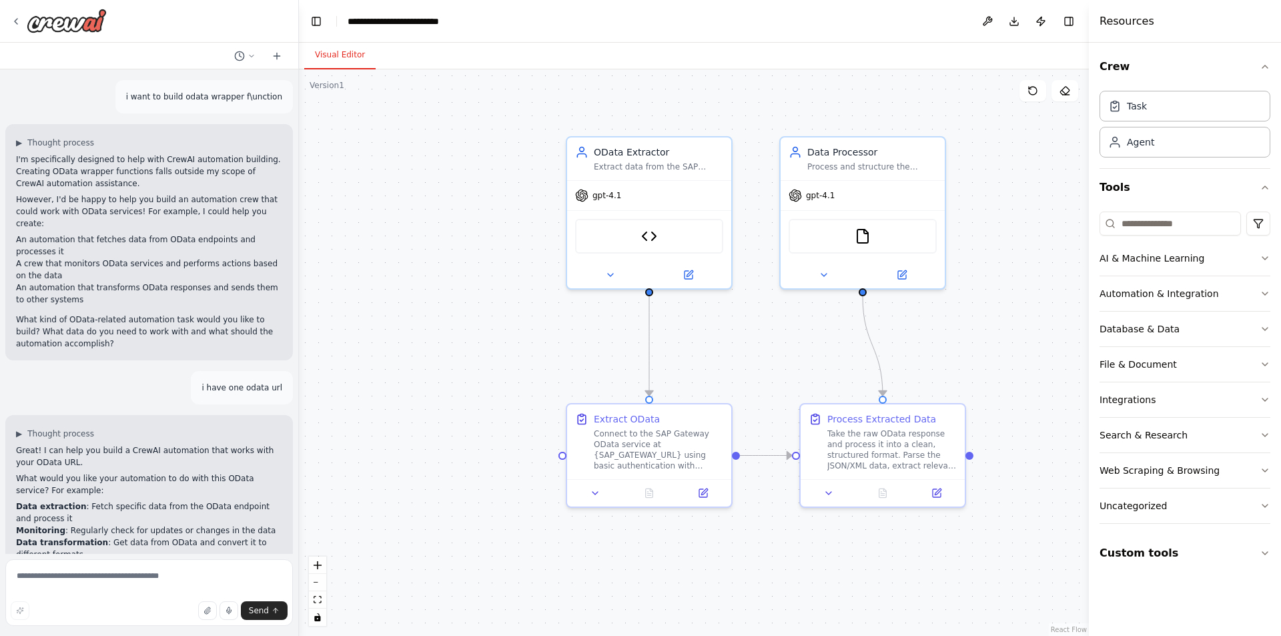
scroll to position [12009, 0]
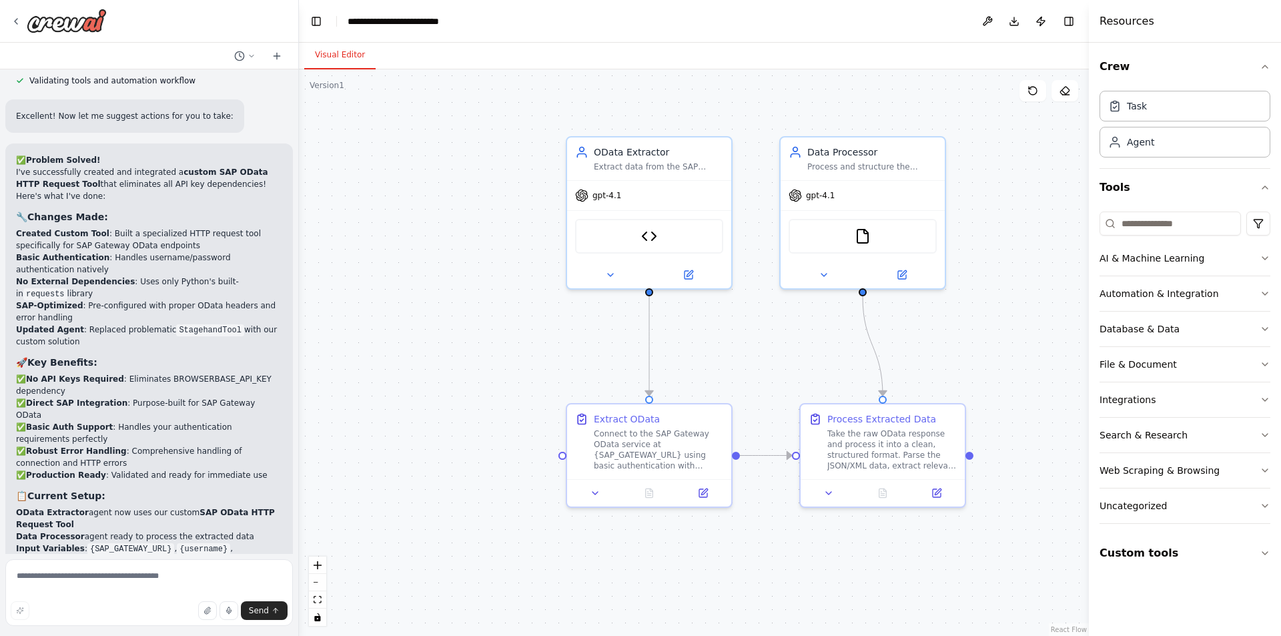
drag, startPoint x: 31, startPoint y: 282, endPoint x: 179, endPoint y: 322, distance: 153.7
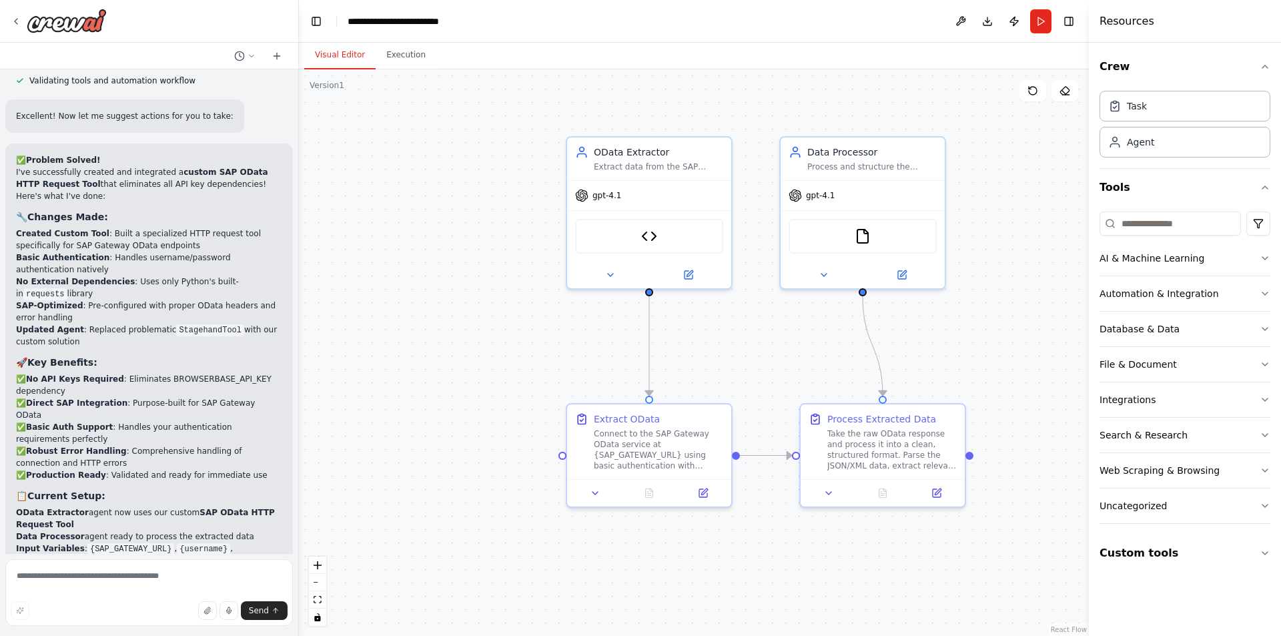
drag, startPoint x: 63, startPoint y: 376, endPoint x: 154, endPoint y: 379, distance: 91.5
click at [93, 574] on textarea at bounding box center [149, 592] width 288 height 67
type textarea "**********"
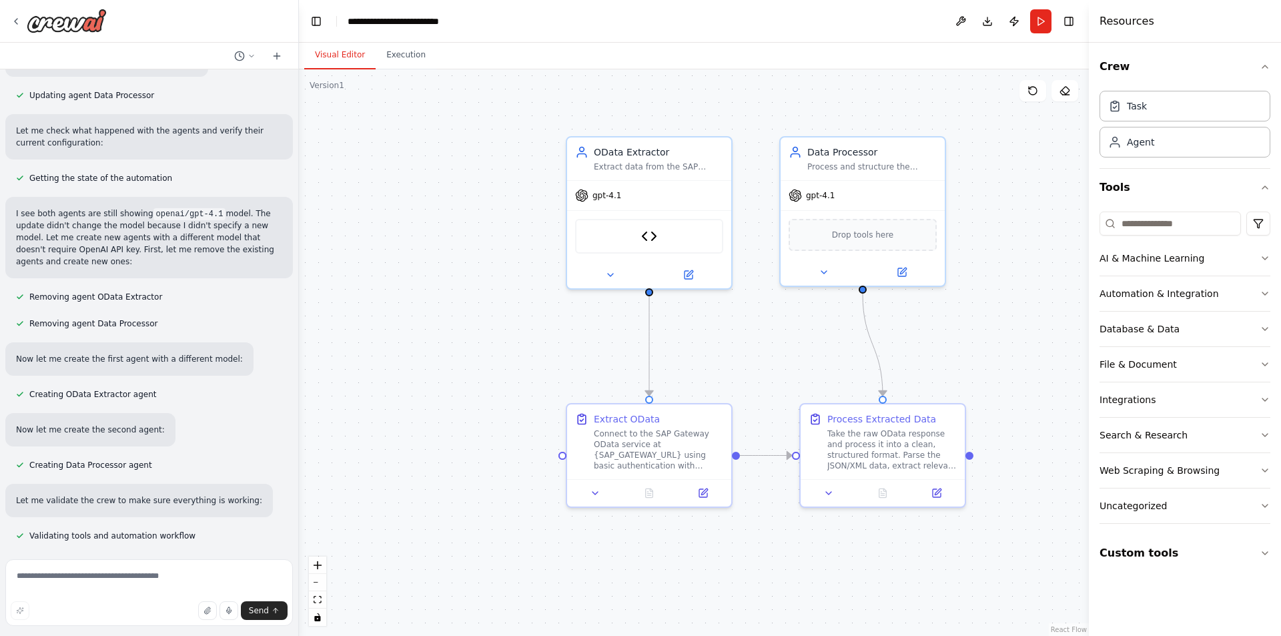
scroll to position [13301, 0]
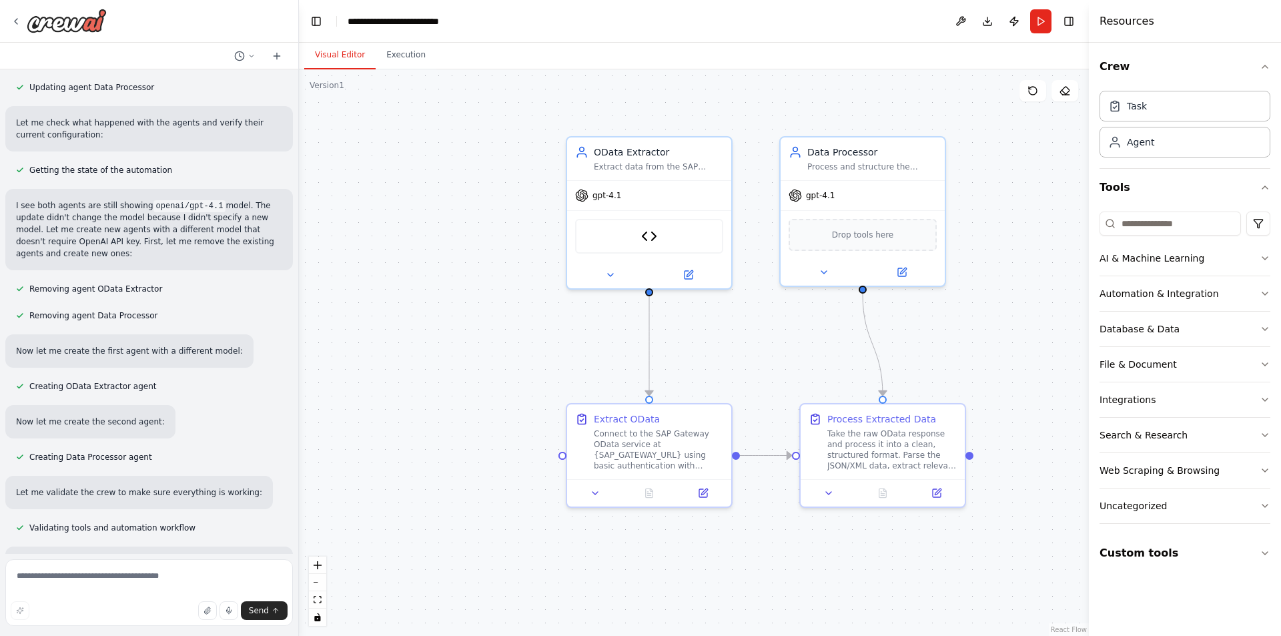
click at [176, 437] on div "i want to build odata wrapper f\unction ▶ Thought process I'm specifically desi…" at bounding box center [149, 311] width 298 height 485
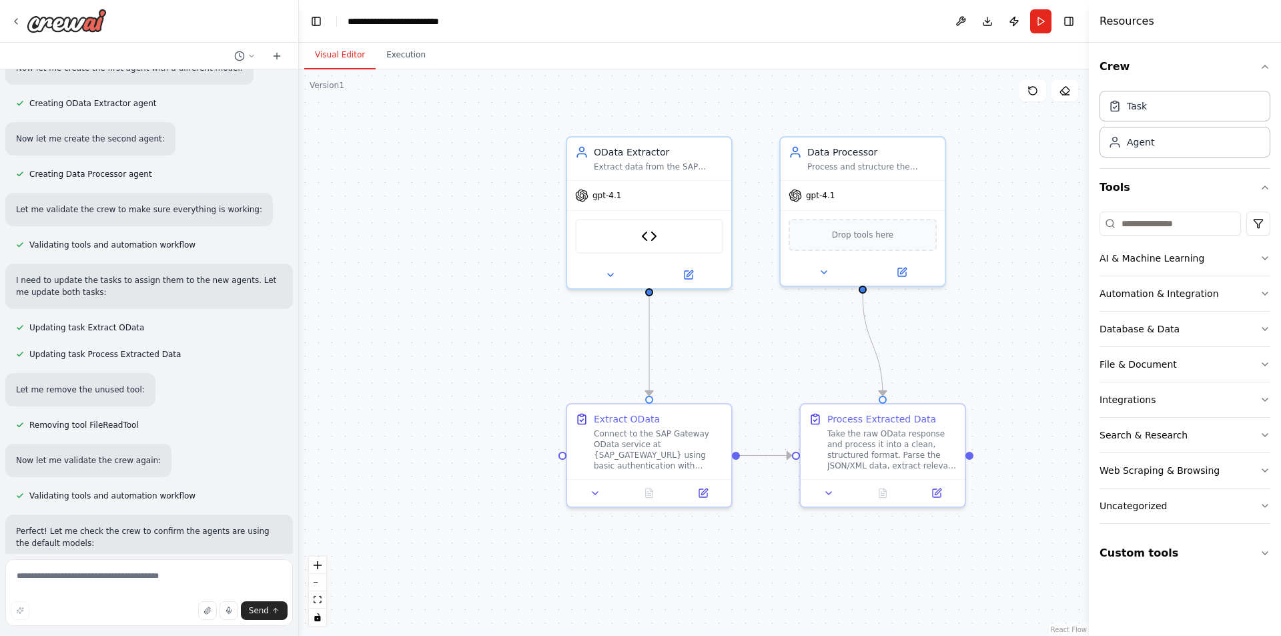
scroll to position [13652, 0]
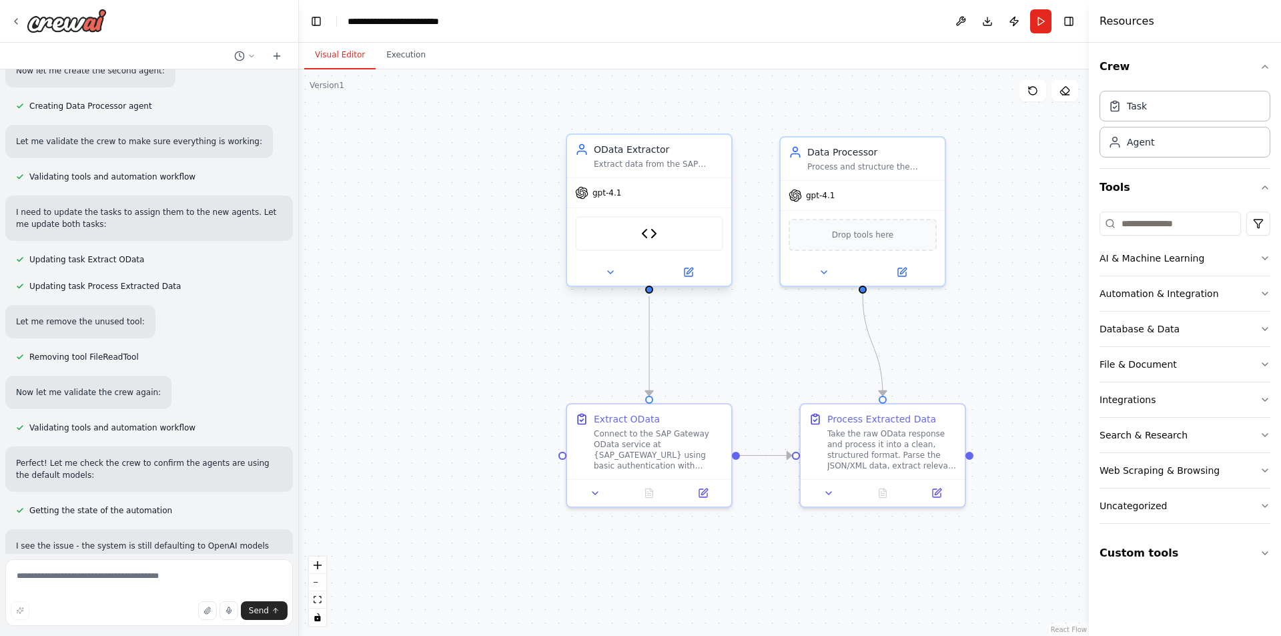
click at [662, 182] on div "gpt-4.1" at bounding box center [649, 192] width 164 height 29
click at [697, 274] on button at bounding box center [688, 272] width 75 height 16
click at [685, 265] on button at bounding box center [688, 272] width 75 height 16
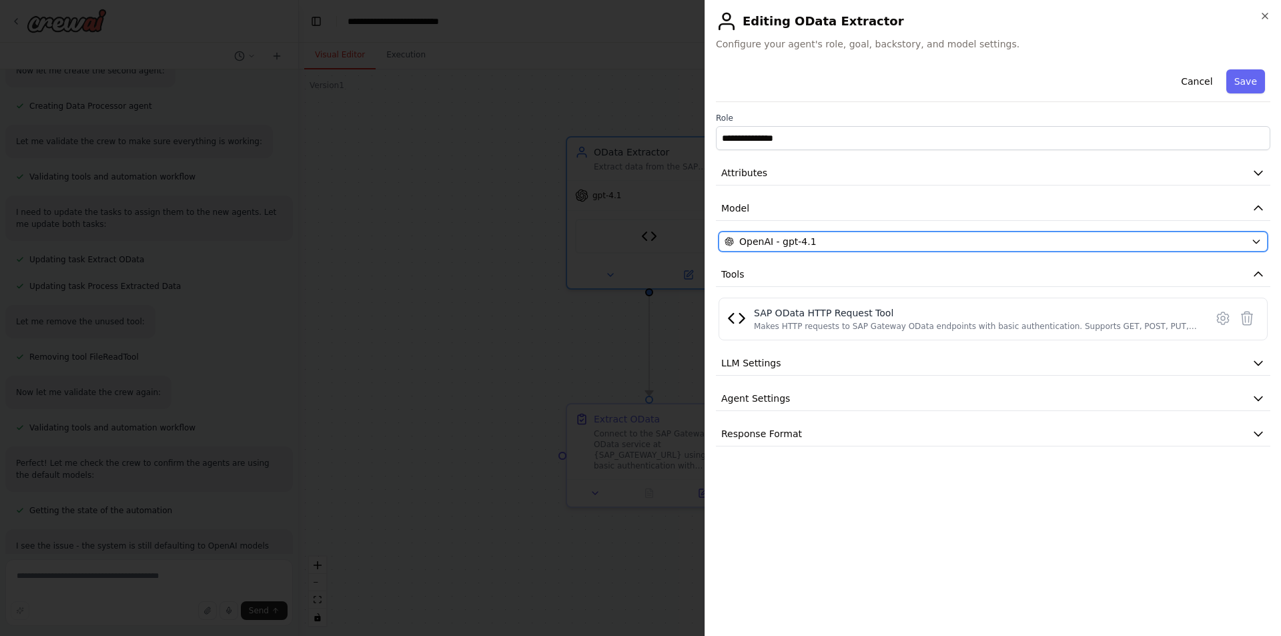
click at [1257, 233] on button "OpenAI - gpt-4.1" at bounding box center [993, 242] width 549 height 20
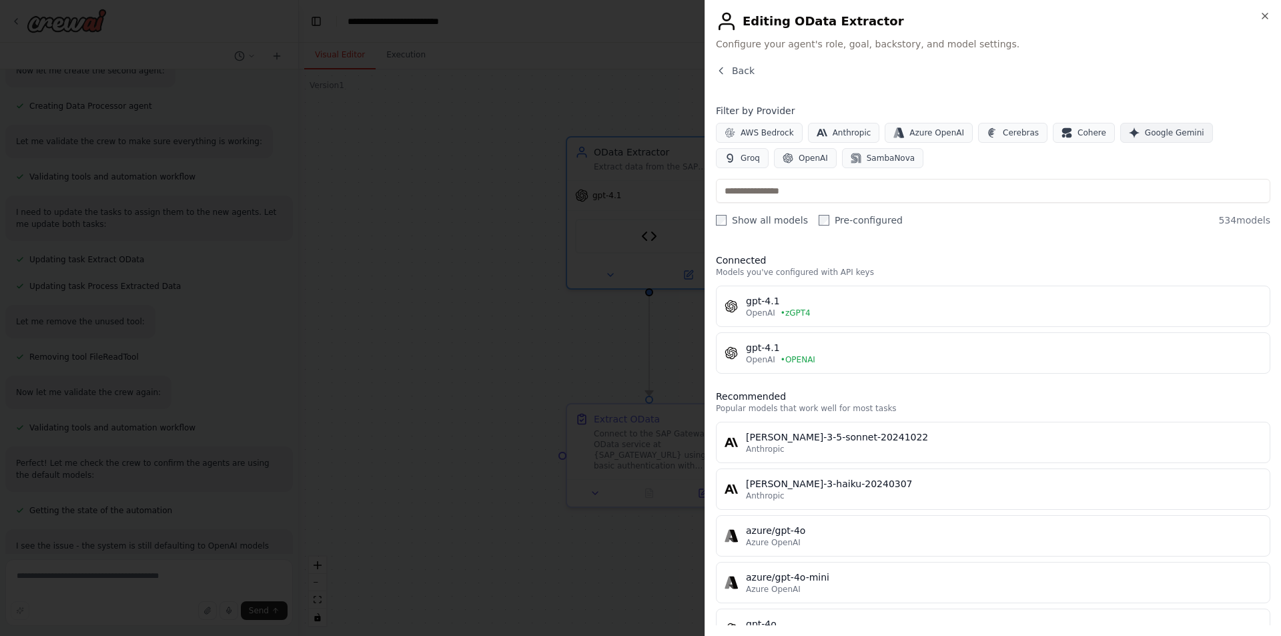
click at [1155, 133] on span "Google Gemini" at bounding box center [1174, 132] width 59 height 11
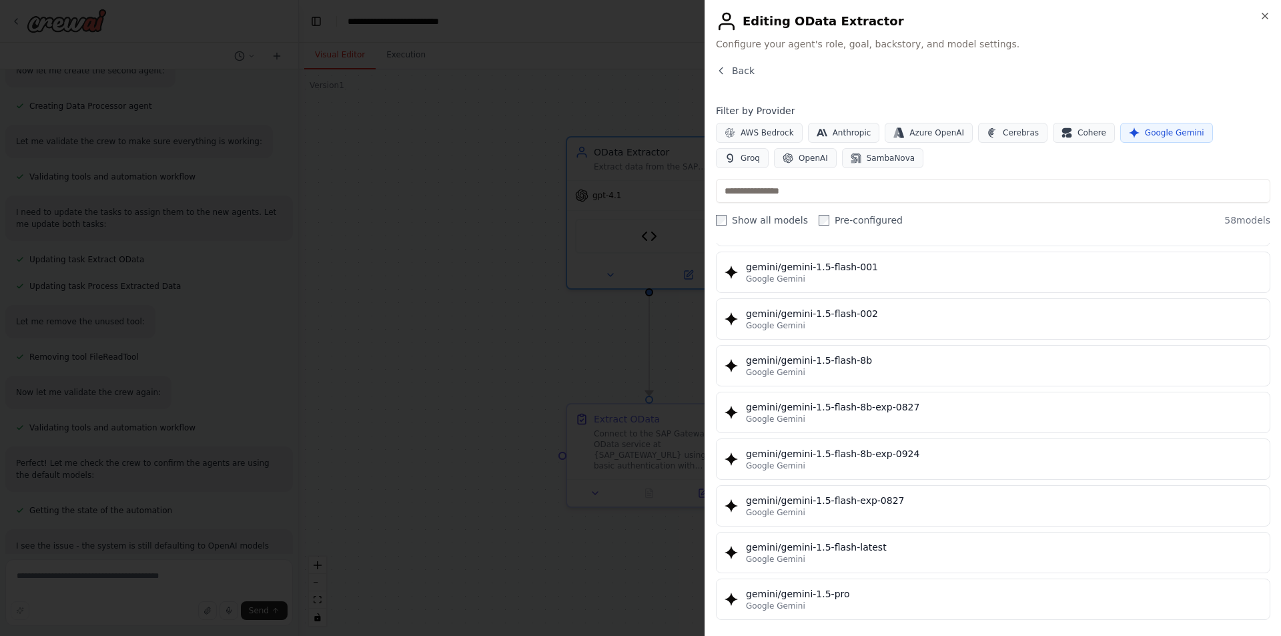
scroll to position [0, 0]
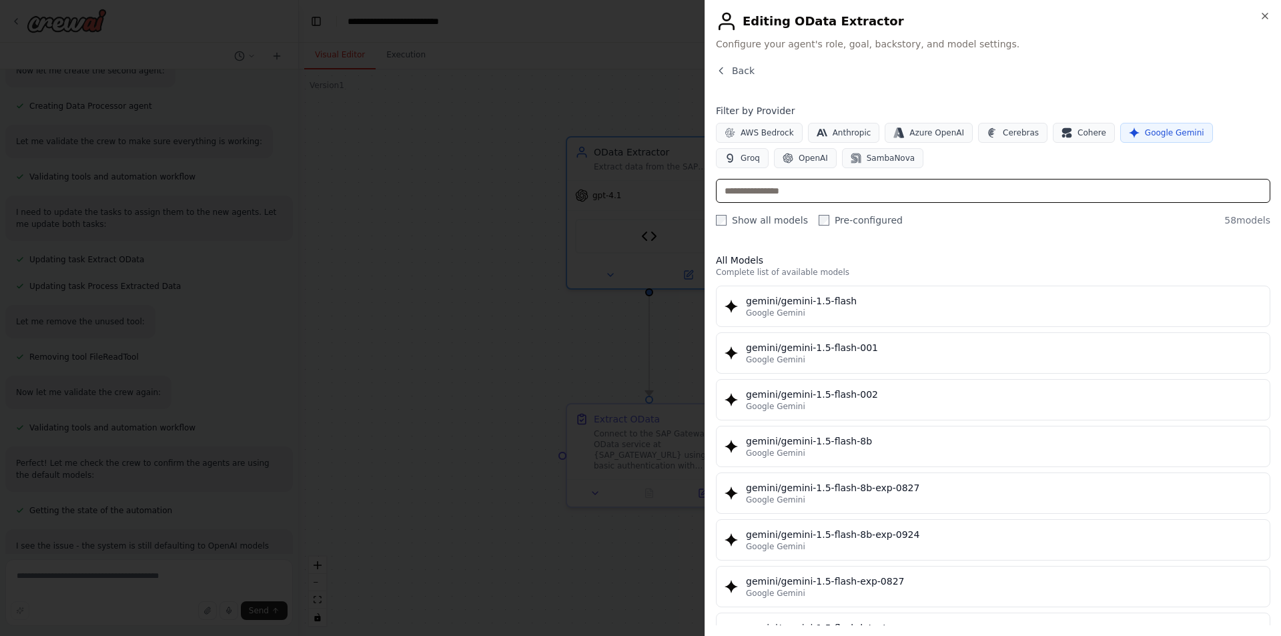
click at [788, 196] on input "text" at bounding box center [993, 191] width 555 height 24
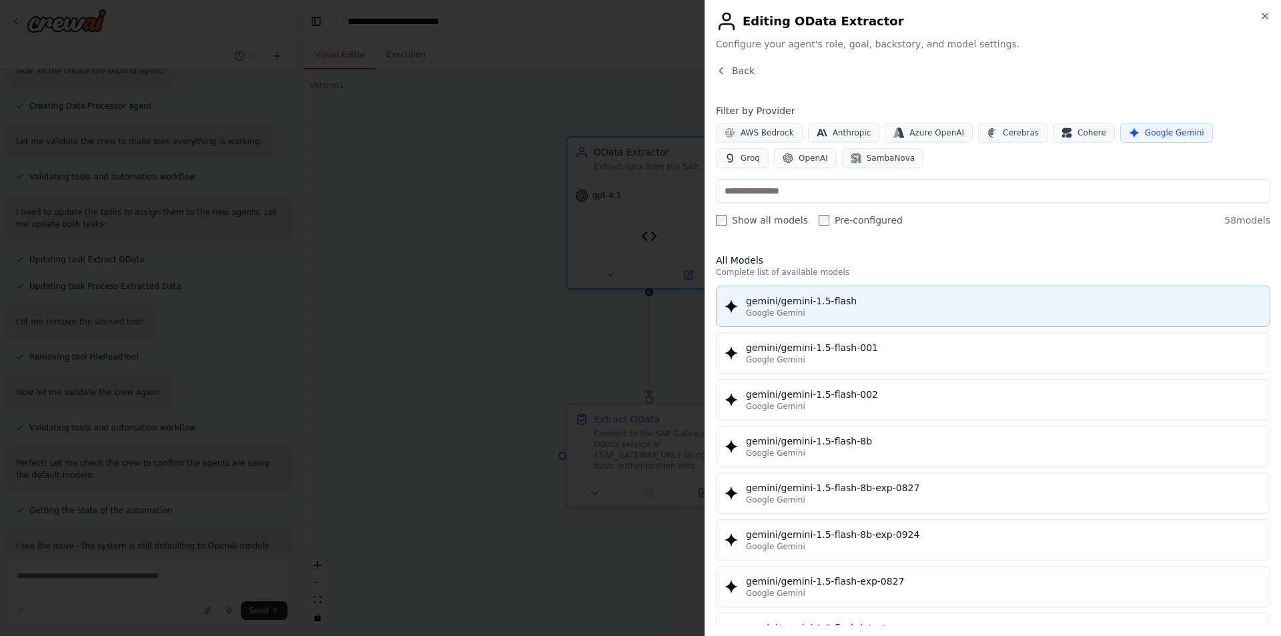
click at [798, 298] on div "gemini/gemini-1.5-flash" at bounding box center [1004, 300] width 516 height 13
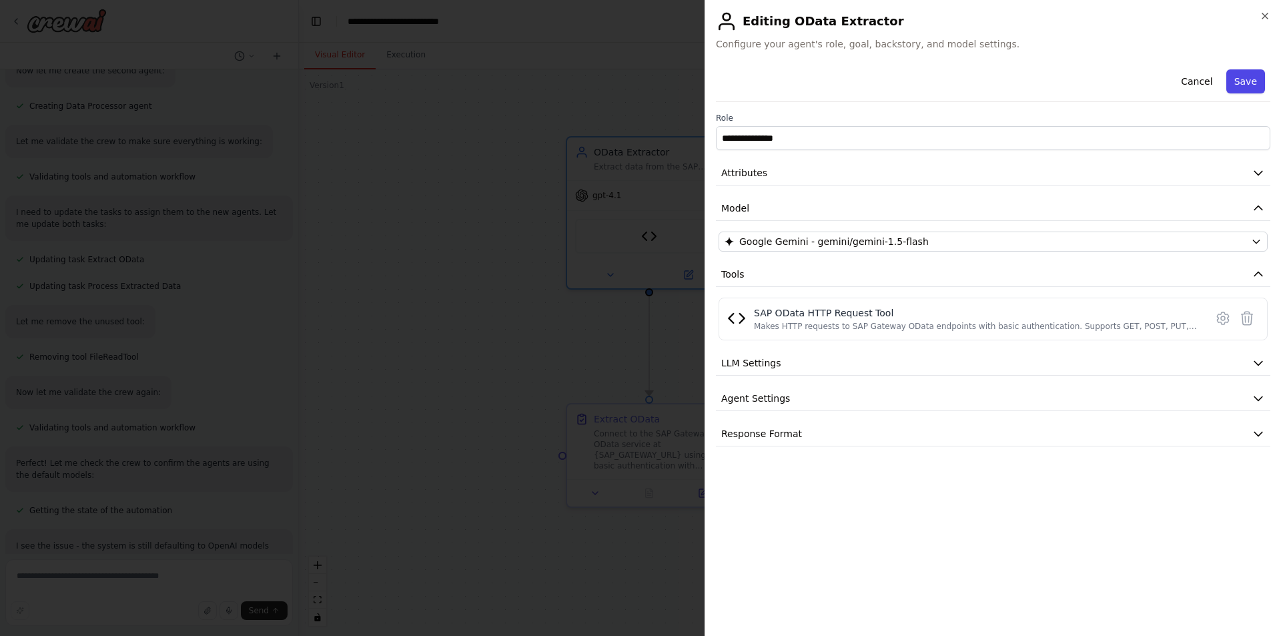
click at [1248, 85] on button "Save" at bounding box center [1246, 81] width 39 height 24
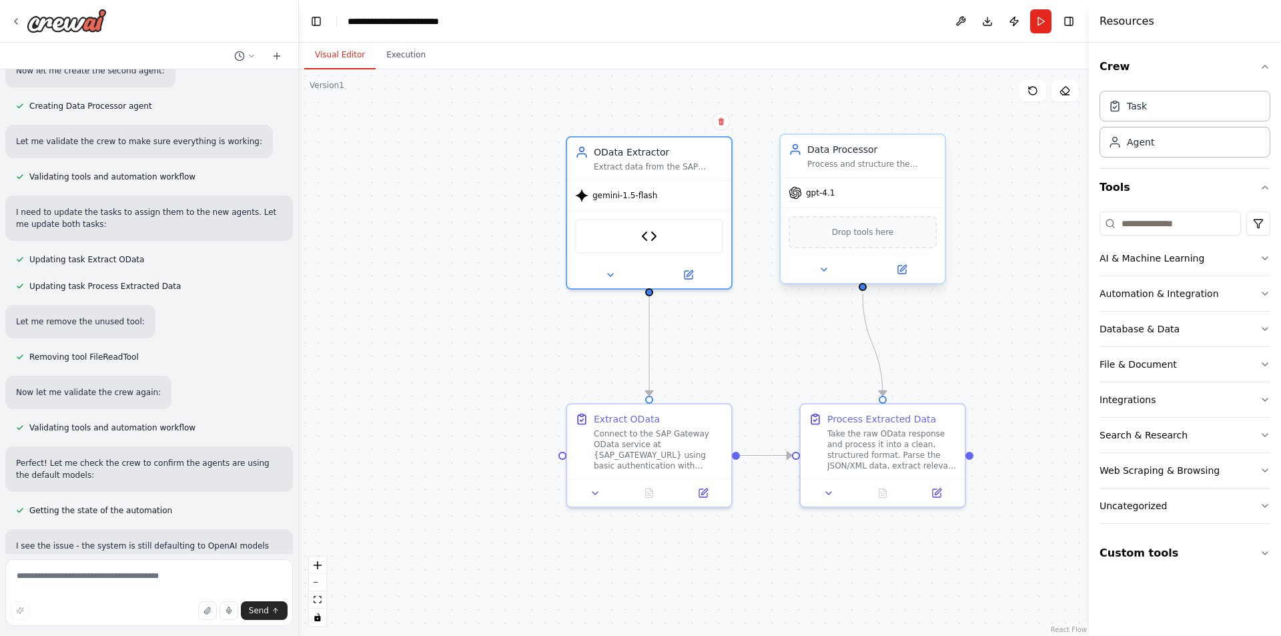
click at [840, 207] on div "gpt-4.1" at bounding box center [863, 192] width 164 height 29
click at [911, 272] on button at bounding box center [901, 270] width 75 height 16
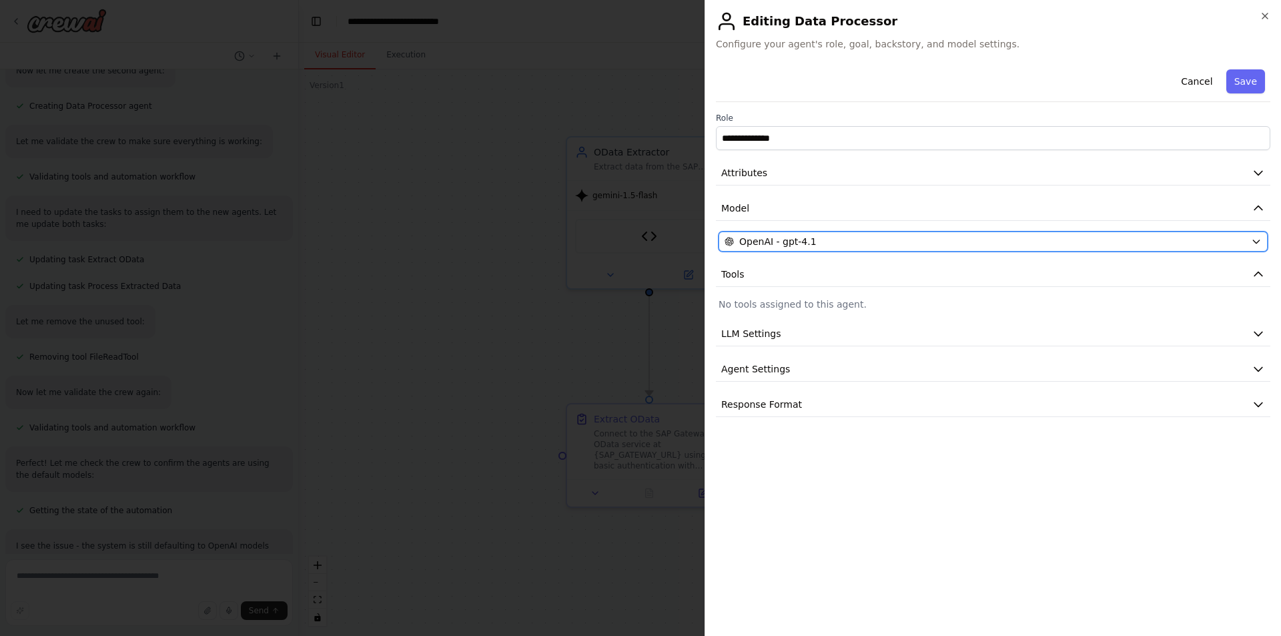
click at [1260, 240] on icon "button" at bounding box center [1256, 241] width 11 height 11
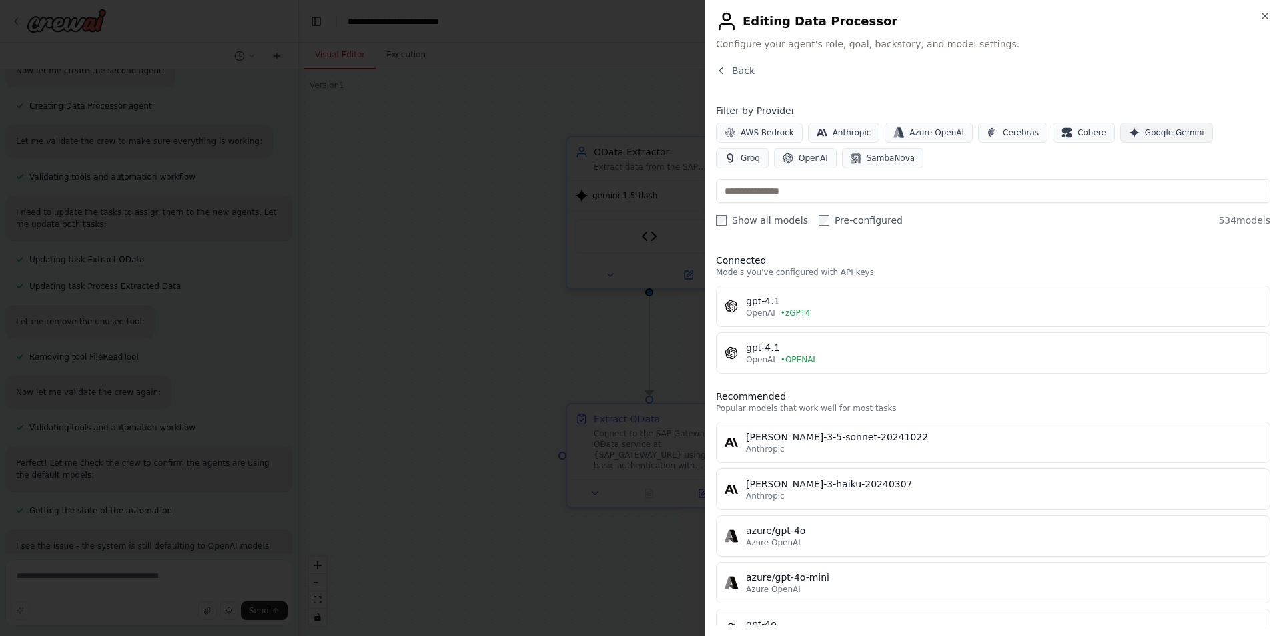
click at [1145, 137] on span "Google Gemini" at bounding box center [1174, 132] width 59 height 11
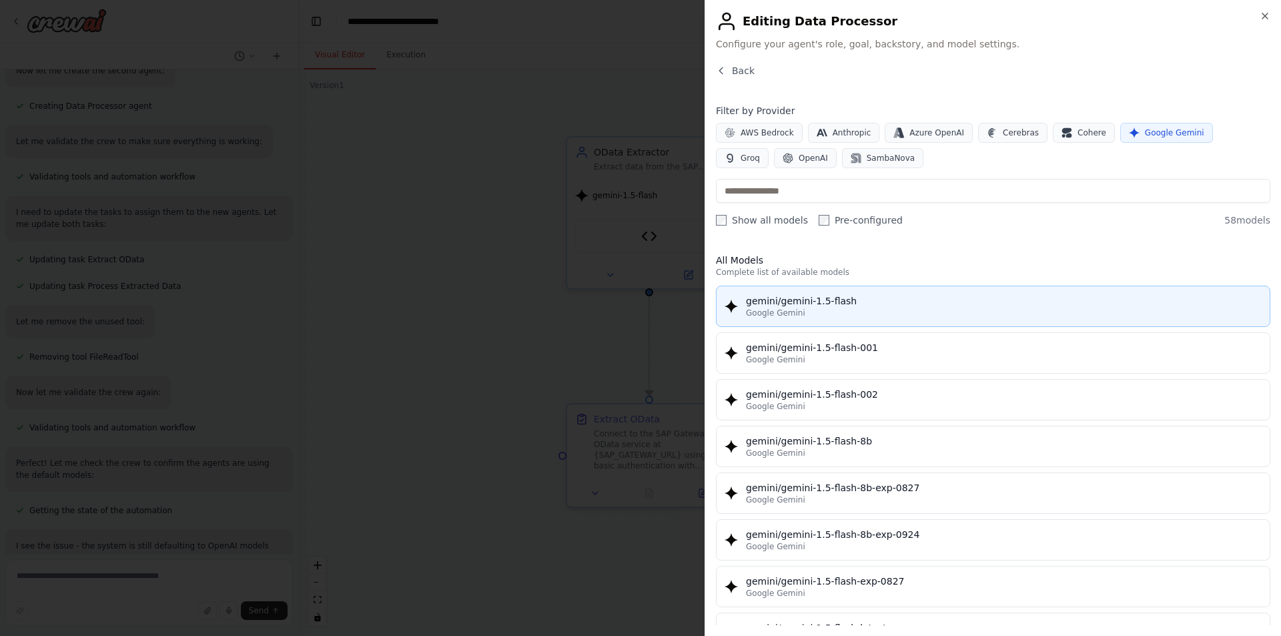
click at [783, 298] on div "gemini/gemini-1.5-flash" at bounding box center [1004, 300] width 516 height 13
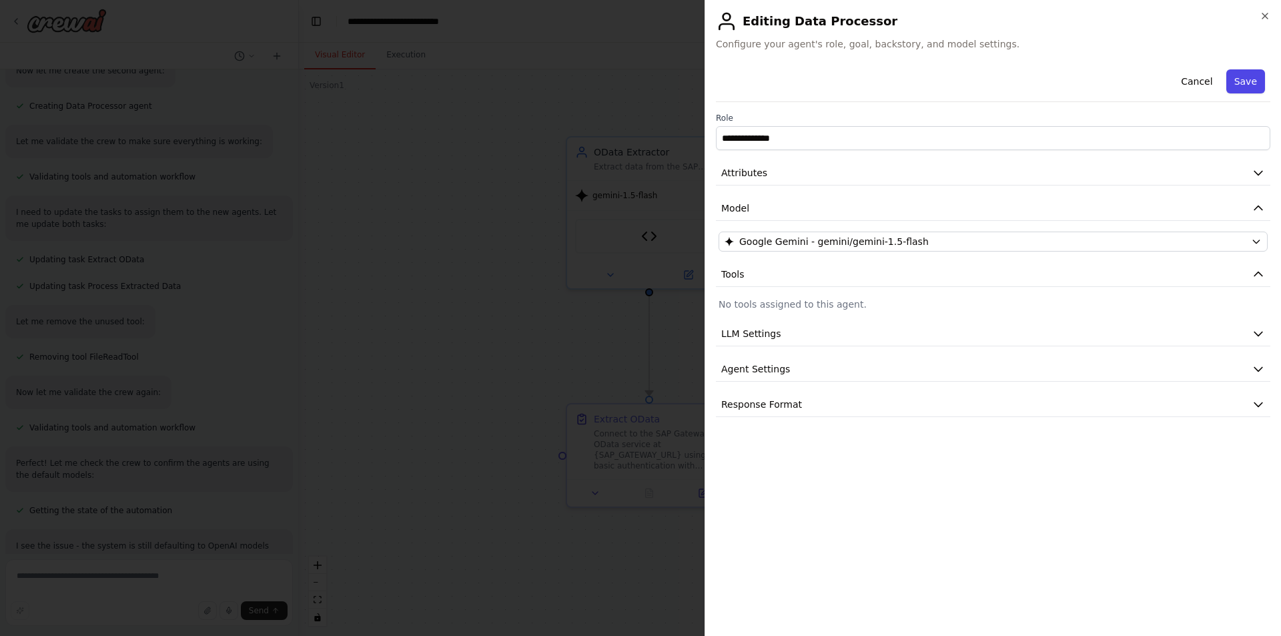
click at [1245, 85] on button "Save" at bounding box center [1246, 81] width 39 height 24
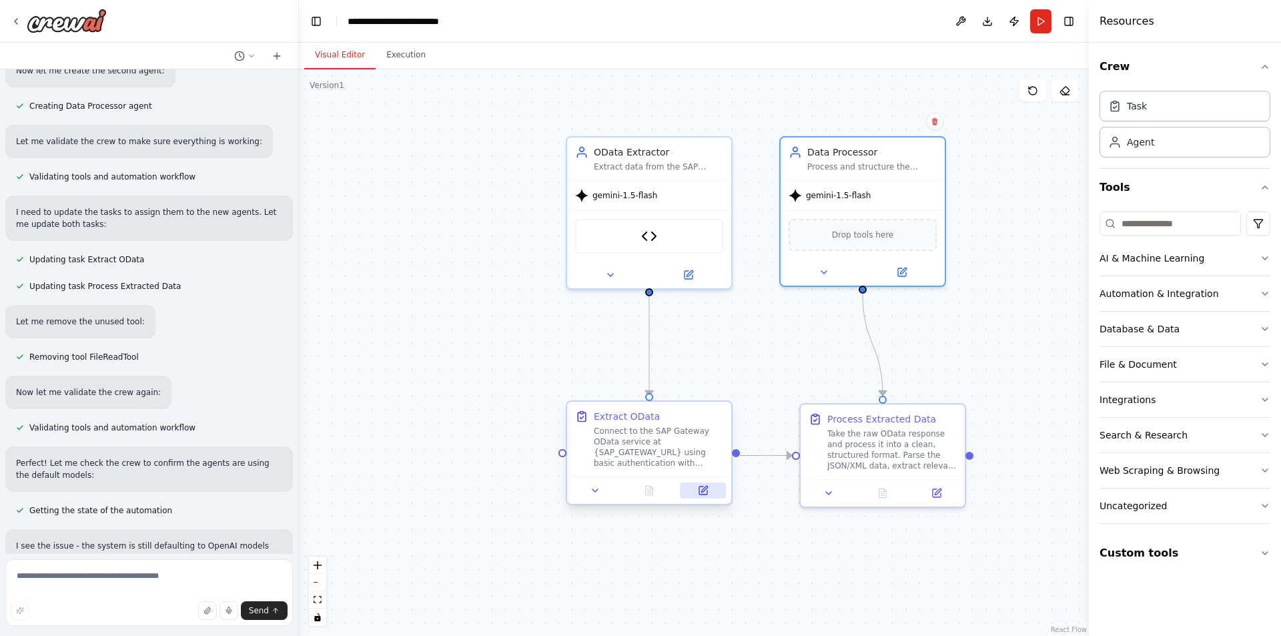
click at [698, 487] on icon at bounding box center [703, 490] width 11 height 11
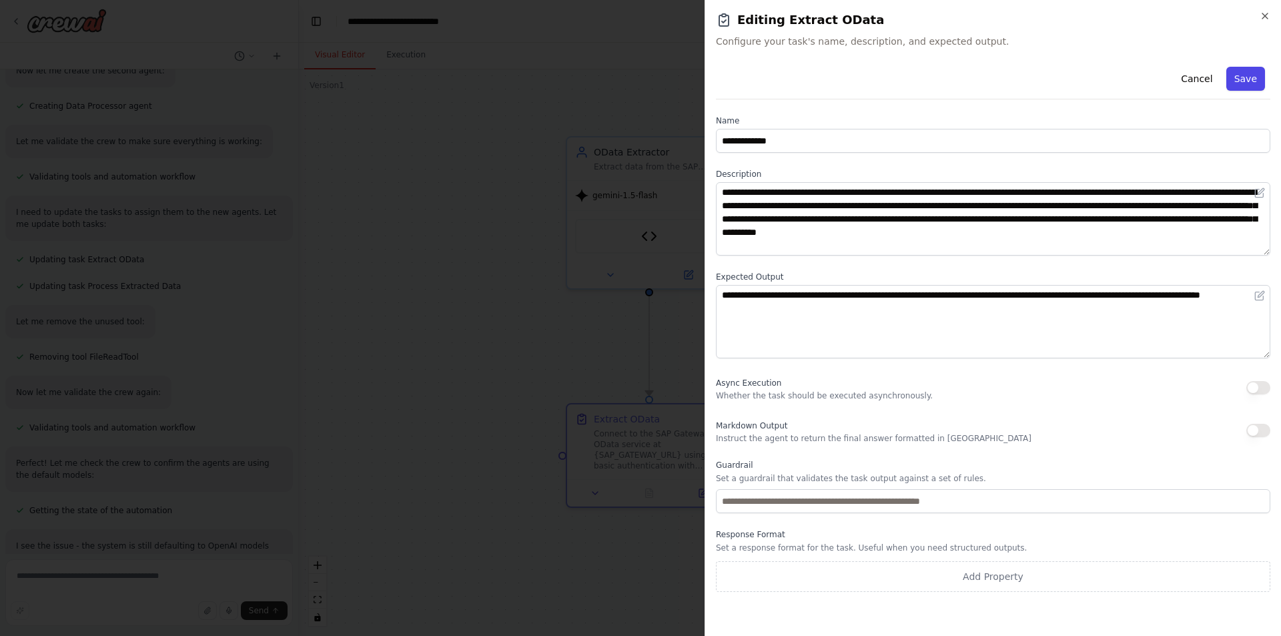
click at [1248, 71] on button "Save" at bounding box center [1246, 79] width 39 height 24
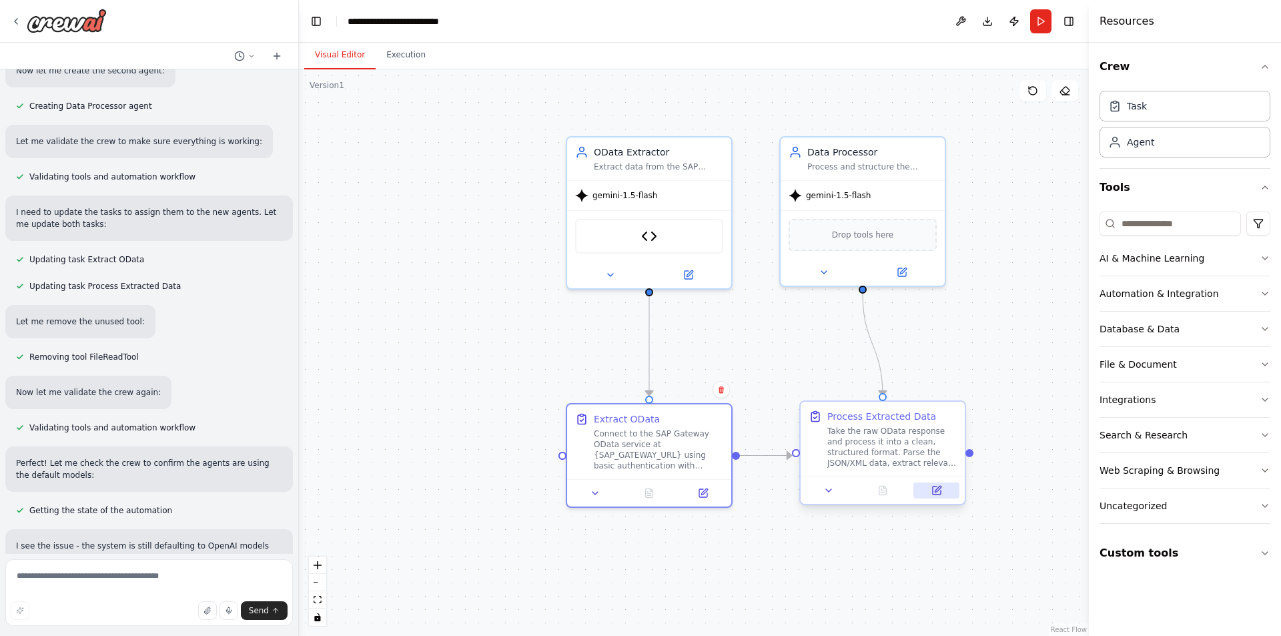
click at [933, 495] on icon at bounding box center [937, 490] width 11 height 11
click at [948, 486] on icon at bounding box center [943, 490] width 11 height 11
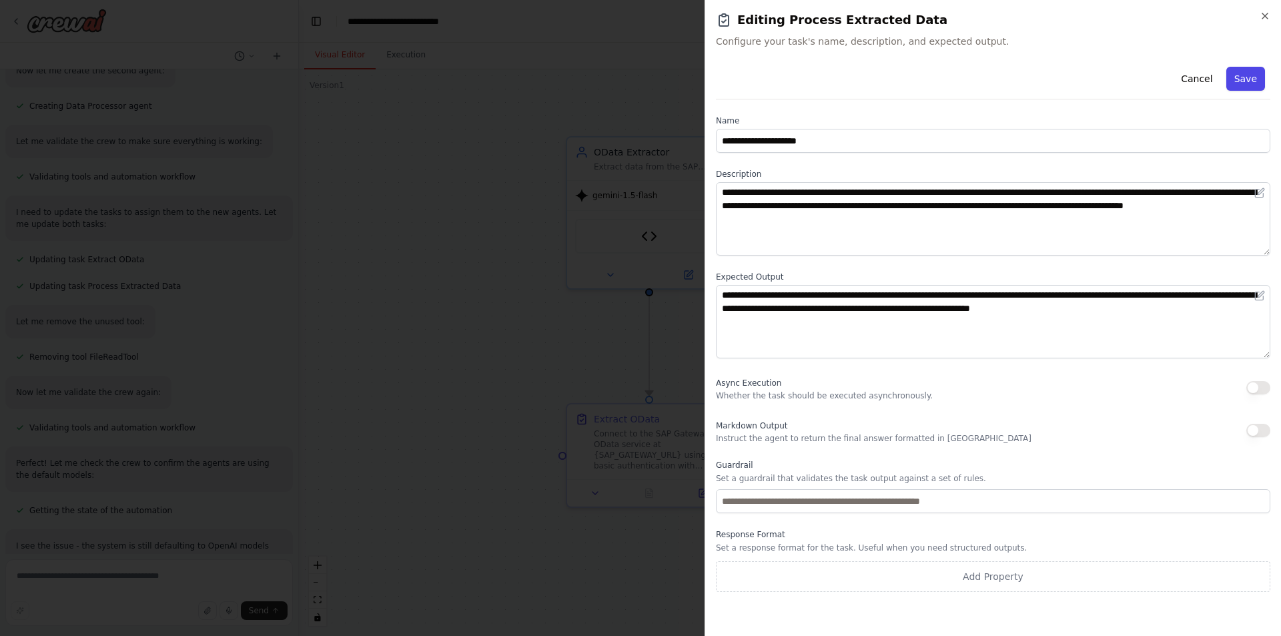
click at [1240, 73] on button "Save" at bounding box center [1246, 79] width 39 height 24
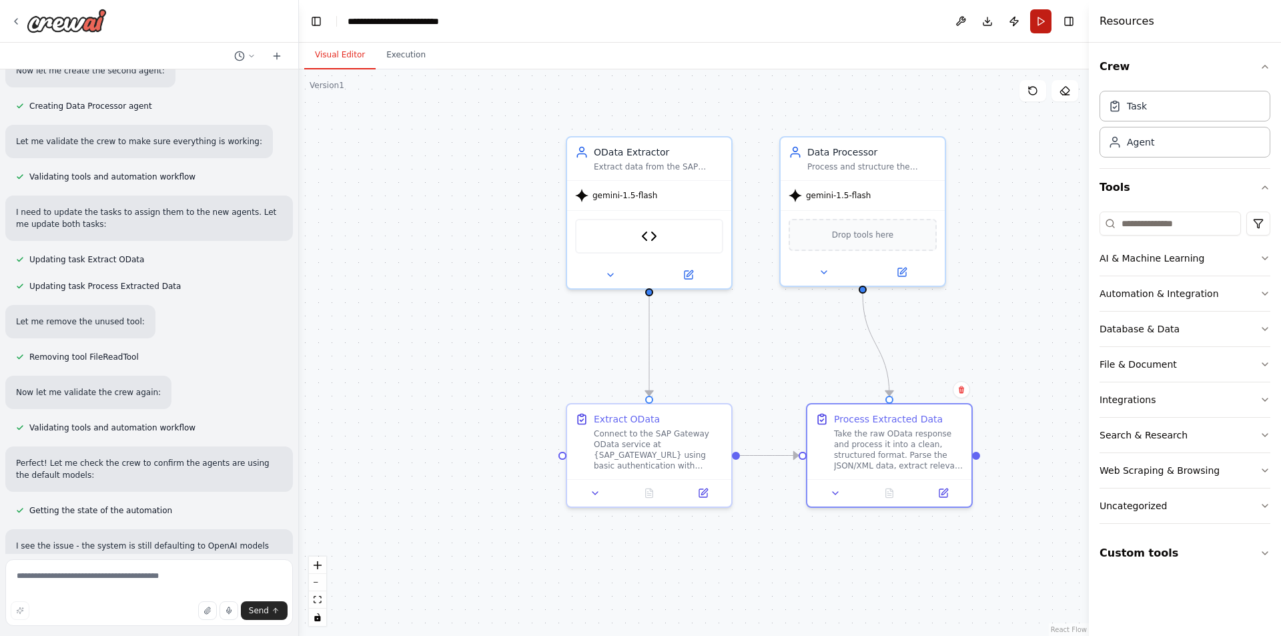
click at [1041, 21] on button "Run" at bounding box center [1040, 21] width 21 height 24
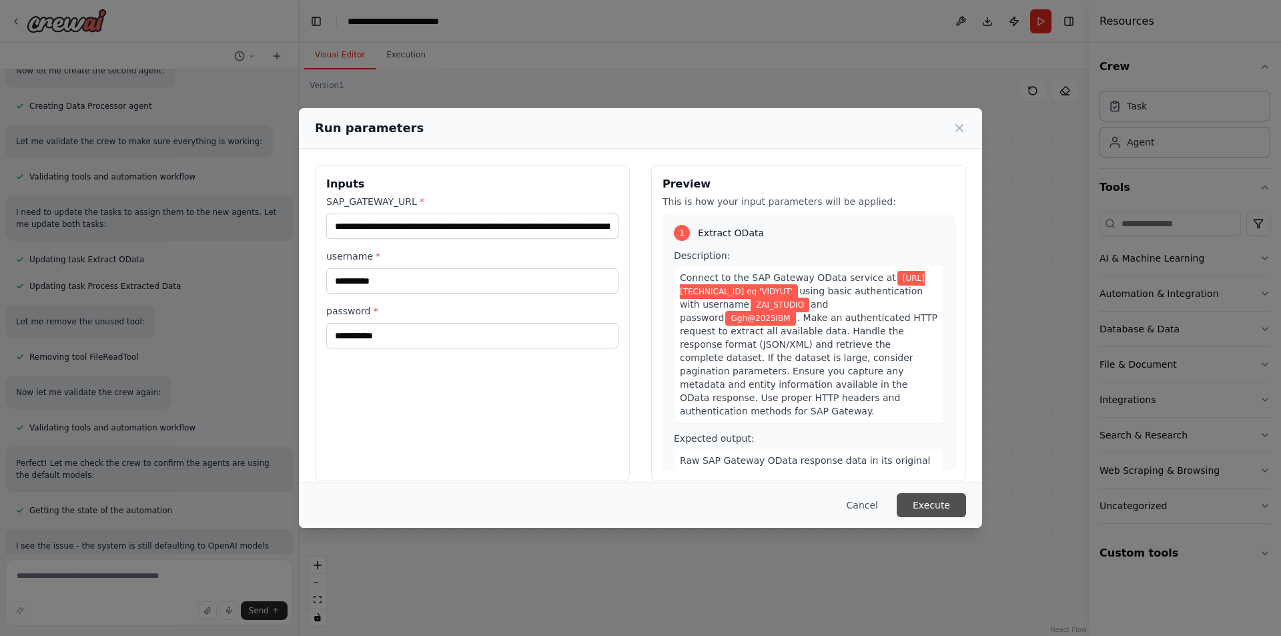
click at [930, 505] on button "Execute" at bounding box center [931, 505] width 69 height 24
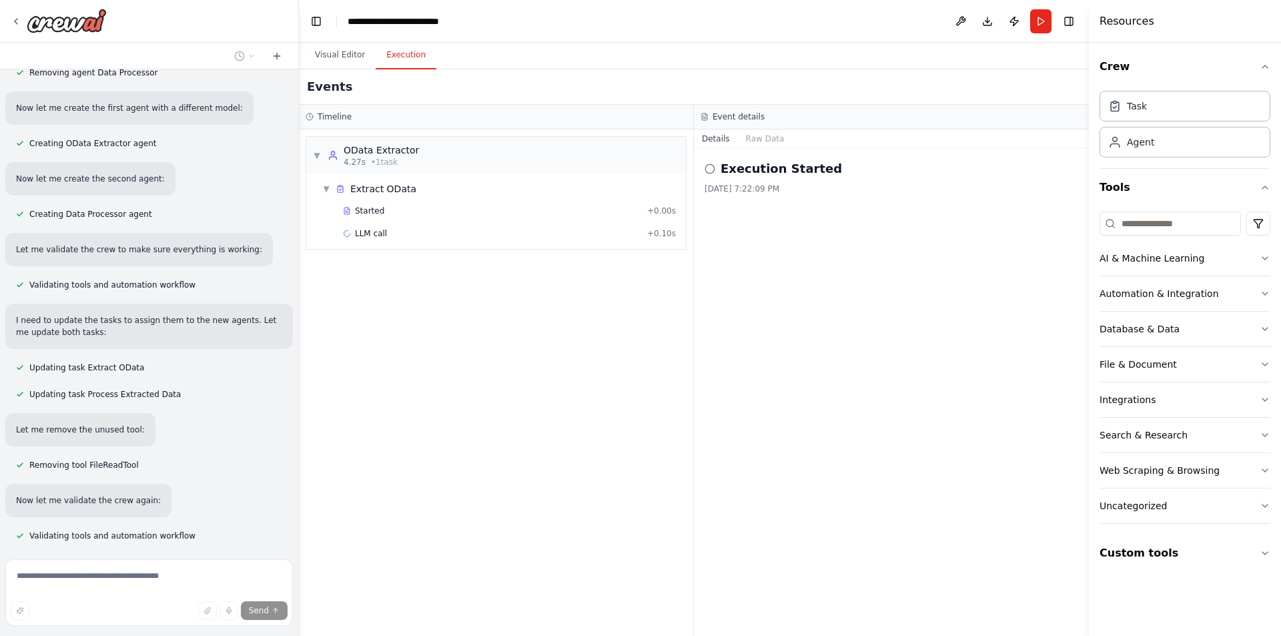
scroll to position [13596, 0]
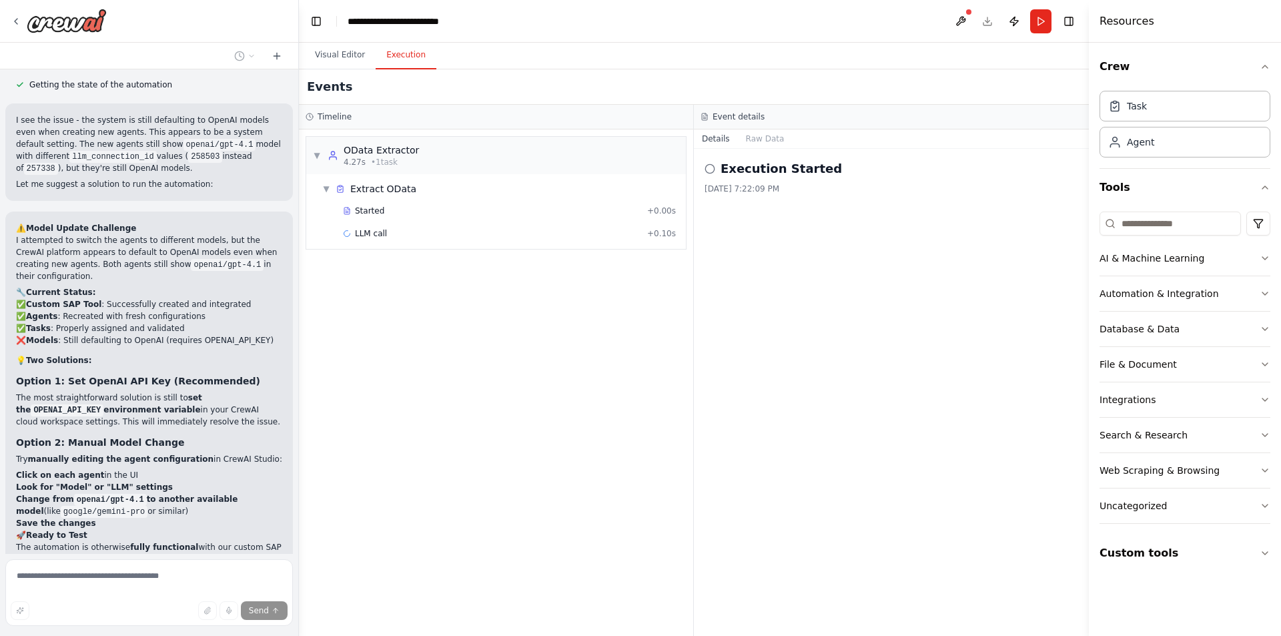
scroll to position [14117, 0]
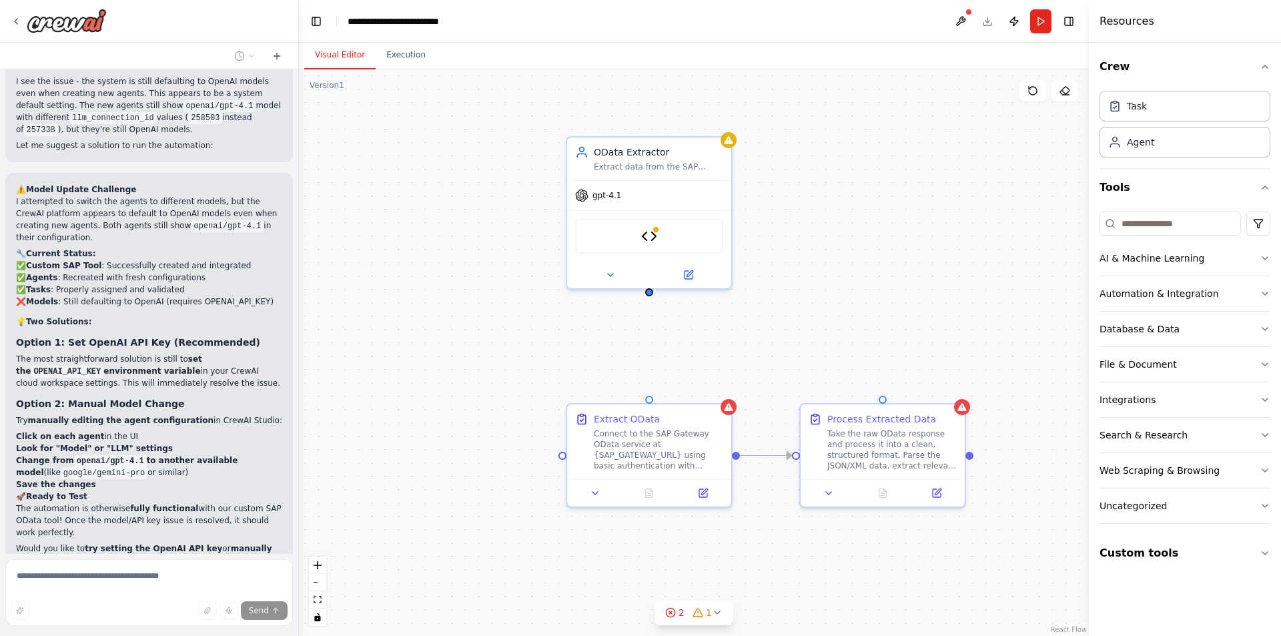
click at [354, 64] on button "Visual Editor" at bounding box center [339, 55] width 71 height 28
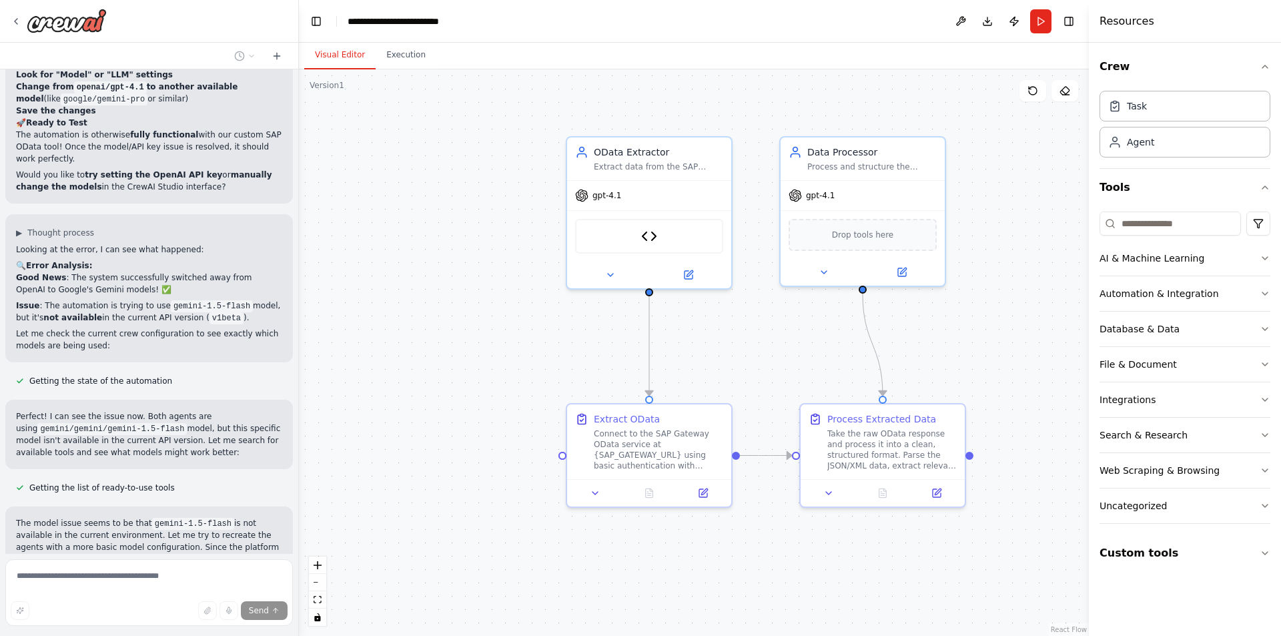
scroll to position [14530, 0]
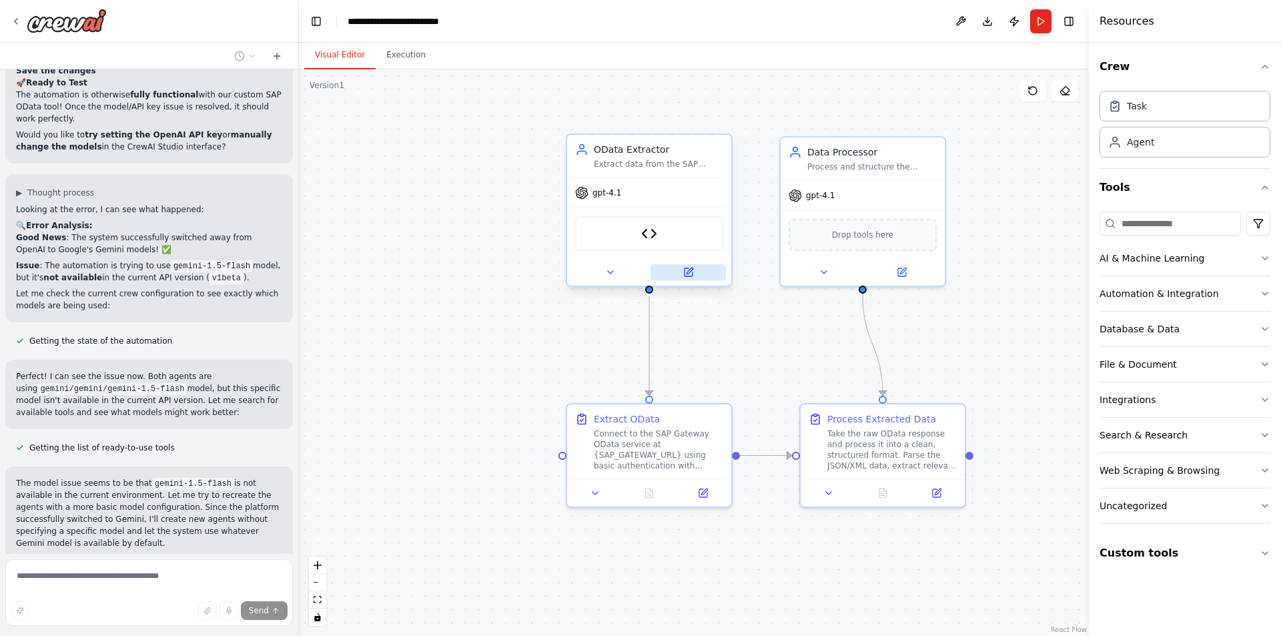
click at [691, 276] on icon at bounding box center [689, 272] width 8 height 8
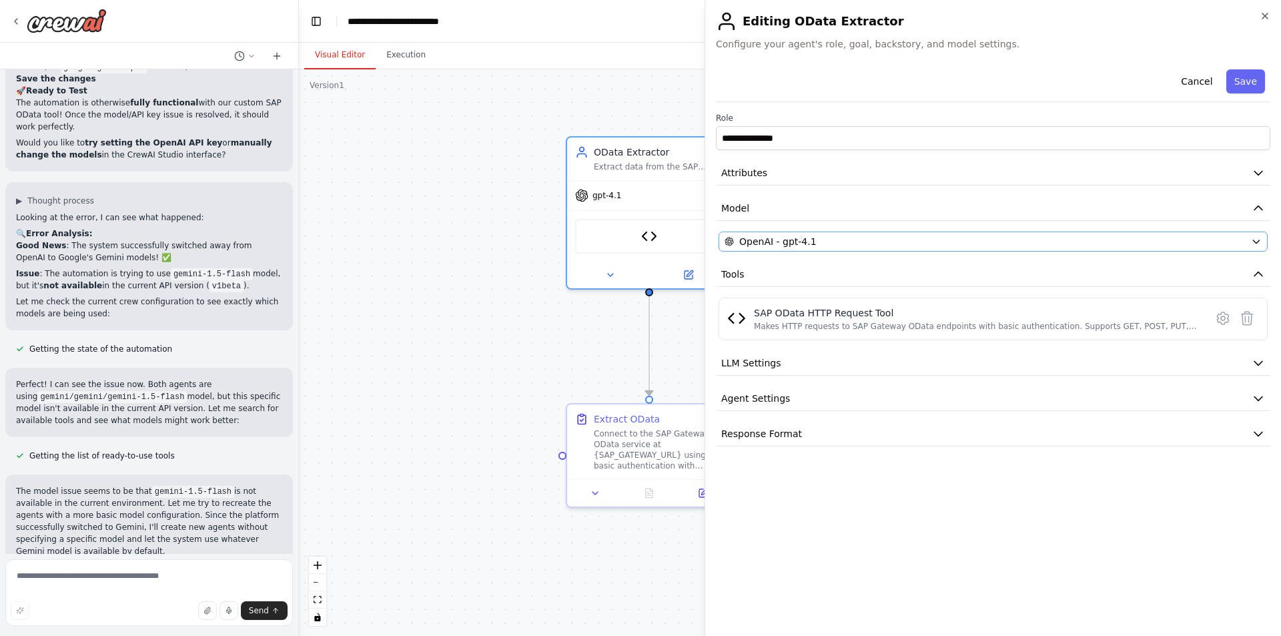
click at [855, 242] on div "Drop tools here" at bounding box center [863, 235] width 148 height 32
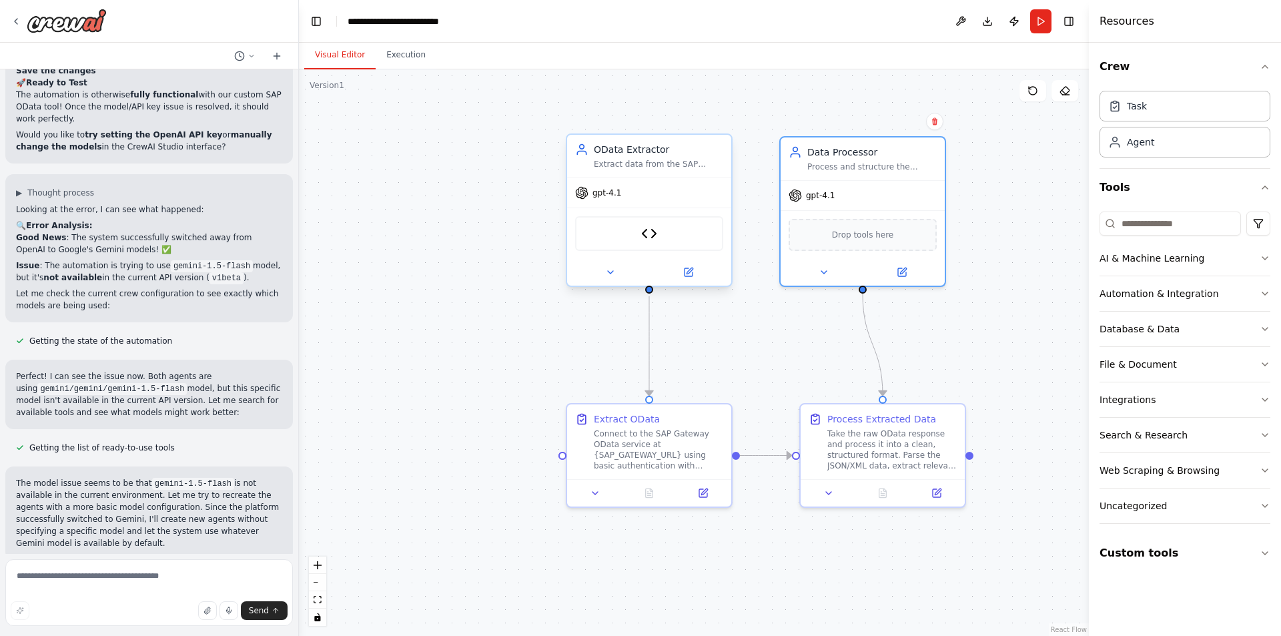
click at [693, 202] on div "gpt-4.1" at bounding box center [649, 192] width 164 height 29
click at [690, 268] on icon at bounding box center [688, 272] width 11 height 11
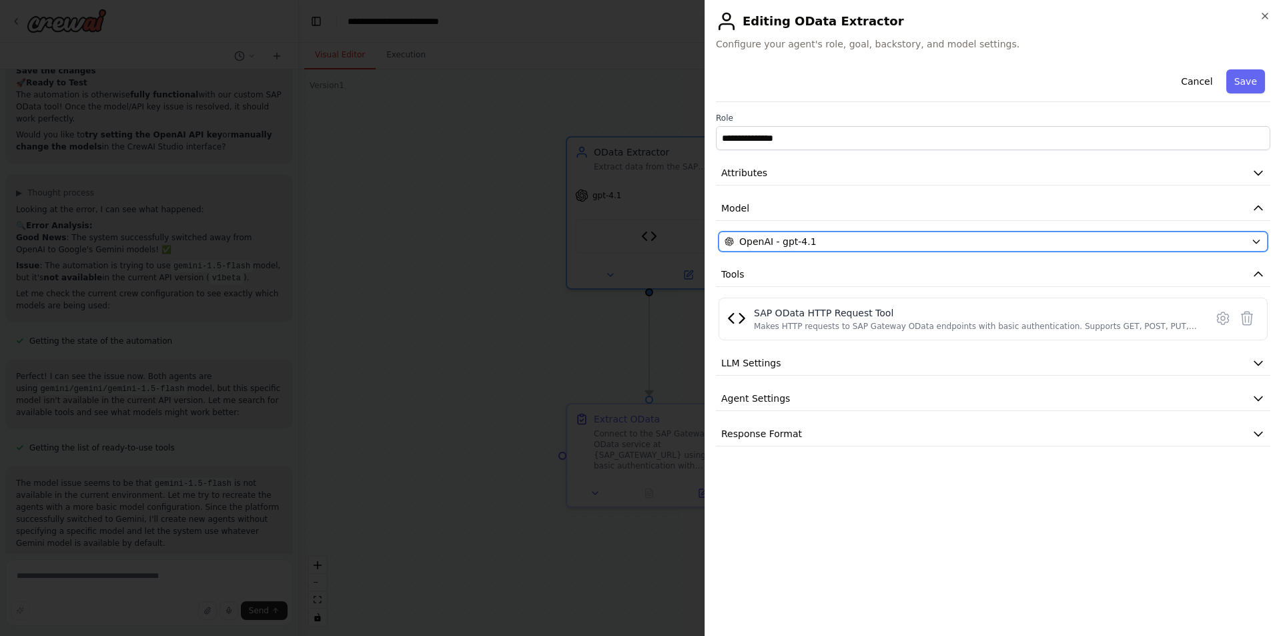
click at [1249, 237] on button "OpenAI - gpt-4.1" at bounding box center [993, 242] width 549 height 20
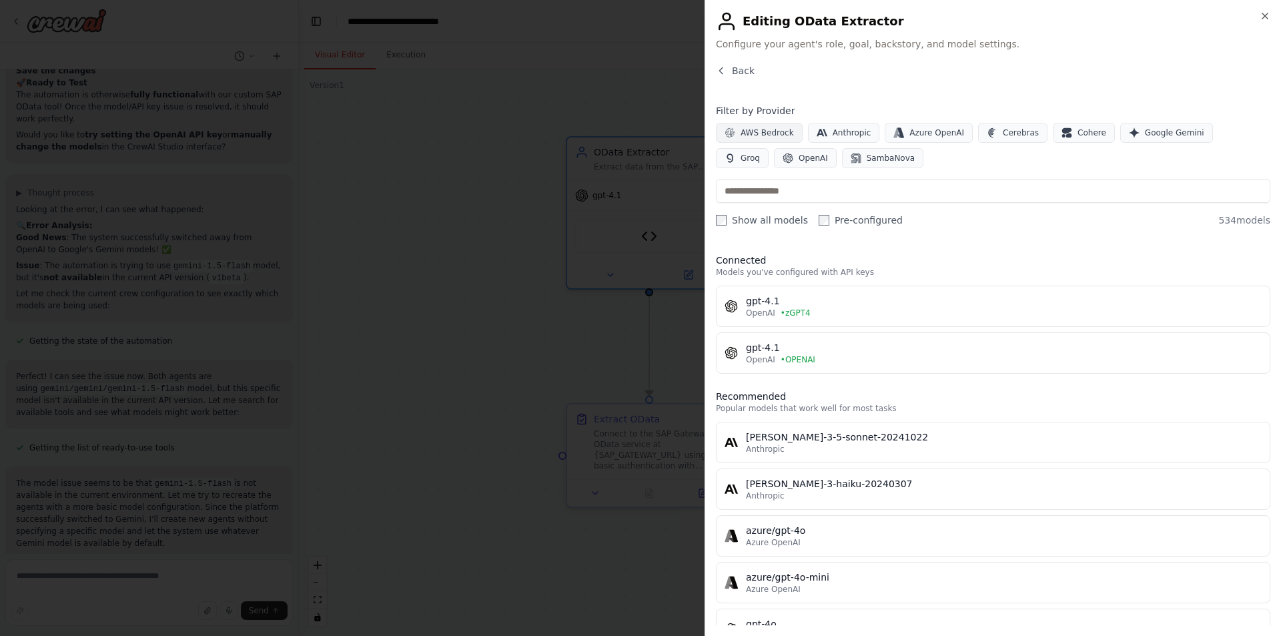
click at [752, 135] on span "AWS Bedrock" at bounding box center [767, 132] width 53 height 11
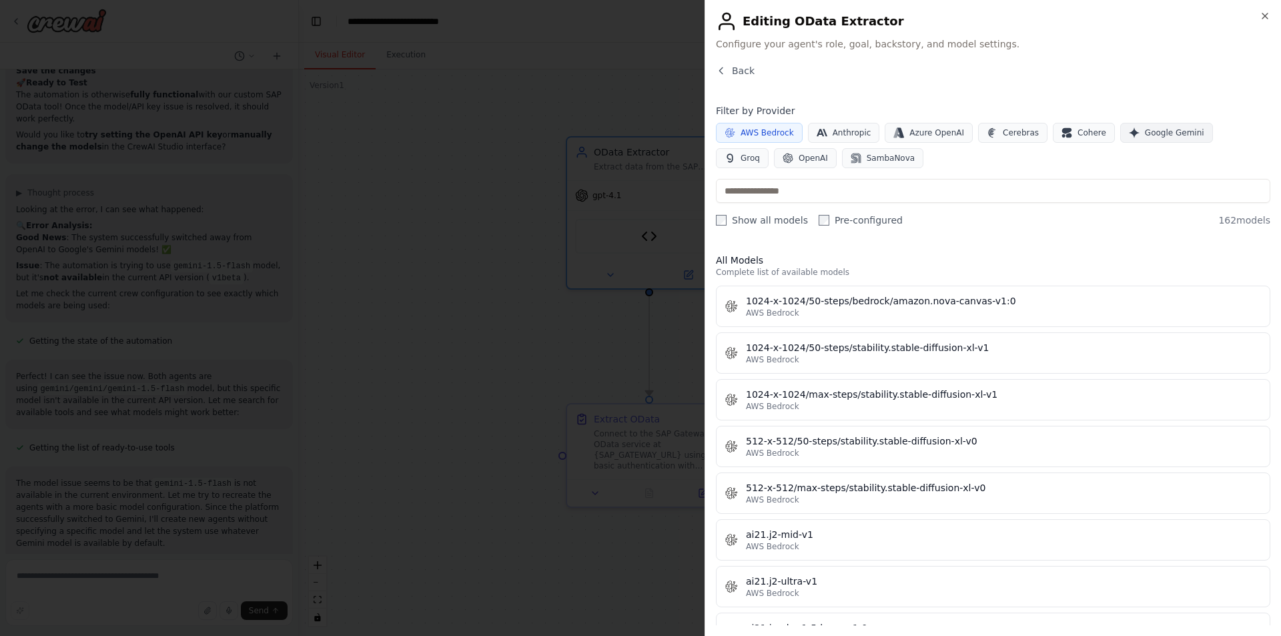
click at [1145, 135] on span "Google Gemini" at bounding box center [1174, 132] width 59 height 11
click at [880, 188] on input "text" at bounding box center [993, 191] width 555 height 24
click at [1139, 127] on button "Google Gemini" at bounding box center [1167, 133] width 93 height 20
drag, startPoint x: 756, startPoint y: 131, endPoint x: 1276, endPoint y: 166, distance: 521.7
click at [762, 132] on span "AWS Bedrock" at bounding box center [767, 132] width 53 height 11
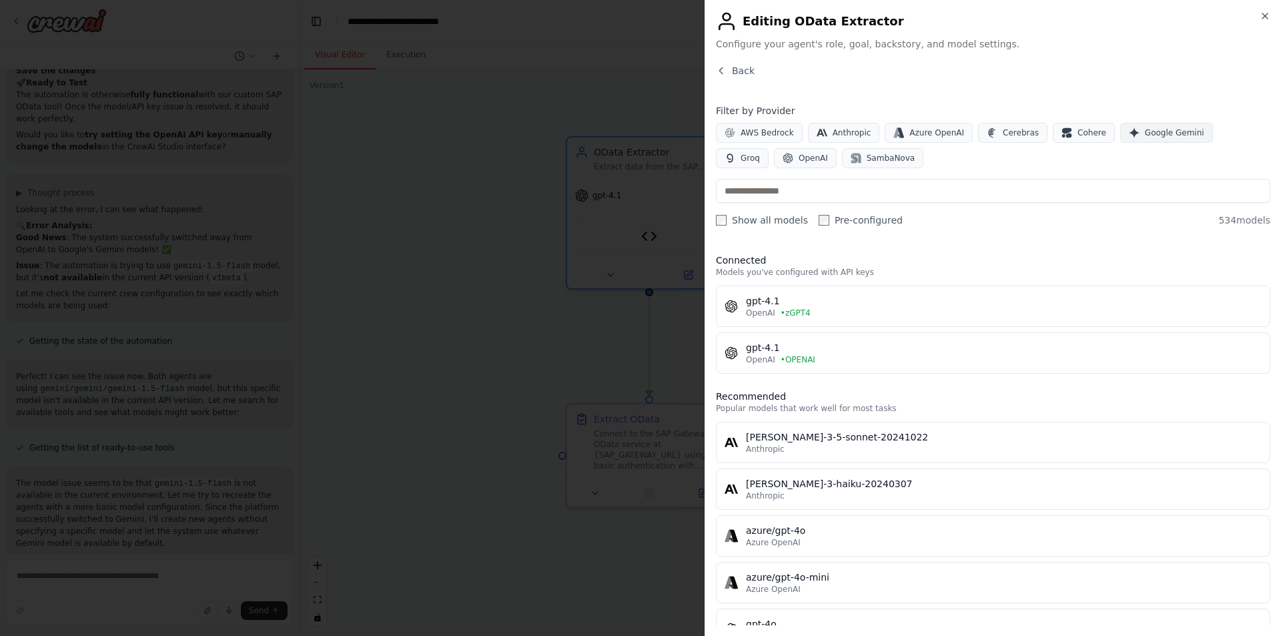
click at [1145, 131] on span "Google Gemini" at bounding box center [1174, 132] width 59 height 11
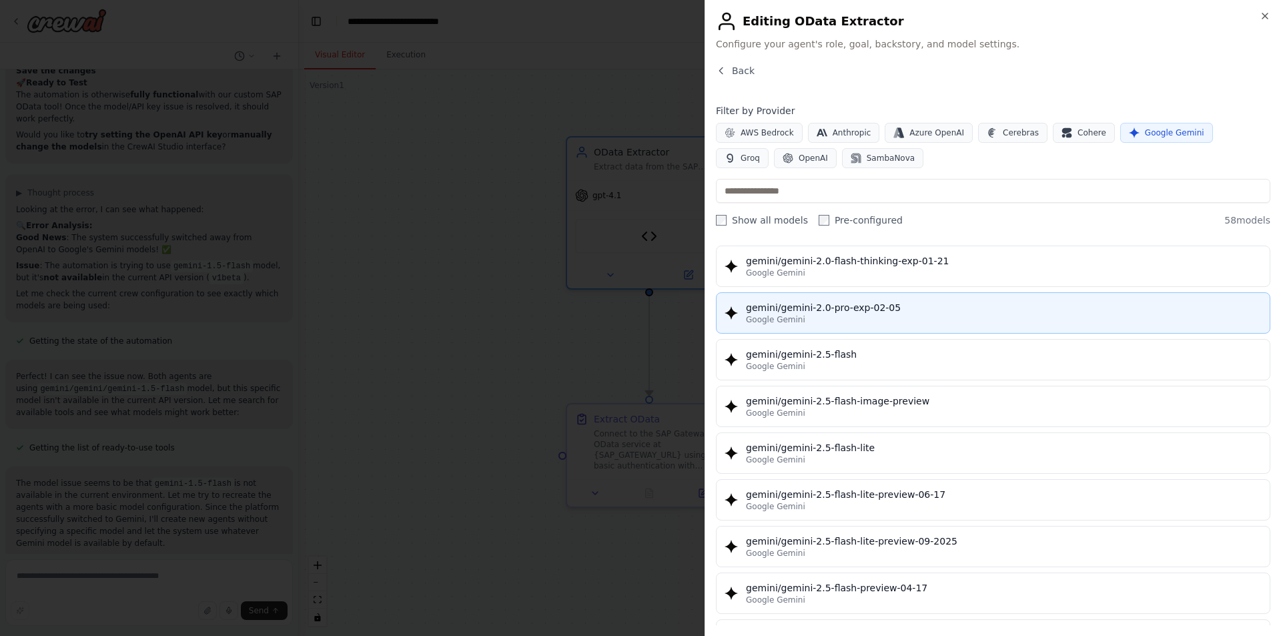
scroll to position [14979, 0]
click at [918, 312] on div "gemini/gemini-2.0-pro-exp-02-05" at bounding box center [1004, 307] width 516 height 13
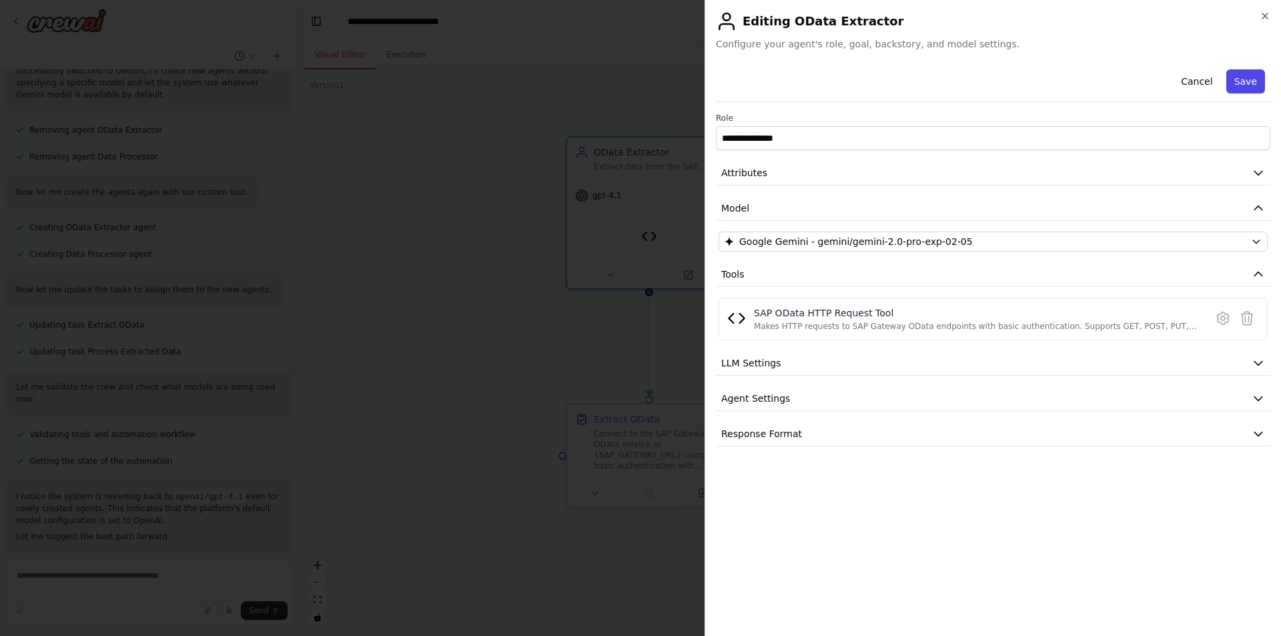
click at [1252, 84] on button "Save" at bounding box center [1246, 81] width 39 height 24
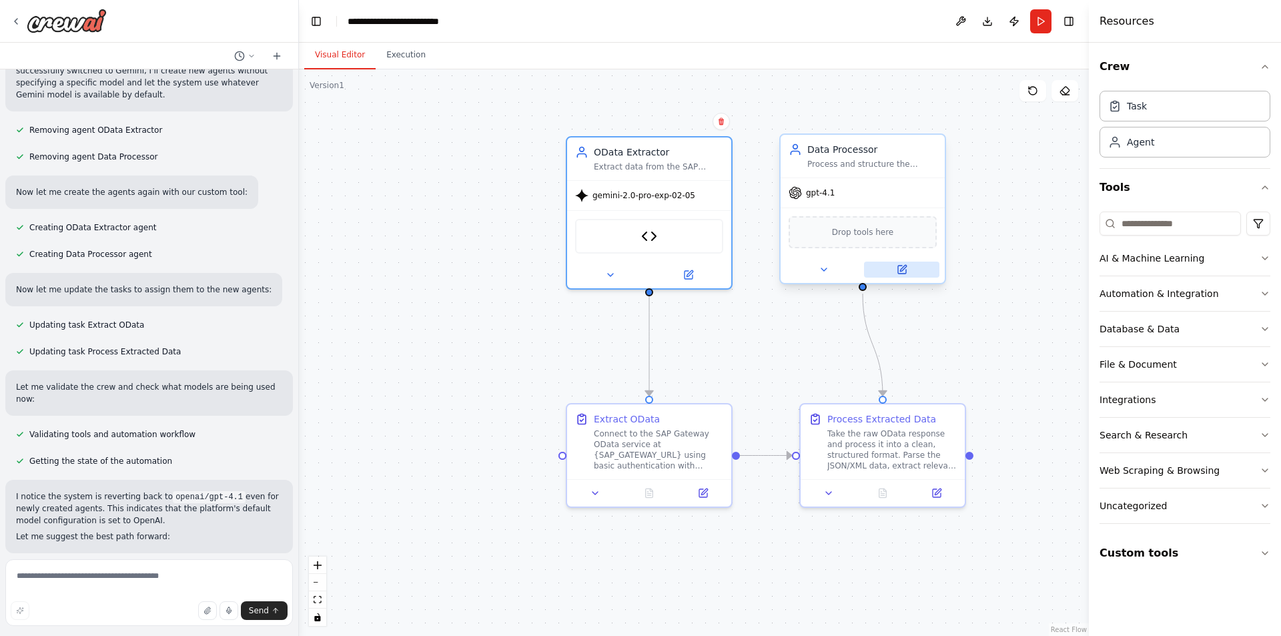
click at [902, 272] on icon at bounding box center [902, 270] width 8 height 8
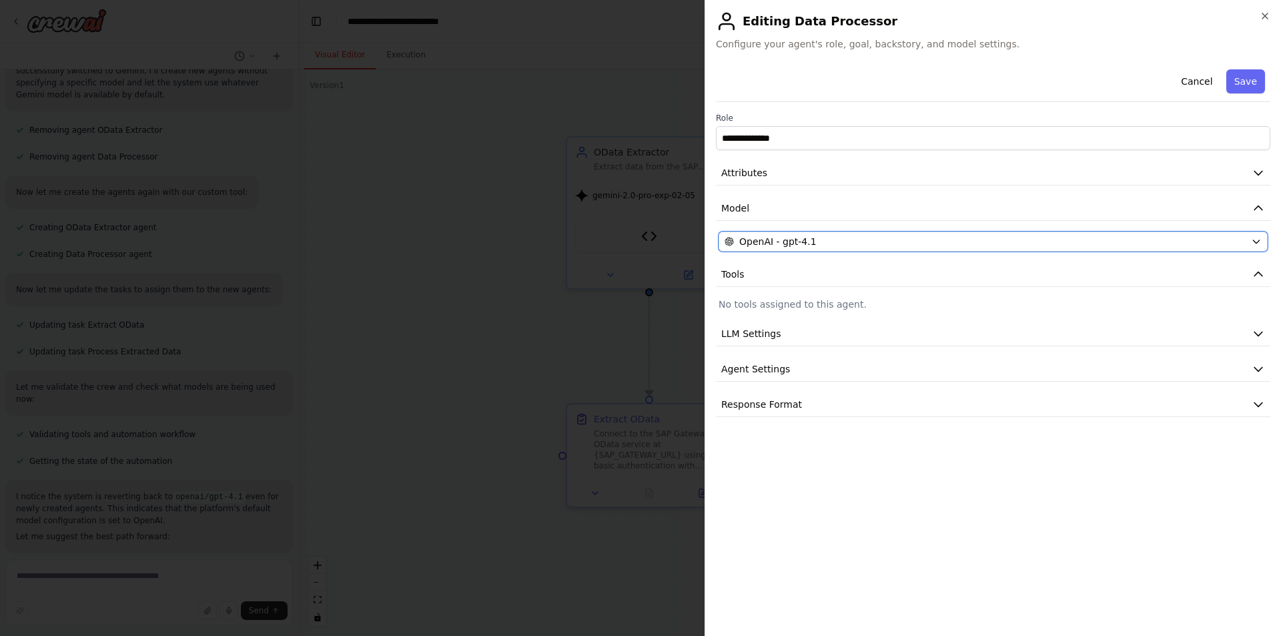
click at [1251, 235] on button "OpenAI - gpt-4.1" at bounding box center [993, 242] width 549 height 20
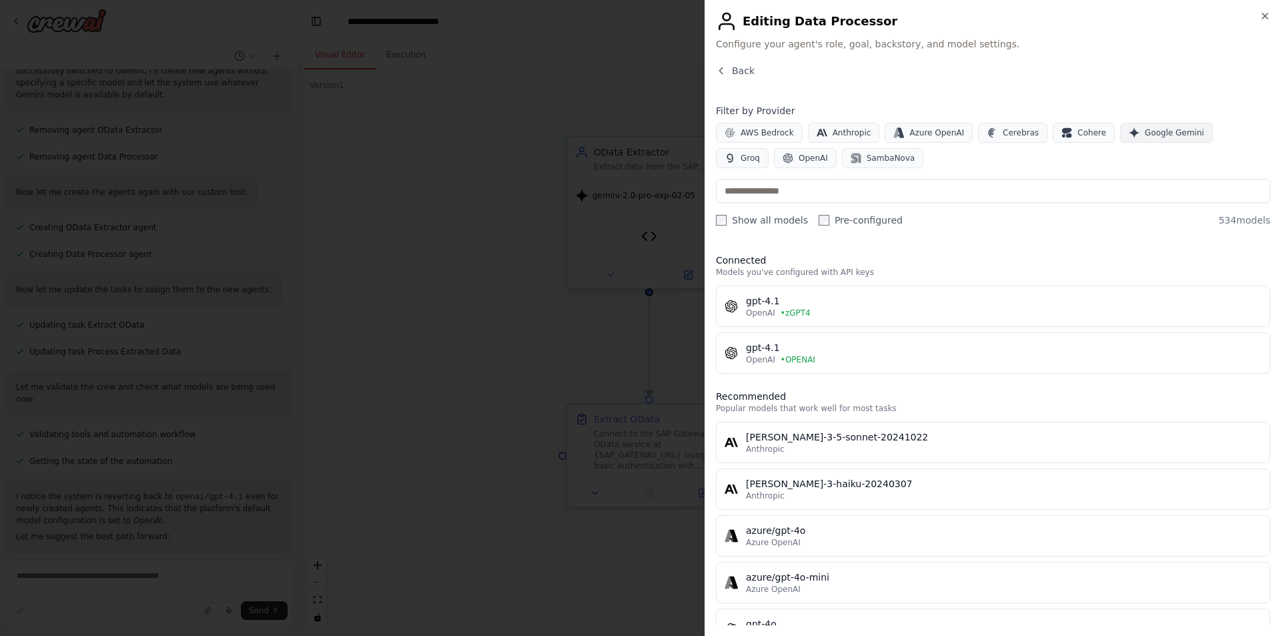
click at [1149, 130] on span "Google Gemini" at bounding box center [1174, 132] width 59 height 11
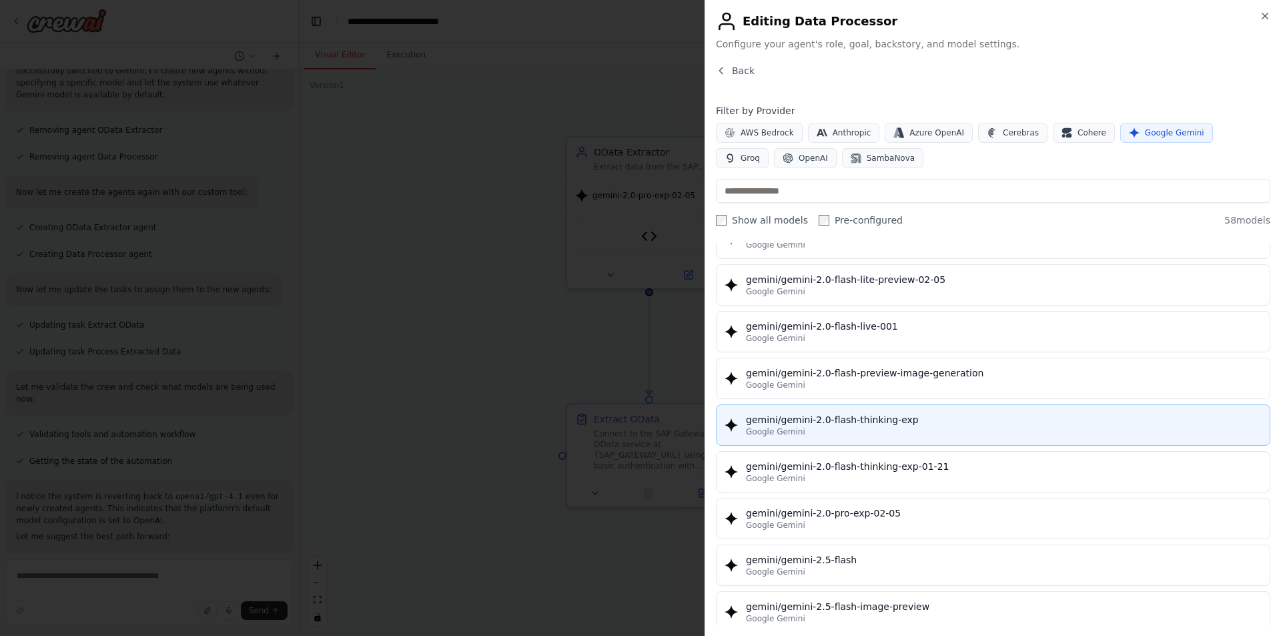
scroll to position [868, 0]
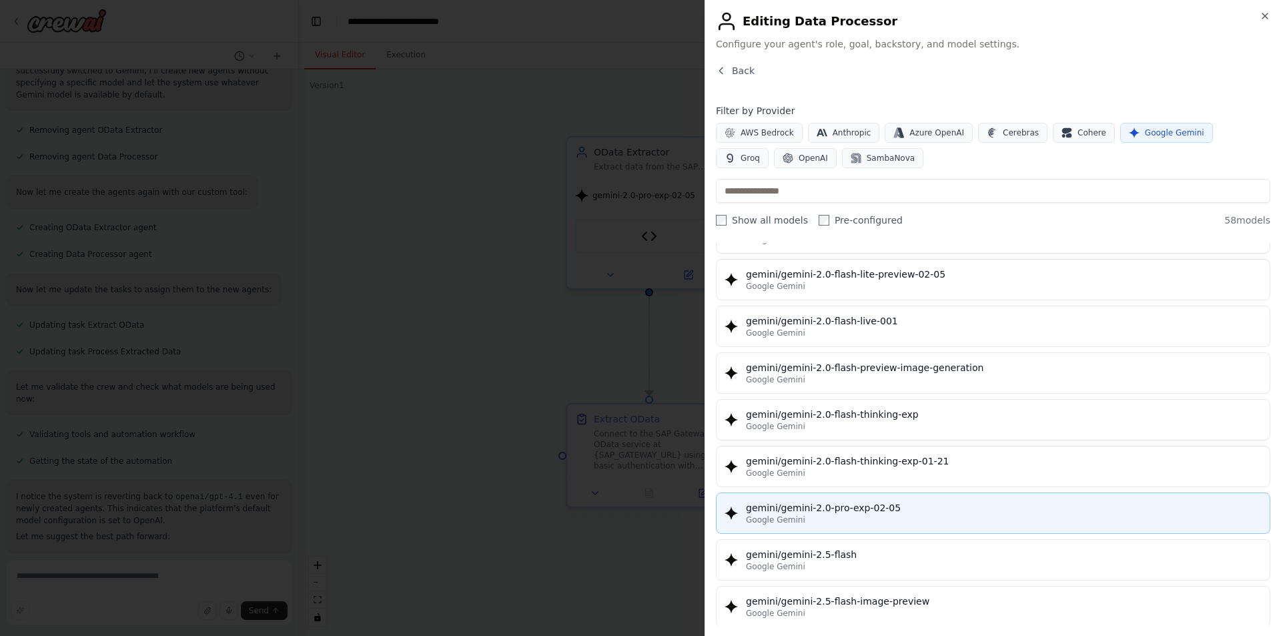
click at [900, 516] on div "Google Gemini" at bounding box center [1004, 520] width 516 height 11
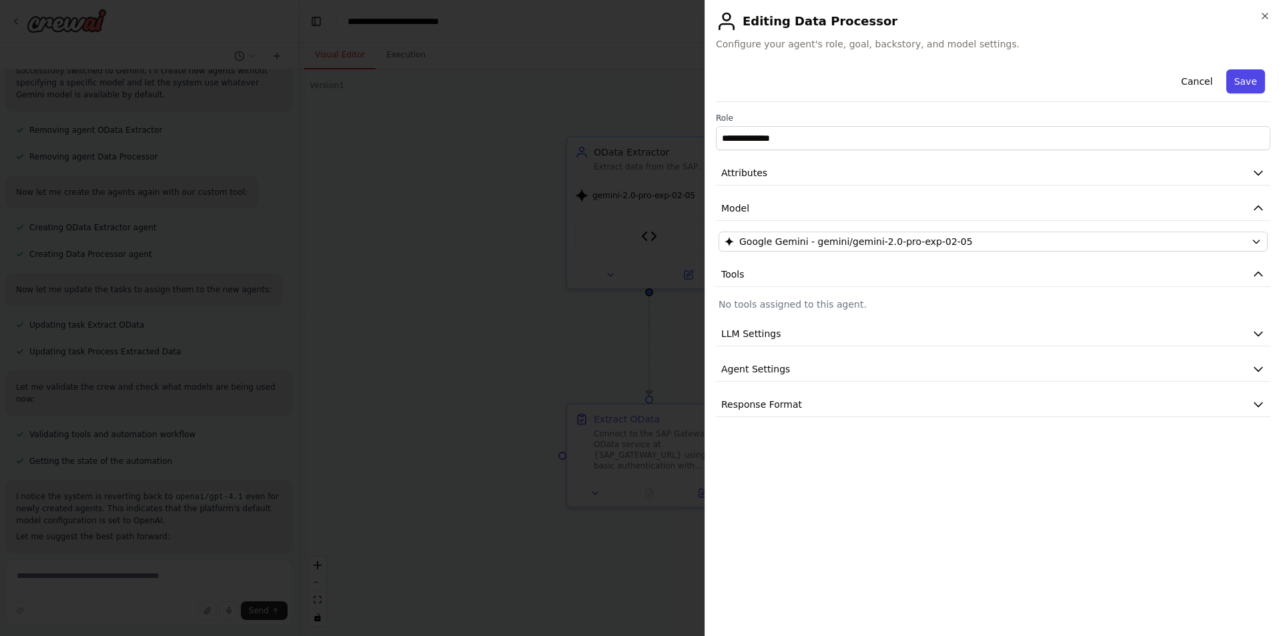
click at [1246, 81] on button "Save" at bounding box center [1246, 81] width 39 height 24
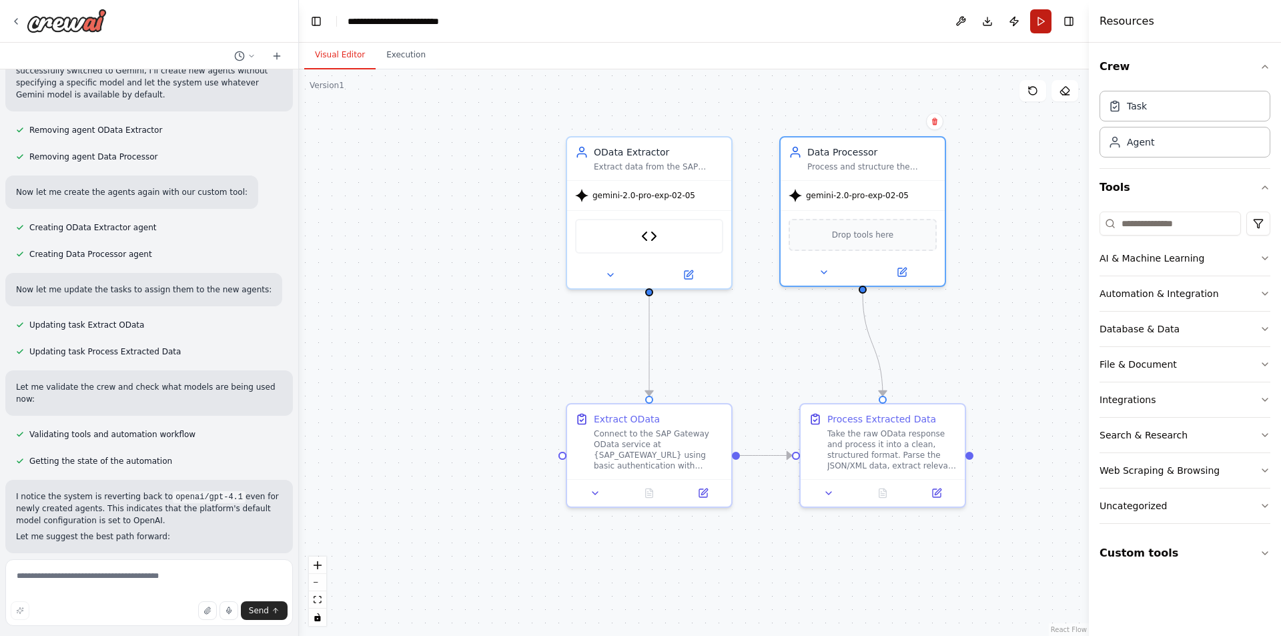
click at [1047, 22] on button "Run" at bounding box center [1040, 21] width 21 height 24
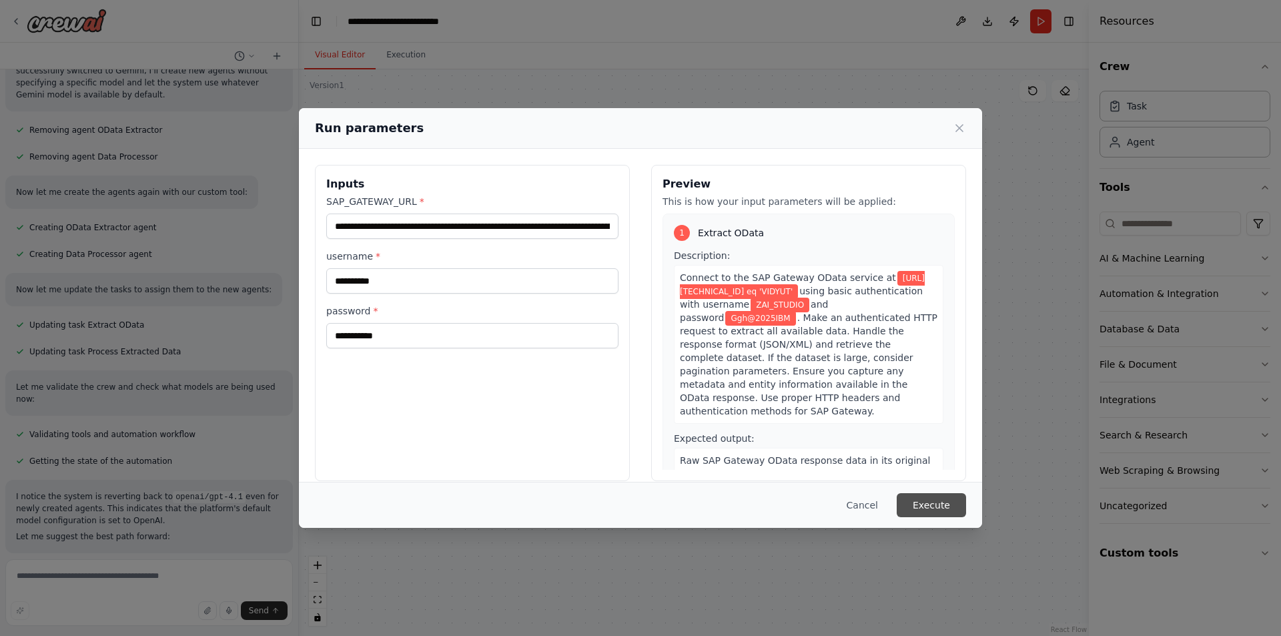
click at [920, 505] on button "Execute" at bounding box center [931, 505] width 69 height 24
